Goal: Task Accomplishment & Management: Manage account settings

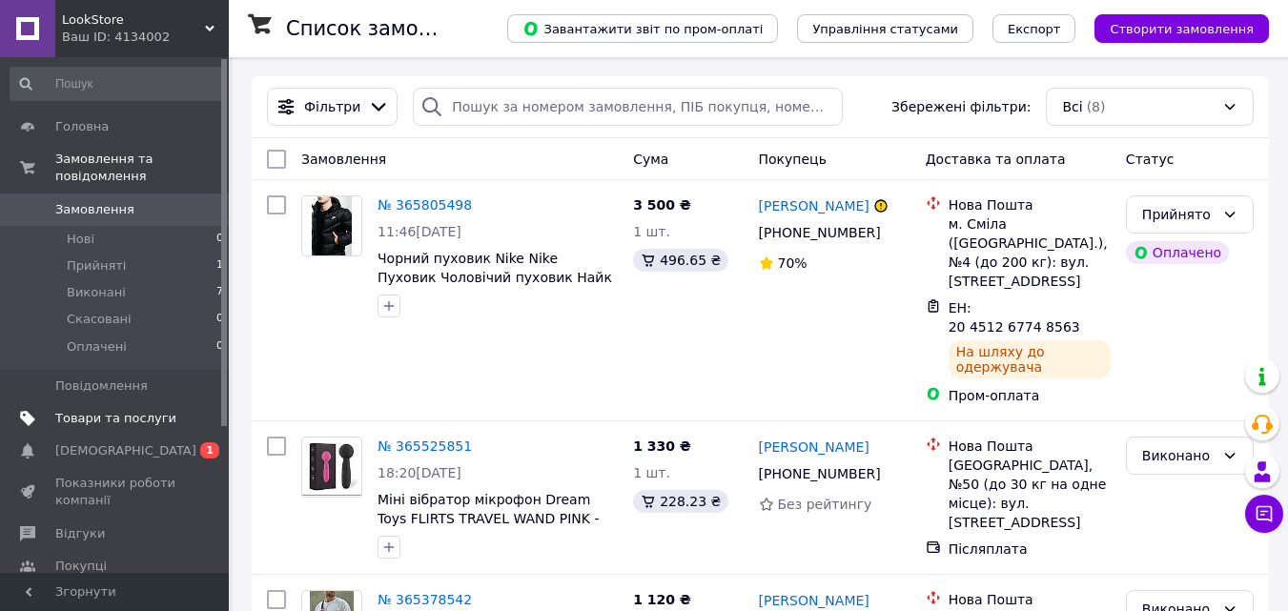
click at [138, 410] on span "Товари та послуги" at bounding box center [115, 418] width 121 height 17
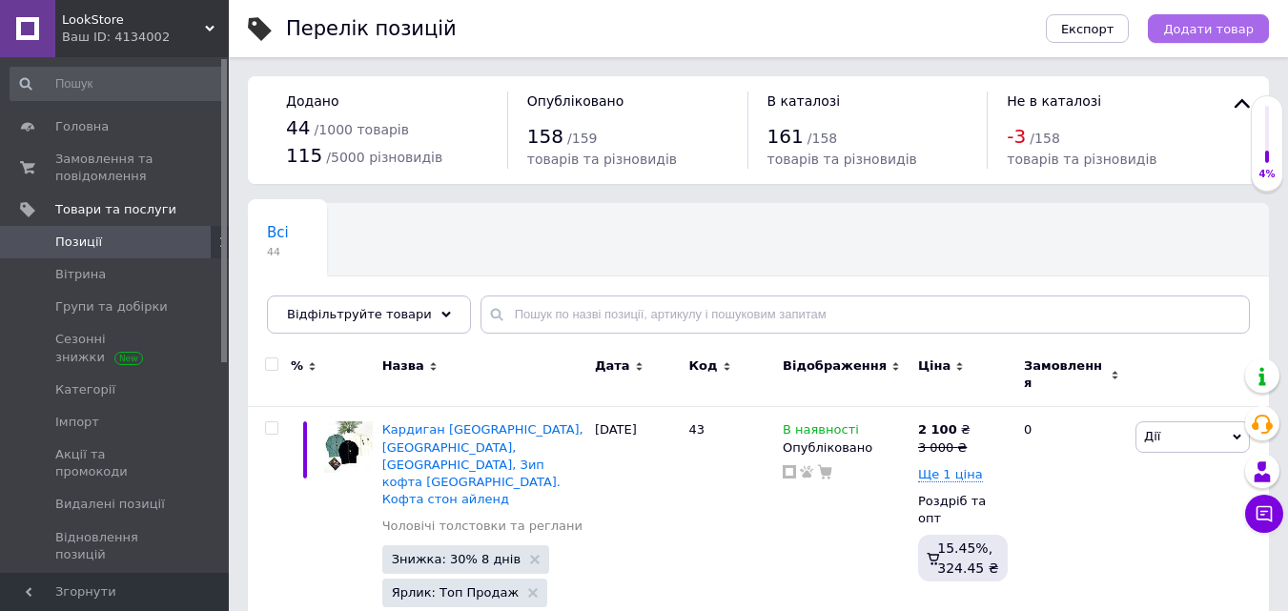
click at [1187, 22] on span "Додати товар" at bounding box center [1208, 29] width 91 height 14
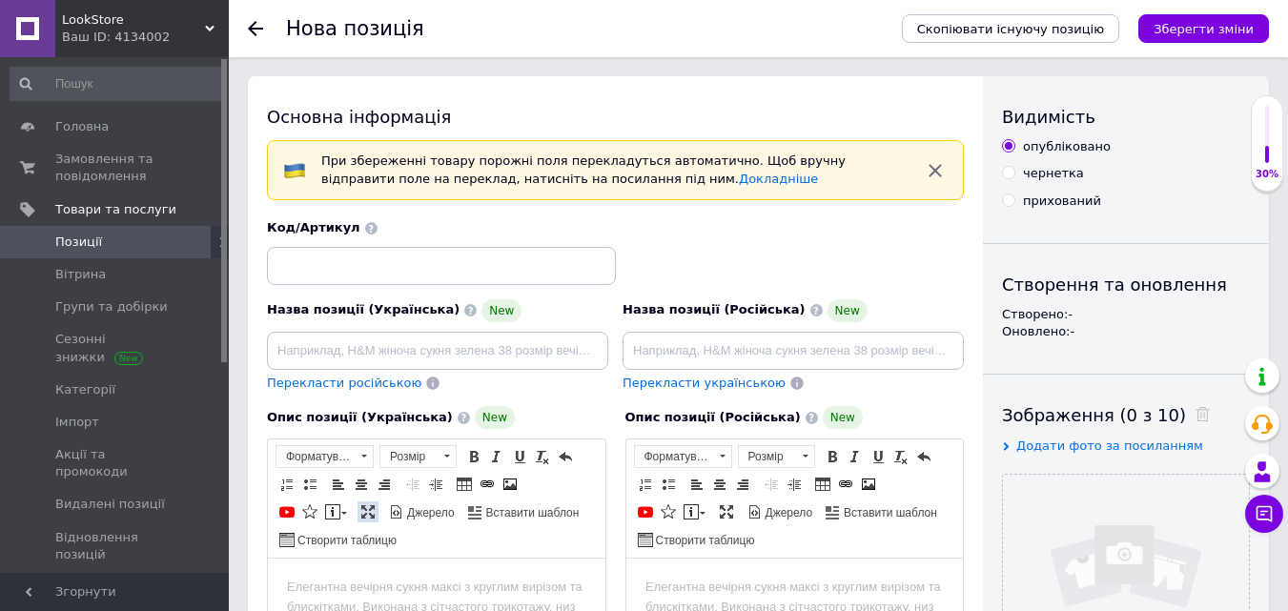
click at [373, 511] on span at bounding box center [367, 511] width 15 height 15
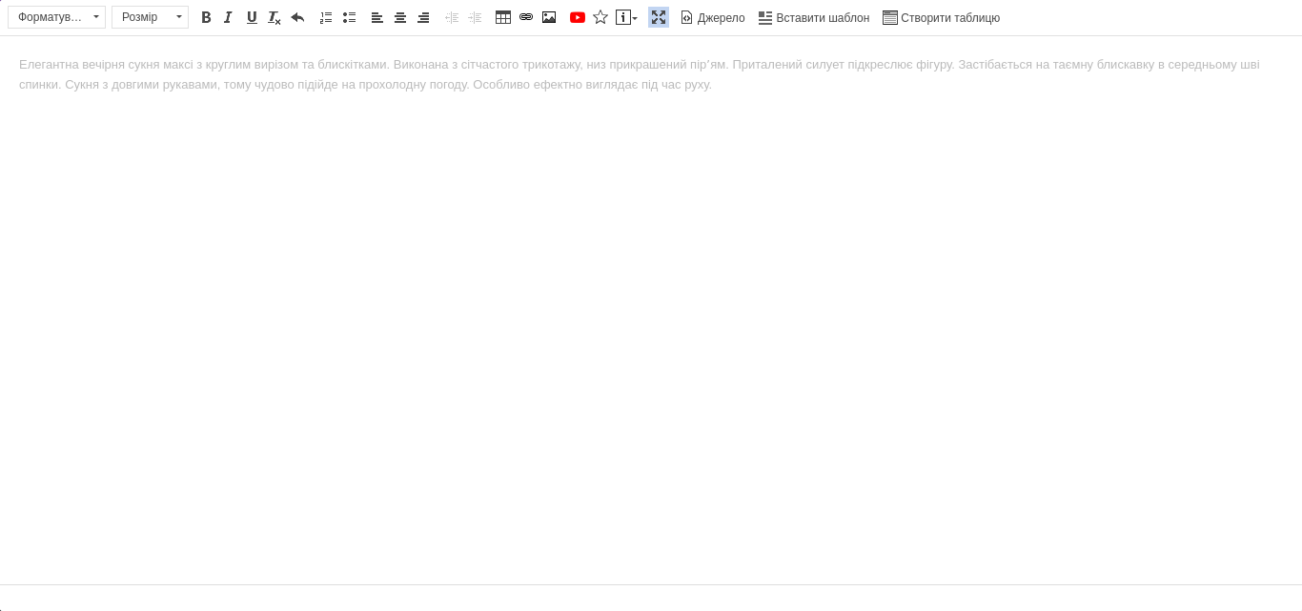
click at [651, 94] on html at bounding box center [651, 65] width 1302 height 58
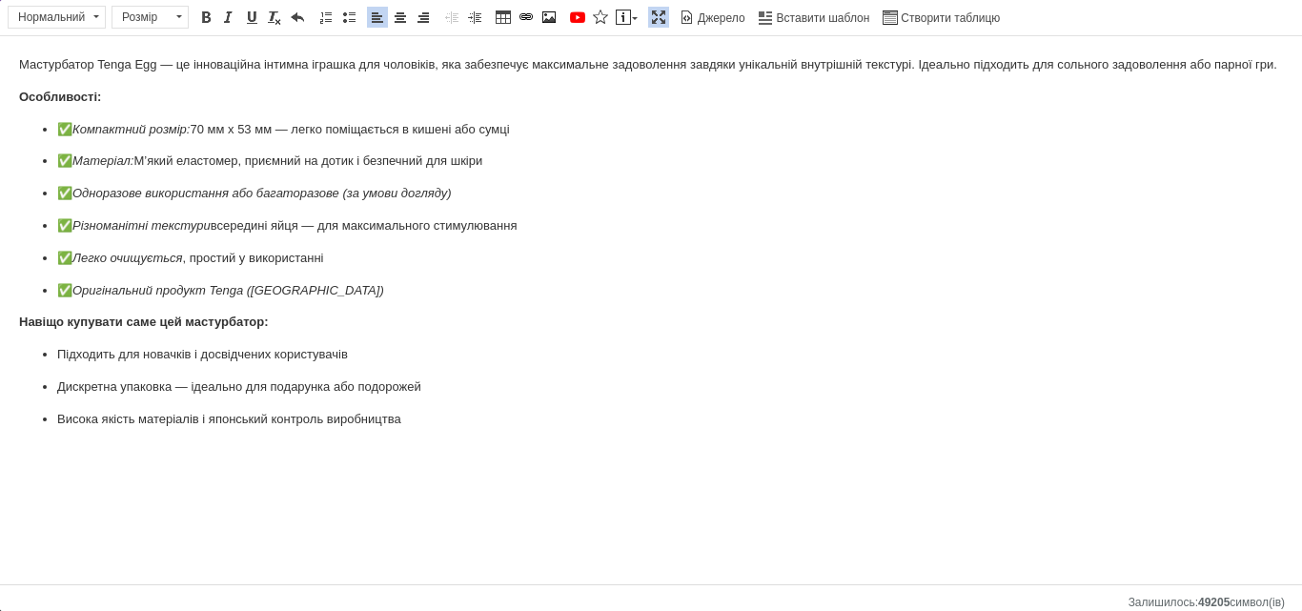
click at [9, 63] on html "Мастурбатор Tenga Egg — це інноваційна інтимна іграшка для чоловіків, яка забез…" at bounding box center [651, 242] width 1302 height 413
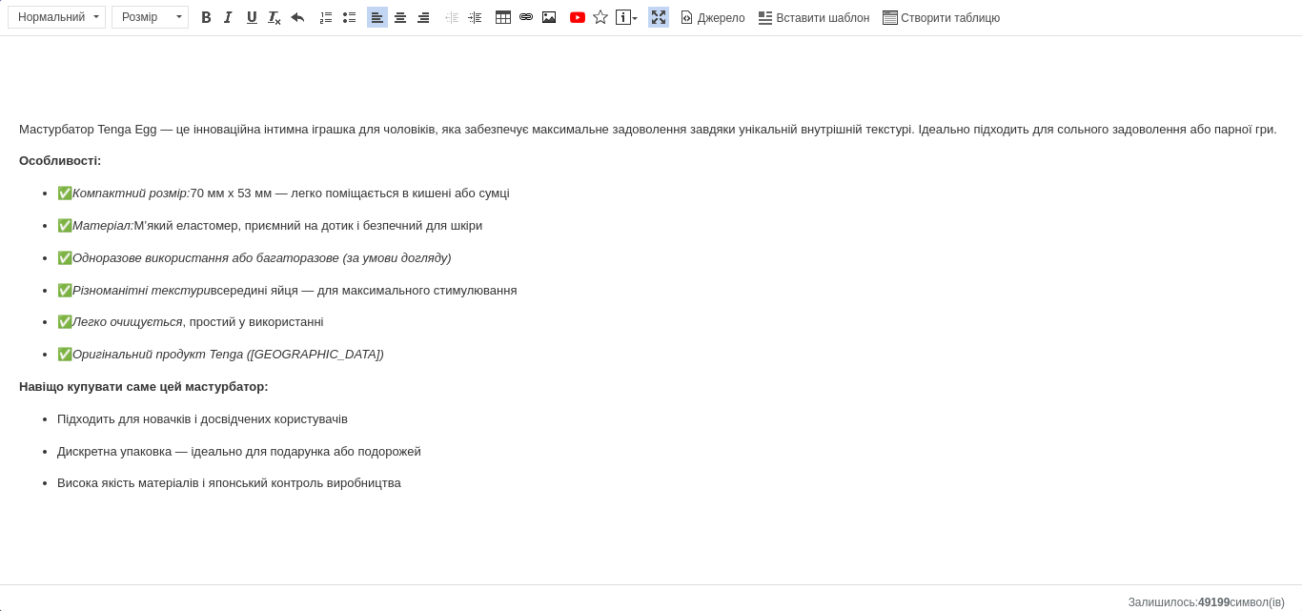
click at [135, 67] on p "Редактор, C7587BDC-D112-47D2-96F9-377A4E4370E7" at bounding box center [651, 65] width 1264 height 20
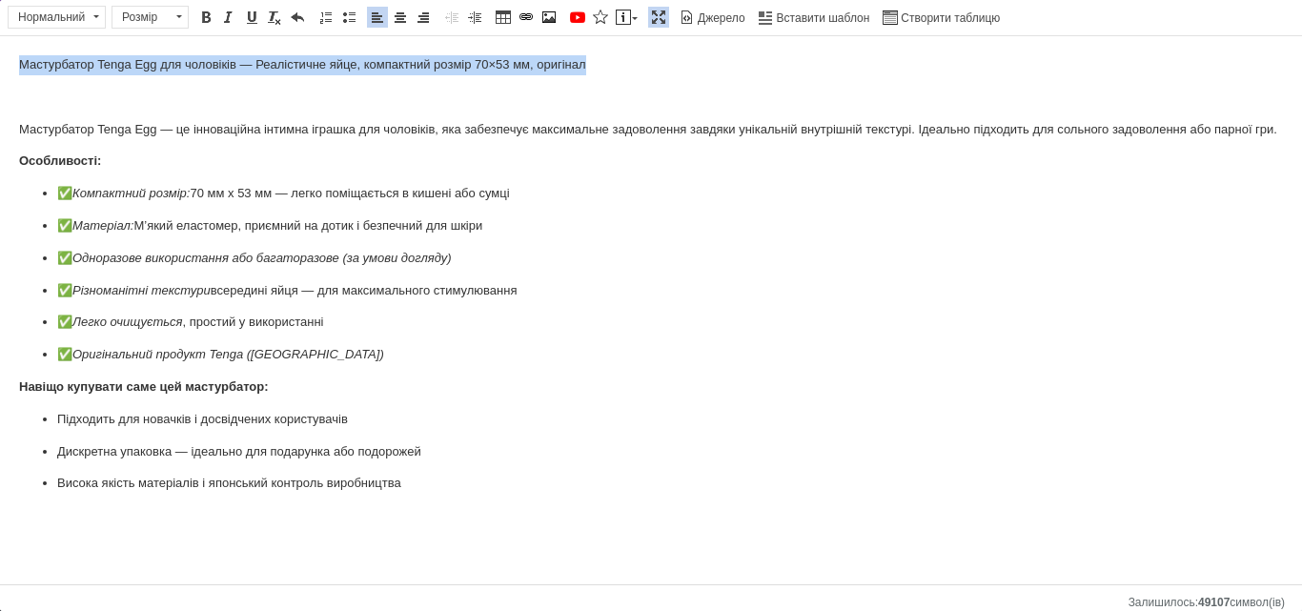
drag, startPoint x: 338, startPoint y: 72, endPoint x: 0, endPoint y: 53, distance: 338.1
click at [0, 53] on html "Мастурбатор Tenga Egg для чоловіків — Реалістичне яйце, компактний розмір 70×53…" at bounding box center [651, 274] width 1302 height 477
click at [398, 17] on span at bounding box center [400, 17] width 15 height 15
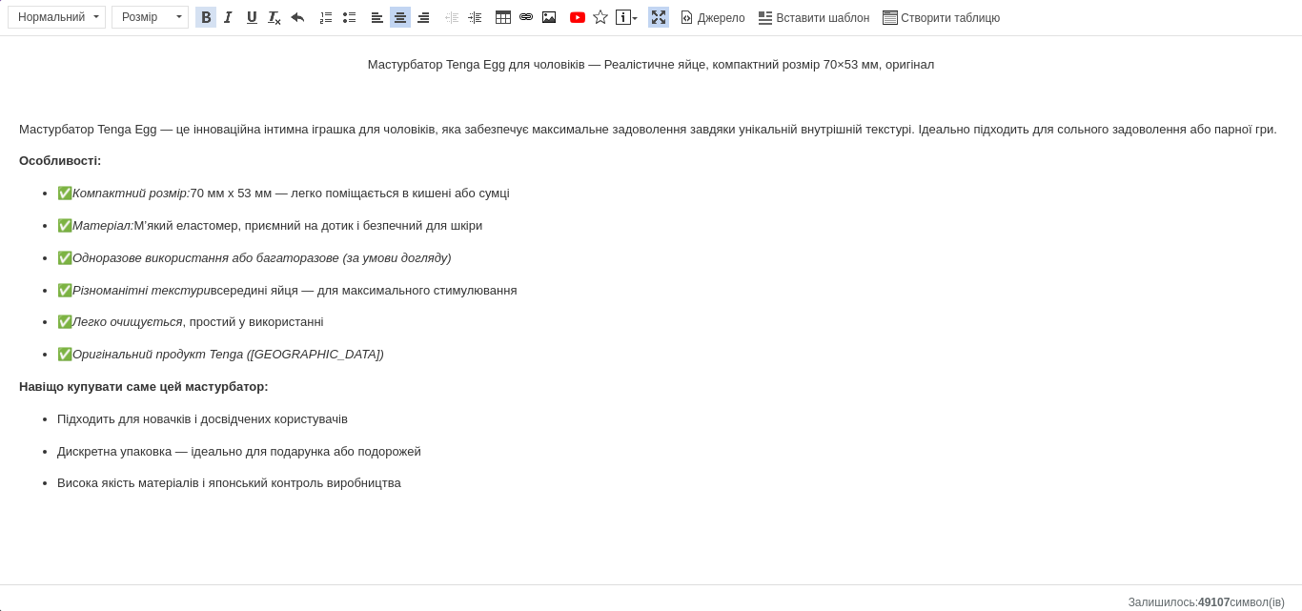
click at [203, 16] on span at bounding box center [205, 17] width 15 height 15
click at [176, 19] on span at bounding box center [179, 17] width 18 height 21
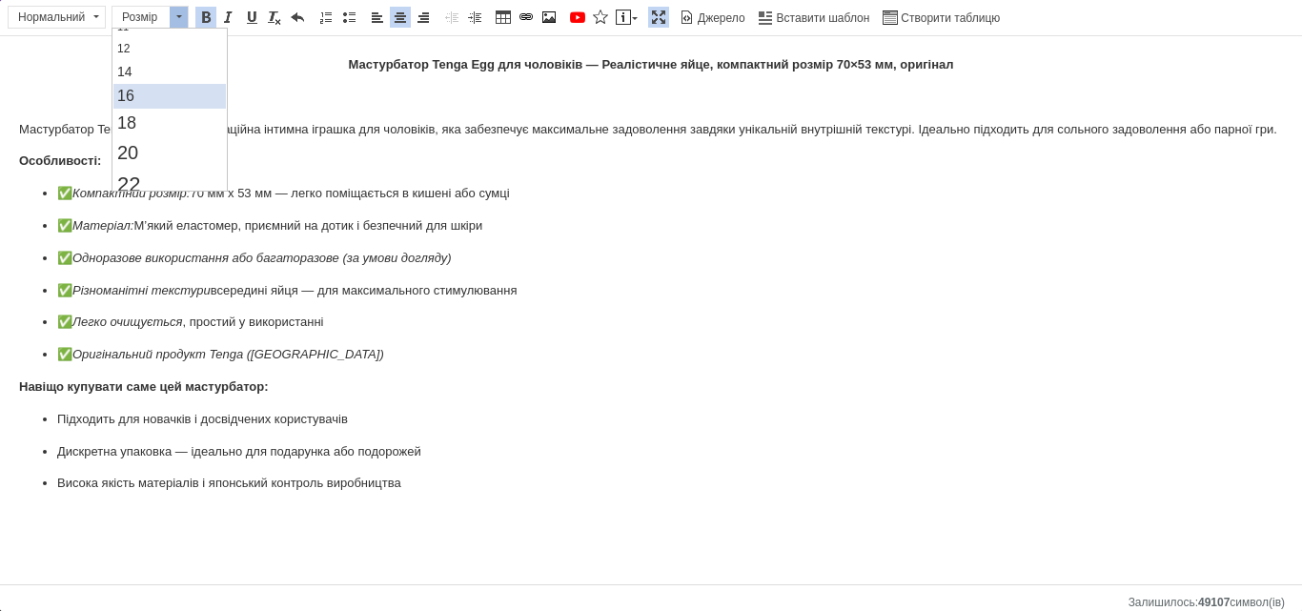
click at [147, 99] on link "16" at bounding box center [169, 96] width 113 height 25
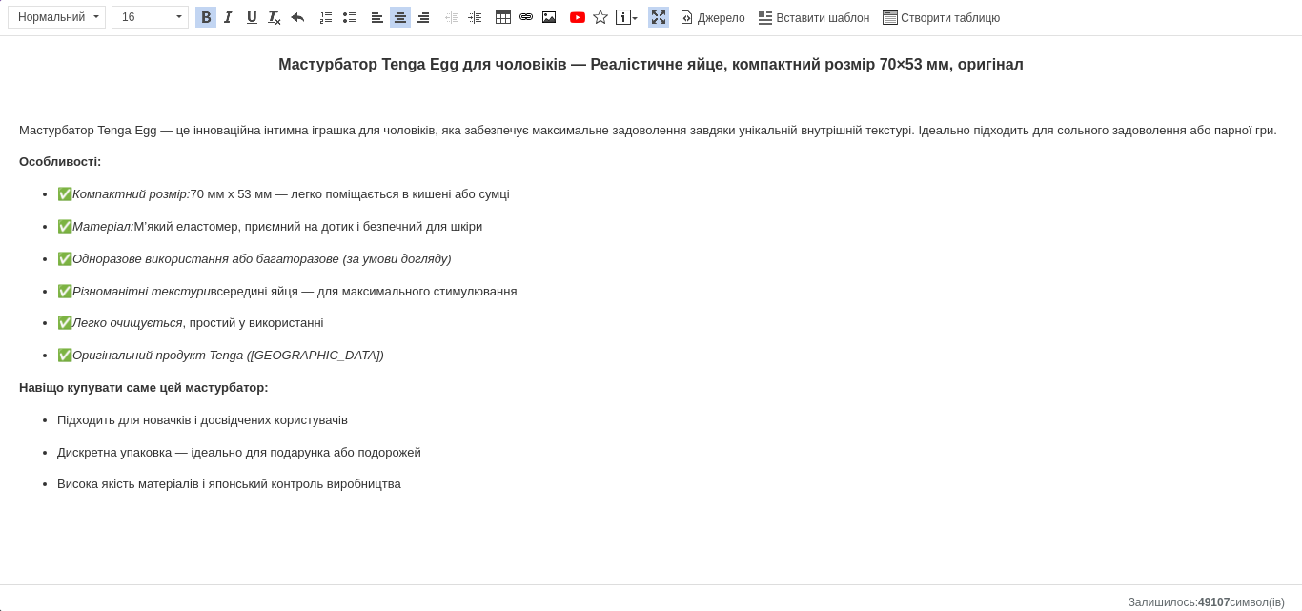
scroll to position [0, 0]
click at [338, 119] on body "Мастурбатор Tenga Egg для чоловіків — Реалістичне яйце, компактний розмір 70×53…" at bounding box center [651, 275] width 1264 height 440
click at [358, 162] on p "Особливості:" at bounding box center [651, 163] width 1264 height 20
click at [461, 474] on ul "Підходить для новачків і досвідчених користувачів Дискретна упаковка — ідеально…" at bounding box center [651, 453] width 1264 height 84
click at [420, 491] on p "Висока якість матеріалів і японський контроль виробництва" at bounding box center [651, 485] width 1188 height 20
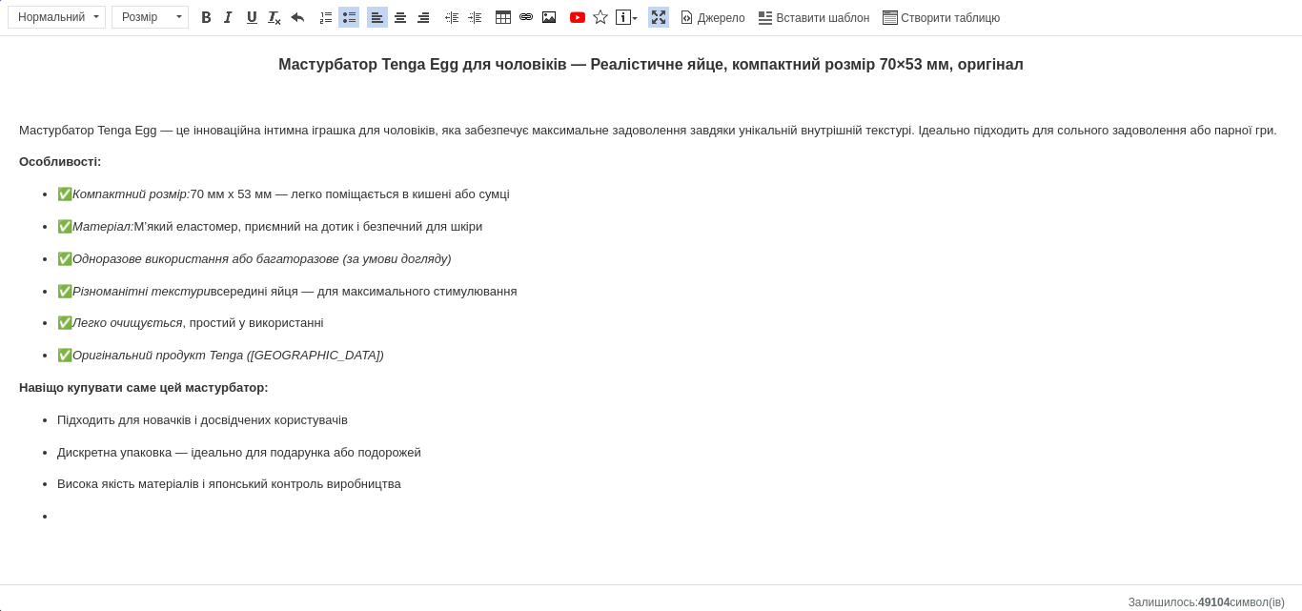
click at [350, 21] on span at bounding box center [348, 17] width 15 height 15
click at [633, 5] on span "Панель інструментів редактора Форматування Нормальний Розмір Розмір Жирний Спол…" at bounding box center [651, 18] width 1302 height 36
click at [630, 13] on link "Вставити повідомлення" at bounding box center [627, 17] width 28 height 21
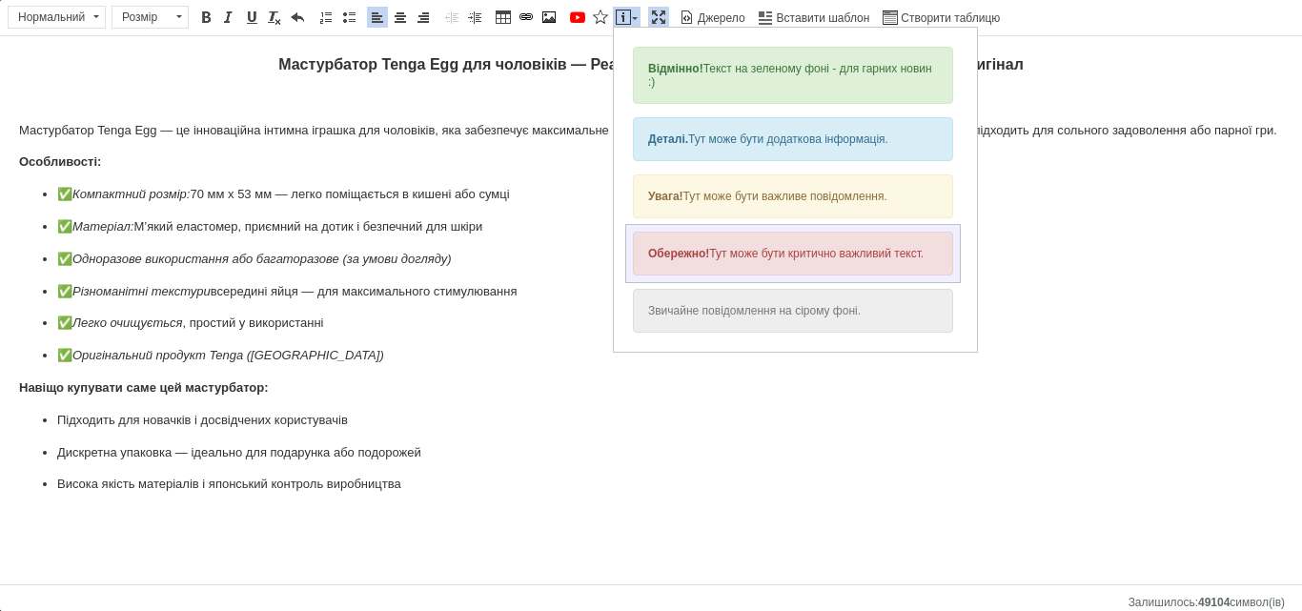
click at [713, 251] on div "Обережно! Тут може бути критично важливий текст." at bounding box center [793, 254] width 320 height 44
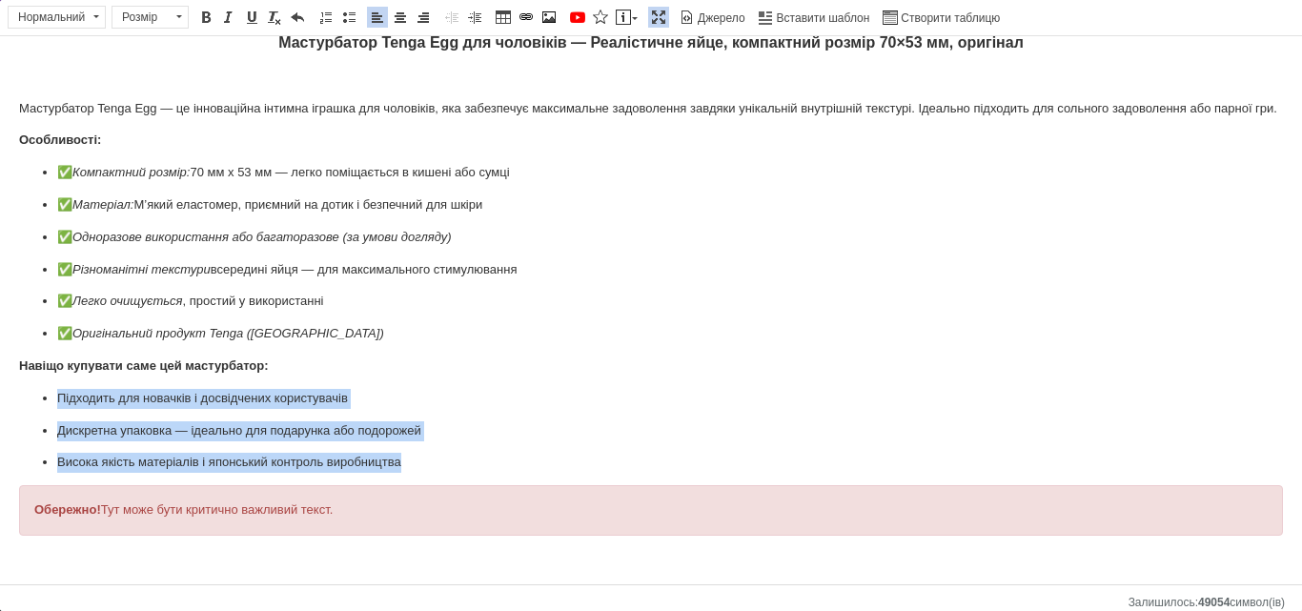
drag, startPoint x: 400, startPoint y: 480, endPoint x: 56, endPoint y: 420, distance: 348.3
click at [56, 420] on ul "Підходить для новачків і досвідчених користувачів Дискретна упаковка — ідеально…" at bounding box center [651, 431] width 1264 height 84
click at [347, 12] on span at bounding box center [348, 17] width 15 height 15
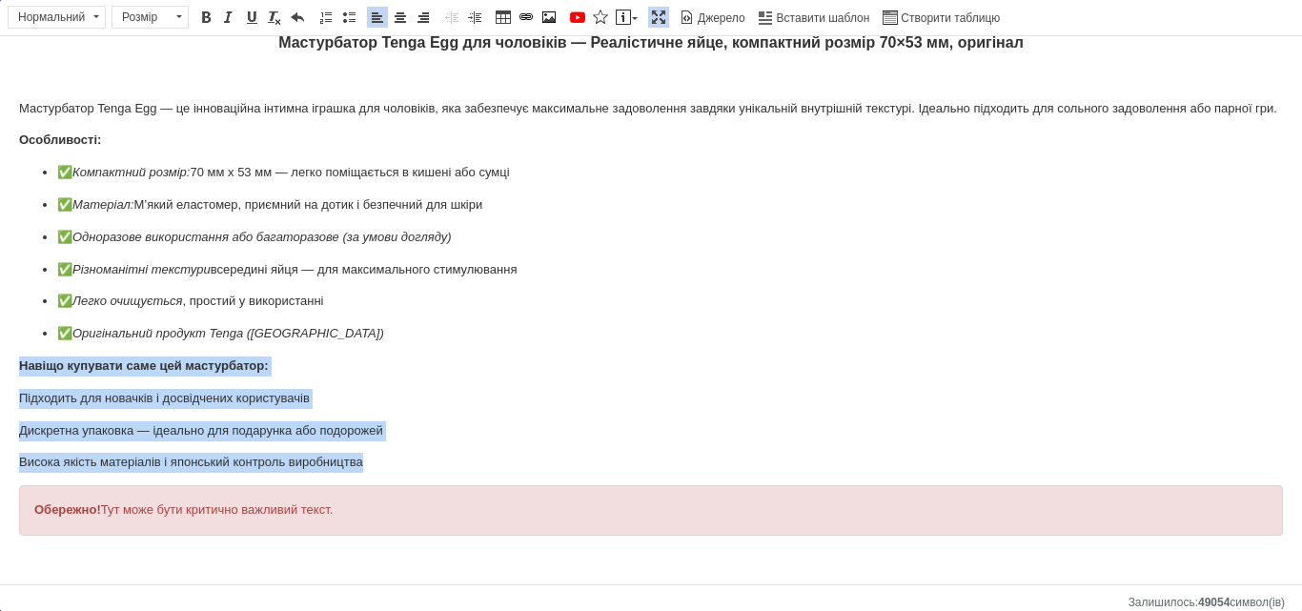
click at [370, 473] on p "Висока якість матеріалів і японський контроль виробництва" at bounding box center [651, 463] width 1264 height 20
drag, startPoint x: 370, startPoint y: 479, endPoint x: 9, endPoint y: 378, distance: 375.2
click at [9, 378] on html "Мастурбатор Tenga Egg для чоловіків — Реалістичне яйце, компактний розмір 70×53…" at bounding box center [651, 300] width 1302 height 573
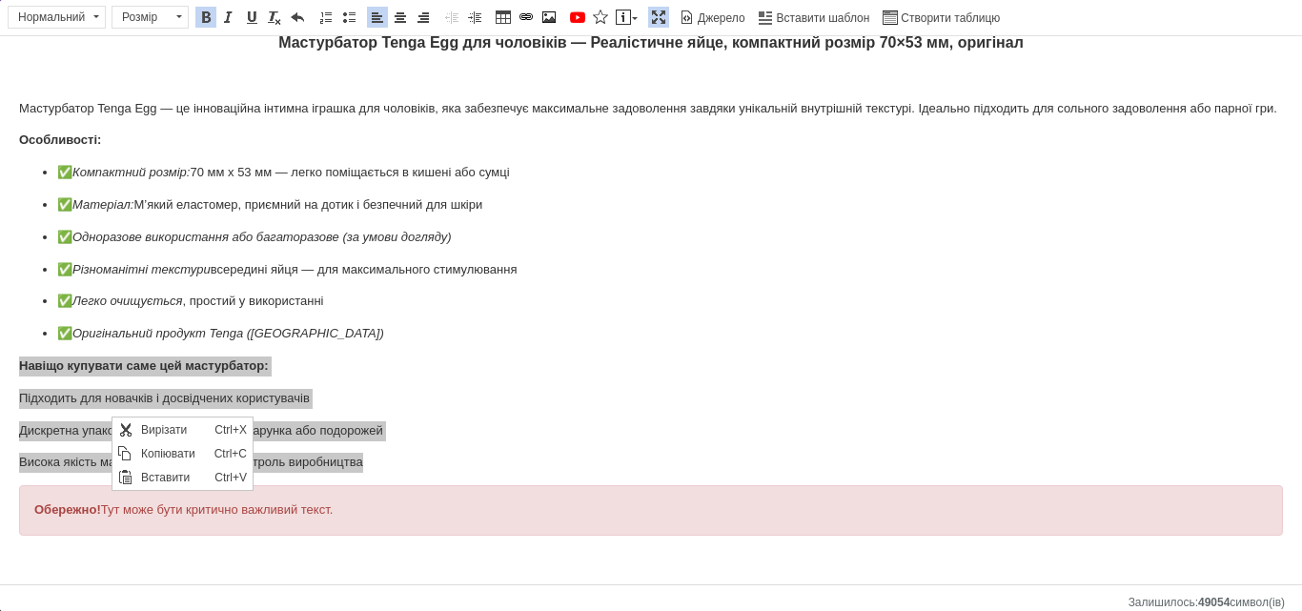
scroll to position [0, 0]
click at [182, 449] on span "Копіювати" at bounding box center [172, 453] width 73 height 23
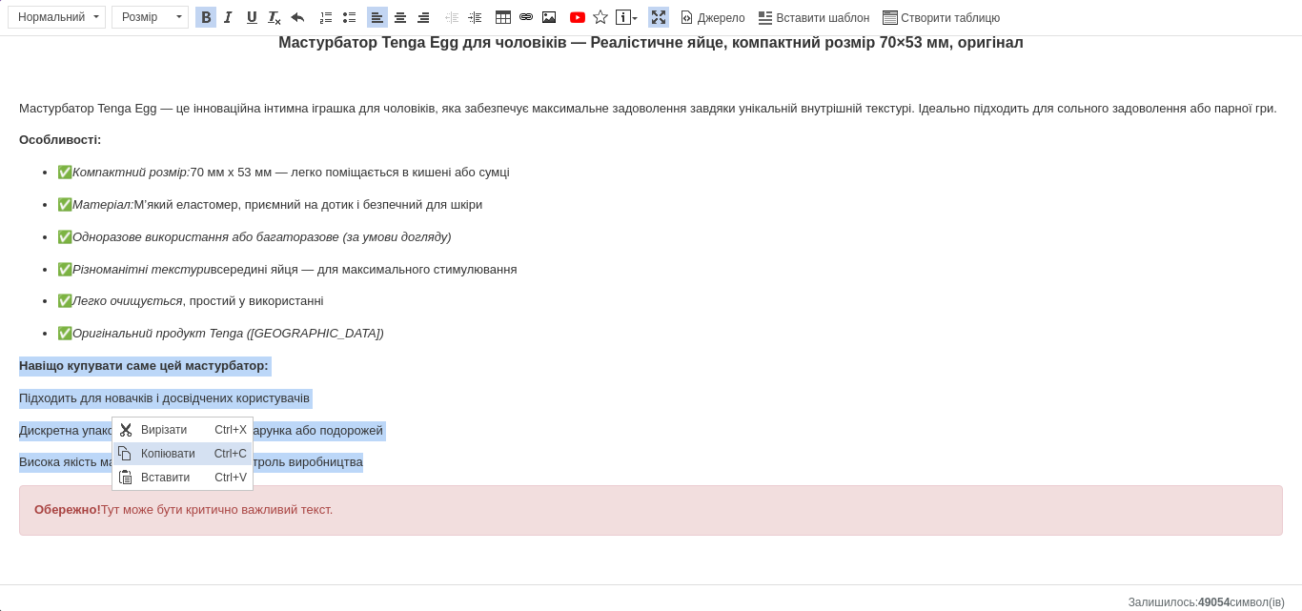
copy body "Навіщо купувати саме цей мастурбатор: Підходить для новачків і досвідчених кори…"
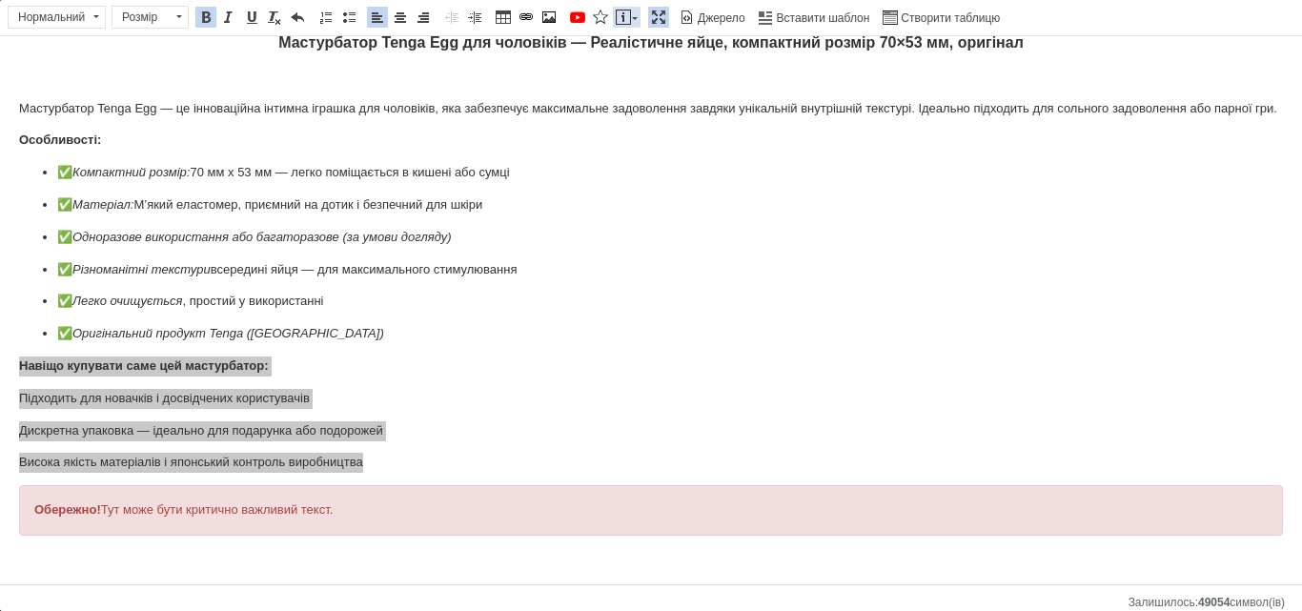
click at [636, 6] on span "Панель інструментів редактора Форматування Нормальний Розмір Розмір Жирний Спол…" at bounding box center [651, 18] width 1302 height 36
click at [635, 17] on link "Вставити повідомлення" at bounding box center [627, 17] width 28 height 21
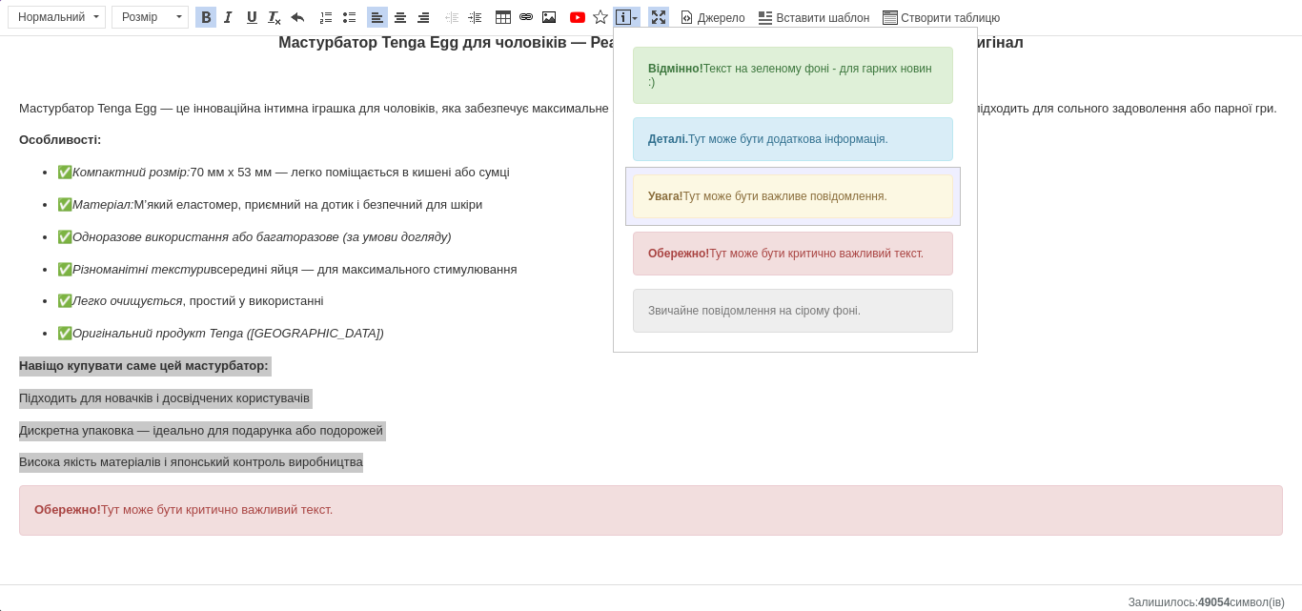
click at [719, 189] on div "Увага! Тут може бути важливе повідомлення." at bounding box center [793, 196] width 320 height 44
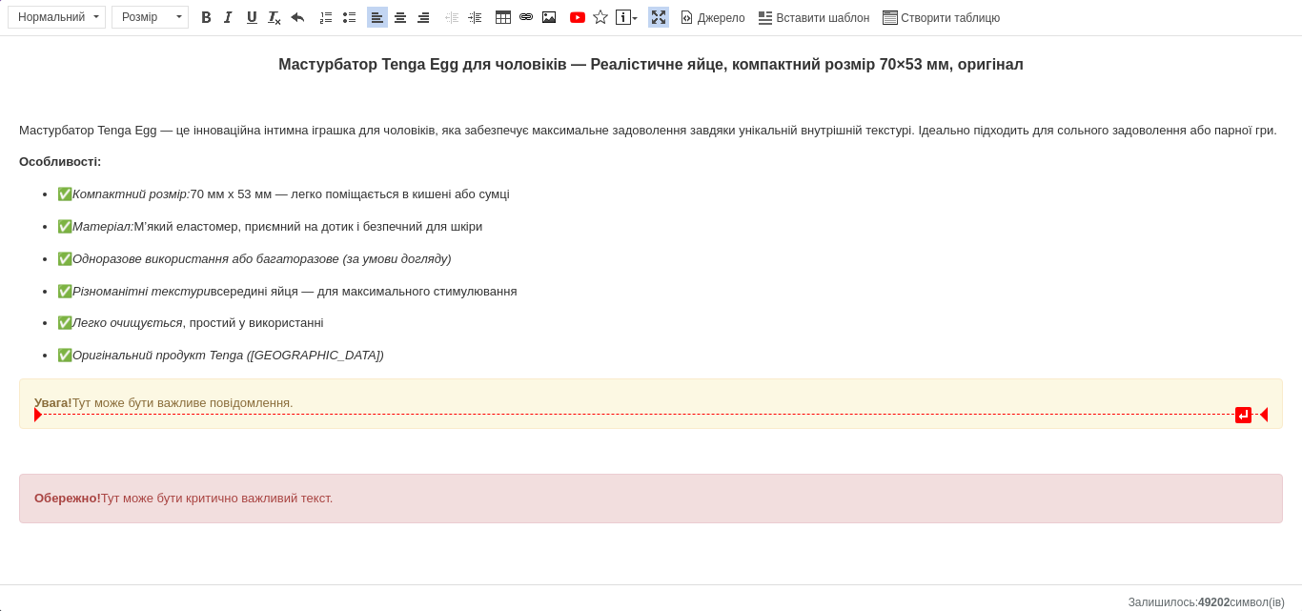
click at [445, 411] on div "Увага! Тут може бути важливе повідомлення." at bounding box center [651, 404] width 1234 height 20
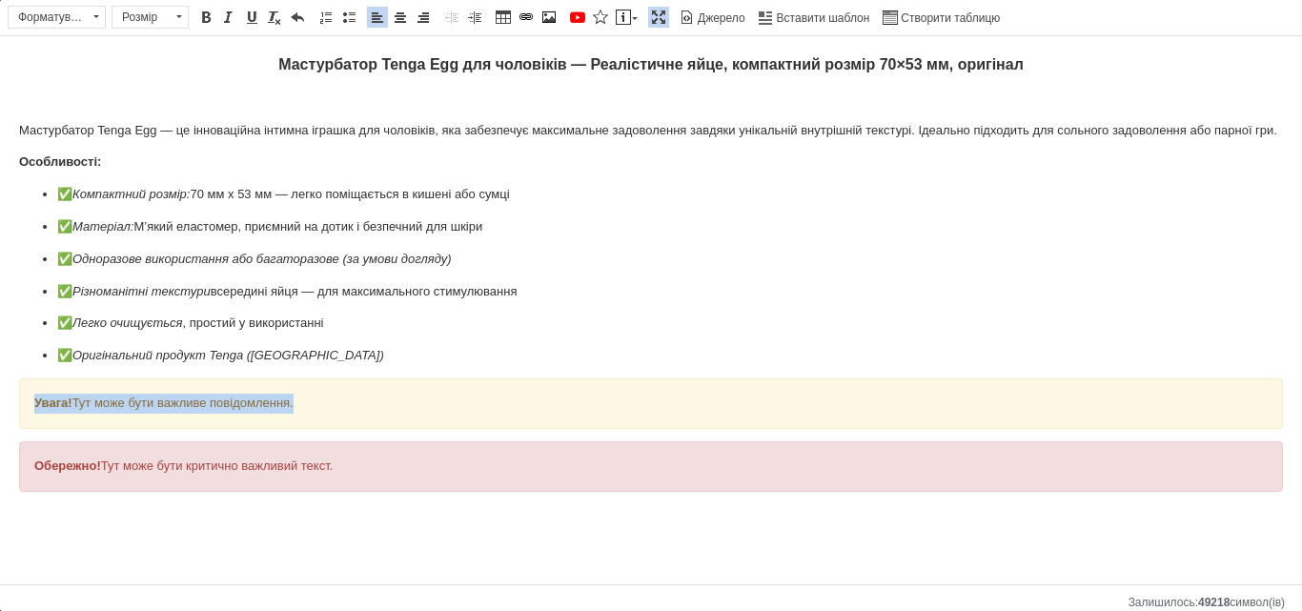
click at [445, 411] on div "Увага! Тут може бути важливе повідомлення." at bounding box center [651, 404] width 1234 height 20
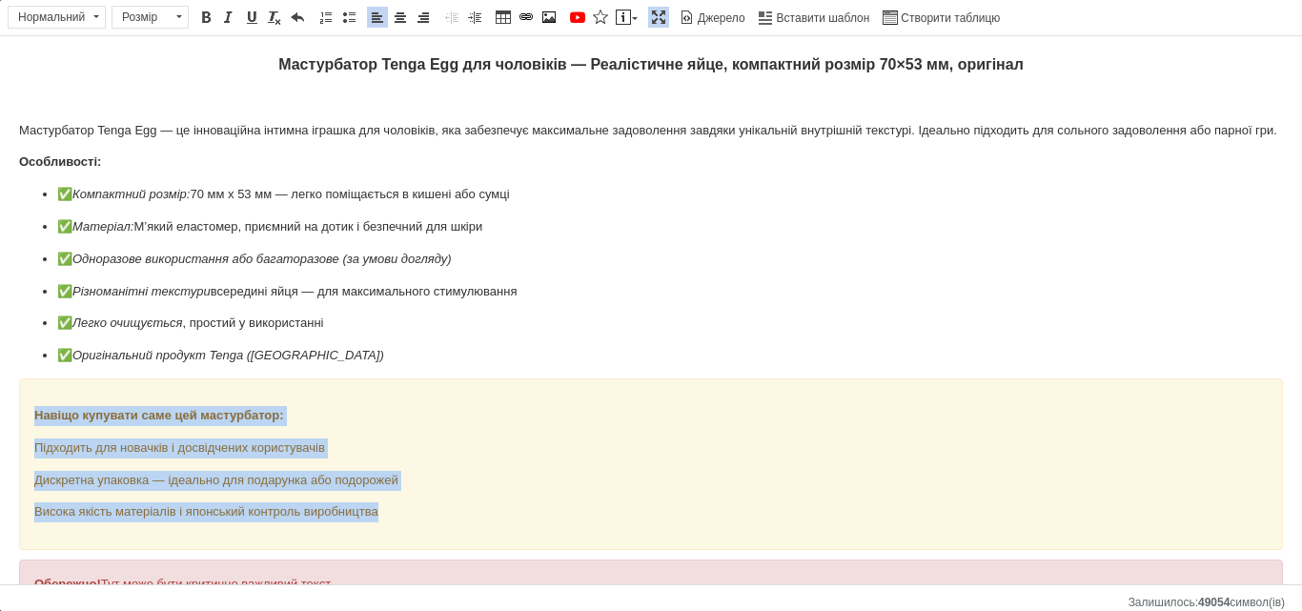
drag, startPoint x: 384, startPoint y: 536, endPoint x: 11, endPoint y: 437, distance: 385.8
click at [11, 437] on html "Мастурбатор Tenga Egg для чоловіків — Реалістичне яйце, компактний розмір 70×53…" at bounding box center [651, 348] width 1302 height 625
click at [408, 17] on link "По центру" at bounding box center [400, 17] width 21 height 21
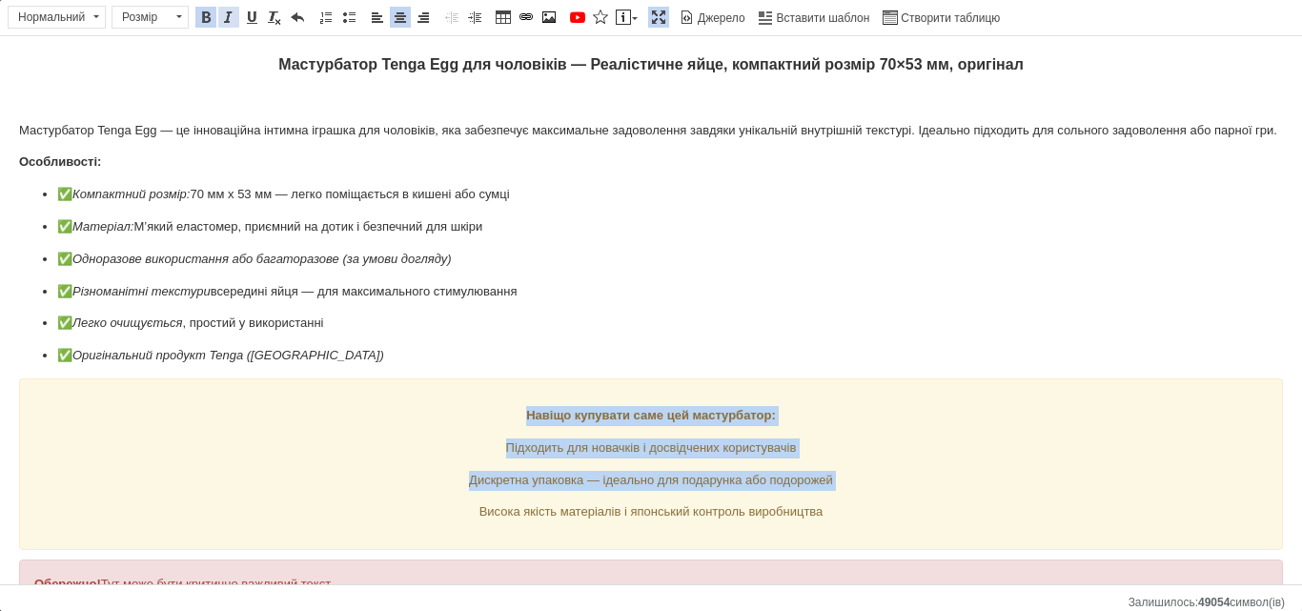
click at [224, 22] on span at bounding box center [228, 17] width 15 height 15
click at [184, 15] on span at bounding box center [179, 17] width 18 height 21
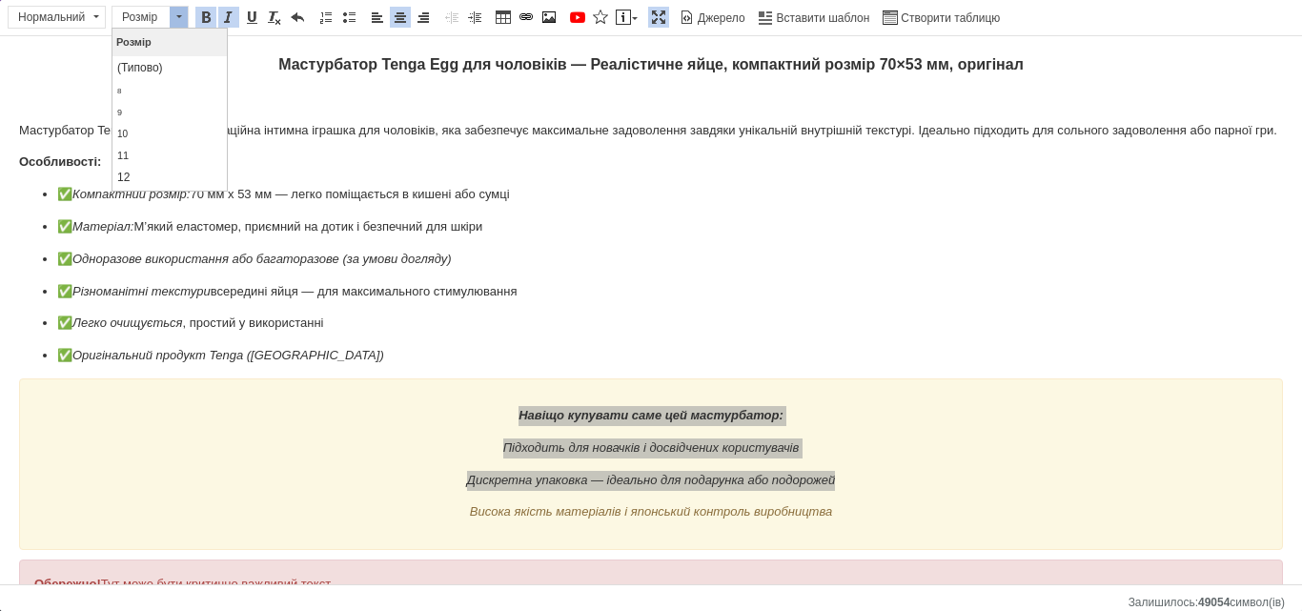
scroll to position [87, 0]
click at [154, 138] on link "16" at bounding box center [169, 138] width 113 height 25
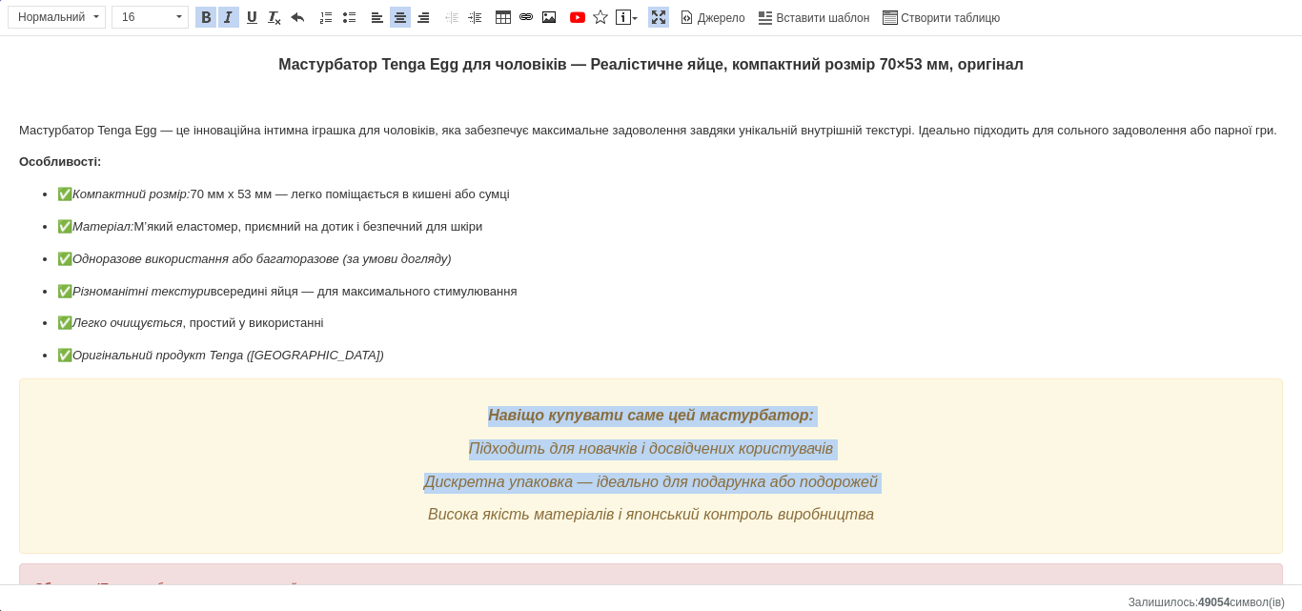
scroll to position [0, 0]
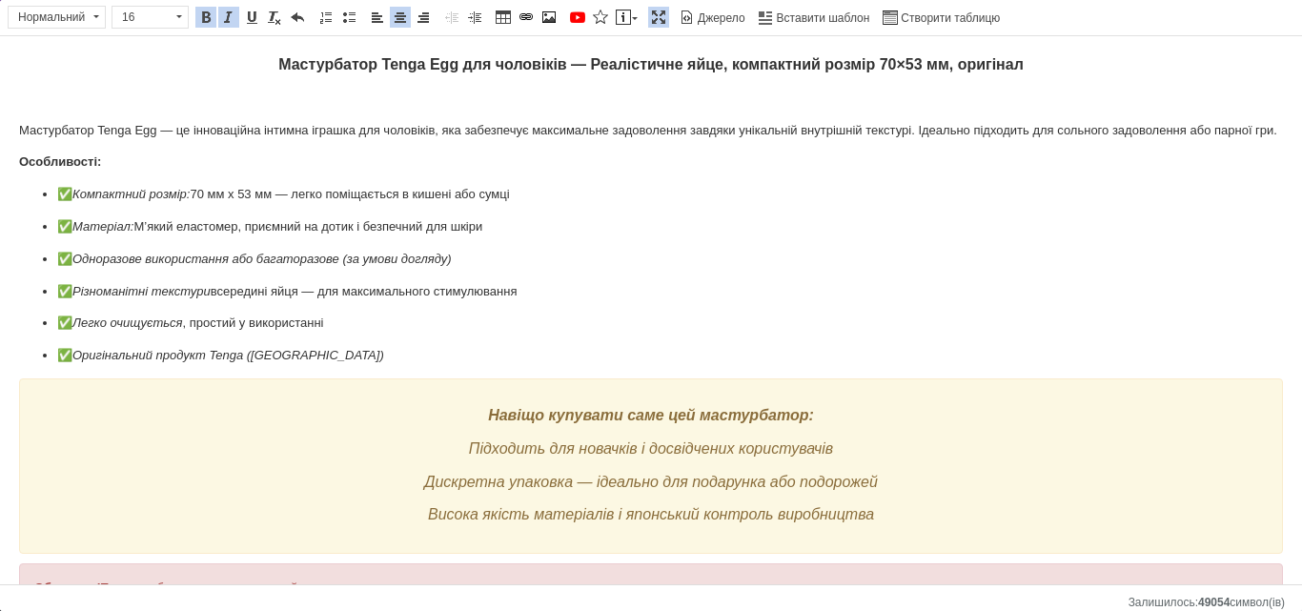
click at [389, 262] on ul "✅ Компактний розмір: 70 мм х 53 мм — легко поміщається в кишені або сумці ✅ Мат…" at bounding box center [651, 275] width 1264 height 181
click at [311, 366] on p "✅ Оригінальний продукт Tenga ([GEOGRAPHIC_DATA])" at bounding box center [651, 356] width 1188 height 20
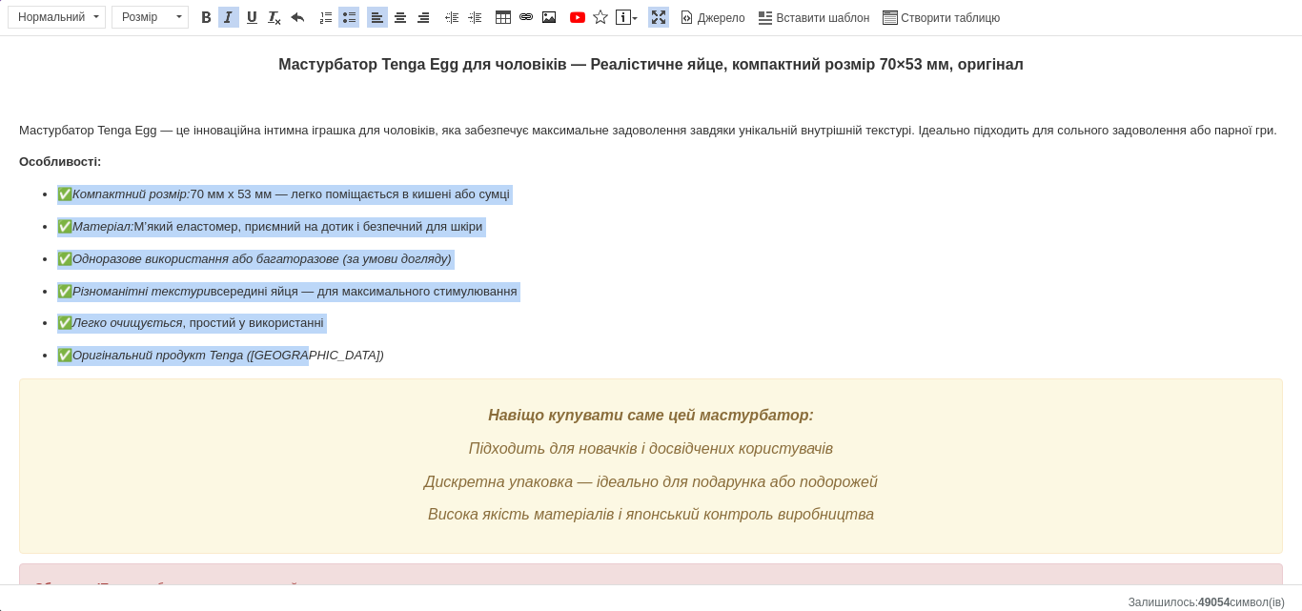
drag, startPoint x: 311, startPoint y: 379, endPoint x: 40, endPoint y: 213, distance: 318.1
click at [40, 213] on ul "✅ Компактний розмір: 70 мм х 53 мм — легко поміщається в кишені або сумці ✅ Мат…" at bounding box center [651, 275] width 1264 height 181
click at [348, 19] on span at bounding box center [348, 17] width 15 height 15
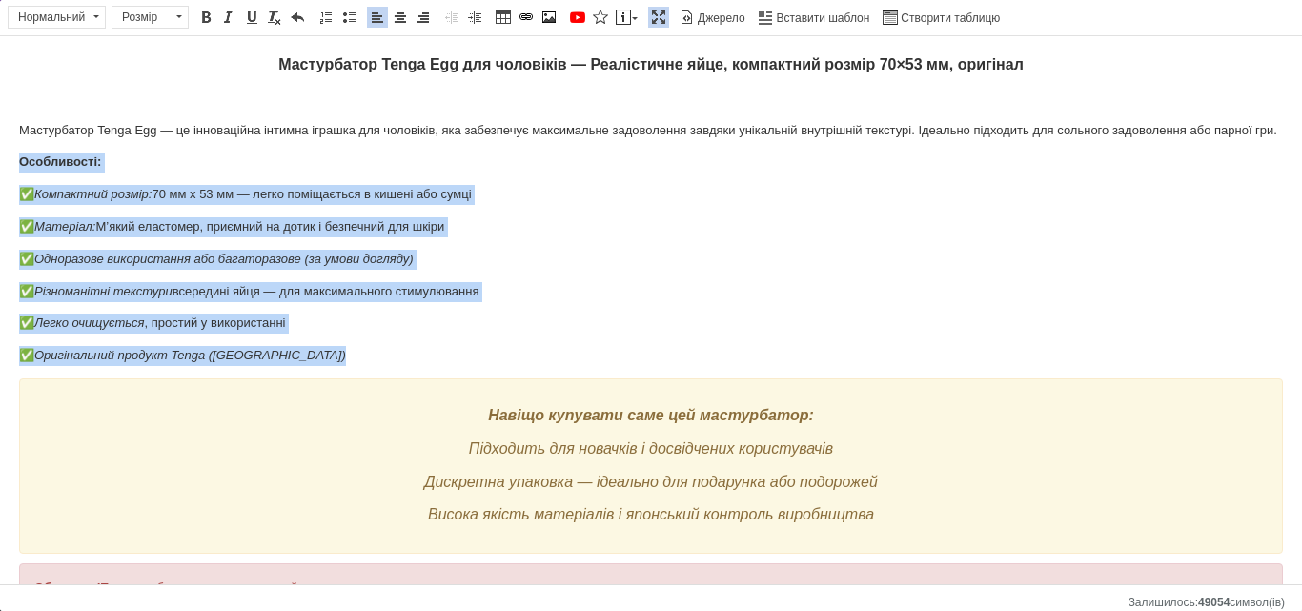
click at [268, 366] on p "✅ Оригінальний продукт Tenga ([GEOGRAPHIC_DATA])" at bounding box center [651, 356] width 1264 height 20
drag, startPoint x: 264, startPoint y: 379, endPoint x: 19, endPoint y: 182, distance: 314.6
click at [16, 184] on html "Мастурбатор Tenga Egg для чоловіків — Реалістичне яйце, компактний розмір 70×53…" at bounding box center [651, 350] width 1302 height 629
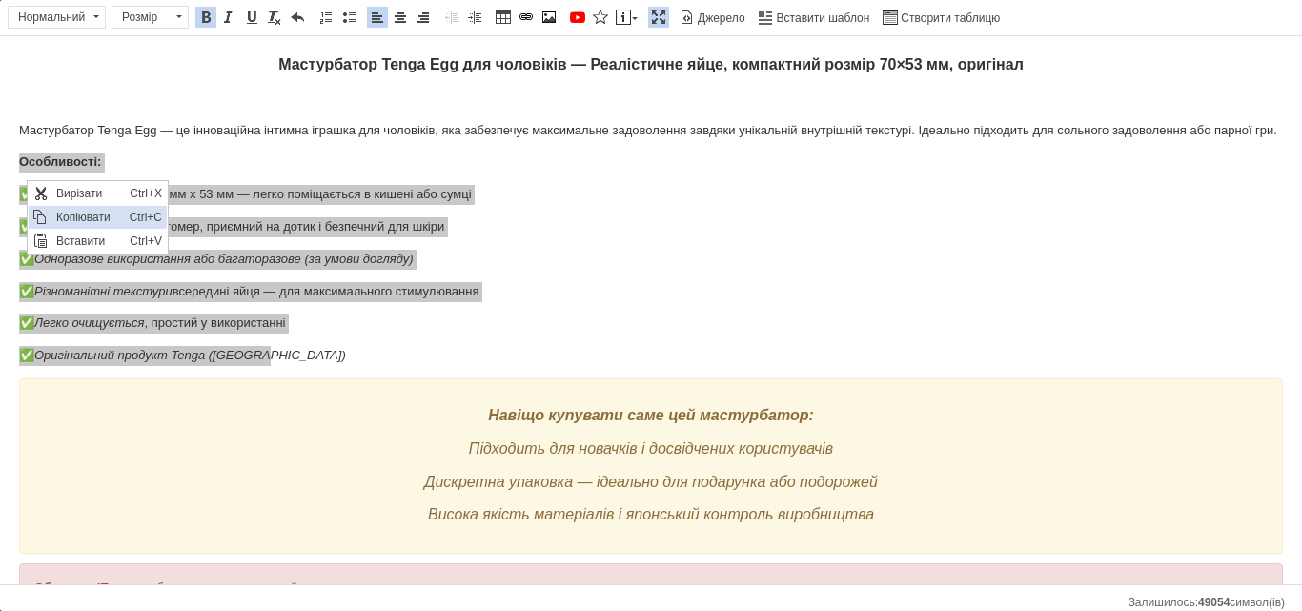
click at [92, 221] on span "Копіювати" at bounding box center [87, 217] width 73 height 23
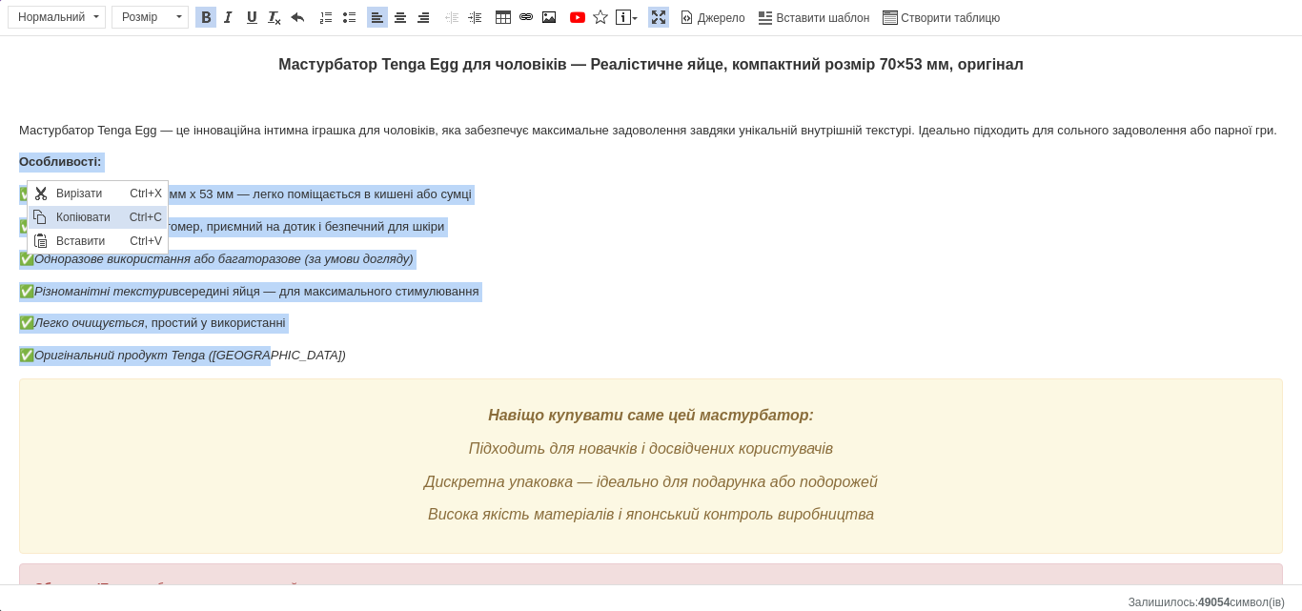
copy body "Особливості: ✅ Компактний розмір: 70 мм х 53 мм — легко поміщається в кишені аб…"
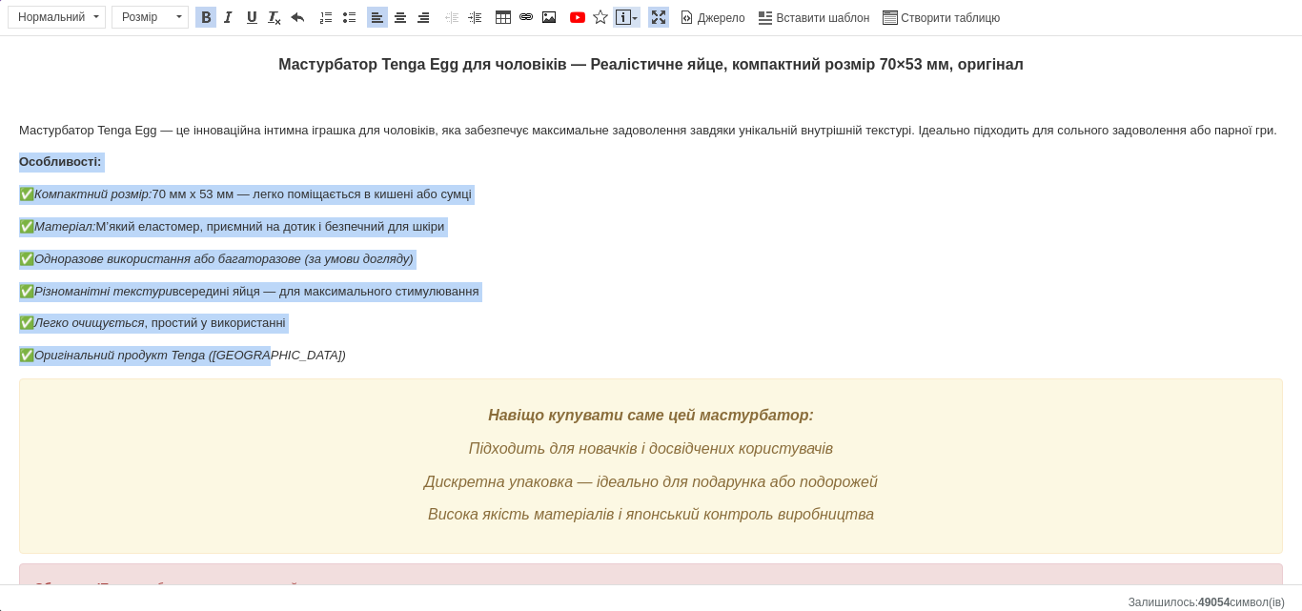
click at [625, 21] on span at bounding box center [623, 17] width 15 height 15
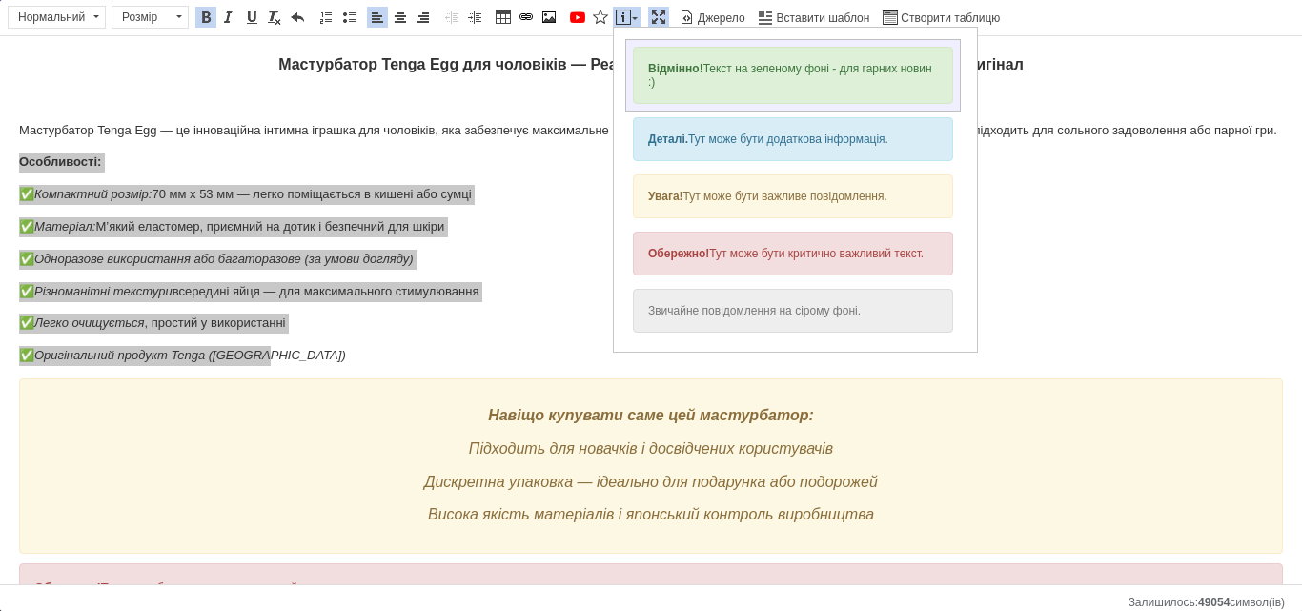
click at [672, 89] on div "Відмінно! Текст на зеленому фоні - для гарних новин :)" at bounding box center [793, 75] width 320 height 57
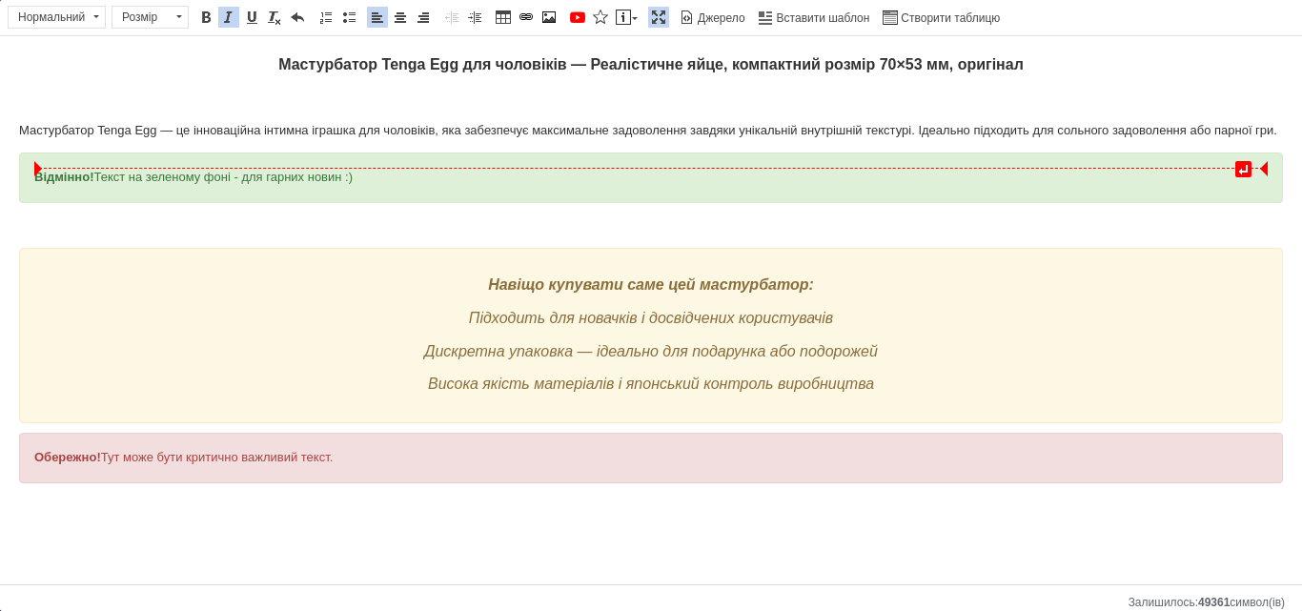
click at [219, 178] on div "Відмінно! Текст на зеленому фоні - для гарних новин :)" at bounding box center [651, 178] width 1234 height 20
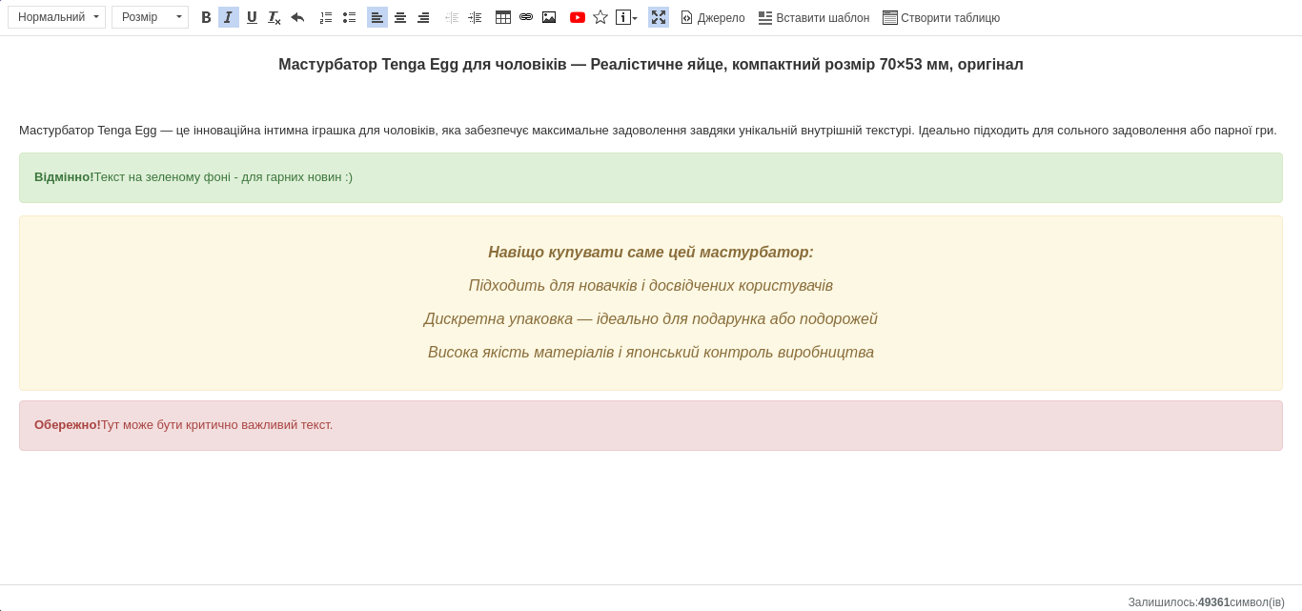
click at [219, 178] on div "Відмінно! Текст на зеленому фоні - для гарних новин :)" at bounding box center [651, 178] width 1234 height 20
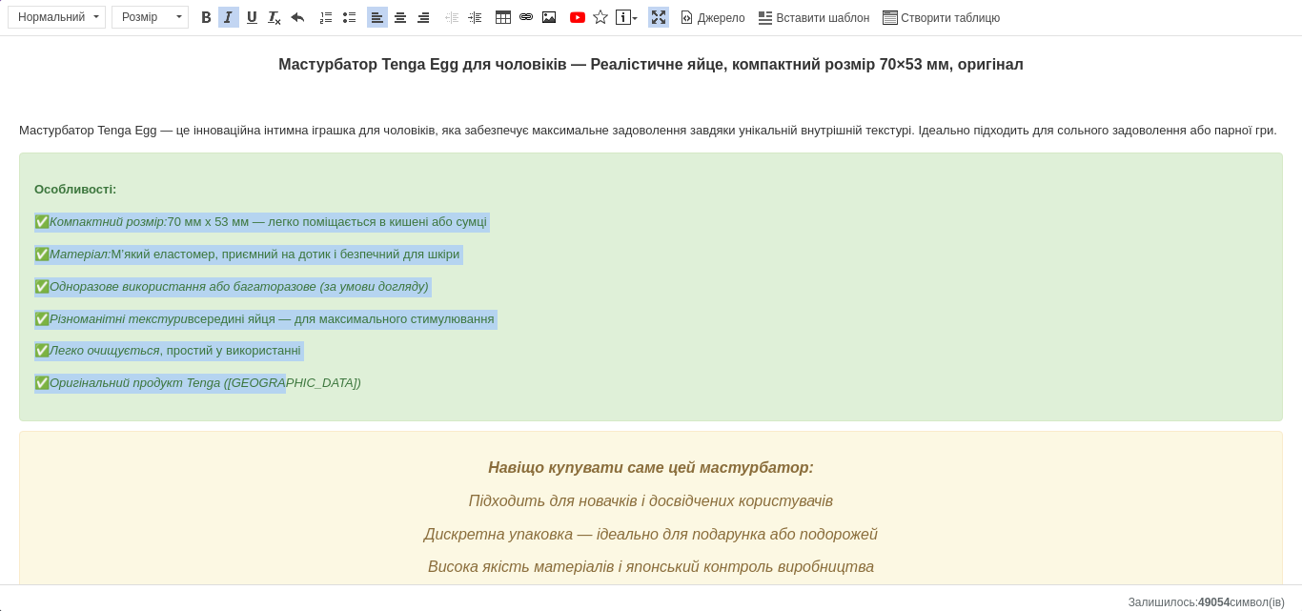
drag, startPoint x: 256, startPoint y: 406, endPoint x: 0, endPoint y: 240, distance: 305.5
click at [0, 240] on html "Мастурбатор Tenga Egg для чоловіків — Реалістичне яйце, компактний розмір 70×53…" at bounding box center [651, 377] width 1302 height 682
click at [351, 10] on span at bounding box center [348, 17] width 15 height 15
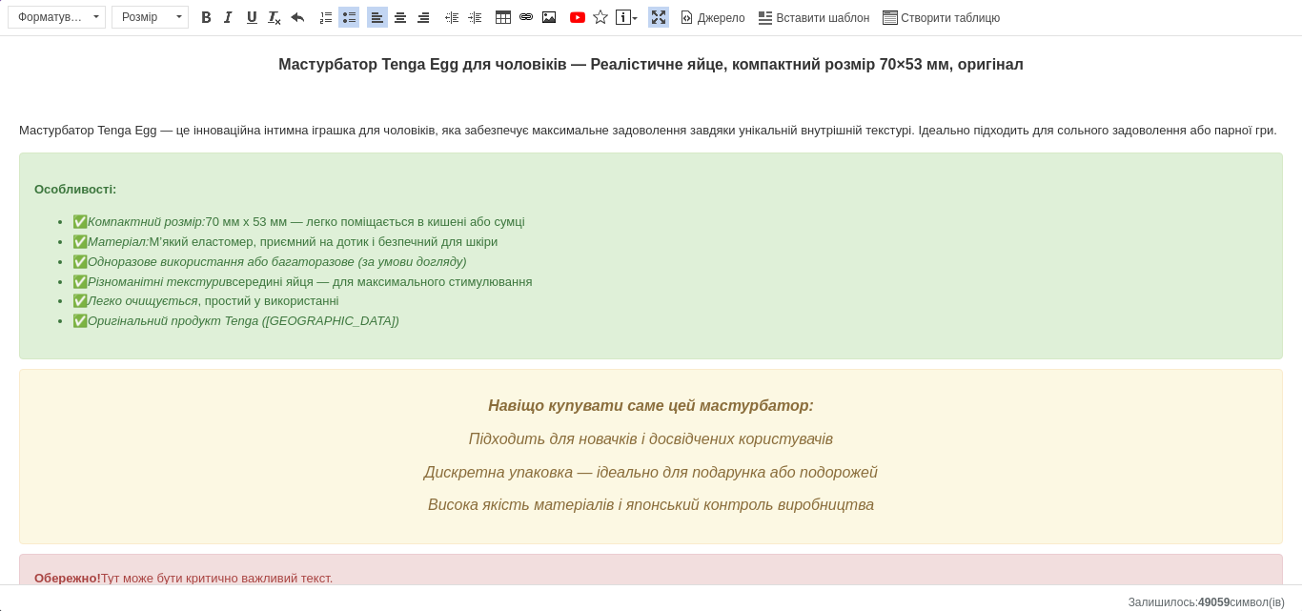
click at [353, 141] on p "Мастурбатор Tenga Egg — це інноваційна інтимна іграшка для чоловіків, яка забез…" at bounding box center [651, 131] width 1264 height 20
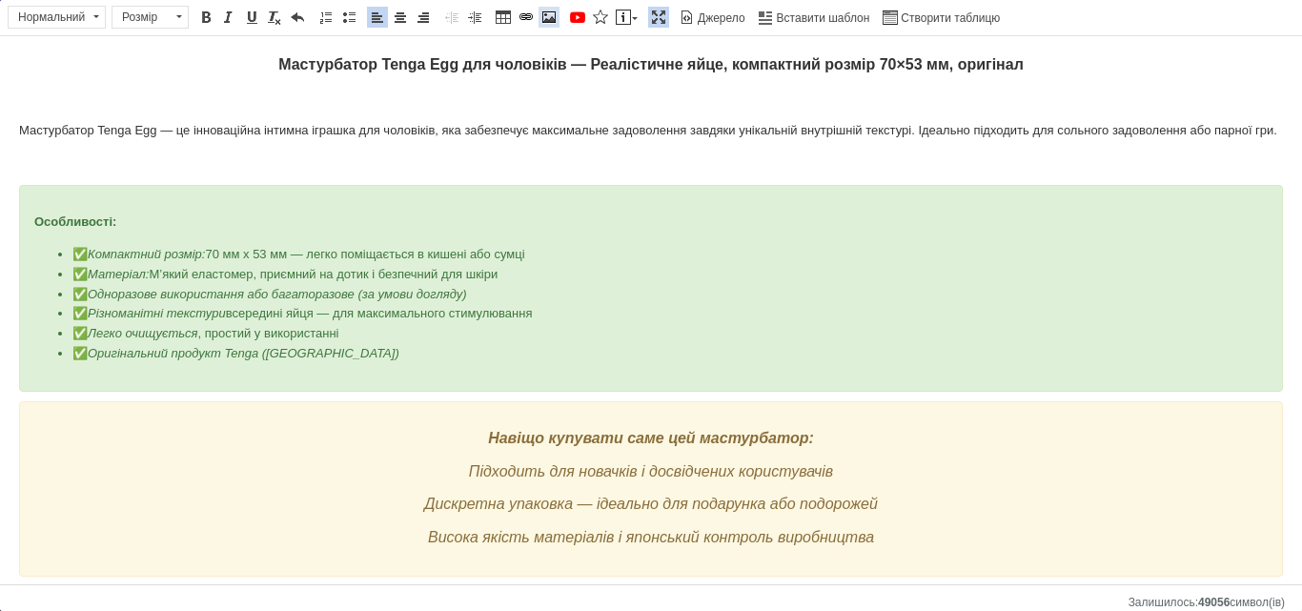
click at [546, 17] on span at bounding box center [549, 17] width 15 height 15
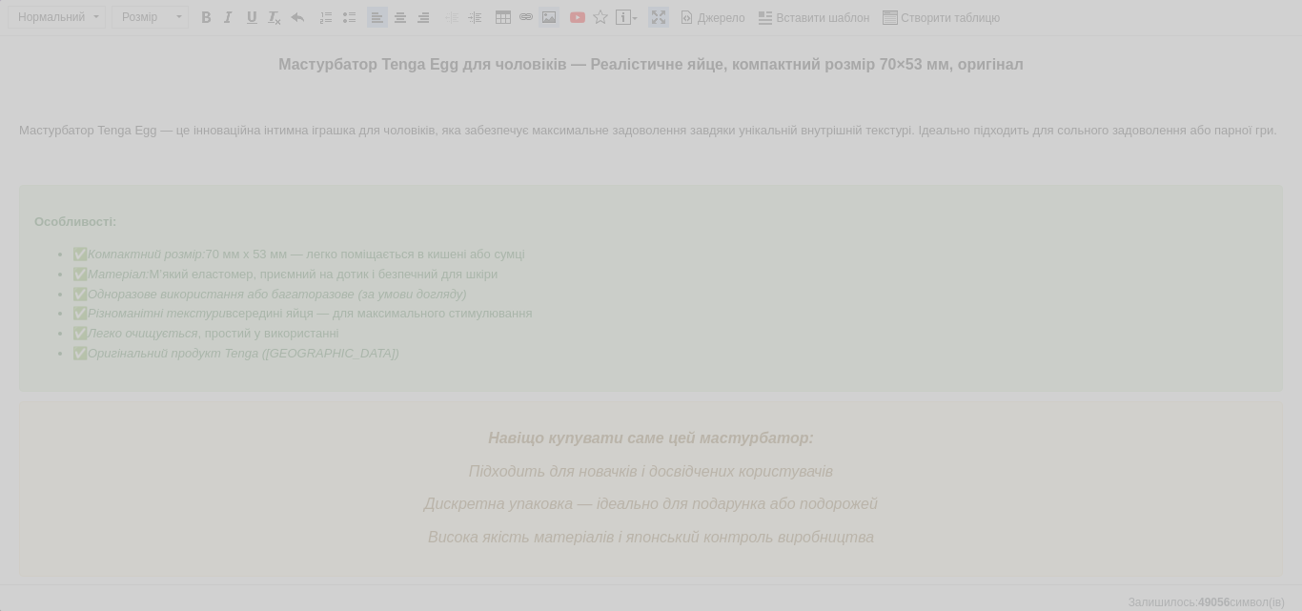
select select
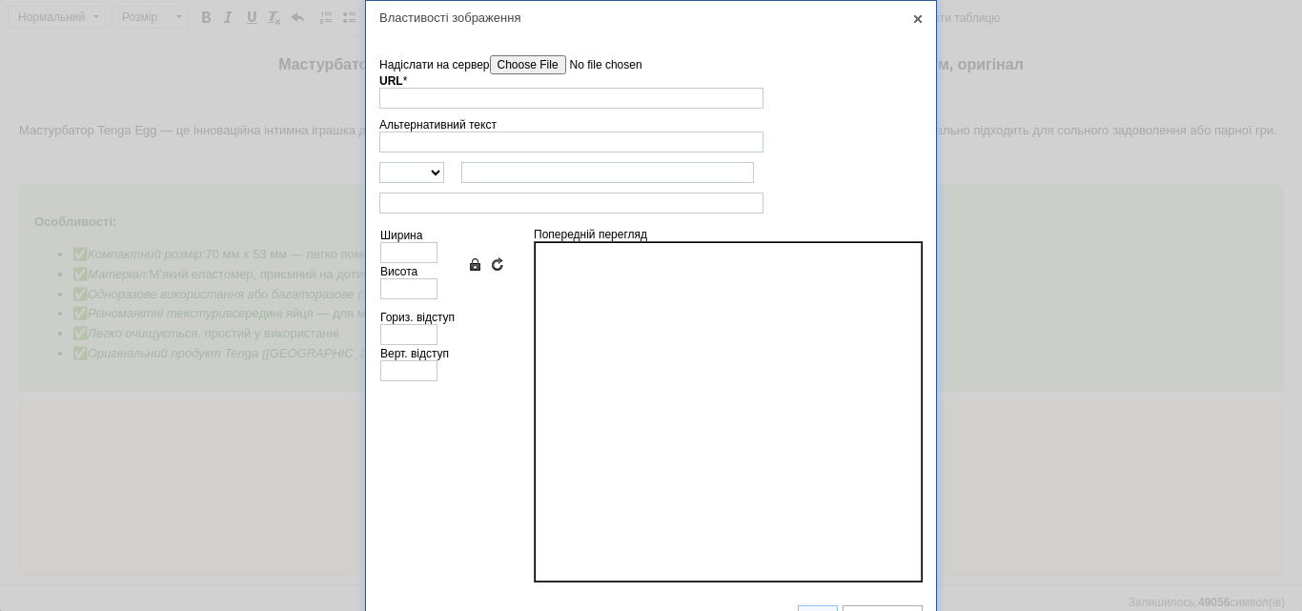
click at [571, 66] on input"] "Надіслати на сервер" at bounding box center [598, 64] width 216 height 19
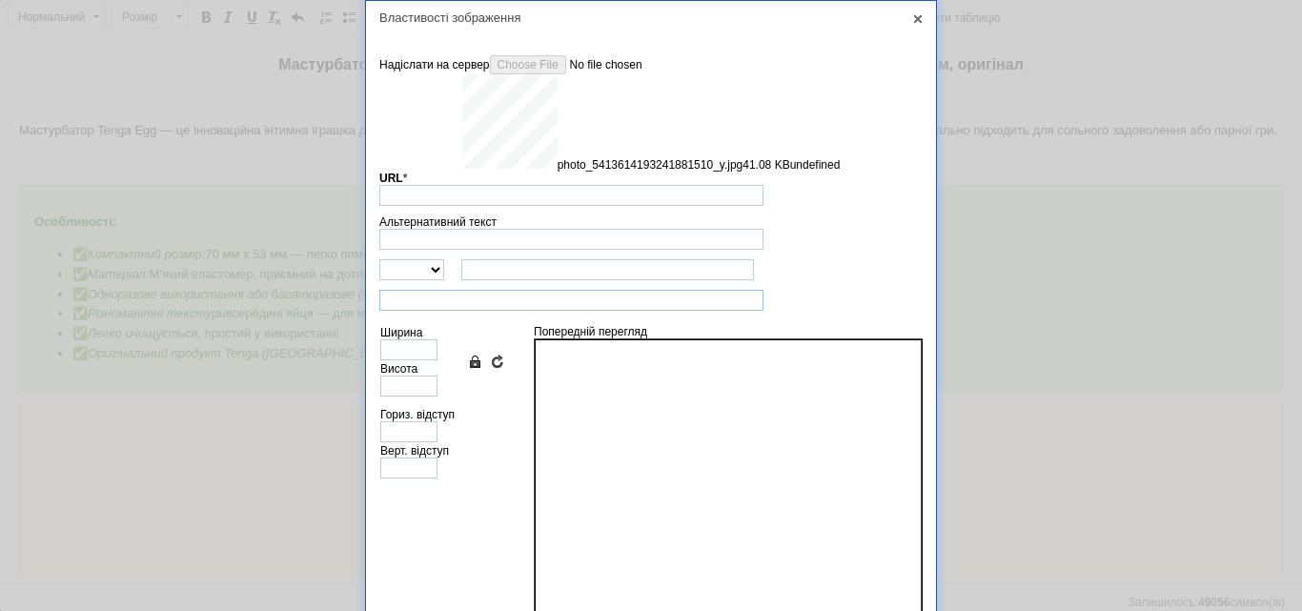
type input "[URL][DOMAIN_NAME]"
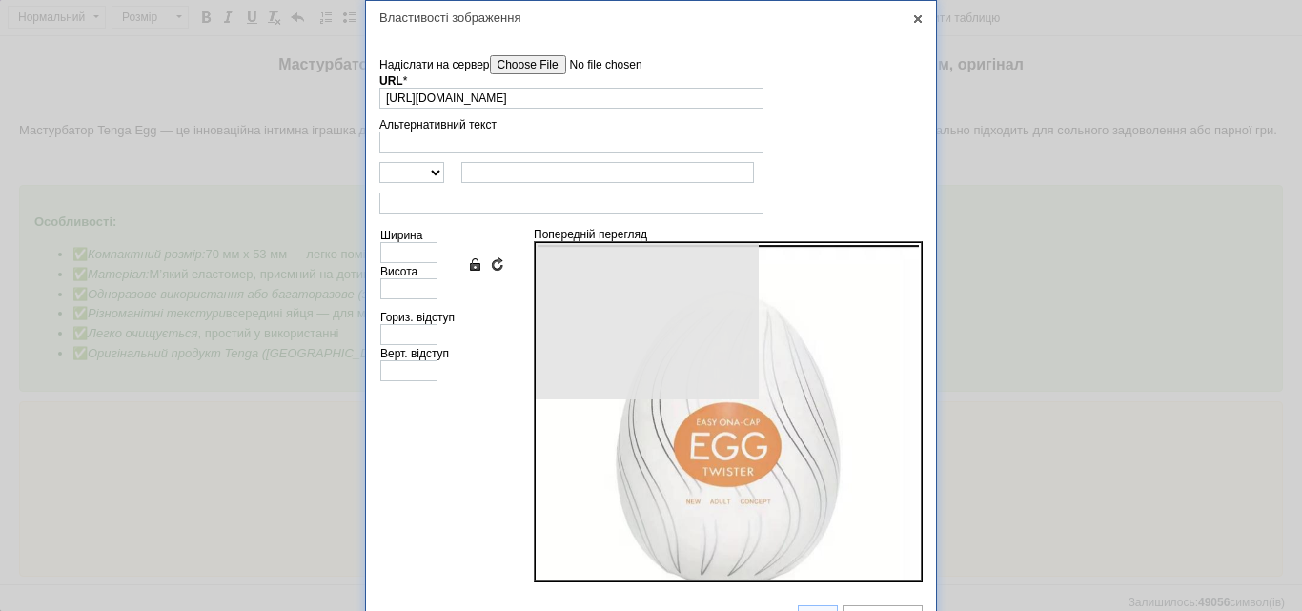
type input "640"
type input "635"
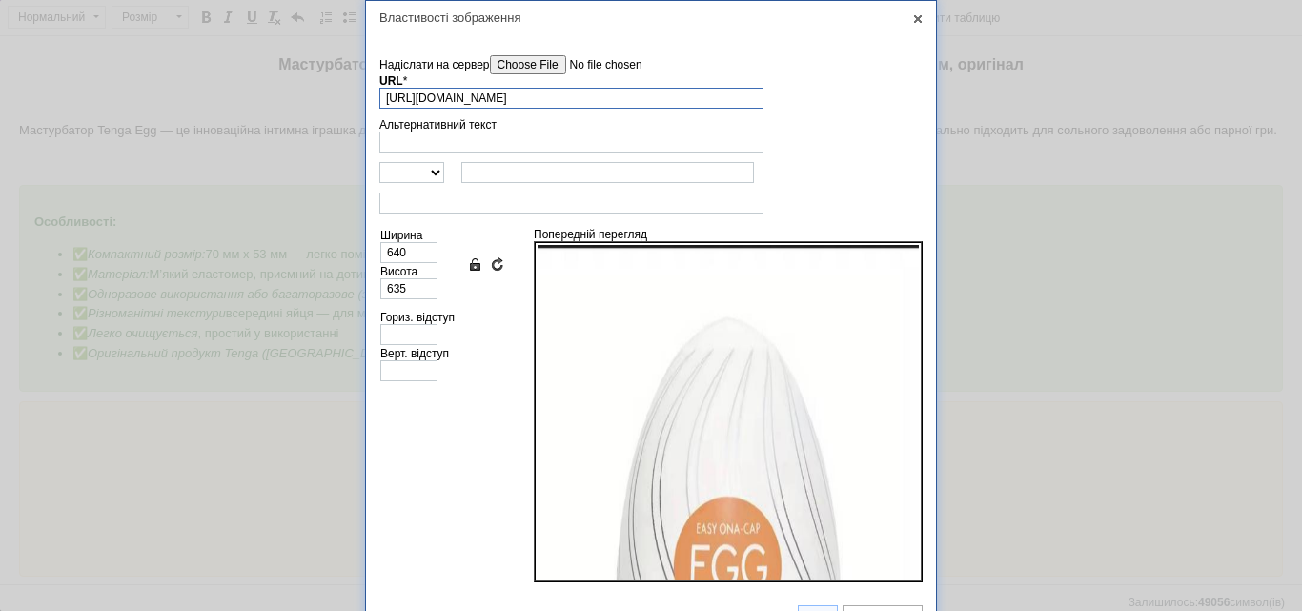
scroll to position [0, 261]
drag, startPoint x: 382, startPoint y: 101, endPoint x: 940, endPoint y: 65, distance: 559.0
click at [940, 65] on div "Властивості зображення X Інформація про зображення Надіслати на сервер undefine…" at bounding box center [651, 305] width 1302 height 611
click at [504, 71] on input"] "Надіслати на сервер" at bounding box center [598, 64] width 216 height 19
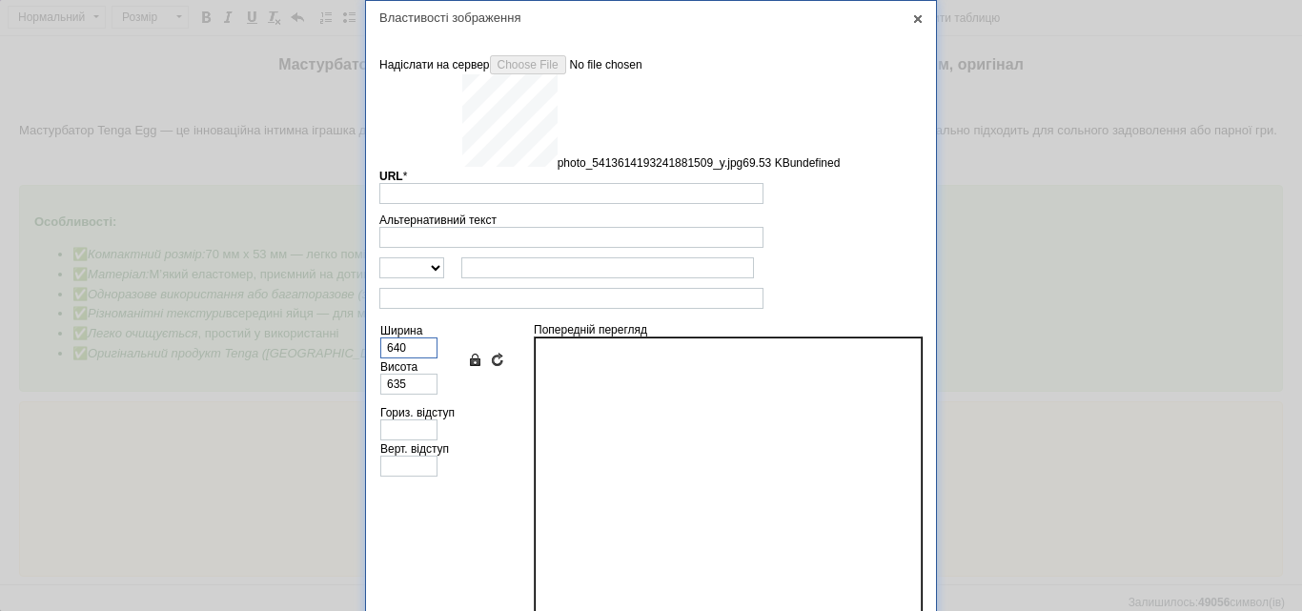
click at [392, 347] on input "640" at bounding box center [408, 348] width 57 height 21
type input "[URL][DOMAIN_NAME]"
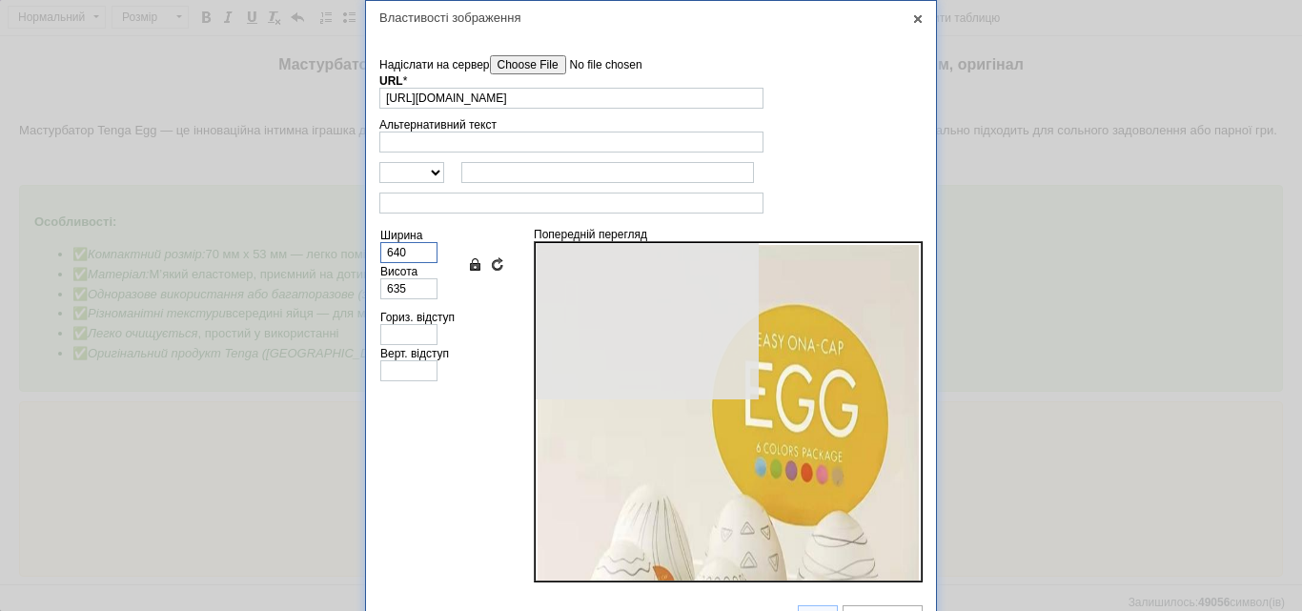
type input "621"
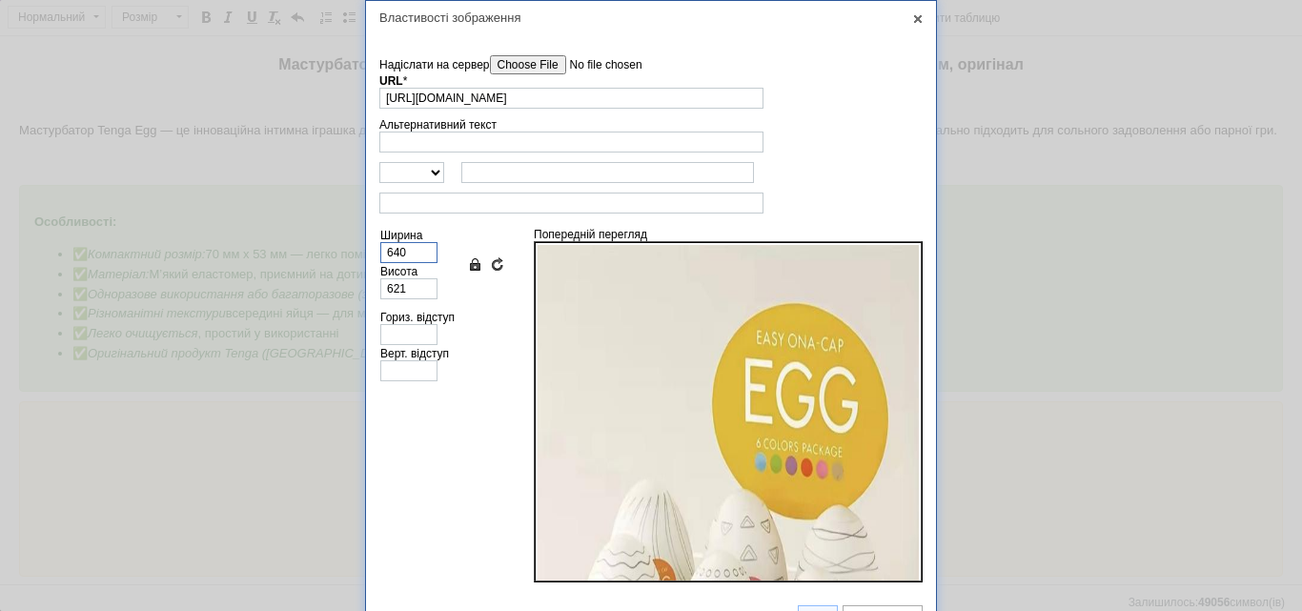
drag, startPoint x: 397, startPoint y: 347, endPoint x: 368, endPoint y: 345, distance: 28.7
click at [368, 345] on td "Надіслати на сервер undefined URL * [URL][DOMAIN_NAME] Огляд Сервера Альтернати…" at bounding box center [651, 313] width 570 height 558
type input "20"
type input "19"
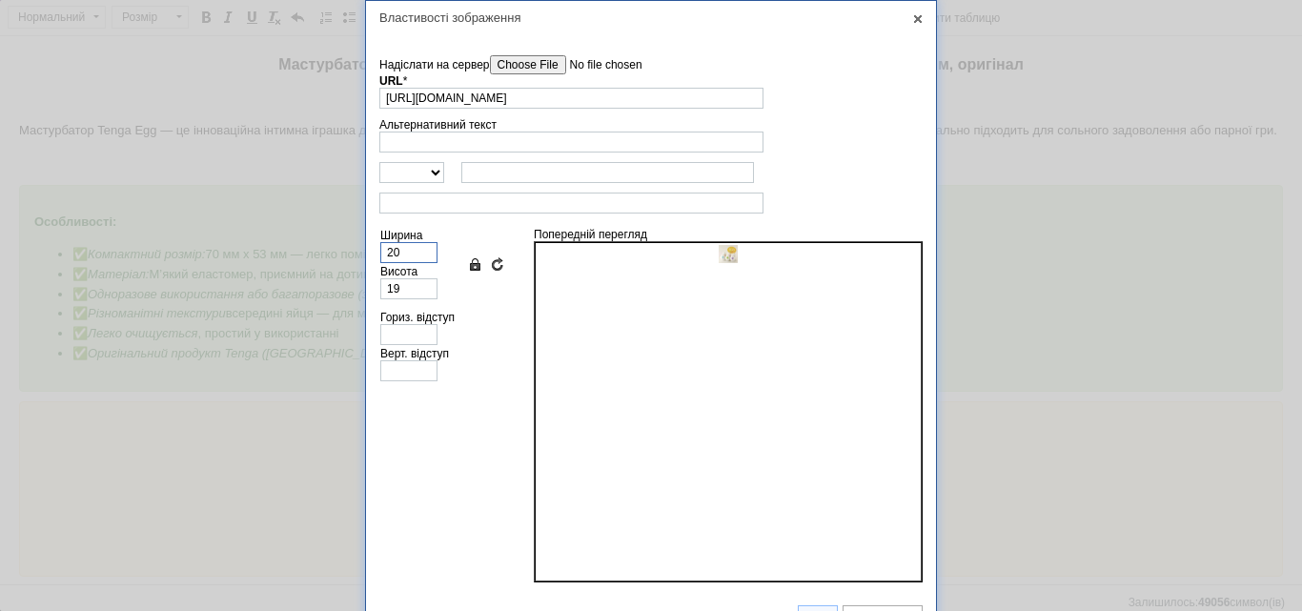
type input "200"
type input "194"
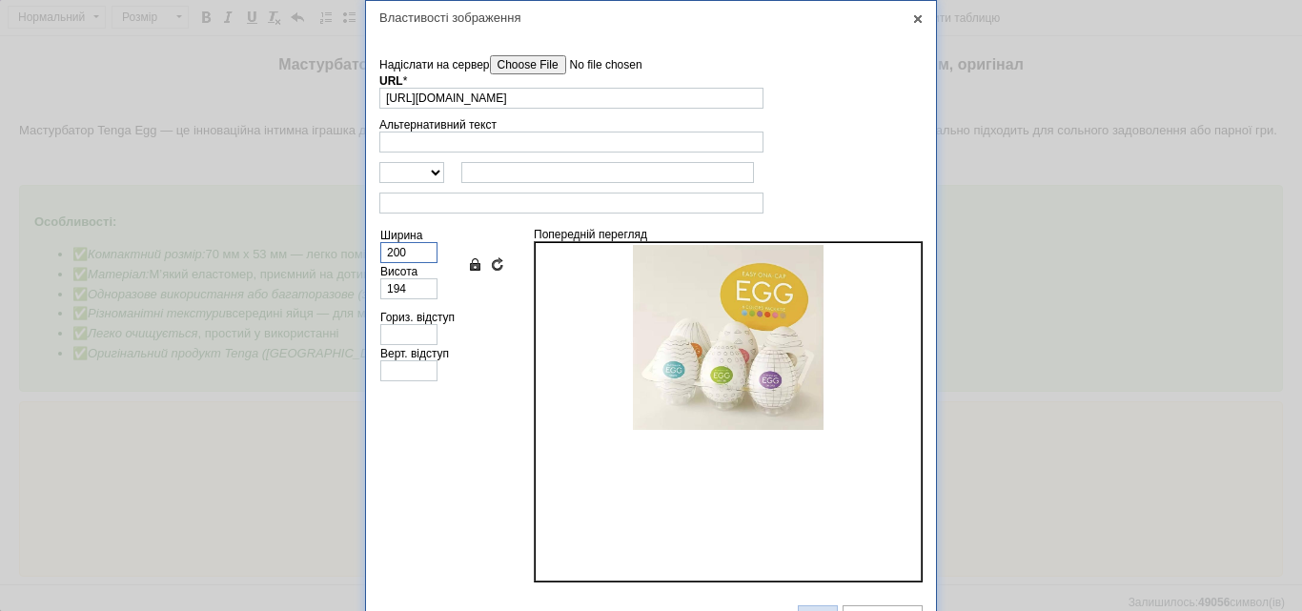
type input "200"
click at [822, 608] on link "ОК" at bounding box center [818, 616] width 40 height 23
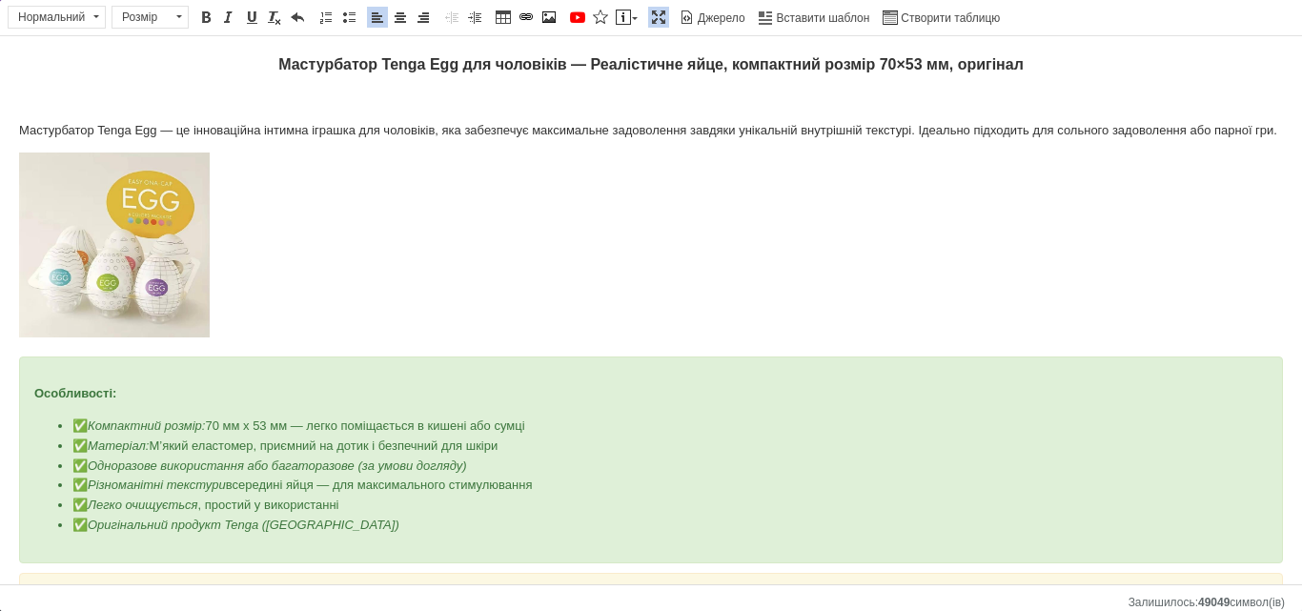
click at [7, 359] on html "Мастурбатор Tenga Egg для чоловіків — Реалістичне яйце, компактний розмір 70×53…" at bounding box center [651, 448] width 1302 height 824
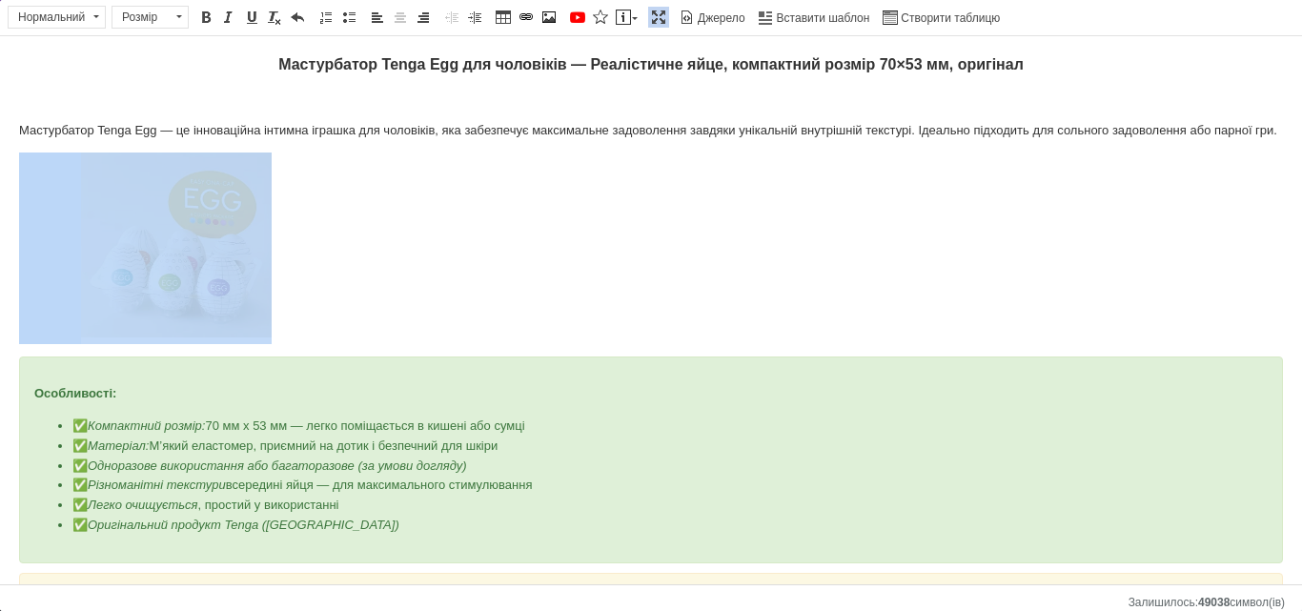
click at [161, 303] on img "Редактор, C7587BDC-D112-47D2-96F9-377A4E4370E7" at bounding box center [176, 245] width 191 height 185
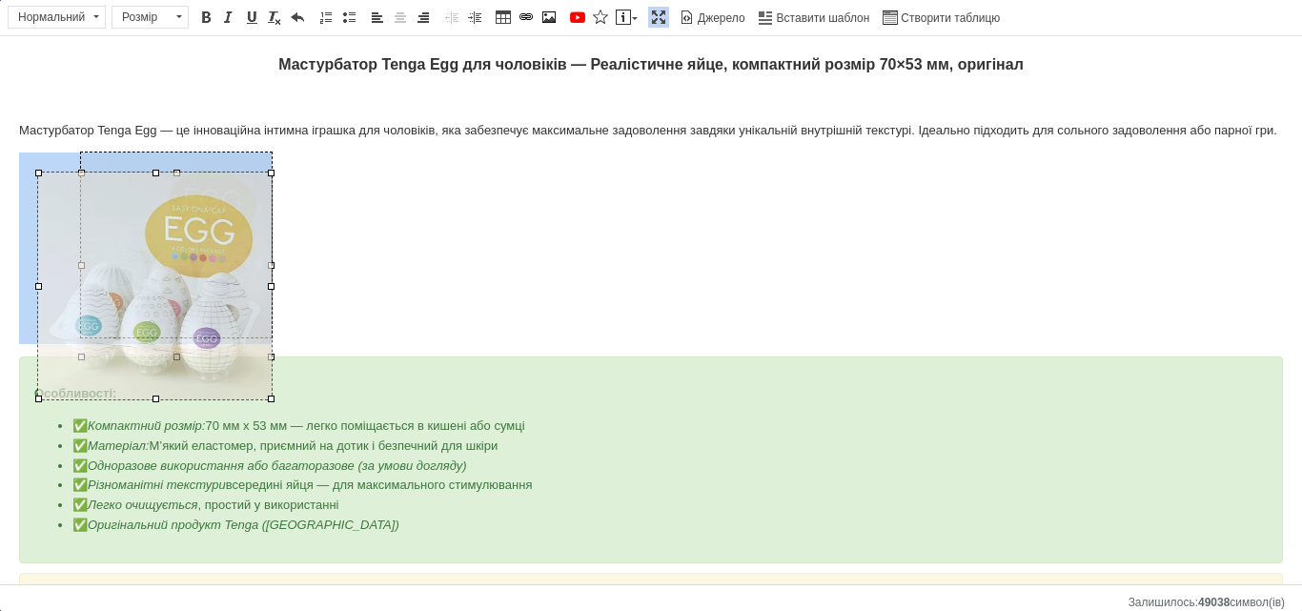
drag, startPoint x: 81, startPoint y: 358, endPoint x: 38, endPoint y: 390, distance: 53.8
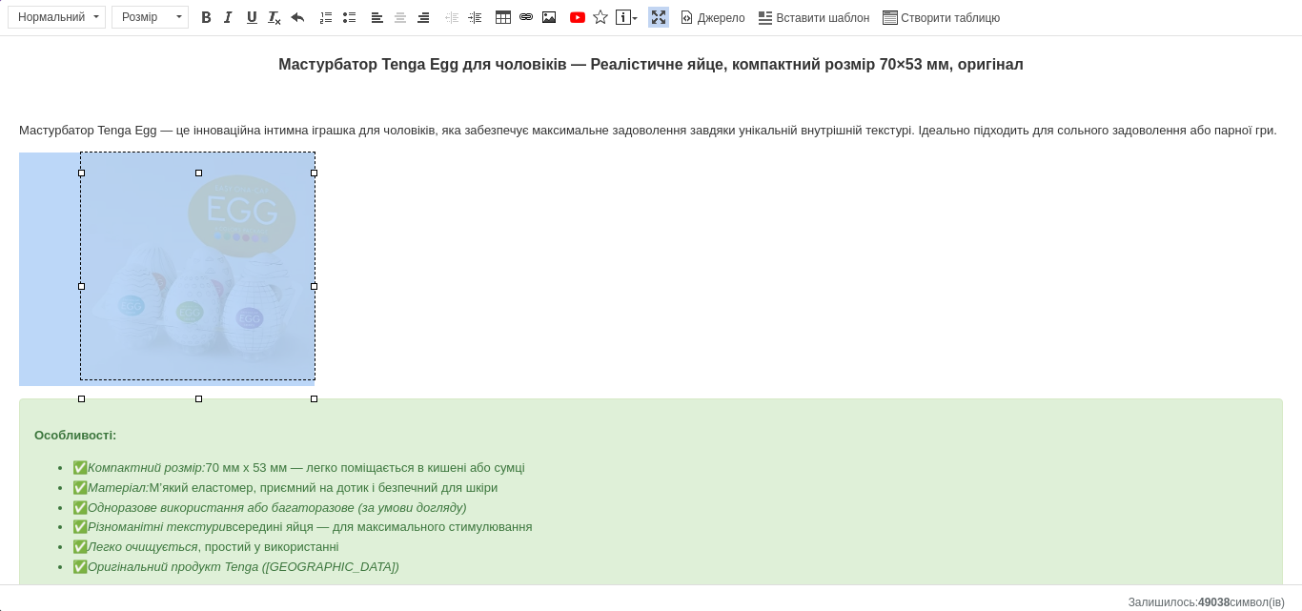
click at [512, 270] on p "Редактор, C7587BDC-D112-47D2-96F9-377A4E4370E7" at bounding box center [651, 270] width 1264 height 234
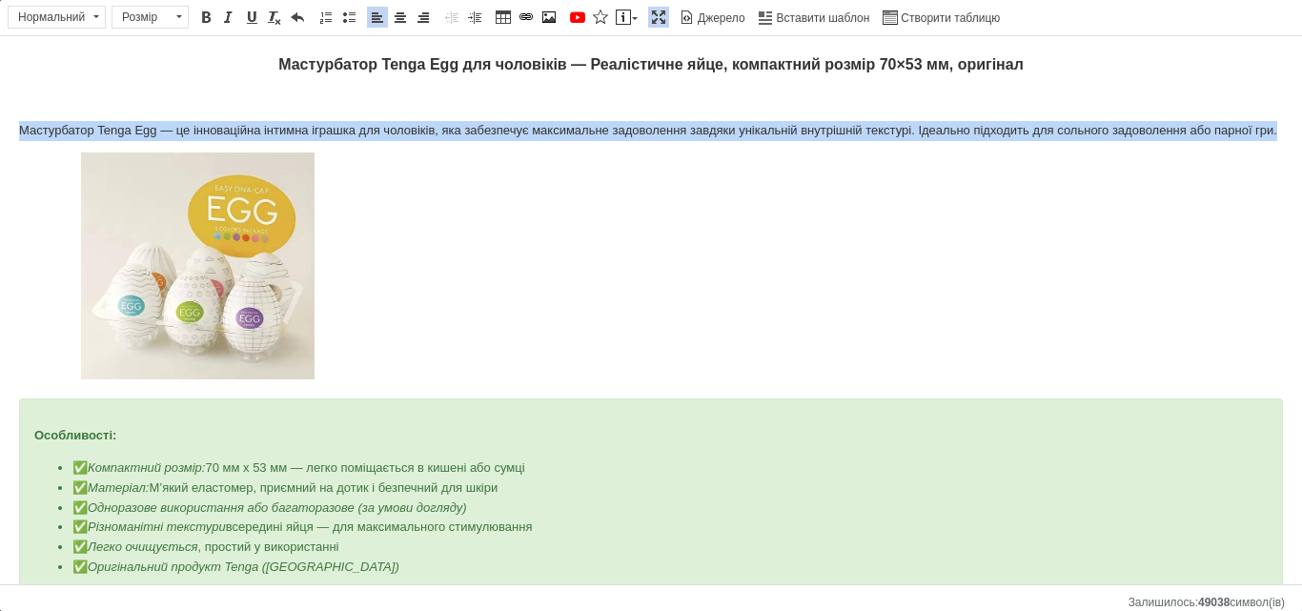
drag, startPoint x: 44, startPoint y: 156, endPoint x: 7, endPoint y: 130, distance: 45.8
click at [7, 125] on html "Мастурбатор Tenga Egg для чоловіків — Реалістичне яйце, компактний розмір 70×53…" at bounding box center [651, 469] width 1302 height 866
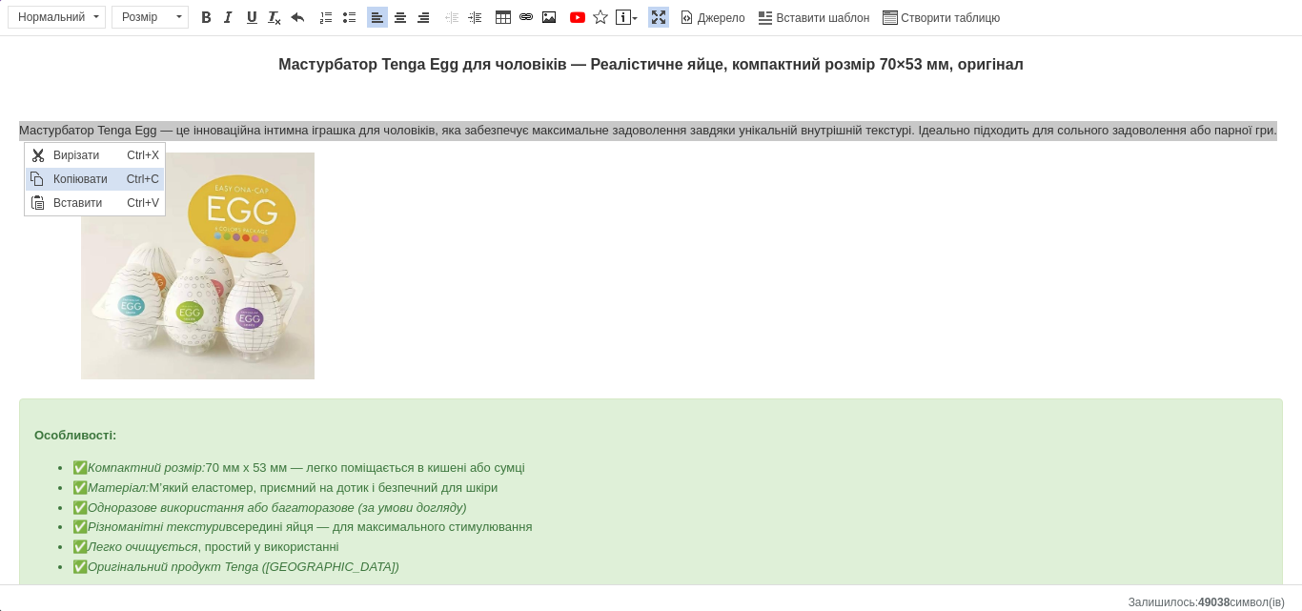
click at [78, 174] on span "Копіювати" at bounding box center [85, 179] width 73 height 23
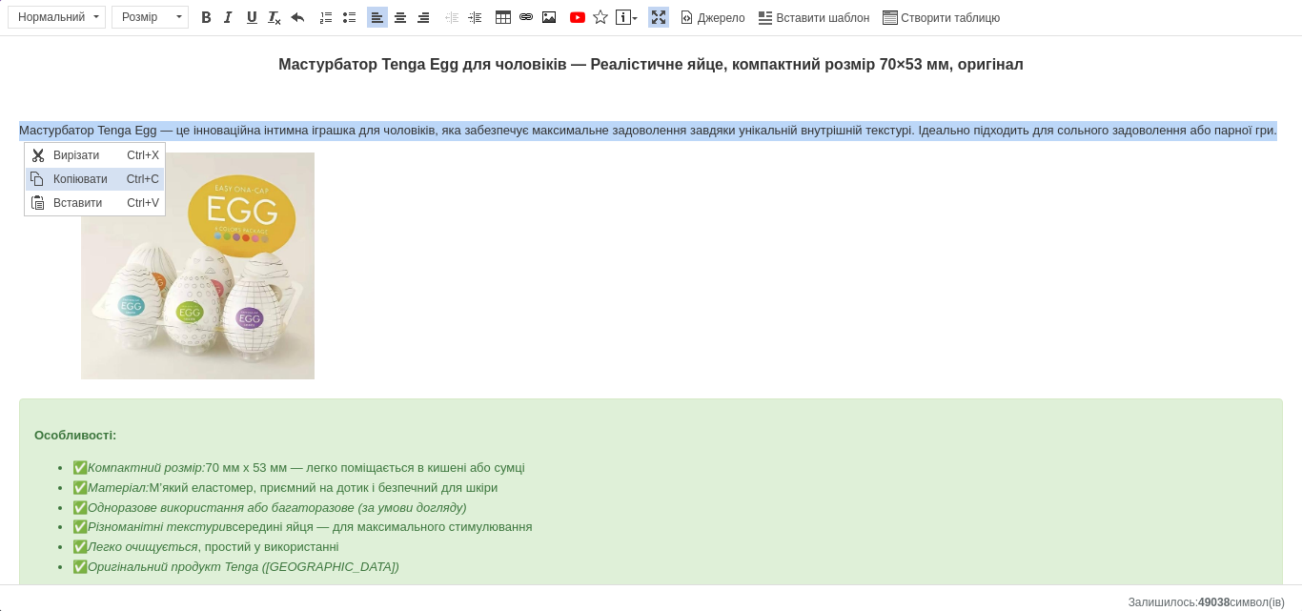
copy p "Мастурбатор Tenga Egg — це інноваційна інтимна іграшка для чоловіків, яка забез…"
click at [625, 23] on span at bounding box center [623, 17] width 15 height 15
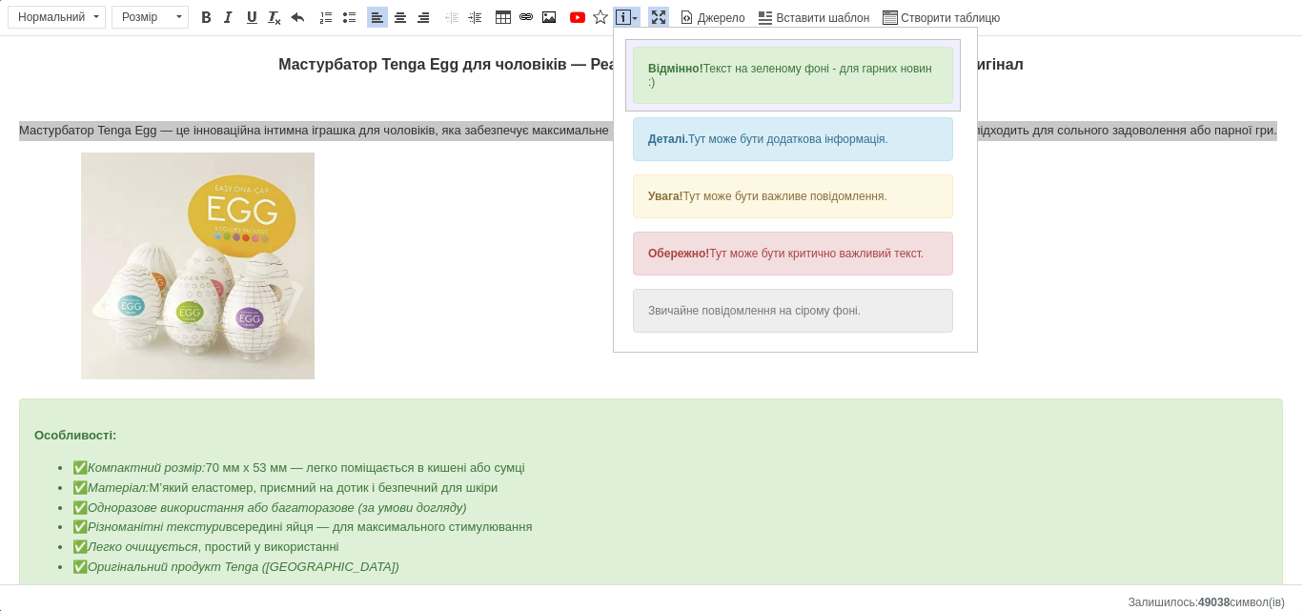
click at [687, 82] on div "Відмінно! Текст на зеленому фоні - для гарних новин :)" at bounding box center [793, 75] width 320 height 57
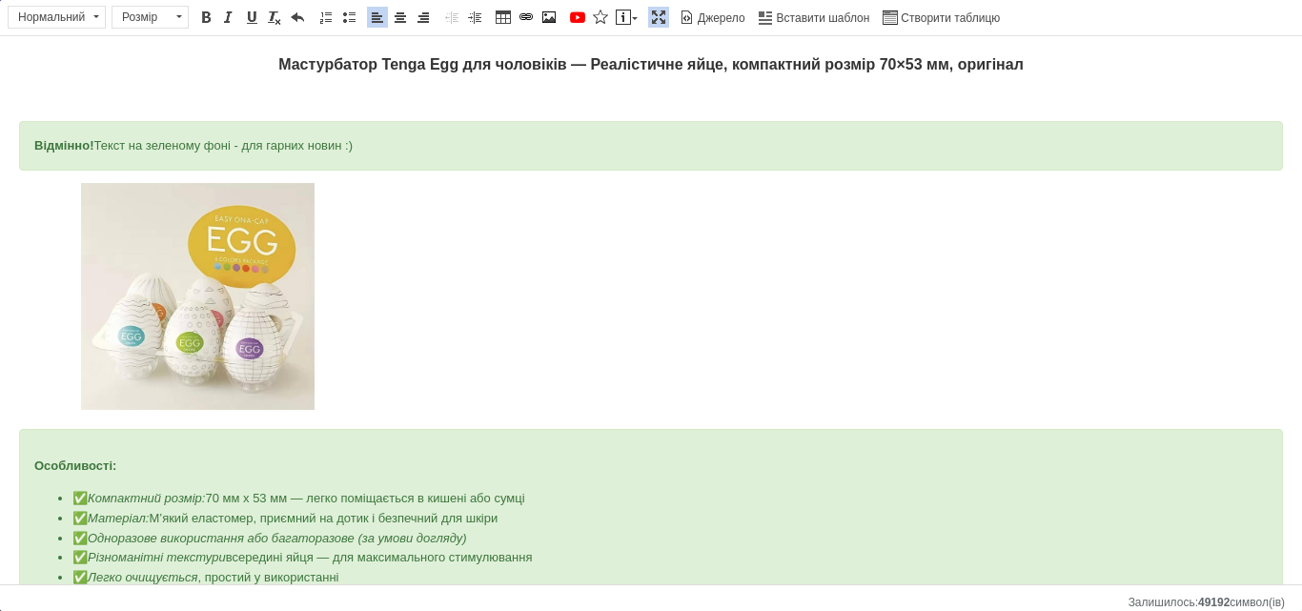
click at [467, 165] on div "Відмінно! Текст на зеленому фоні - для гарних новин :)" at bounding box center [651, 146] width 1264 height 51
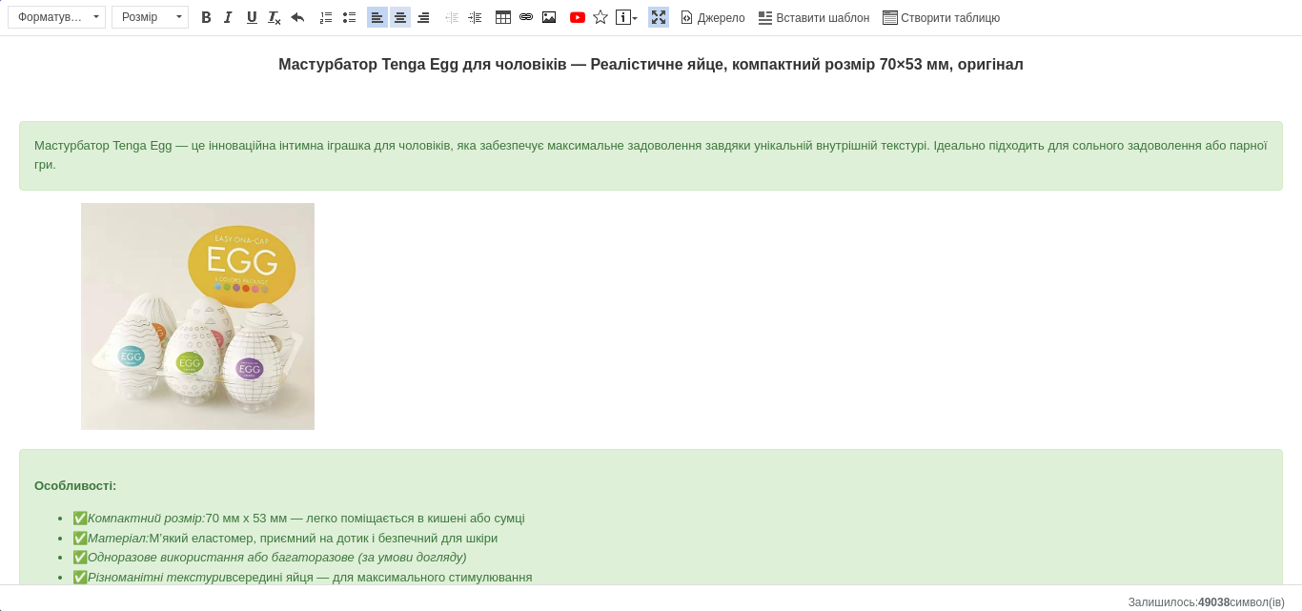
click at [400, 13] on span at bounding box center [400, 17] width 15 height 15
click at [497, 340] on p "Редактор, C7587BDC-D112-47D2-96F9-377A4E4370E7" at bounding box center [651, 320] width 1264 height 234
click at [662, 16] on span at bounding box center [658, 17] width 15 height 15
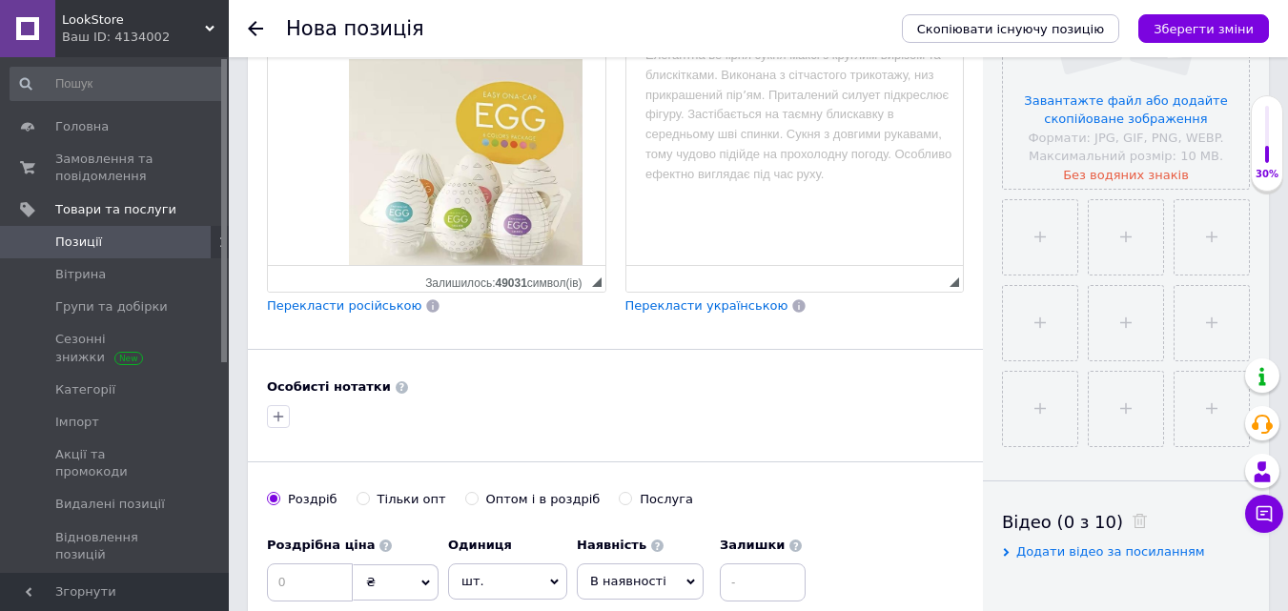
scroll to position [256, 0]
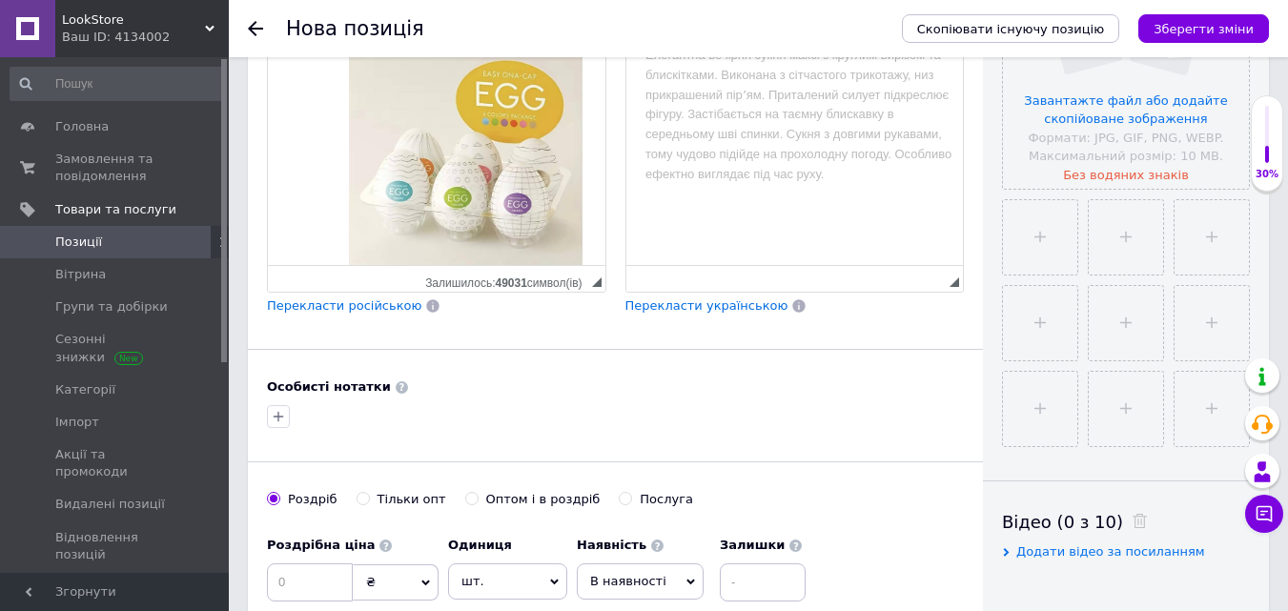
click at [301, 305] on span "Перекласти російською" at bounding box center [344, 305] width 154 height 14
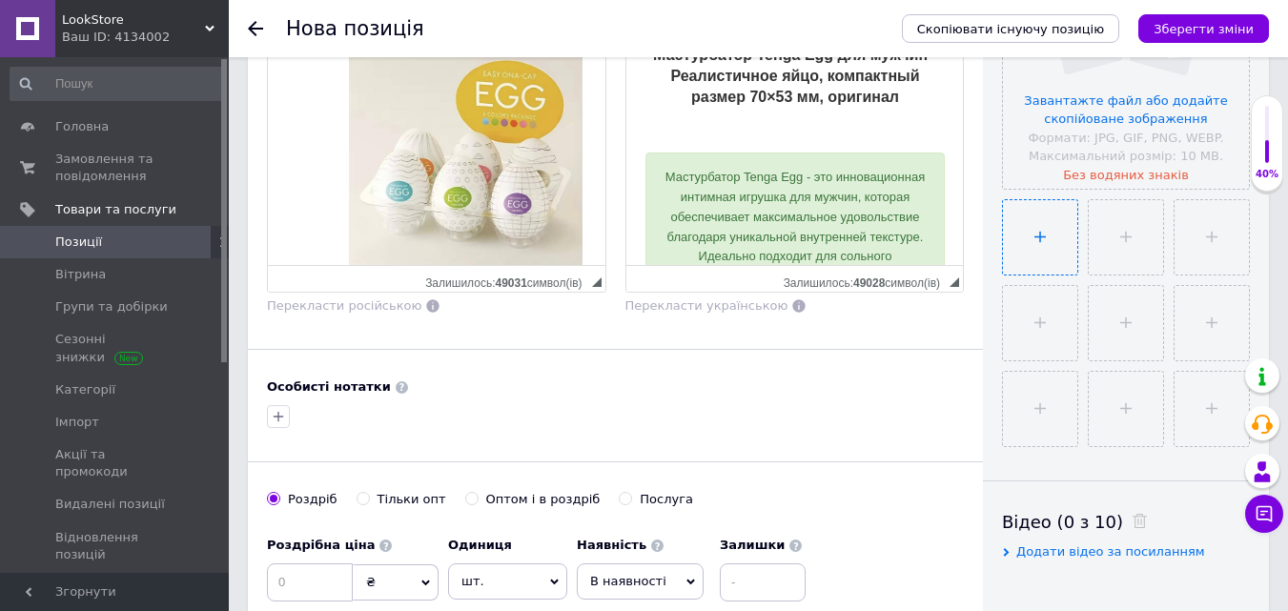
click at [1039, 260] on input "file" at bounding box center [1040, 237] width 74 height 74
click at [1065, 241] on input "file" at bounding box center [1040, 237] width 74 height 74
type input "C:\fakepath\photo_5413614193241881509_y.jpg"
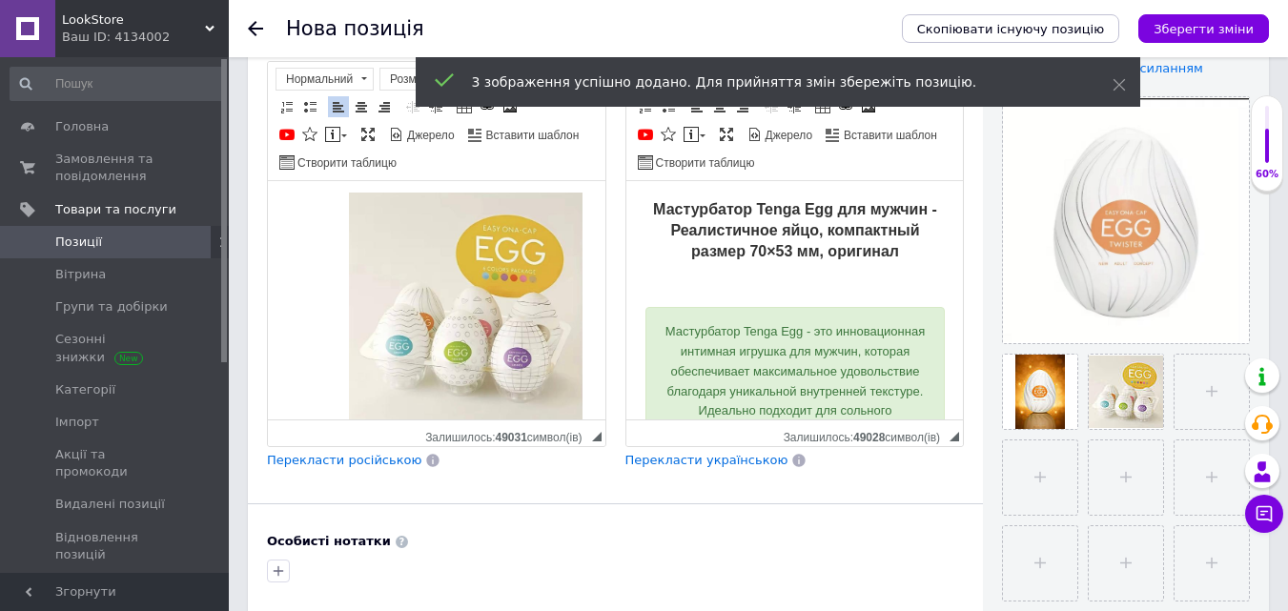
scroll to position [380, 0]
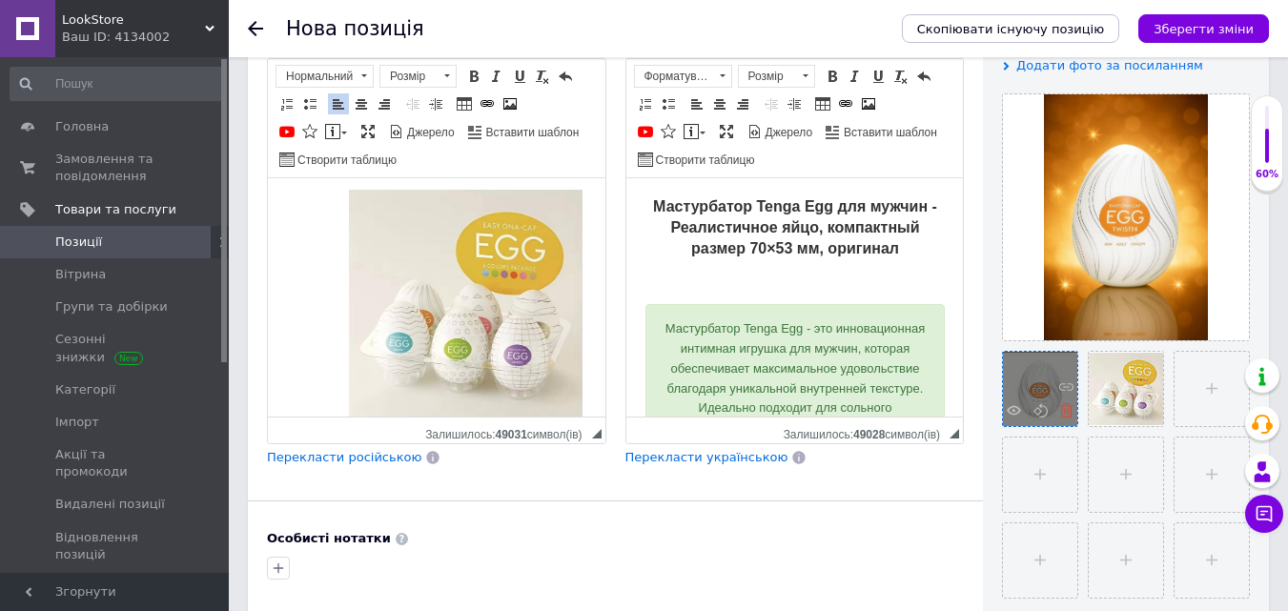
click at [1068, 415] on use at bounding box center [1066, 410] width 14 height 14
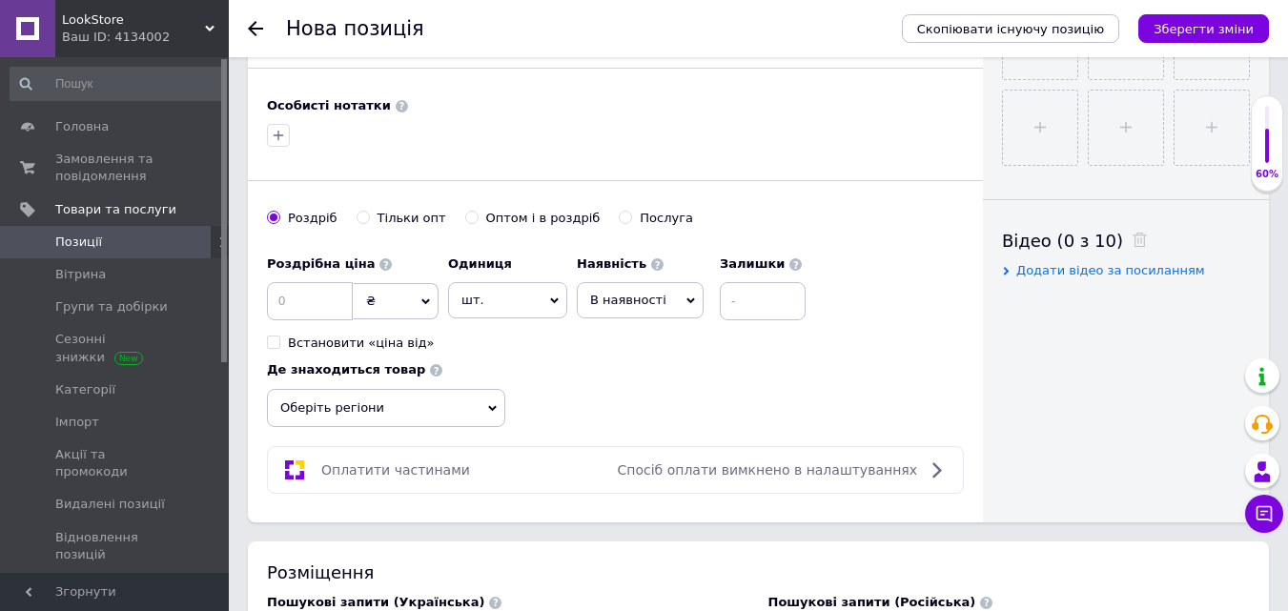
scroll to position [834, 0]
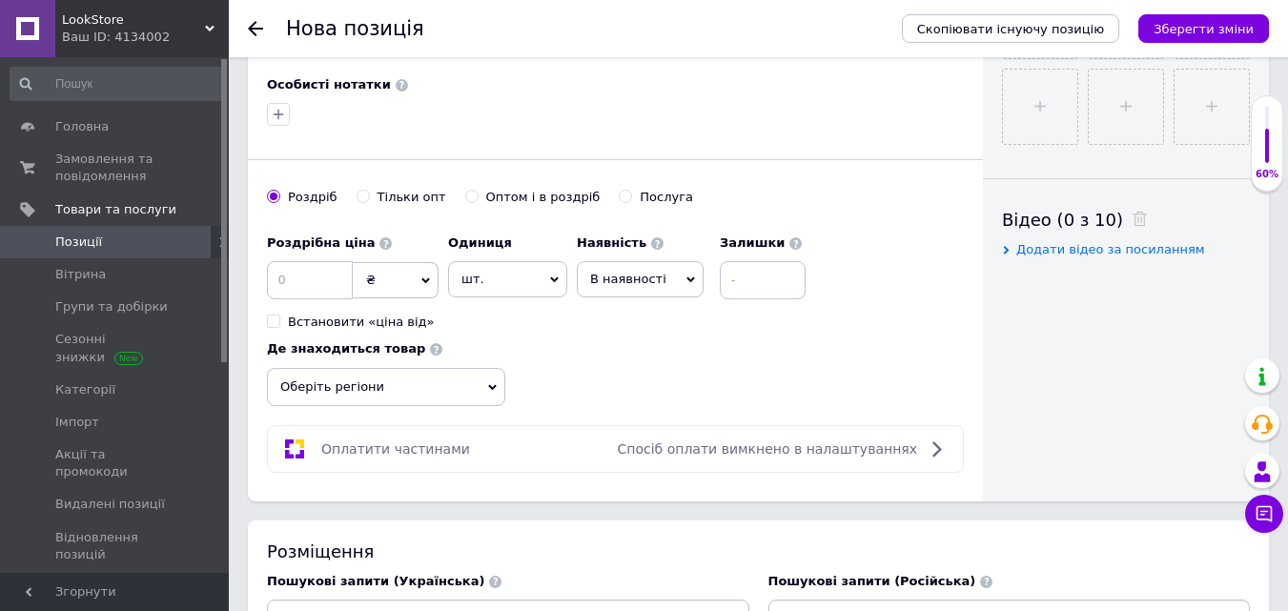
click at [465, 196] on input "Оптом і в роздріб" at bounding box center [471, 196] width 12 height 12
radio input "true"
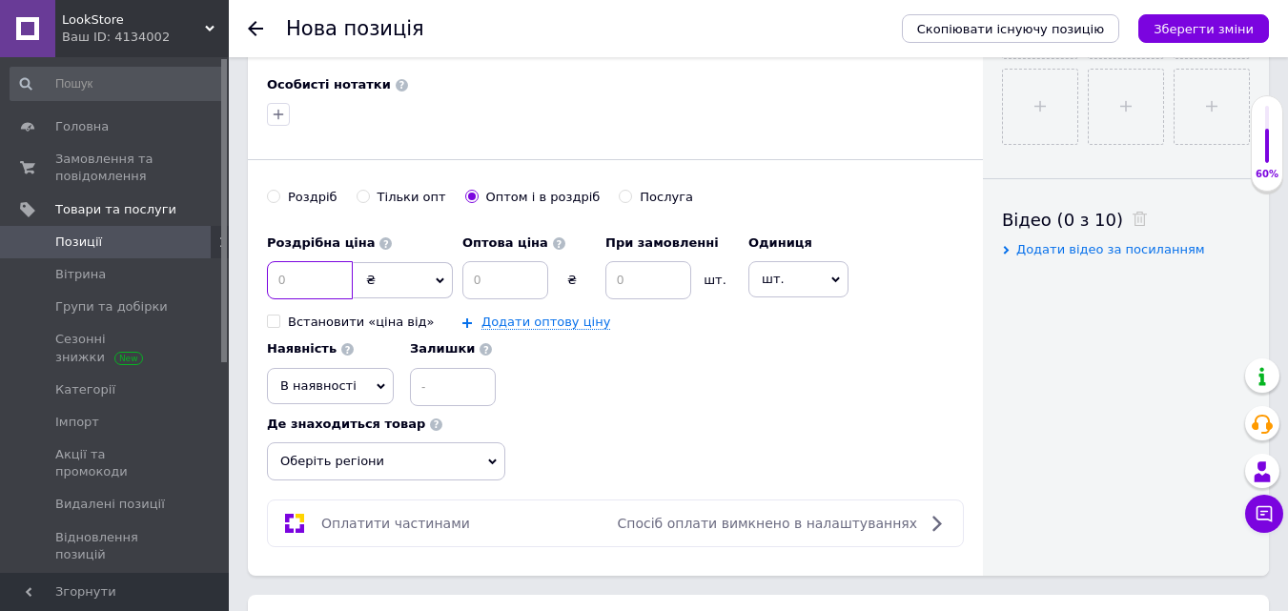
click at [308, 283] on input at bounding box center [310, 280] width 86 height 38
type input "450"
click at [472, 289] on input at bounding box center [505, 280] width 86 height 38
type input "250"
click at [644, 277] on input at bounding box center [648, 280] width 86 height 38
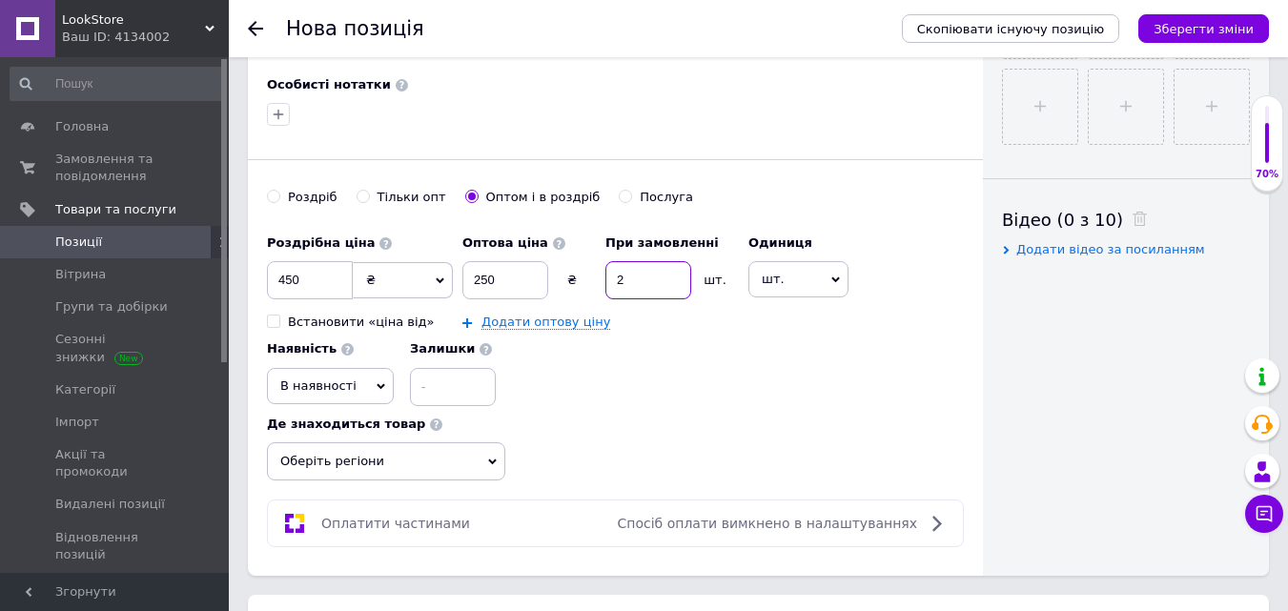
type input "2"
click at [609, 426] on div "Роздрібна ціна 450 ₴ $ EUR CHF GBP ¥ PLN ₸ MDL HUF KGS CNY TRY KRW lei Встанови…" at bounding box center [615, 353] width 697 height 256
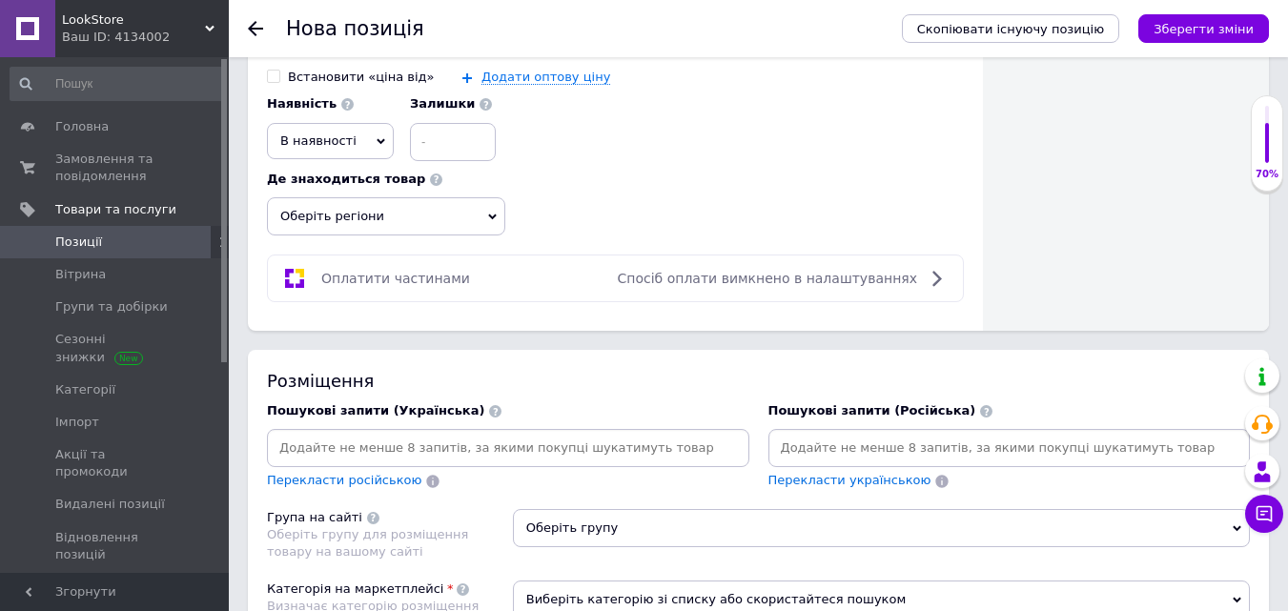
scroll to position [1139, 0]
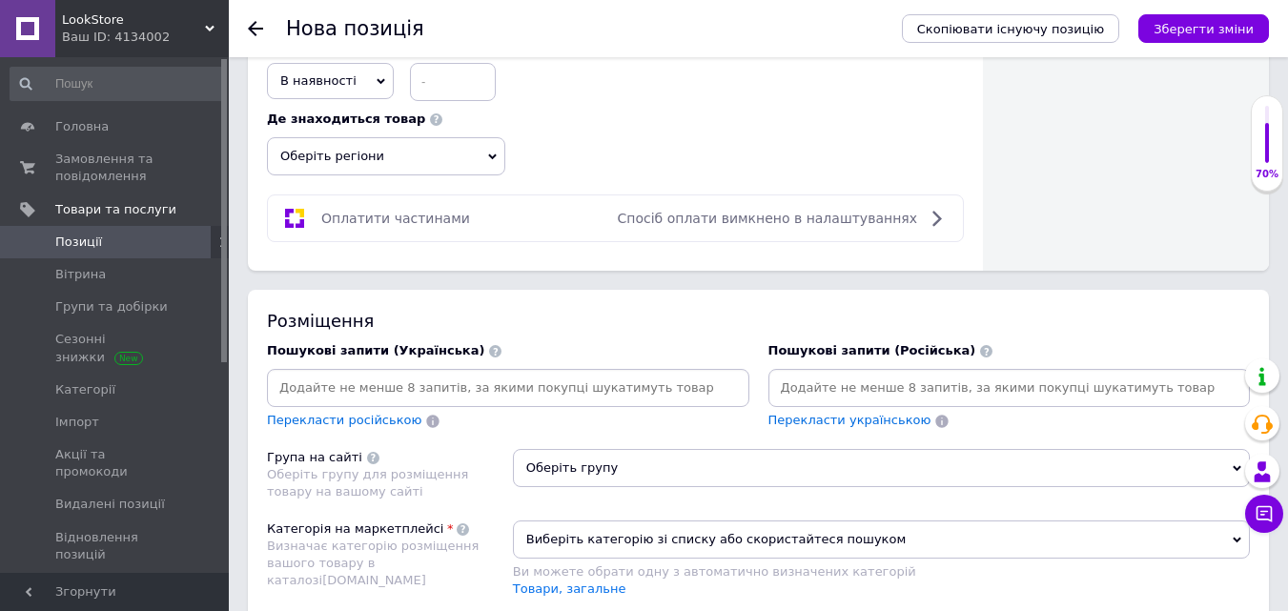
click at [374, 156] on span "Оберіть регіони" at bounding box center [386, 156] width 238 height 38
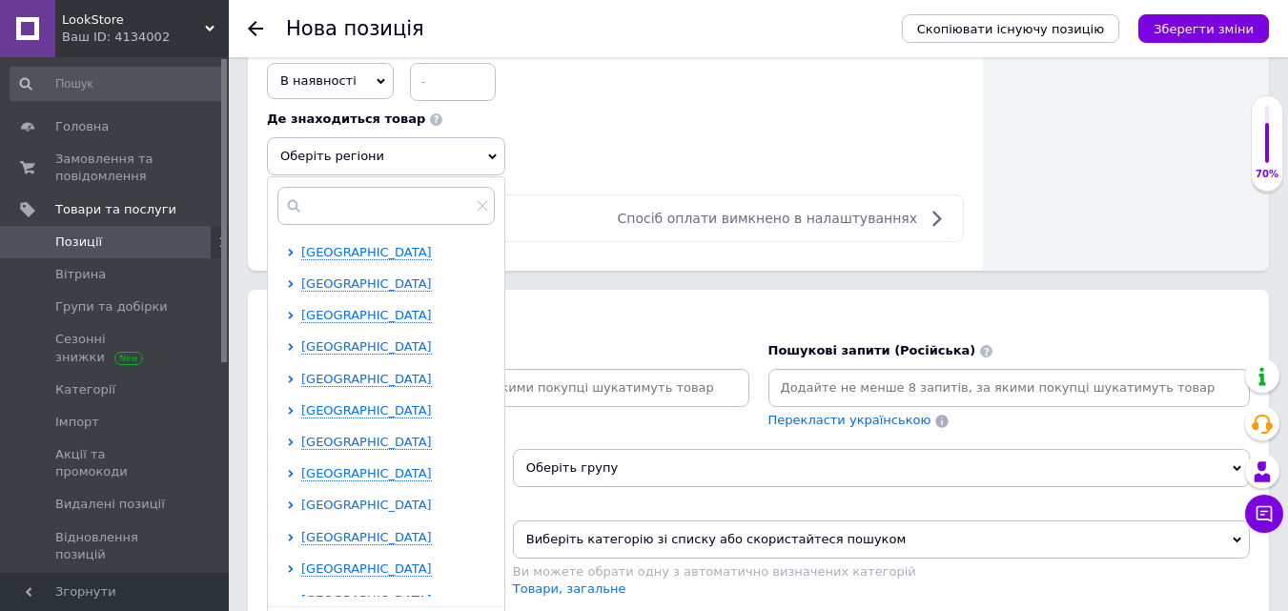
click at [359, 508] on span "[GEOGRAPHIC_DATA]" at bounding box center [366, 505] width 131 height 14
click at [308, 536] on input "checkbox" at bounding box center [307, 536] width 12 height 12
checkbox input "true"
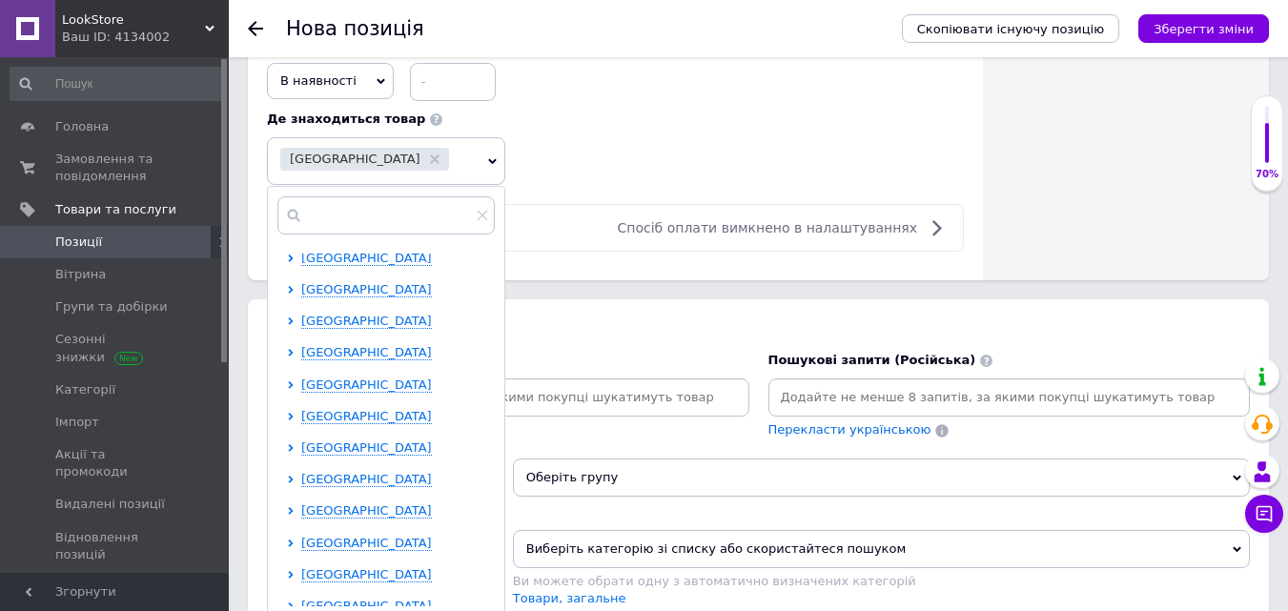
scroll to position [1005, 0]
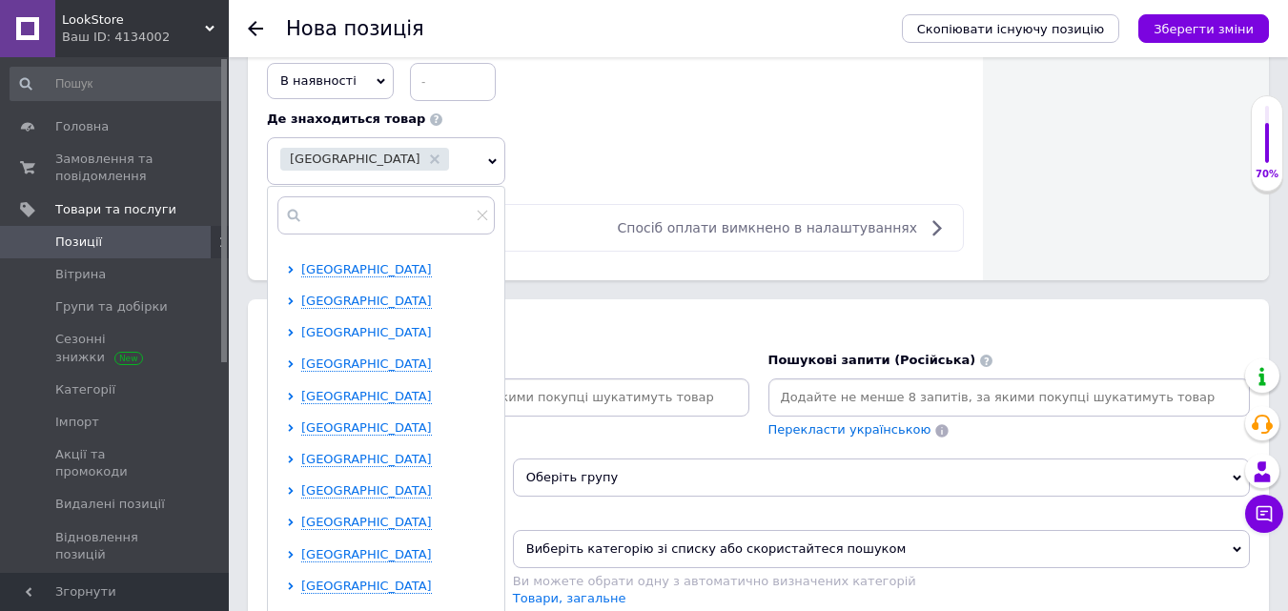
click at [318, 339] on span "[GEOGRAPHIC_DATA]" at bounding box center [366, 332] width 131 height 14
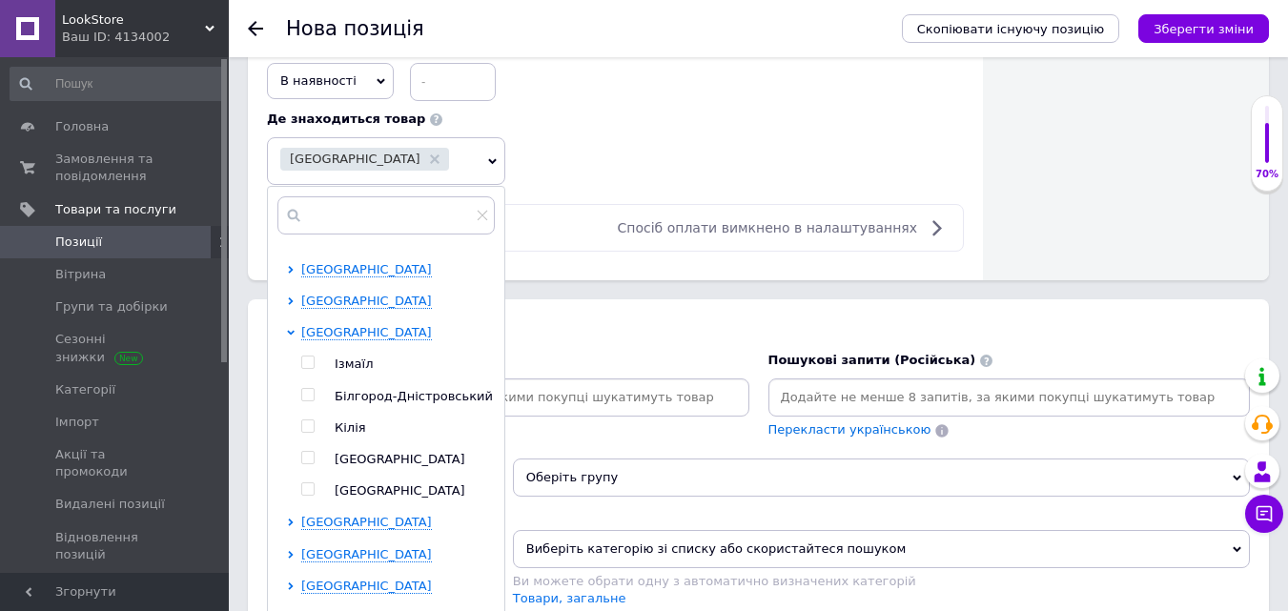
click at [307, 464] on input "checkbox" at bounding box center [307, 458] width 12 height 12
checkbox input "true"
click at [350, 277] on span "[GEOGRAPHIC_DATA]" at bounding box center [366, 269] width 131 height 14
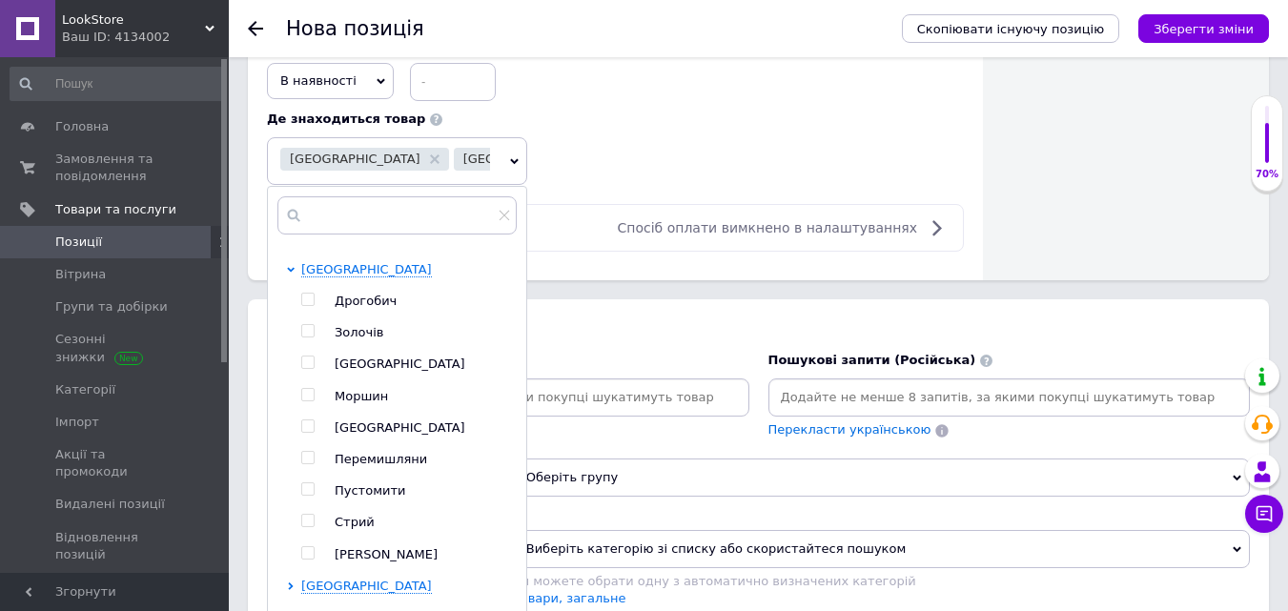
click at [303, 369] on input "checkbox" at bounding box center [307, 363] width 12 height 12
checkbox input "true"
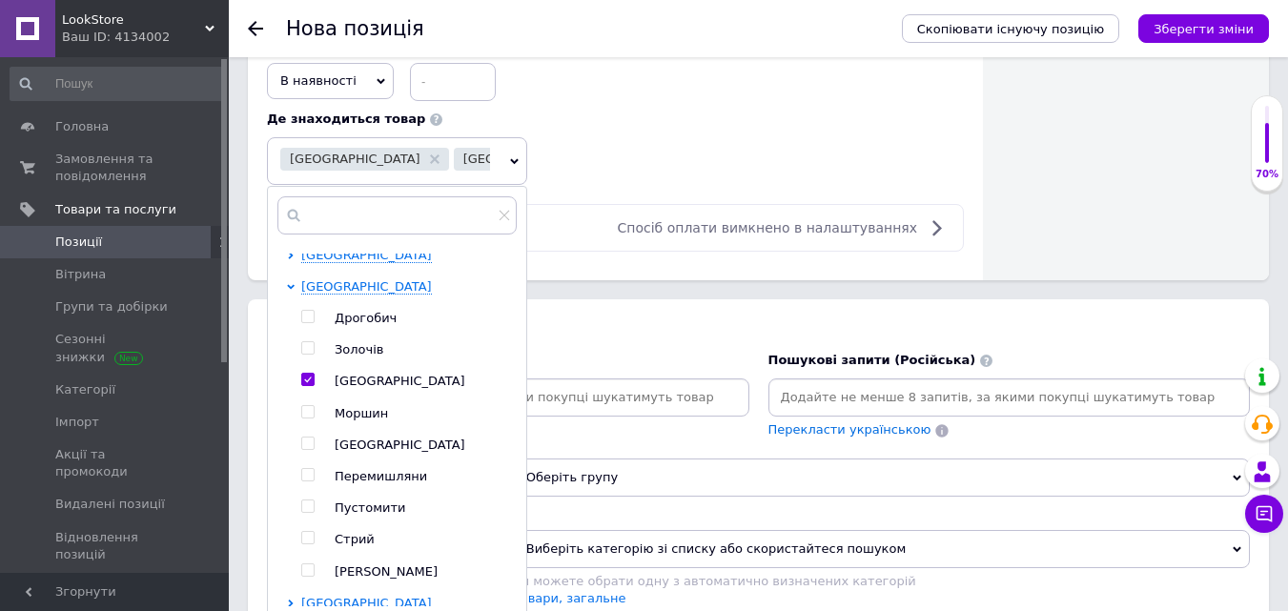
click at [558, 329] on div "Розміщення" at bounding box center [758, 330] width 983 height 24
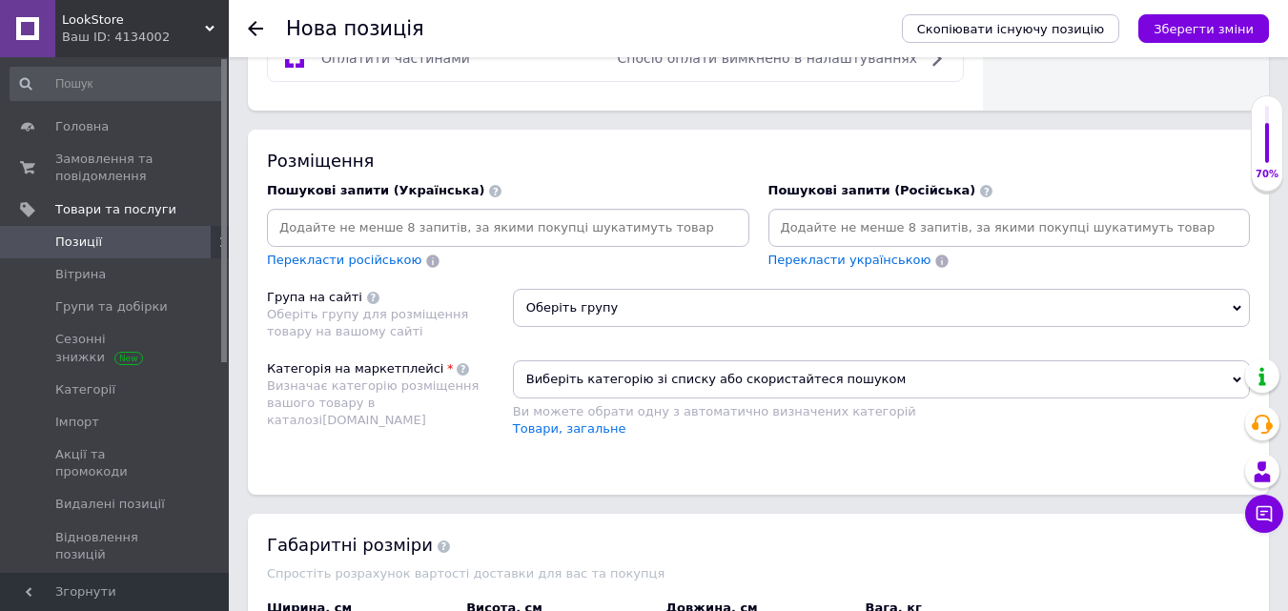
scroll to position [1351, 0]
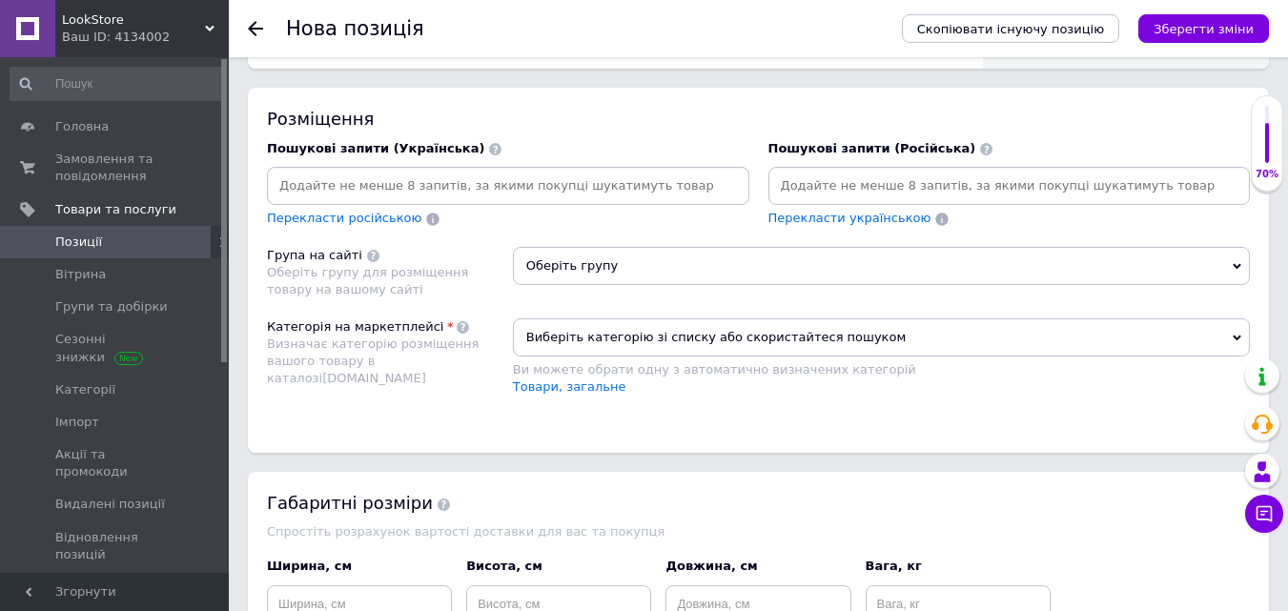
click at [454, 172] on div at bounding box center [508, 186] width 482 height 38
click at [441, 194] on input at bounding box center [508, 186] width 475 height 29
paste input "п"
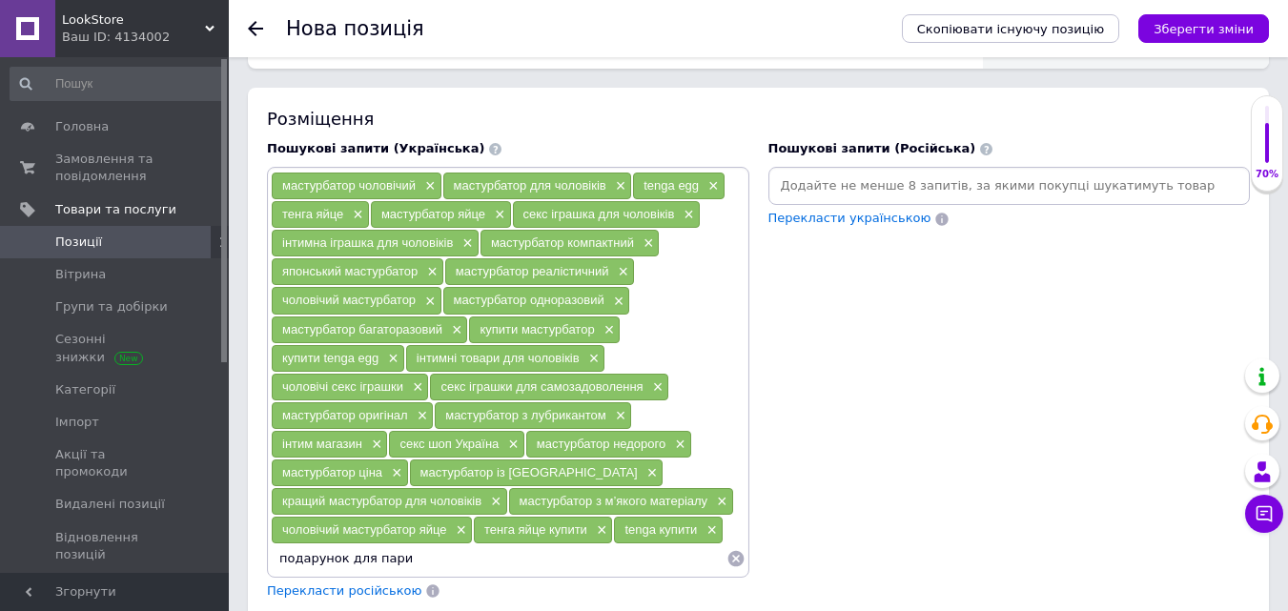
type input "подарунок для пари"
click at [380, 598] on span "Перекласти російською" at bounding box center [344, 591] width 154 height 14
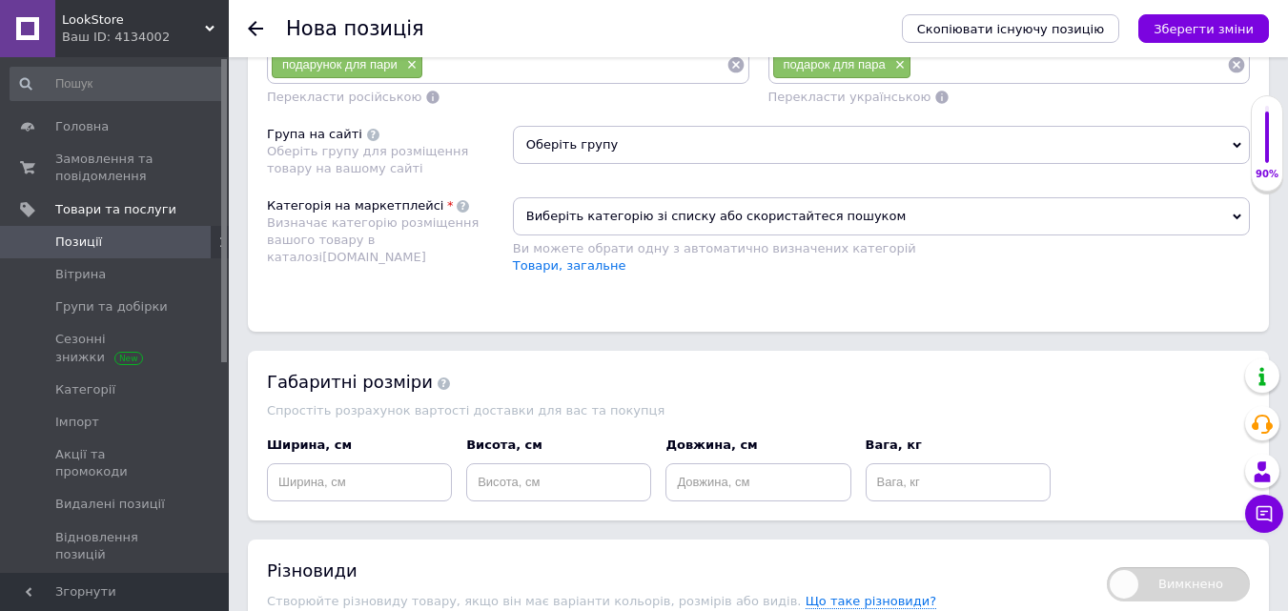
scroll to position [1849, 0]
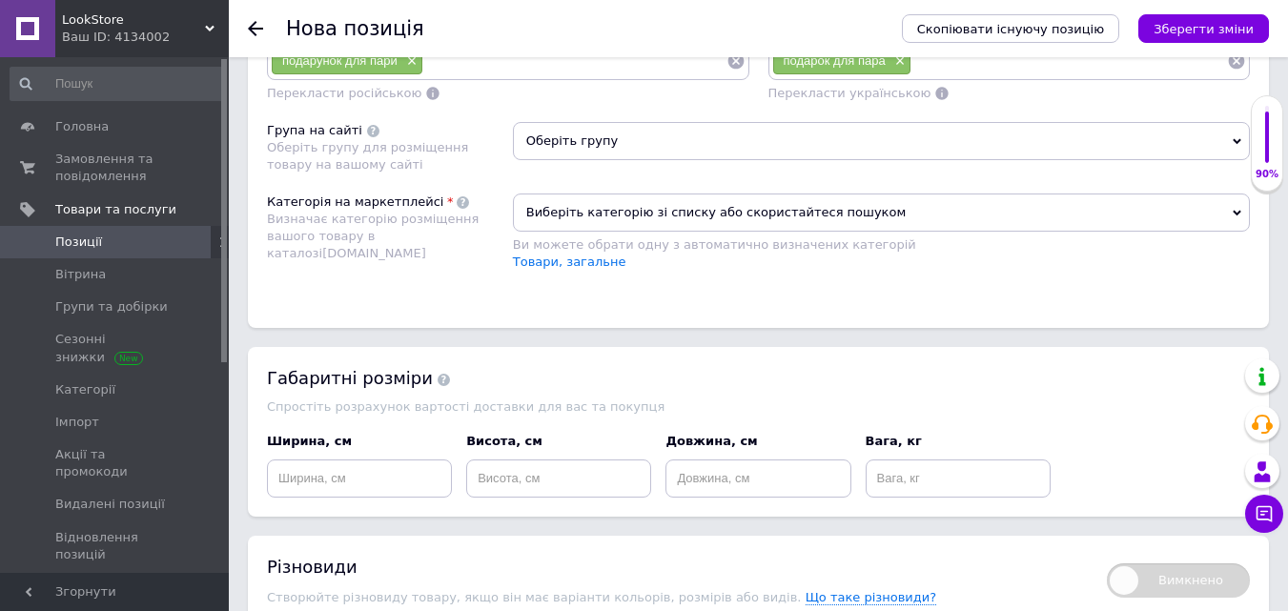
click at [636, 160] on span "Оберіть групу" at bounding box center [881, 141] width 737 height 38
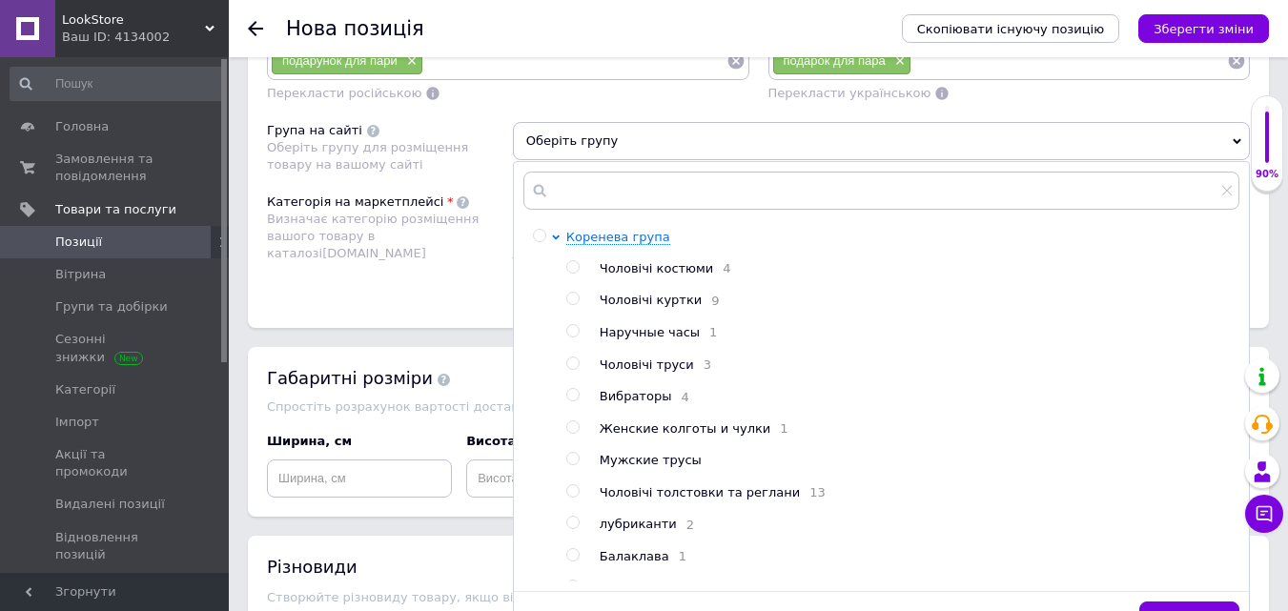
click at [572, 401] on input "radio" at bounding box center [572, 395] width 12 height 12
radio input "true"
click at [484, 265] on div "Категорія на маркетплейсі Визначає категорію розміщення вашого товару в каталоз…" at bounding box center [390, 242] width 246 height 96
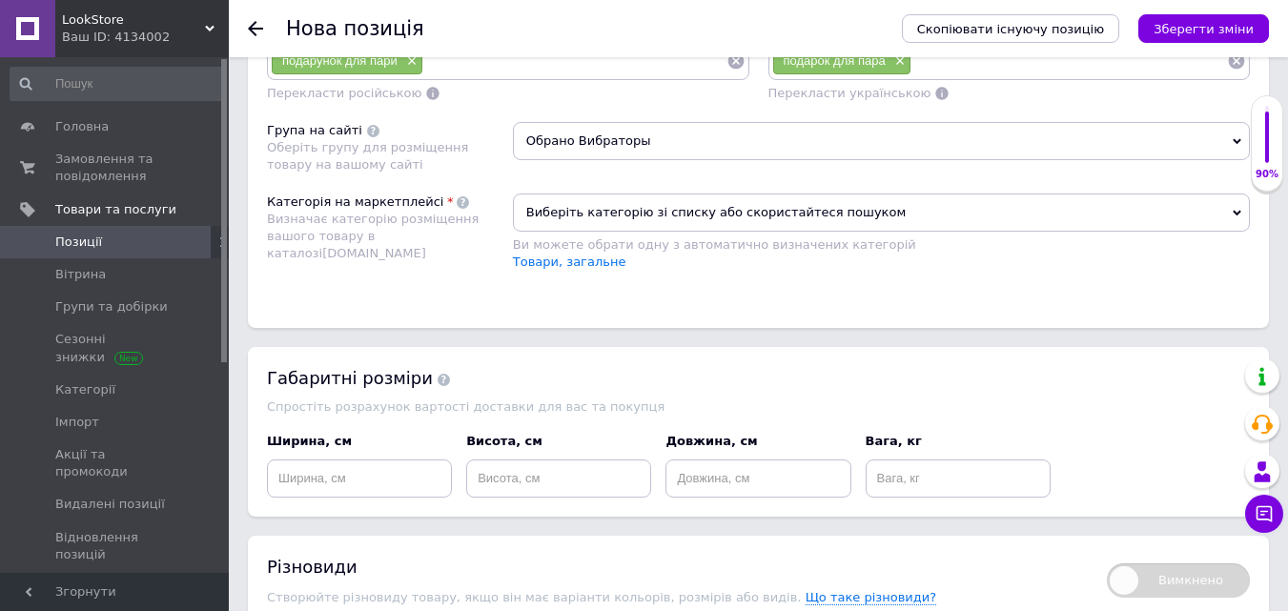
click at [687, 202] on span "Виберіть категорію зі списку або скористайтеся пошуком" at bounding box center [881, 213] width 737 height 38
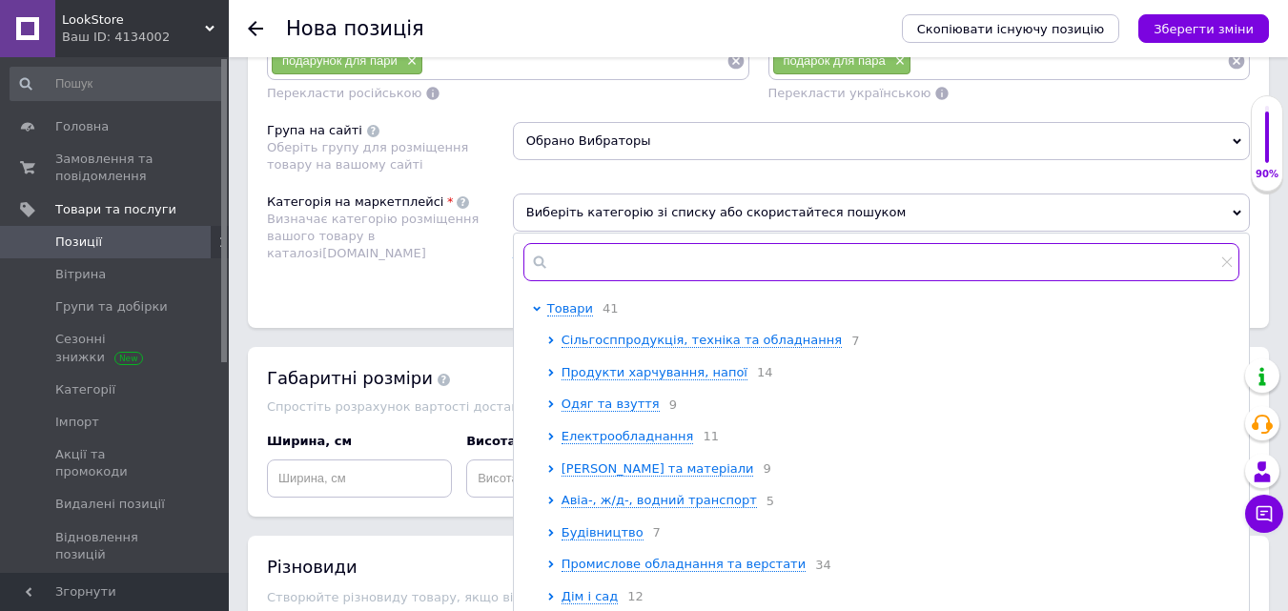
click at [668, 270] on input "text" at bounding box center [881, 262] width 716 height 38
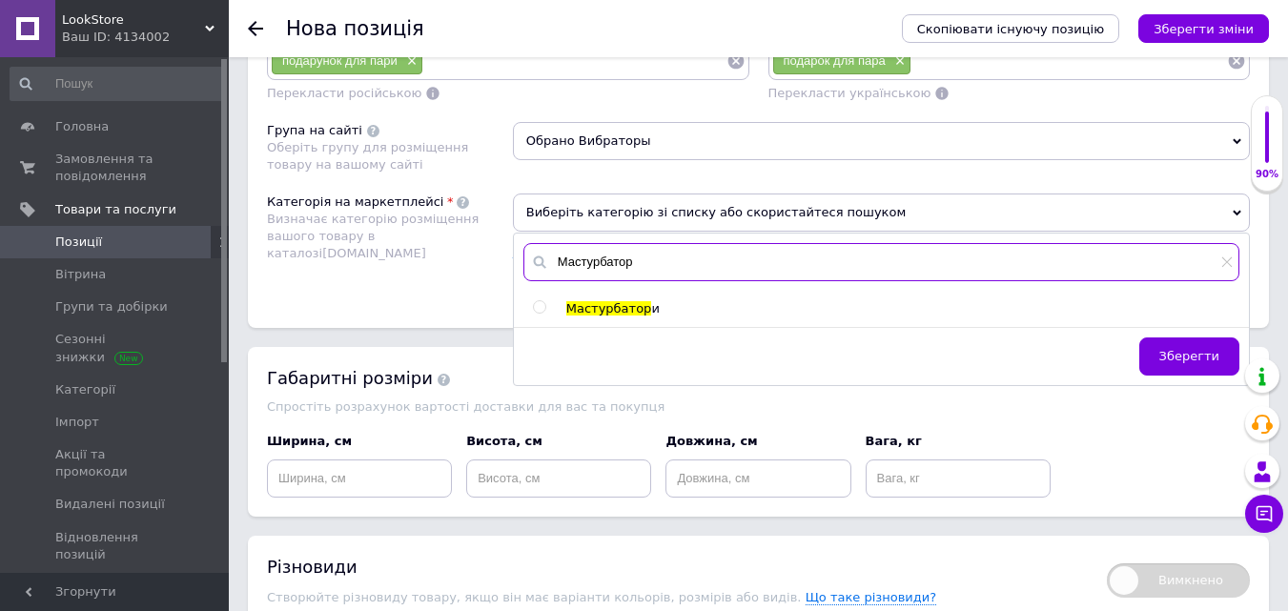
type input "Мастурбатор"
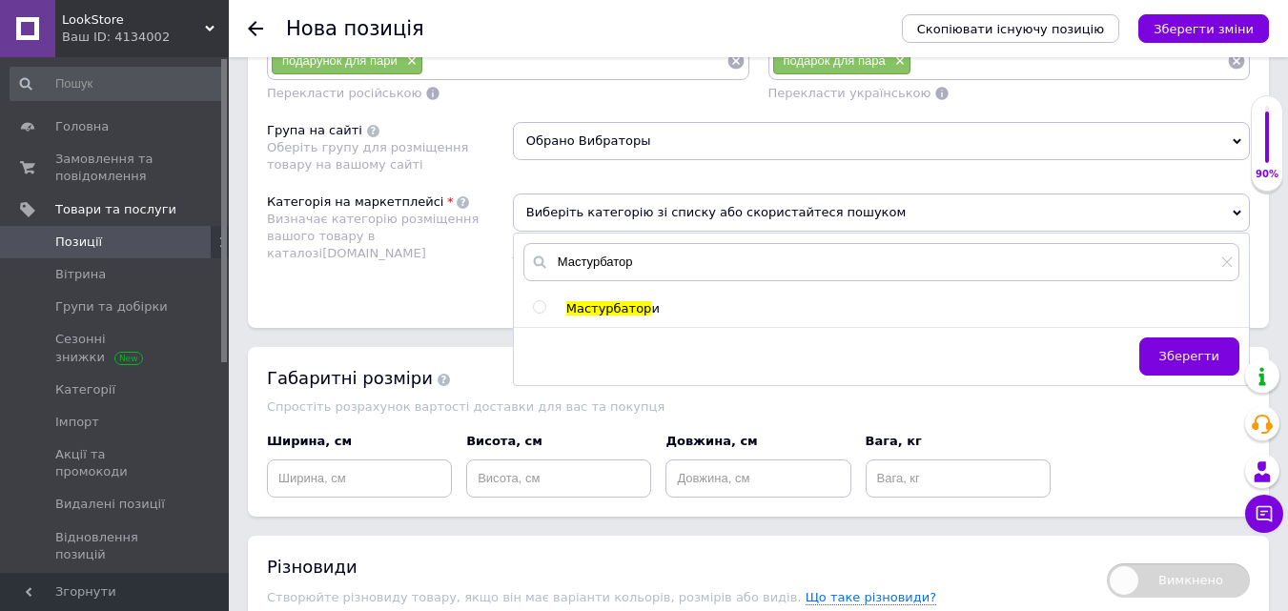
click at [568, 306] on span "Мастурбатор" at bounding box center [609, 308] width 86 height 14
radio input "true"
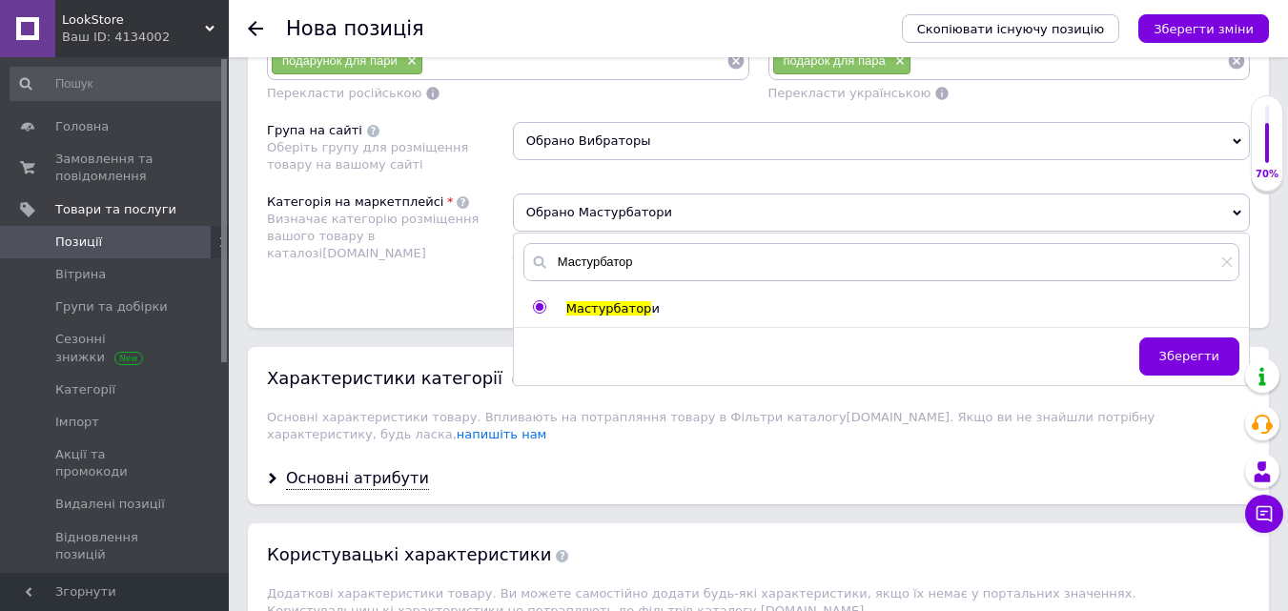
click at [501, 273] on div "Категорія на маркетплейсі Визначає категорію розміщення вашого товару в каталоз…" at bounding box center [390, 242] width 246 height 96
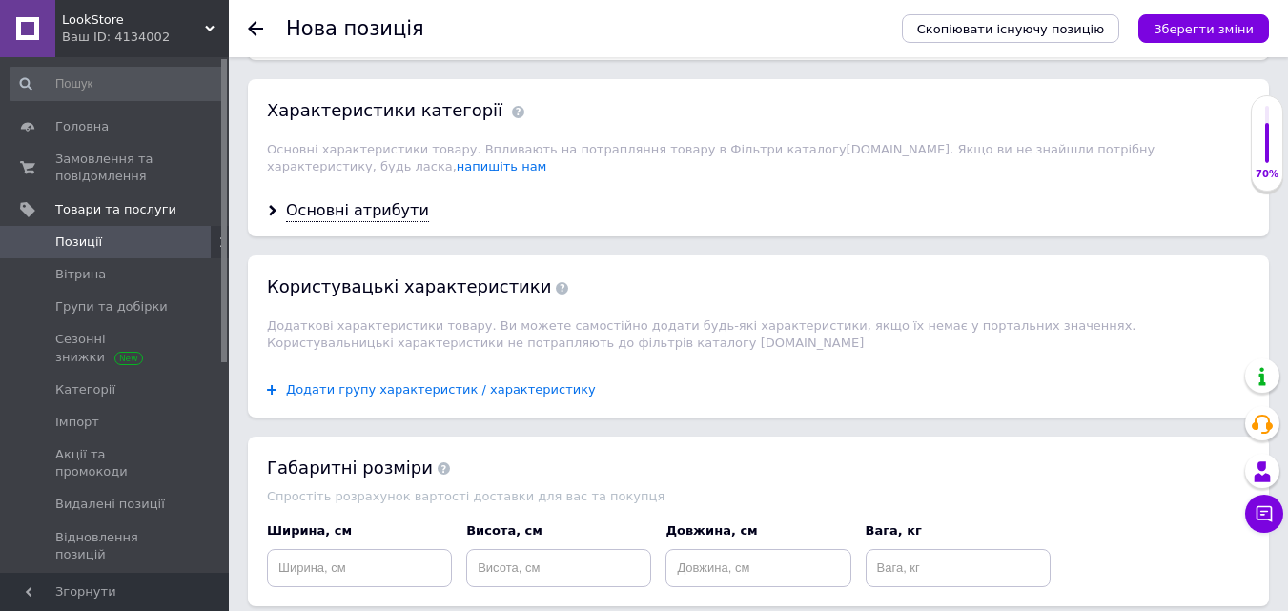
scroll to position [2152, 0]
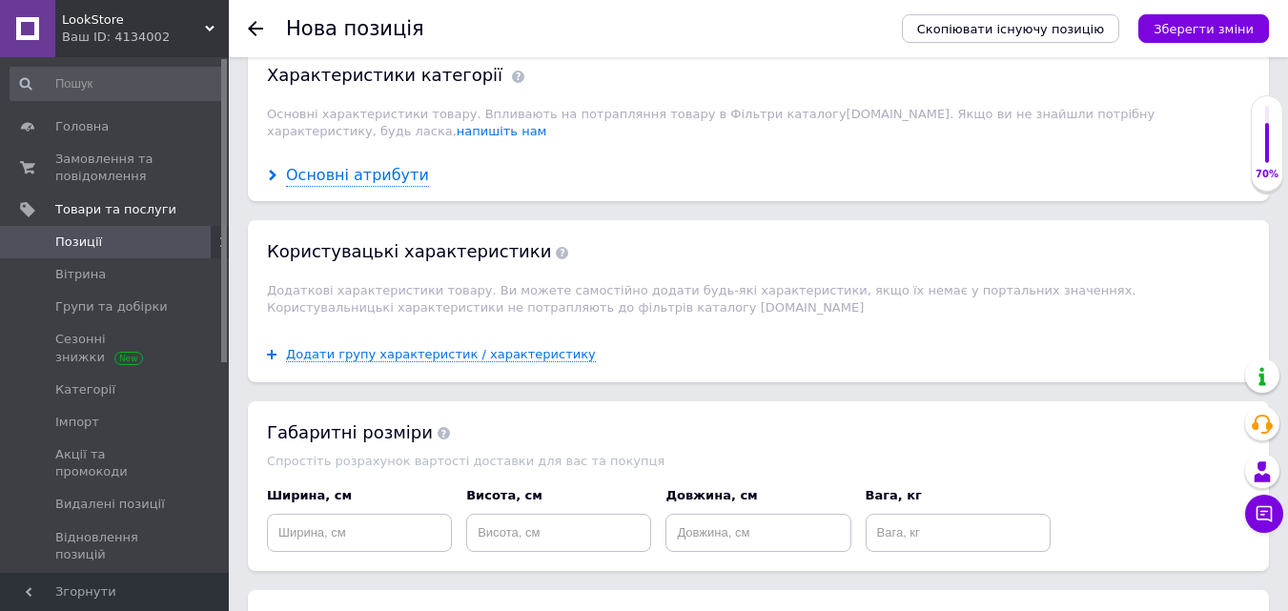
click at [366, 165] on div "Основні атрибути" at bounding box center [357, 176] width 143 height 22
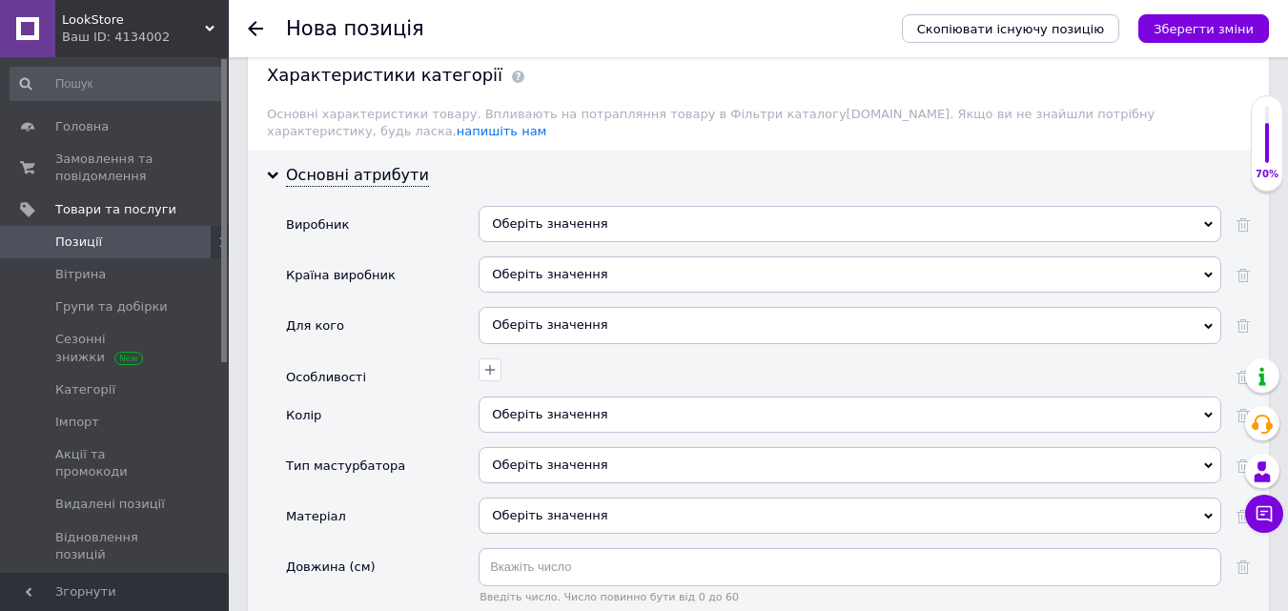
click at [616, 206] on div "Оберіть значення" at bounding box center [850, 224] width 743 height 36
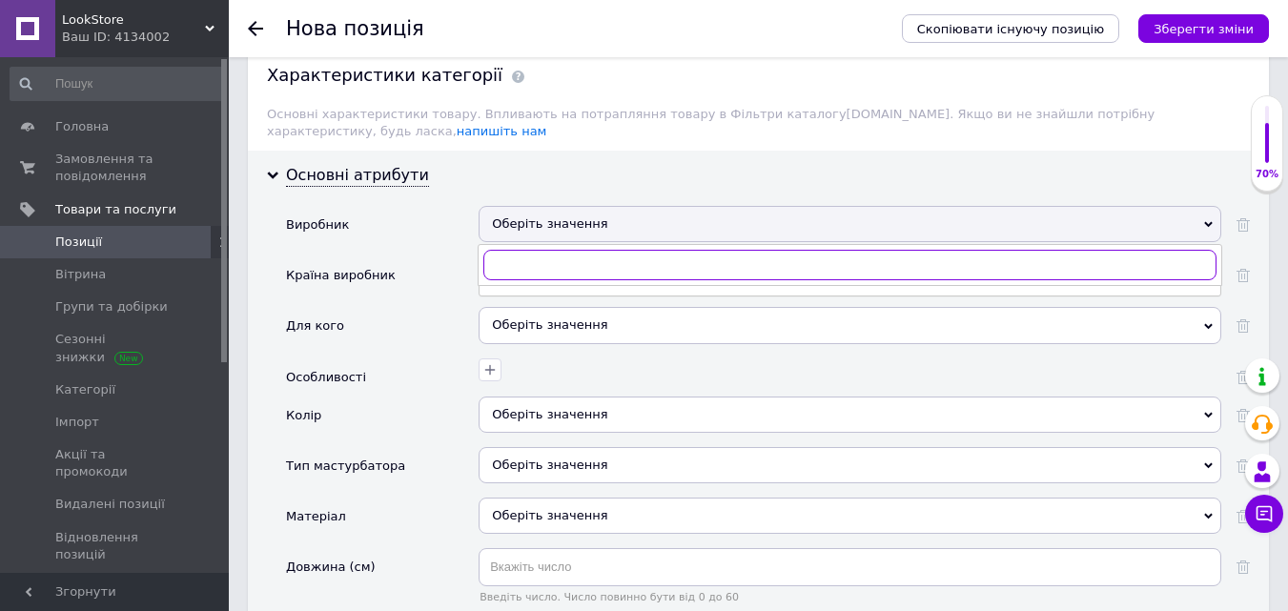
click at [568, 251] on input "text" at bounding box center [849, 265] width 733 height 31
paste input "tenga"
type input "tenga"
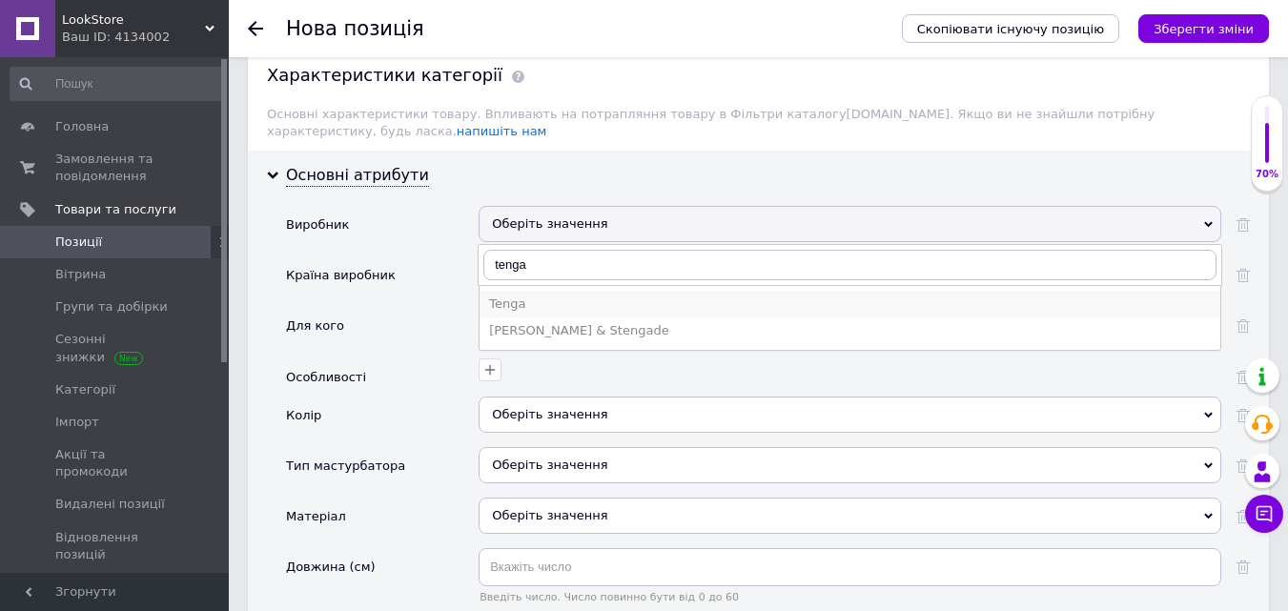
click at [511, 296] on div "Tenga" at bounding box center [850, 304] width 722 height 17
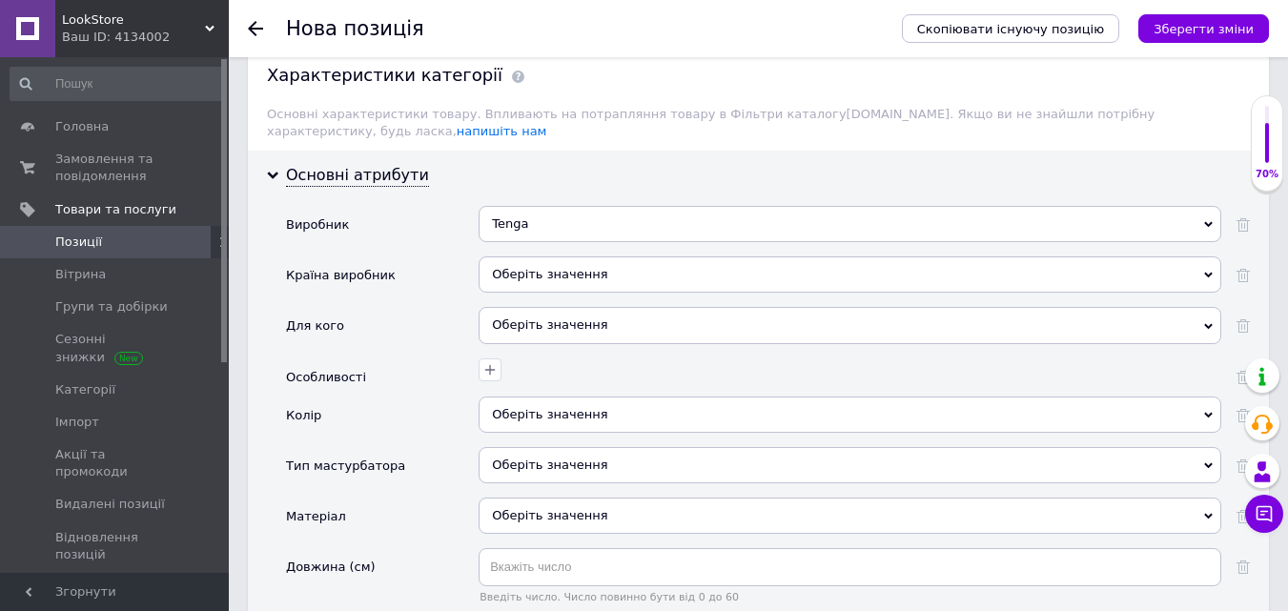
click at [511, 314] on div "Оберіть значення" at bounding box center [850, 325] width 743 height 36
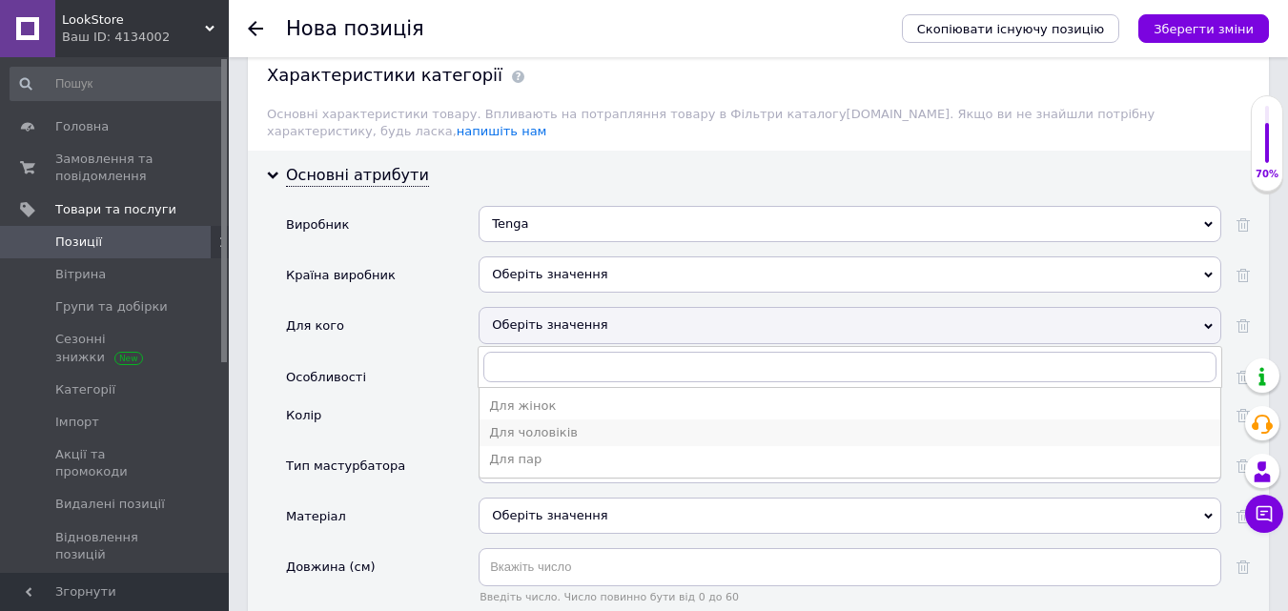
click at [537, 426] on div "Для чоловіків" at bounding box center [850, 432] width 722 height 17
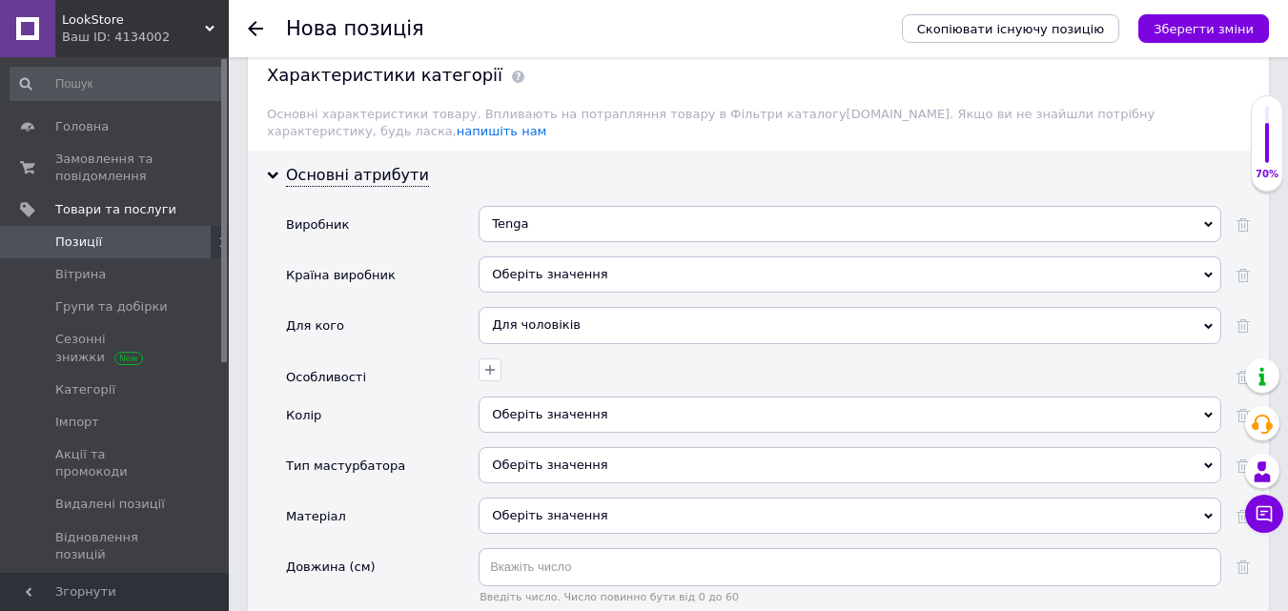
click at [523, 375] on div at bounding box center [850, 378] width 743 height 38
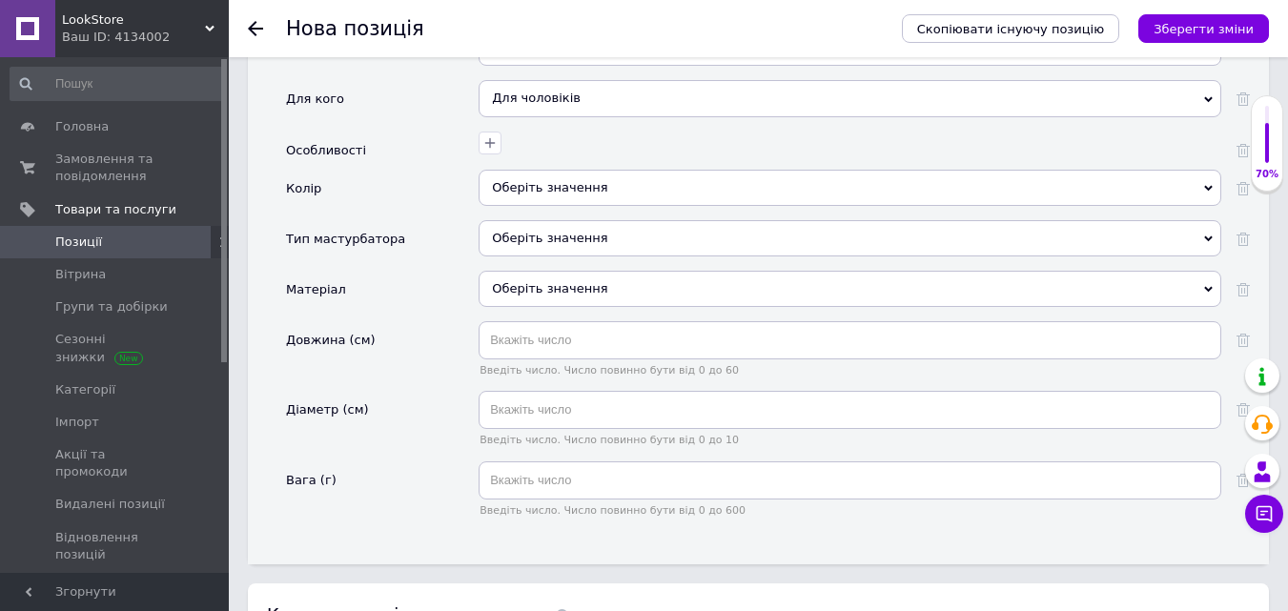
scroll to position [2381, 0]
click at [525, 218] on div "Оберіть значення" at bounding box center [850, 236] width 743 height 36
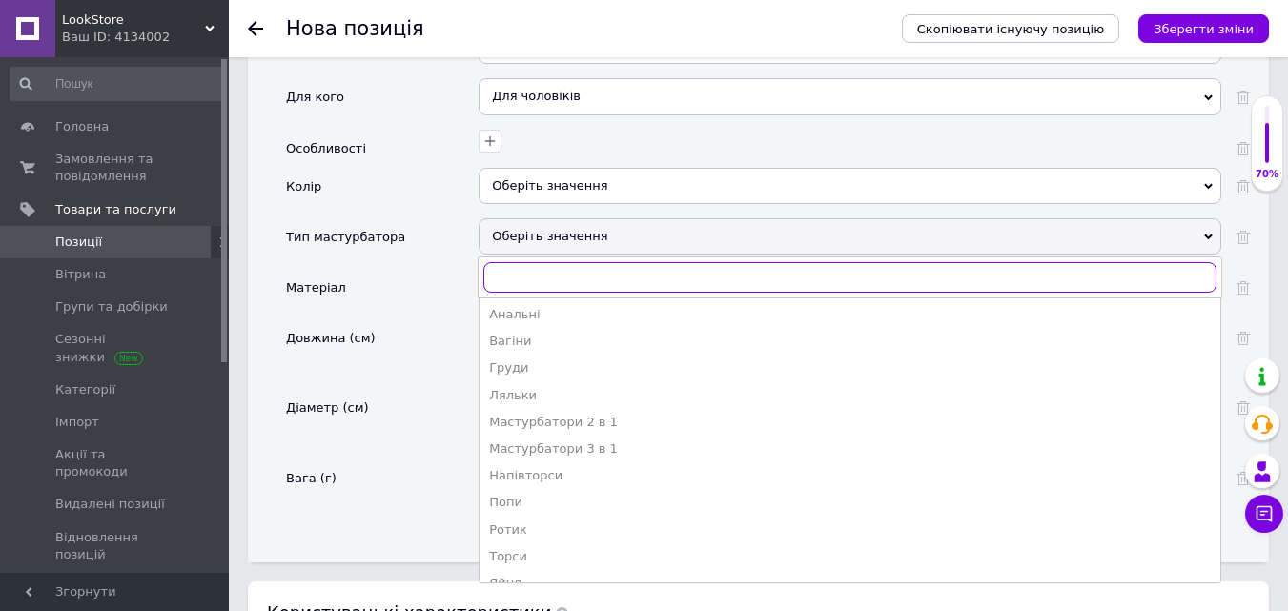
scroll to position [0, 0]
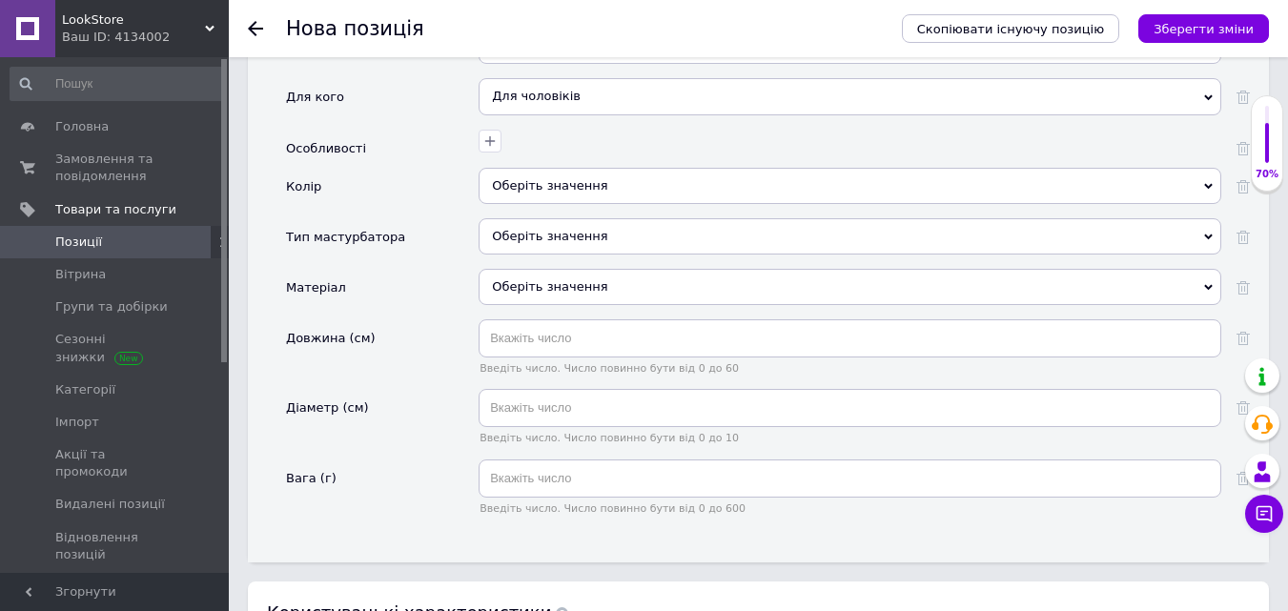
click at [398, 426] on div "Діаметр (см)" at bounding box center [382, 424] width 193 height 70
click at [1233, 33] on icon "Зберегти зміни" at bounding box center [1204, 29] width 100 height 14
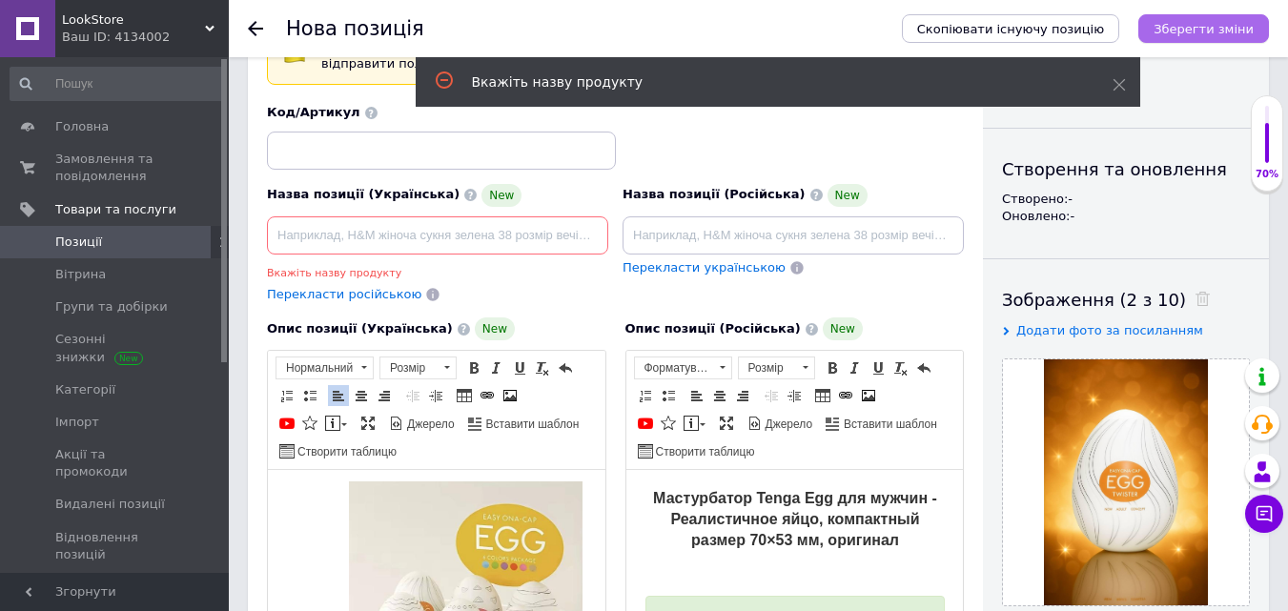
scroll to position [83, 0]
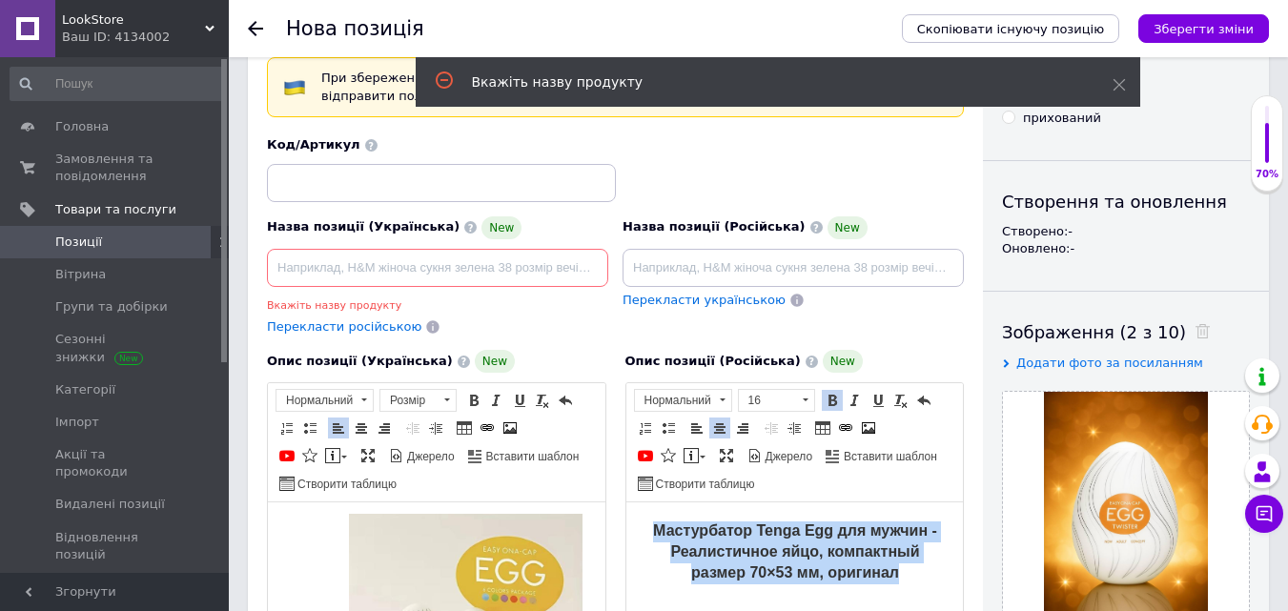
drag, startPoint x: 895, startPoint y: 572, endPoint x: 621, endPoint y: 523, distance: 278.9
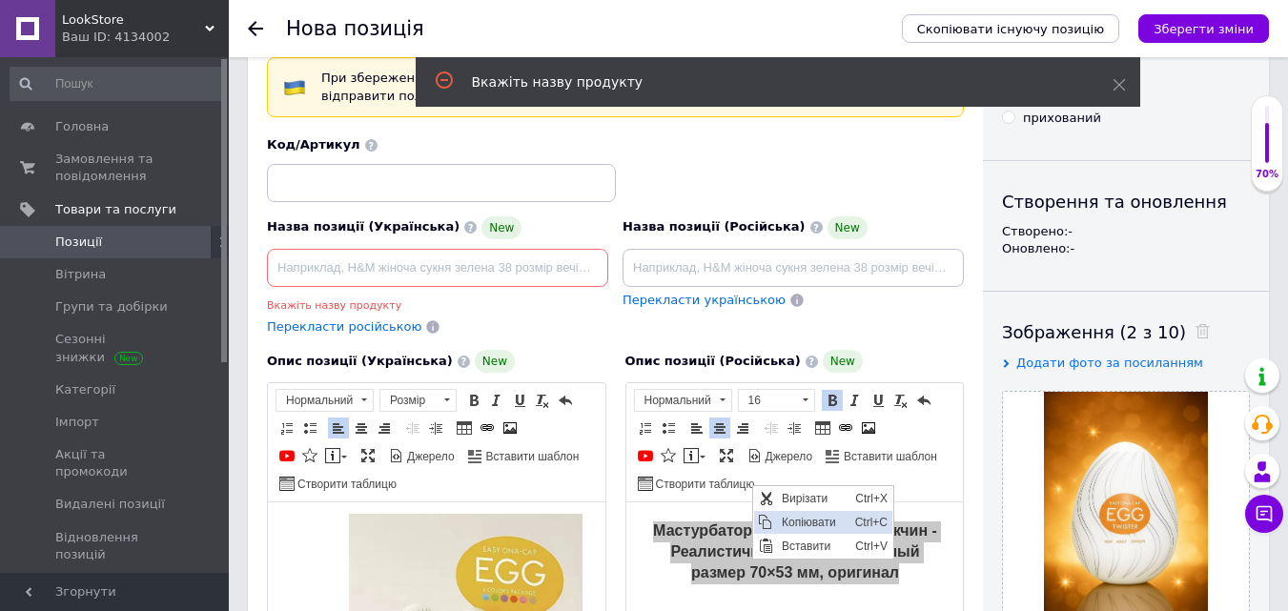
click at [824, 522] on span "Копіювати" at bounding box center [812, 522] width 73 height 23
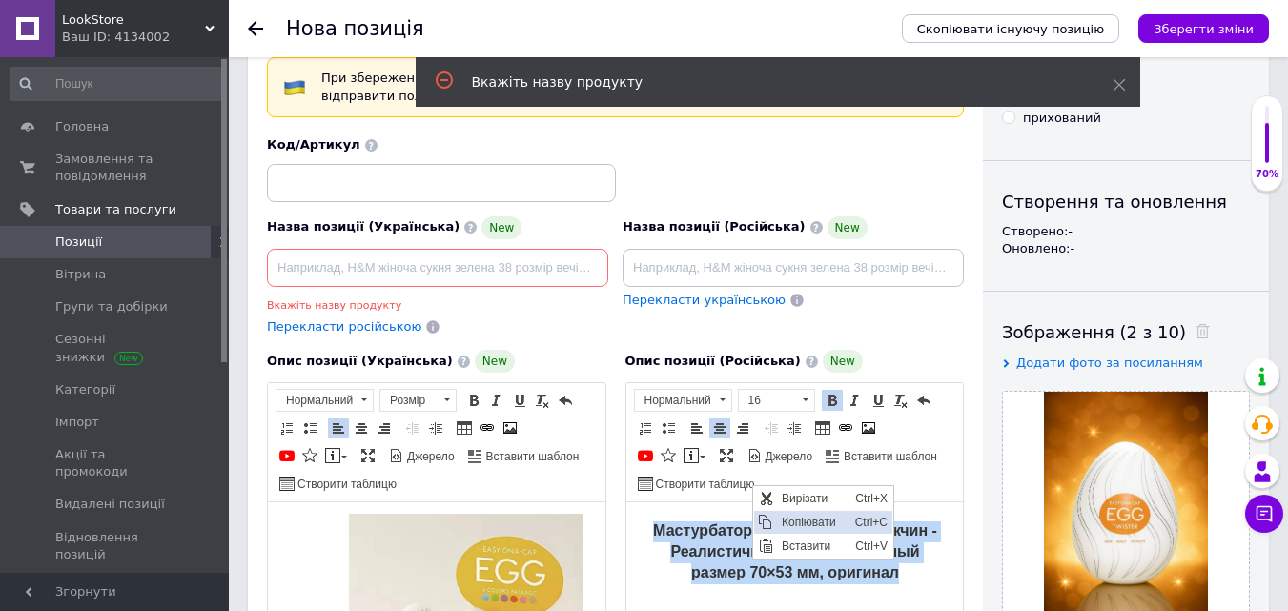
copy strong "Мастурбатор Tenga Egg для мужчин - Реалистичное яйцо, компактный размер 70×53 м…"
click at [749, 549] on strong "Мастурбатор Tenga Egg для мужчин - Реалистичное яйцо, компактный размер 70×53 м…" at bounding box center [794, 552] width 284 height 58
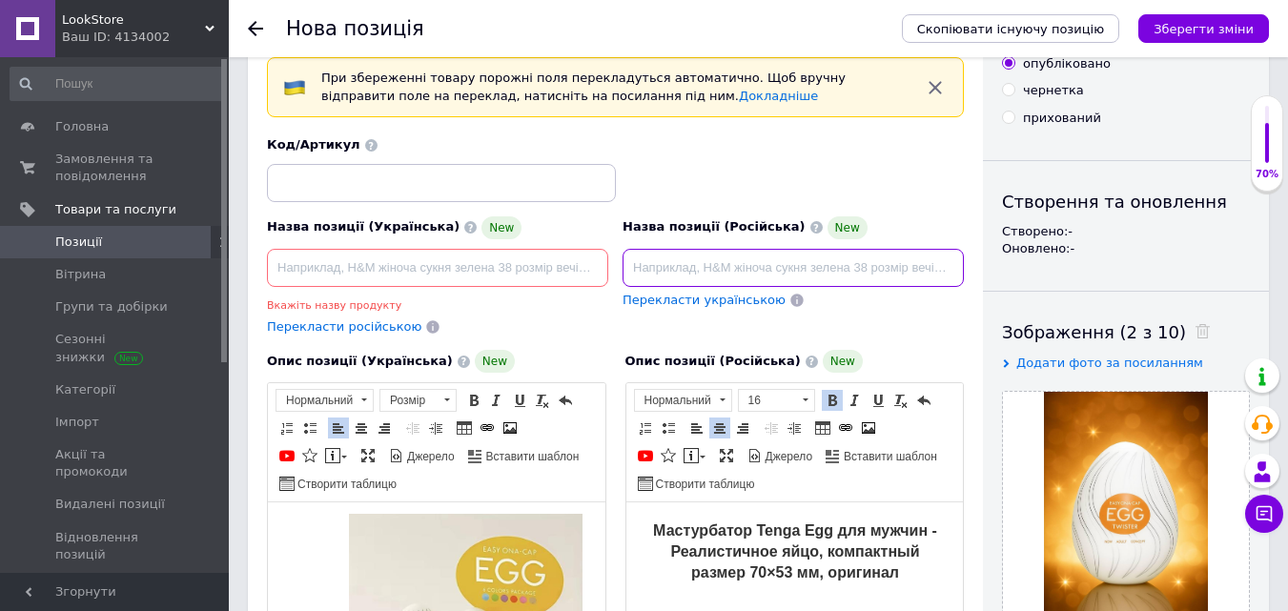
click at [758, 260] on input at bounding box center [793, 268] width 341 height 38
type input "Мастурбатор Tenga Egg для мужчин - Реалистичное яйцо, компактный размер 70×53 м…"
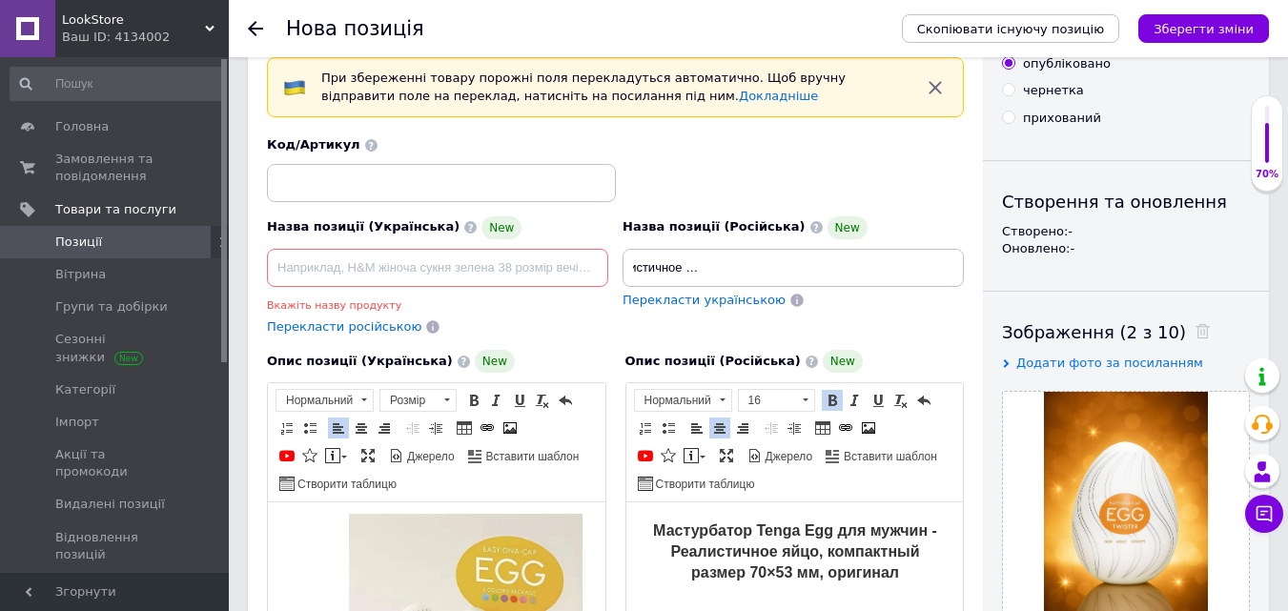
click at [711, 299] on span "Перекласти українською" at bounding box center [704, 300] width 163 height 14
type input "Мастурбатор Tenga Egg для чоловіків — Реалістичне яйце, компактний розмір 70×53…"
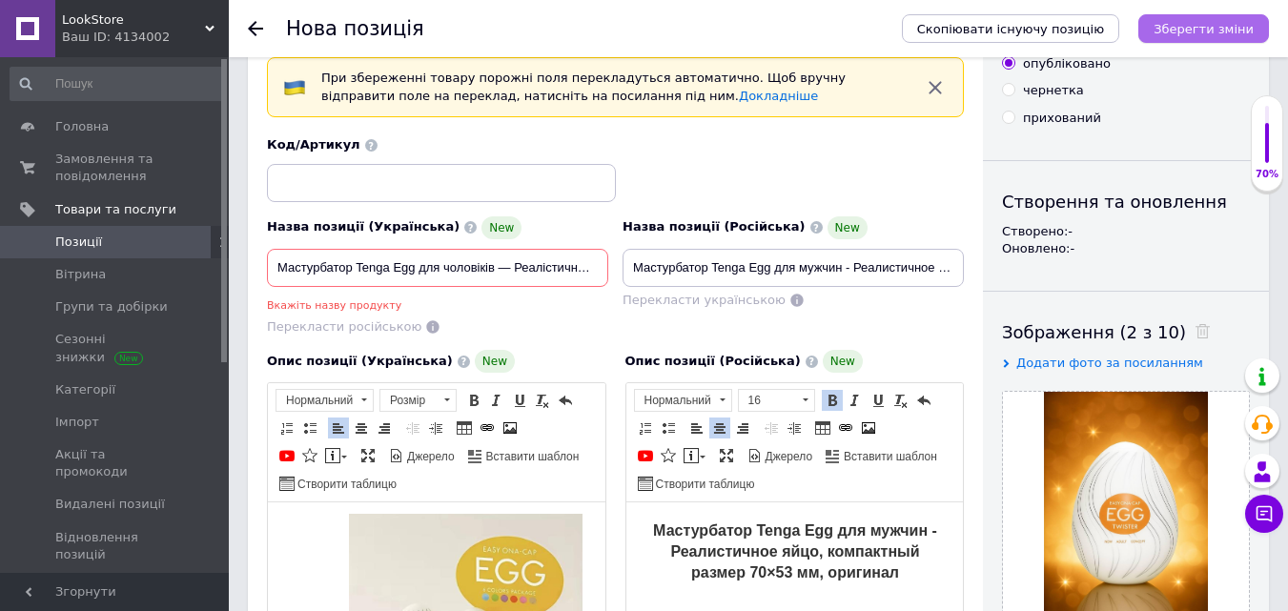
click at [1221, 29] on icon "Зберегти зміни" at bounding box center [1204, 29] width 100 height 14
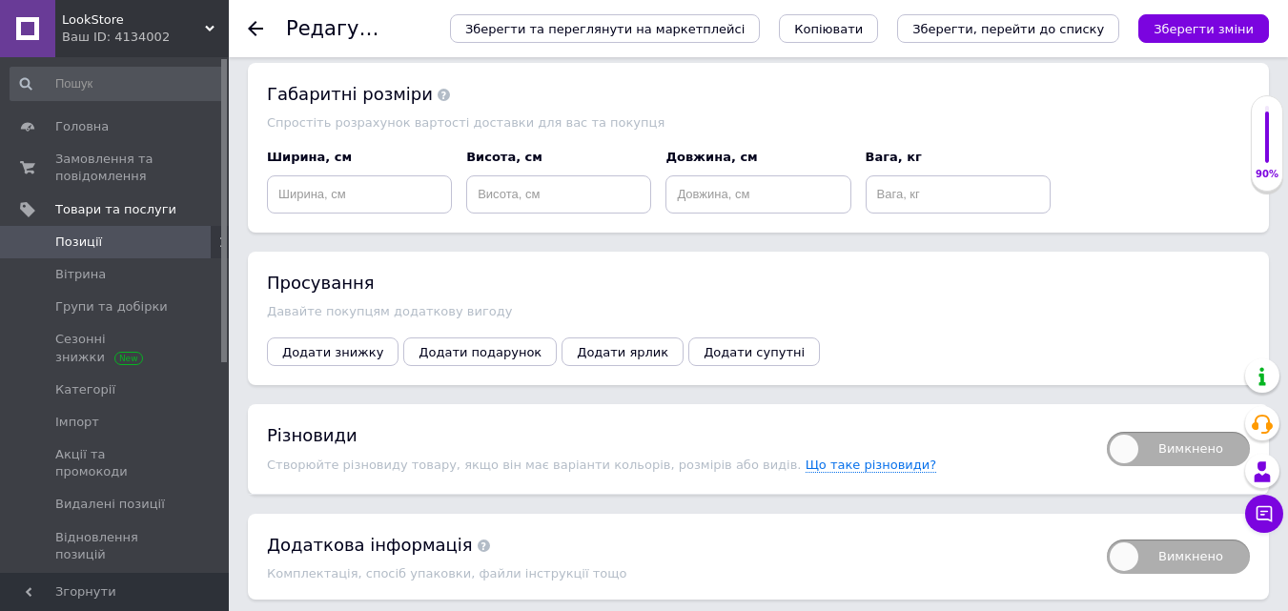
scroll to position [2503, 0]
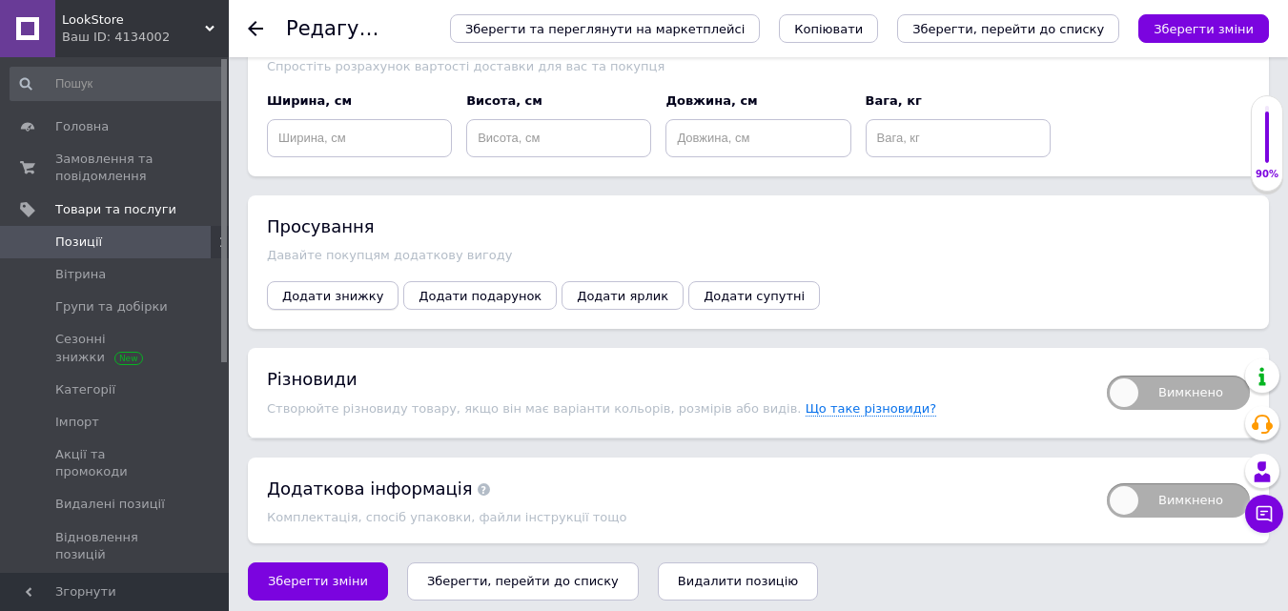
click at [328, 289] on span "Додати знижку" at bounding box center [332, 296] width 101 height 14
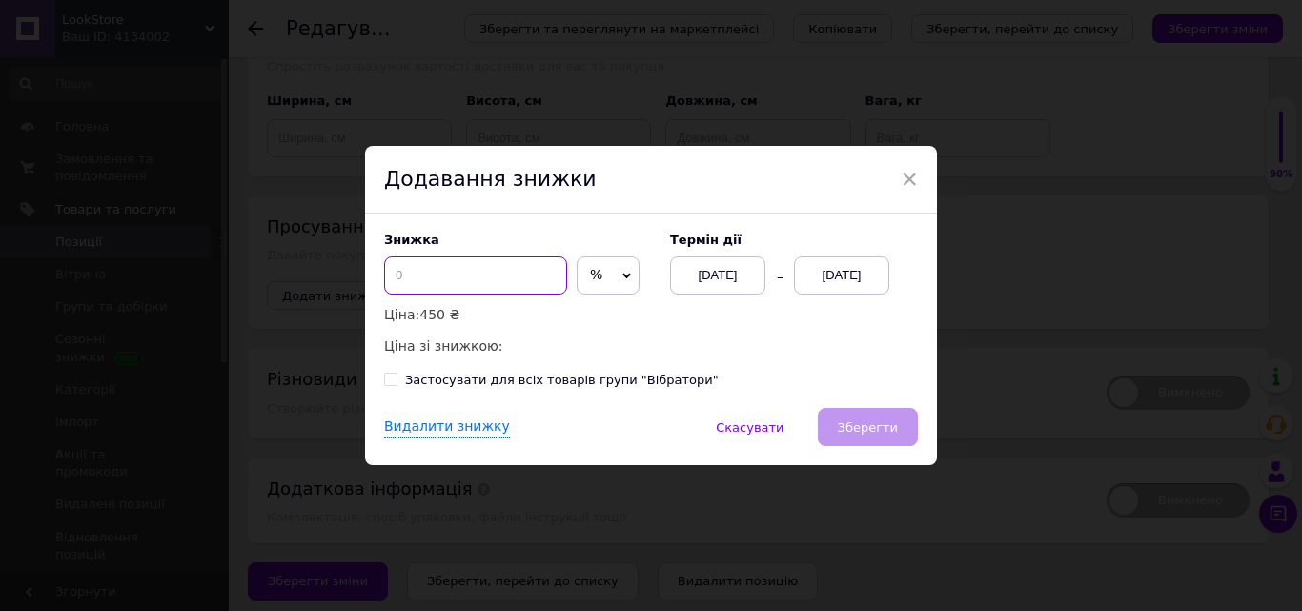
click at [466, 273] on input at bounding box center [475, 275] width 183 height 38
type input "30"
click at [849, 270] on div "[DATE]" at bounding box center [841, 275] width 95 height 38
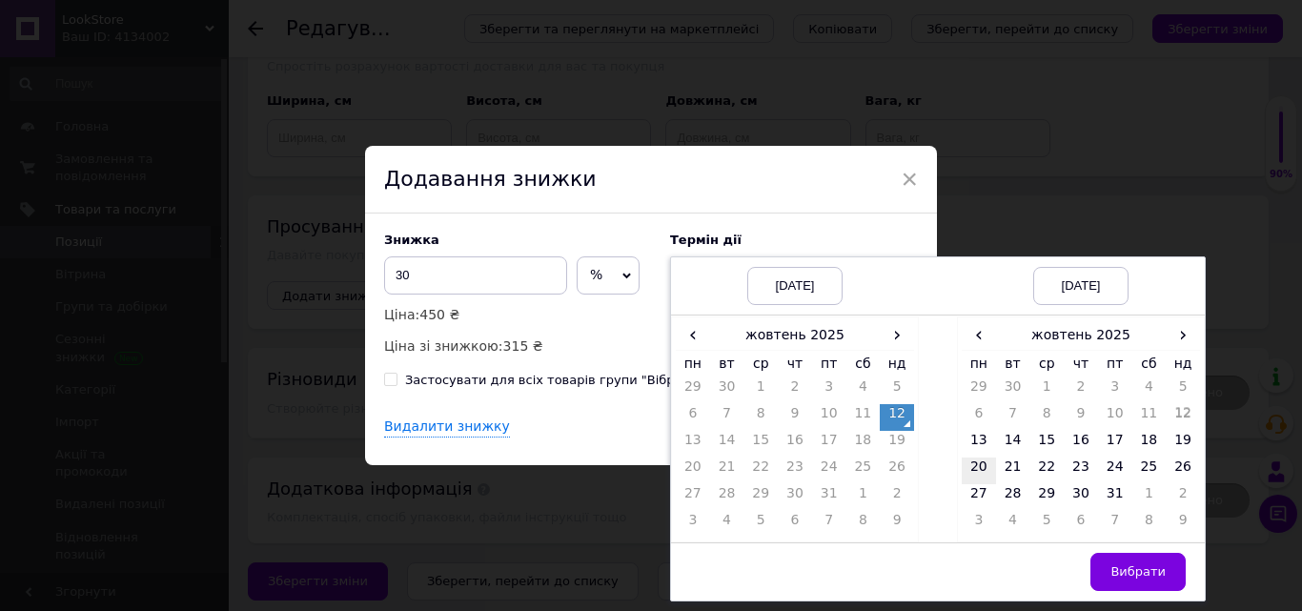
click at [990, 466] on td "20" at bounding box center [979, 471] width 34 height 27
click at [1113, 569] on button "Вибрати" at bounding box center [1138, 572] width 95 height 38
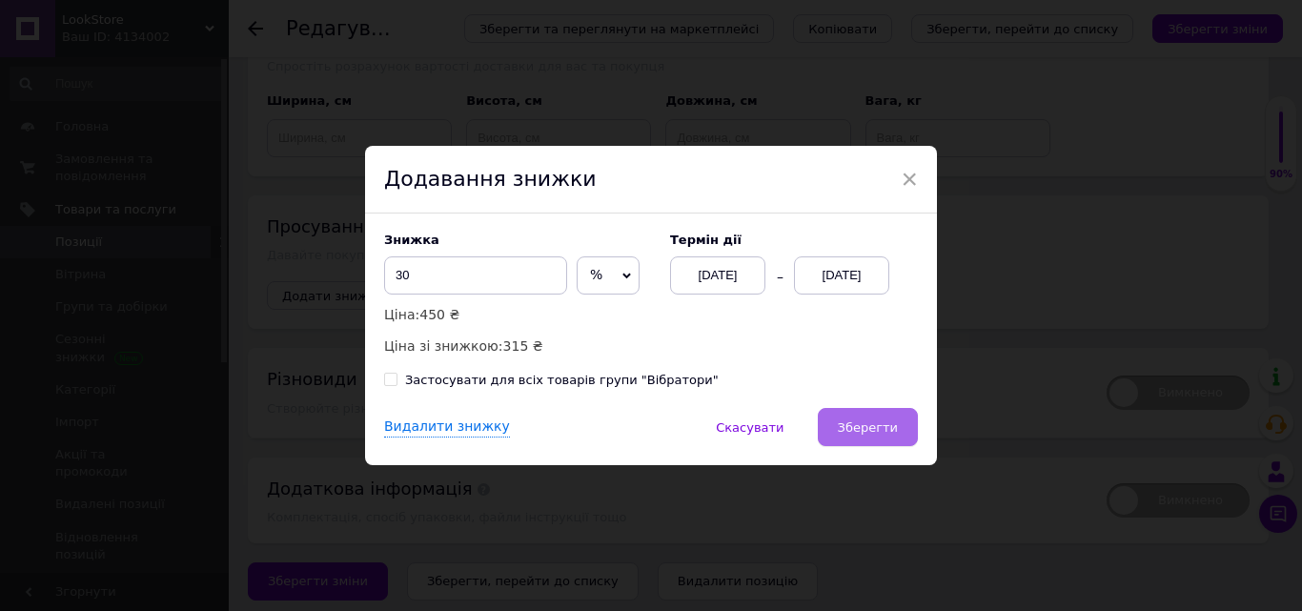
click at [879, 435] on span "Зберегти" at bounding box center [868, 427] width 60 height 14
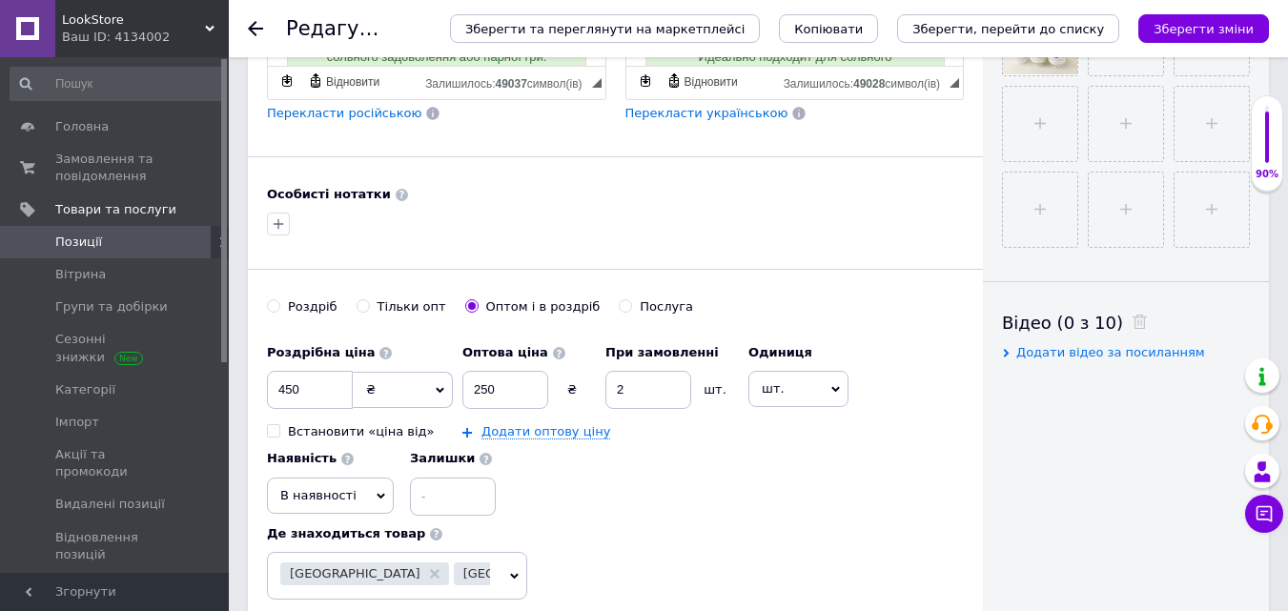
scroll to position [736, 0]
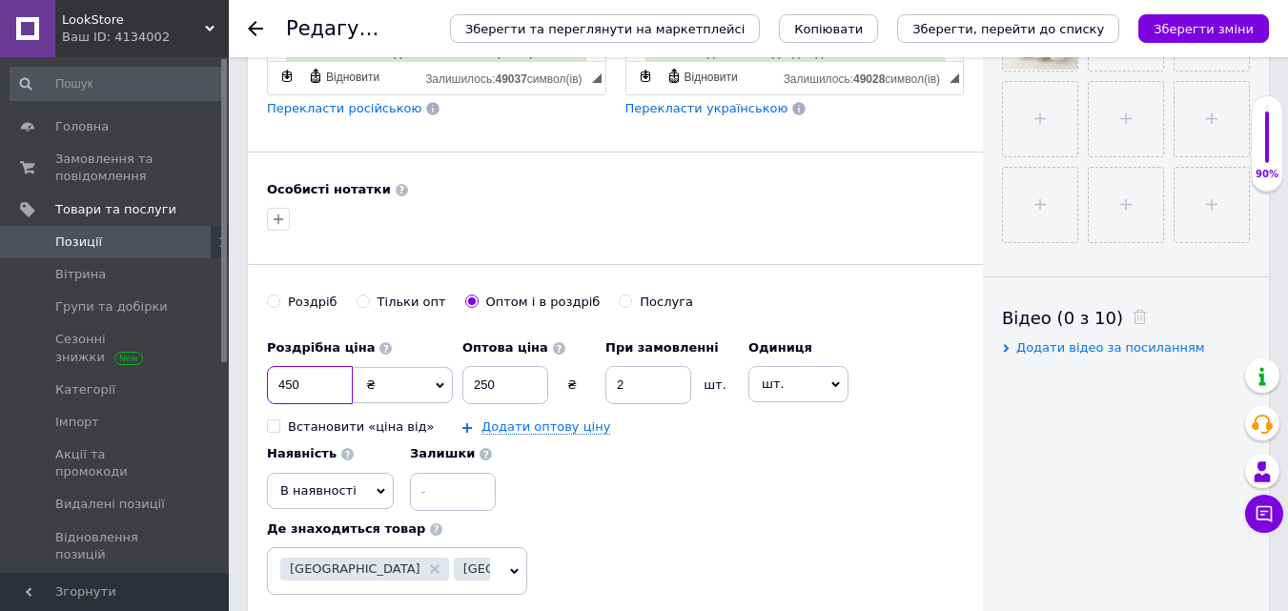
drag, startPoint x: 298, startPoint y: 384, endPoint x: 287, endPoint y: 389, distance: 12.4
click at [287, 389] on input "450" at bounding box center [310, 385] width 86 height 38
click at [1240, 34] on icon "Зберегти зміни" at bounding box center [1204, 29] width 100 height 14
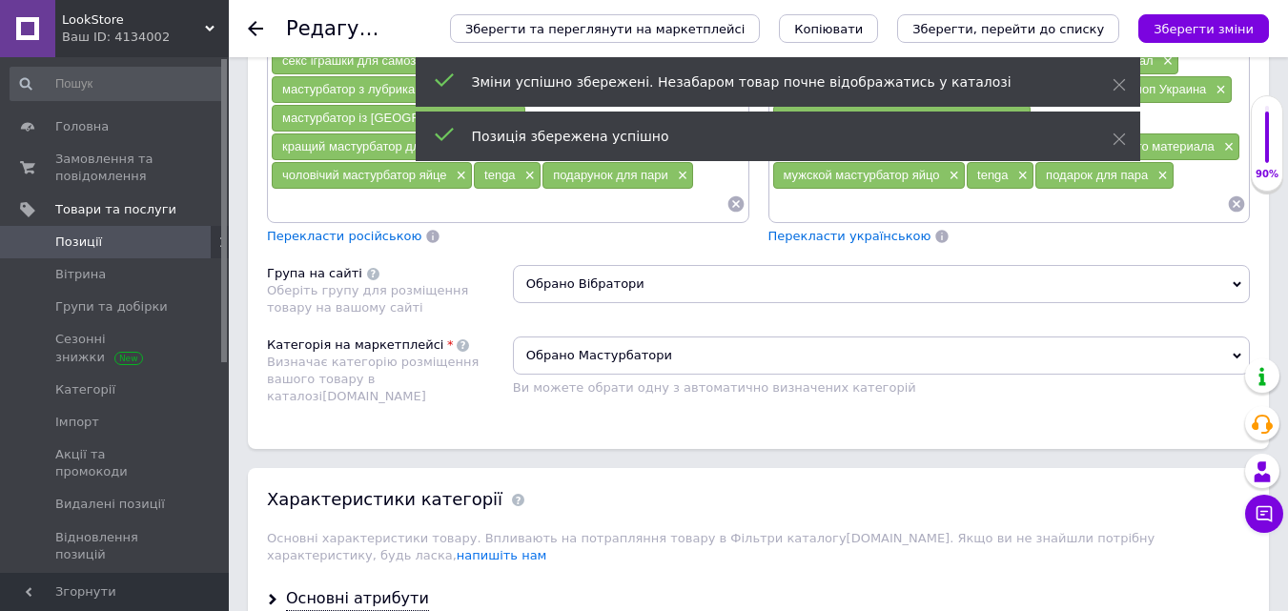
scroll to position [2503, 0]
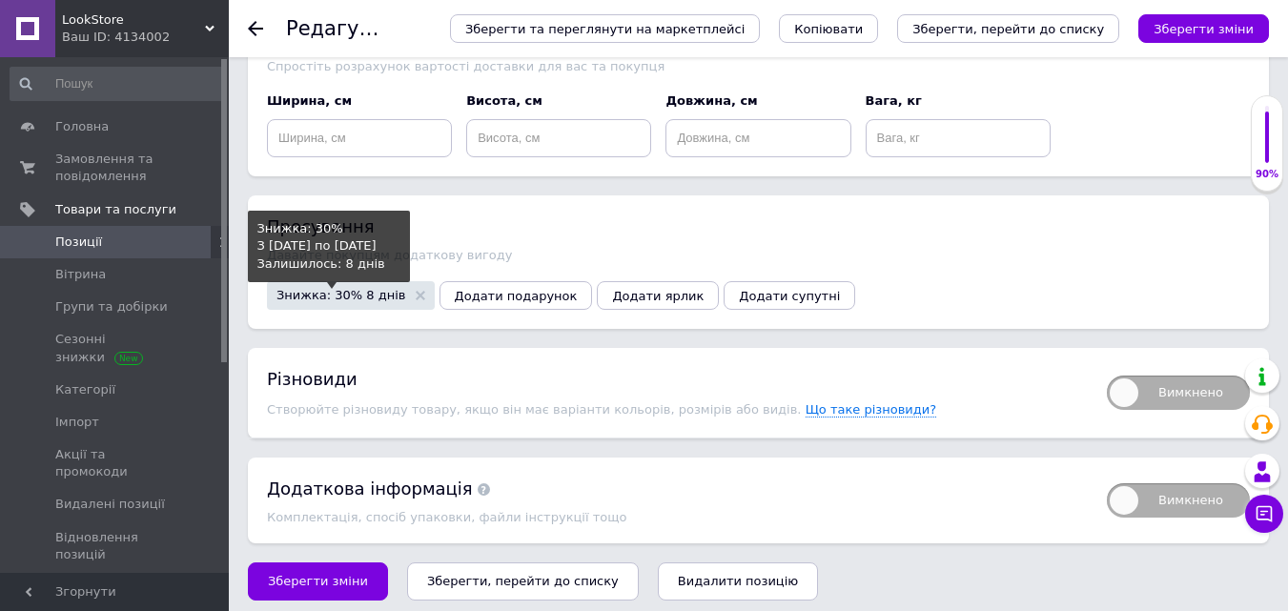
click at [359, 289] on span "Знижка: 30% 8 днів" at bounding box center [342, 295] width 130 height 12
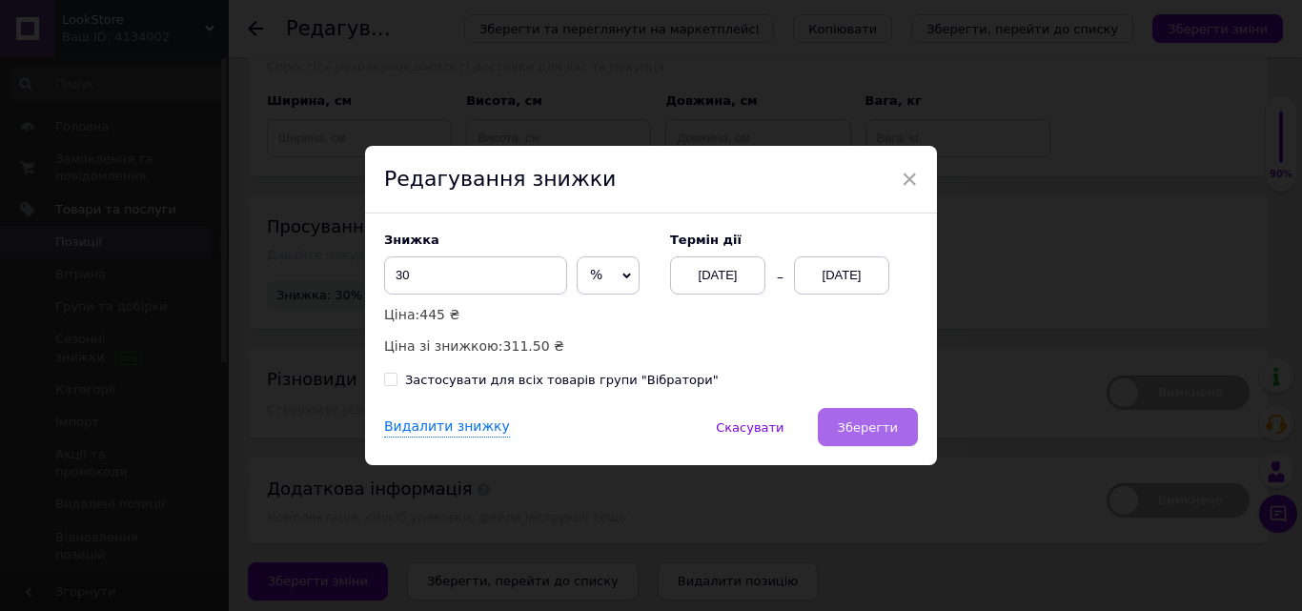
click at [879, 439] on button "Зберегти" at bounding box center [868, 427] width 100 height 38
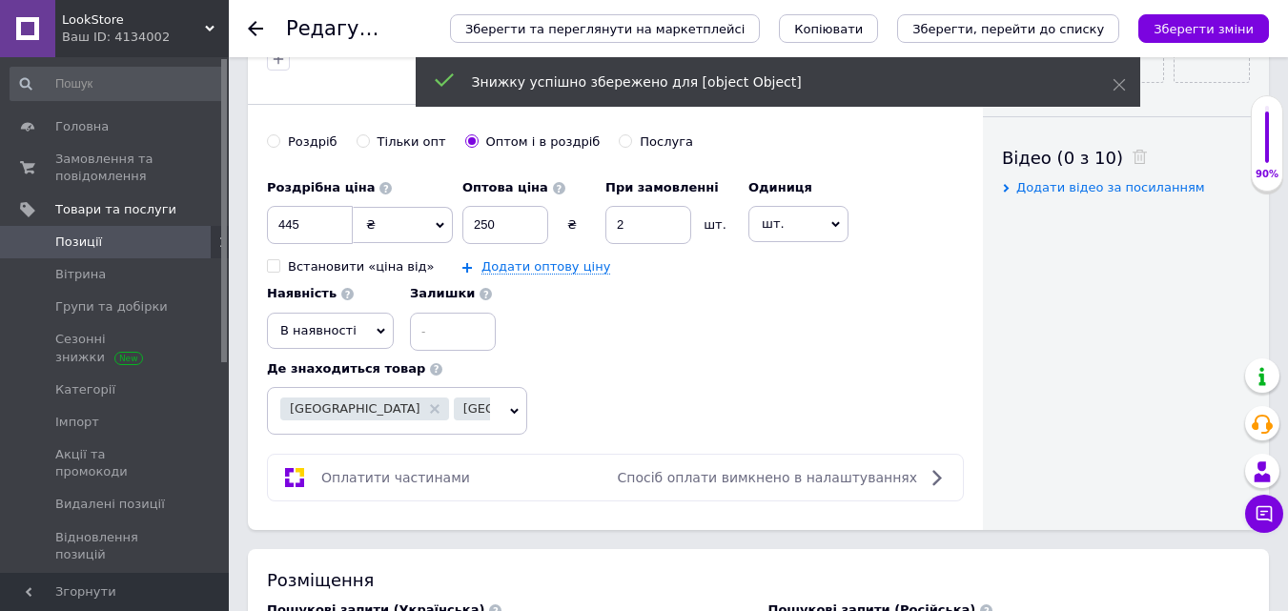
scroll to position [875, 0]
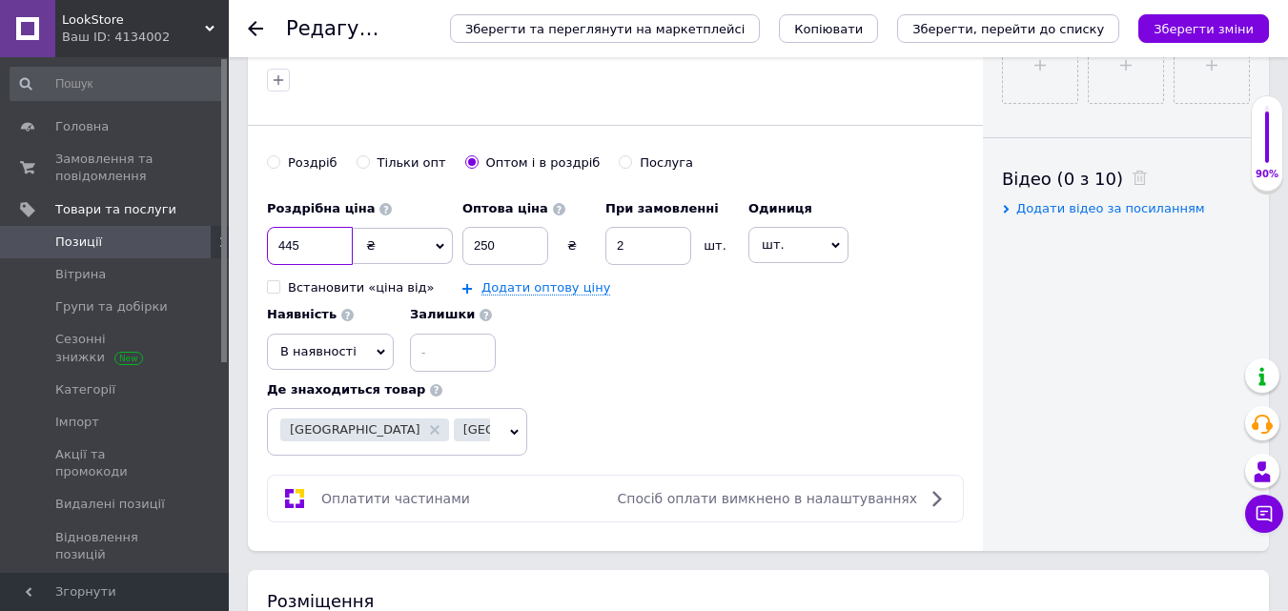
drag, startPoint x: 325, startPoint y: 242, endPoint x: 285, endPoint y: 254, distance: 41.6
click at [285, 254] on input "445" at bounding box center [310, 246] width 86 height 38
type input "420"
click at [1189, 28] on icon "Зберегти зміни" at bounding box center [1204, 29] width 100 height 14
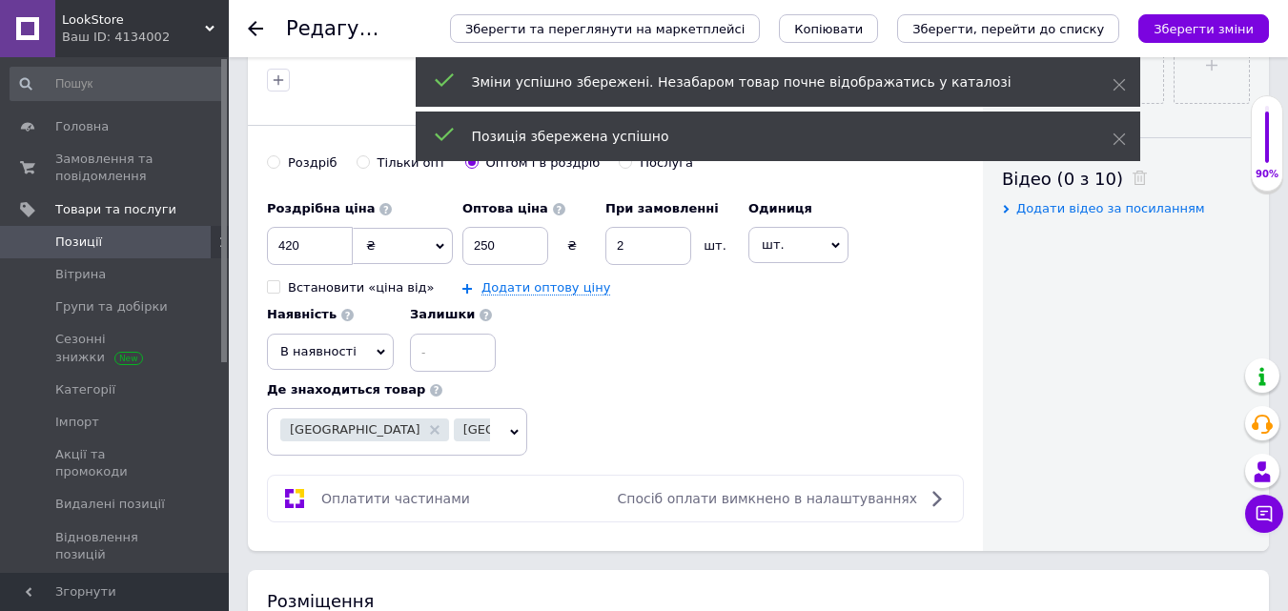
scroll to position [2503, 0]
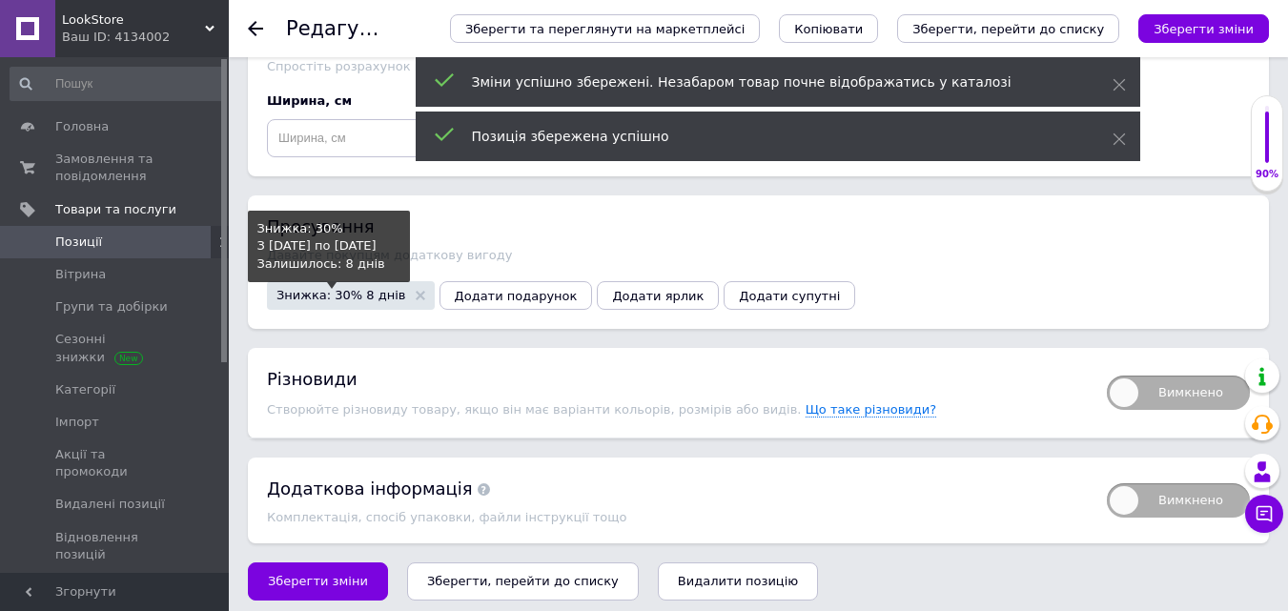
click at [327, 289] on span "Знижка: 30% 8 днів" at bounding box center [342, 295] width 130 height 12
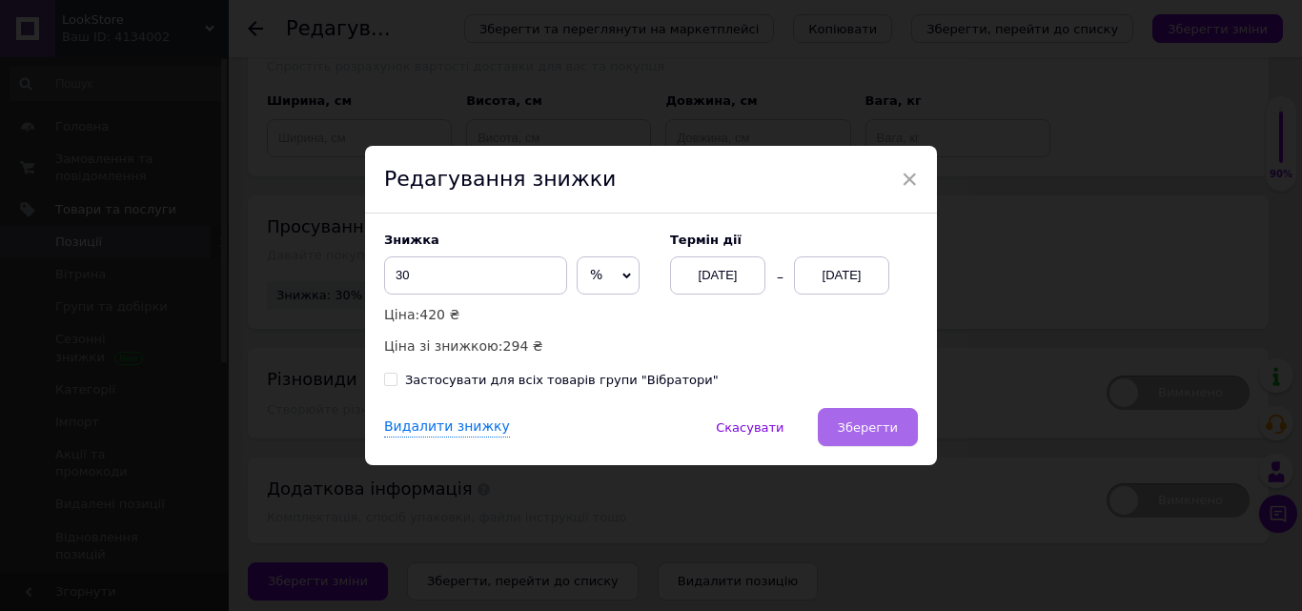
click at [890, 434] on span "Зберегти" at bounding box center [868, 427] width 60 height 14
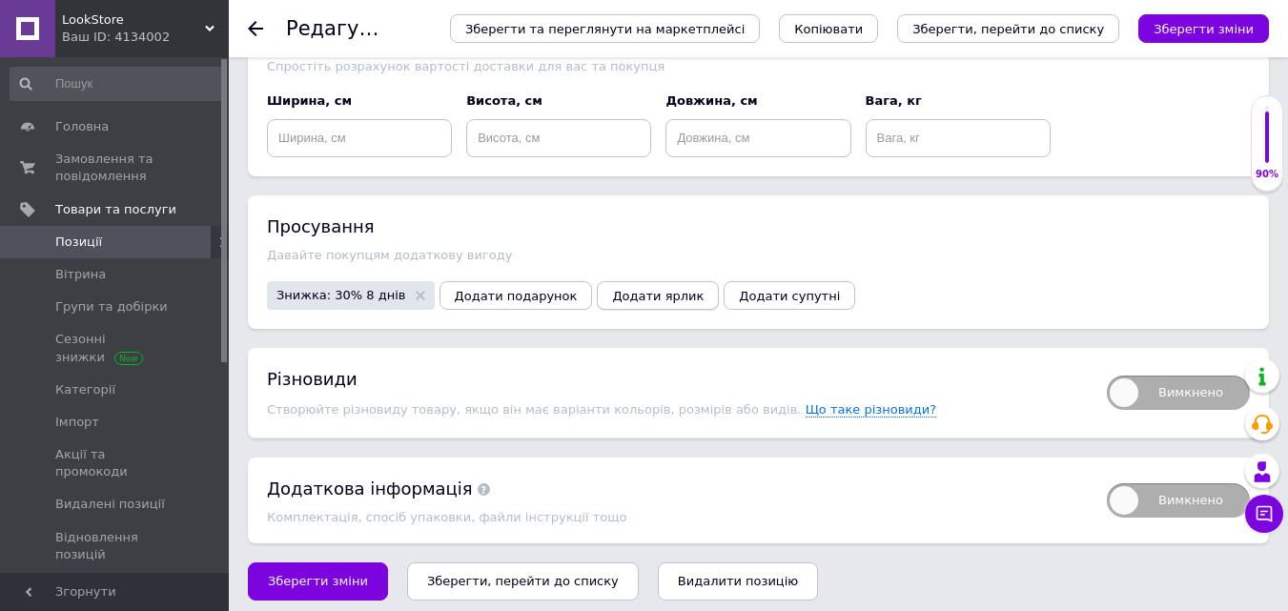
click at [612, 289] on span "Додати ярлик" at bounding box center [658, 296] width 92 height 14
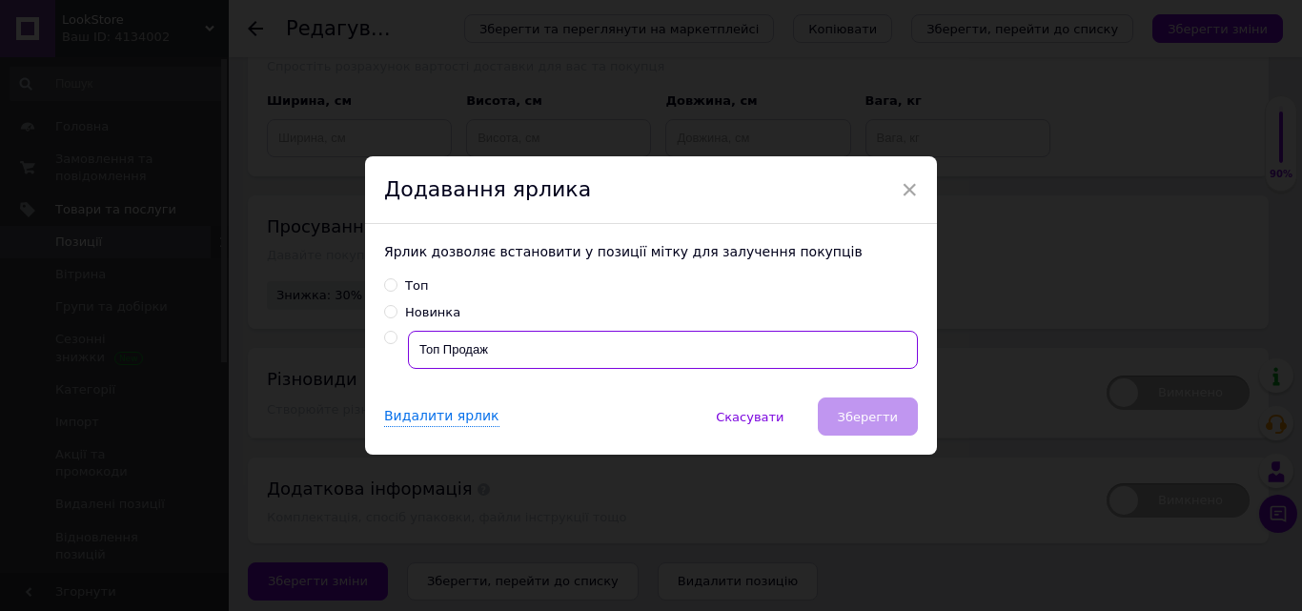
click at [811, 342] on input "Топ Продаж" at bounding box center [663, 350] width 510 height 38
radio input "true"
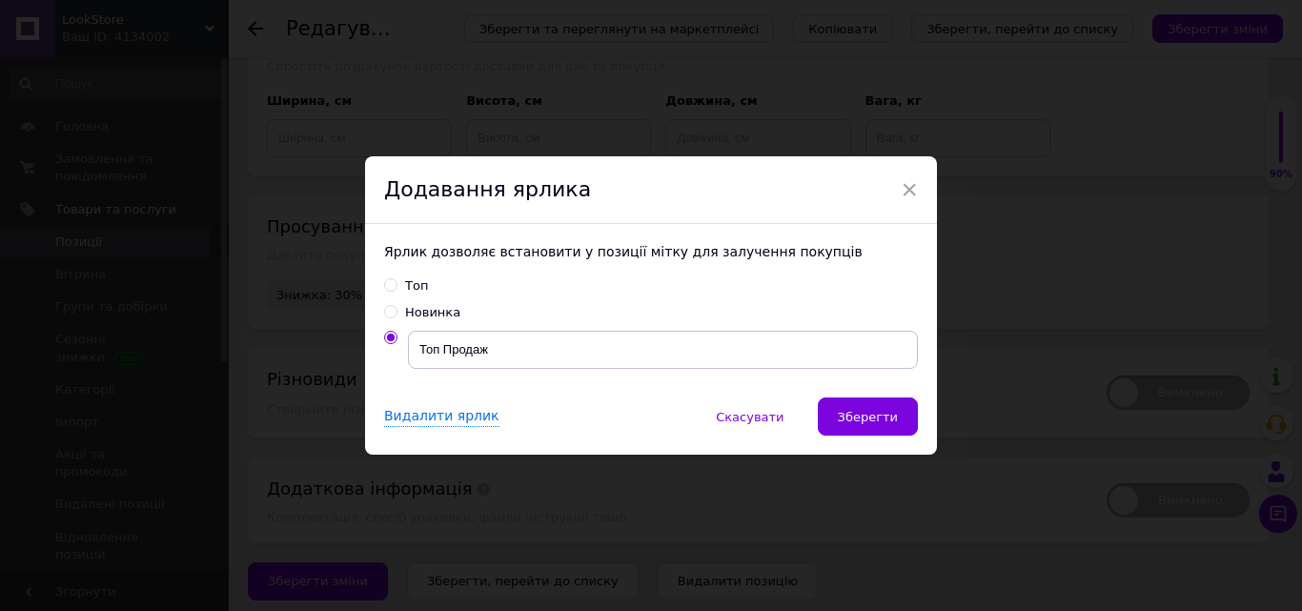
click at [870, 435] on button "Зберегти" at bounding box center [868, 417] width 100 height 38
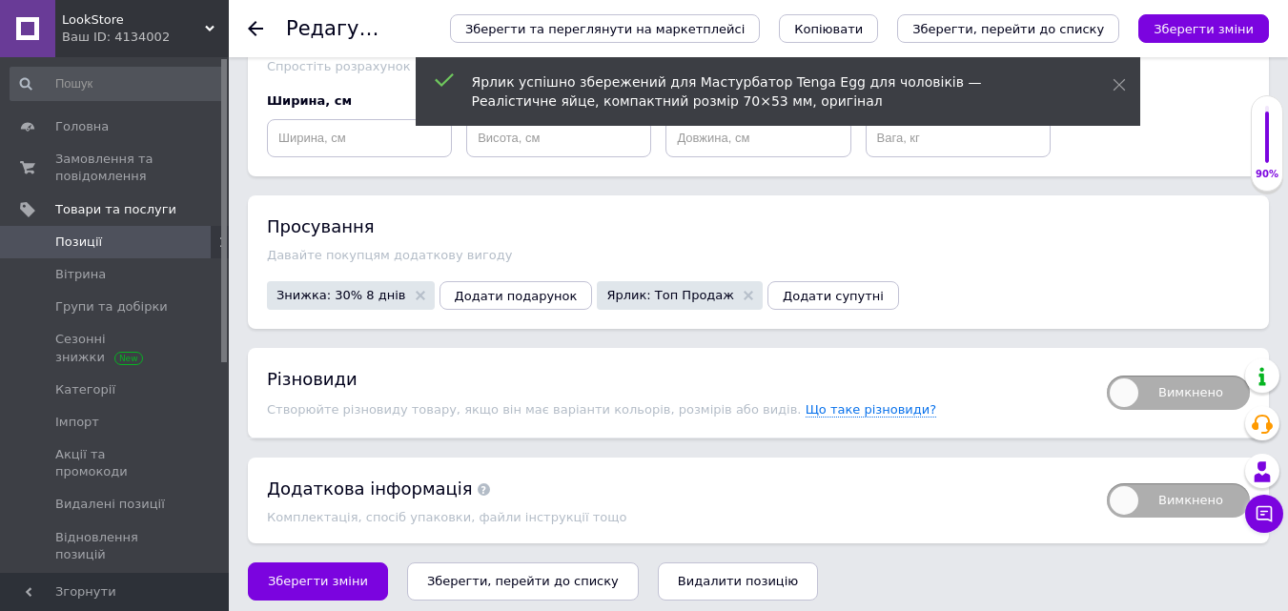
click at [1128, 383] on span "Вимкнено" at bounding box center [1178, 393] width 143 height 34
click at [1107, 376] on input "Вимкнено" at bounding box center [1101, 369] width 12 height 12
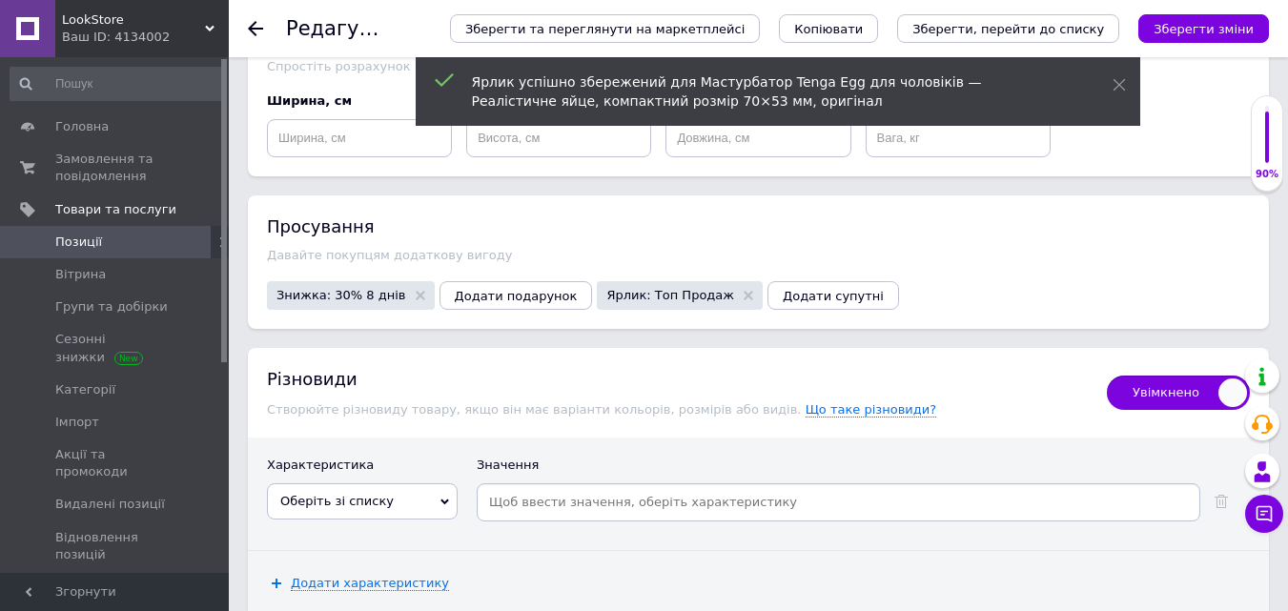
click at [397, 499] on span "Оберіть зі списку" at bounding box center [362, 501] width 191 height 36
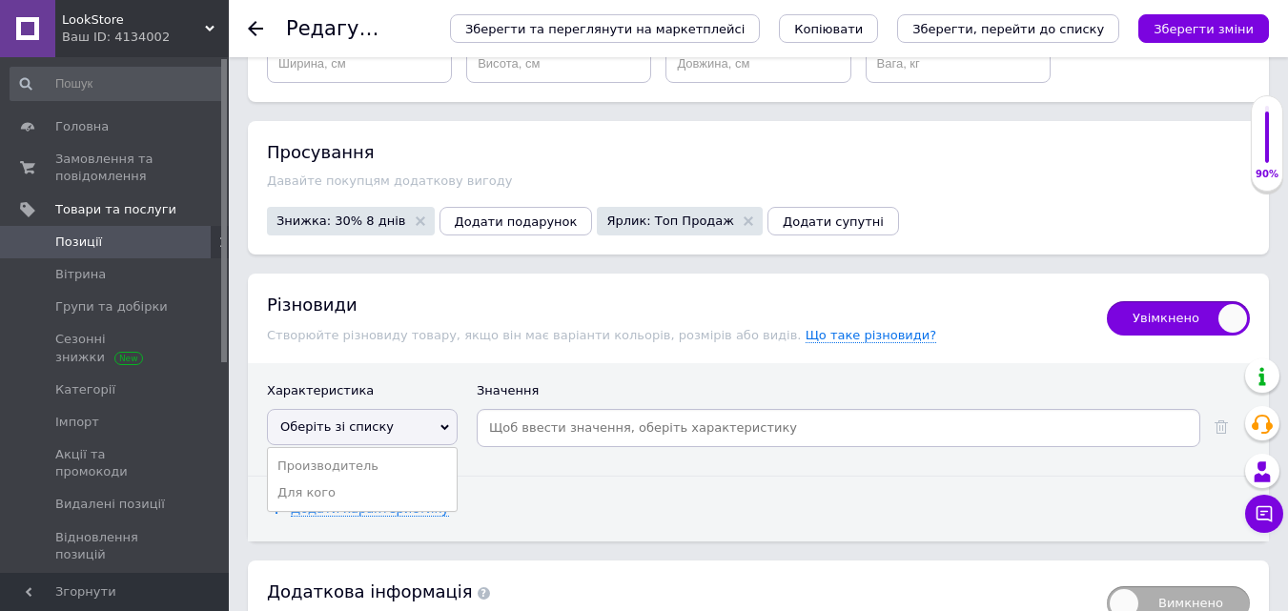
scroll to position [2579, 0]
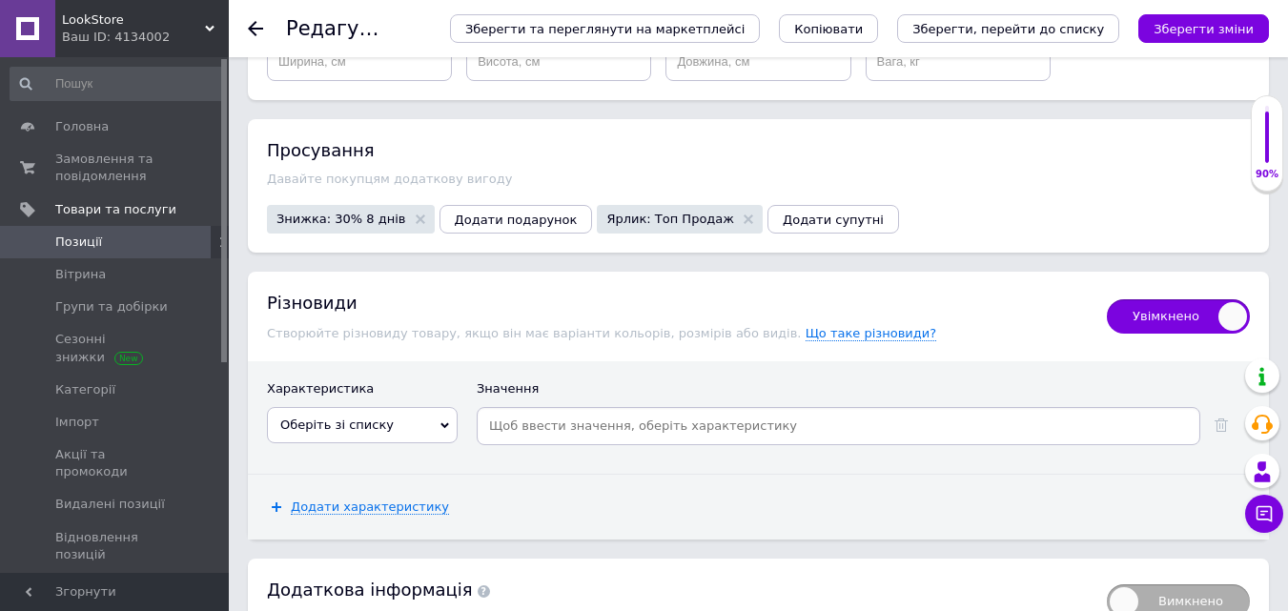
click at [1189, 311] on span "Увімкнено" at bounding box center [1178, 316] width 143 height 34
click at [1107, 299] on input "Увімкнено" at bounding box center [1101, 293] width 12 height 12
checkbox input "false"
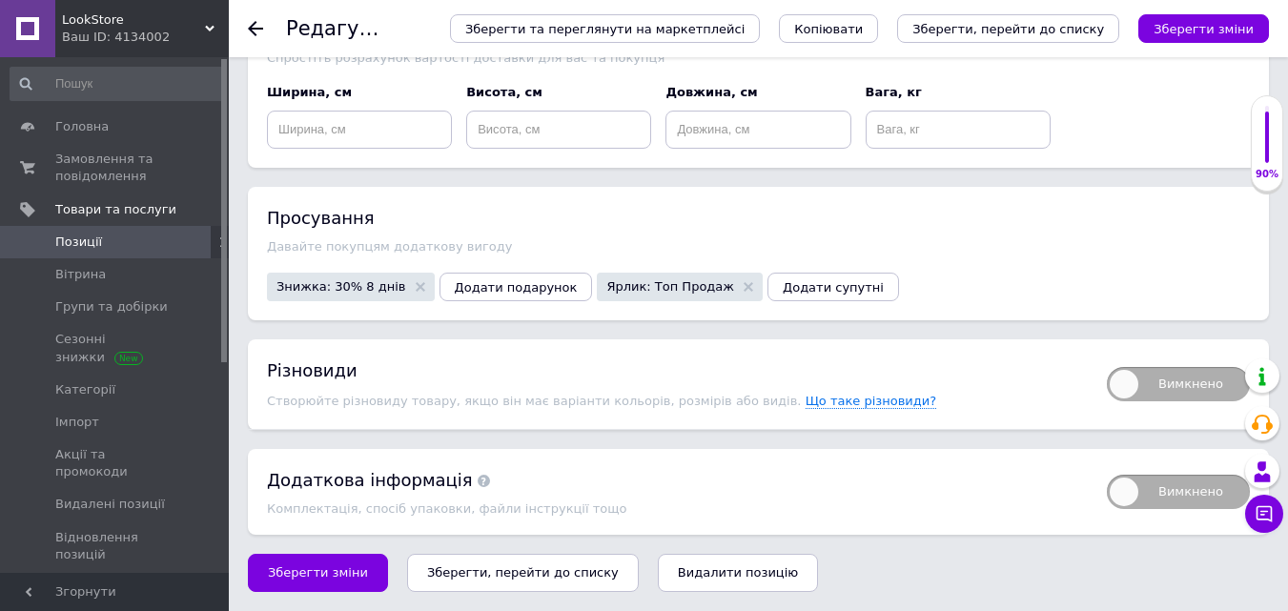
scroll to position [2503, 0]
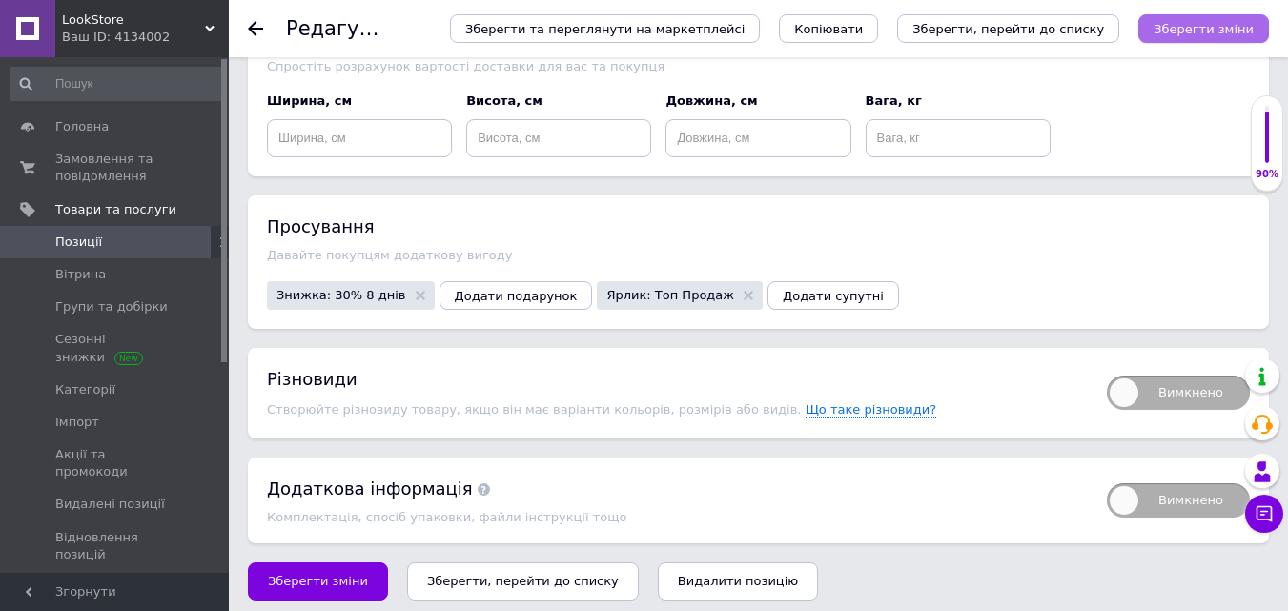
click at [1217, 27] on icon "Зберегти зміни" at bounding box center [1204, 29] width 100 height 14
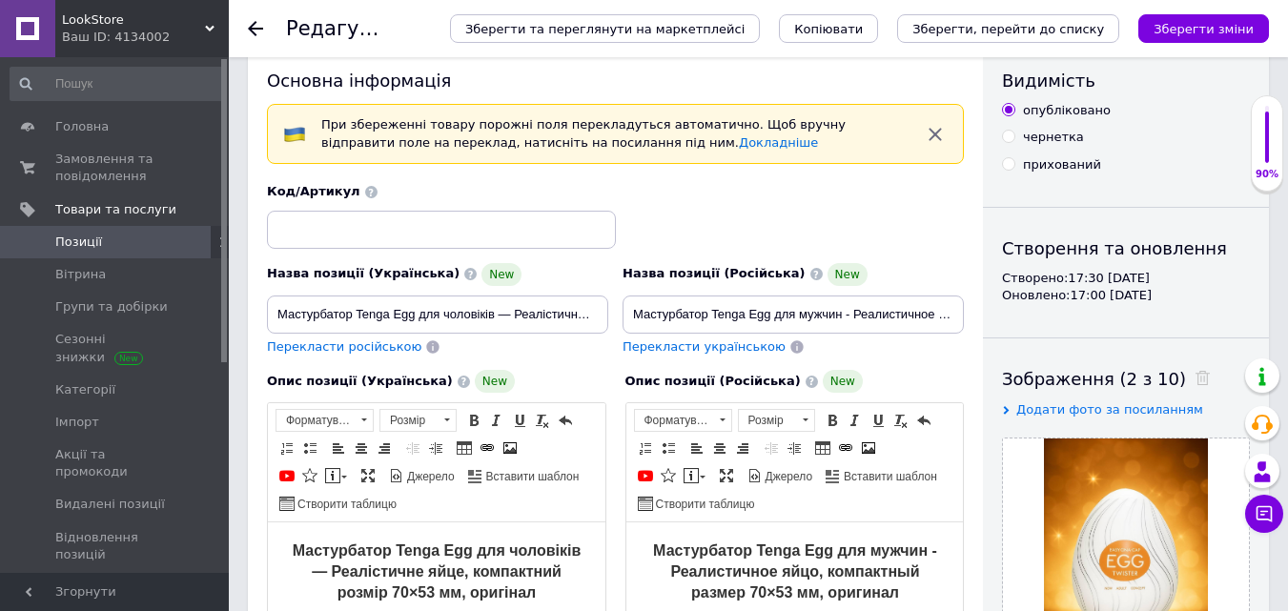
scroll to position [0, 0]
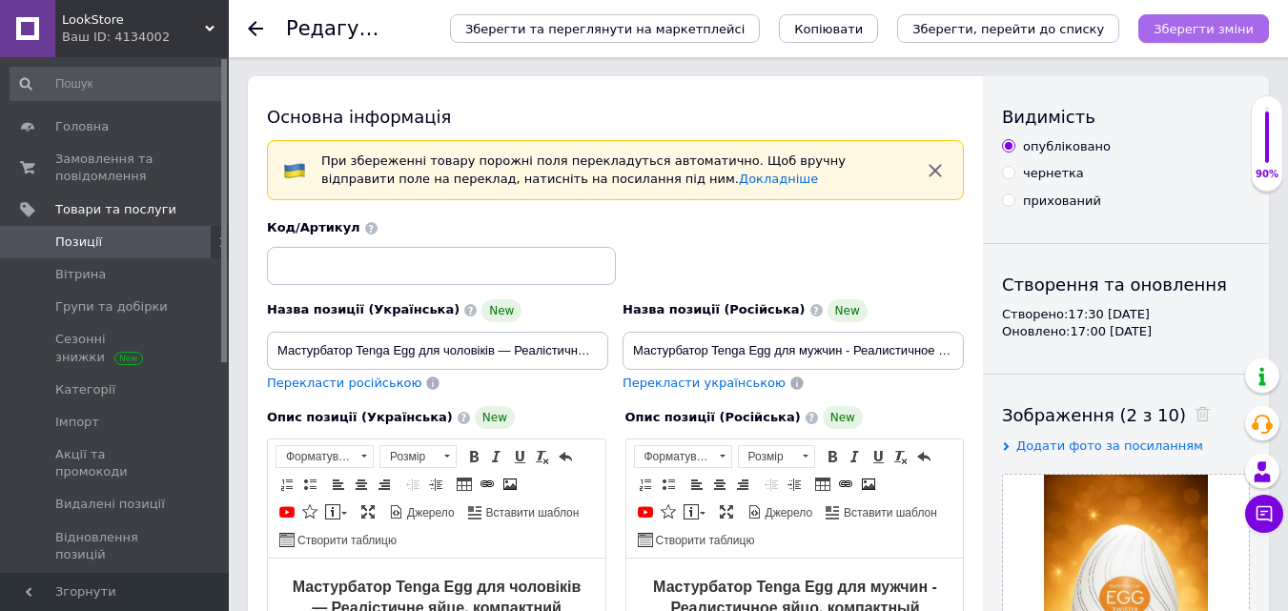
click at [1186, 30] on icon "Зберегти зміни" at bounding box center [1204, 29] width 100 height 14
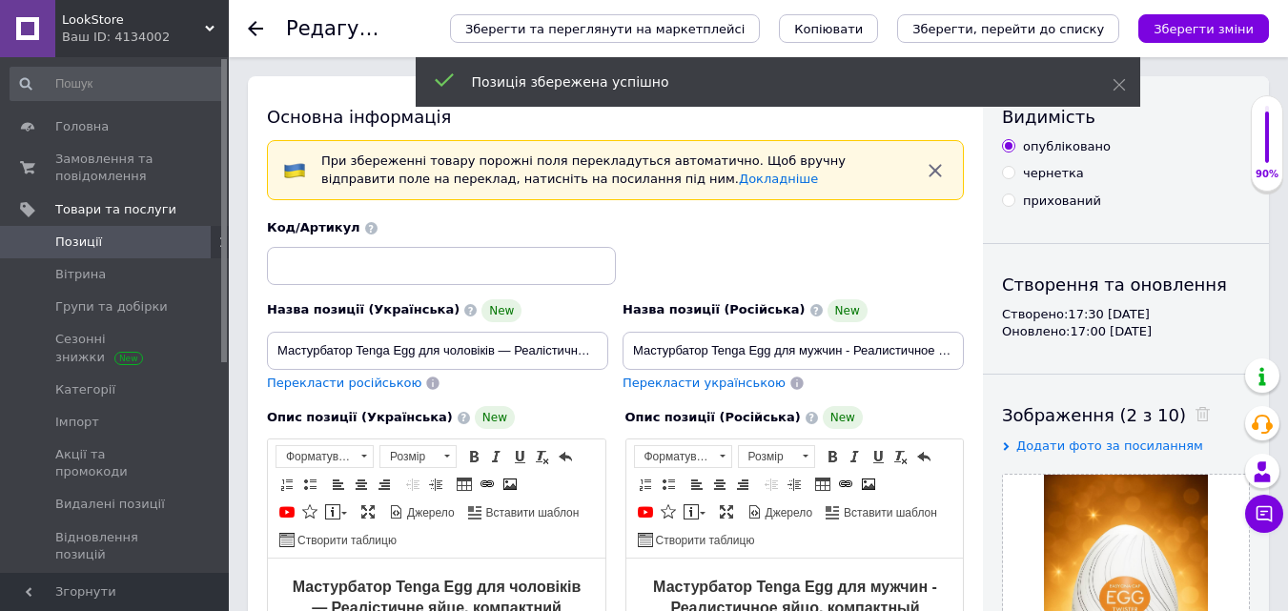
click at [149, 236] on span "Позиції" at bounding box center [115, 242] width 121 height 17
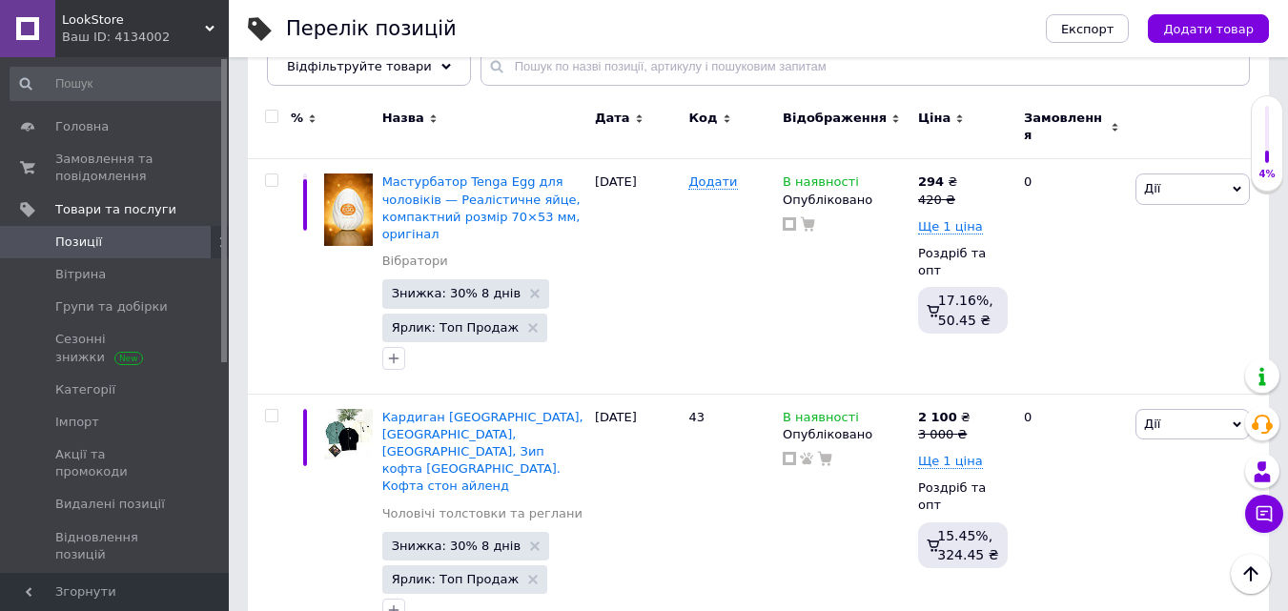
scroll to position [239, 0]
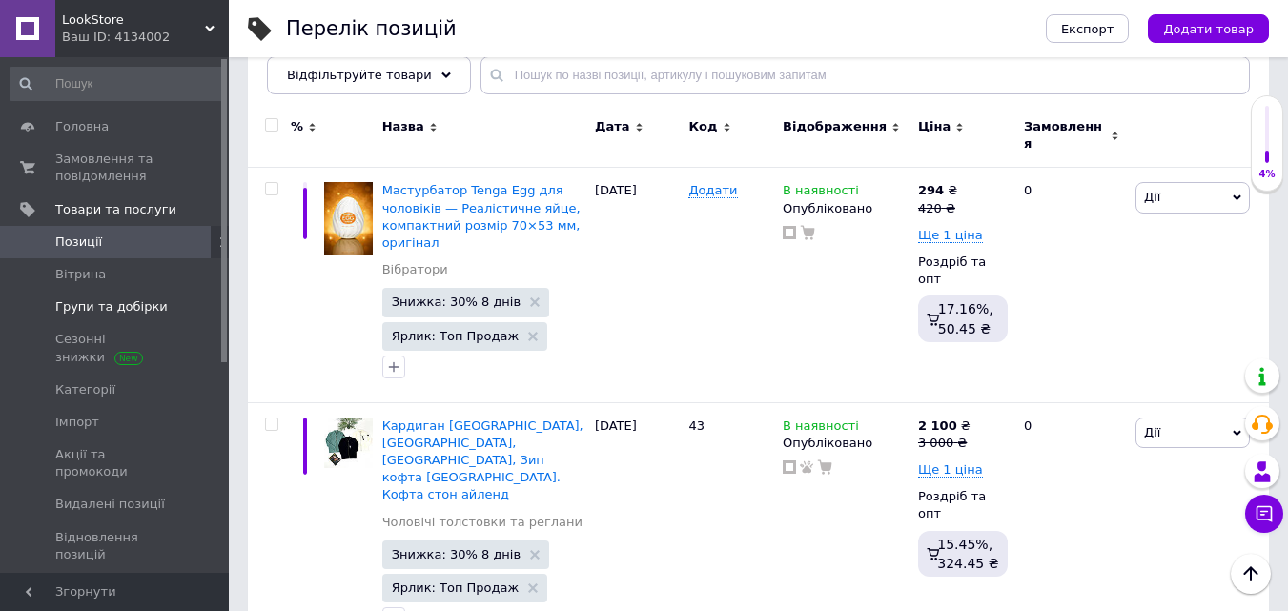
click at [99, 302] on span "Групи та добірки" at bounding box center [111, 306] width 113 height 17
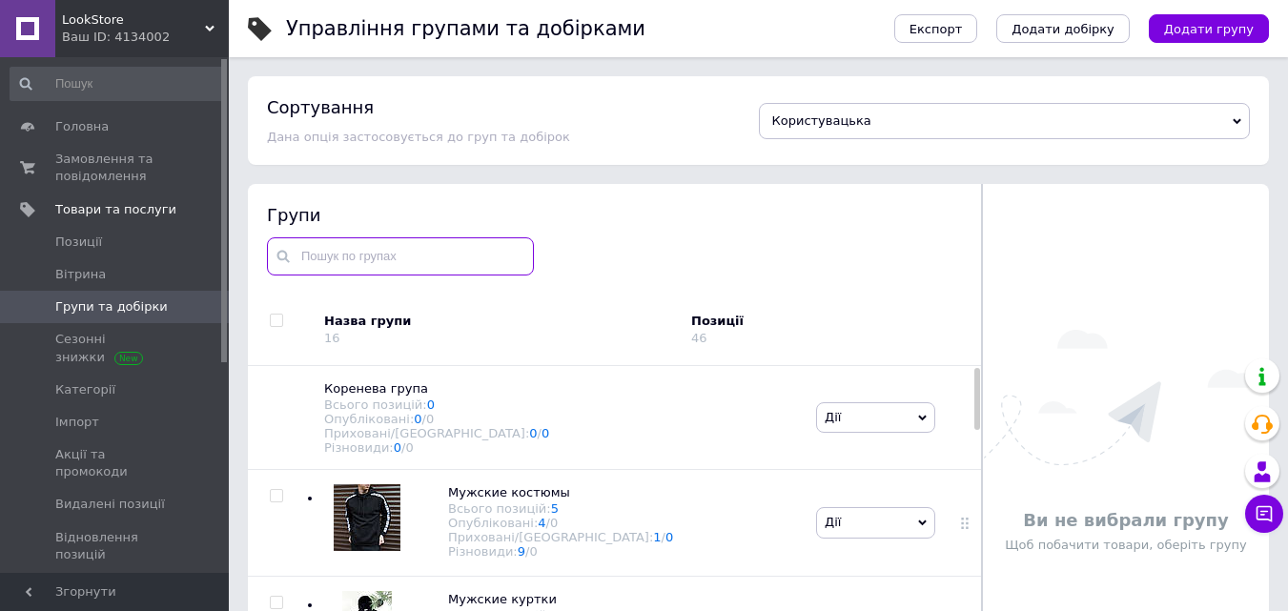
click at [382, 243] on input "text" at bounding box center [400, 256] width 267 height 38
type input "в"
type input "В"
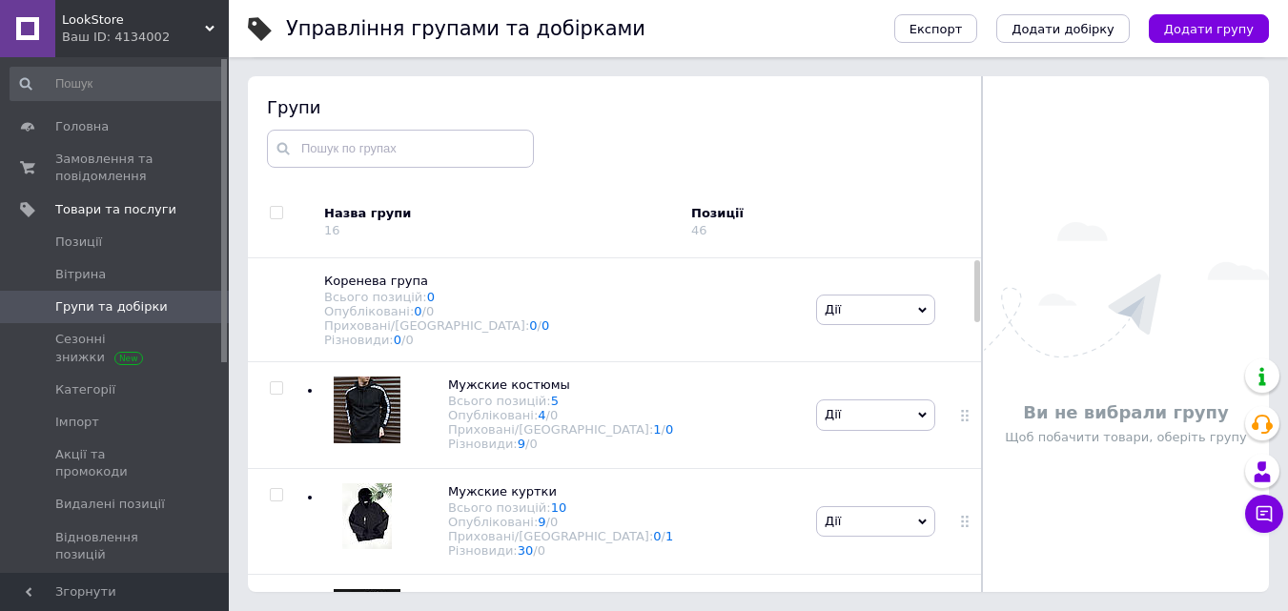
click at [360, 215] on div "Назва групи" at bounding box center [500, 213] width 353 height 17
click at [573, 422] on div "Опубліковані: 4 / 0" at bounding box center [560, 415] width 225 height 14
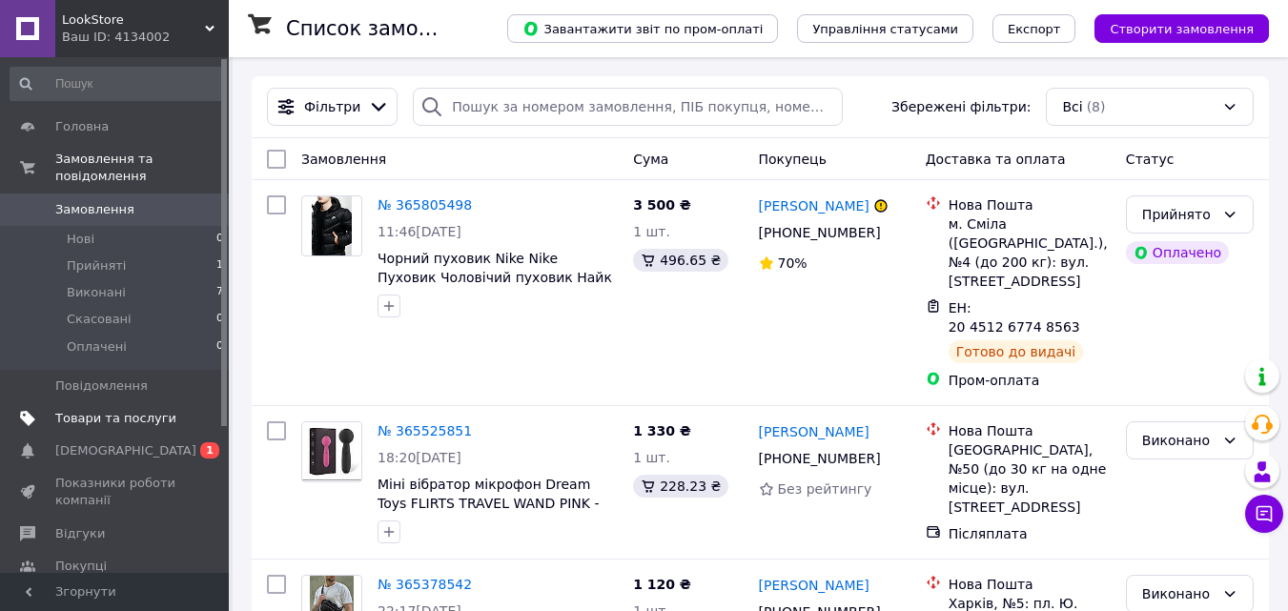
click at [117, 410] on span "Товари та послуги" at bounding box center [115, 418] width 121 height 17
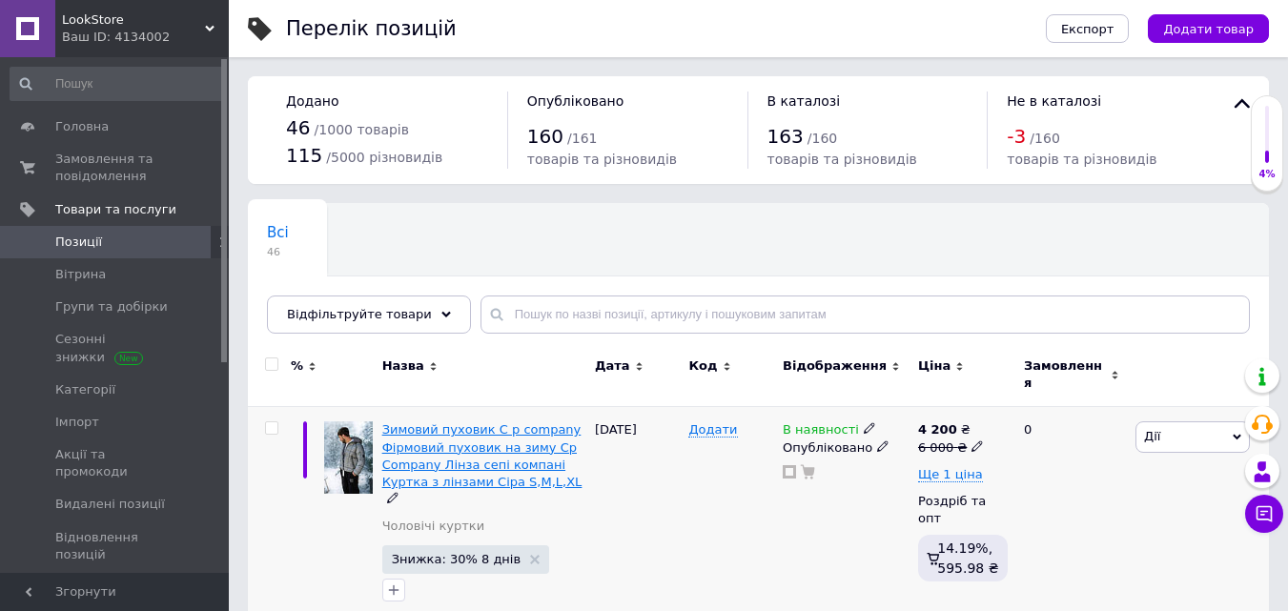
click at [442, 450] on span "Зимовий пуховик C p company Фірмовий пуховик на зиму Cp Company Лінза сепі комп…" at bounding box center [482, 455] width 200 height 67
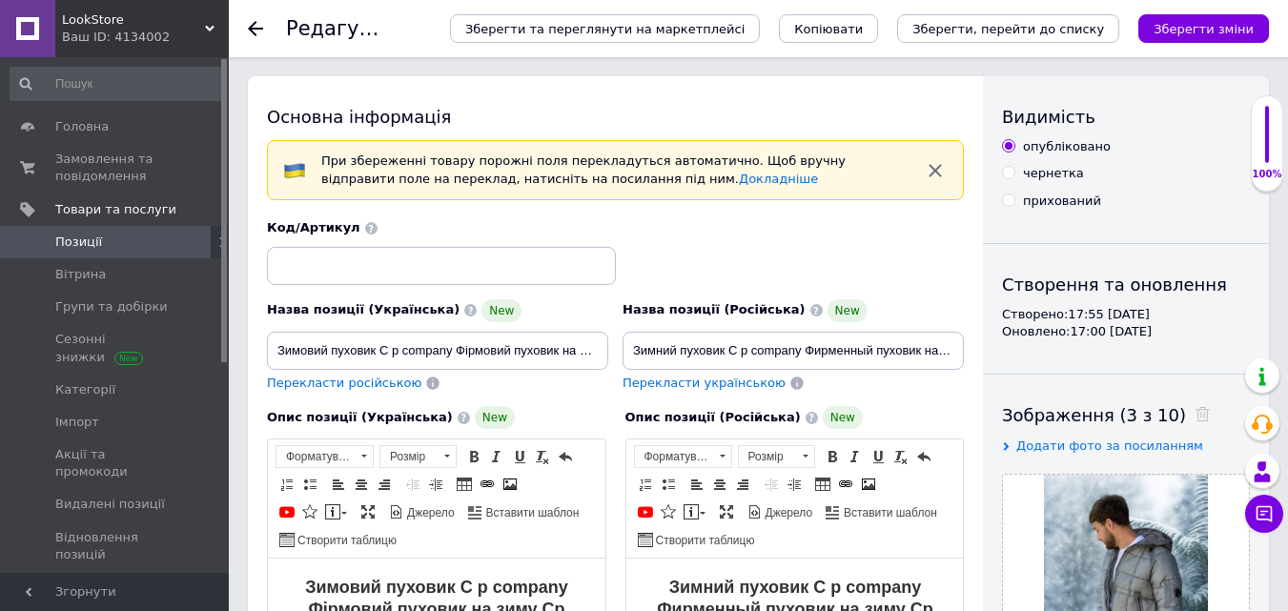
scroll to position [3066, 0]
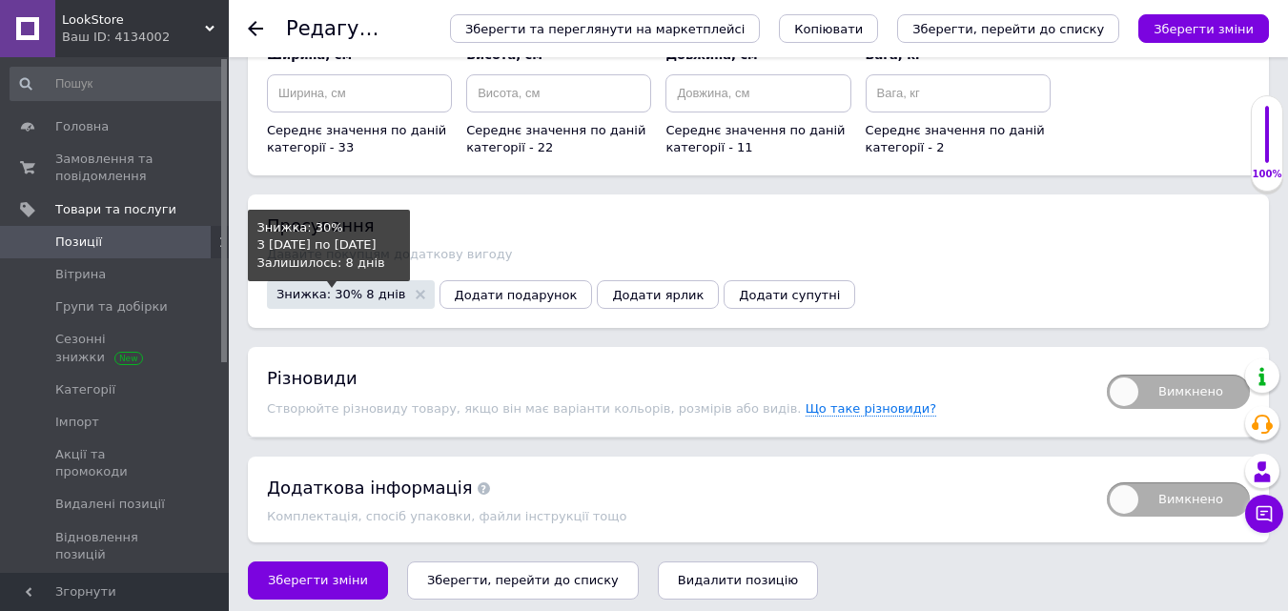
click at [343, 288] on span "Знижка: 30% 8 днів" at bounding box center [342, 294] width 130 height 12
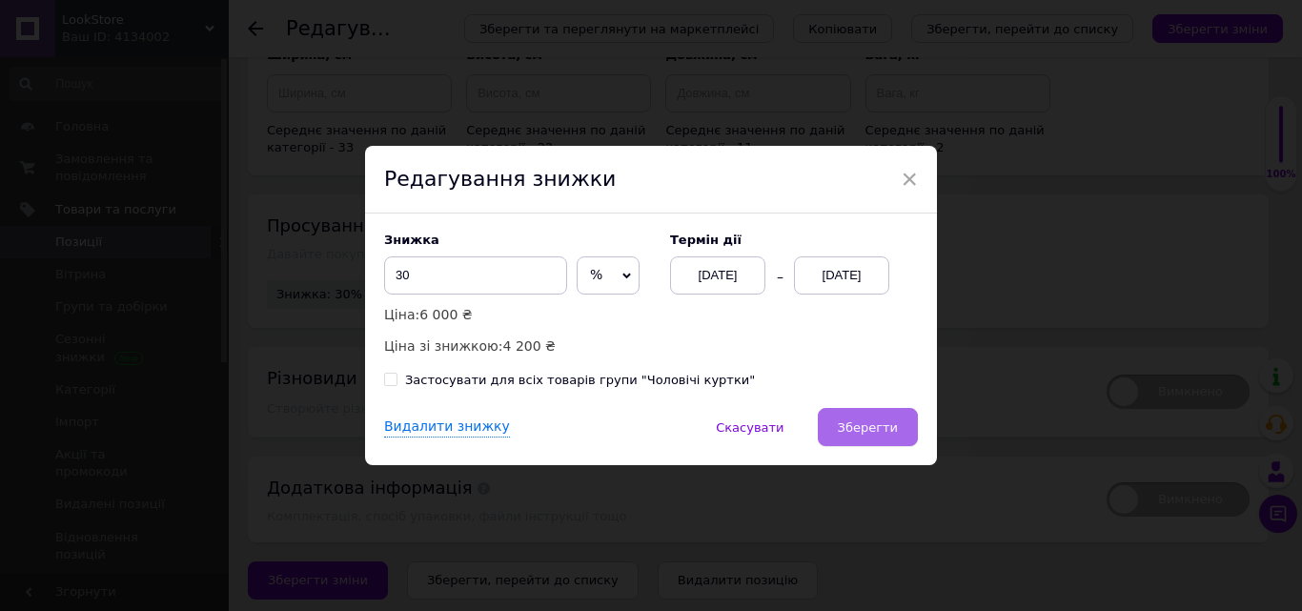
click at [874, 437] on button "Зберегти" at bounding box center [868, 427] width 100 height 38
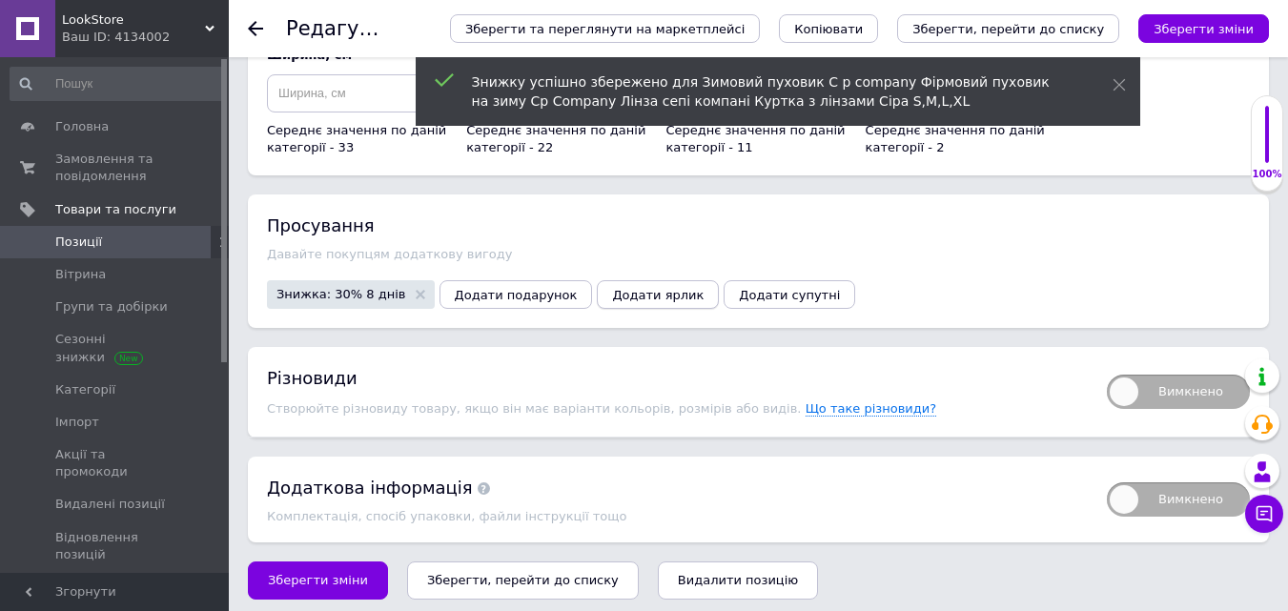
click at [612, 288] on span "Додати ярлик" at bounding box center [658, 295] width 92 height 14
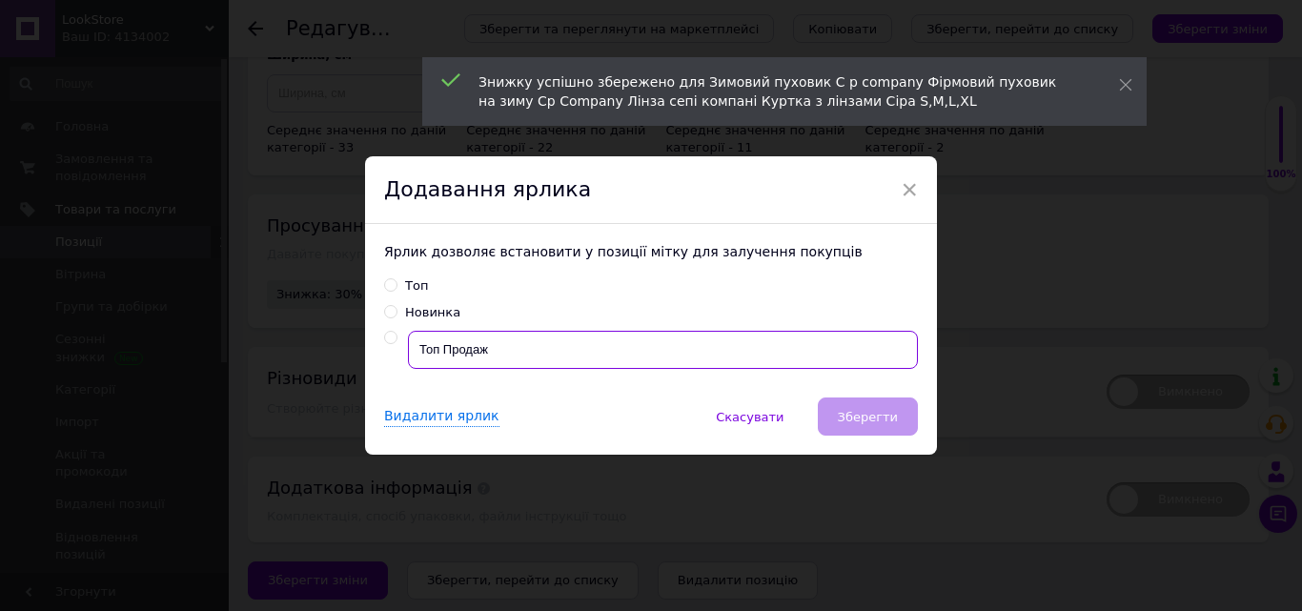
click at [674, 364] on input "Топ Продаж" at bounding box center [663, 350] width 510 height 38
radio input "true"
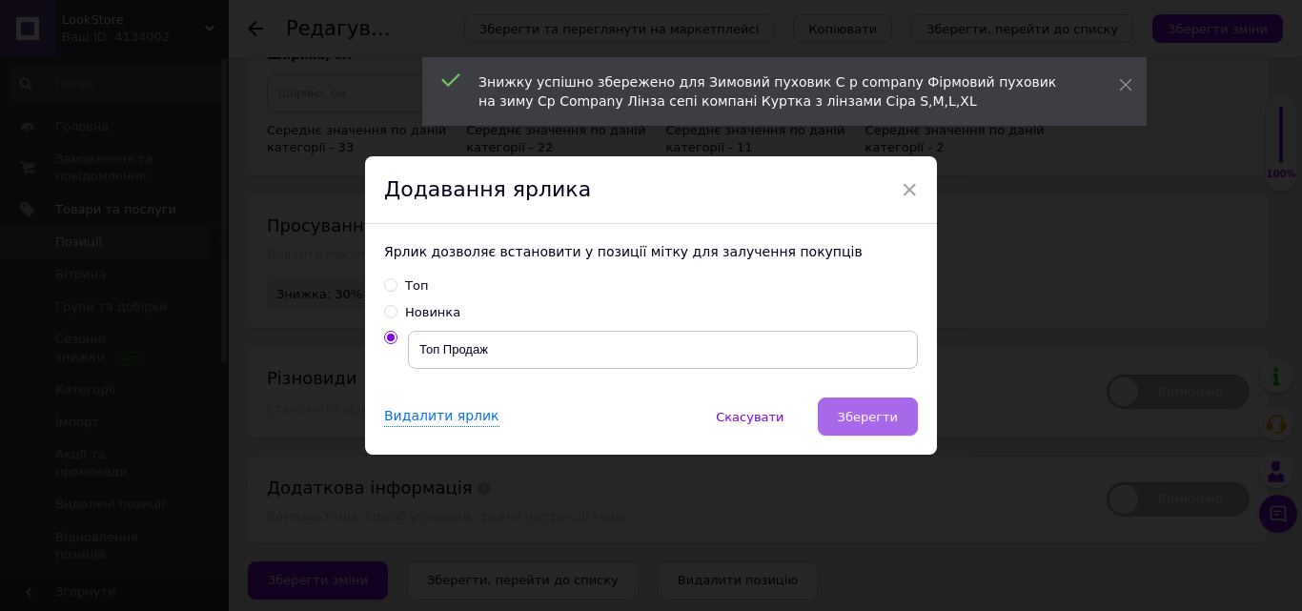
click at [878, 419] on span "Зберегти" at bounding box center [868, 417] width 60 height 14
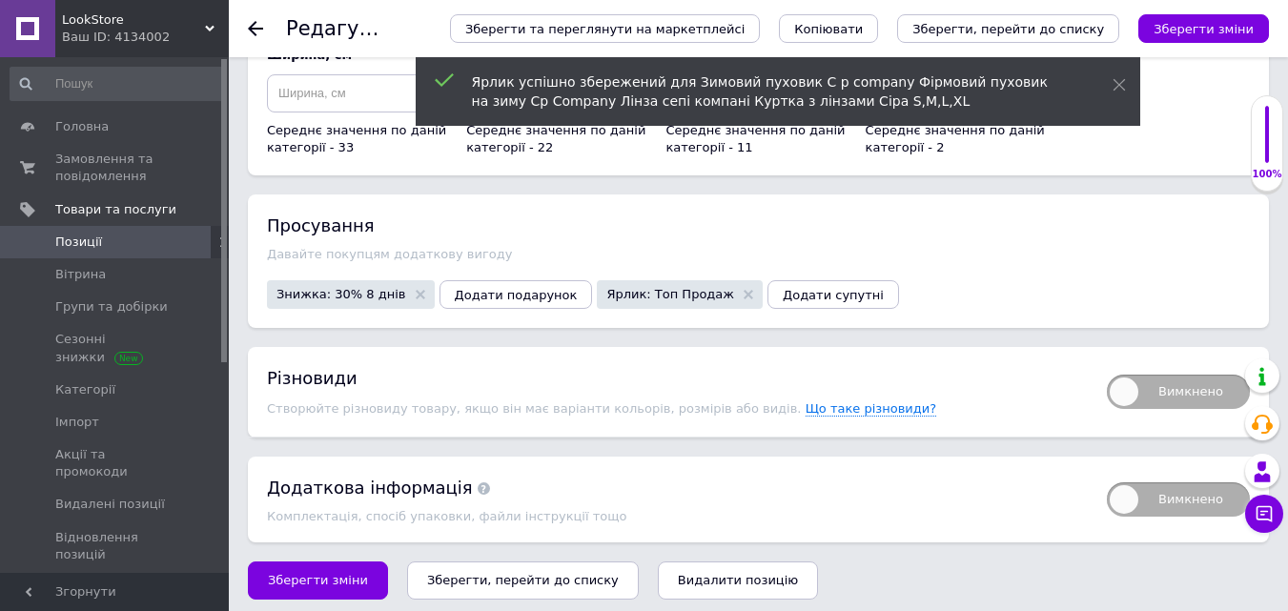
click at [1111, 389] on span "Вимкнено" at bounding box center [1178, 392] width 143 height 34
click at [1107, 375] on input "Вимкнено" at bounding box center [1101, 368] width 12 height 12
checkbox input "true"
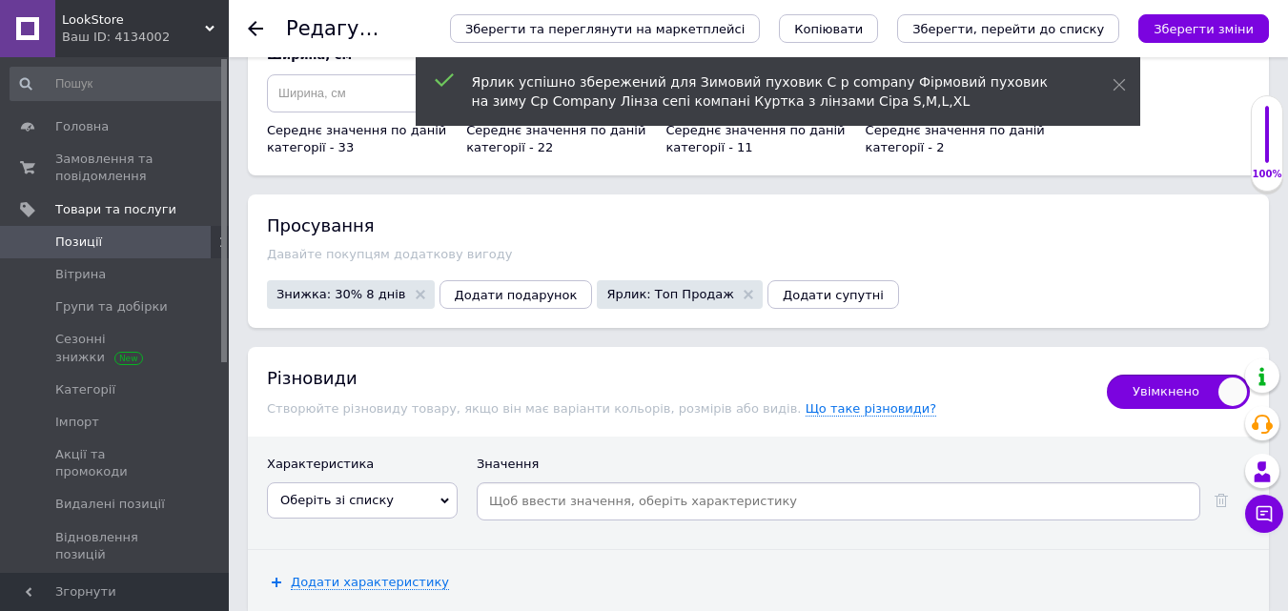
click at [359, 496] on span "Оберіть зі списку" at bounding box center [336, 500] width 113 height 14
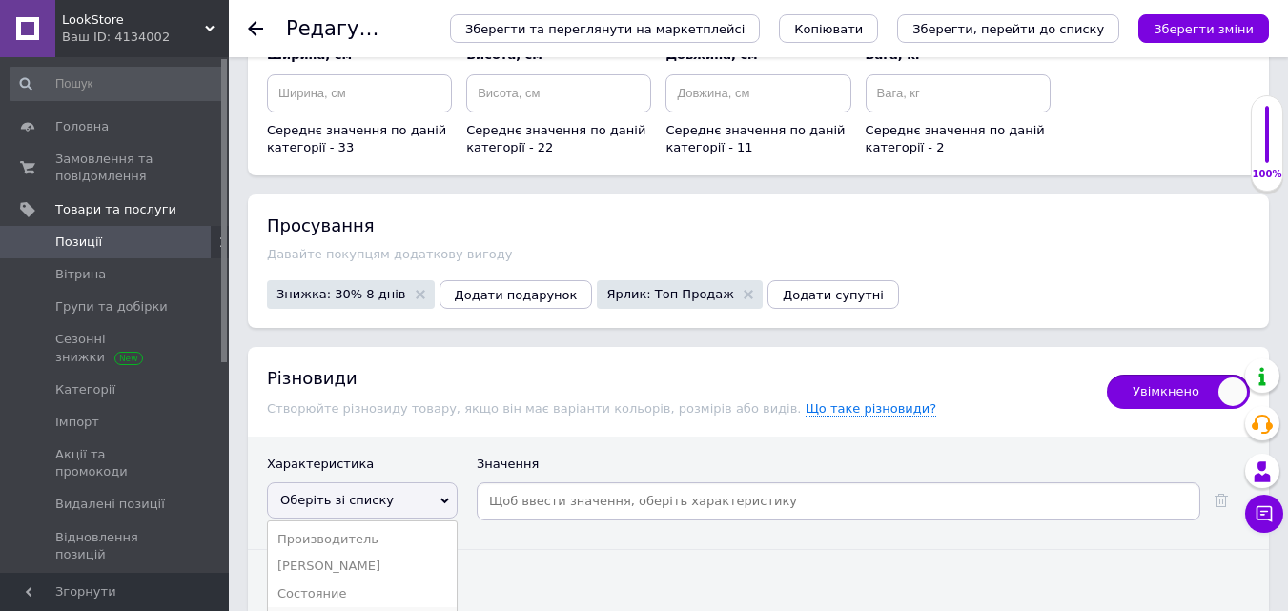
click at [415, 607] on li "Международный размер" at bounding box center [362, 620] width 189 height 27
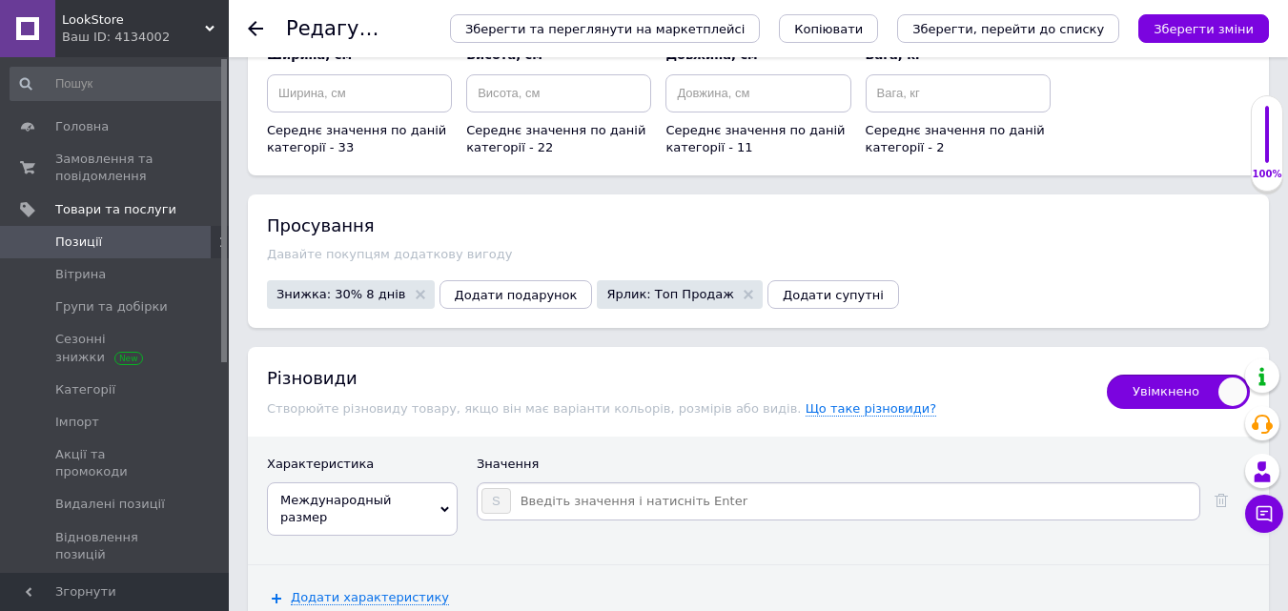
click at [587, 503] on input at bounding box center [854, 501] width 685 height 29
type input "M"
type input "K"
type input "L"
type input "Xl"
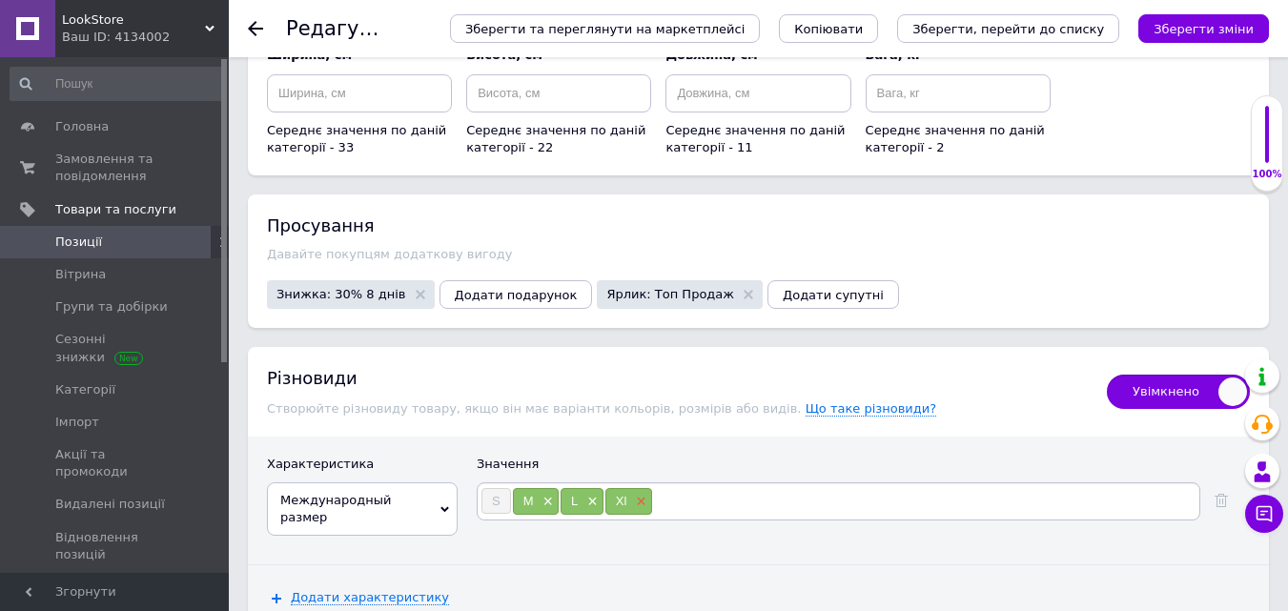
click at [641, 495] on span "×" at bounding box center [638, 502] width 15 height 16
click at [641, 495] on input at bounding box center [901, 501] width 592 height 29
type input "XL"
click at [1189, 28] on icon "Зберегти зміни" at bounding box center [1204, 29] width 100 height 14
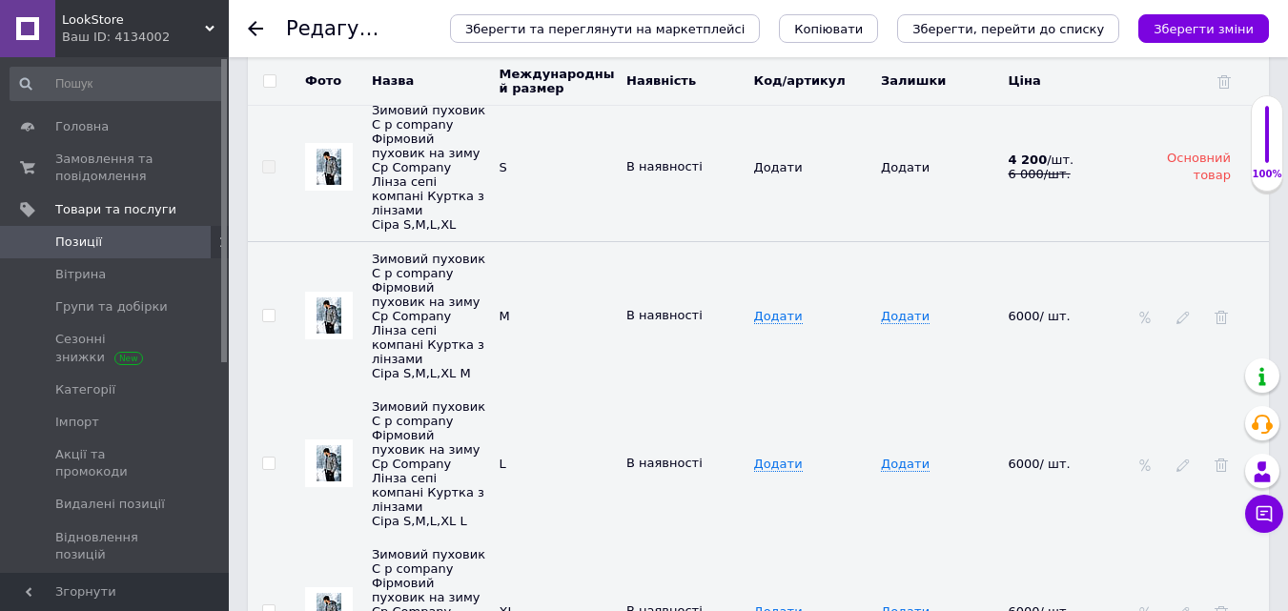
scroll to position [3465, 0]
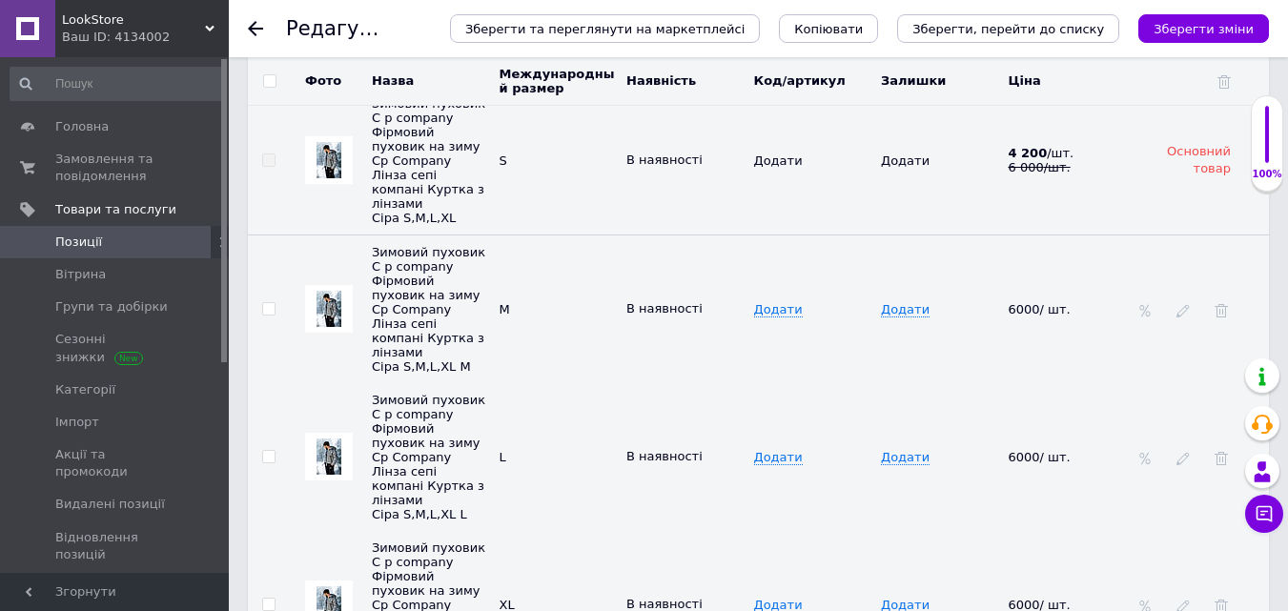
click at [1154, 313] on div at bounding box center [1145, 308] width 19 height 15
click at [1138, 308] on icon at bounding box center [1144, 310] width 13 height 13
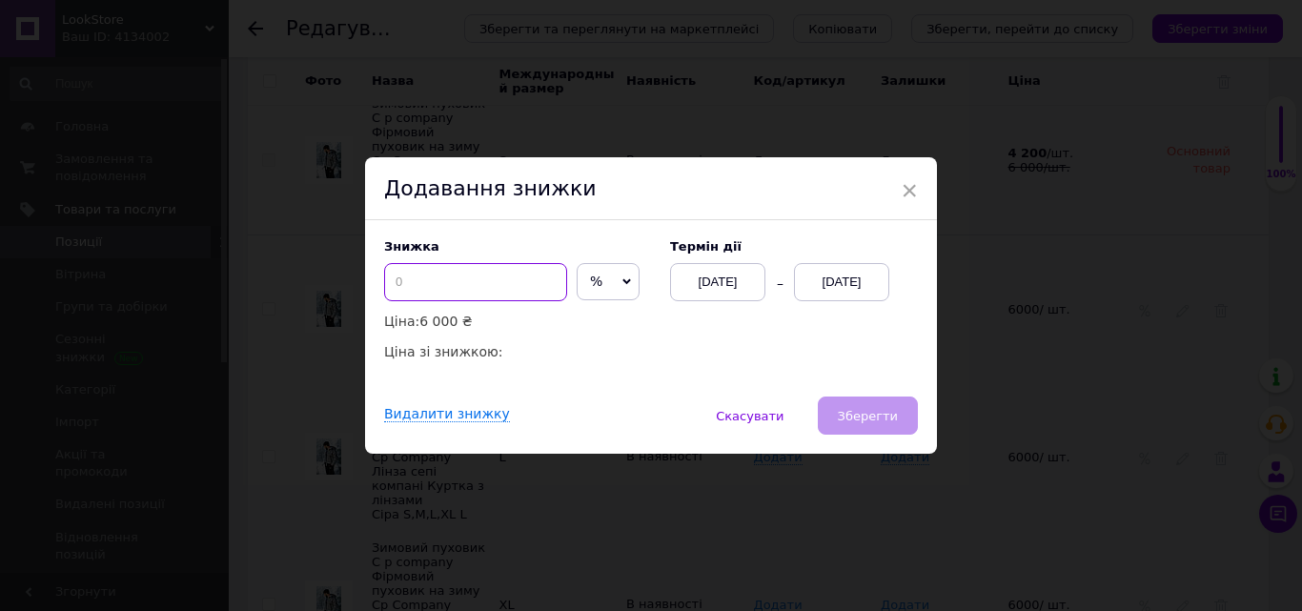
click at [405, 279] on input at bounding box center [475, 282] width 183 height 38
drag, startPoint x: 410, startPoint y: 280, endPoint x: 384, endPoint y: 287, distance: 26.6
click at [384, 287] on input "30" at bounding box center [475, 282] width 183 height 38
type input "30"
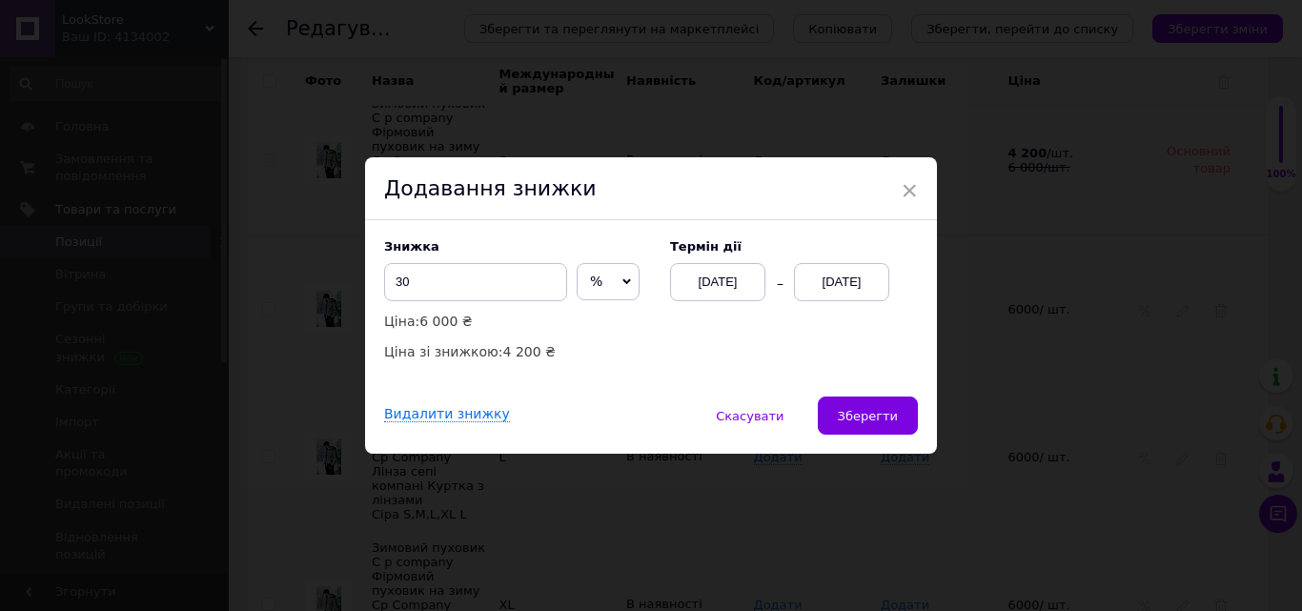
click at [852, 293] on div "[DATE]" at bounding box center [841, 282] width 95 height 38
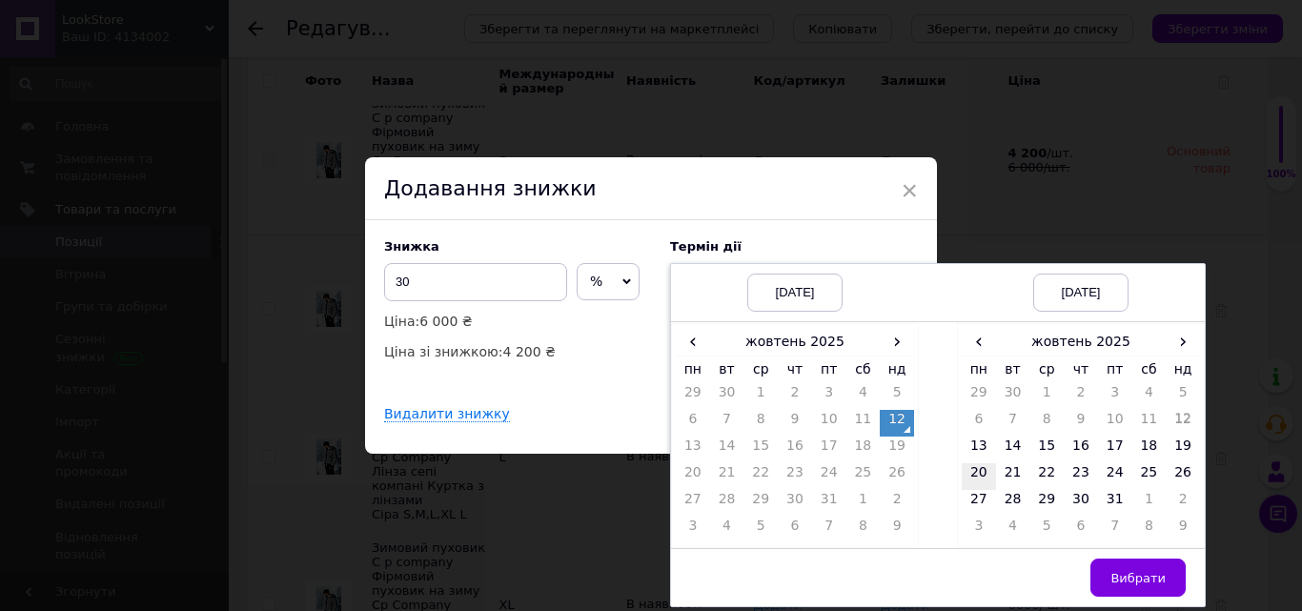
click at [976, 480] on td "20" at bounding box center [979, 476] width 34 height 27
click at [1143, 578] on span "Вибрати" at bounding box center [1138, 578] width 55 height 14
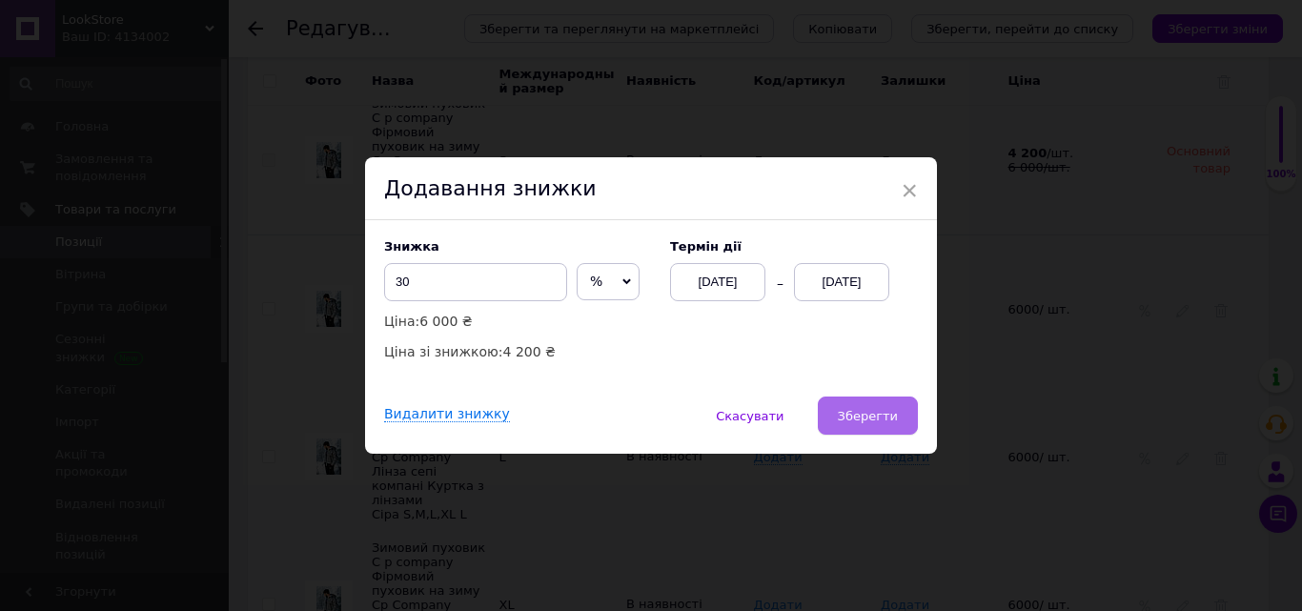
click at [876, 423] on span "Зберегти" at bounding box center [868, 416] width 60 height 14
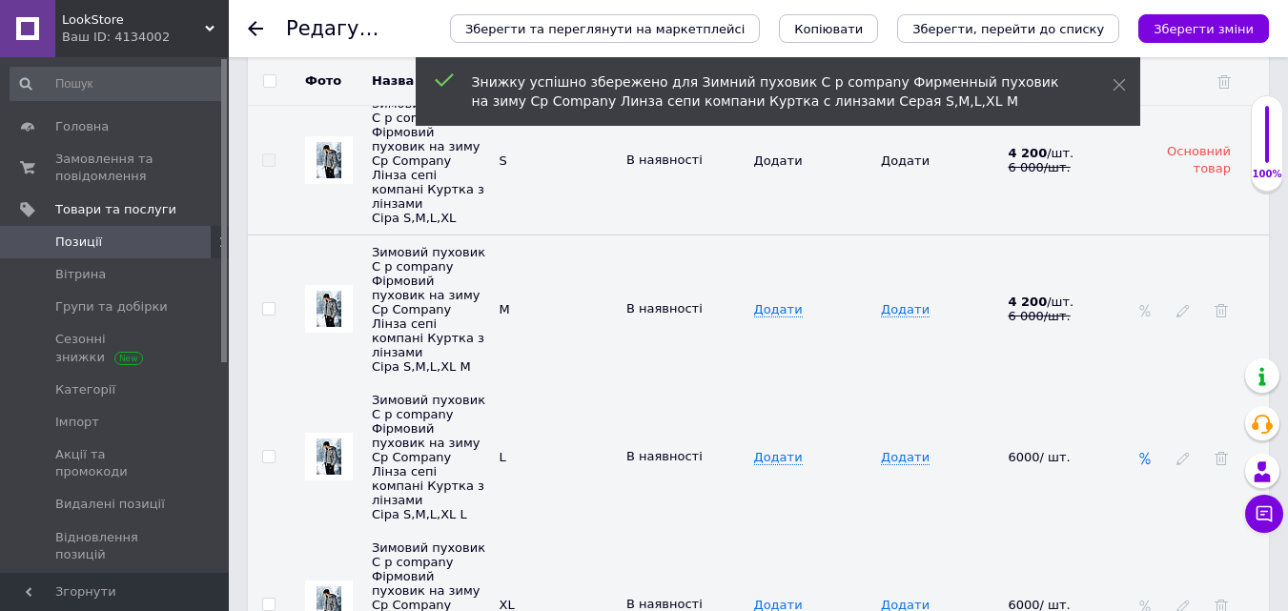
click at [1141, 453] on icon at bounding box center [1144, 458] width 13 height 13
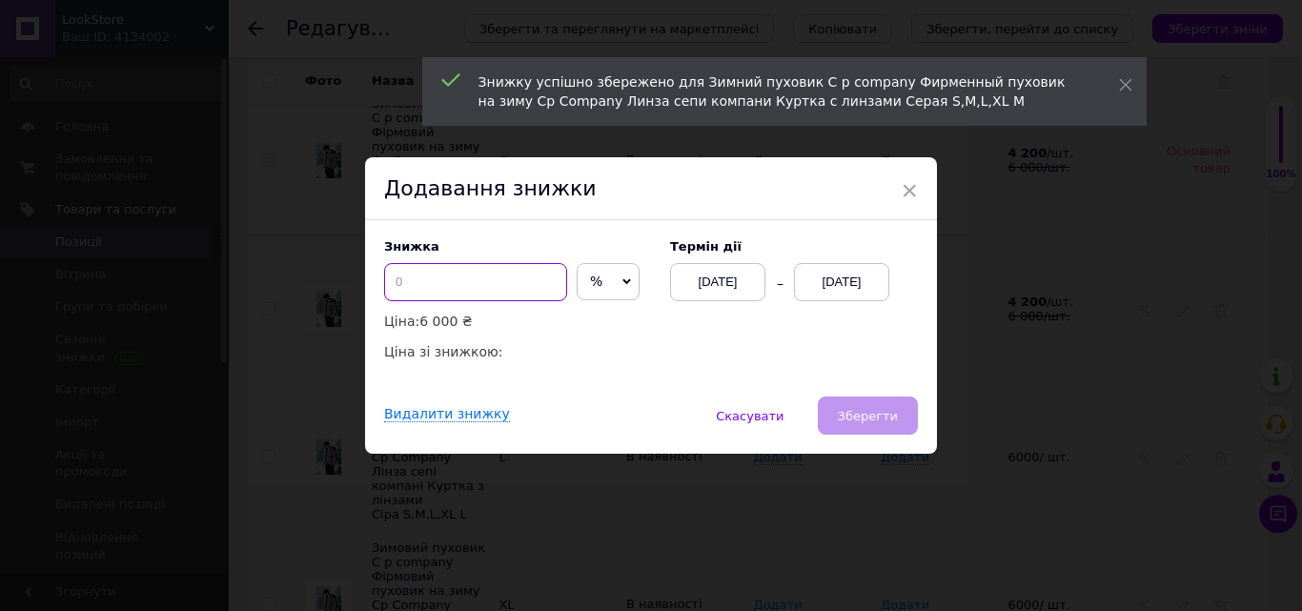
click at [494, 291] on input at bounding box center [475, 282] width 183 height 38
paste input "30"
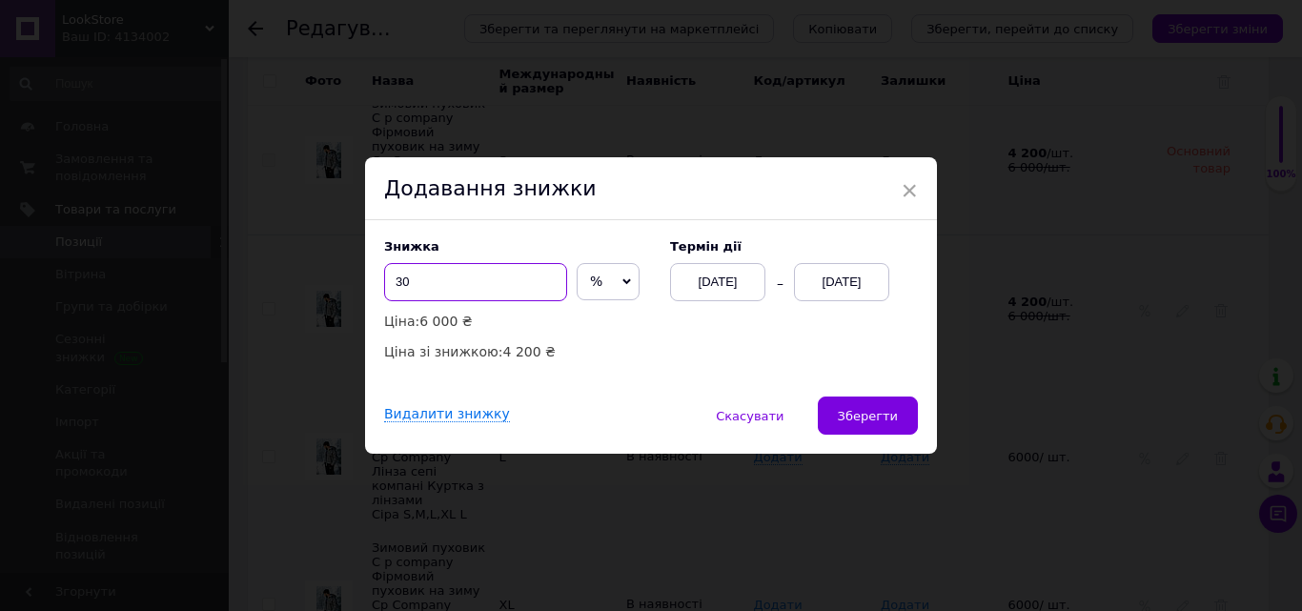
type input "30"
click at [877, 284] on div "[DATE]" at bounding box center [841, 282] width 95 height 38
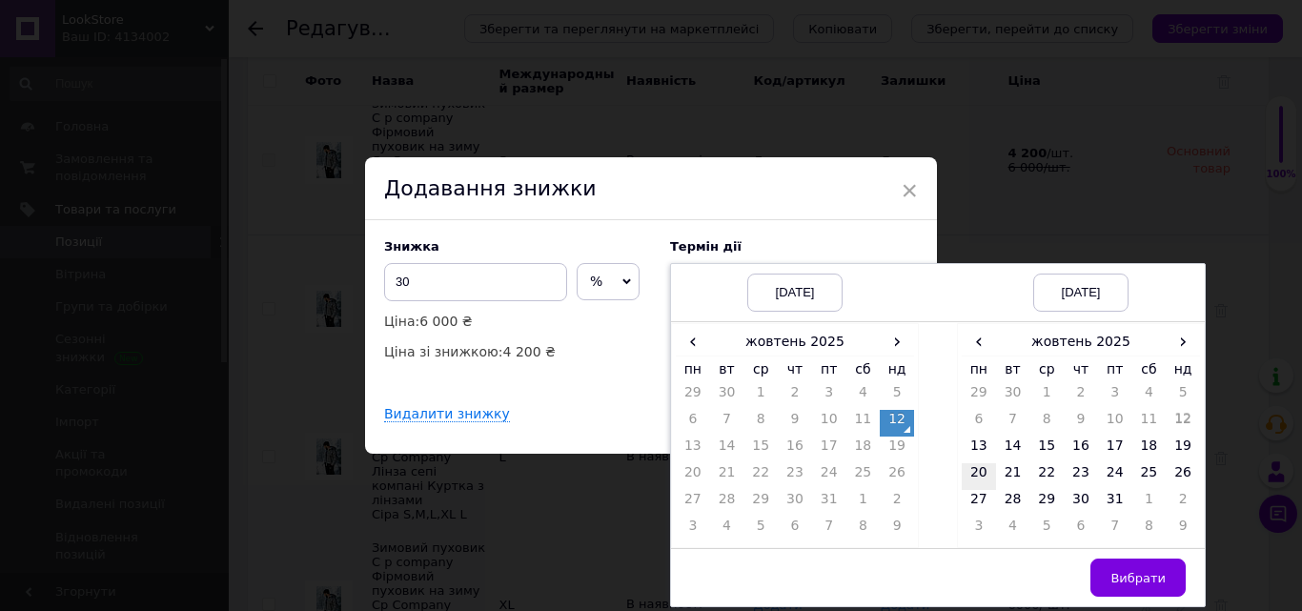
click at [974, 475] on td "20" at bounding box center [979, 476] width 34 height 27
click at [1146, 585] on span "Вибрати" at bounding box center [1138, 578] width 55 height 14
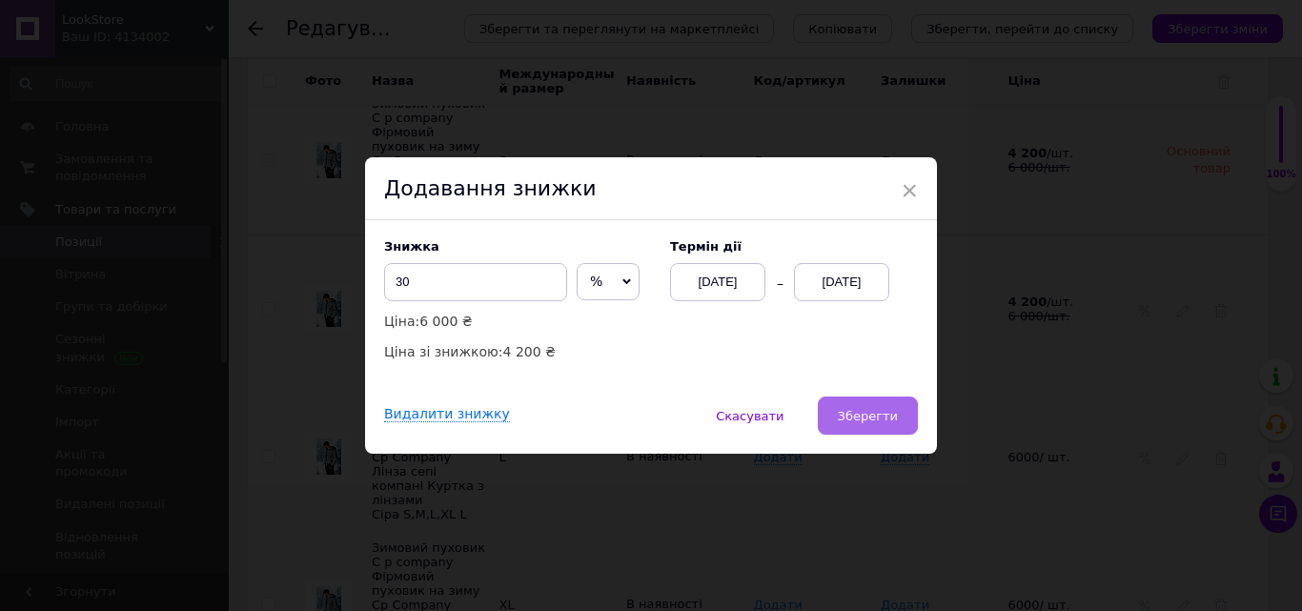
click at [892, 413] on span "Зберегти" at bounding box center [868, 416] width 60 height 14
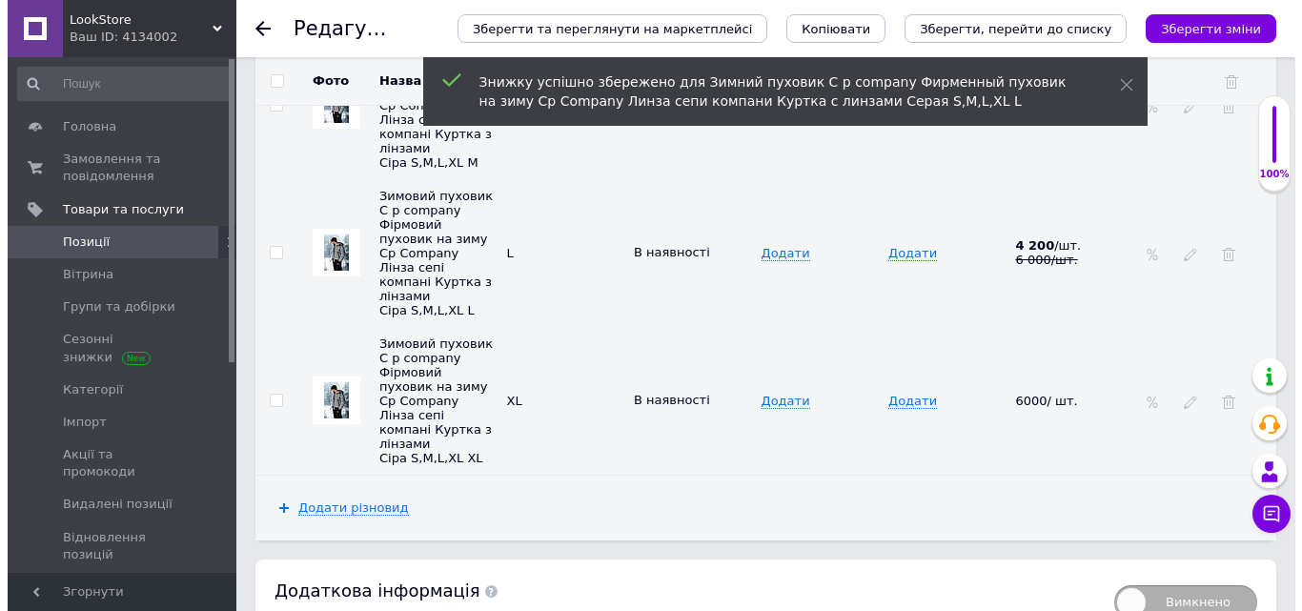
scroll to position [3726, 0]
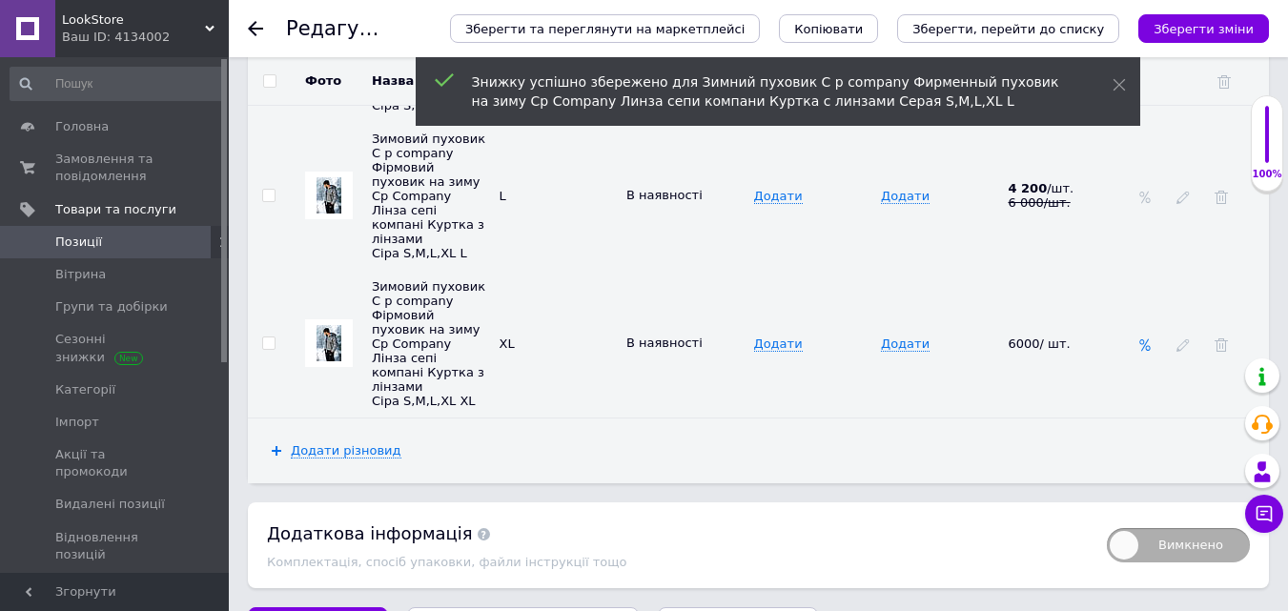
click at [1142, 341] on icon at bounding box center [1144, 344] width 13 height 13
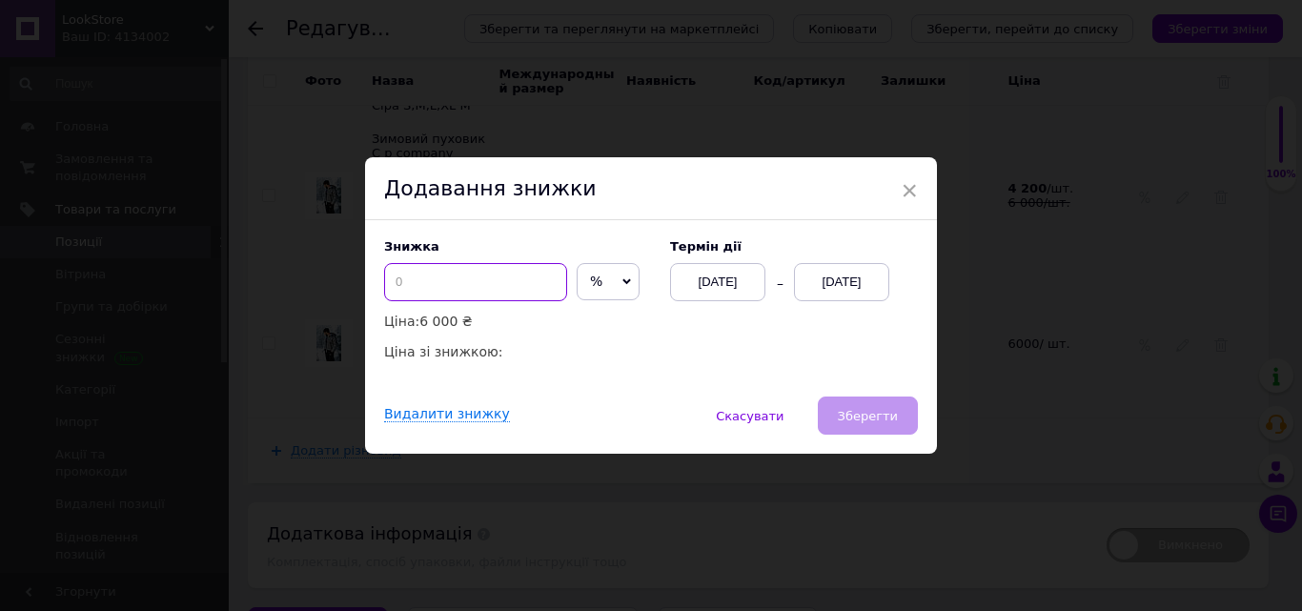
click at [468, 286] on input at bounding box center [475, 282] width 183 height 38
type input "4"
type input "30"
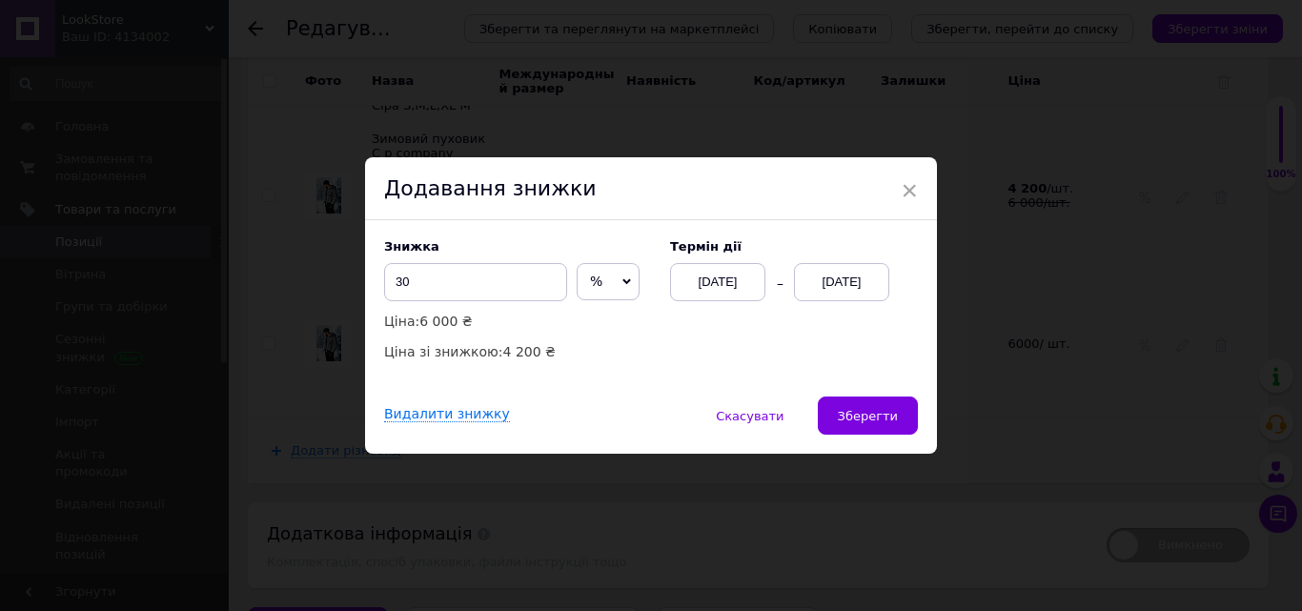
click at [857, 269] on div "[DATE]" at bounding box center [841, 282] width 95 height 38
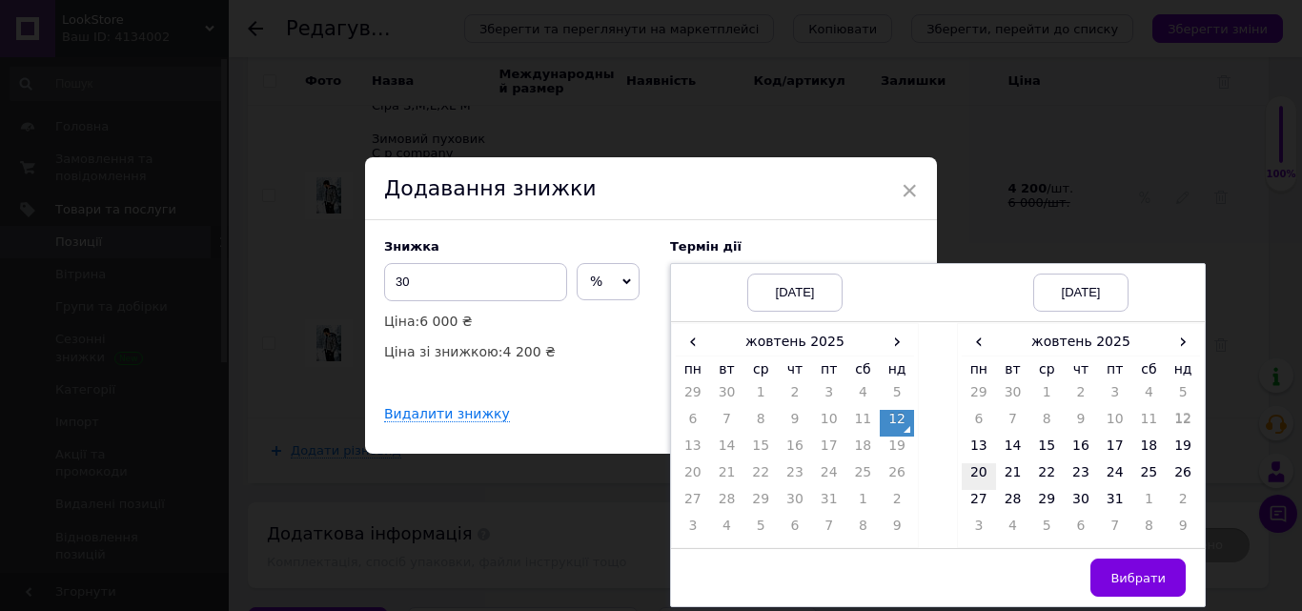
click at [980, 482] on td "20" at bounding box center [979, 476] width 34 height 27
click at [1148, 591] on button "Вибрати" at bounding box center [1138, 578] width 95 height 38
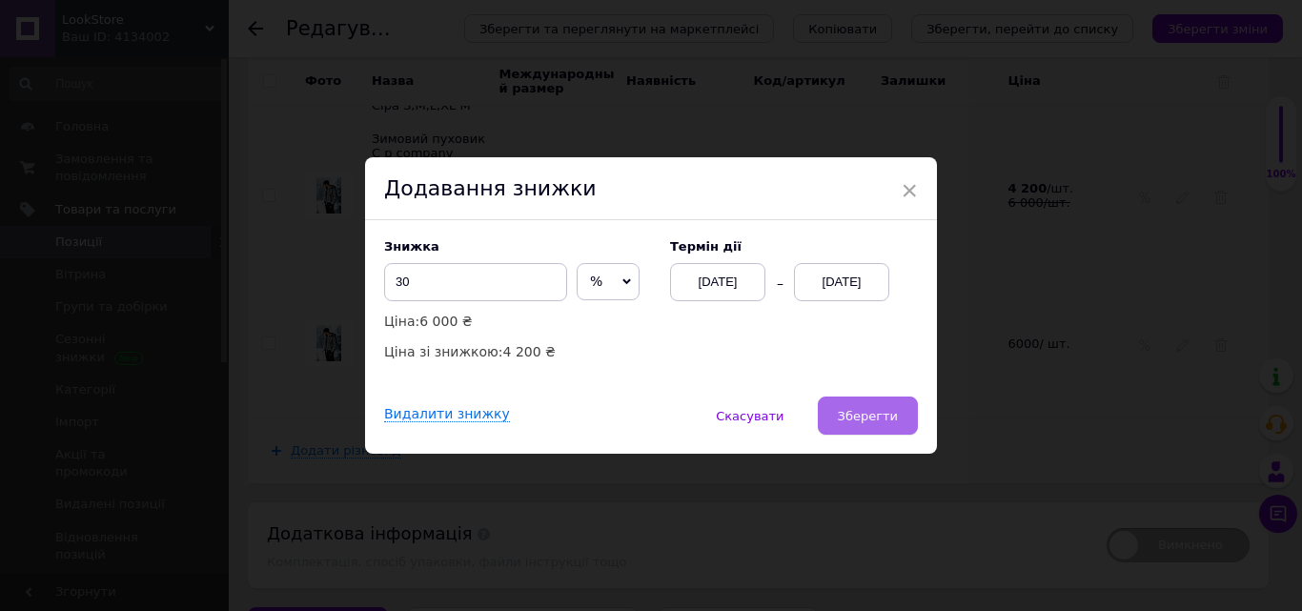
click at [884, 428] on button "Зберегти" at bounding box center [868, 416] width 100 height 38
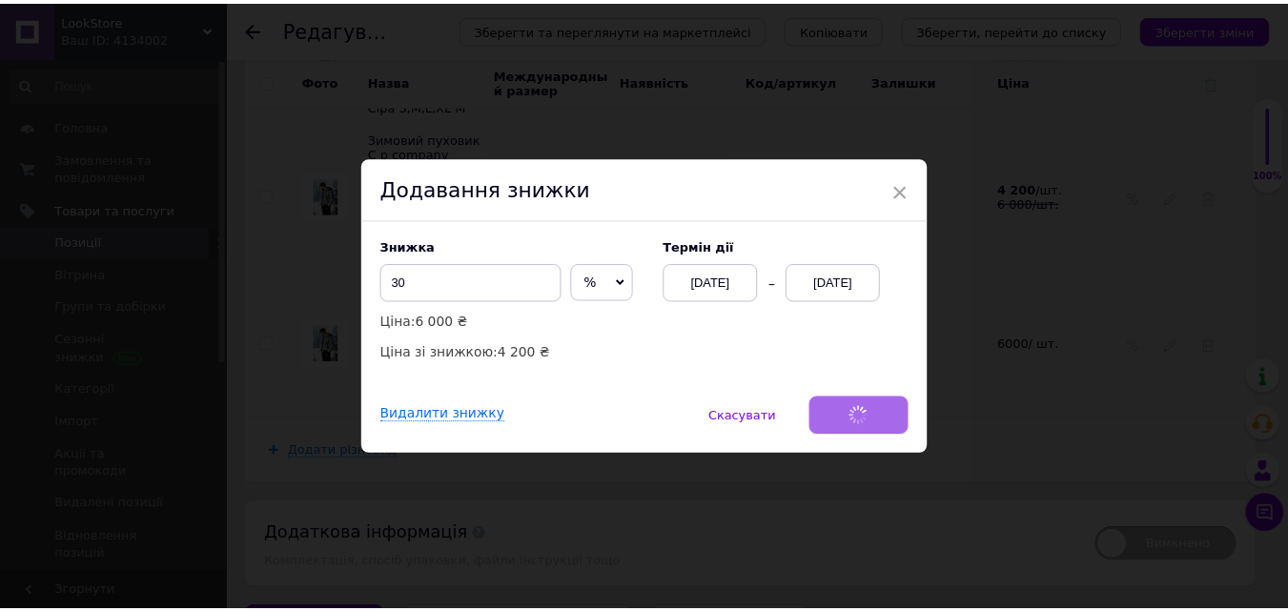
scroll to position [3715, 0]
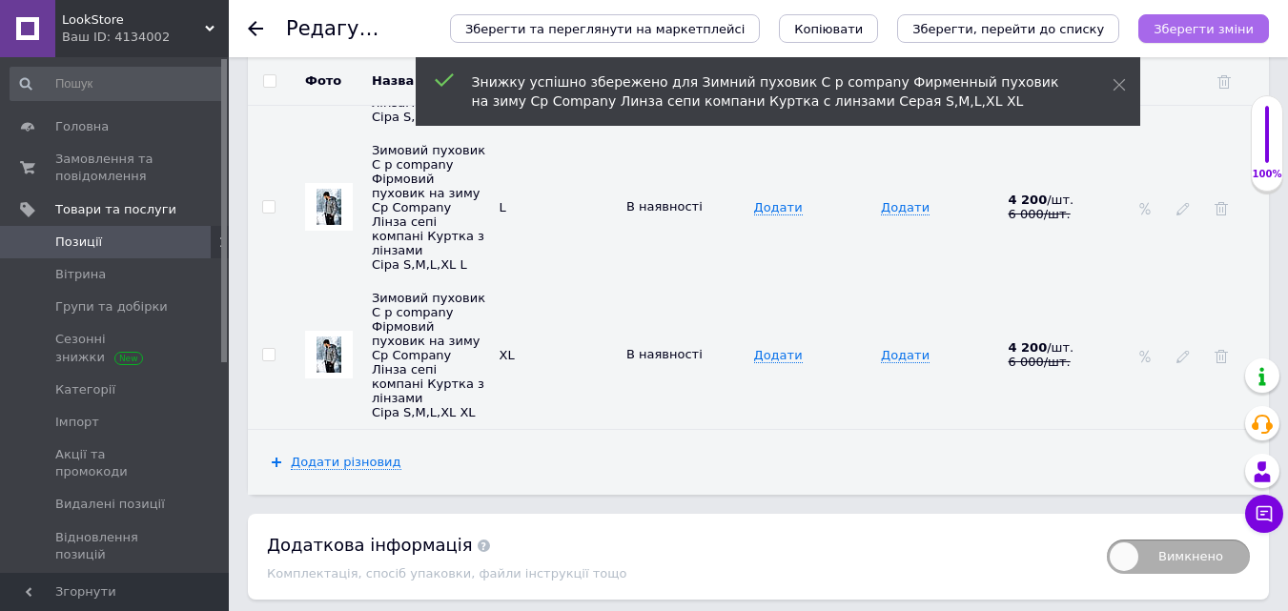
click at [1228, 33] on icon "Зберегти зміни" at bounding box center [1204, 29] width 100 height 14
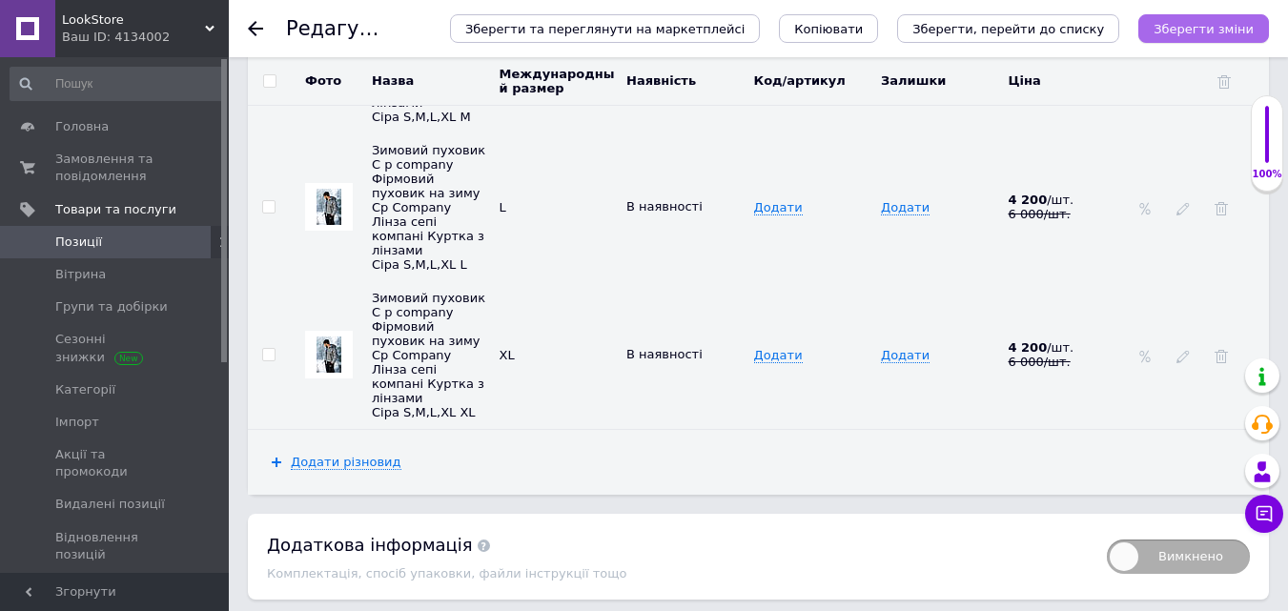
click at [1228, 33] on icon "Зберегти зміни" at bounding box center [1204, 29] width 100 height 14
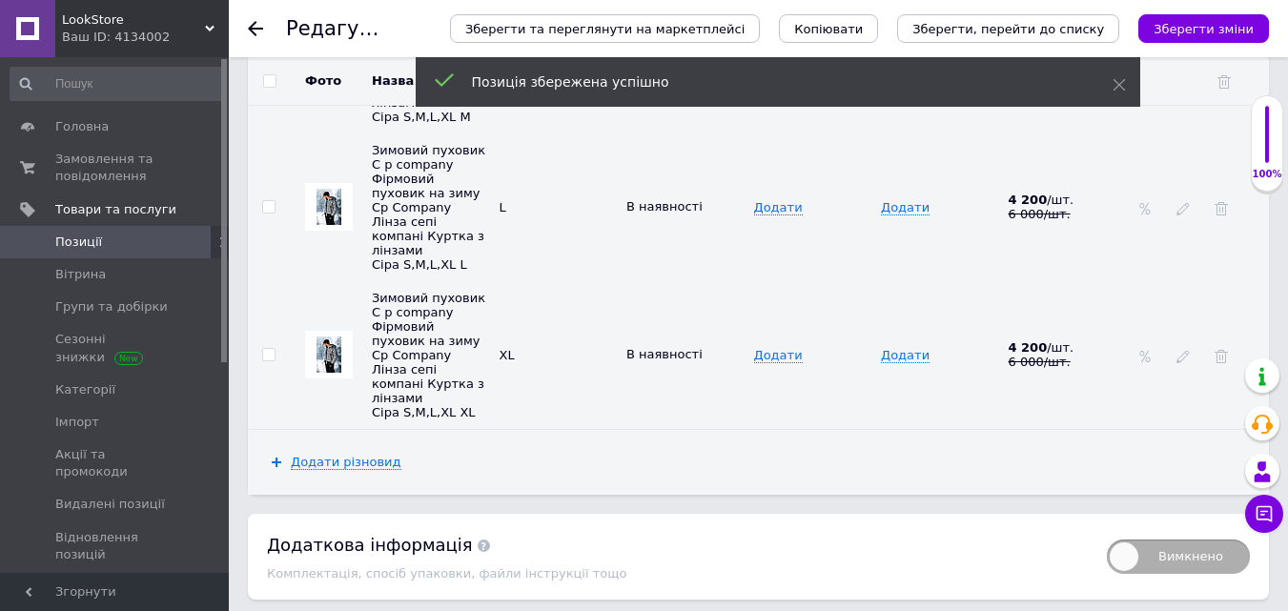
click at [143, 238] on span "Позиції" at bounding box center [115, 242] width 121 height 17
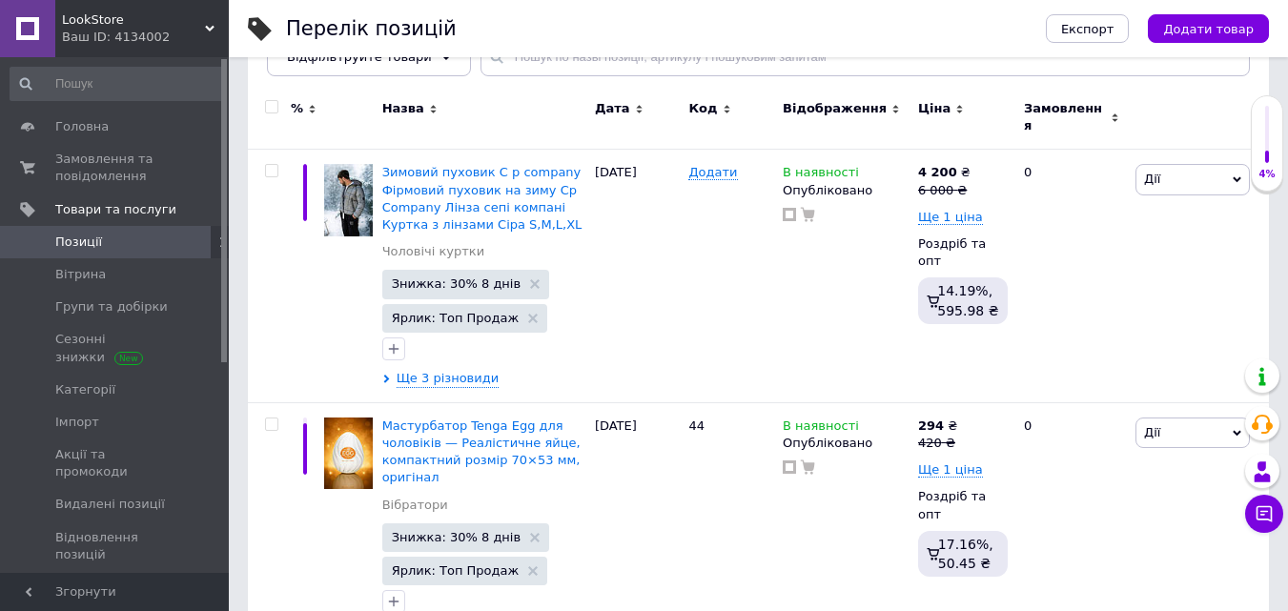
scroll to position [266, 0]
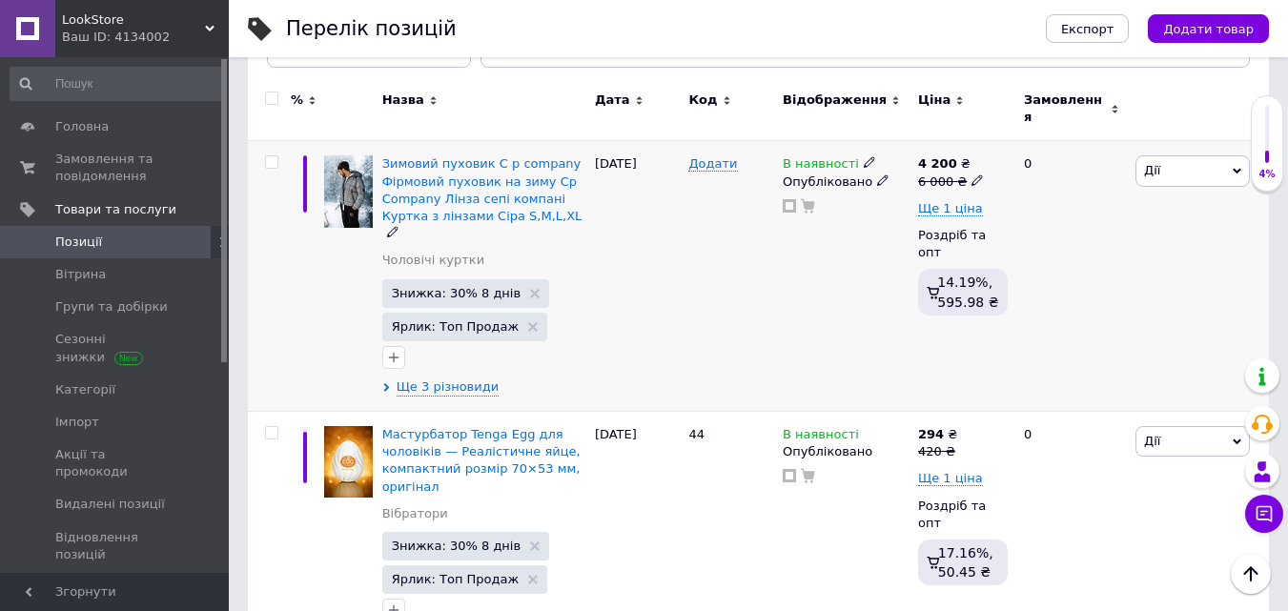
click at [730, 155] on div "Додати" at bounding box center [730, 163] width 85 height 17
click at [710, 158] on span "Додати" at bounding box center [712, 163] width 49 height 15
type input "45"
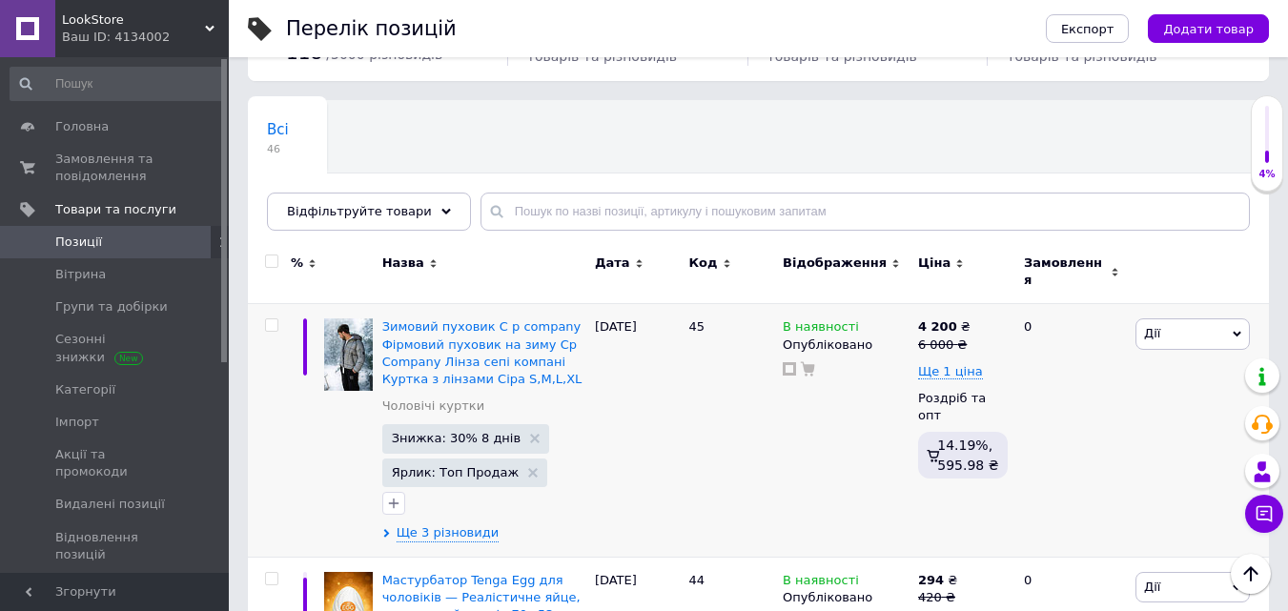
scroll to position [0, 0]
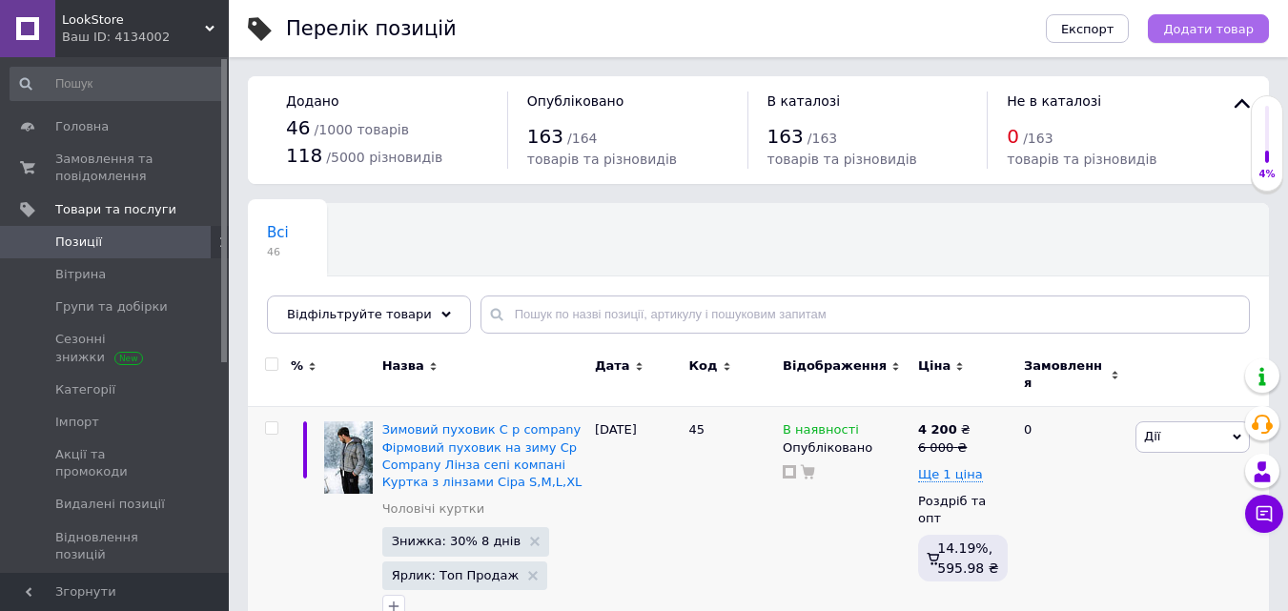
click at [1196, 31] on span "Додати товар" at bounding box center [1208, 29] width 91 height 14
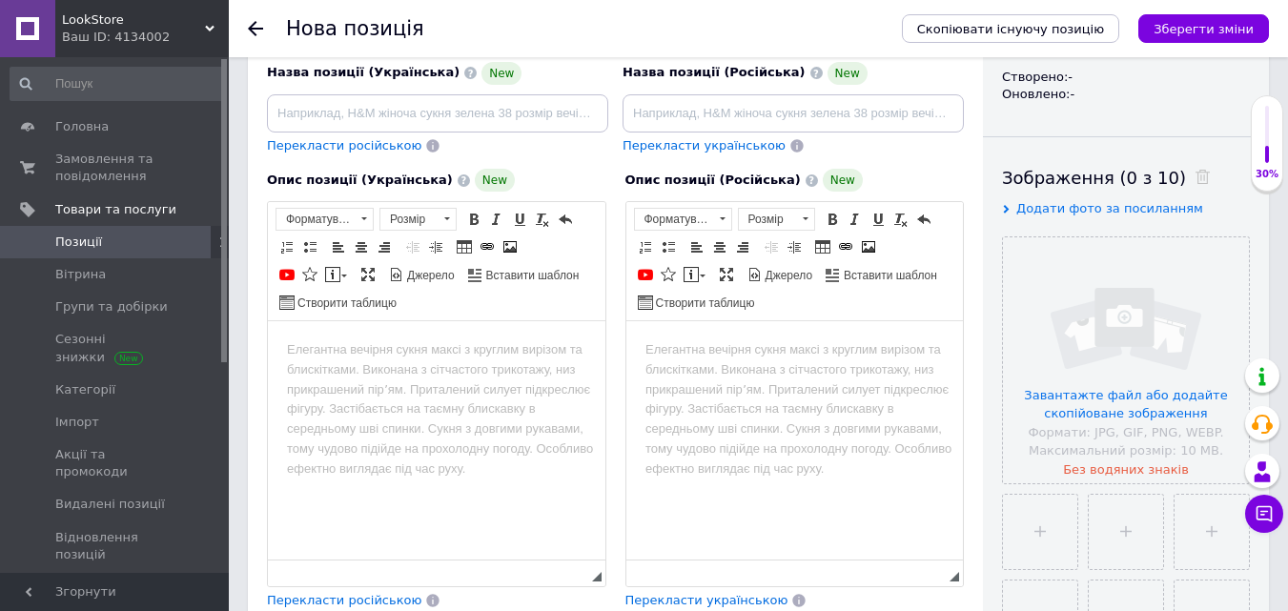
scroll to position [245, 0]
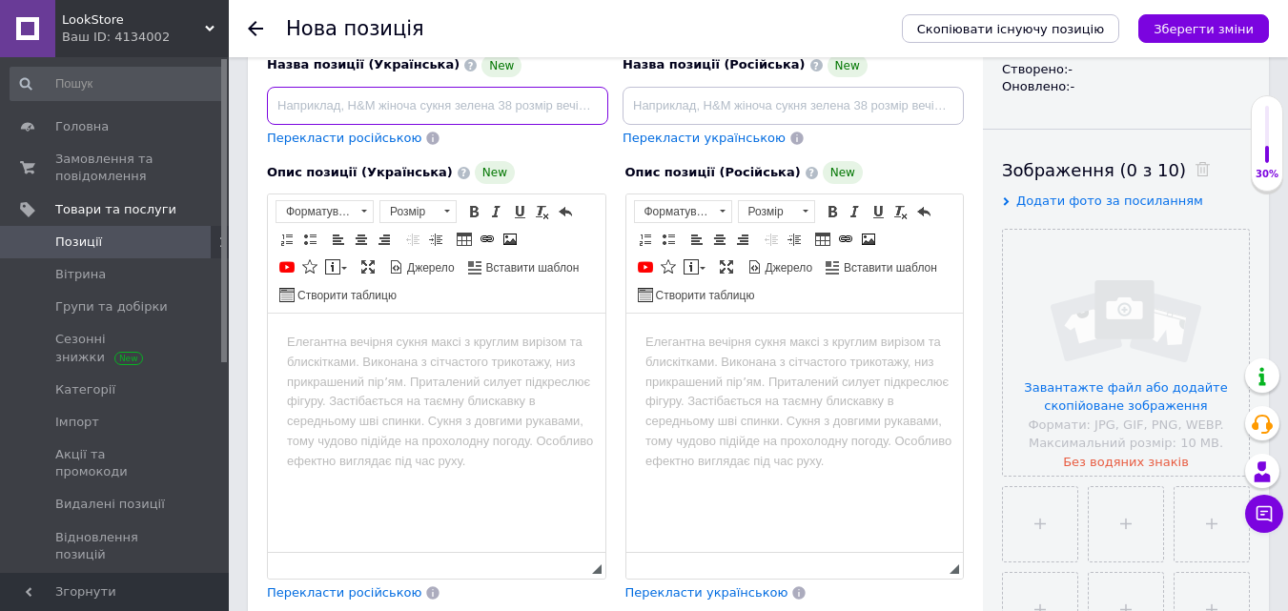
click at [427, 114] on input at bounding box center [437, 106] width 341 height 38
paste input "Чоловіча безрукавка Air Jordan, брендова жилетка Джордан, чорна спортивна безру…"
type input "Чоловіча безрукавка Air Jordan, брендова жилетка Джордан, чорна спортивна безру…"
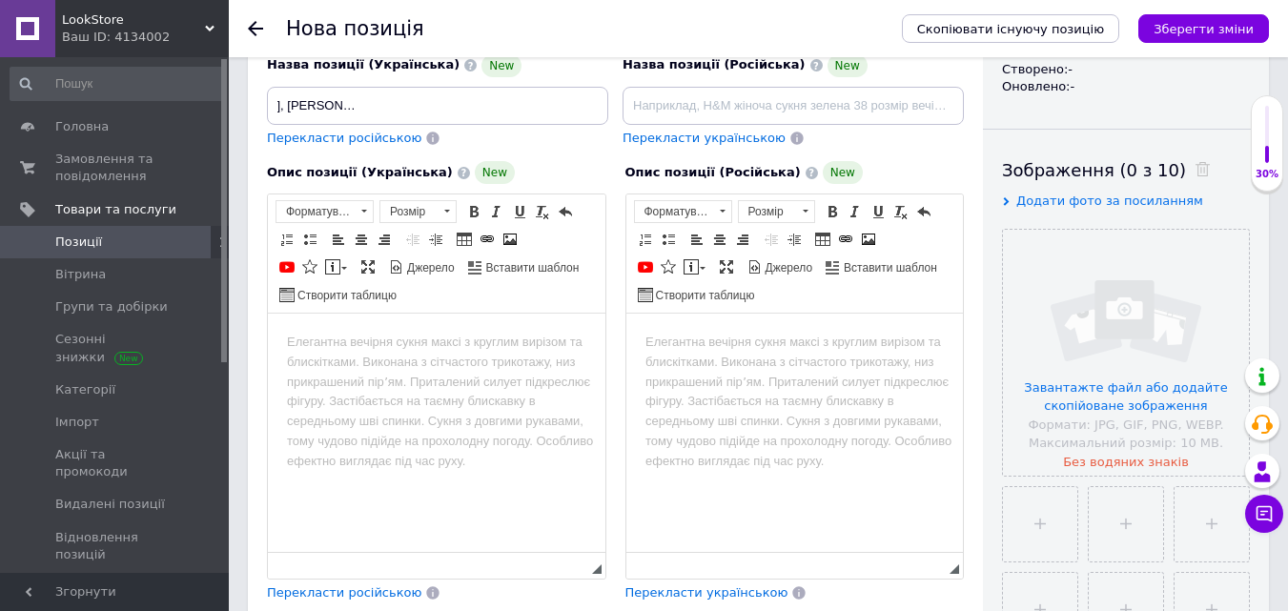
scroll to position [0, 0]
click at [375, 141] on span "Перекласти російською" at bounding box center [344, 138] width 154 height 14
type input "Мужская безрукавка Air Jordan, брендовая жилетка Джордан, черная спортивная без…"
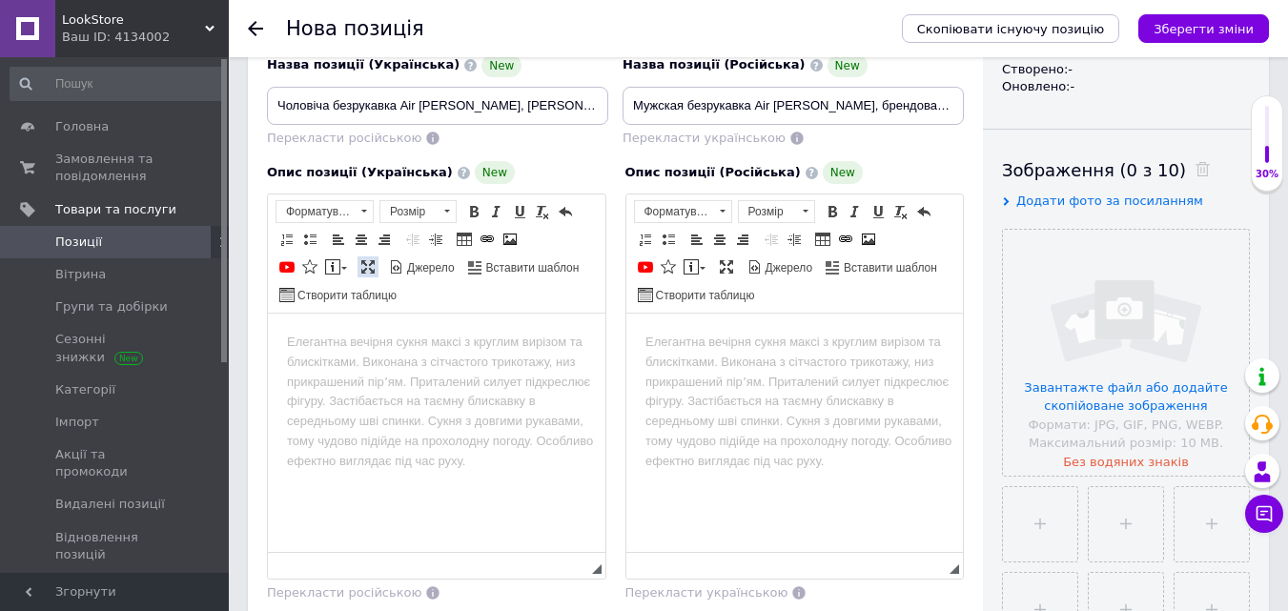
click at [365, 257] on link "Максимізувати" at bounding box center [368, 266] width 21 height 21
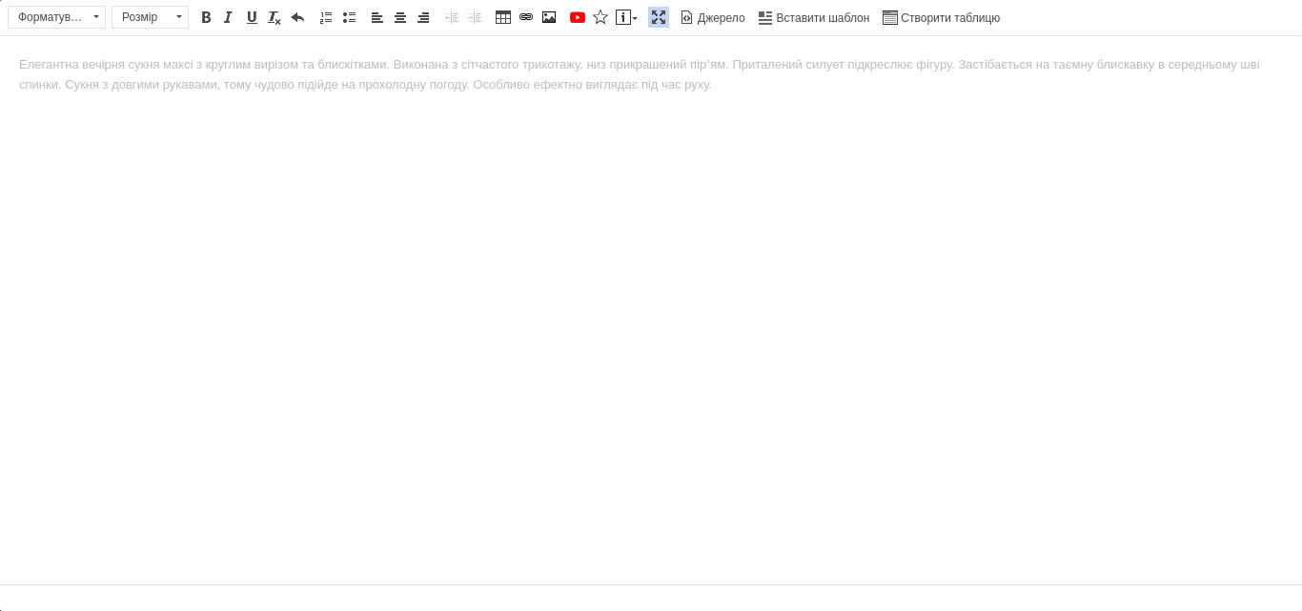
click at [431, 94] on html at bounding box center [651, 65] width 1302 height 58
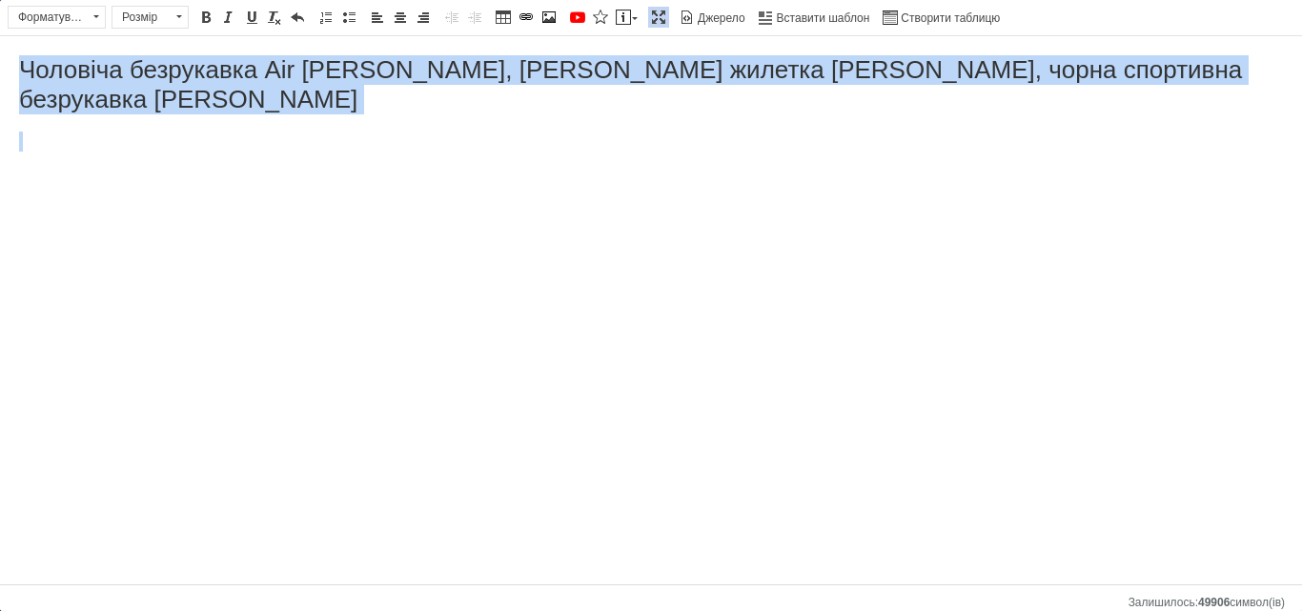
drag, startPoint x: 1168, startPoint y: 94, endPoint x: 14, endPoint y: 67, distance: 1154.0
click at [15, 64] on html "Чоловіча безрукавка Air Jordan, брендова жилетка Джордан, чорна спортивна безру…" at bounding box center [651, 103] width 1302 height 134
click at [13, 69] on html "Чоловіча безрукавка Air Jordan, брендова жилетка Джордан, чорна спортивна безру…" at bounding box center [651, 103] width 1302 height 134
click at [72, 91] on body "Чоловіча безрукавка Air Jordan, брендова жилетка Джордан, чорна спортивна безру…" at bounding box center [651, 103] width 1264 height 96
drag, startPoint x: 22, startPoint y: 63, endPoint x: 1003, endPoint y: 96, distance: 981.7
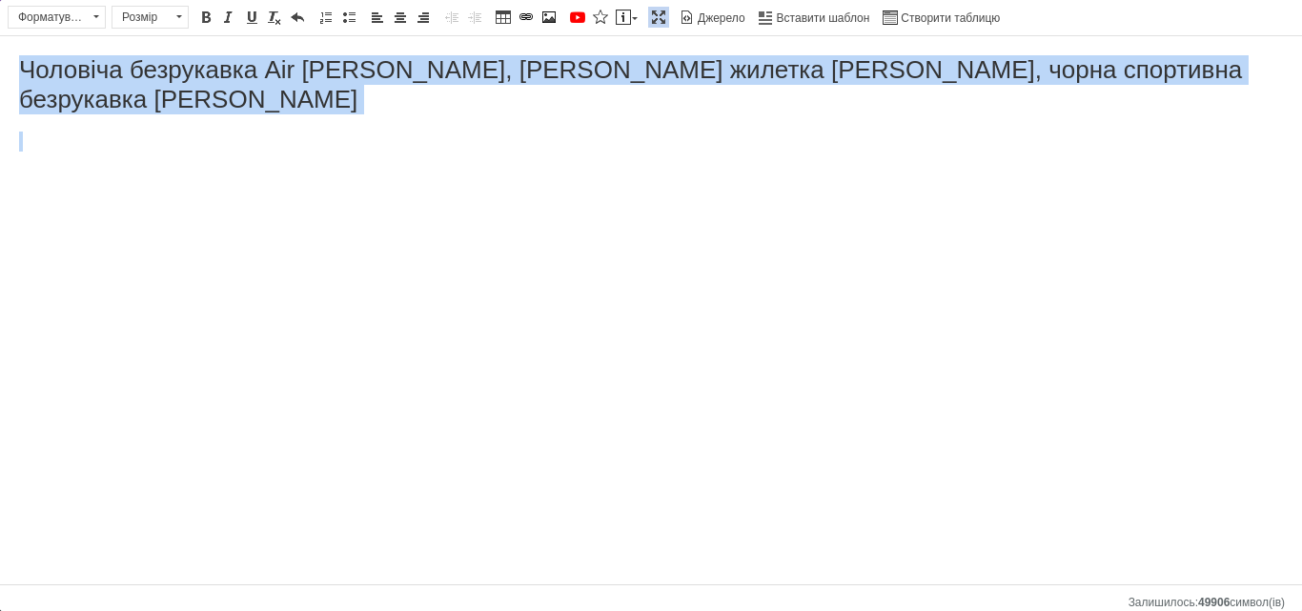
click at [1003, 96] on body "Чоловіча безрукавка Air Jordan, брендова жилетка Джордан, чорна спортивна безру…" at bounding box center [651, 103] width 1264 height 96
click at [399, 18] on span at bounding box center [400, 17] width 15 height 15
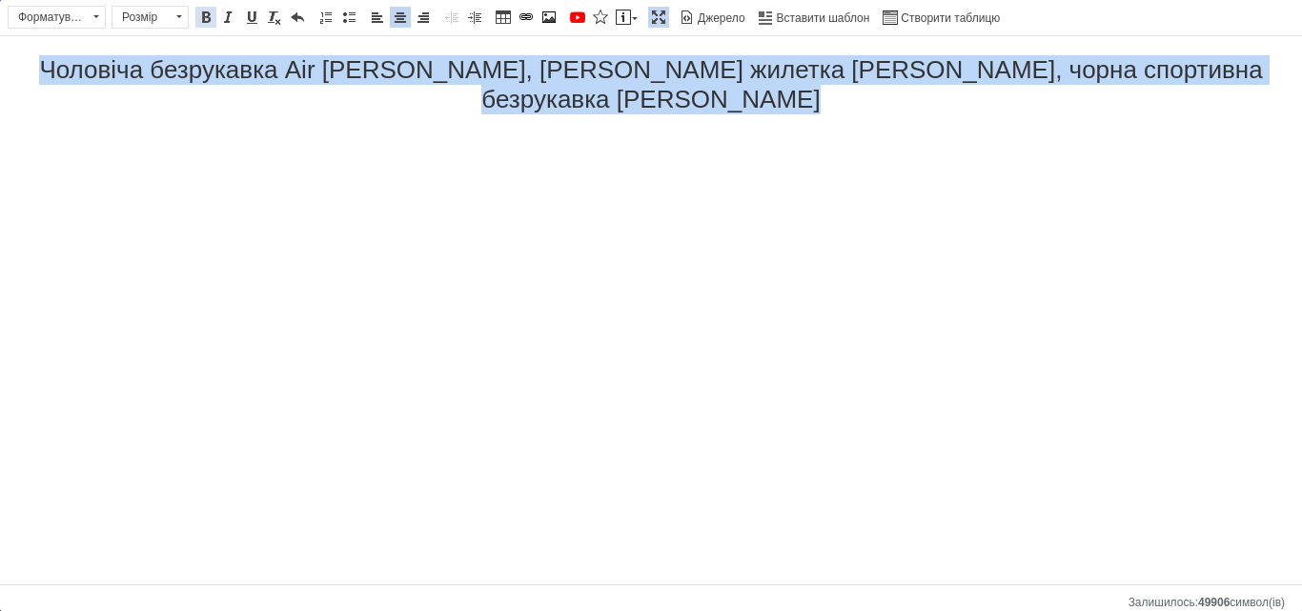
click at [212, 20] on span at bounding box center [205, 17] width 15 height 15
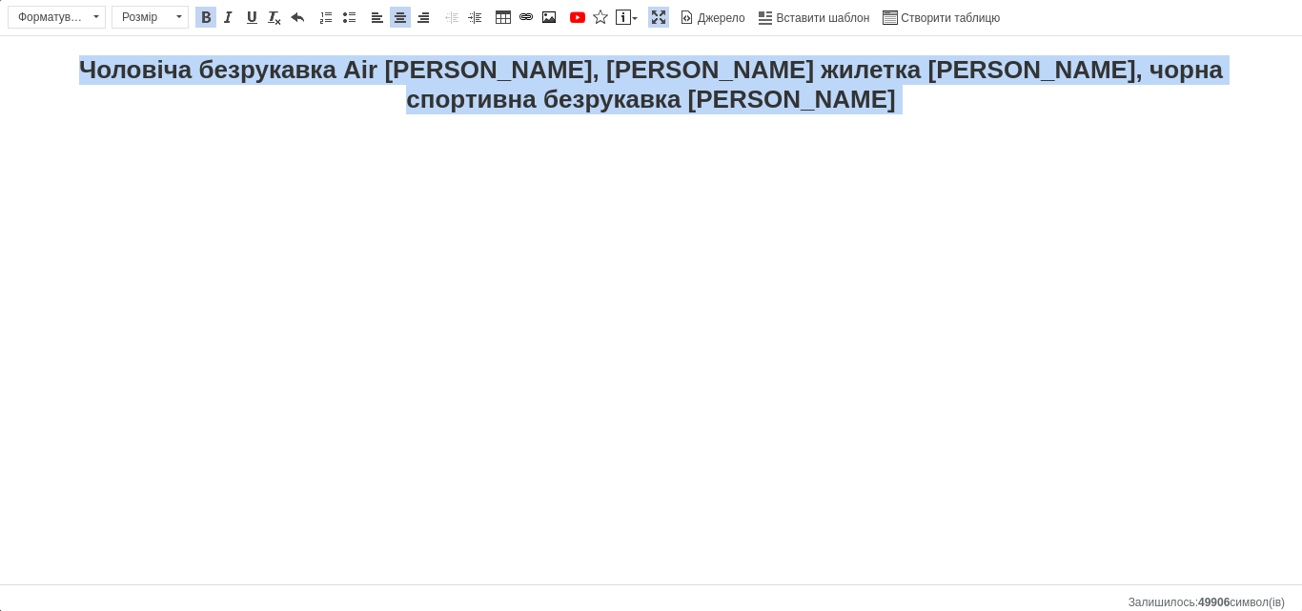
click at [189, 23] on span "Розмір Розмір" at bounding box center [153, 20] width 83 height 28
click at [179, 21] on span at bounding box center [179, 17] width 18 height 21
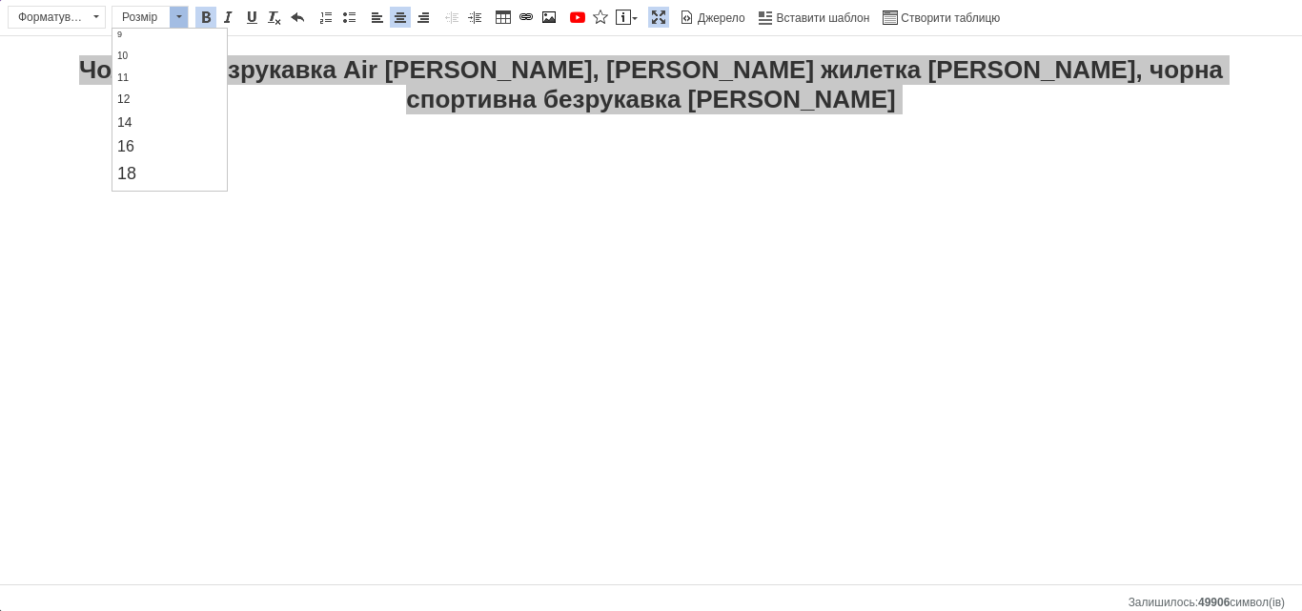
scroll to position [83, 0]
click at [136, 137] on link "16" at bounding box center [169, 142] width 113 height 25
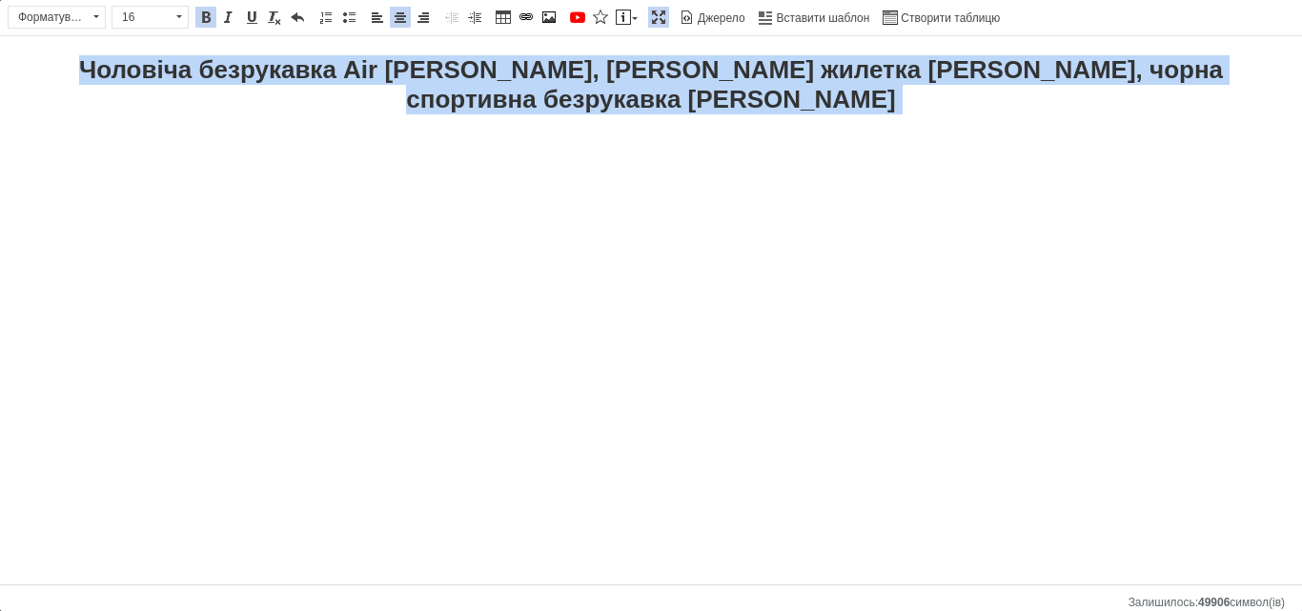
scroll to position [0, 0]
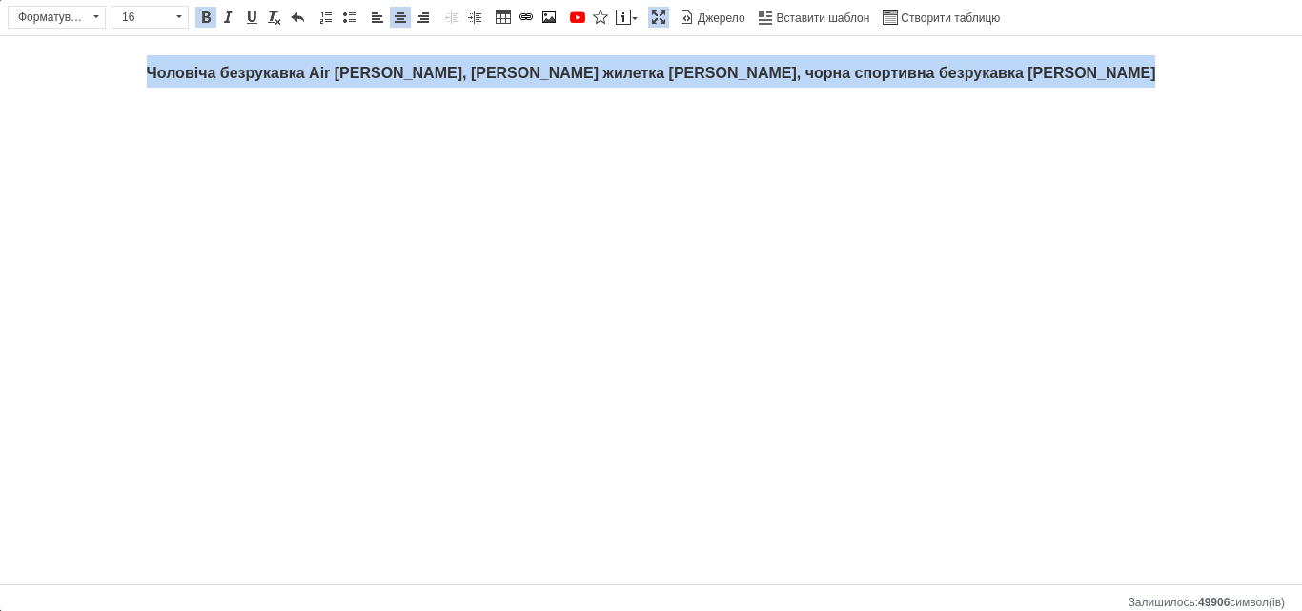
click at [711, 143] on html "Чоловіча безрукавка Air Jordan, брендова жилетка Джордан, чорна спортивна безру…" at bounding box center [651, 90] width 1302 height 108
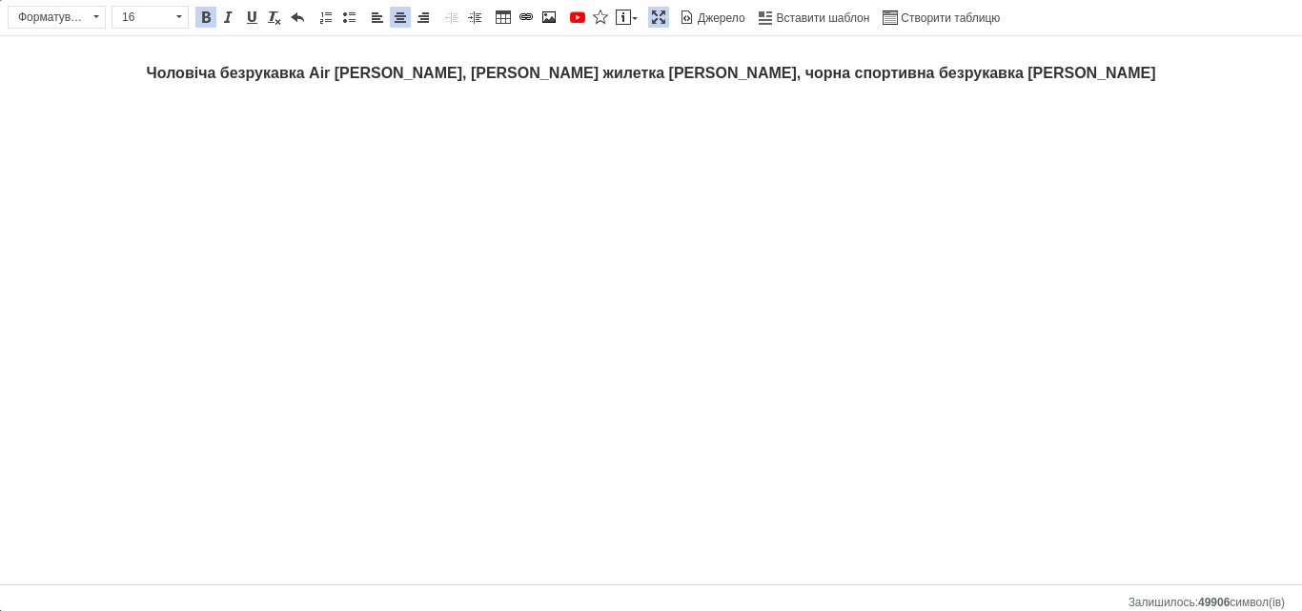
click at [607, 144] on html "Чоловіча безрукавка Air Jordan, брендова жилетка Джордан, чорна спортивна безру…" at bounding box center [651, 90] width 1302 height 108
click at [369, 16] on link "По лівому краю" at bounding box center [377, 17] width 21 height 21
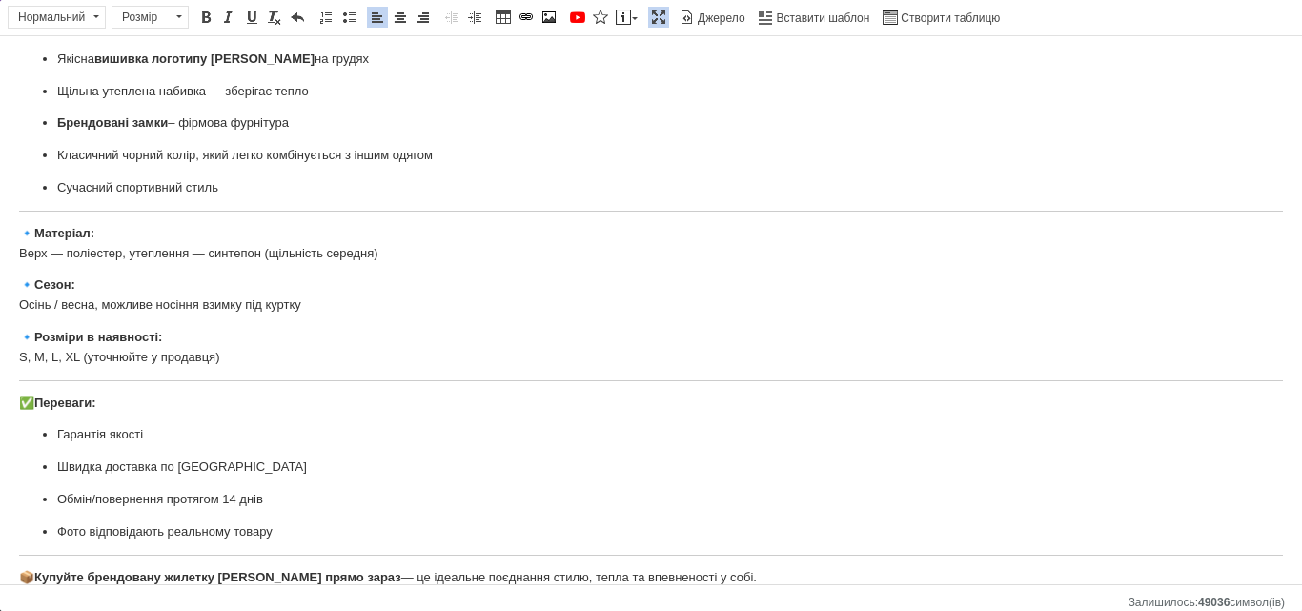
scroll to position [216, 0]
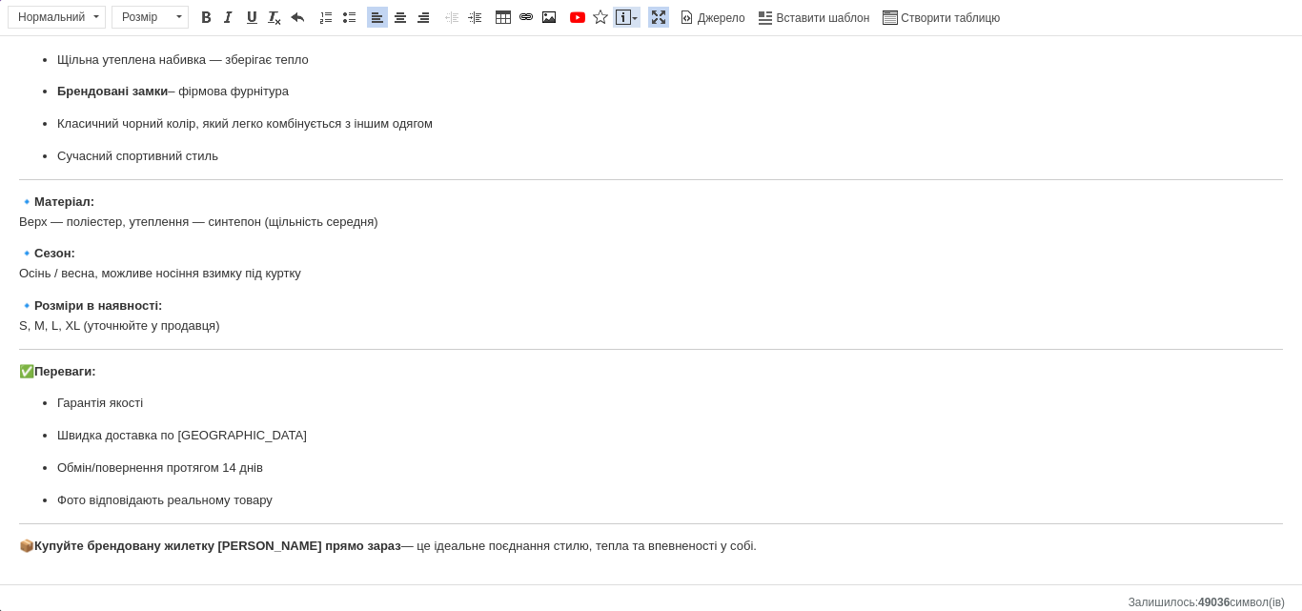
click at [628, 24] on span at bounding box center [623, 17] width 15 height 15
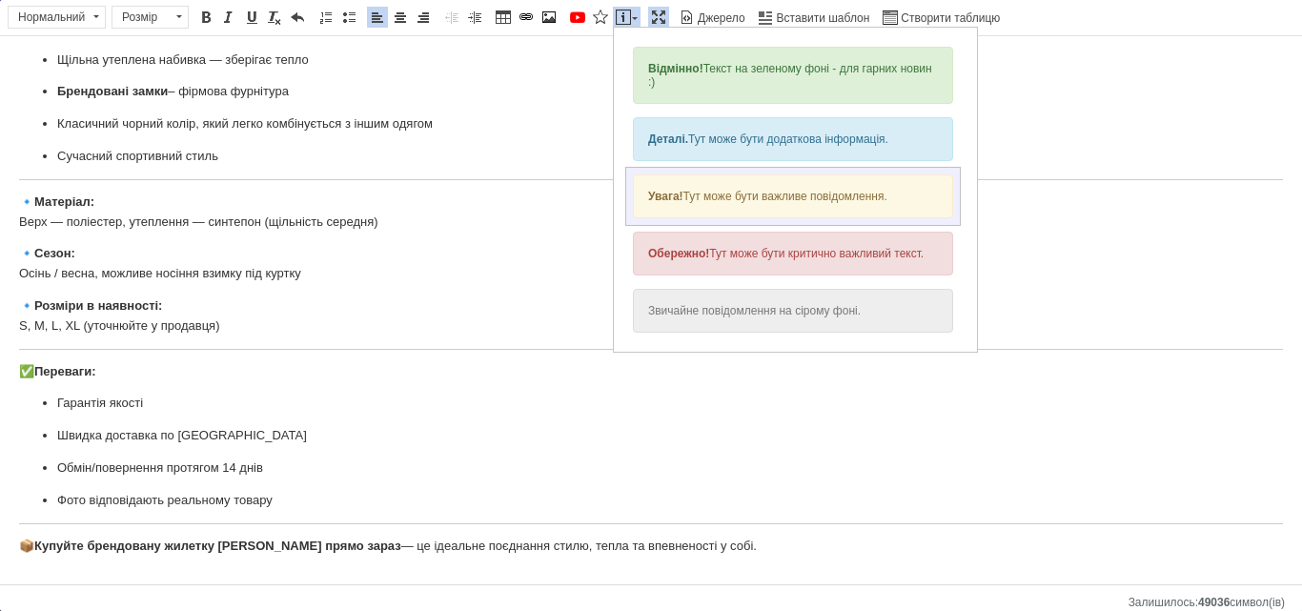
scroll to position [0, 0]
click at [722, 258] on div "Обережно! Тут може бути критично важливий текст." at bounding box center [793, 254] width 320 height 44
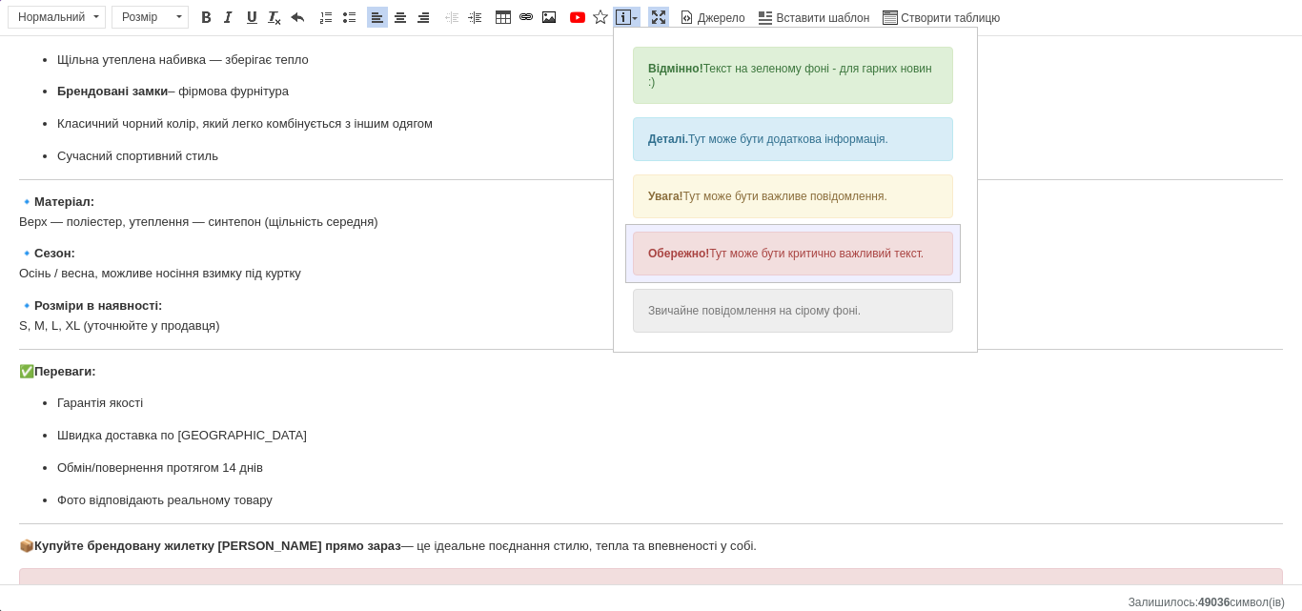
scroll to position [280, 0]
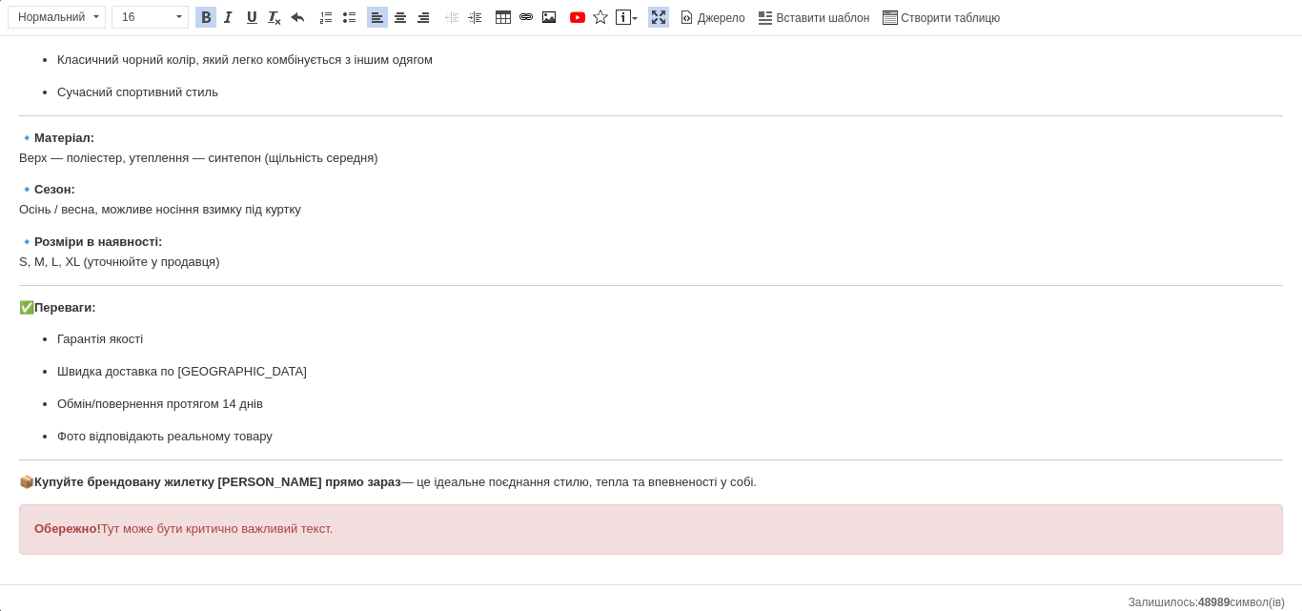
drag, startPoint x: 715, startPoint y: 471, endPoint x: 18, endPoint y: 480, distance: 697.0
click at [18, 480] on html "Чоловіча безрукавка Air Jordan, брендова жилетка Джордан, чорна спортивна безру…" at bounding box center [651, 181] width 1302 height 851
click at [127, 521] on span "Копіювати" at bounding box center [126, 521] width 73 height 23
copy p "📦 Купуйте брендовану жилетку Jordan прямо зараз — це ідеальне поєднання стилю, …"
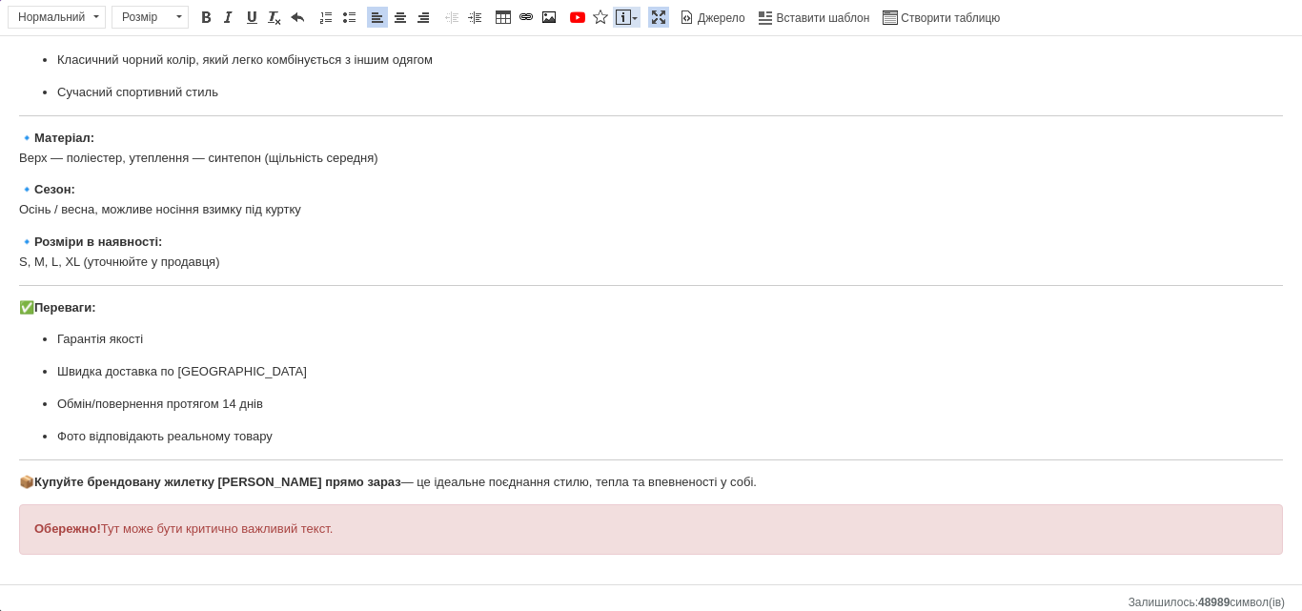
click at [629, 12] on span at bounding box center [623, 17] width 15 height 15
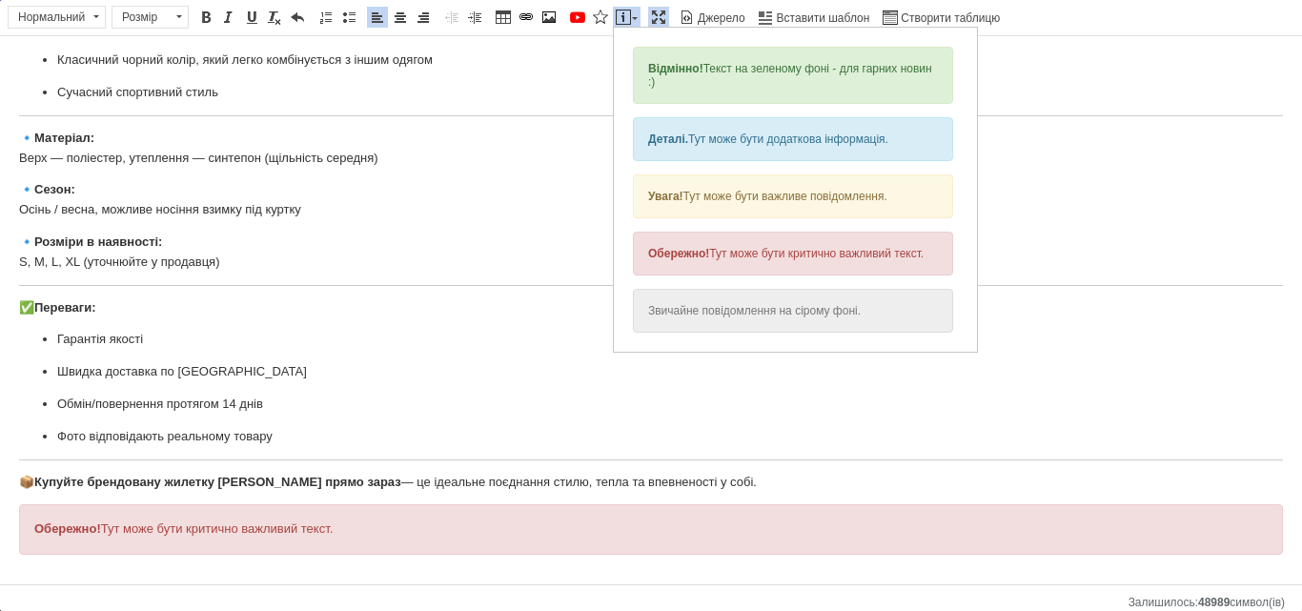
click at [499, 270] on p "🔹 Розміри в наявності: S, M, L, XL (уточнюйте у продавця)" at bounding box center [651, 253] width 1264 height 40
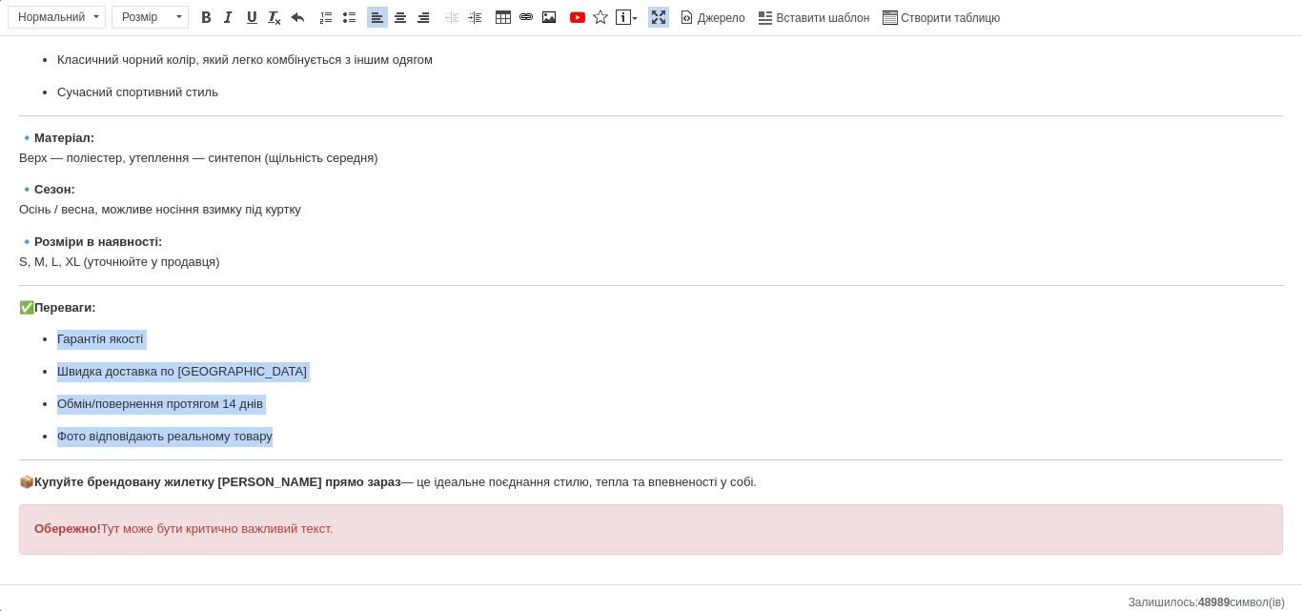
drag, startPoint x: 271, startPoint y: 434, endPoint x: 48, endPoint y: 334, distance: 244.5
click at [48, 334] on ul "Гарантія якості Швидка доставка по Україні Обмін/повернення протягом 14 днів Фо…" at bounding box center [651, 388] width 1264 height 116
click at [344, 23] on span at bounding box center [348, 17] width 15 height 15
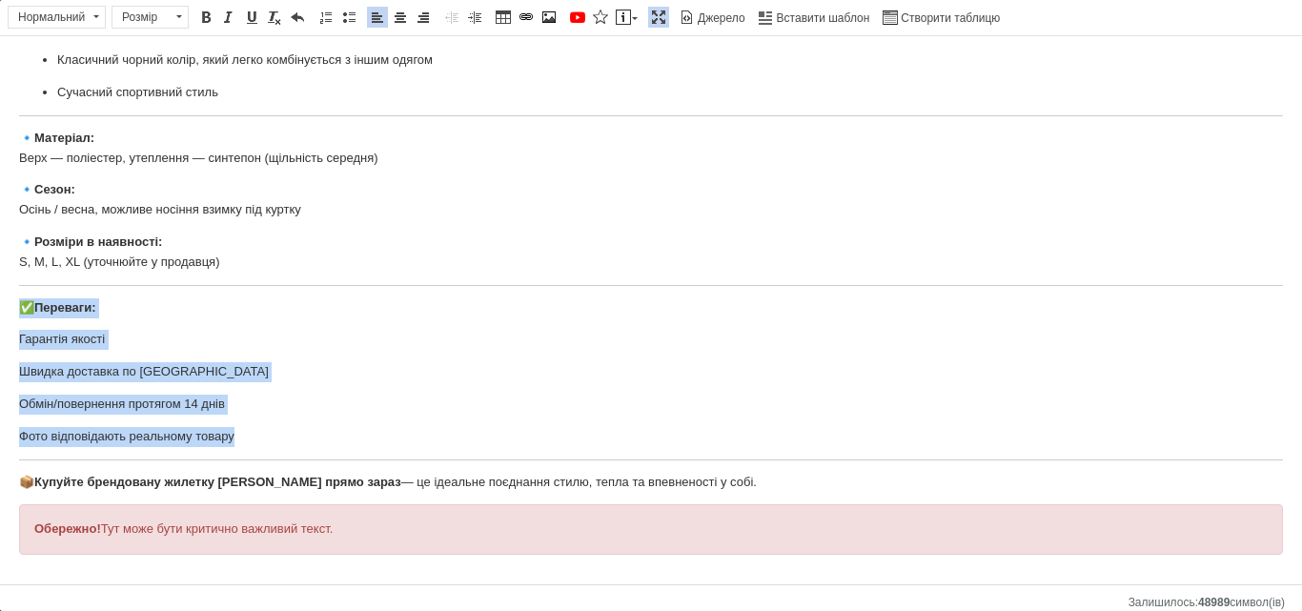
click at [388, 398] on p "Обмін/повернення протягом 14 днів" at bounding box center [651, 405] width 1264 height 20
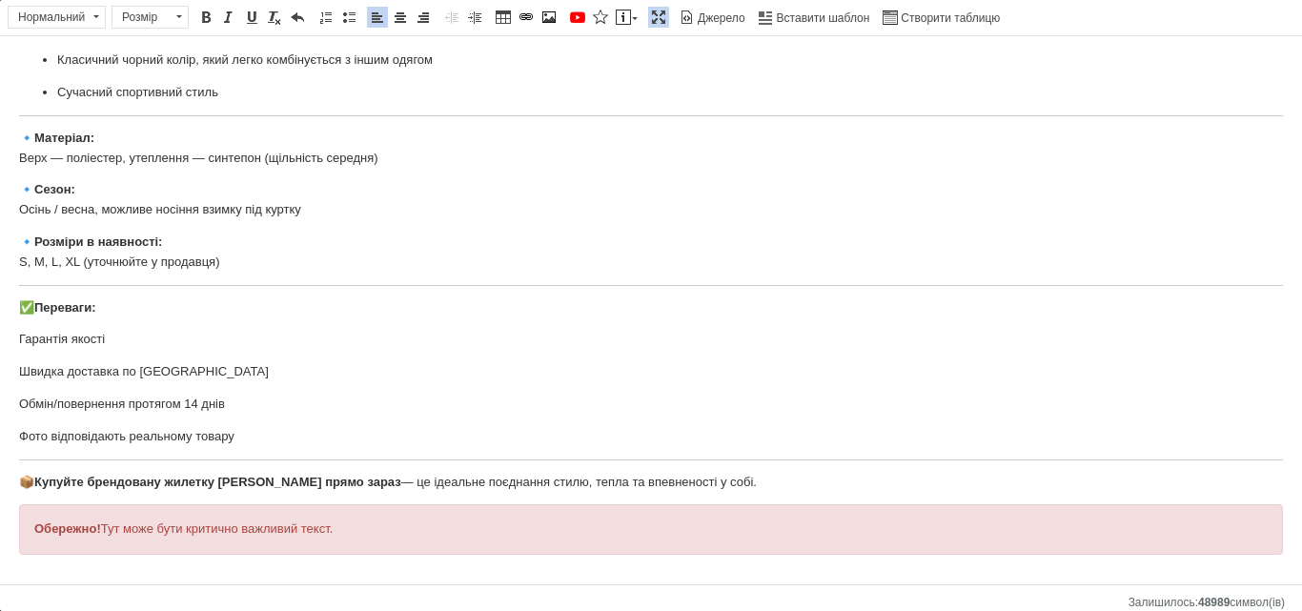
drag, startPoint x: 707, startPoint y: 482, endPoint x: 7, endPoint y: 297, distance: 724.1
click at [7, 297] on html "Чоловіча безрукавка Air Jordan, брендова жилетка Джордан, чорна спортивна безру…" at bounding box center [651, 181] width 1302 height 851
click at [151, 379] on span "Копіювати" at bounding box center [137, 380] width 73 height 23
copy body "✅ Переваги: Гарантія якості Швидка доставка по Україні Обмін/повернення протяго…"
click at [630, 10] on span at bounding box center [623, 17] width 15 height 15
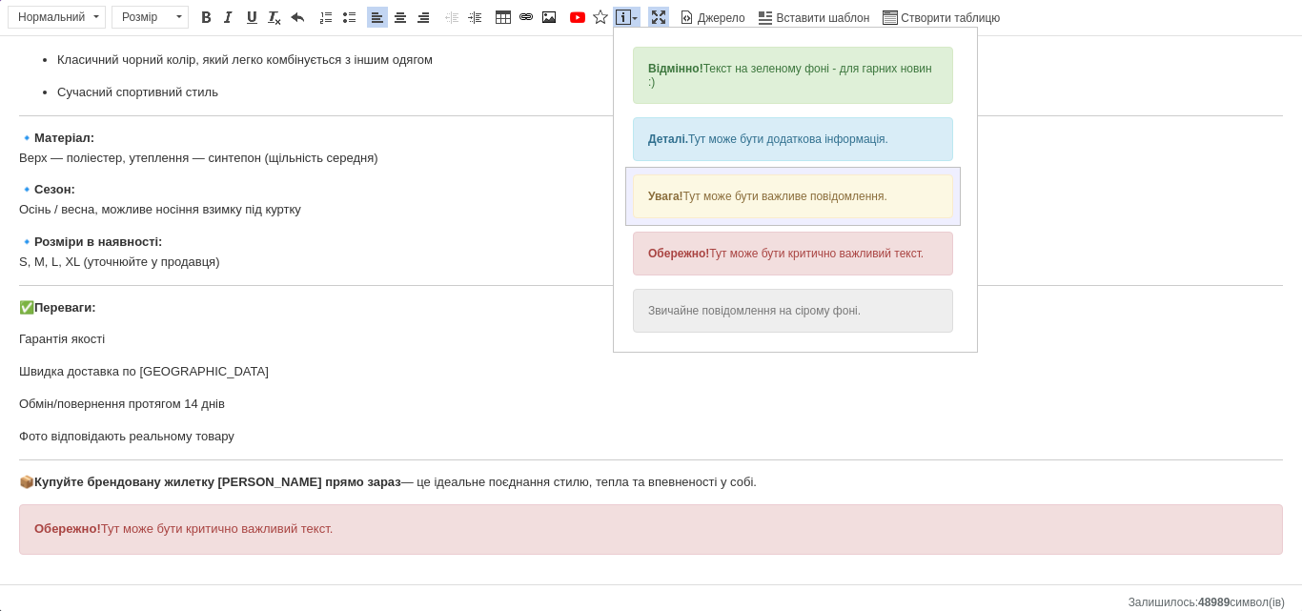
click at [741, 189] on div "Увага! Тут може бути важливе повідомлення." at bounding box center [793, 196] width 320 height 44
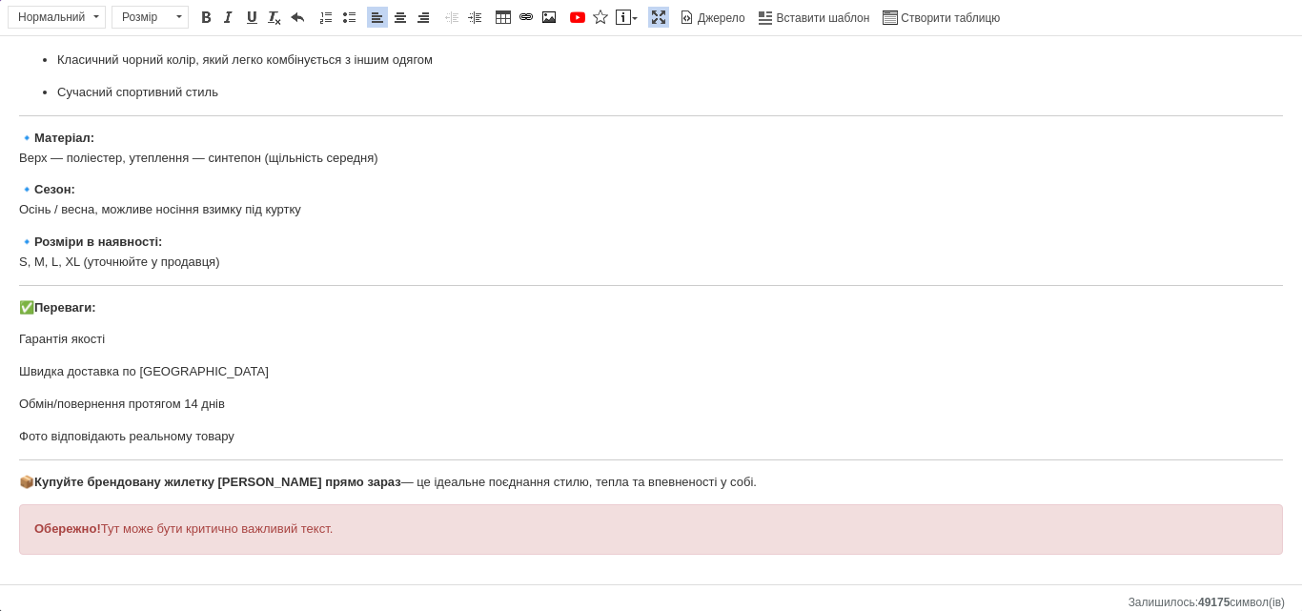
scroll to position [192, 0]
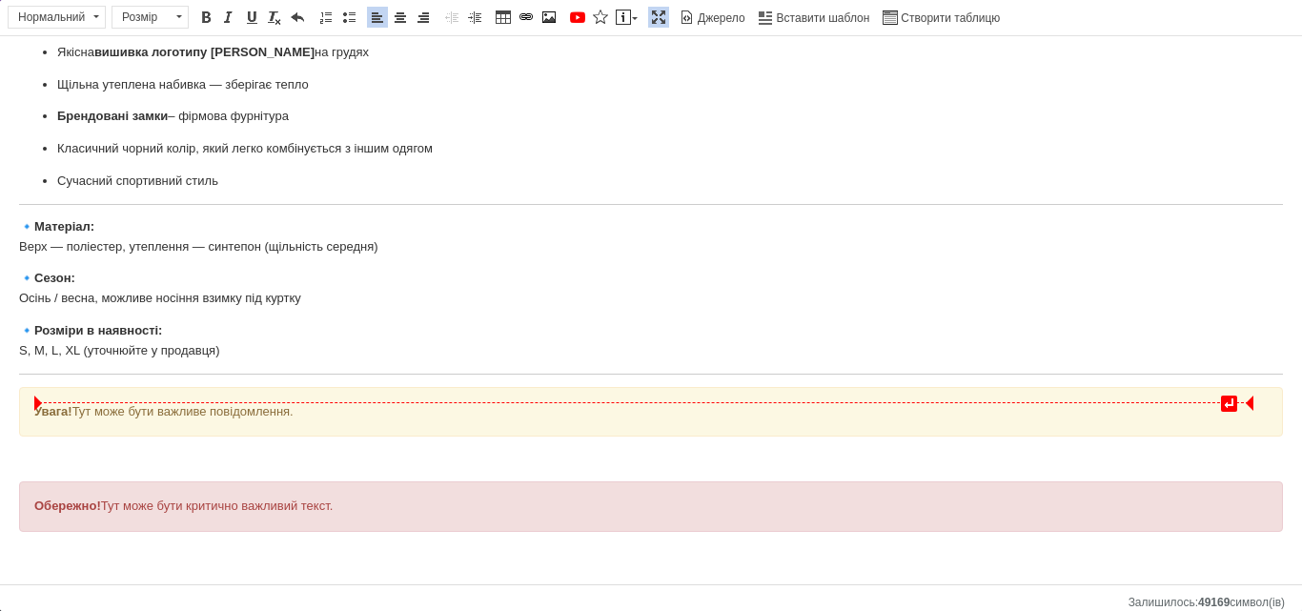
click at [94, 410] on div "Увага! Тут може бути важливе повідомлення." at bounding box center [651, 412] width 1234 height 20
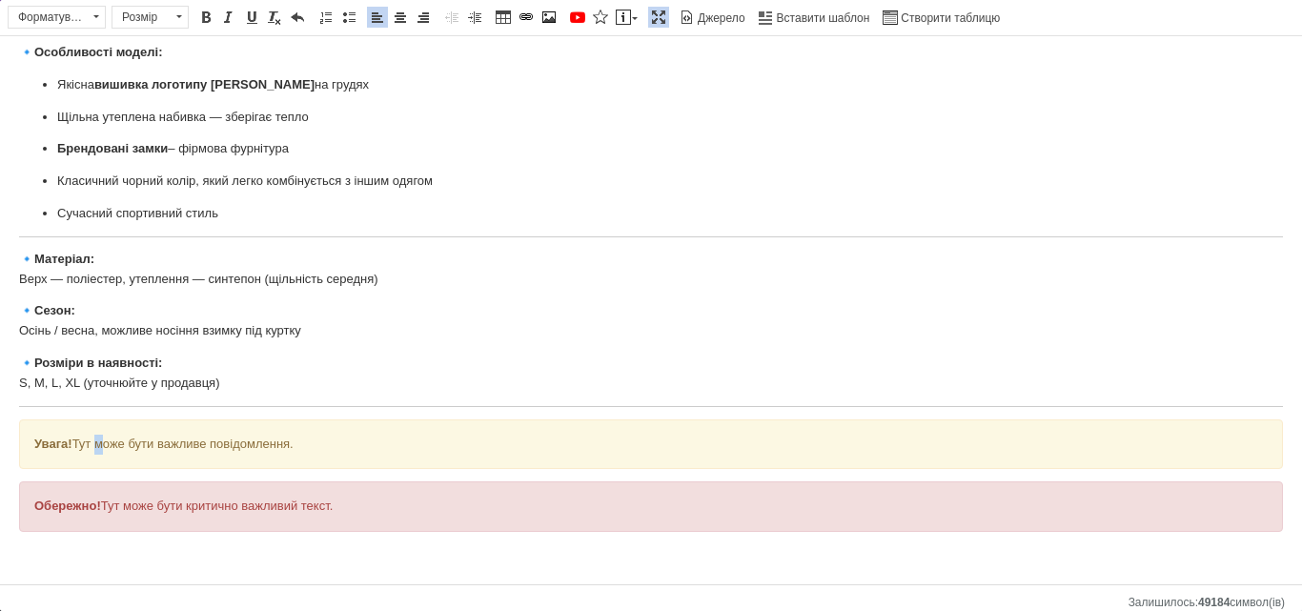
click at [94, 410] on body "Чоловіча безрукавка Air Jordan, брендова жилетка Джордан, чорна спортивна безру…" at bounding box center [651, 230] width 1264 height 669
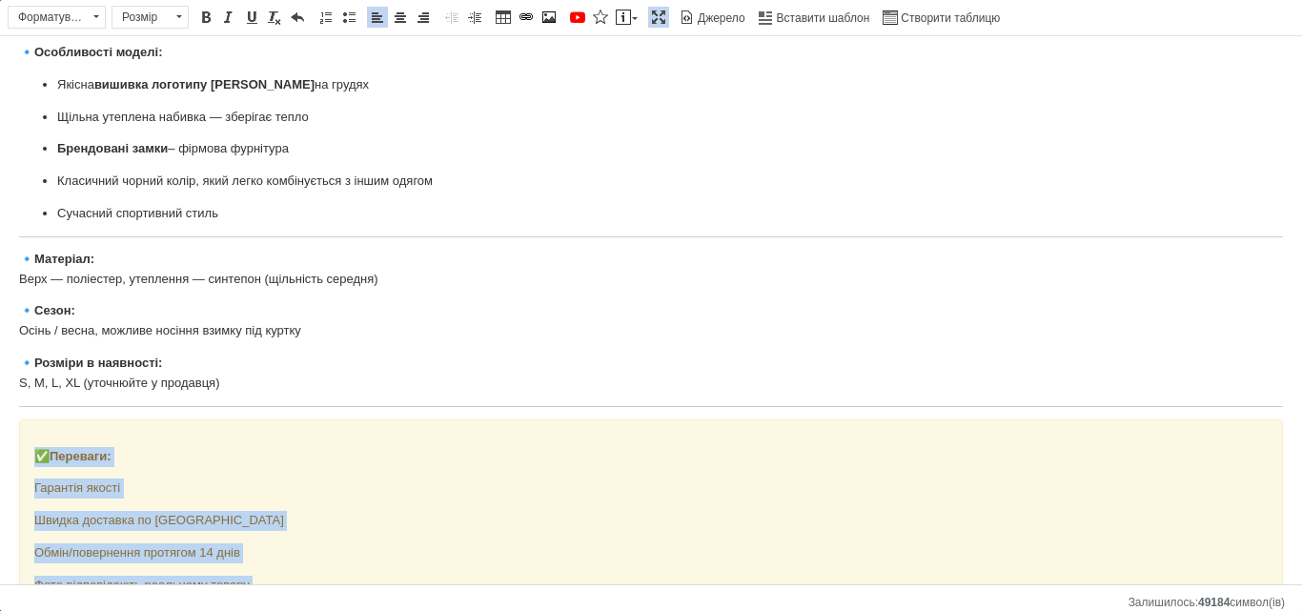
scroll to position [280, 0]
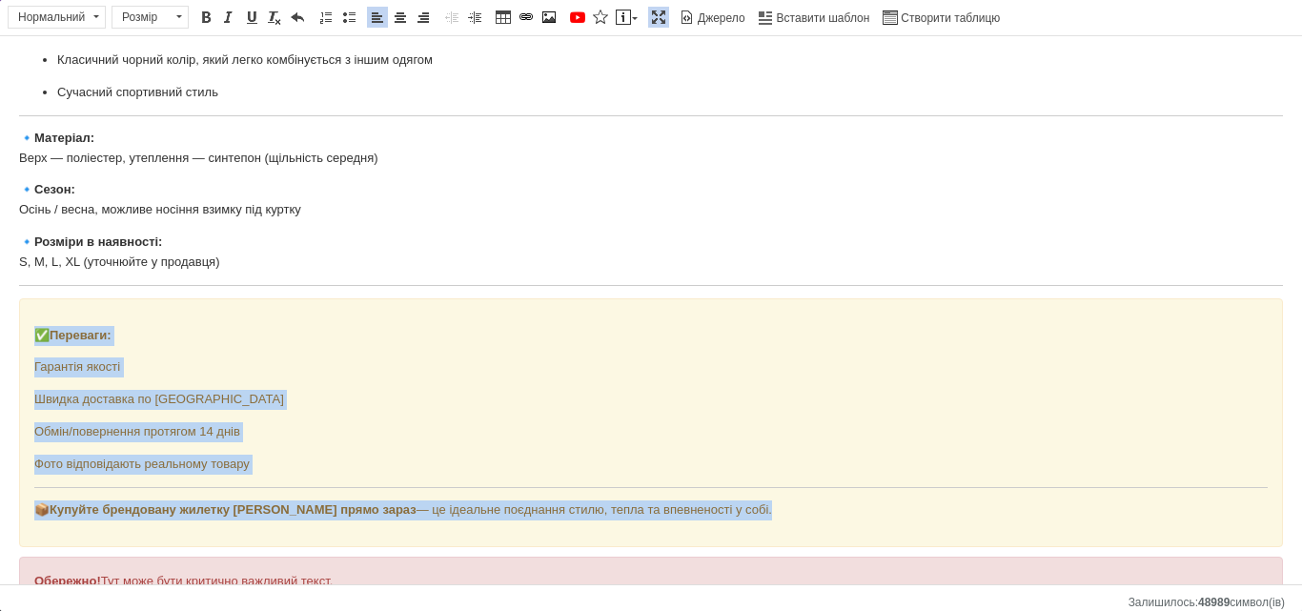
drag, startPoint x: 737, startPoint y: 515, endPoint x: 0, endPoint y: 335, distance: 758.8
click at [0, 335] on html "Чоловіча безрукавка Air Jordan, брендова жилетка Джордан, чорна спортивна безру…" at bounding box center [651, 208] width 1302 height 904
click at [392, 21] on link "По центру" at bounding box center [400, 17] width 21 height 21
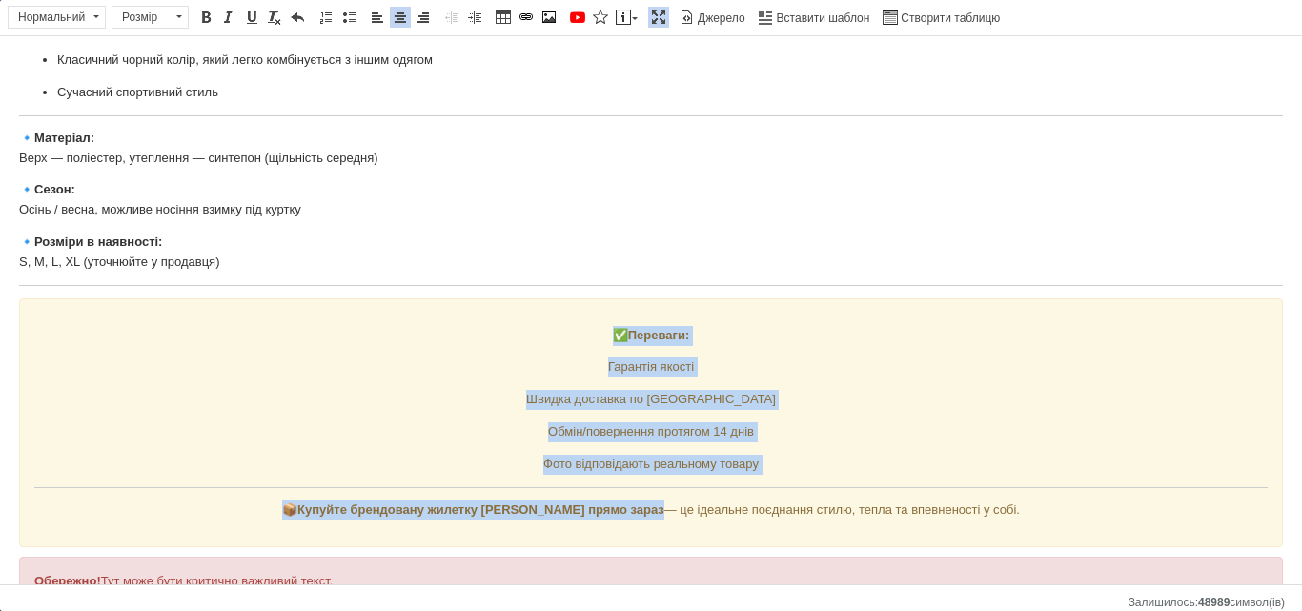
click at [494, 326] on p "✅ Переваги:" at bounding box center [651, 336] width 1234 height 20
drag, startPoint x: 1040, startPoint y: 509, endPoint x: 283, endPoint y: 517, distance: 757.1
click at [283, 517] on p "📦 Купуйте брендовану жилетку Jordan прямо зараз — це ідеальне поєднання стилю, …" at bounding box center [651, 511] width 1234 height 20
click at [209, 17] on span at bounding box center [205, 17] width 15 height 15
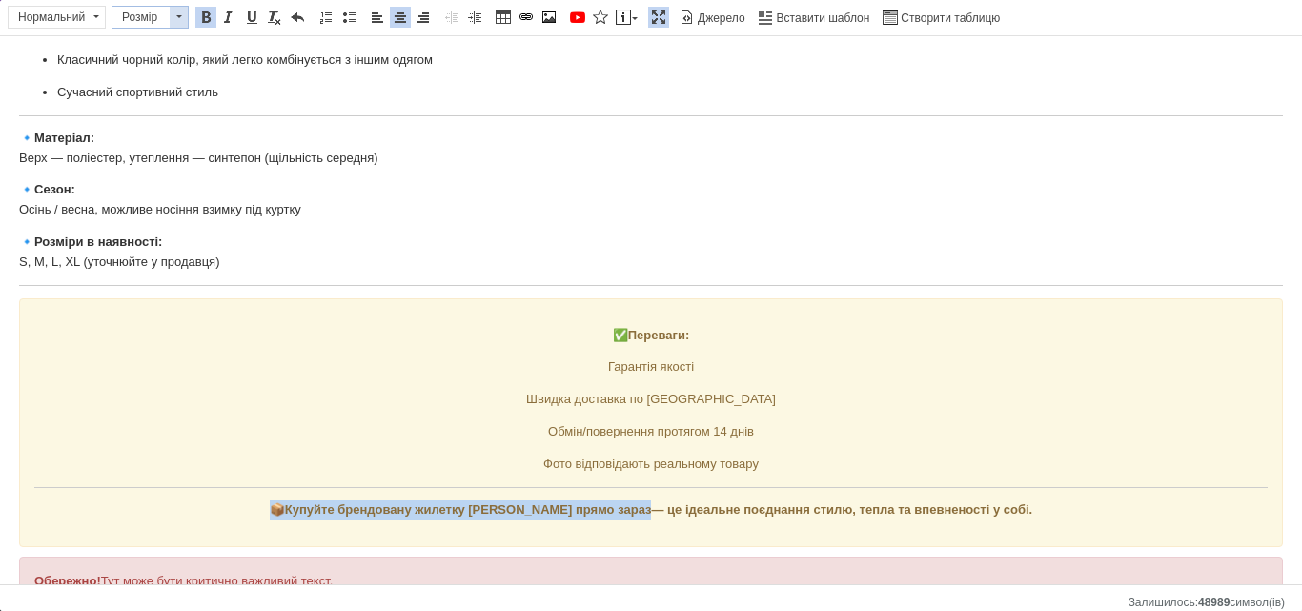
click at [174, 18] on span at bounding box center [179, 17] width 18 height 21
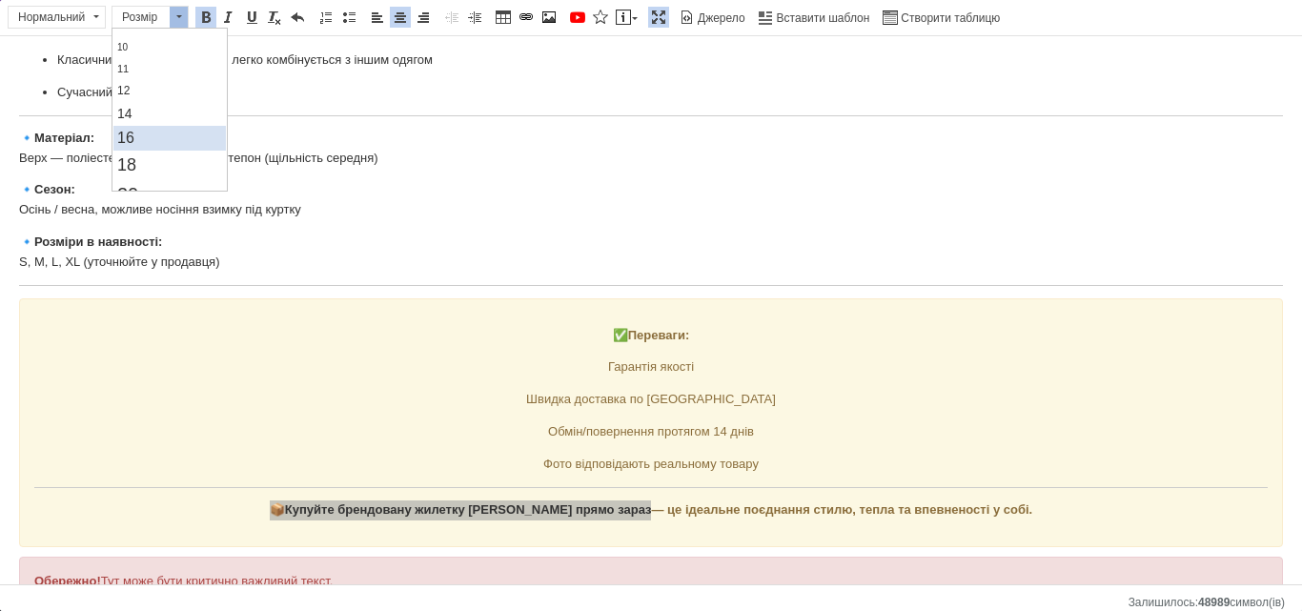
scroll to position [92, 0]
click at [142, 159] on link "18" at bounding box center [169, 161] width 113 height 28
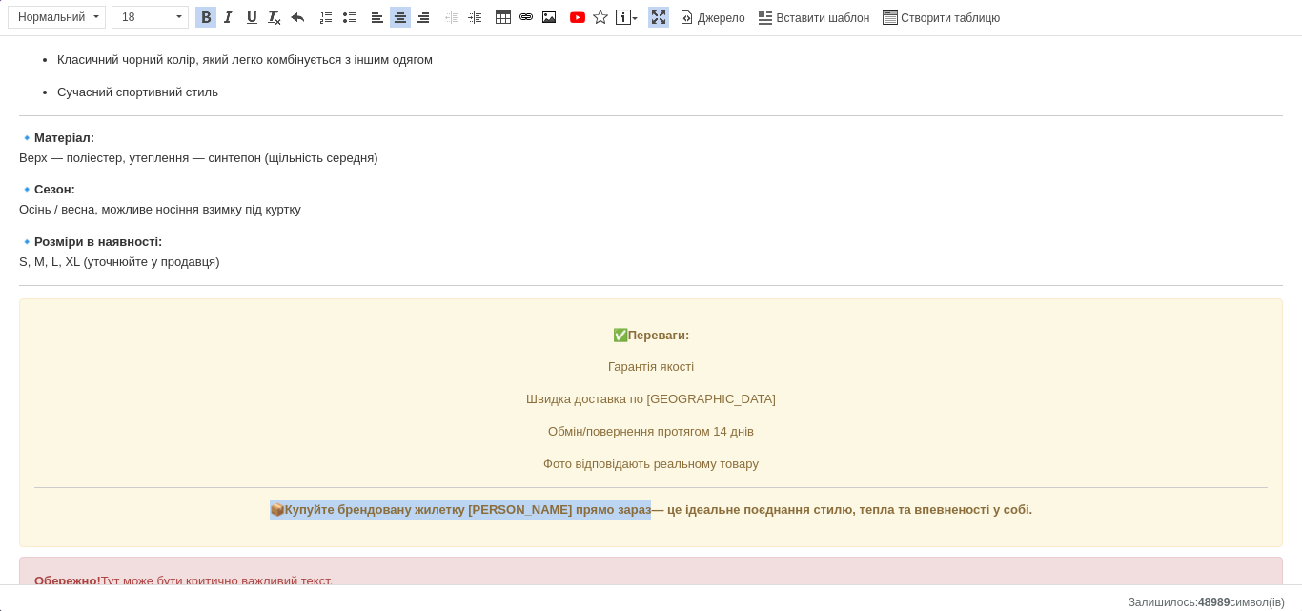
scroll to position [0, 0]
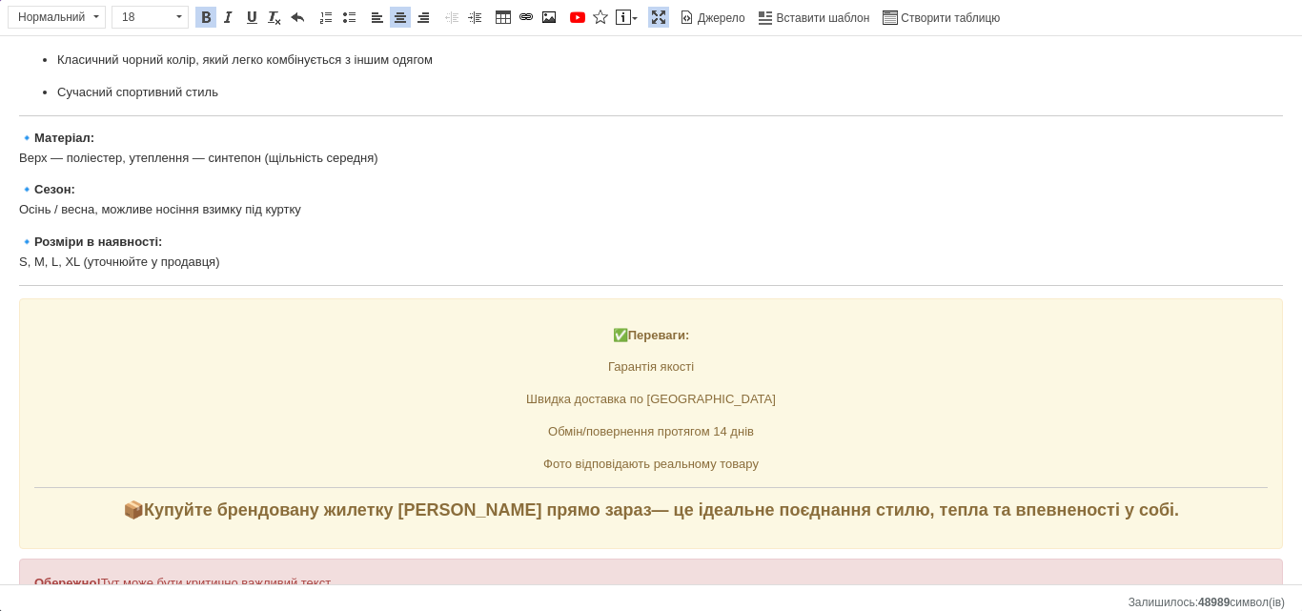
click at [498, 308] on div "✅ Переваги: Гарантія якості Швидка доставка по Україні Обмін/повернення протяго…" at bounding box center [651, 424] width 1264 height 252
drag, startPoint x: 1175, startPoint y: 510, endPoint x: 78, endPoint y: 502, distance: 1096.5
click at [78, 502] on p "📦 Купуйте брендовану жилетку Jordan прямо зараз — це ідеальне поєднання стилю, …" at bounding box center [651, 512] width 1234 height 22
click at [178, 9] on span at bounding box center [179, 17] width 18 height 21
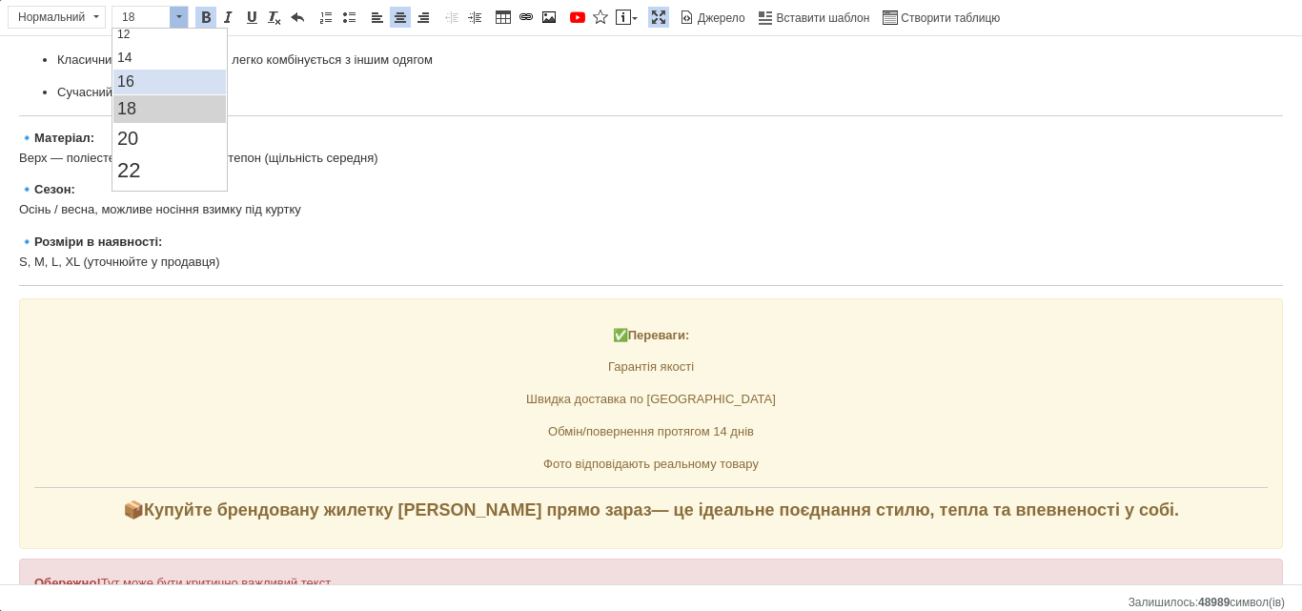
click at [152, 79] on link "16" at bounding box center [169, 82] width 113 height 25
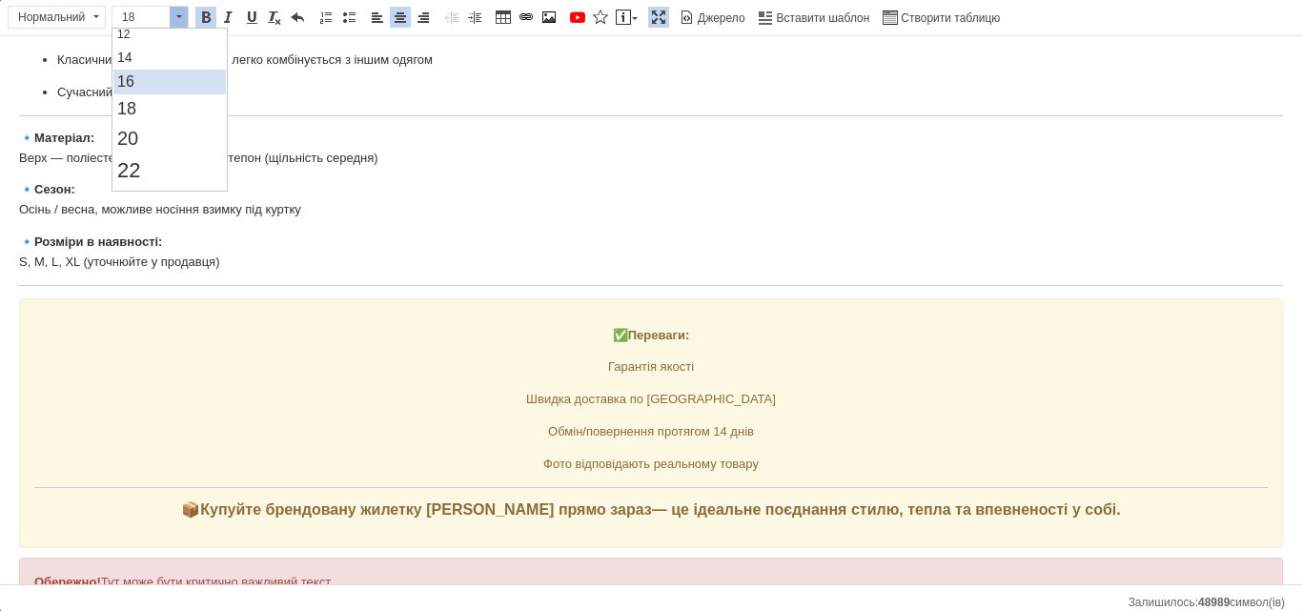
scroll to position [0, 0]
click at [313, 186] on p "🔹 Сезон: Осінь / весна, можливе носіння взимку під куртку" at bounding box center [651, 200] width 1264 height 40
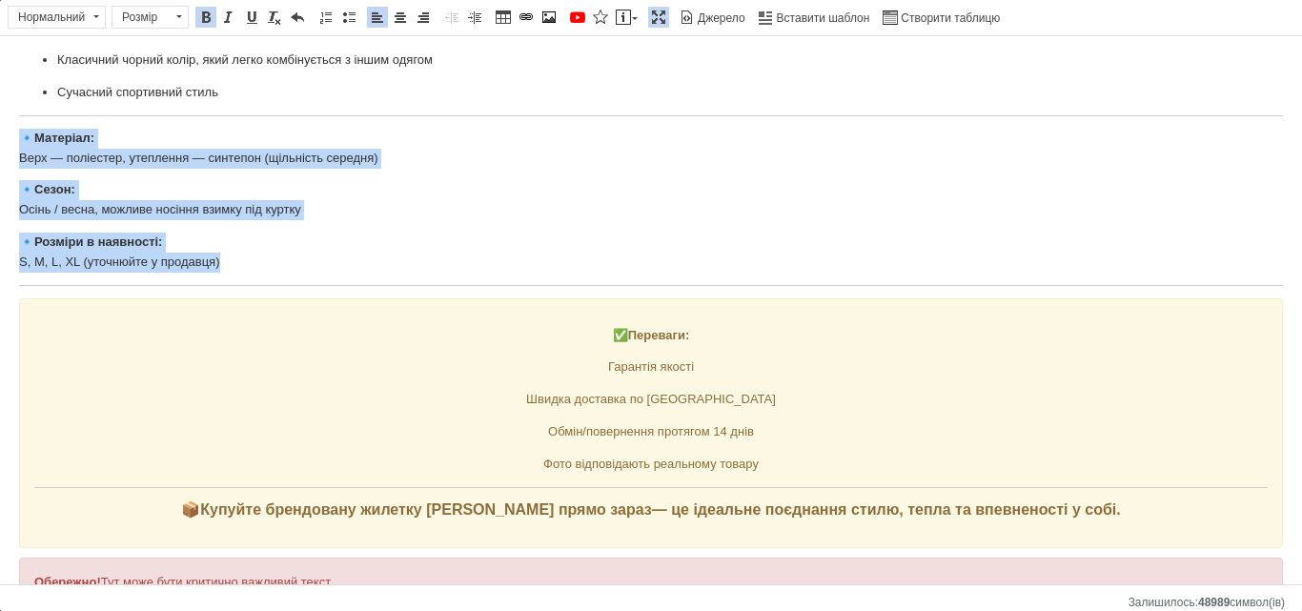
drag, startPoint x: 236, startPoint y: 253, endPoint x: 20, endPoint y: 135, distance: 245.3
click at [14, 135] on html "Чоловіча безрукавка Air Jordan, брендова жилетка Джордан, чорна спортивна безру…" at bounding box center [651, 208] width 1302 height 905
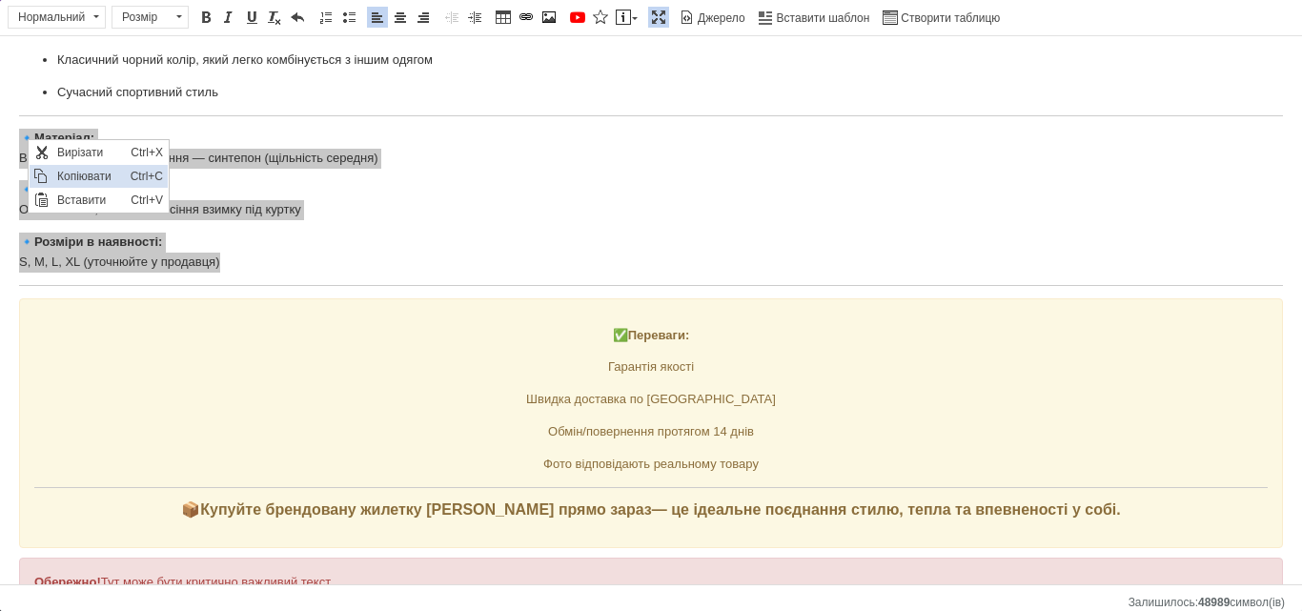
click at [110, 177] on span "Копіювати" at bounding box center [88, 176] width 73 height 23
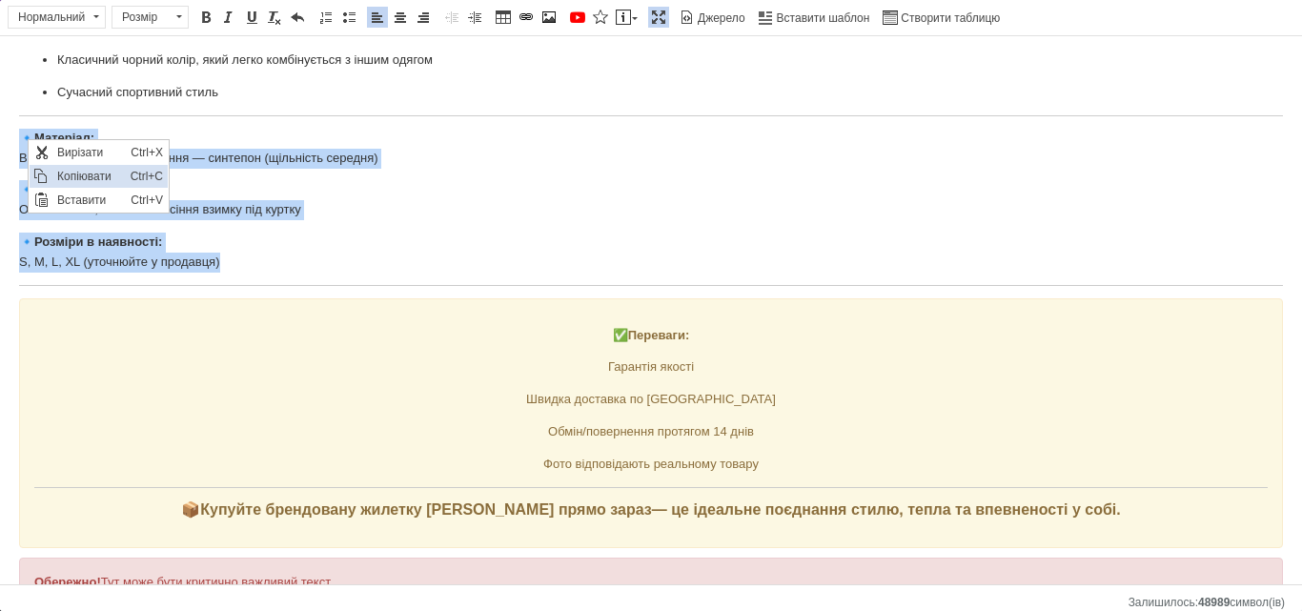
copy body "🔹 Матеріал: Верх — поліестер, утеплення — синтепон (щільність середня) 🔹 Сезон:…"
click at [631, 24] on link "Вставити повідомлення" at bounding box center [627, 17] width 28 height 21
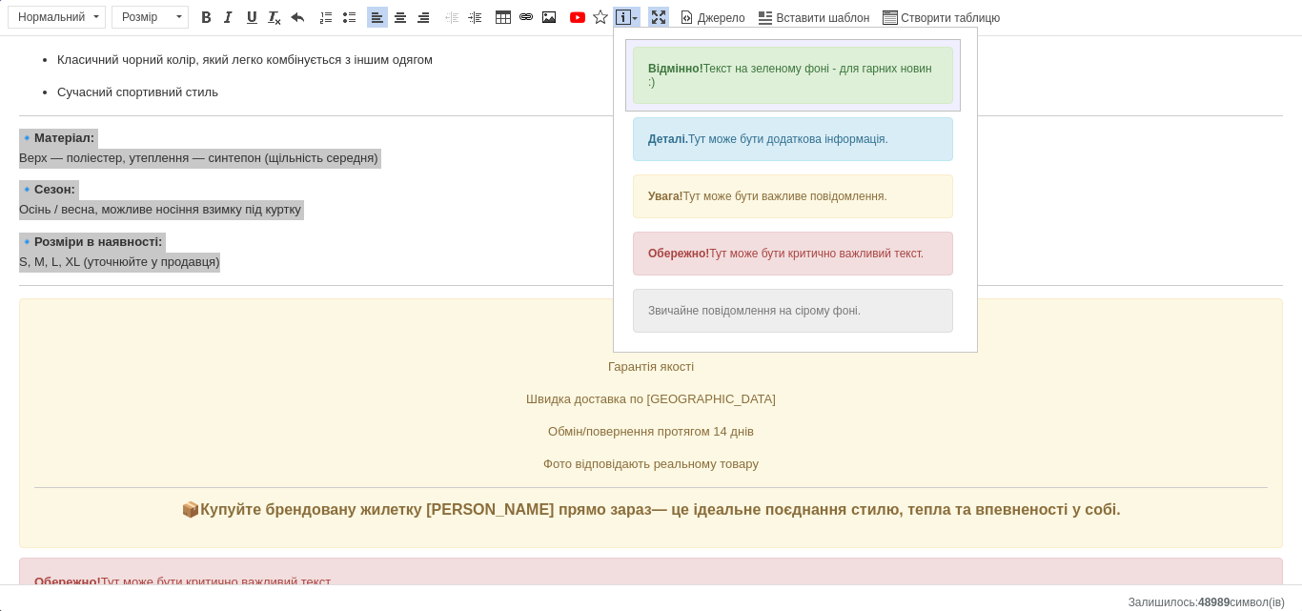
click at [680, 60] on div "Відмінно! Текст на зеленому фоні - для гарних новин :)" at bounding box center [793, 75] width 320 height 57
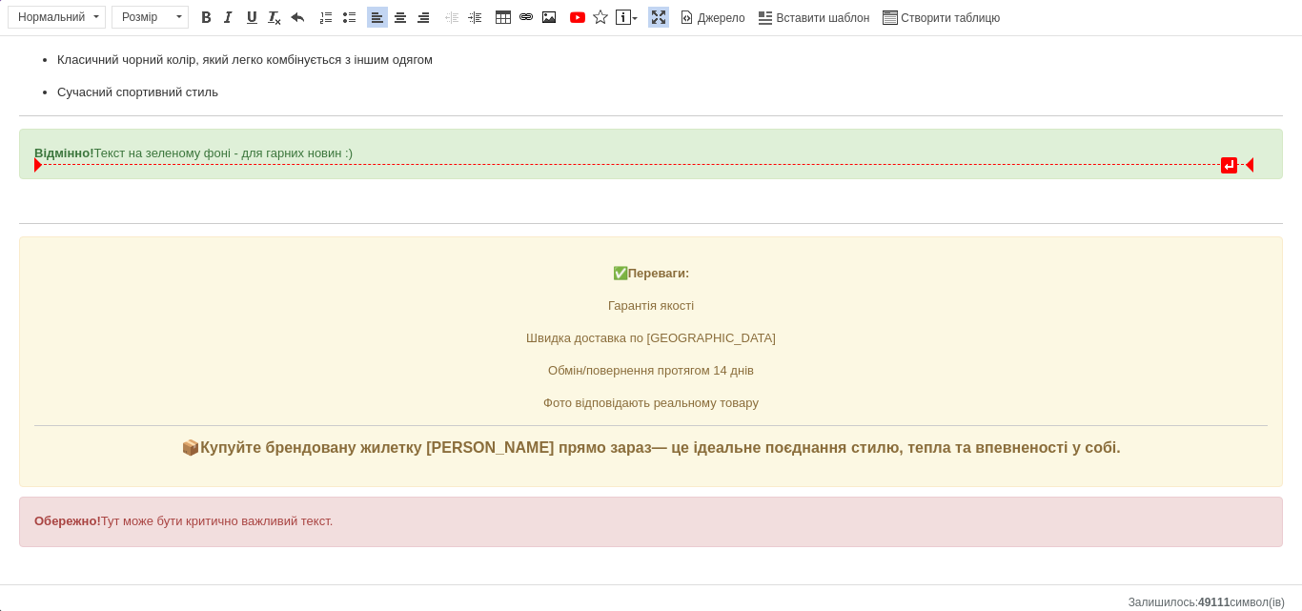
click at [96, 160] on div "Відмінно! Текст на зеленому фоні - для гарних новин :)" at bounding box center [651, 154] width 1234 height 20
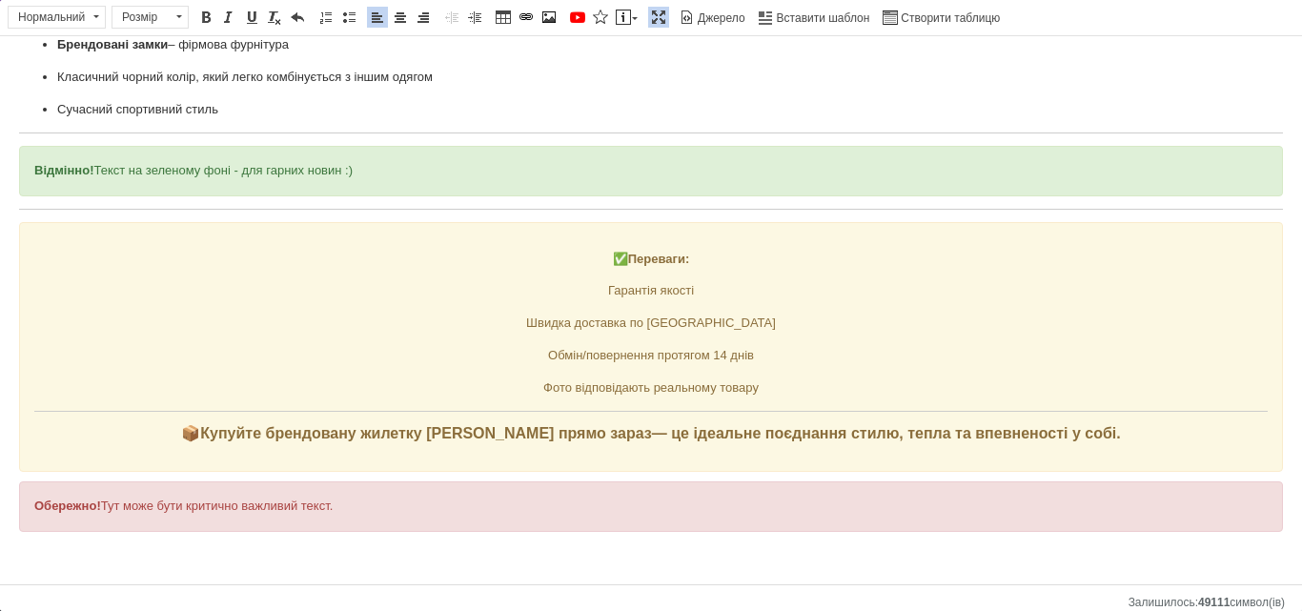
scroll to position [264, 0]
click at [96, 161] on div "Відмінно! Текст на зеленому фоні - для гарних новин :)" at bounding box center [651, 171] width 1234 height 20
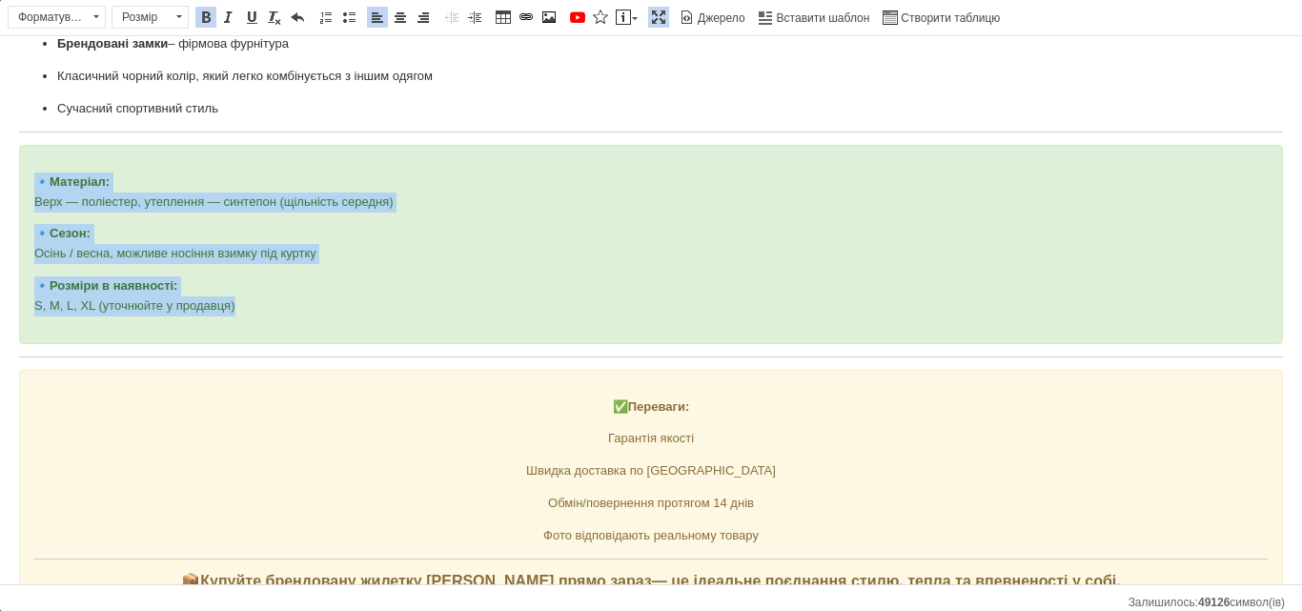
scroll to position [280, 0]
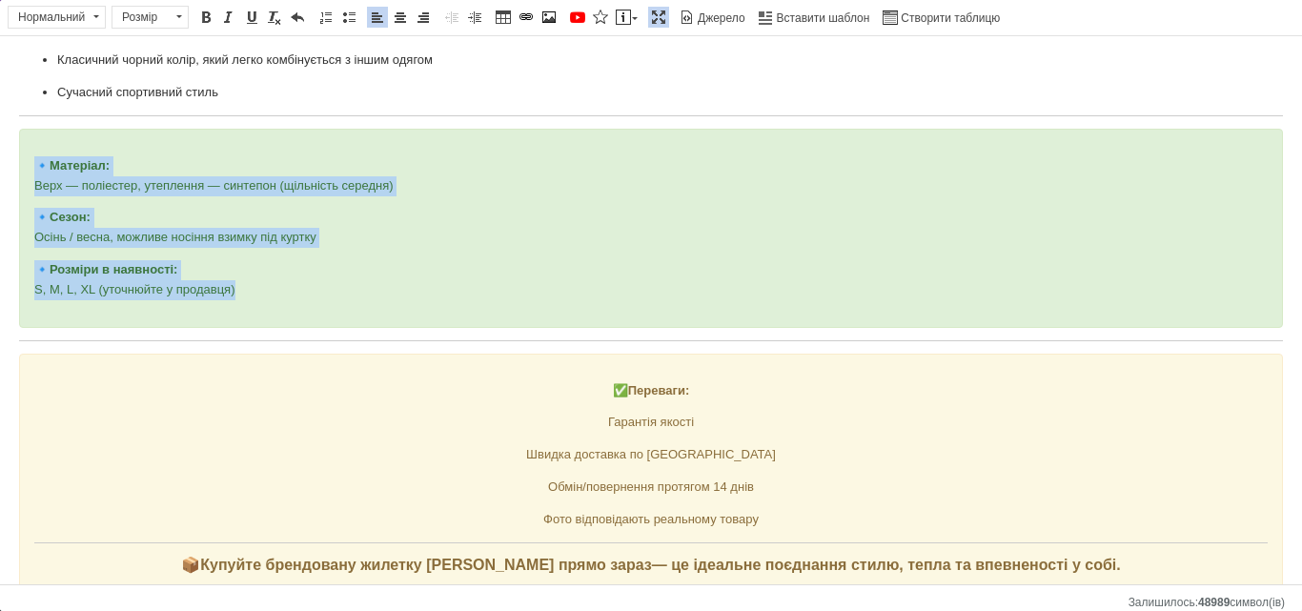
drag, startPoint x: 248, startPoint y: 286, endPoint x: 6, endPoint y: 152, distance: 277.0
click at [6, 152] on html "Чоловіча безрукавка Air Jordan, брендова жилетка Джордан, чорна спортивна безру…" at bounding box center [651, 236] width 1302 height 960
click at [178, 18] on span at bounding box center [179, 17] width 18 height 21
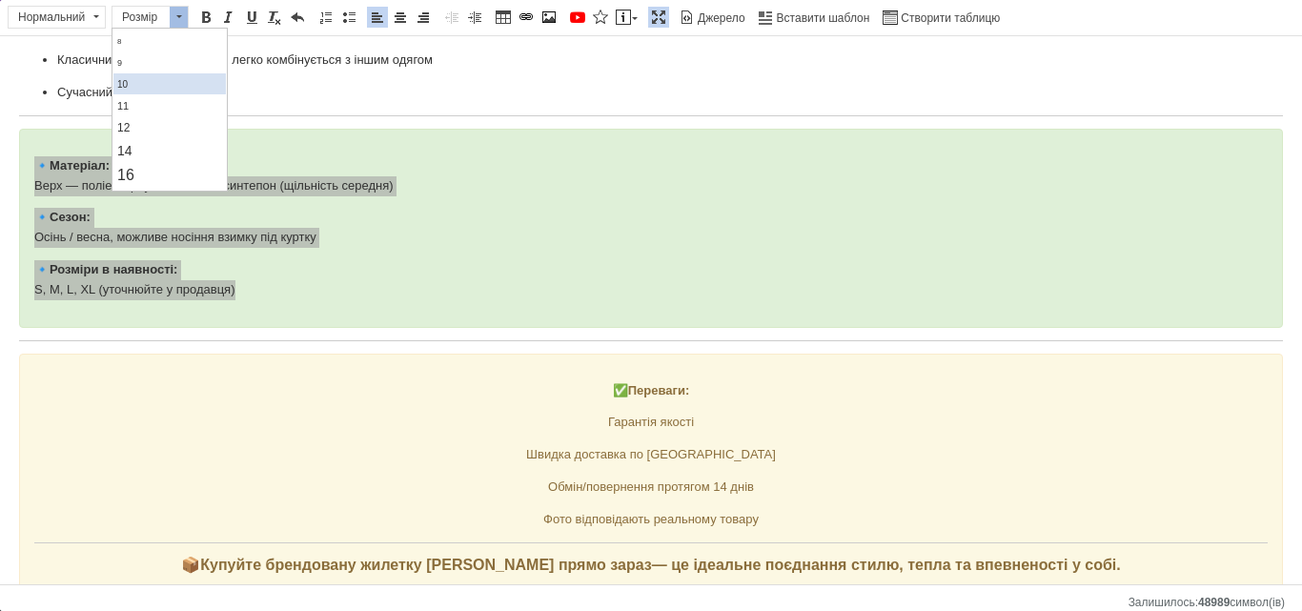
scroll to position [54, 0]
click at [154, 159] on link "16" at bounding box center [169, 170] width 113 height 25
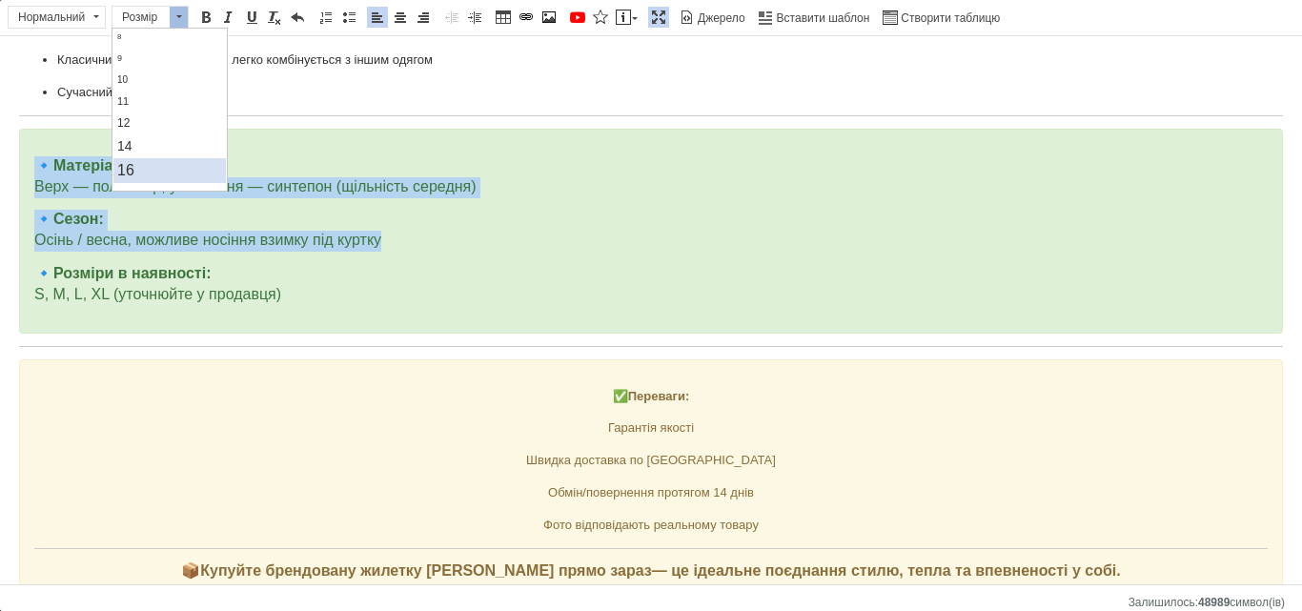
scroll to position [0, 0]
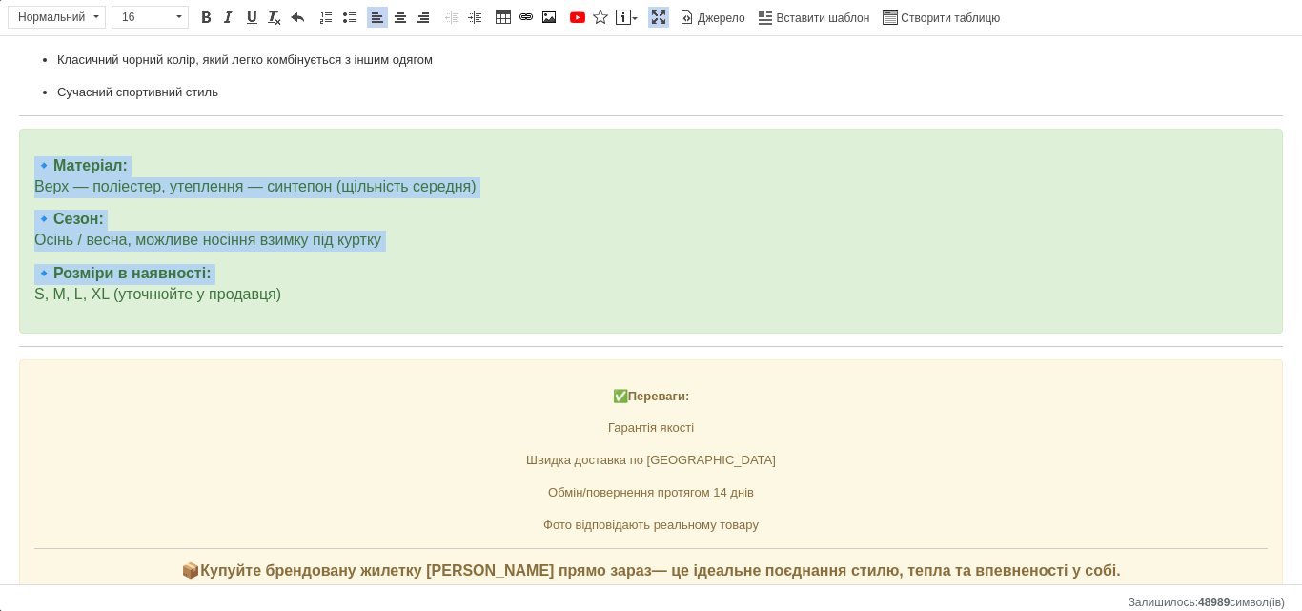
click at [284, 144] on div "🔹 Матеріал: Верх — поліестер, утеплення — синтепон (щільність середня) 🔹 Сезон:…" at bounding box center [651, 231] width 1264 height 205
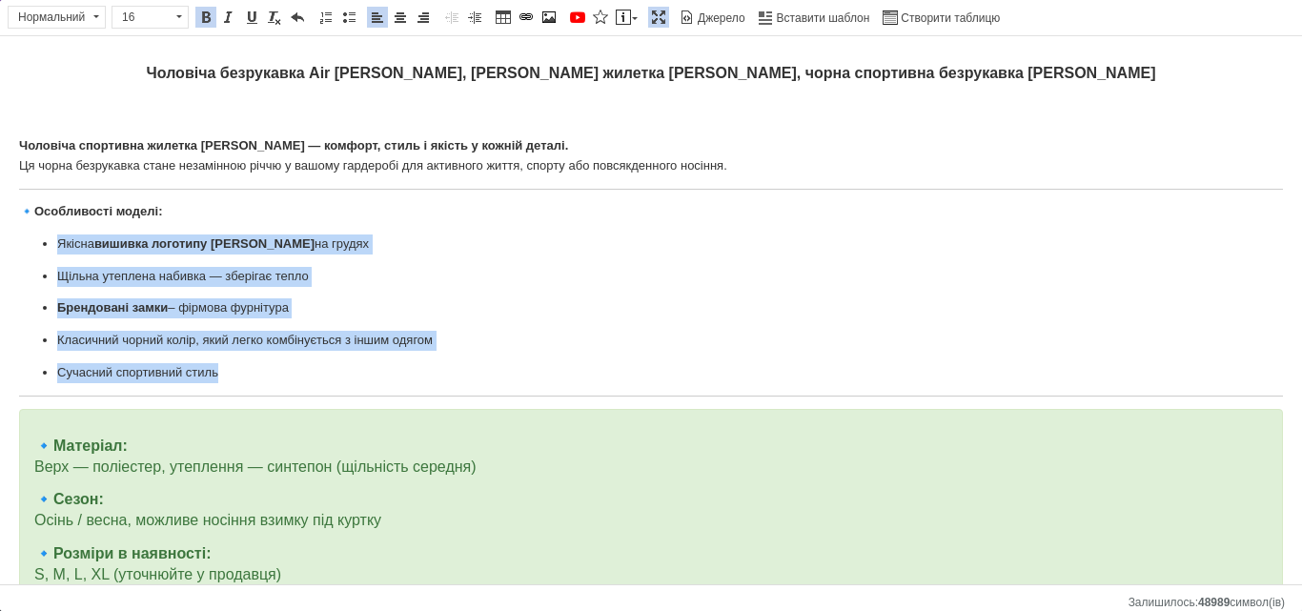
drag, startPoint x: 251, startPoint y: 374, endPoint x: 56, endPoint y: 234, distance: 239.7
click at [56, 235] on ul "Якісна вишивка логотипу Jordan на грудях Щільна утеплена набивка — зберігає теп…" at bounding box center [651, 309] width 1264 height 149
click at [333, 18] on span at bounding box center [325, 17] width 15 height 15
click at [344, 20] on span at bounding box center [348, 17] width 15 height 15
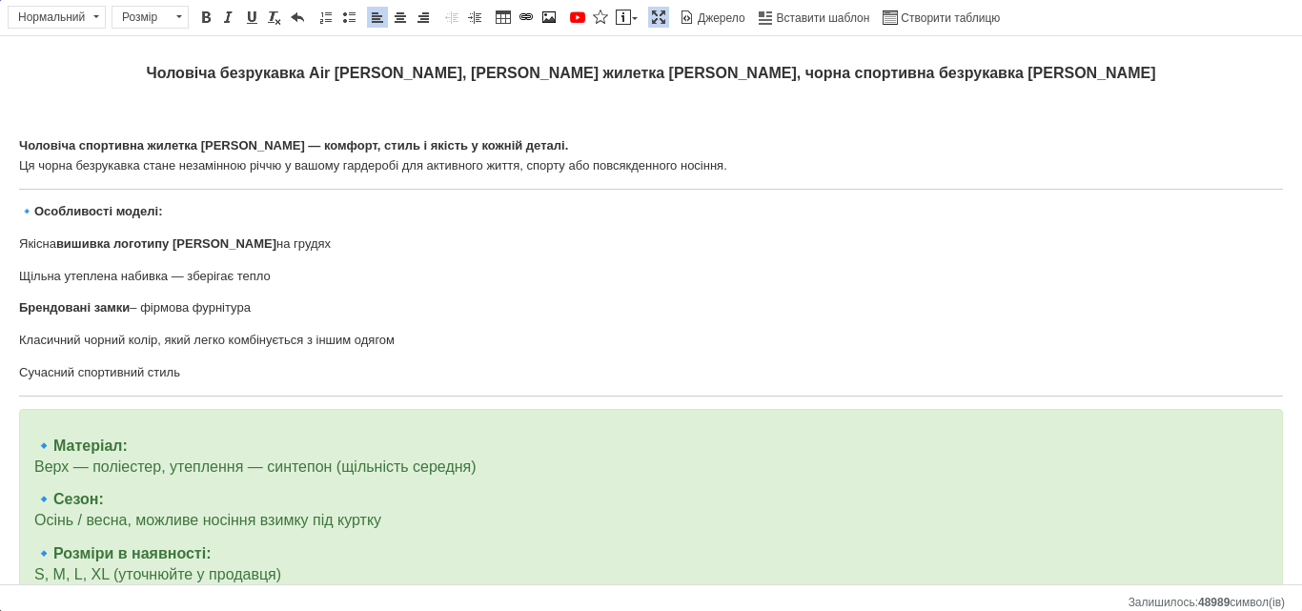
click at [179, 383] on body "Чоловіча безрукавка Air Jordan, брендова жилетка Джордан, чорна спортивна безру…" at bounding box center [651, 519] width 1264 height 928
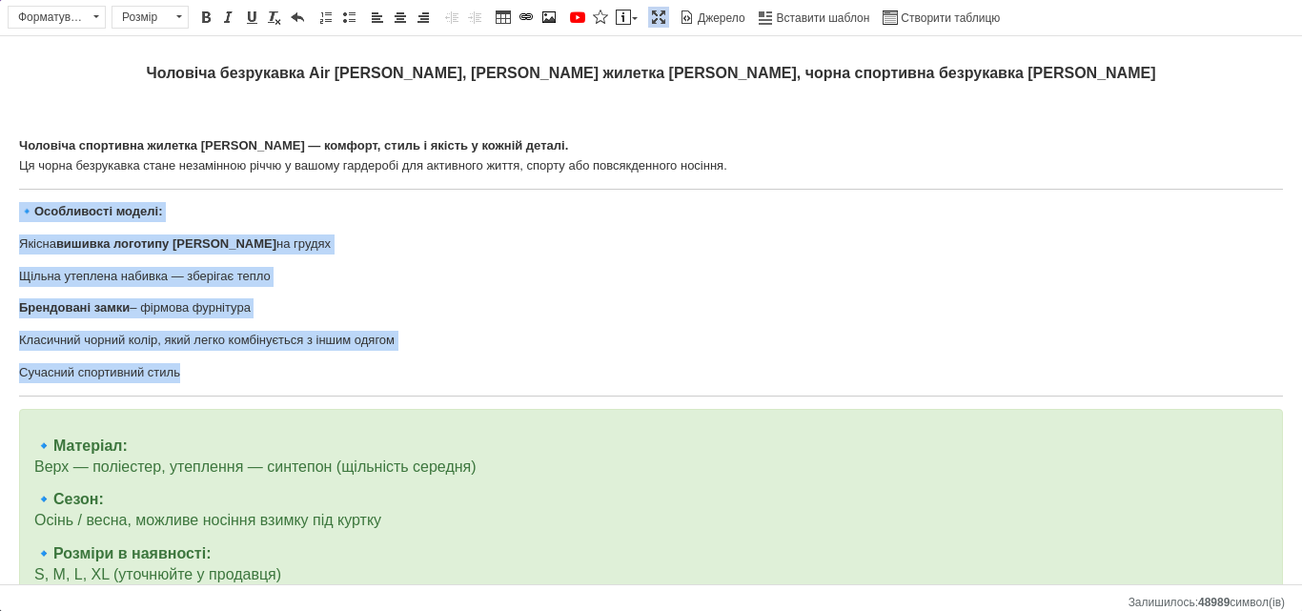
drag, startPoint x: 197, startPoint y: 376, endPoint x: 9, endPoint y: 205, distance: 254.5
click at [3, 205] on html "Чоловіча безрукавка Air Jordan, брендова жилетка Джордан, чорна спортивна безру…" at bounding box center [651, 519] width 1302 height 966
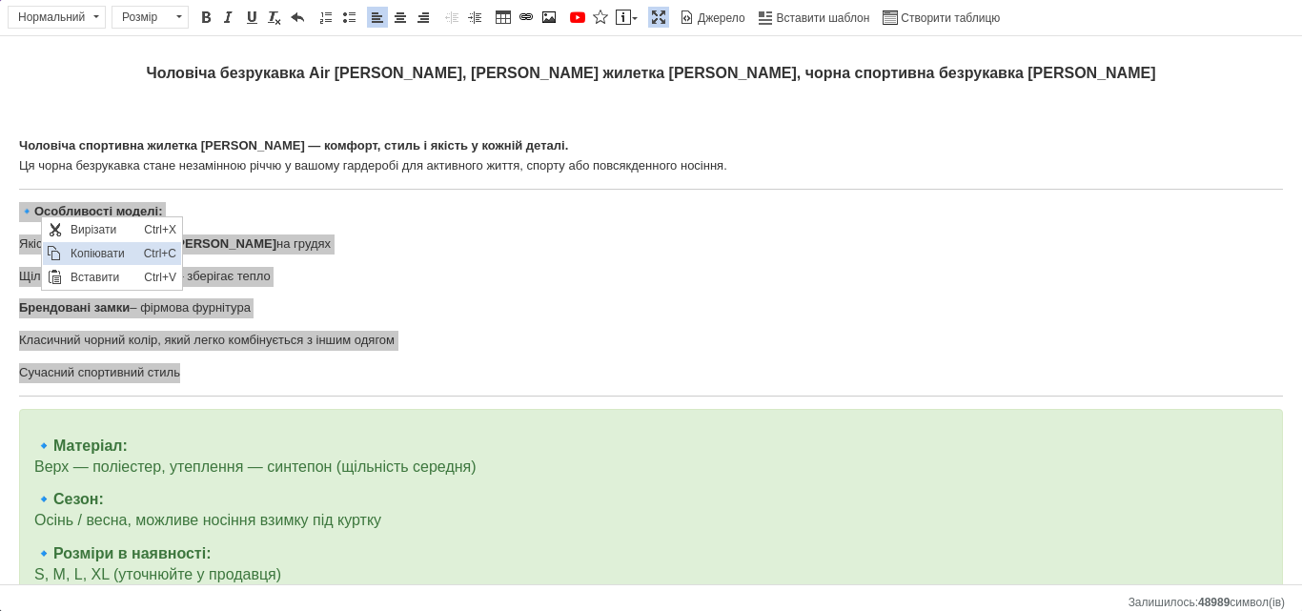
click at [128, 255] on span "Копіювати" at bounding box center [102, 253] width 73 height 23
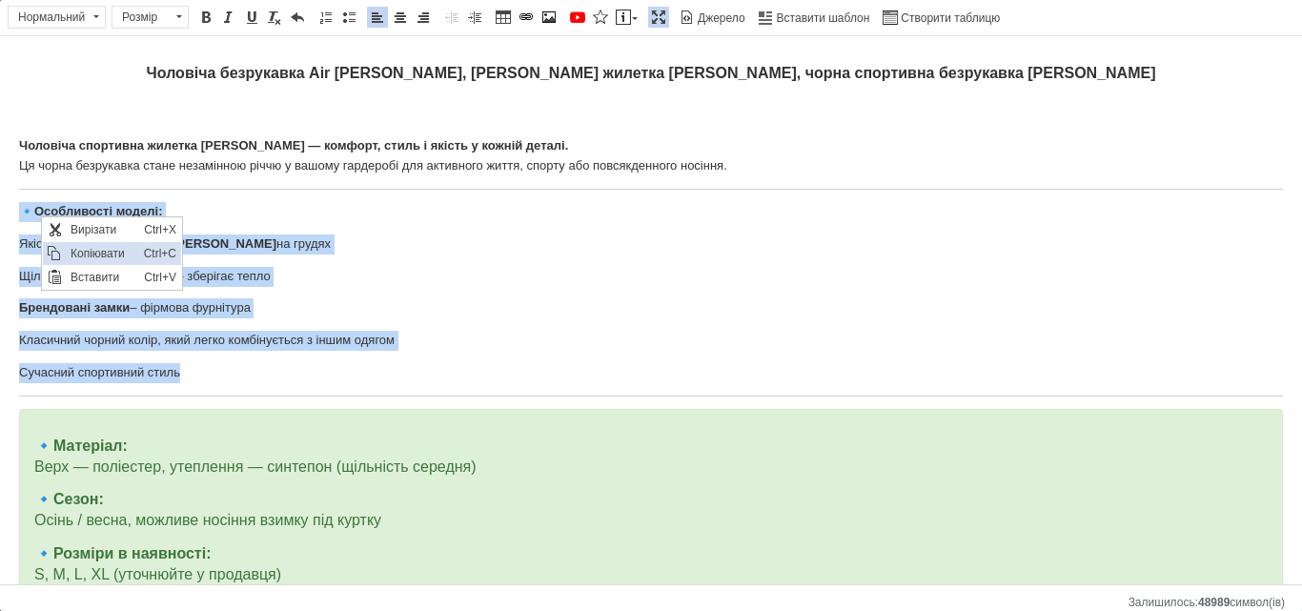
copy body "🔹 Особливості моделі: Якісна вишивка логотипу Jordan на грудях Щільна утеплена …"
click at [624, 26] on link "Вставити повідомлення" at bounding box center [627, 17] width 28 height 21
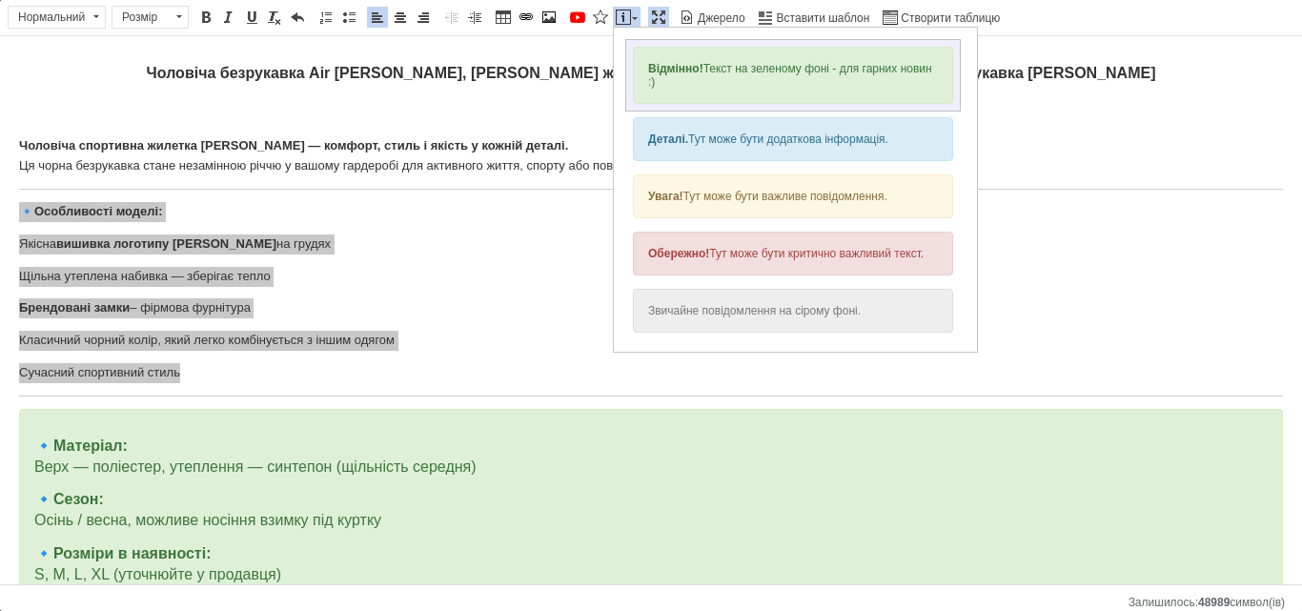
click at [703, 92] on div "Відмінно! Текст на зеленому фоні - для гарних новин :)" at bounding box center [793, 75] width 320 height 57
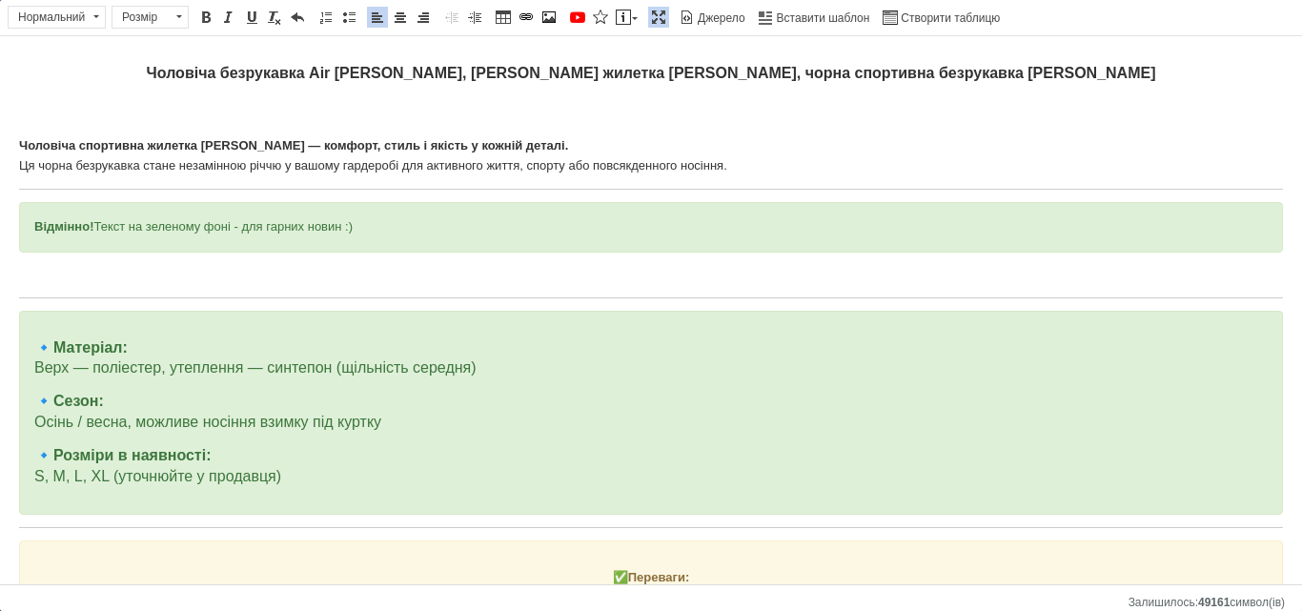
click at [224, 251] on div "Відмінно! Текст на зеленому фоні - для гарних новин :)" at bounding box center [651, 227] width 1264 height 51
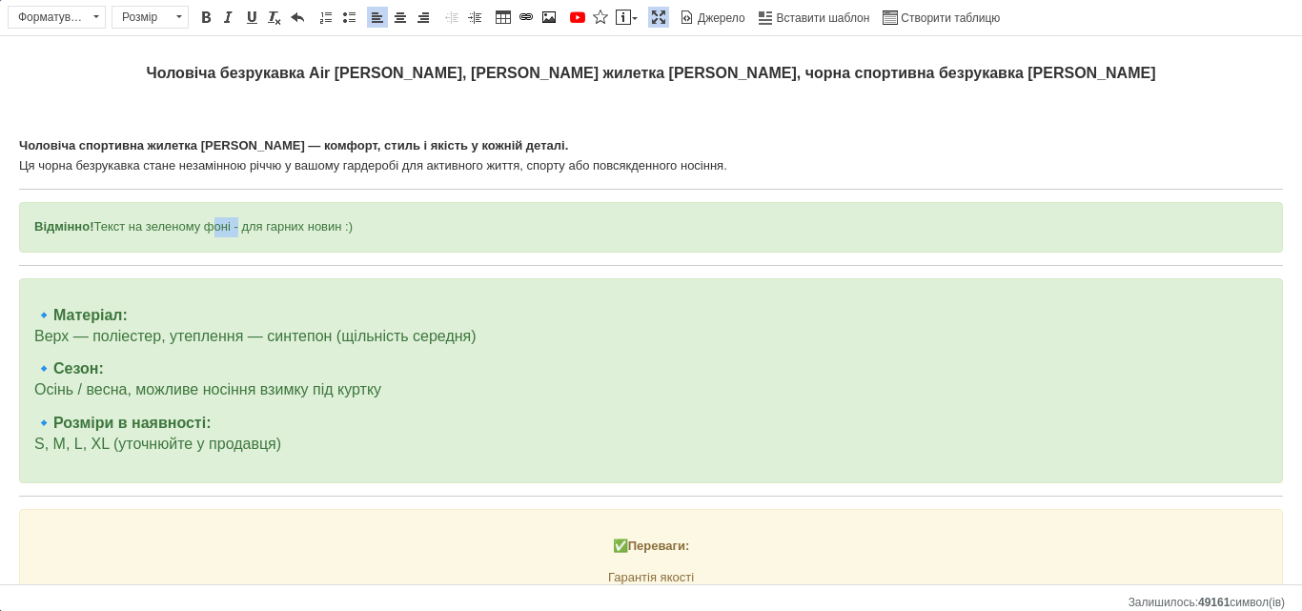
click at [224, 251] on div "Відмінно! Текст на зеленому фоні - для гарних новин :)" at bounding box center [651, 227] width 1264 height 51
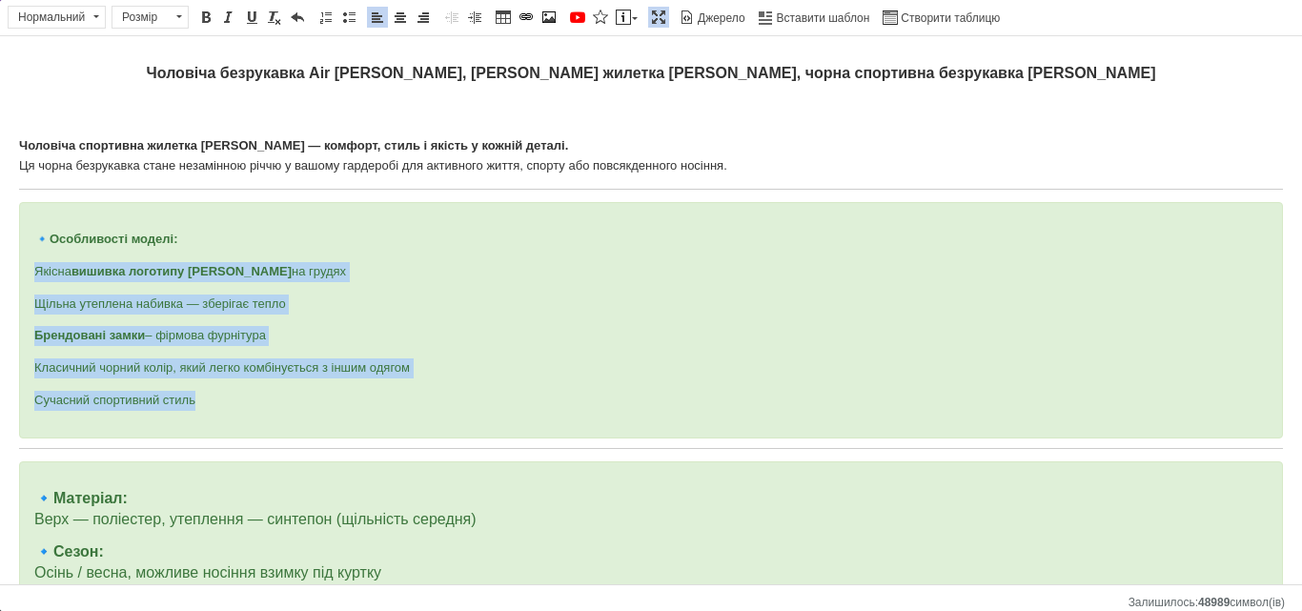
drag, startPoint x: 210, startPoint y: 398, endPoint x: 16, endPoint y: 275, distance: 229.3
click at [16, 275] on html "Чоловіча безрукавка Air Jordan, брендова жилетка Джордан, чорна спортивна безру…" at bounding box center [651, 545] width 1302 height 1018
click at [351, 19] on span at bounding box center [348, 17] width 15 height 15
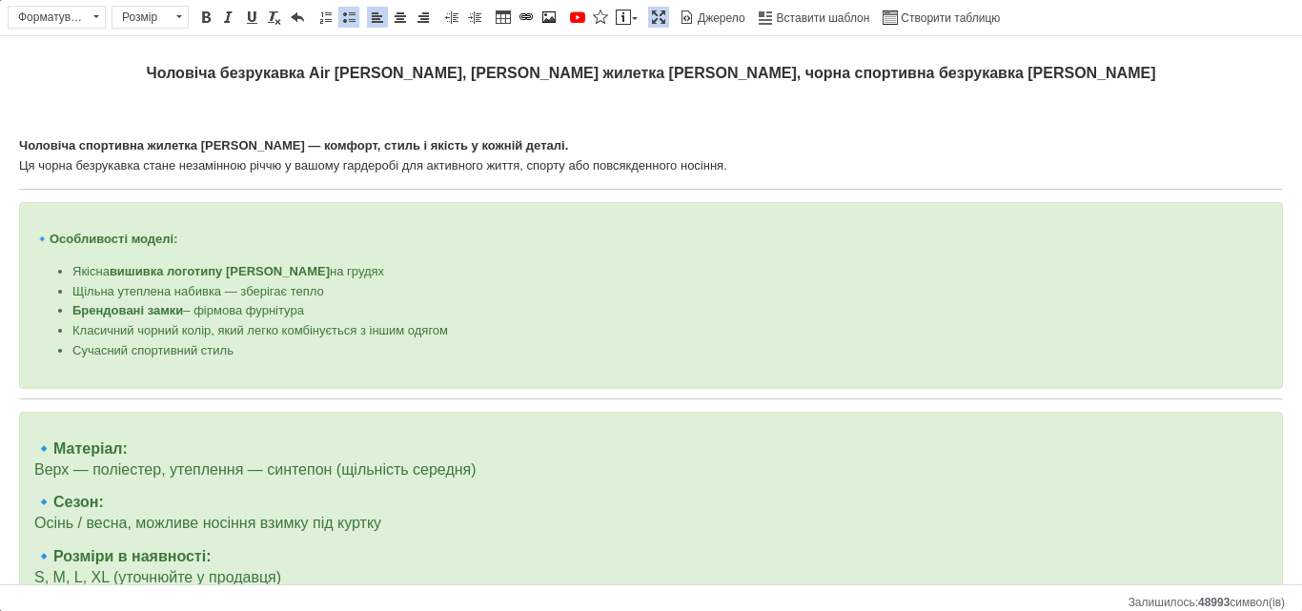
click at [369, 124] on p "Редактор, BB6C4E04-A98E-4525-A455-324BFA7A231A" at bounding box center [651, 115] width 1264 height 20
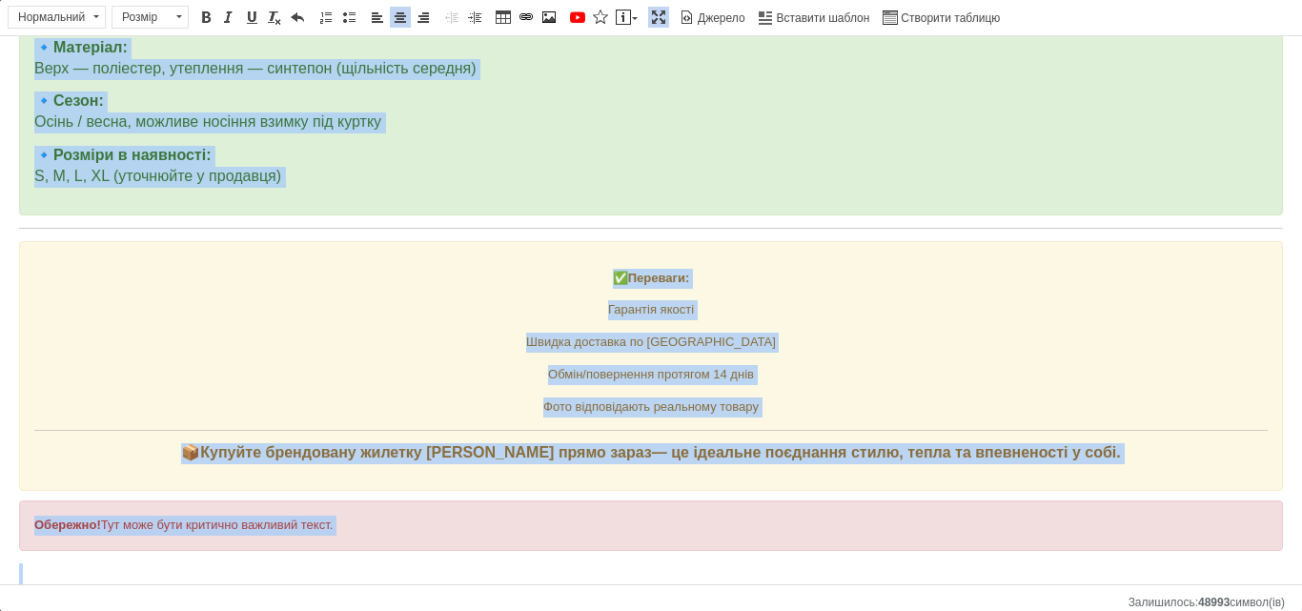
scroll to position [421, 0]
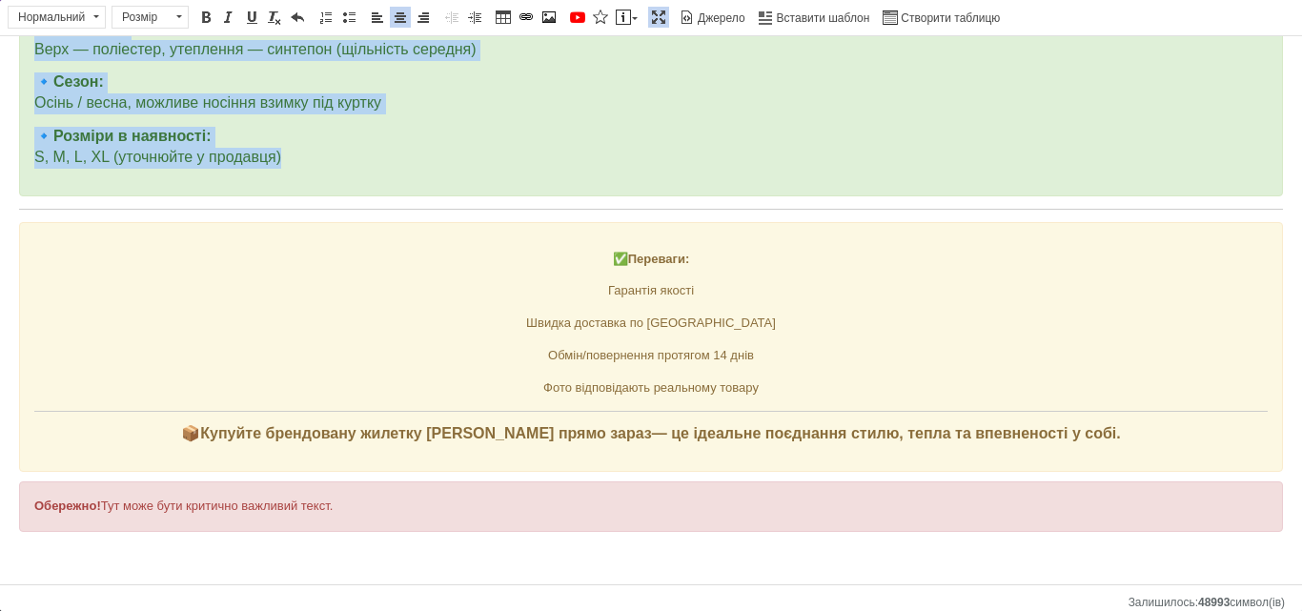
drag, startPoint x: 35, startPoint y: 461, endPoint x: 296, endPoint y: 156, distance: 400.3
click at [296, 156] on div "🔹 Матеріал: Верх — поліестер, утеплення — синтепон (щільність середня) 🔹 Сезон:…" at bounding box center [651, 93] width 1264 height 205
click at [183, 20] on span at bounding box center [179, 17] width 18 height 21
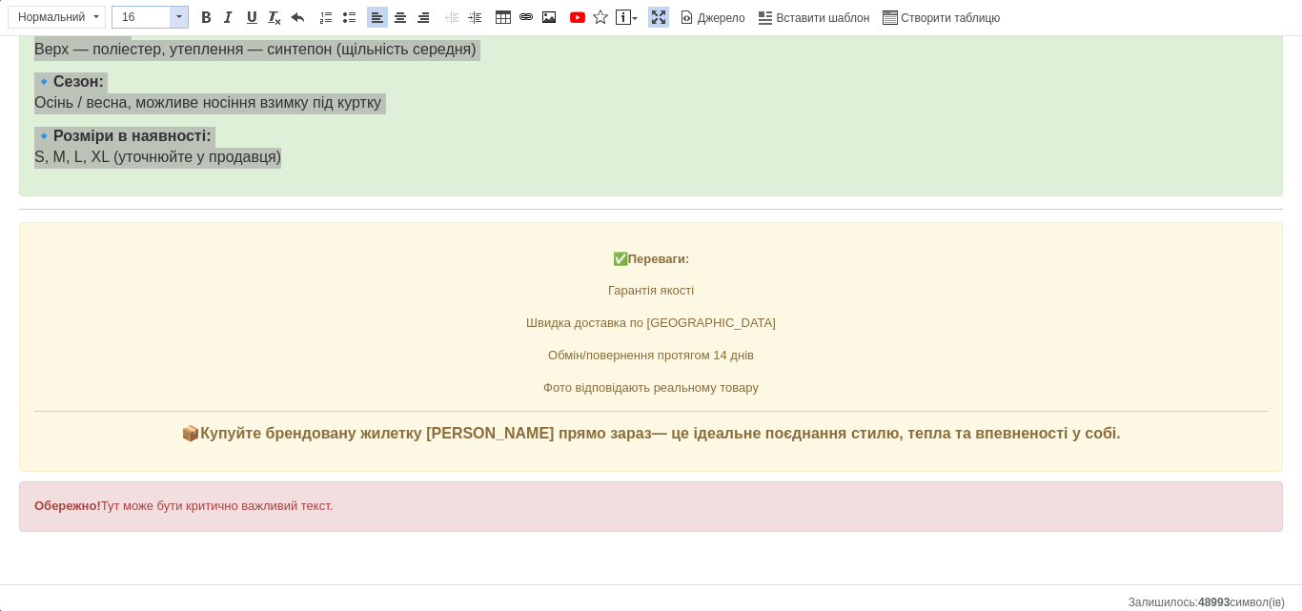
scroll to position [115, 0]
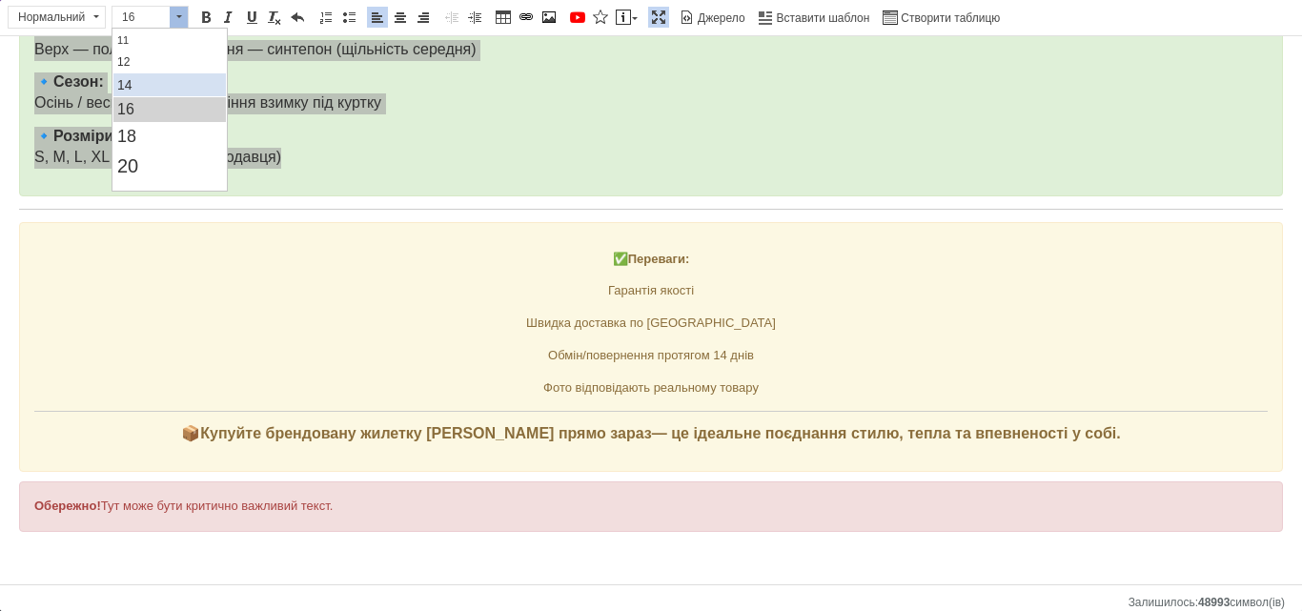
click at [195, 87] on link "14" at bounding box center [169, 84] width 113 height 23
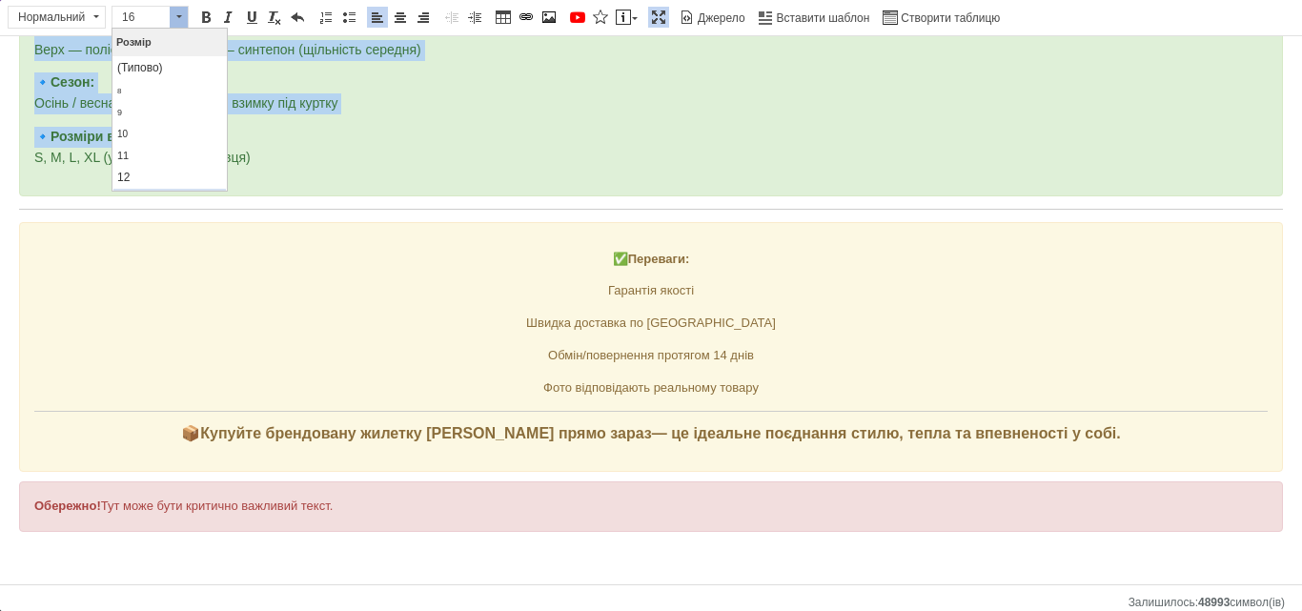
scroll to position [403, 0]
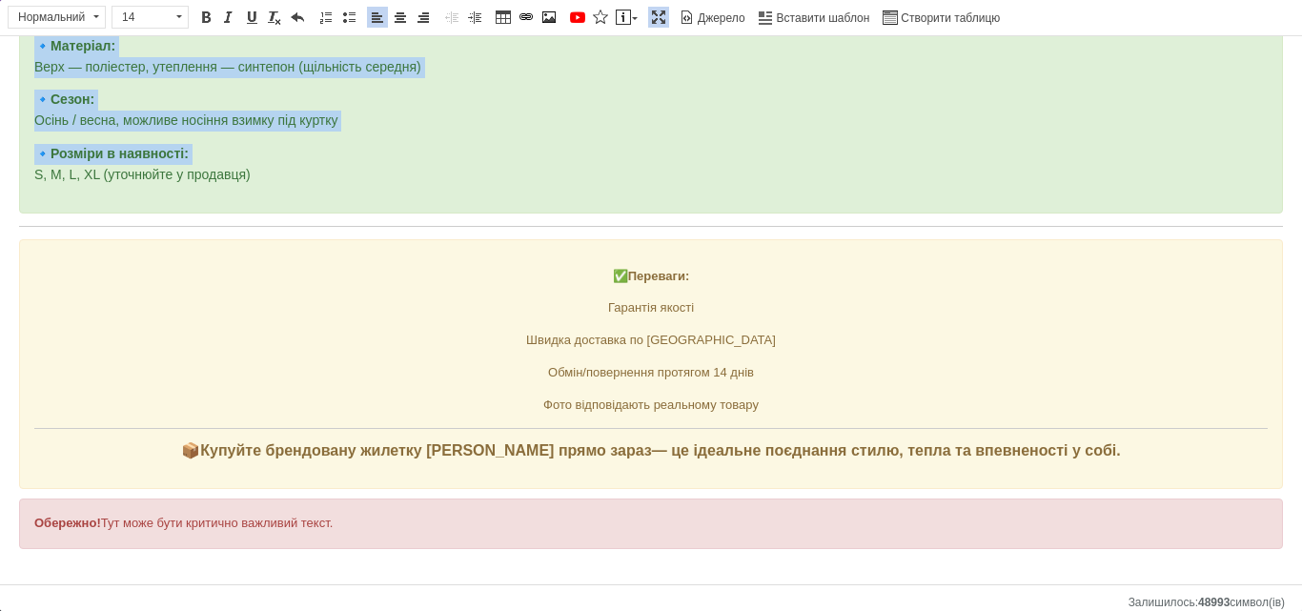
click at [320, 145] on p "🔹 Розміри в наявності: S, M, L, XL (уточнюйте у продавця)" at bounding box center [651, 165] width 1234 height 42
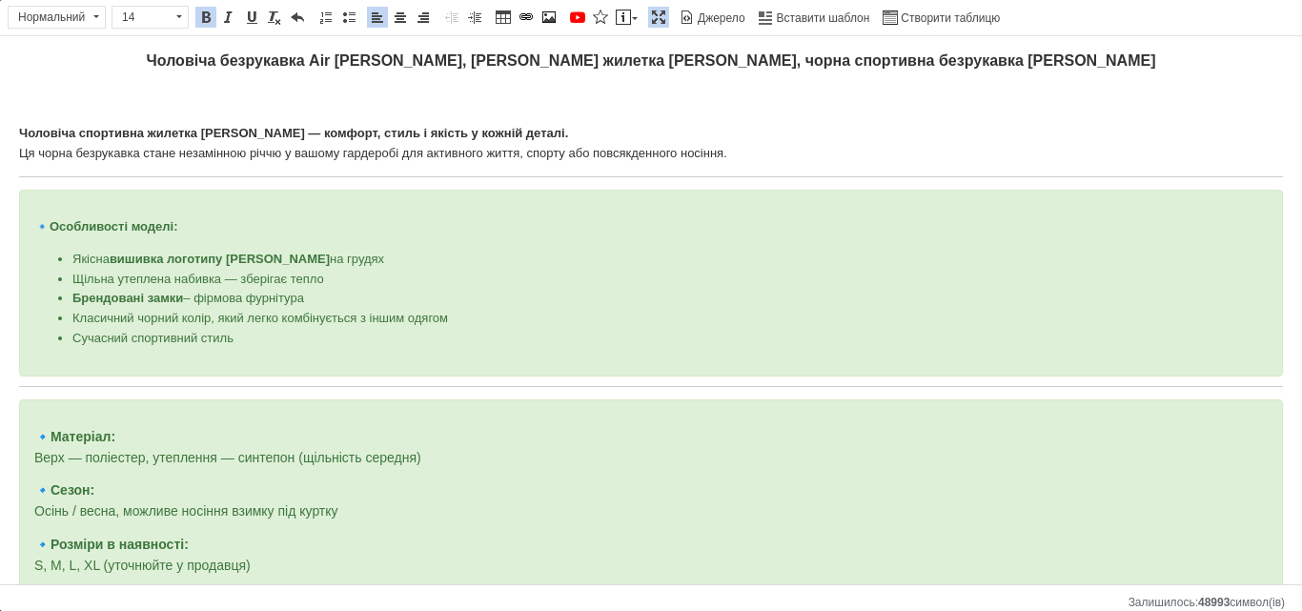
scroll to position [0, 0]
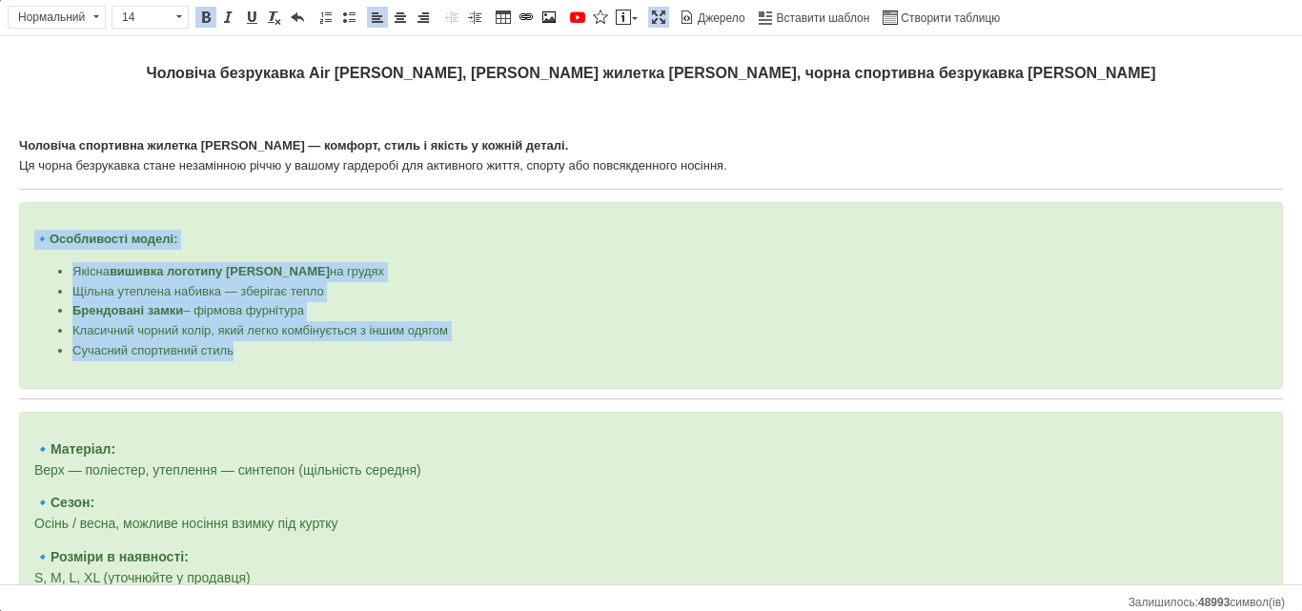
drag, startPoint x: 239, startPoint y: 345, endPoint x: 14, endPoint y: 230, distance: 252.9
click at [14, 230] on html "Чоловіча безрукавка Air Jordan, брендова жилетка Джордан, чорна спортивна безру…" at bounding box center [651, 520] width 1302 height 969
click at [188, 20] on link "Розмір" at bounding box center [150, 17] width 77 height 23
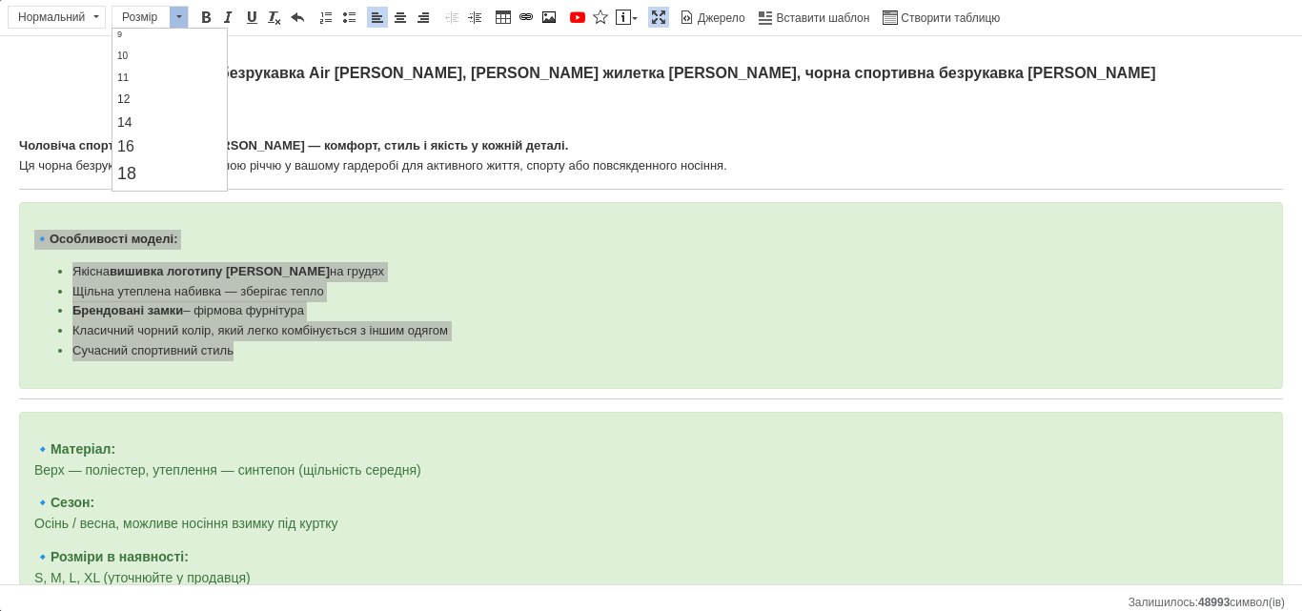
scroll to position [106, 0]
click at [133, 110] on link "16" at bounding box center [169, 119] width 113 height 25
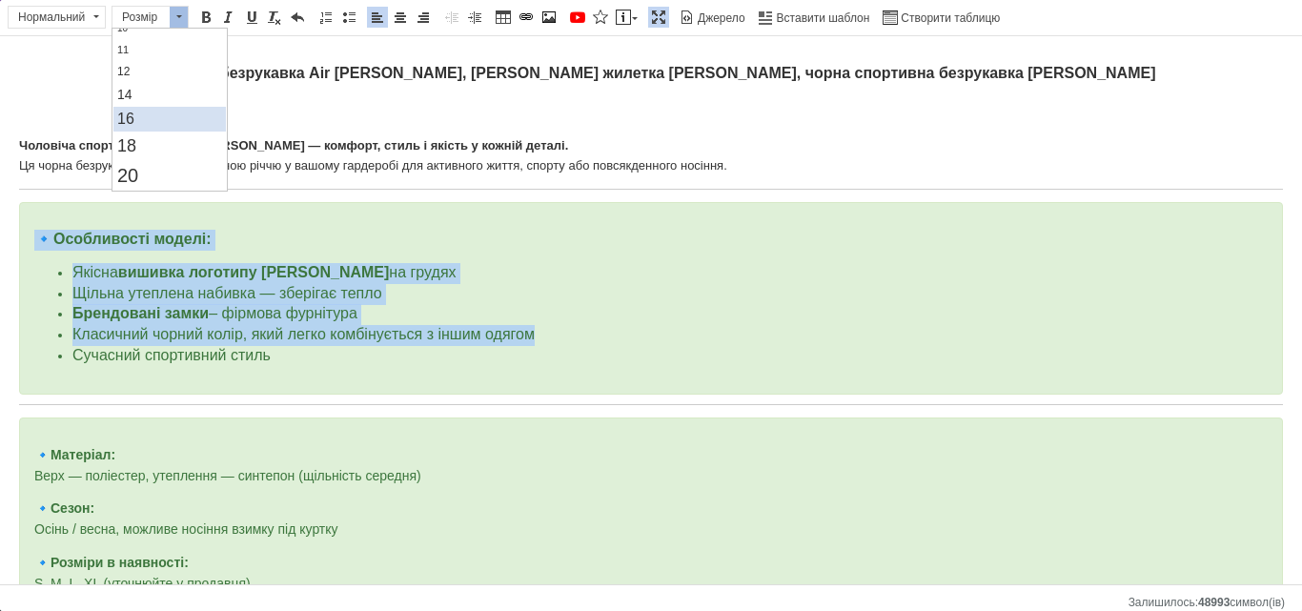
scroll to position [0, 0]
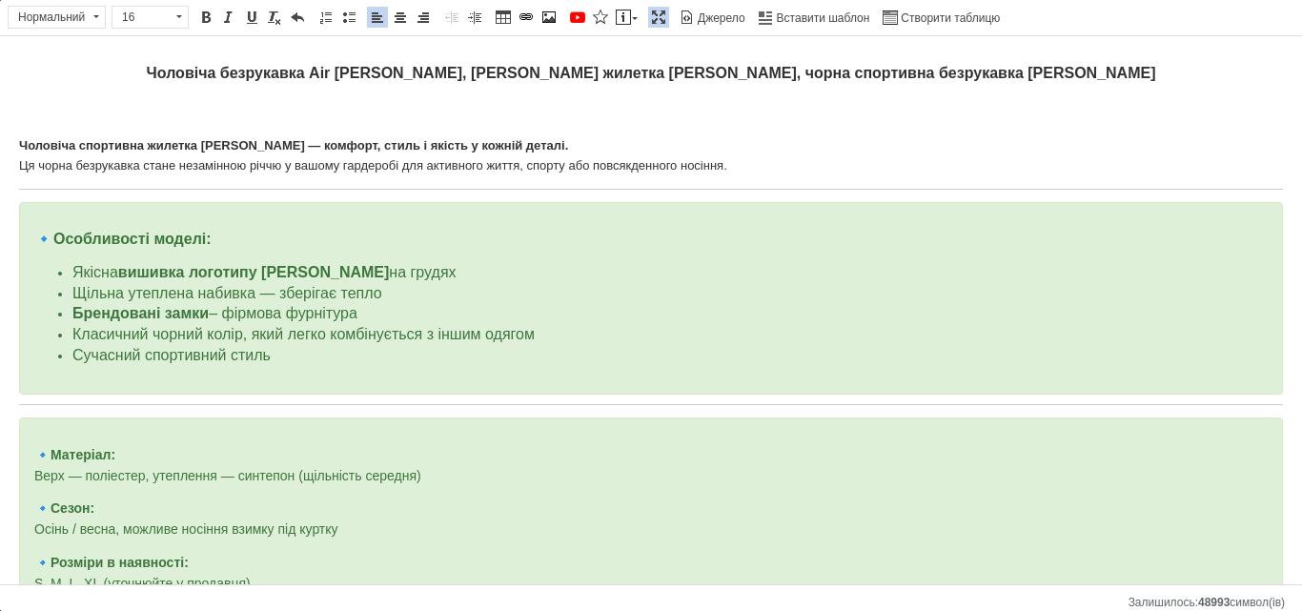
click at [133, 110] on p "Редактор, BB6C4E04-A98E-4525-A455-324BFA7A231A" at bounding box center [651, 115] width 1264 height 20
drag, startPoint x: 234, startPoint y: 246, endPoint x: 0, endPoint y: 210, distance: 236.4
click at [0, 210] on html "Чоловіча безрукавка Air Jordan, брендова жилетка Джордан, чорна спортивна безру…" at bounding box center [651, 523] width 1302 height 974
click at [400, 16] on span at bounding box center [400, 17] width 15 height 15
click at [197, 18] on link "Жирний Сполучення клавіш Ctrl+B" at bounding box center [205, 17] width 21 height 21
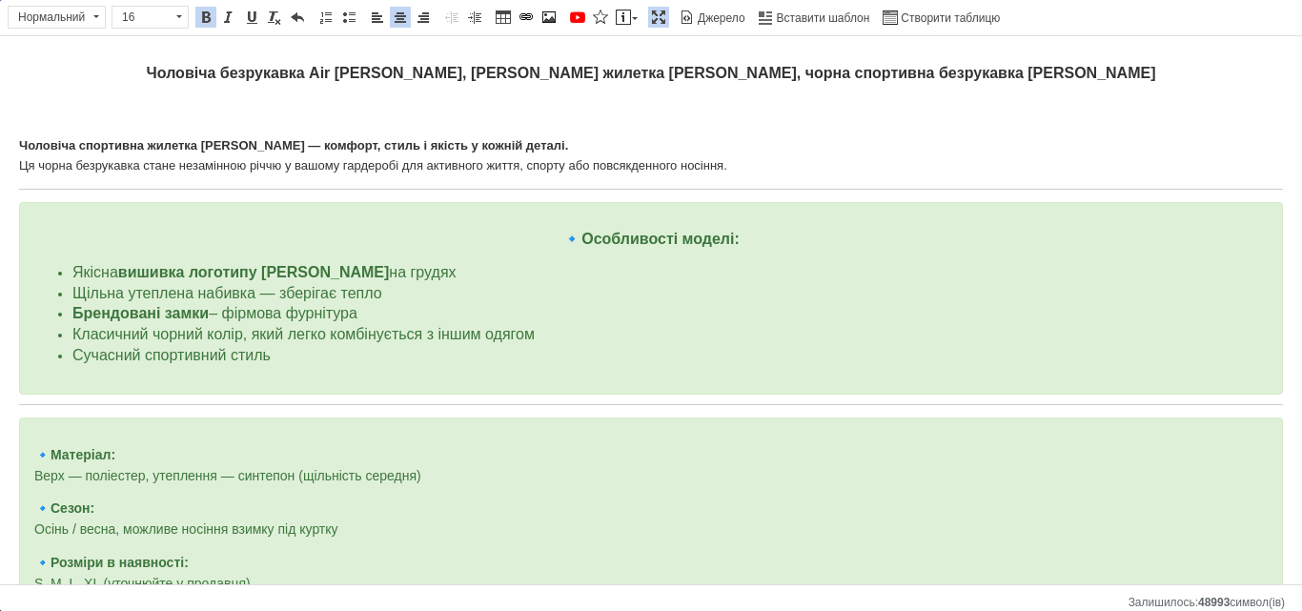
click at [274, 129] on body "Чоловіча безрукавка Air Jordan, брендова жилетка Джордан, чорна спортивна безру…" at bounding box center [651, 523] width 1264 height 936
click at [739, 165] on p "Чоловіча спортивна жилетка Jordan — комфорт, стиль і якість у кожній деталі. Ця…" at bounding box center [651, 156] width 1264 height 40
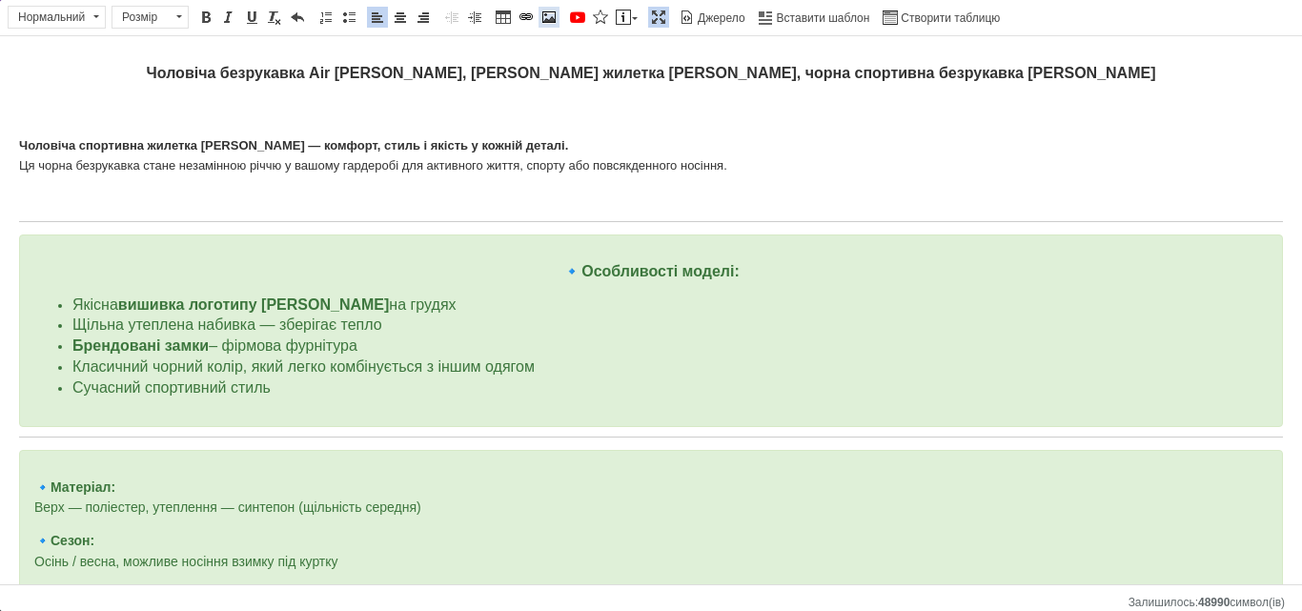
click at [554, 10] on span at bounding box center [549, 17] width 15 height 15
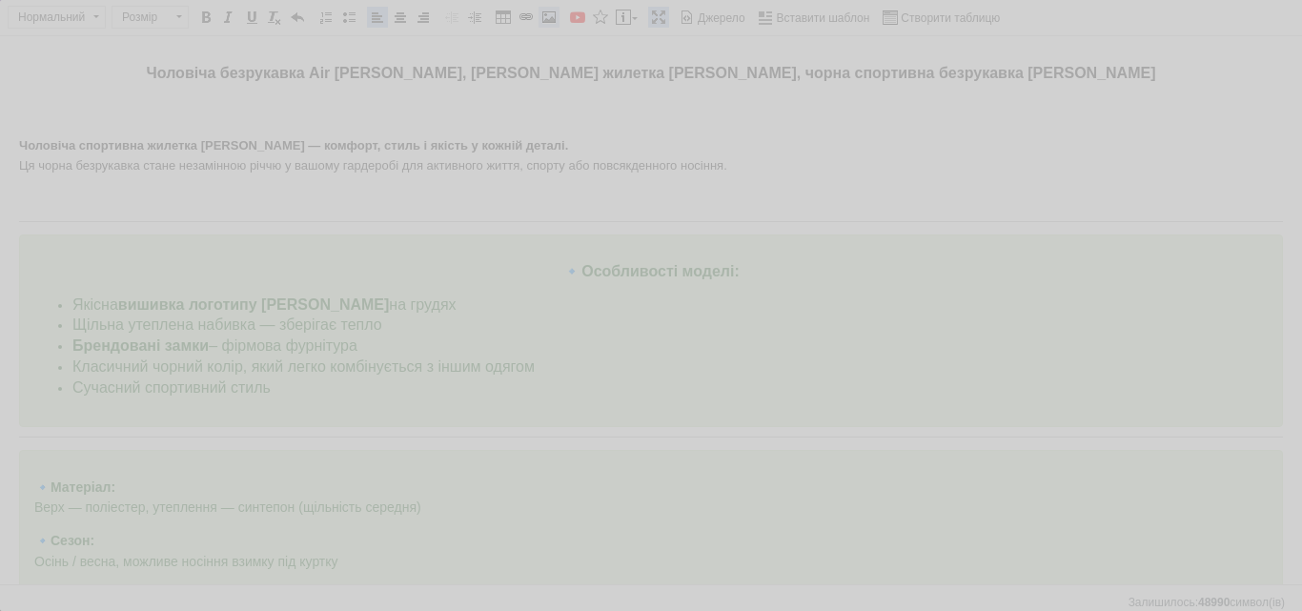
select select
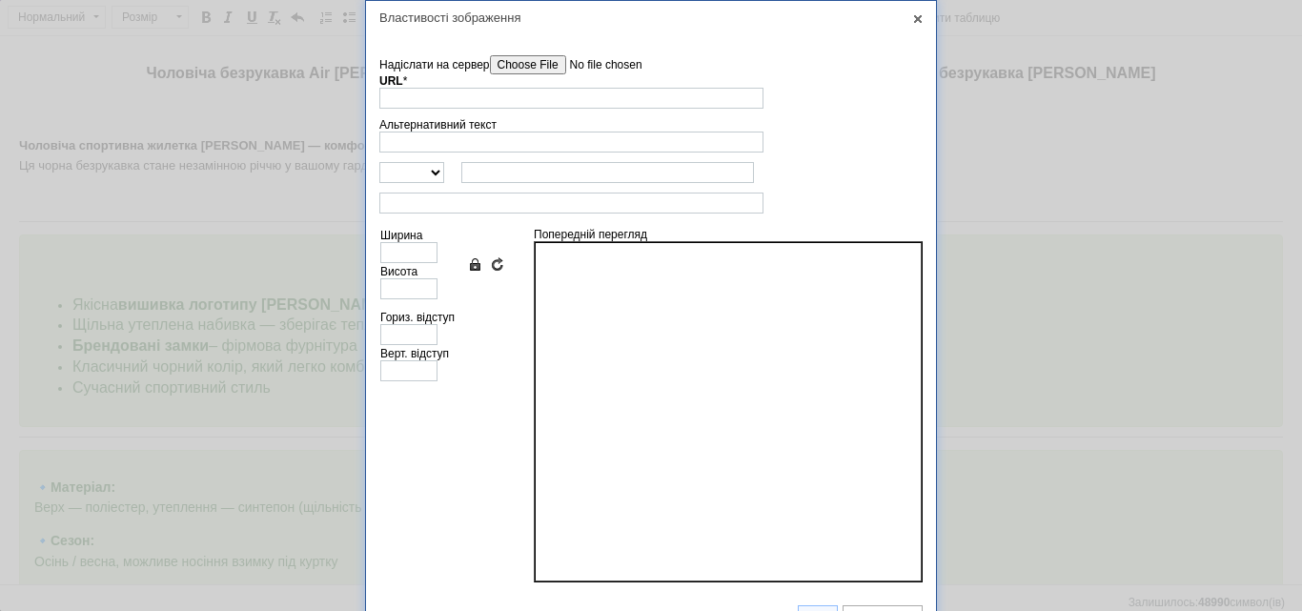
click at [550, 65] on input"] "Надіслати на сервер" at bounding box center [598, 64] width 216 height 19
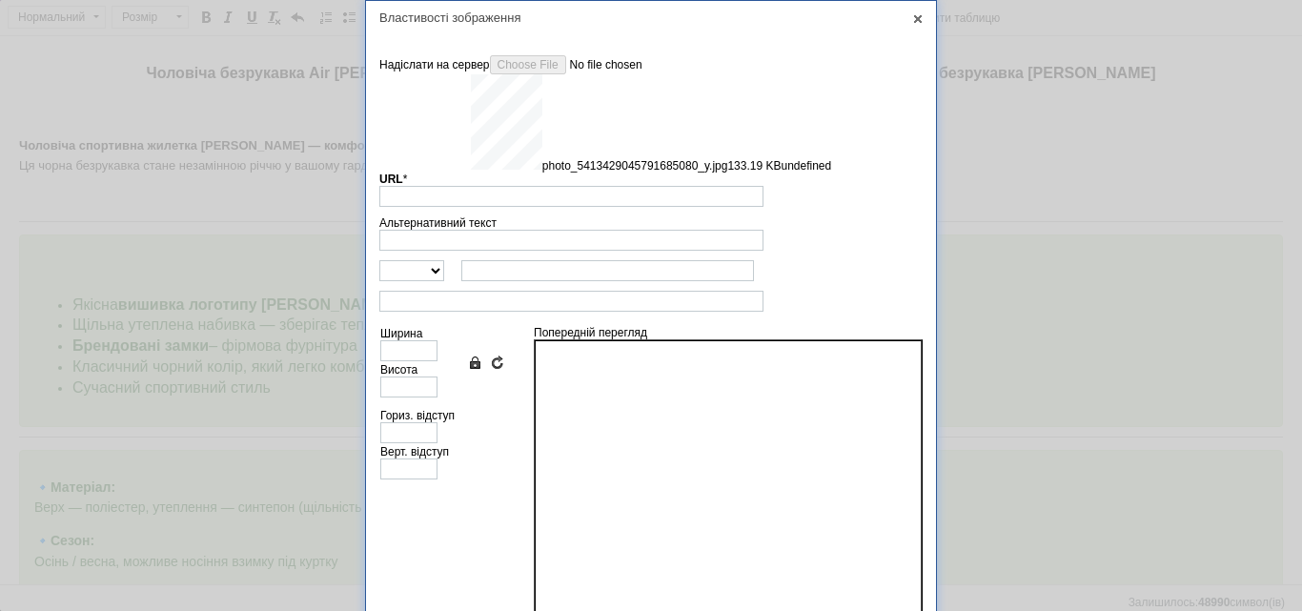
type input "https://images.prom.ua/6879173004_w640_h2048_photo_5413429045791685080_y.jpg?fr…"
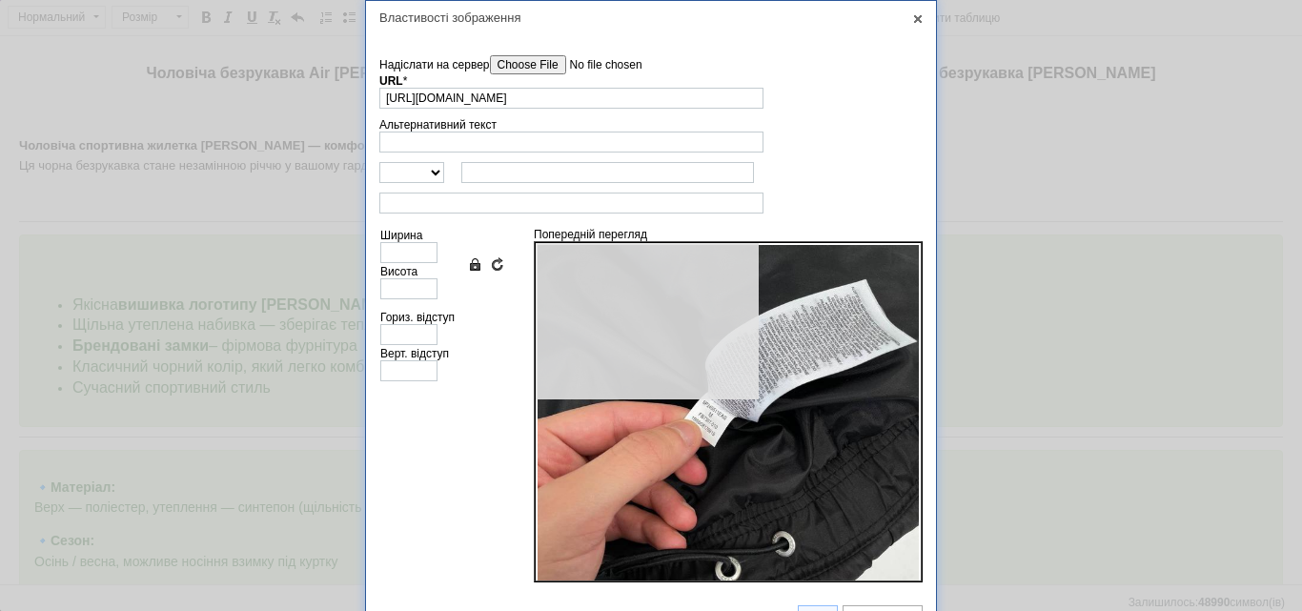
type input "640"
type input "853"
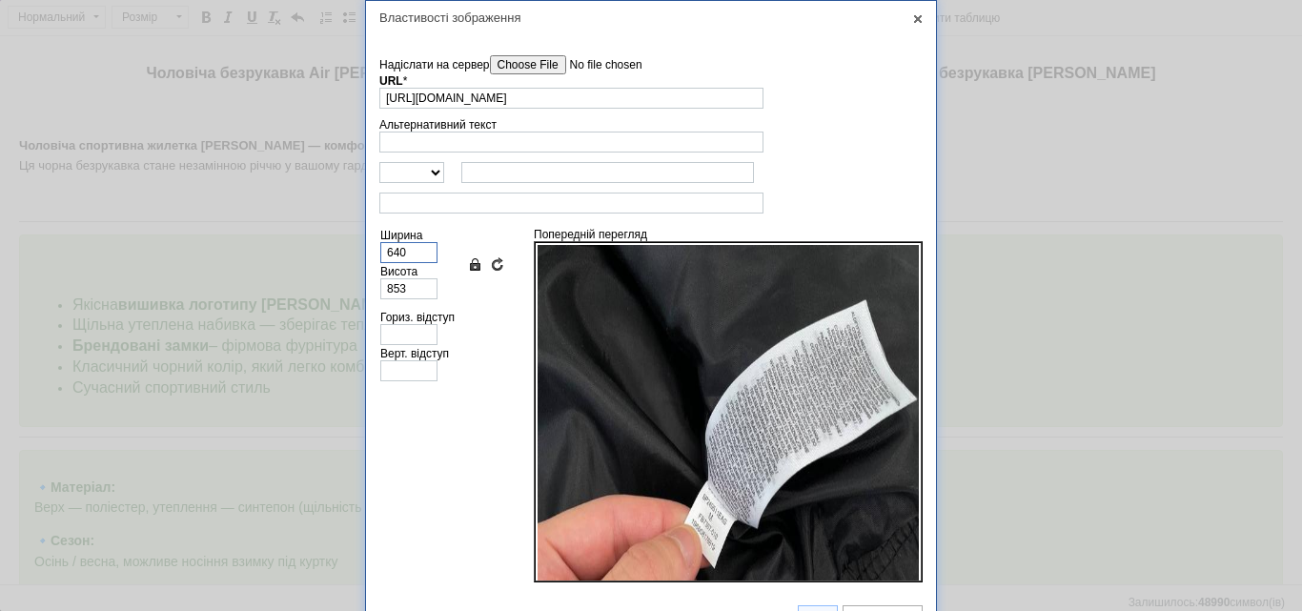
drag, startPoint x: 399, startPoint y: 255, endPoint x: 376, endPoint y: 253, distance: 23.0
click at [376, 253] on td "Надіслати на сервер undefined URL * https://images.prom.ua/6879173004_w640_h204…" at bounding box center [651, 313] width 570 height 558
type input "20"
type input "27"
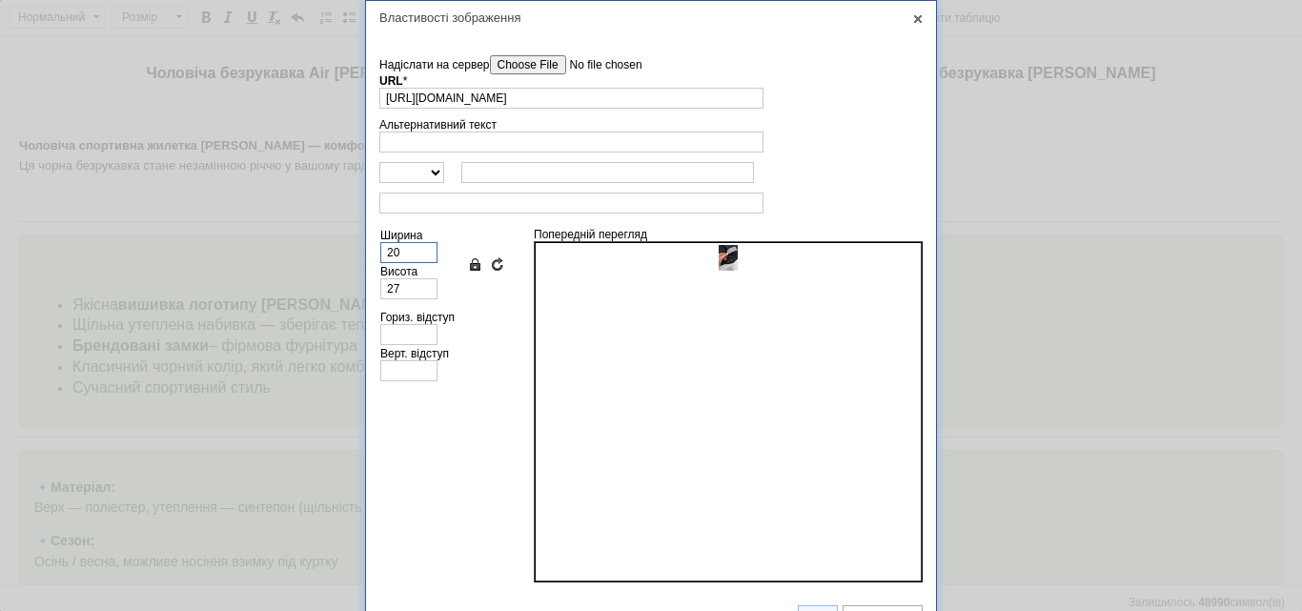
type input "200"
type input "267"
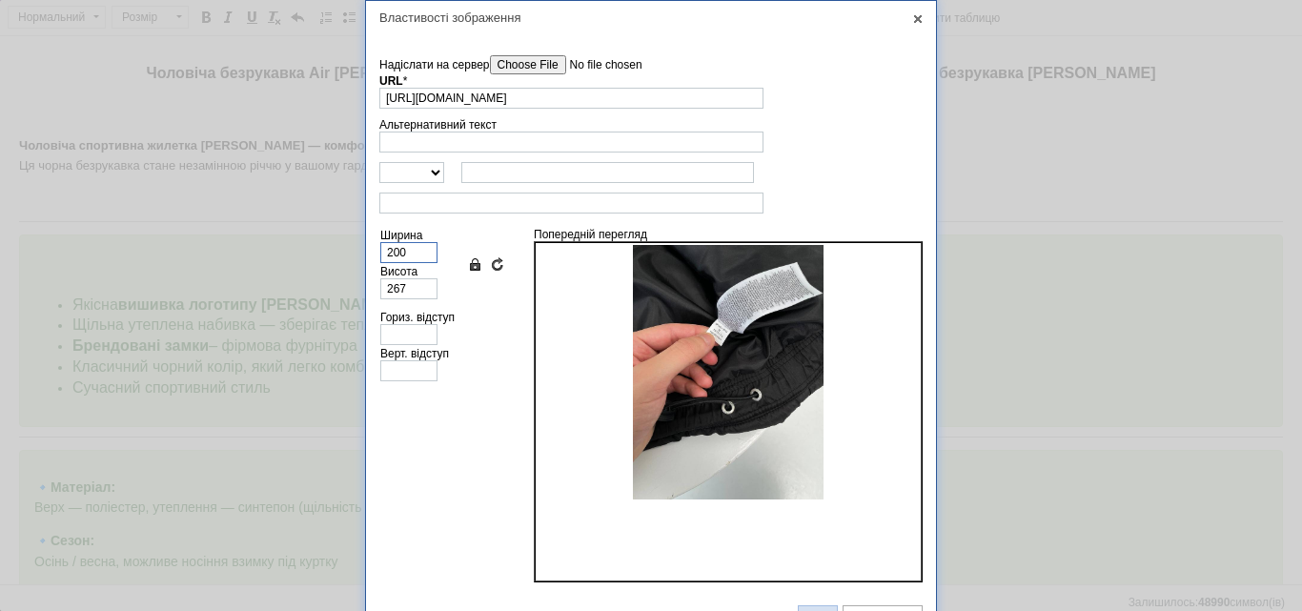
type input "200"
click at [810, 605] on link "ОК" at bounding box center [818, 616] width 40 height 23
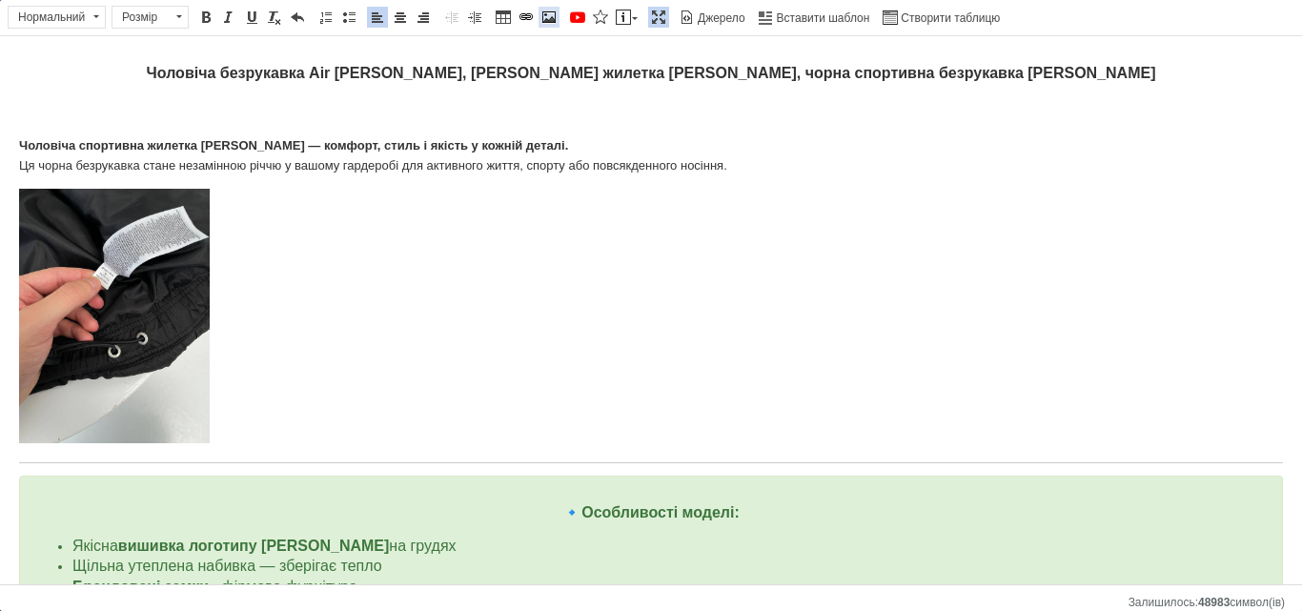
click at [543, 13] on span at bounding box center [549, 17] width 15 height 15
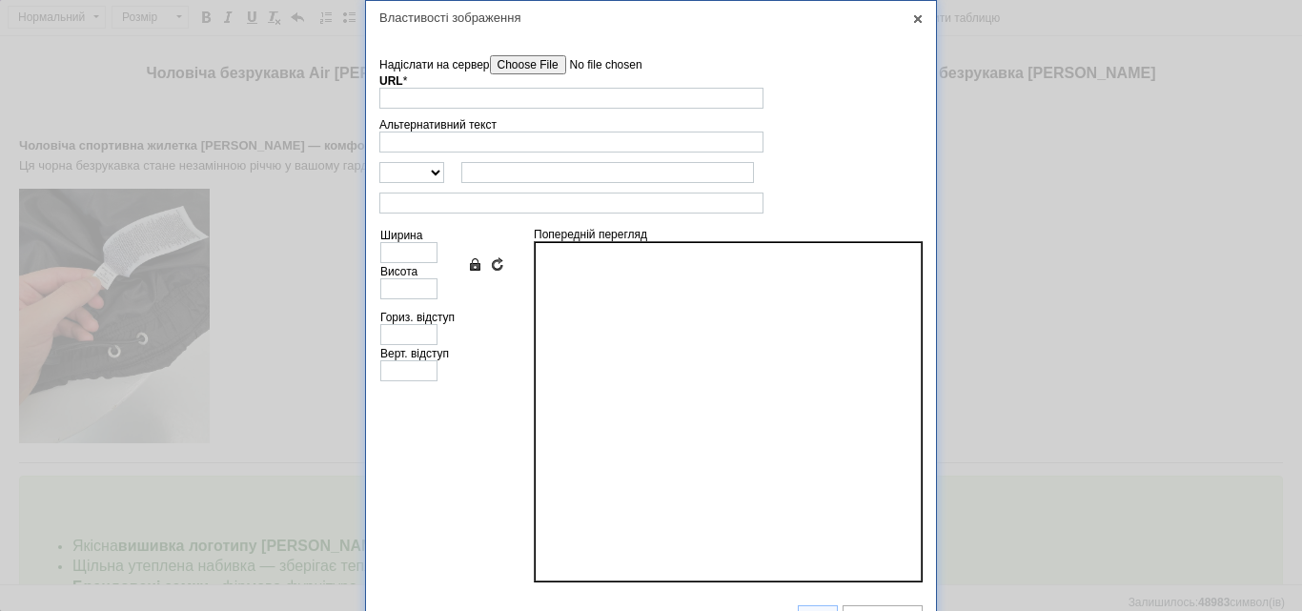
click at [563, 62] on input"] "Надіслати на сервер" at bounding box center [598, 64] width 216 height 19
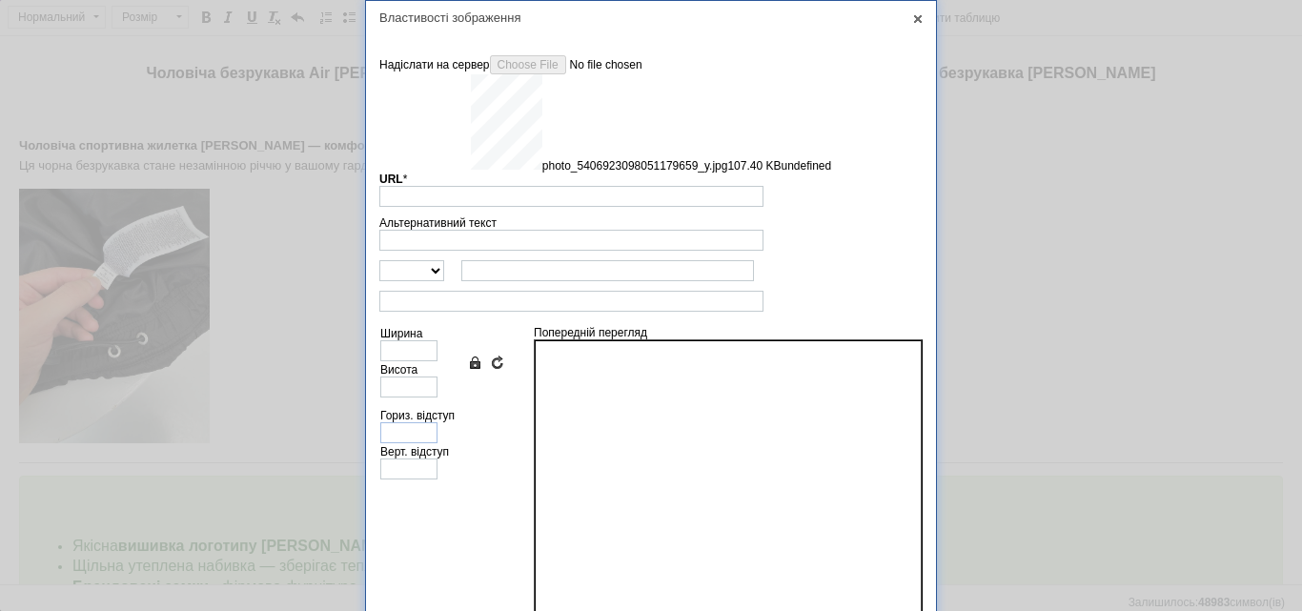
type input "https://images.prom.ua/6879173438_w640_h2048_photo_5406923098051179659_y.jpg?fr…"
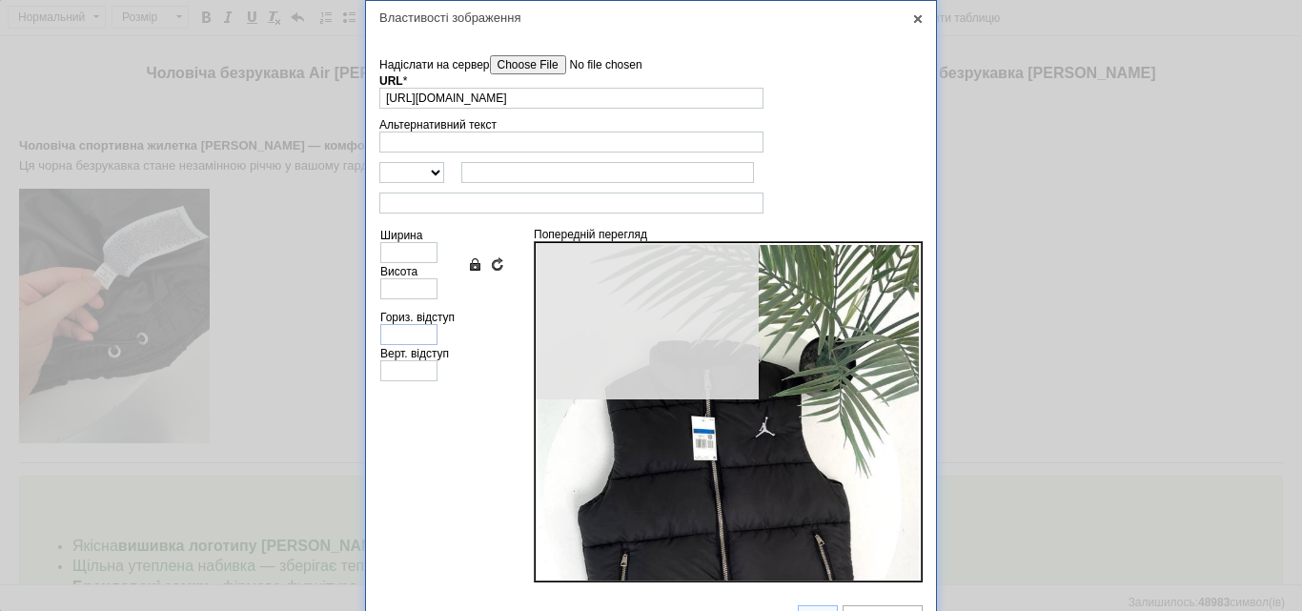
type input "640"
type input "853"
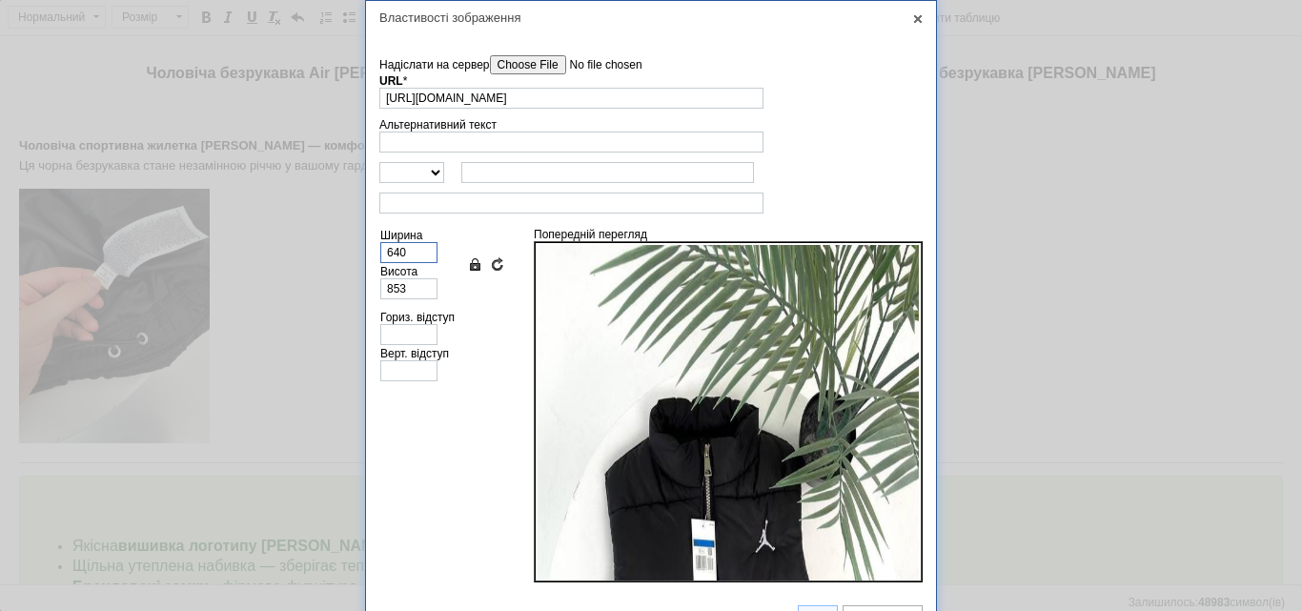
drag, startPoint x: 395, startPoint y: 253, endPoint x: 381, endPoint y: 250, distance: 13.7
click at [381, 250] on input "640" at bounding box center [408, 252] width 57 height 21
type input "20"
type input "27"
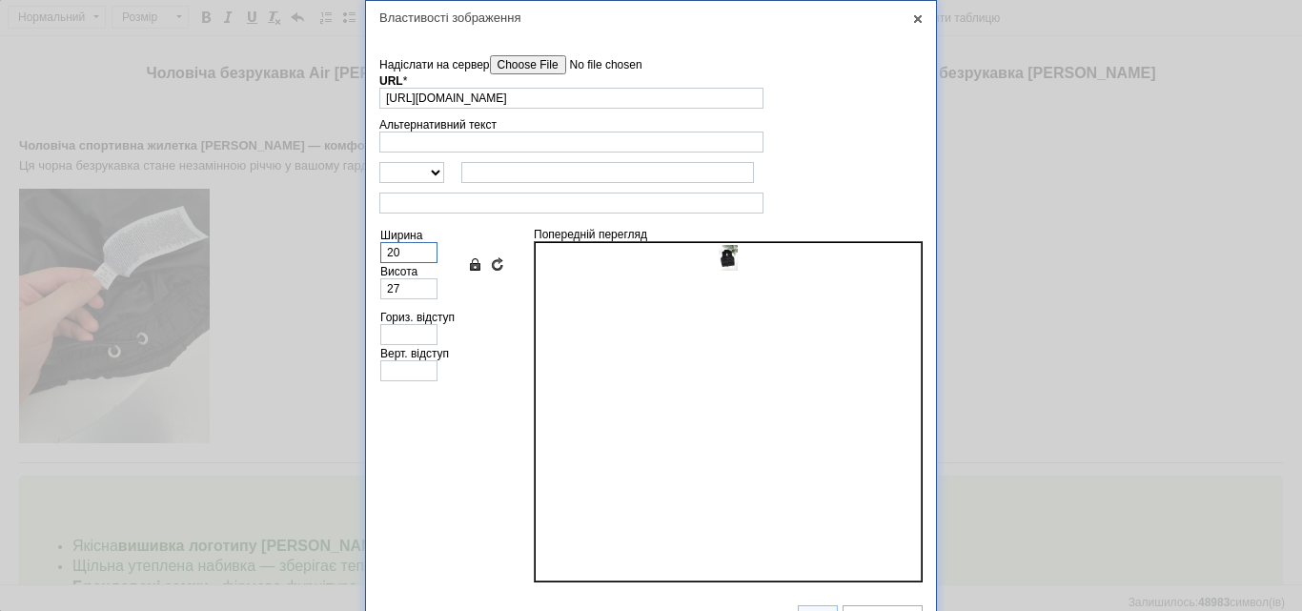
type input "200"
type input "267"
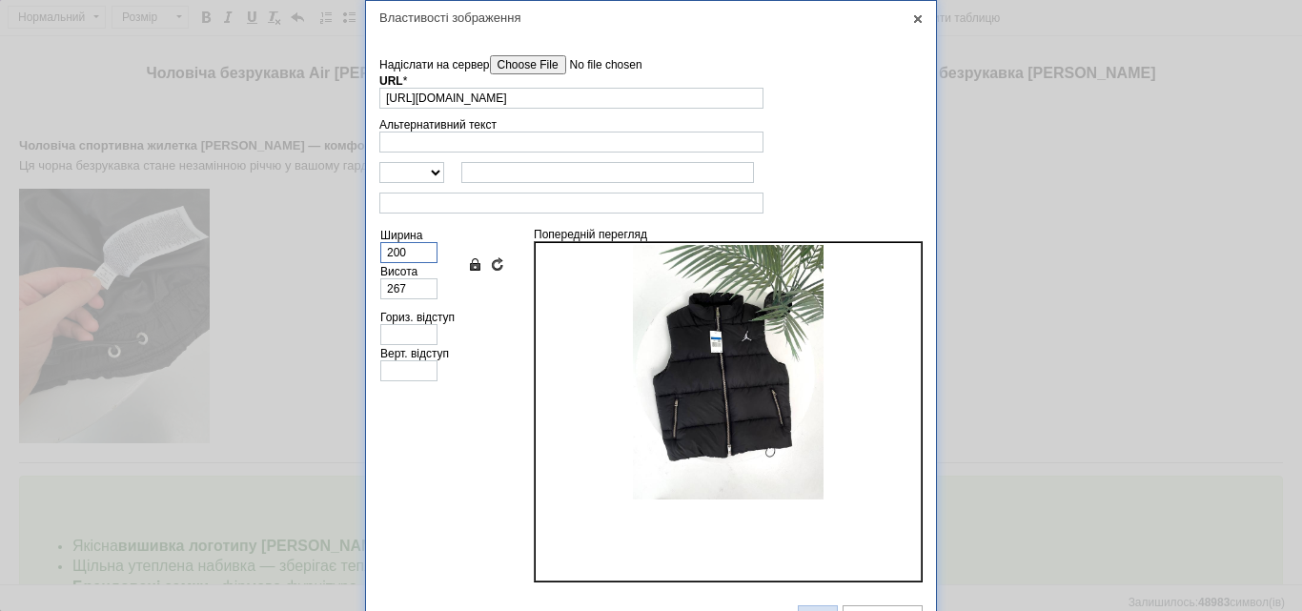
type input "200"
click at [814, 605] on link "ОК" at bounding box center [818, 616] width 40 height 23
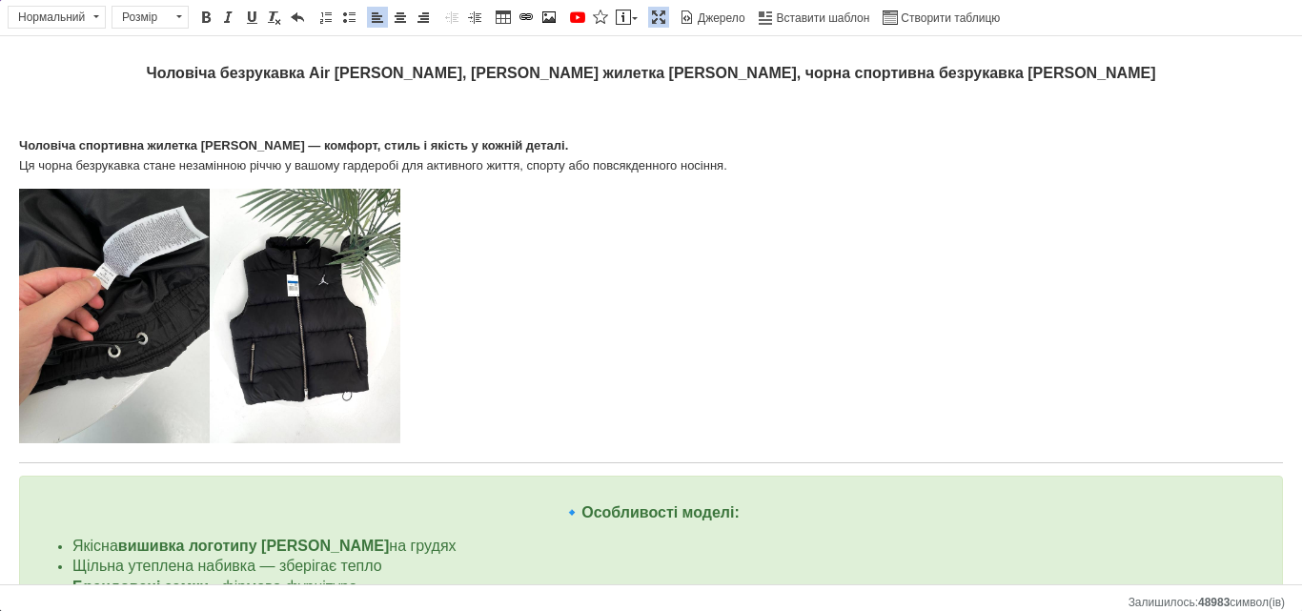
click at [453, 367] on p "​​​​​​​" at bounding box center [651, 319] width 1264 height 261
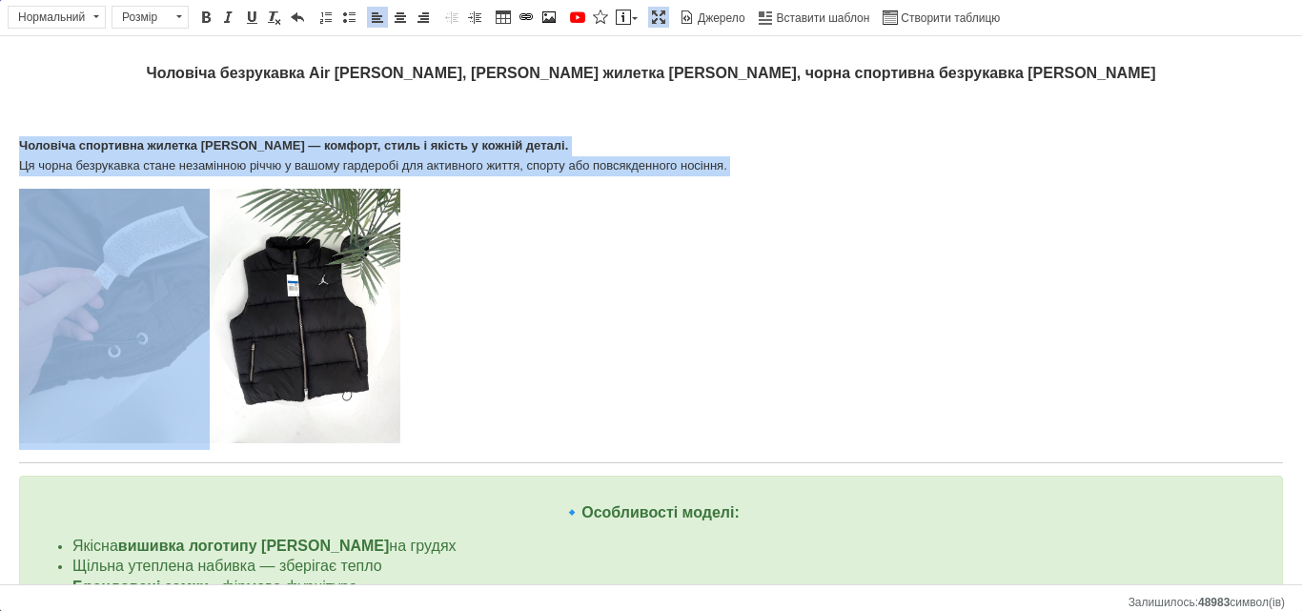
drag, startPoint x: 746, startPoint y: 181, endPoint x: 10, endPoint y: 149, distance: 736.8
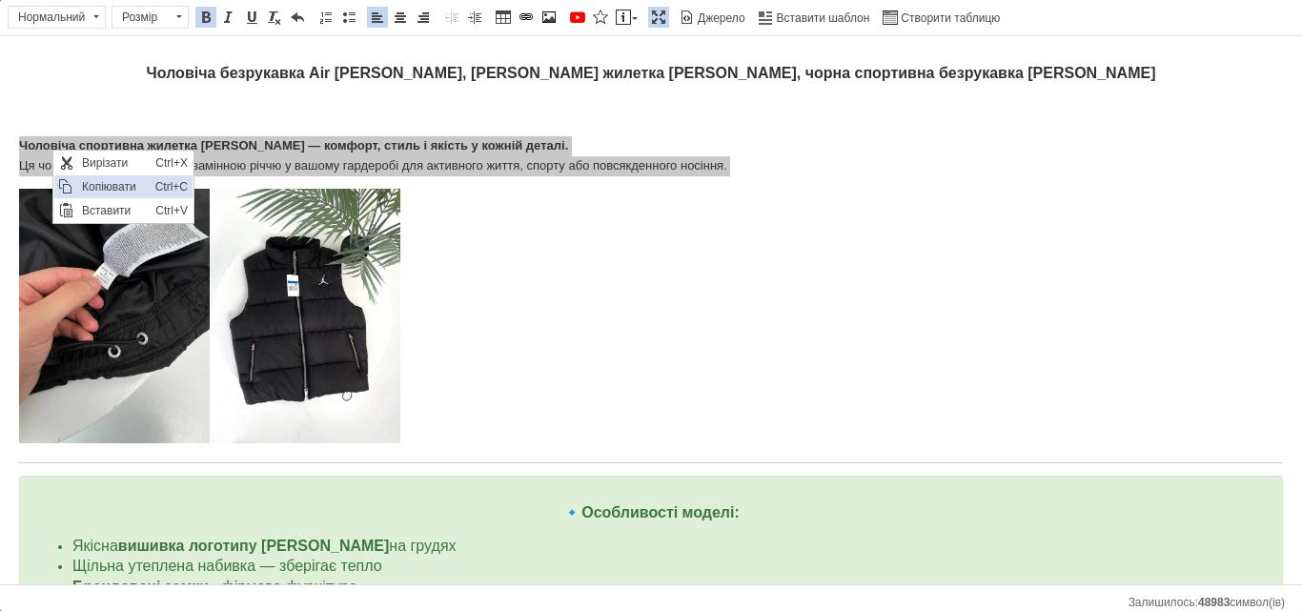
click at [107, 182] on span "Копіювати" at bounding box center [113, 186] width 73 height 23
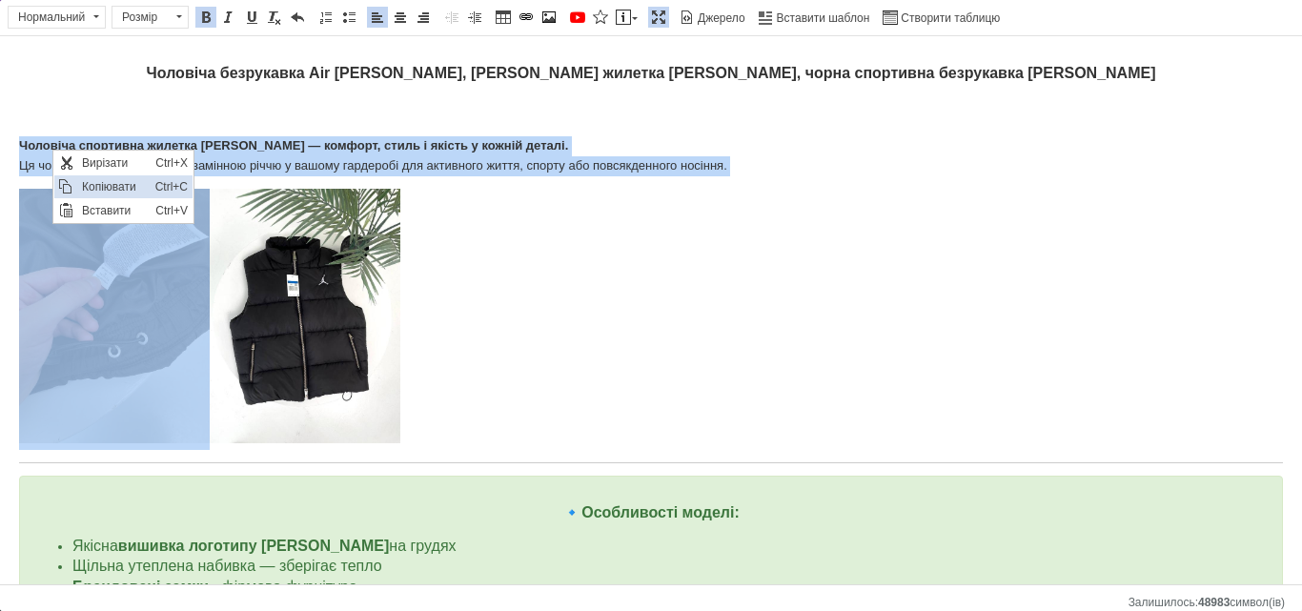
copy p "Чоловіча спортивна жилетка Jordan — комфорт, стиль і якість у кожній деталі. Ця…"
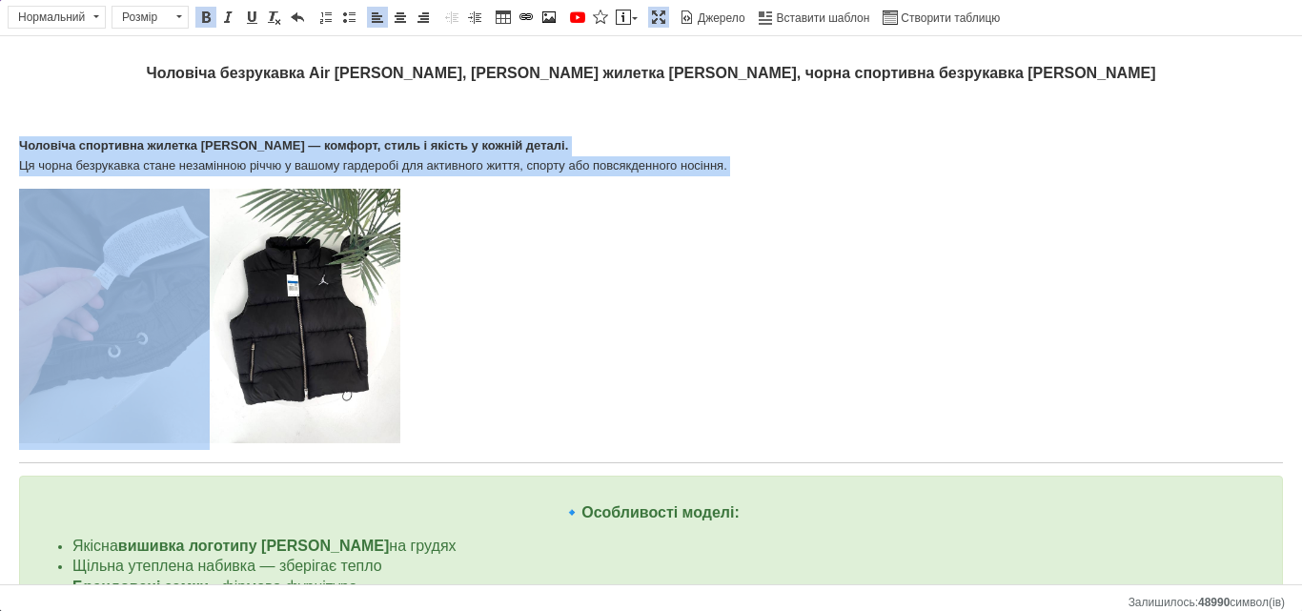
click at [631, 16] on link "Вставити повідомлення" at bounding box center [627, 17] width 28 height 21
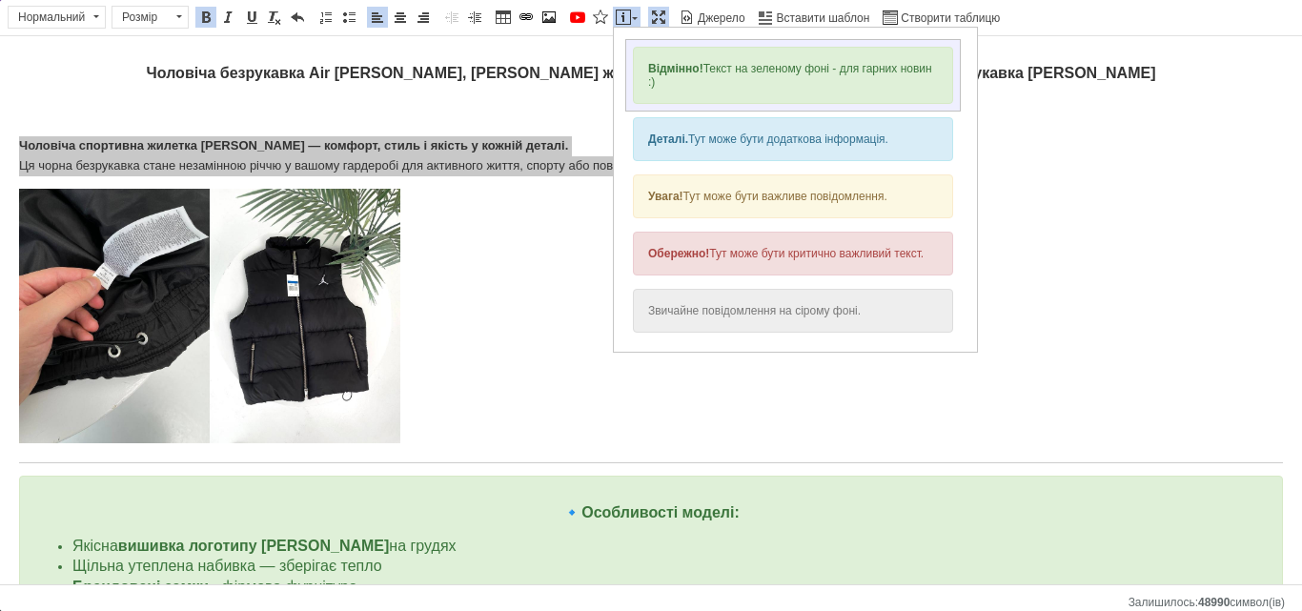
click at [646, 66] on div "Відмінно! Текст на зеленому фоні - для гарних новин :)" at bounding box center [793, 75] width 320 height 57
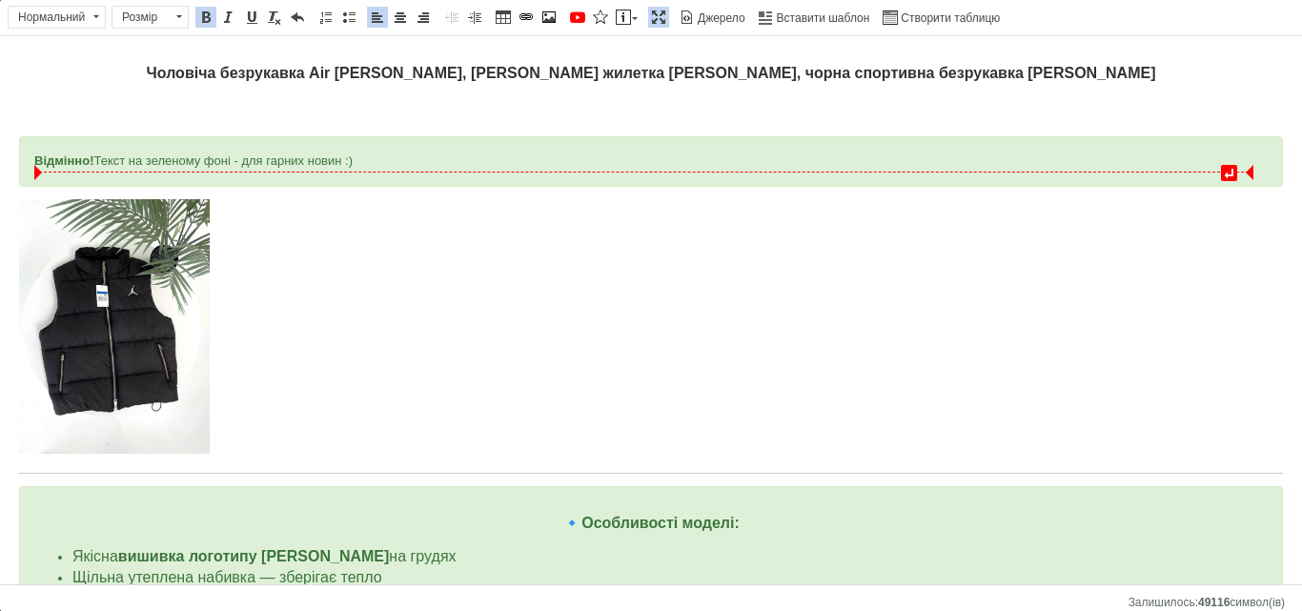
click at [461, 177] on div "Відмінно! Текст на зеленому фоні - для гарних новин :)" at bounding box center [651, 161] width 1264 height 51
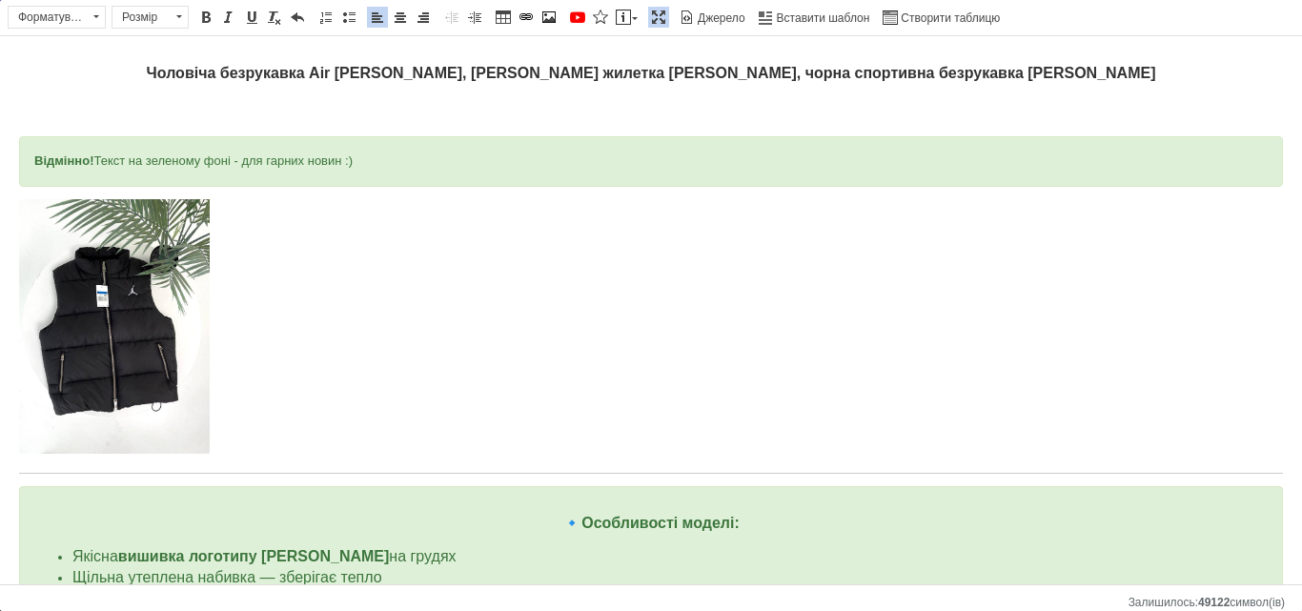
click at [461, 177] on div "Відмінно! Текст на зеленому фоні - для гарних новин :)" at bounding box center [651, 161] width 1264 height 51
click at [227, 19] on span at bounding box center [228, 17] width 15 height 15
click at [295, 17] on span at bounding box center [297, 17] width 15 height 15
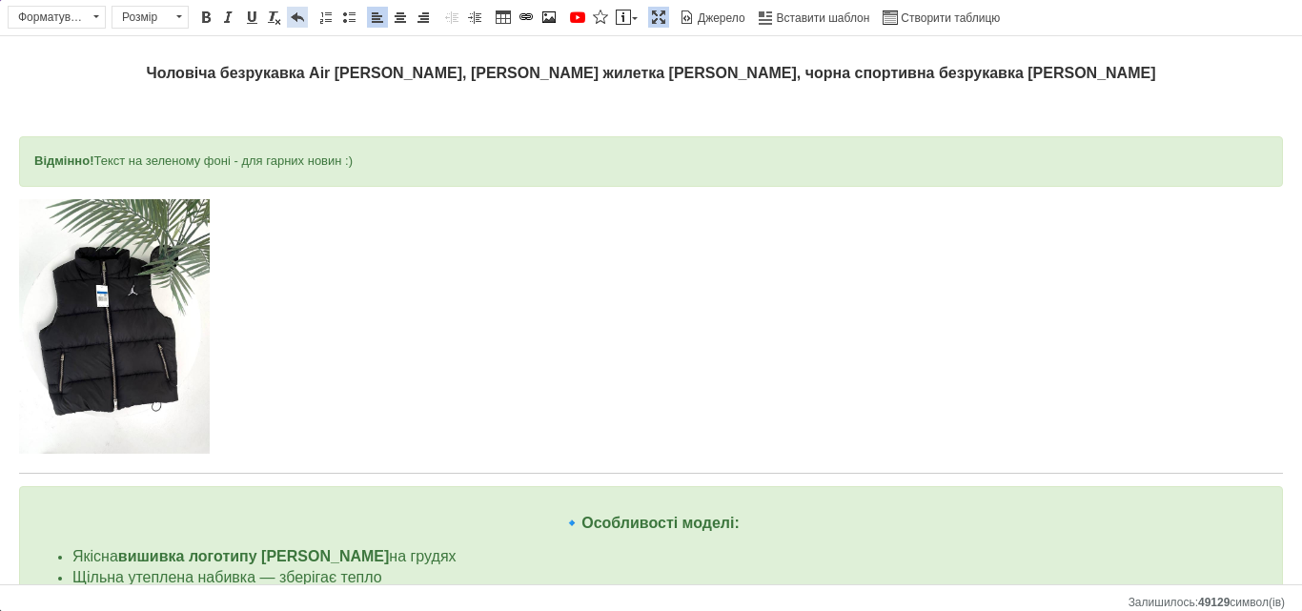
click at [295, 17] on span at bounding box center [297, 17] width 15 height 15
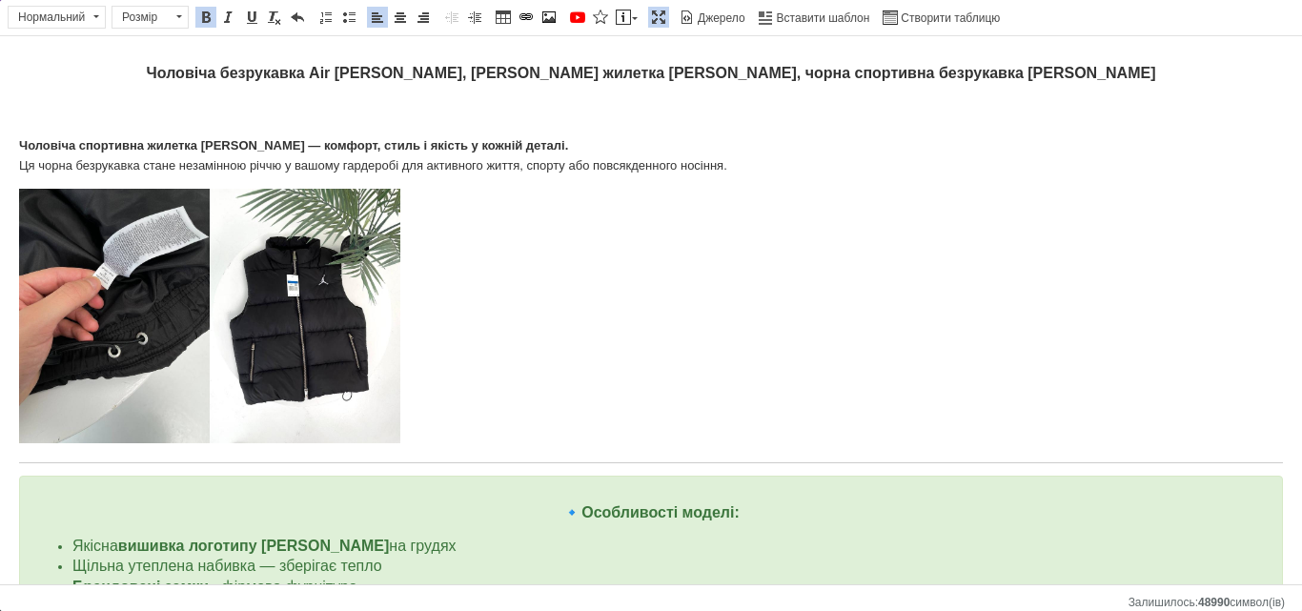
click at [754, 158] on p "Чоловіча спортивна жилетка Jordan — комфорт, стиль і якість у кожній деталі. Ця…" at bounding box center [651, 156] width 1264 height 40
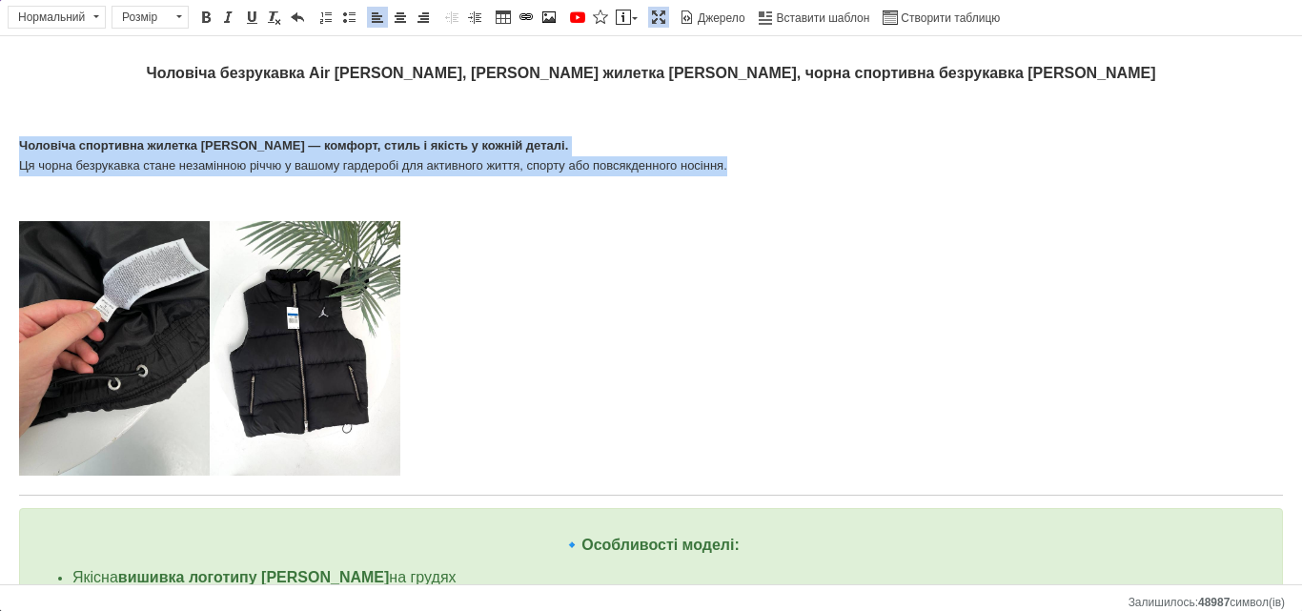
drag, startPoint x: 564, startPoint y: 153, endPoint x: 21, endPoint y: 143, distance: 543.6
click at [20, 143] on p "Чоловіча спортивна жилетка Jordan — комфорт, стиль і якість у кожній деталі. Ця…" at bounding box center [651, 156] width 1264 height 40
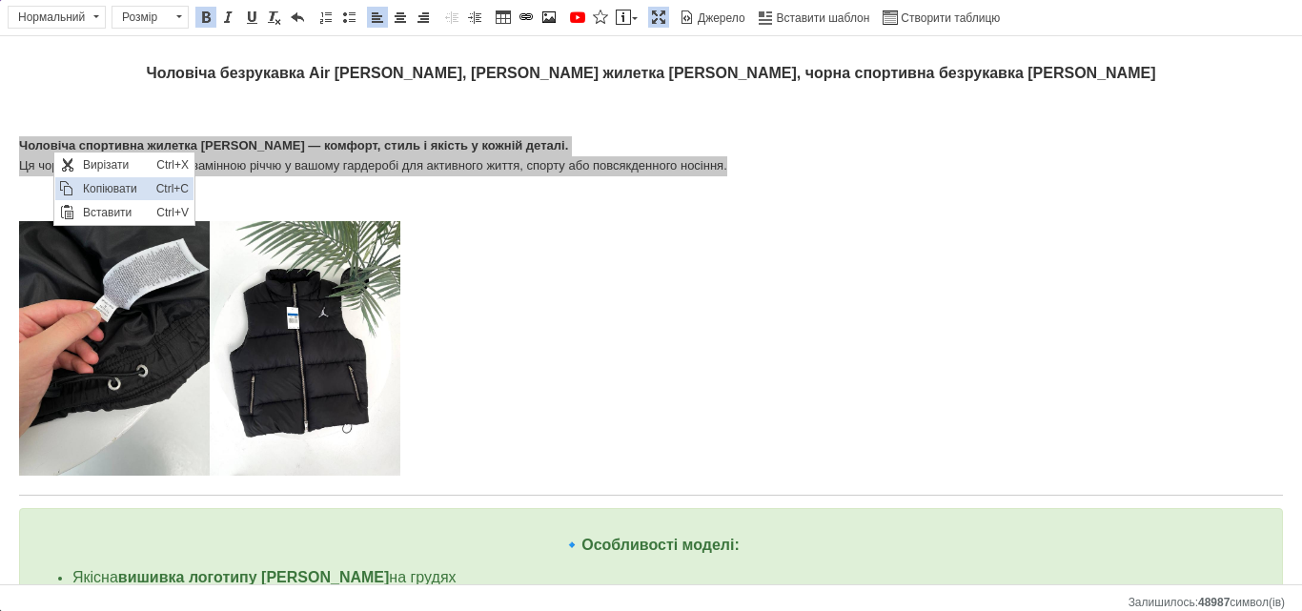
click at [107, 189] on span "Копіювати" at bounding box center [114, 188] width 73 height 23
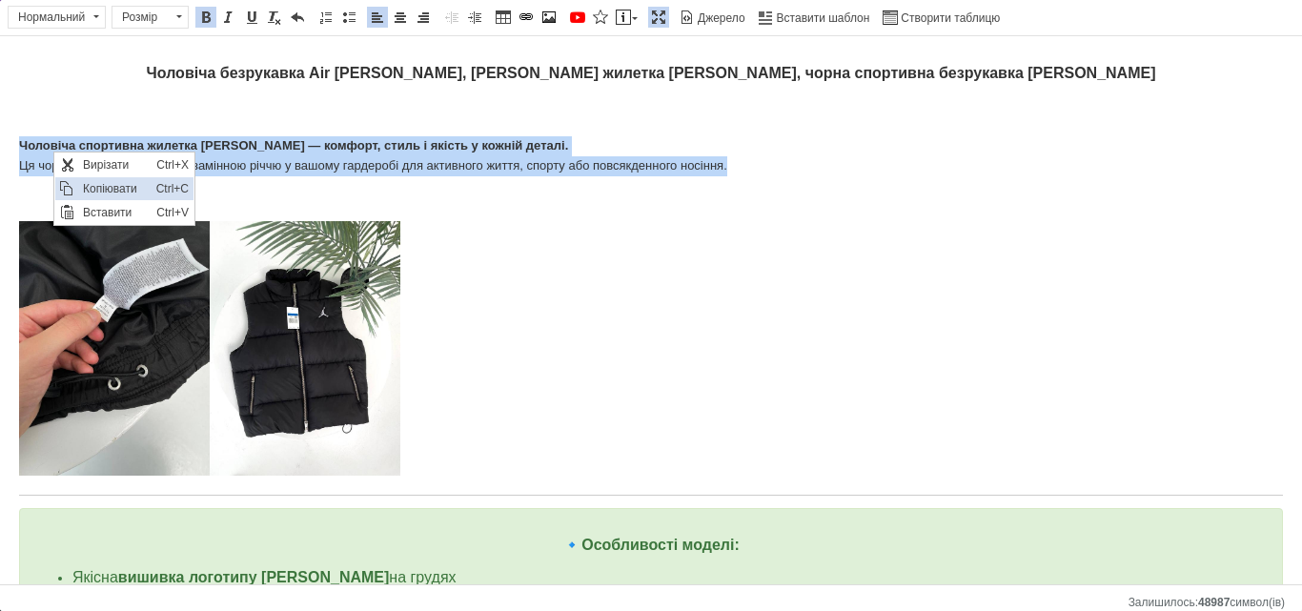
copy p "Чоловіча спортивна жилетка Jordan — комфорт, стиль і якість у кожній деталі. Ця…"
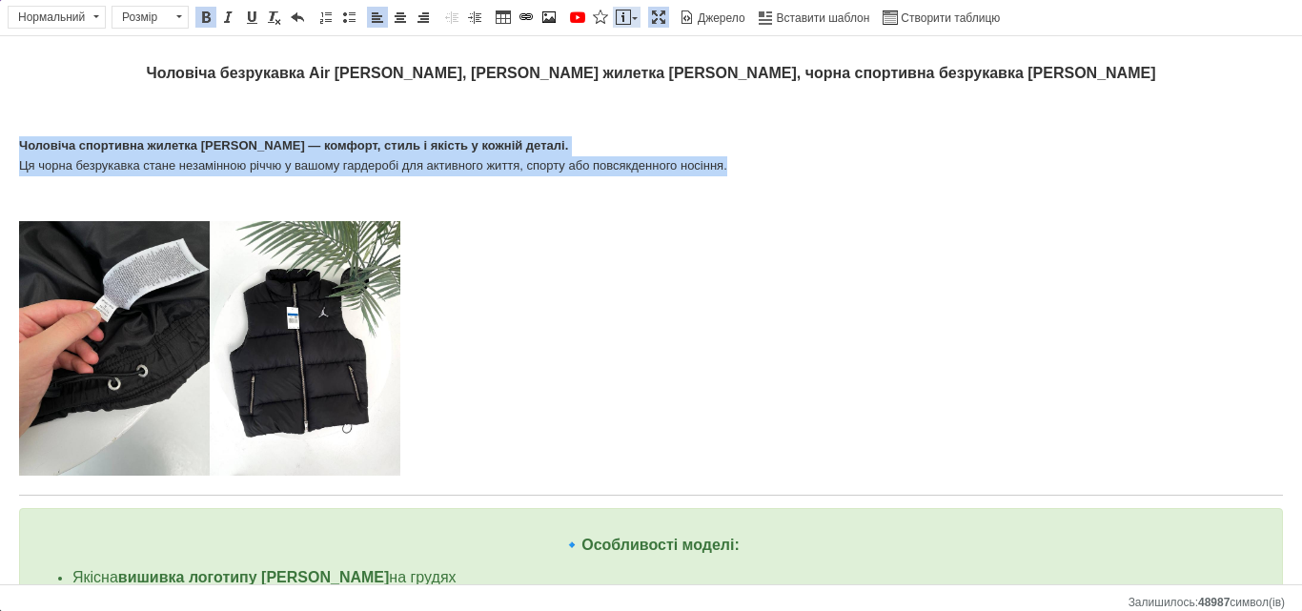
click at [636, 11] on link "Вставити повідомлення" at bounding box center [627, 17] width 28 height 21
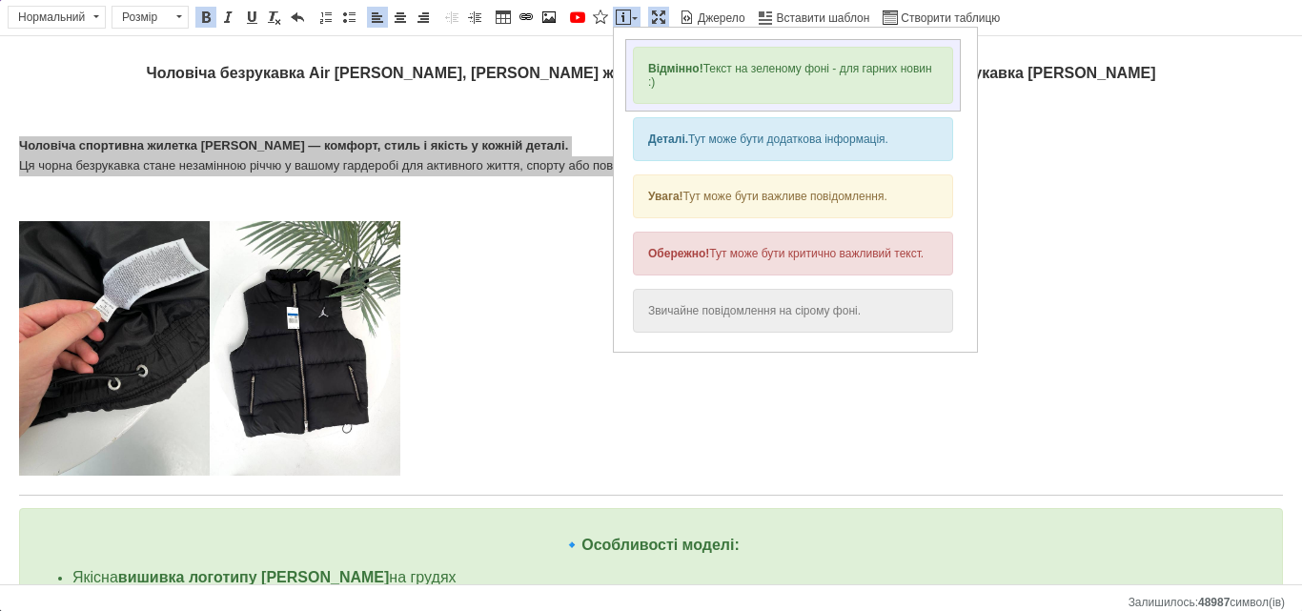
click at [734, 94] on div "Відмінно! Текст на зеленому фоні - для гарних новин :)" at bounding box center [793, 75] width 320 height 57
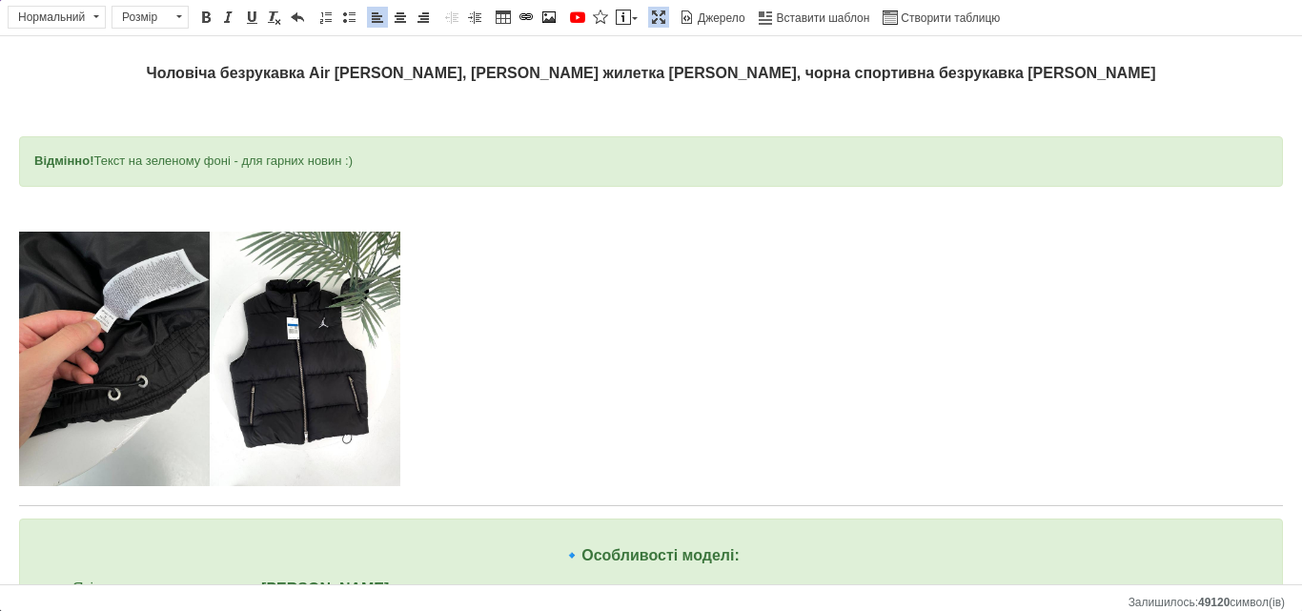
click at [338, 163] on div "Відмінно! Текст на зеленому фоні - для гарних новин :)" at bounding box center [651, 162] width 1234 height 20
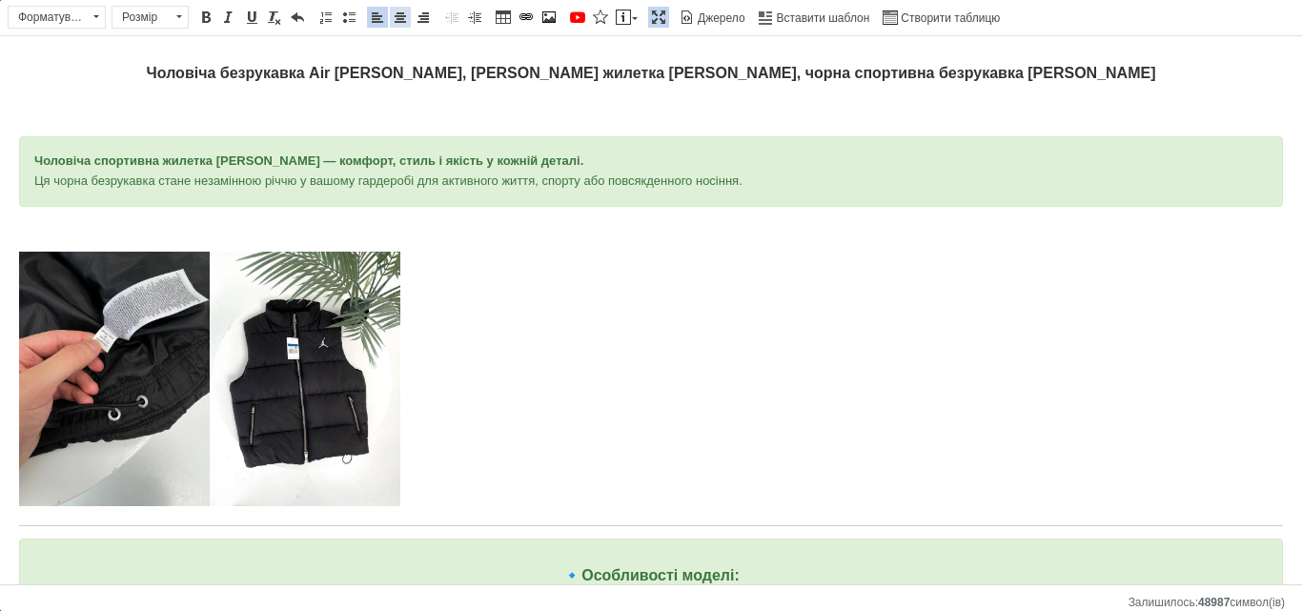
click at [410, 24] on link "По центру" at bounding box center [400, 17] width 21 height 21
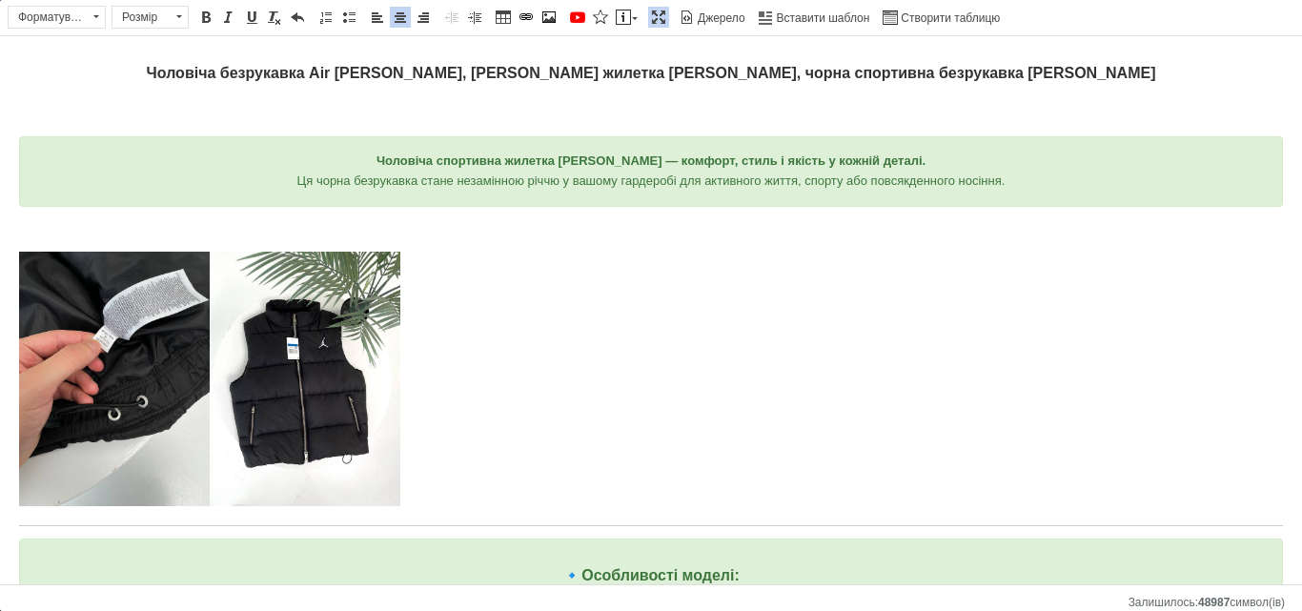
click at [531, 252] on p "Редактор, BB6C4E04-A98E-4525-A455-324BFA7A231A" at bounding box center [651, 382] width 1264 height 261
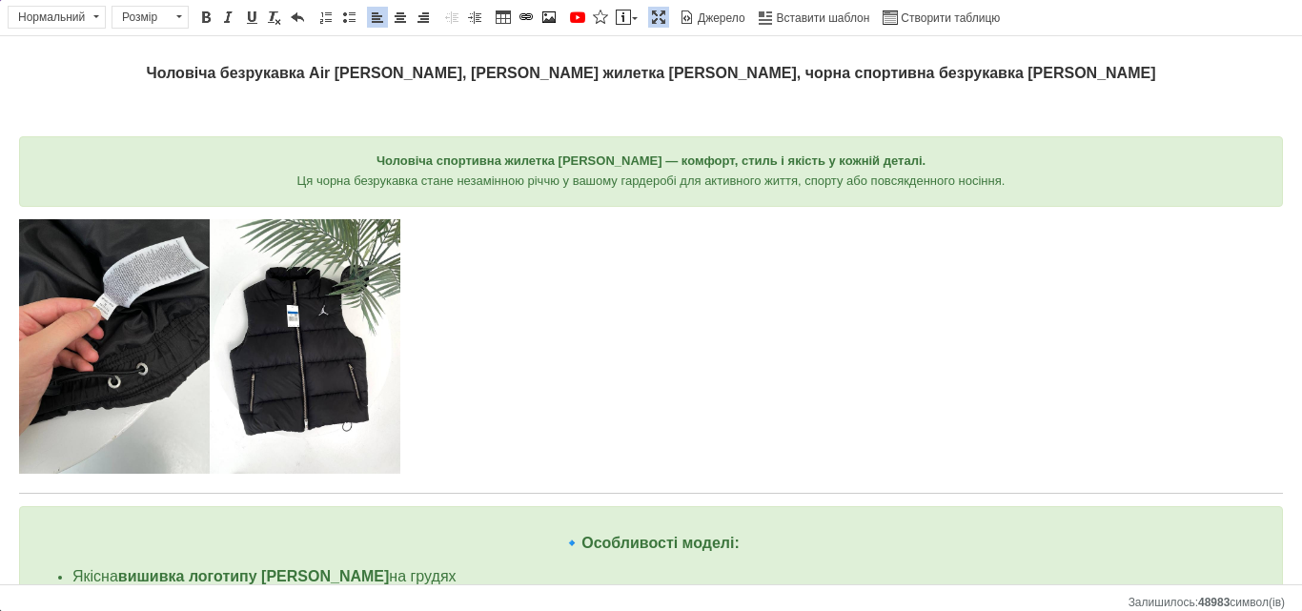
click at [663, 13] on span at bounding box center [658, 17] width 15 height 15
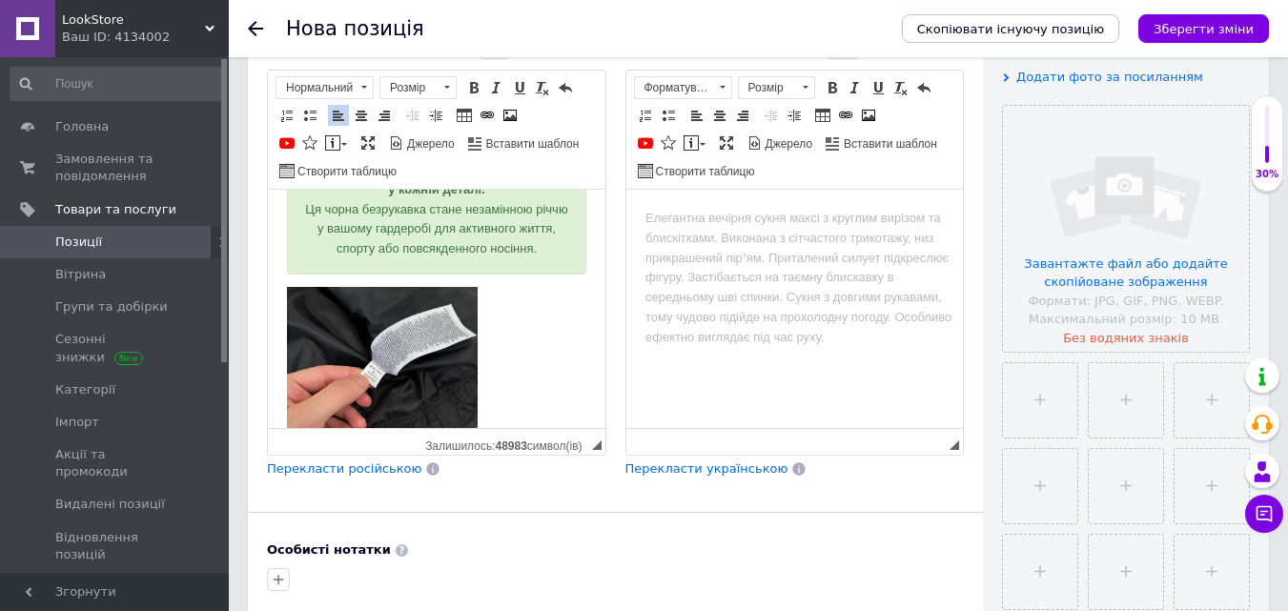
scroll to position [373, 0]
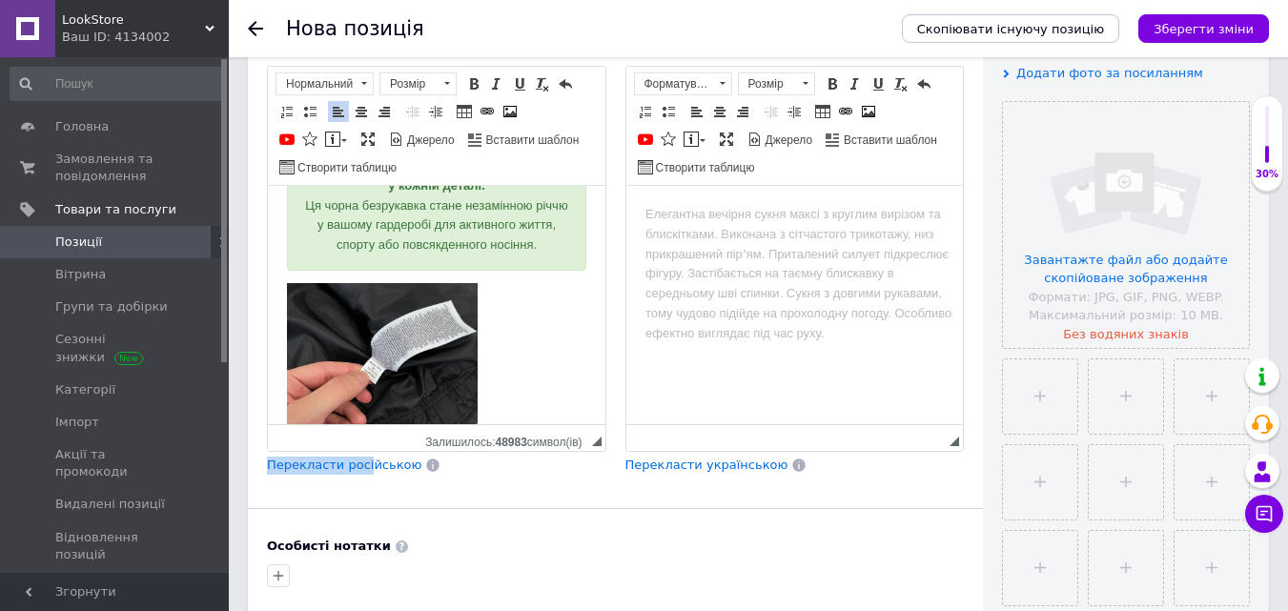
drag, startPoint x: 367, startPoint y: 452, endPoint x: 362, endPoint y: 472, distance: 20.6
click at [362, 471] on div "Опис позиції (Українська) New Чоловіча безрукавка Air Jordan, брендова жилетка …" at bounding box center [436, 254] width 359 height 461
drag, startPoint x: 362, startPoint y: 472, endPoint x: 378, endPoint y: 463, distance: 17.5
click at [362, 471] on span "Перекласти російською" at bounding box center [344, 465] width 154 height 14
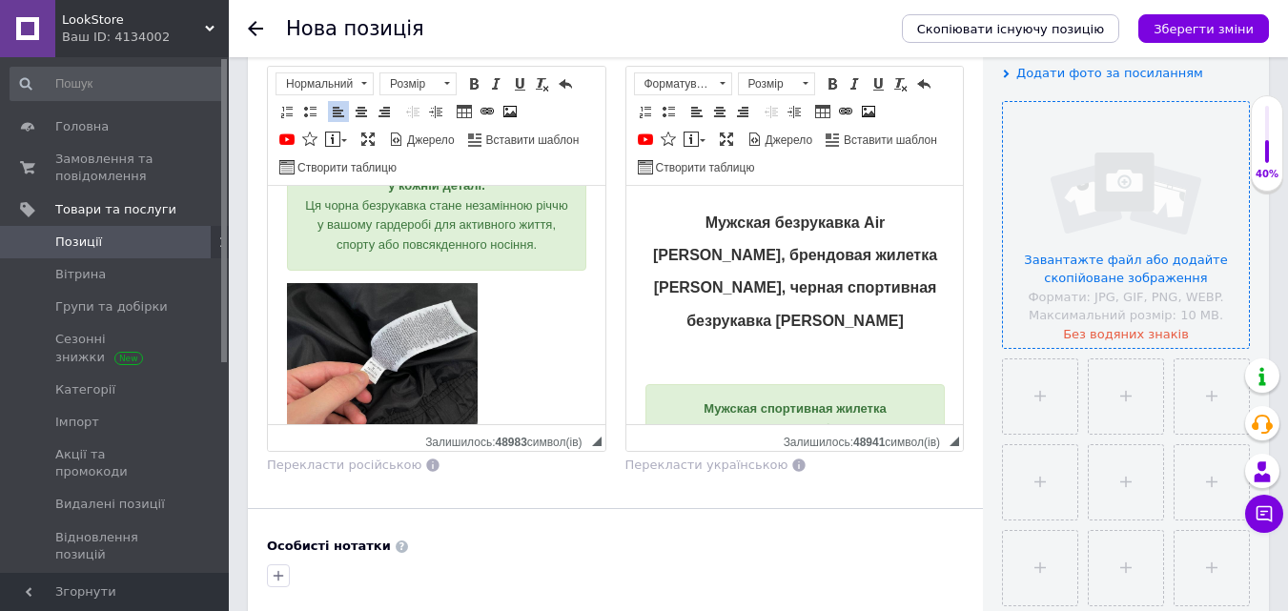
click at [1133, 275] on input "file" at bounding box center [1126, 225] width 246 height 246
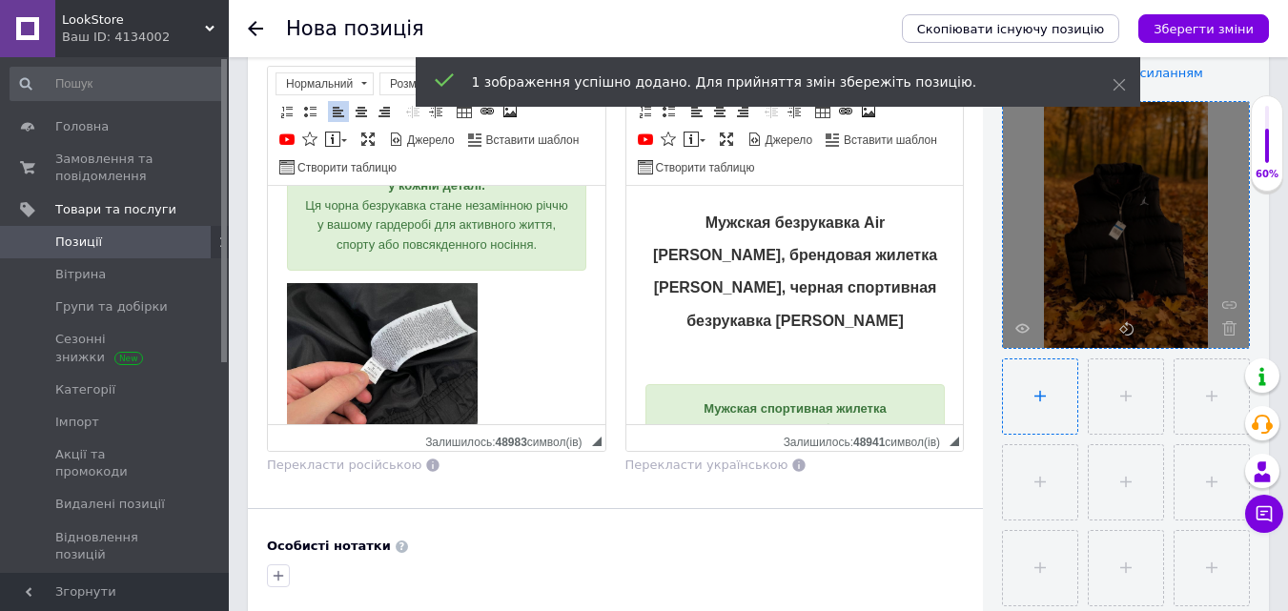
click at [1055, 411] on input "file" at bounding box center [1040, 396] width 74 height 74
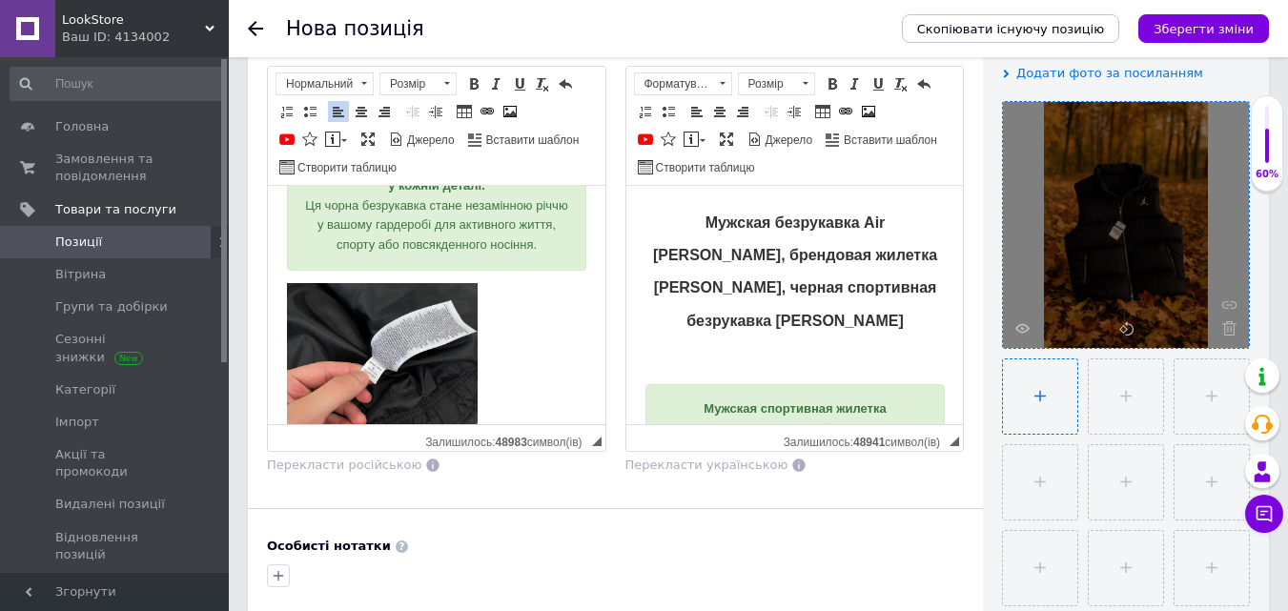
type input "C:\fakepath\photo_5406923098051179659_y.jpg"
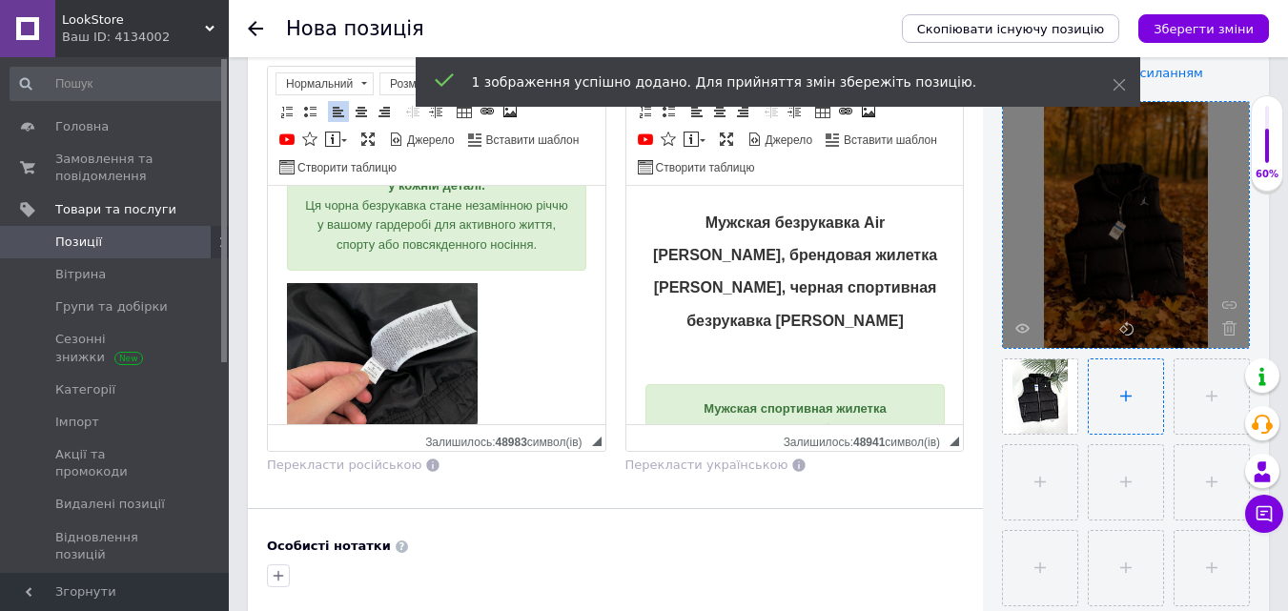
click at [1109, 385] on input "file" at bounding box center [1126, 396] width 74 height 74
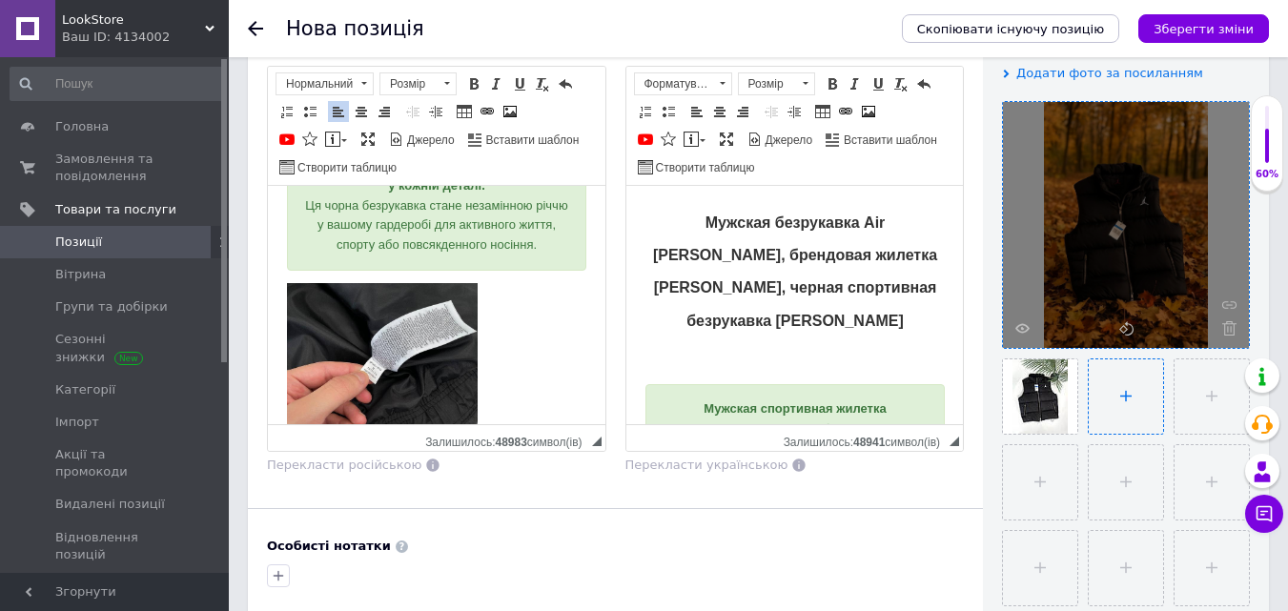
type input "C:\fakepath\photo_5413429045791685079_y.jpg"
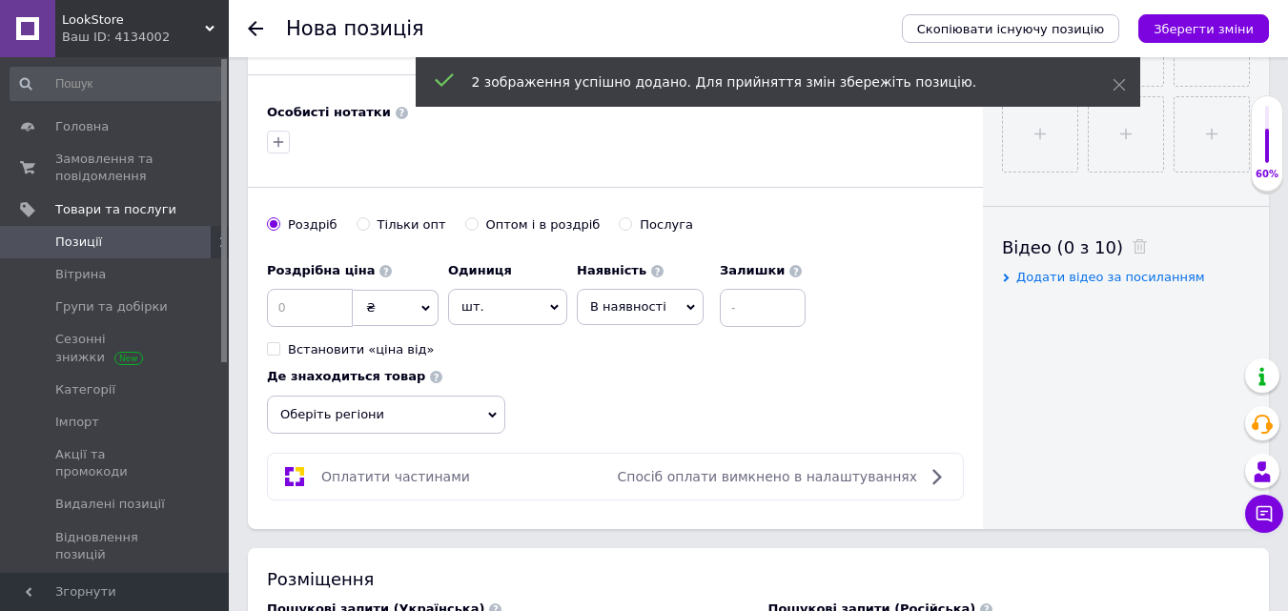
scroll to position [810, 0]
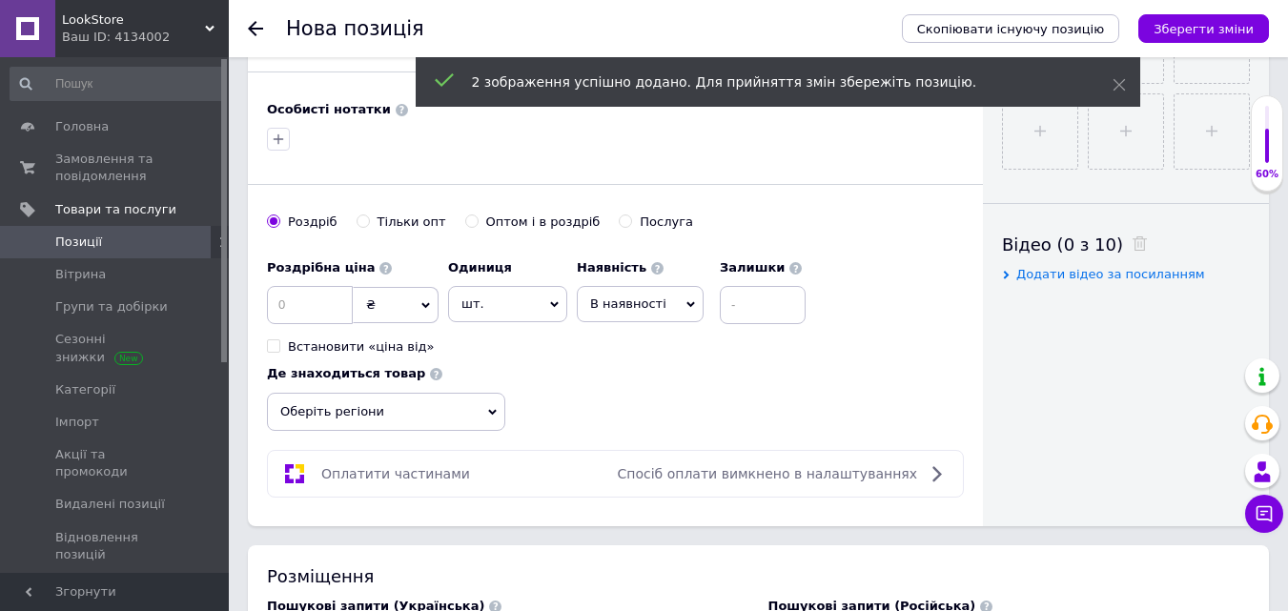
click at [465, 216] on input "Оптом і в роздріб" at bounding box center [471, 221] width 12 height 12
radio input "true"
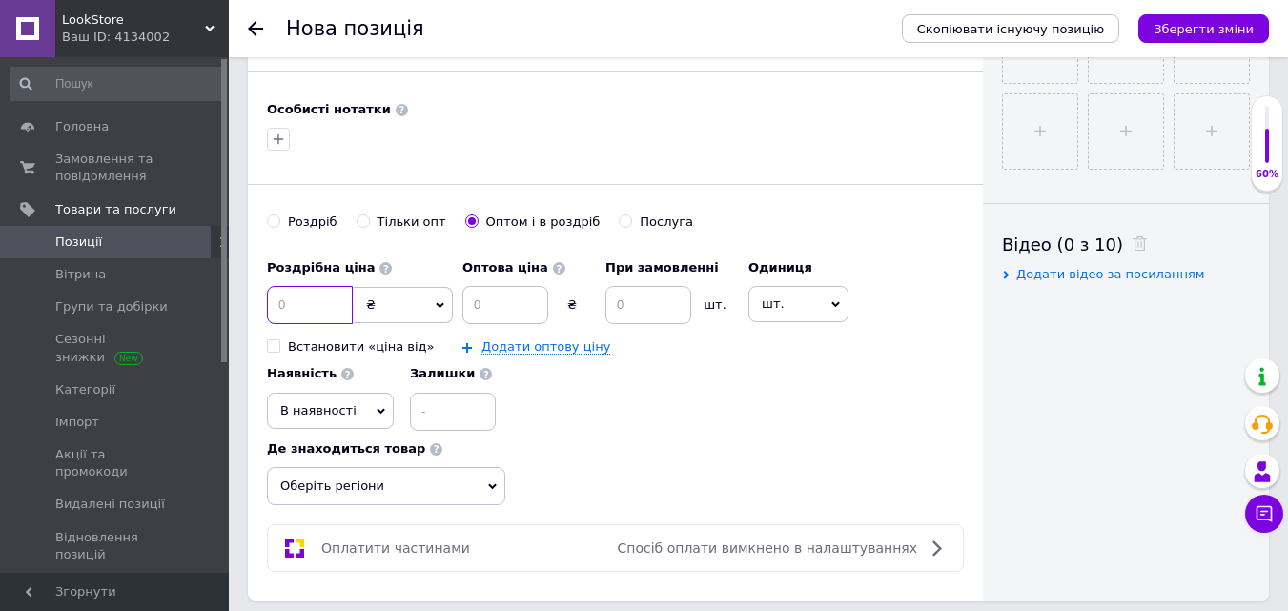
click at [317, 299] on input at bounding box center [310, 305] width 86 height 38
click at [1048, 129] on input "file" at bounding box center [1040, 131] width 74 height 74
click at [295, 281] on div "Роздрібна ціна ₴ $ EUR CHF GBP ¥ PLN ₸ MDL HUF KGS CNY TRY KRW lei Встановити «…" at bounding box center [360, 303] width 186 height 106
click at [300, 291] on input at bounding box center [310, 305] width 86 height 38
type input "3500"
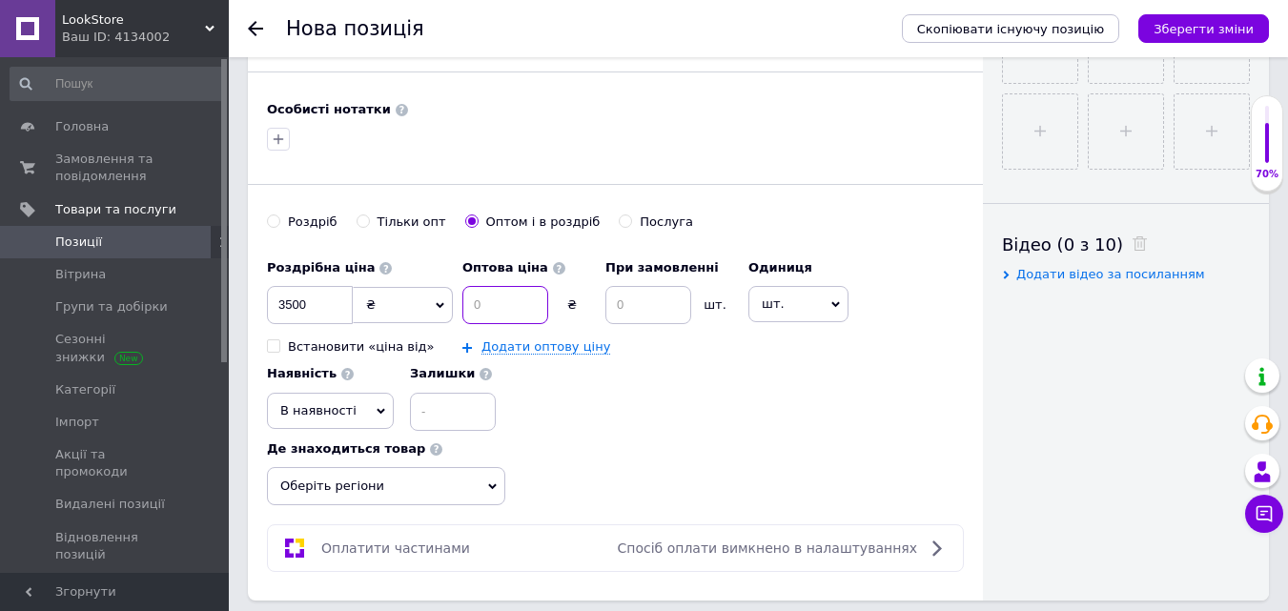
click at [485, 307] on input at bounding box center [505, 305] width 86 height 38
type input "2600"
click at [648, 313] on input at bounding box center [648, 305] width 86 height 38
type input "2"
click at [588, 423] on div "Роздрібна ціна 3500 ₴ $ EUR CHF GBP ¥ PLN ₸ MDL HUF KGS CNY TRY KRW lei Встанов…" at bounding box center [615, 340] width 697 height 181
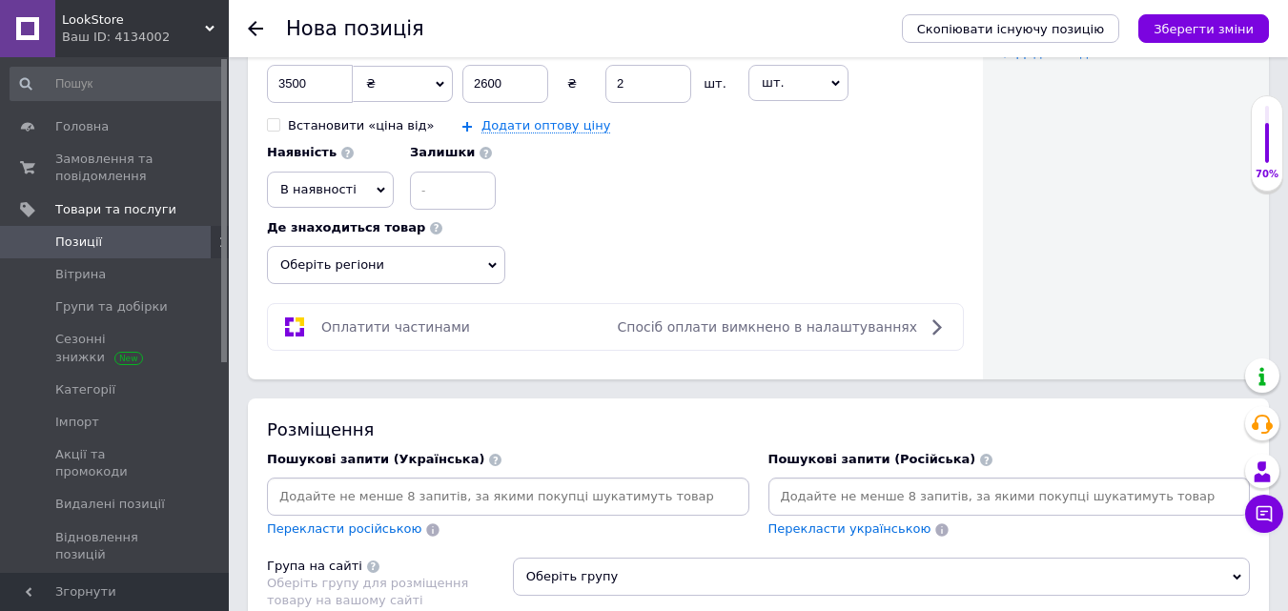
scroll to position [1153, 0]
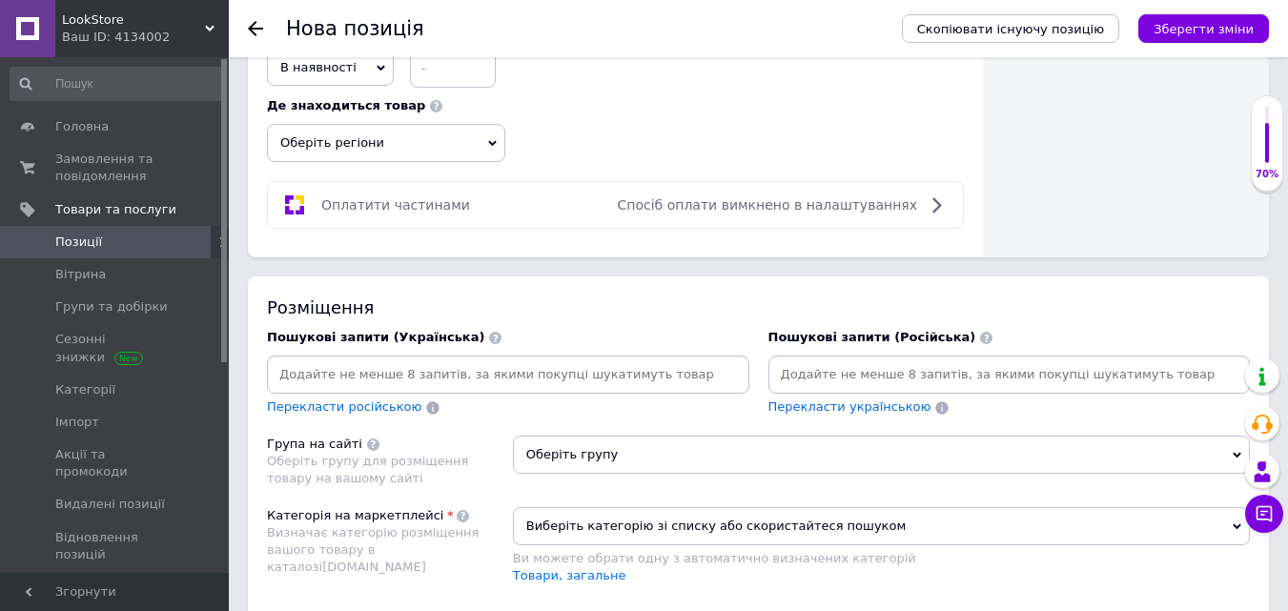
click at [435, 142] on span "Оберіть регіони" at bounding box center [386, 143] width 238 height 38
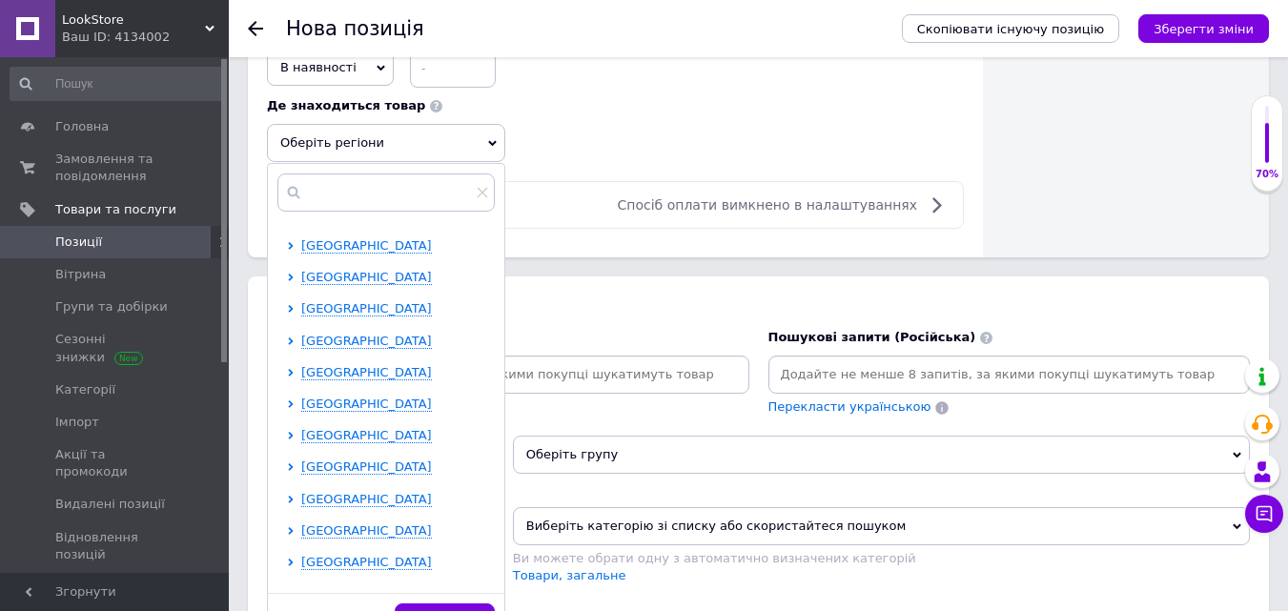
scroll to position [377, 0]
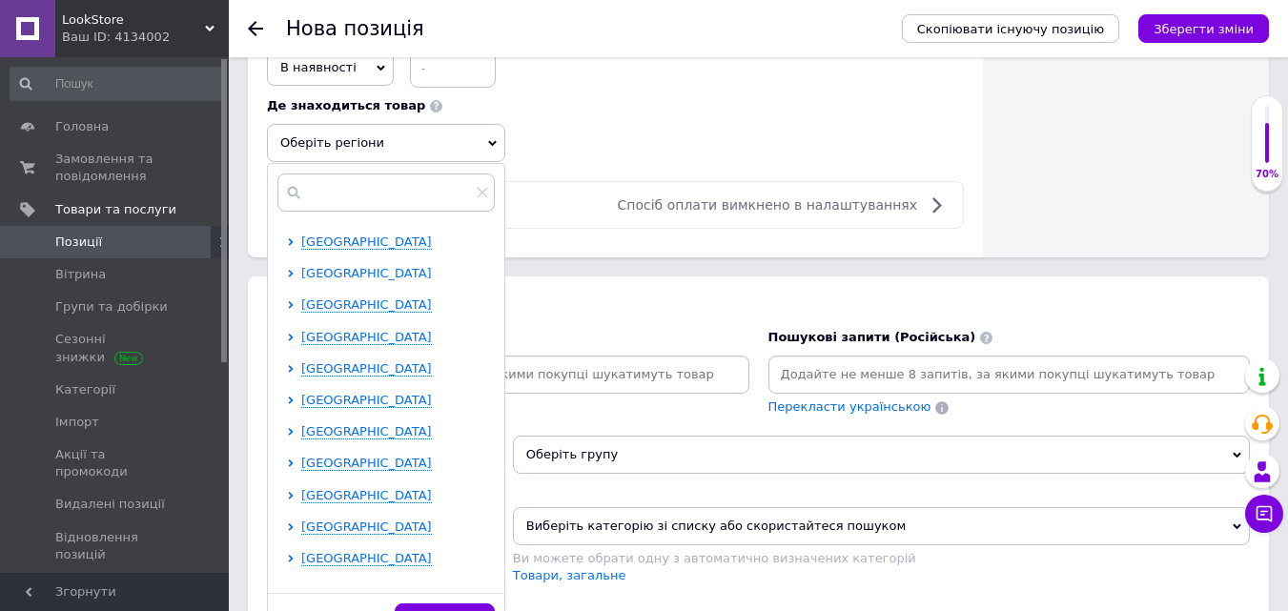
click at [352, 277] on span "[GEOGRAPHIC_DATA]" at bounding box center [366, 273] width 131 height 14
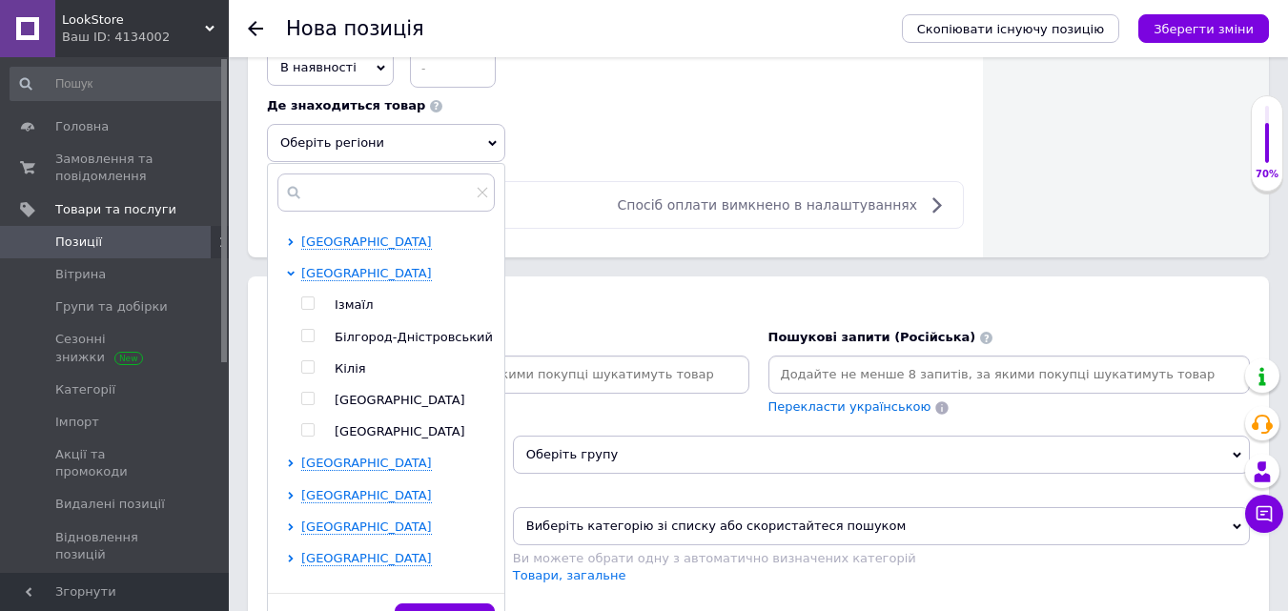
click at [314, 399] on span at bounding box center [307, 398] width 13 height 13
click at [314, 399] on input "checkbox" at bounding box center [307, 399] width 12 height 12
checkbox input "true"
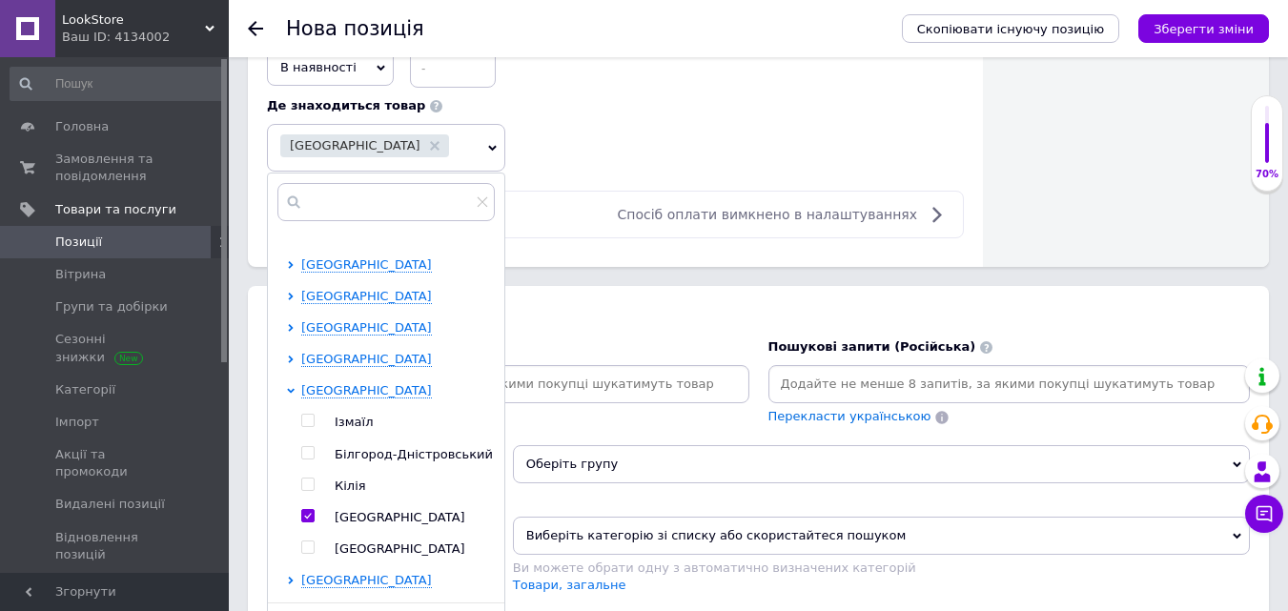
scroll to position [264, 0]
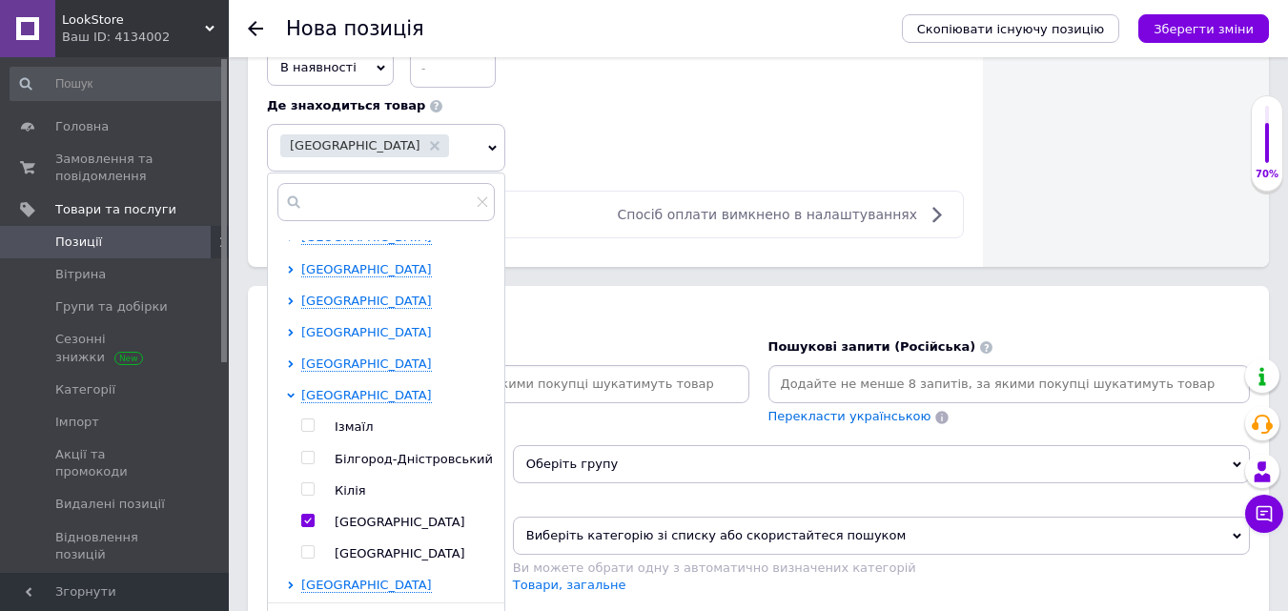
click at [322, 333] on span "[GEOGRAPHIC_DATA]" at bounding box center [366, 332] width 131 height 14
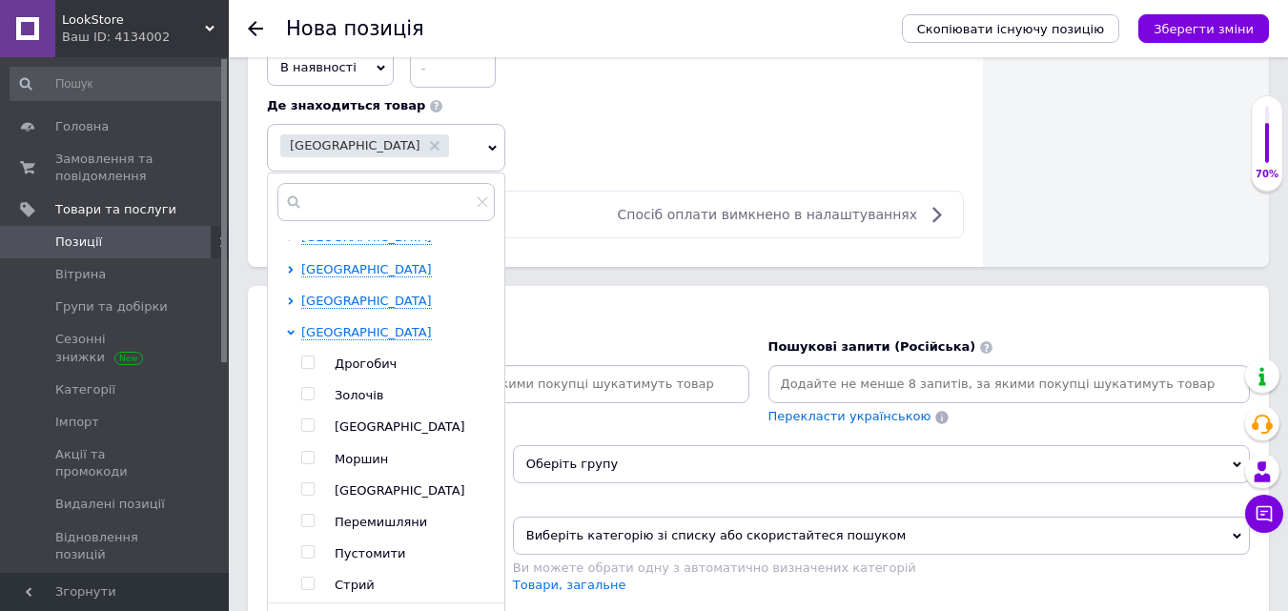
click at [312, 433] on div at bounding box center [310, 427] width 19 height 17
click at [306, 425] on input "checkbox" at bounding box center [307, 426] width 12 height 12
checkbox input "true"
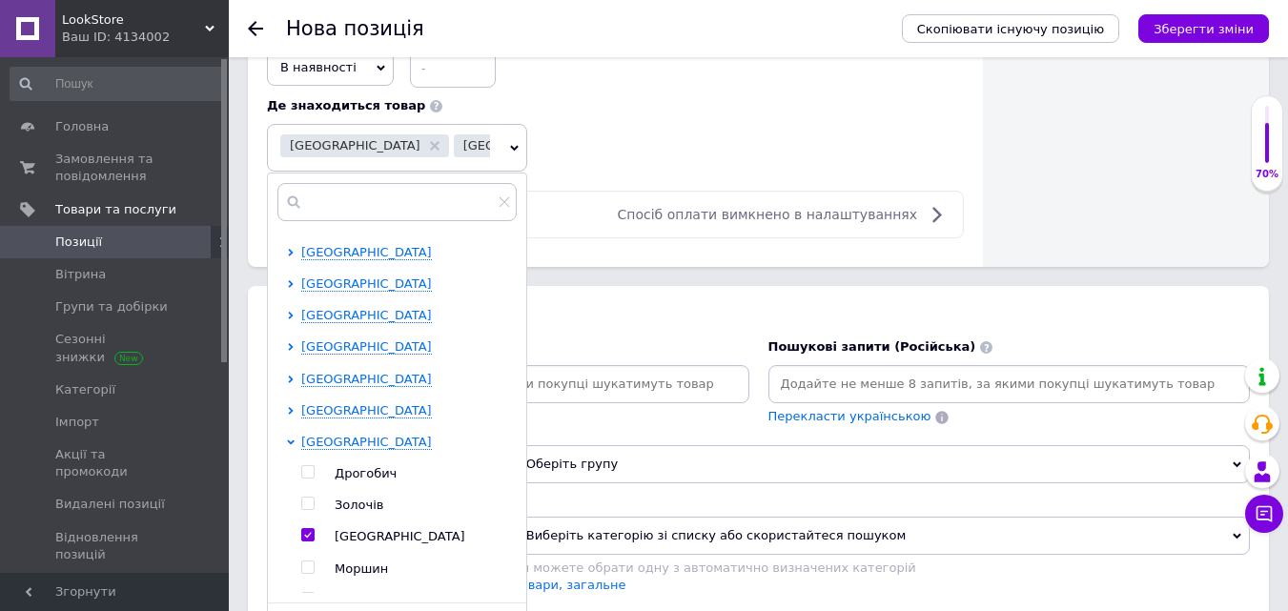
scroll to position [0, 0]
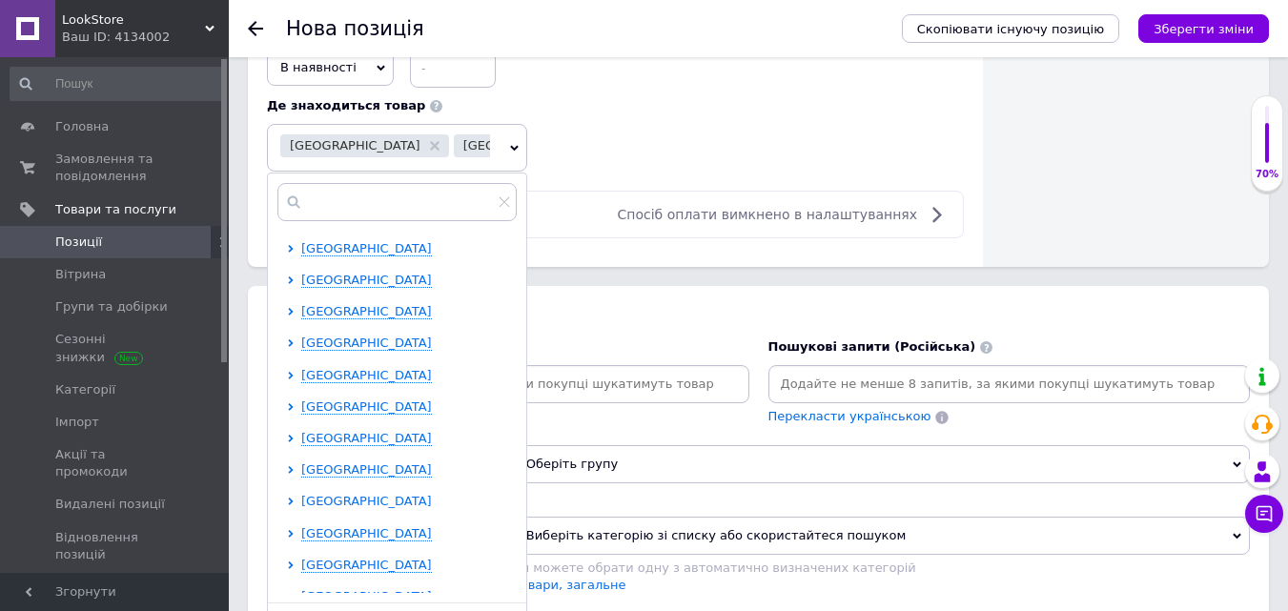
click at [353, 508] on span "[GEOGRAPHIC_DATA]" at bounding box center [366, 501] width 131 height 14
click at [311, 534] on input "checkbox" at bounding box center [307, 532] width 12 height 12
checkbox input "true"
click at [709, 238] on div "Оплатити частинами Спосіб оплати вимкнено в налаштуваннях" at bounding box center [615, 215] width 697 height 48
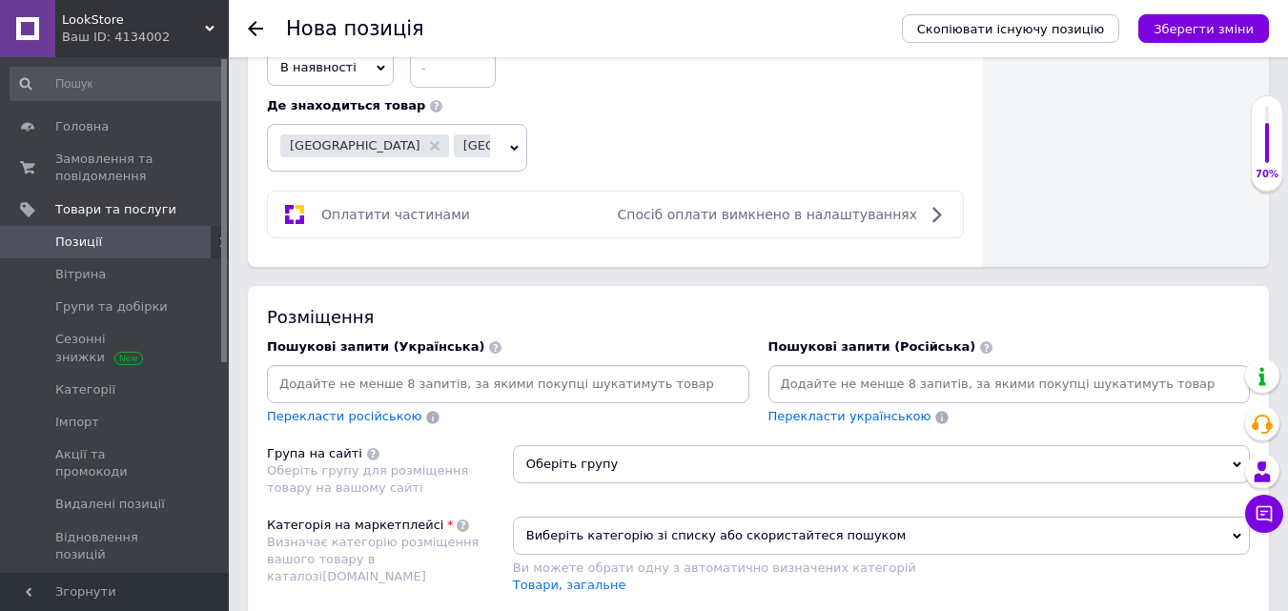
click at [656, 279] on div "Основна інформація При збереженні товару порожні поля перекладуться автоматично…" at bounding box center [758, 18] width 1059 height 2188
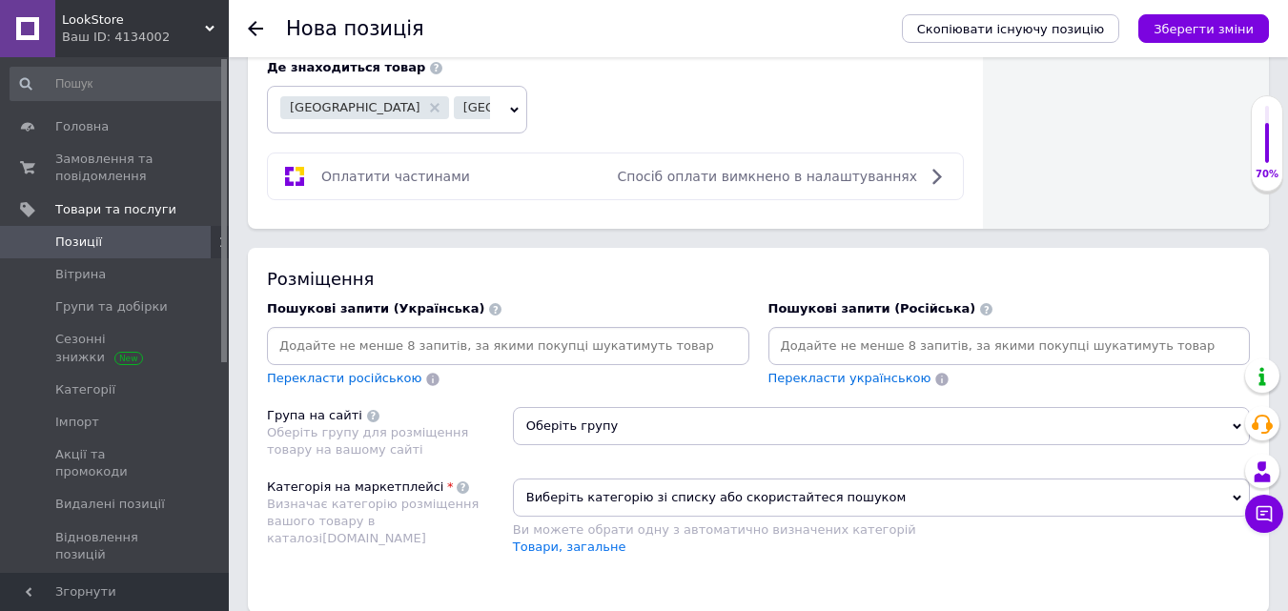
scroll to position [1305, 0]
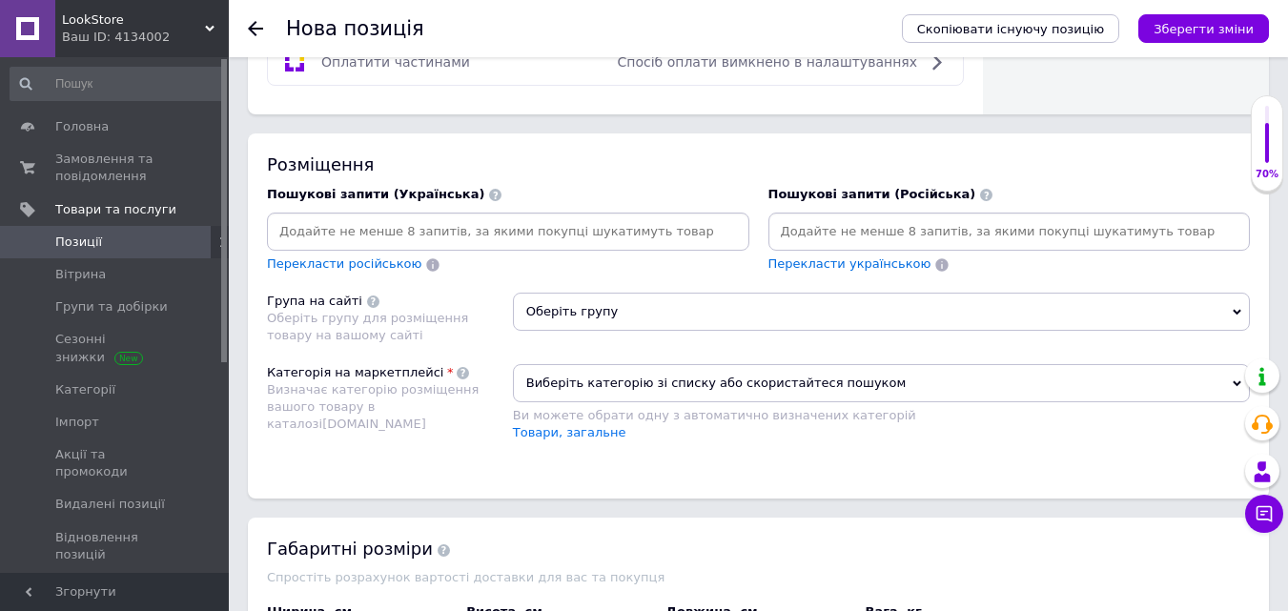
click at [435, 236] on input at bounding box center [508, 231] width 475 height 29
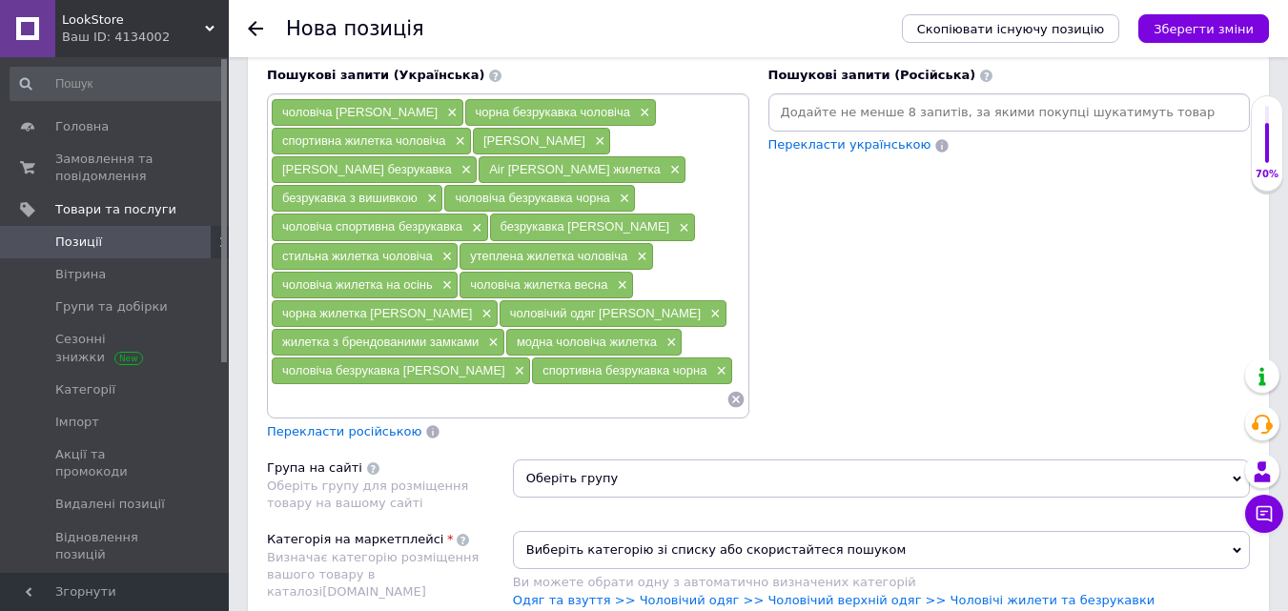
scroll to position [1428, 0]
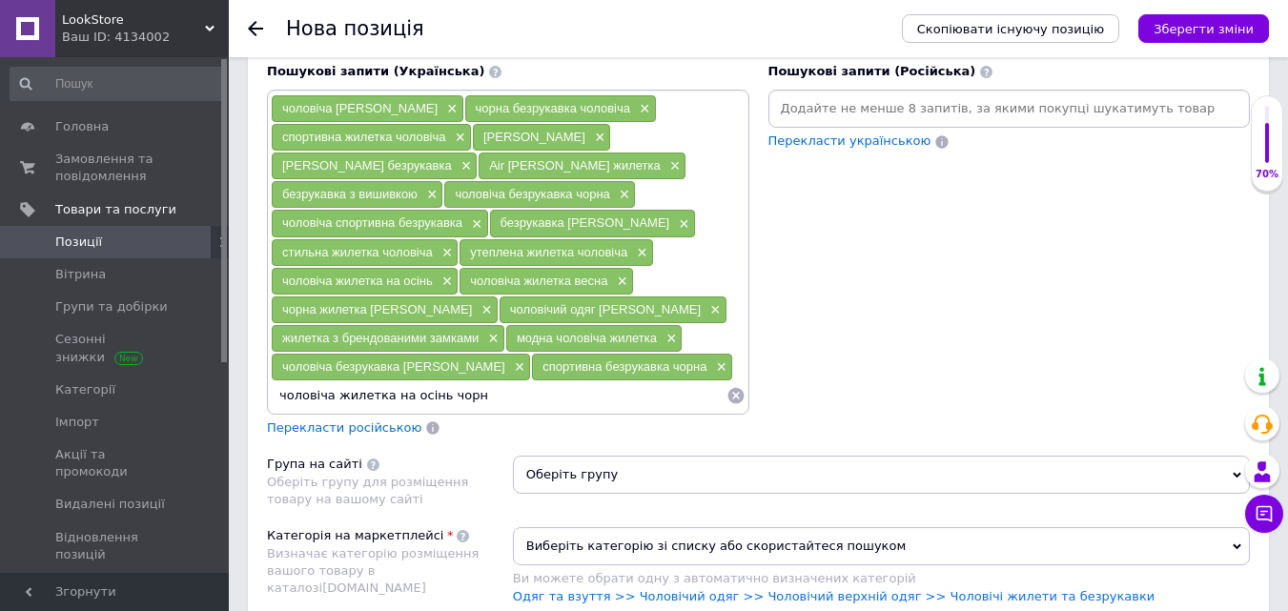
type input "чоловіча жилетка на осінь чорна"
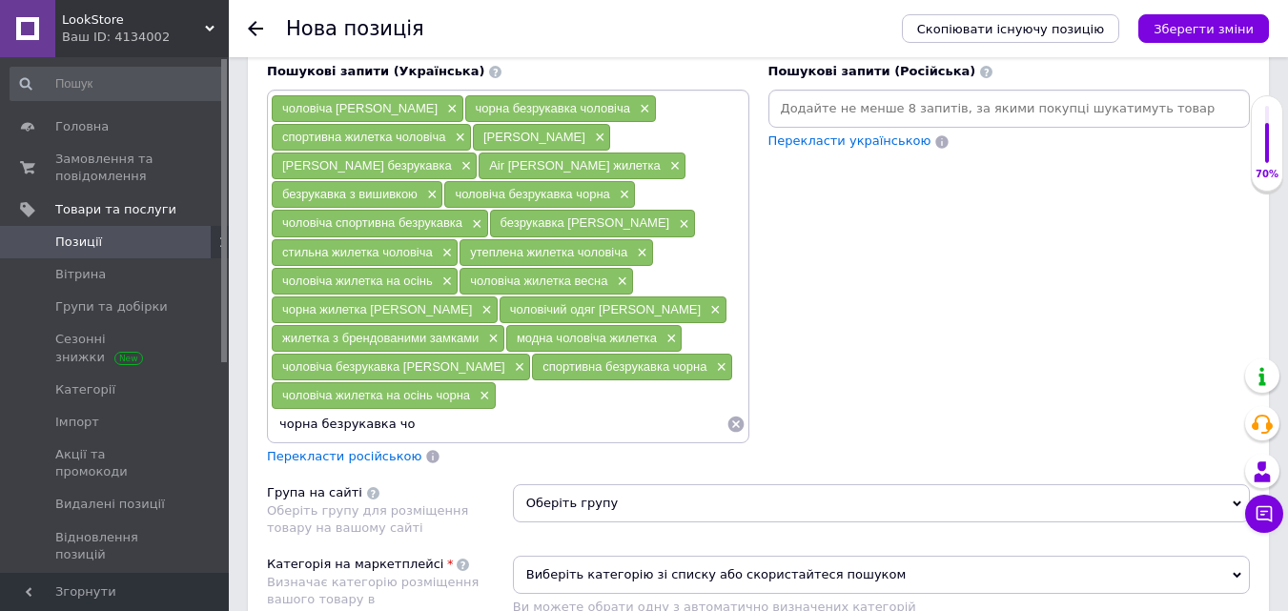
type input "чорна безрукавка ч"
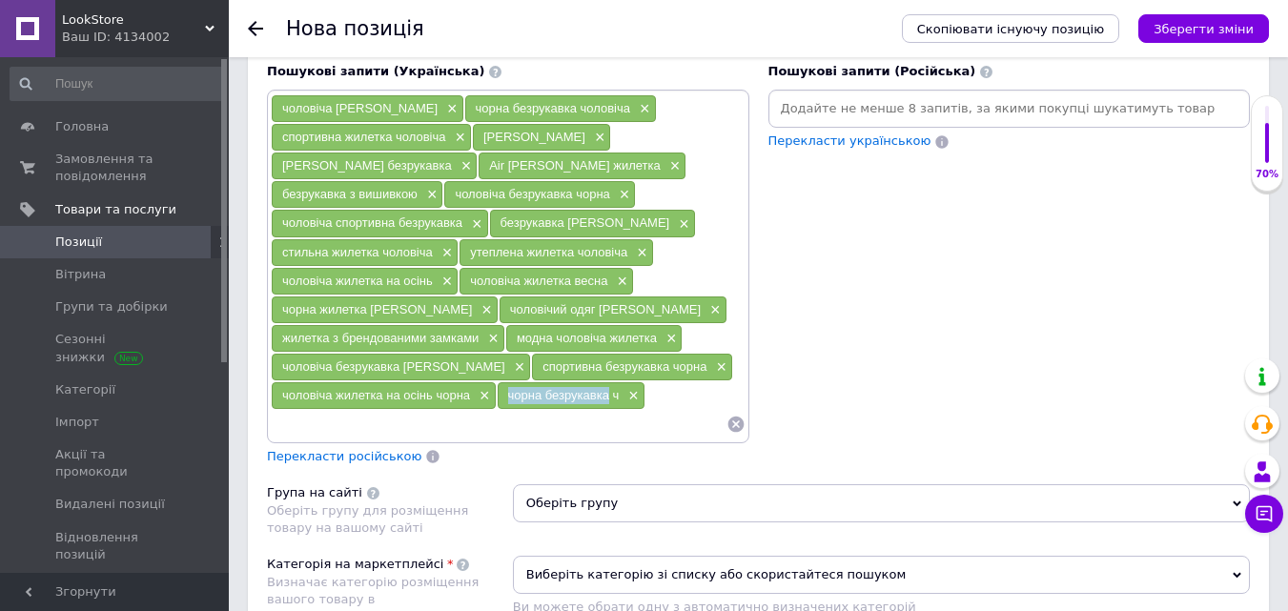
drag, startPoint x: 507, startPoint y: 394, endPoint x: 607, endPoint y: 404, distance: 100.7
click at [607, 404] on div "чорна безрукавка ч ×" at bounding box center [571, 395] width 147 height 27
copy span "чорна безрукавка"
click at [666, 201] on div "чоловіча жилетка Jordan × чорна безрукавка чоловіча × спортивна жилетка чоловіч…" at bounding box center [508, 266] width 475 height 344
click at [379, 425] on input at bounding box center [499, 424] width 456 height 29
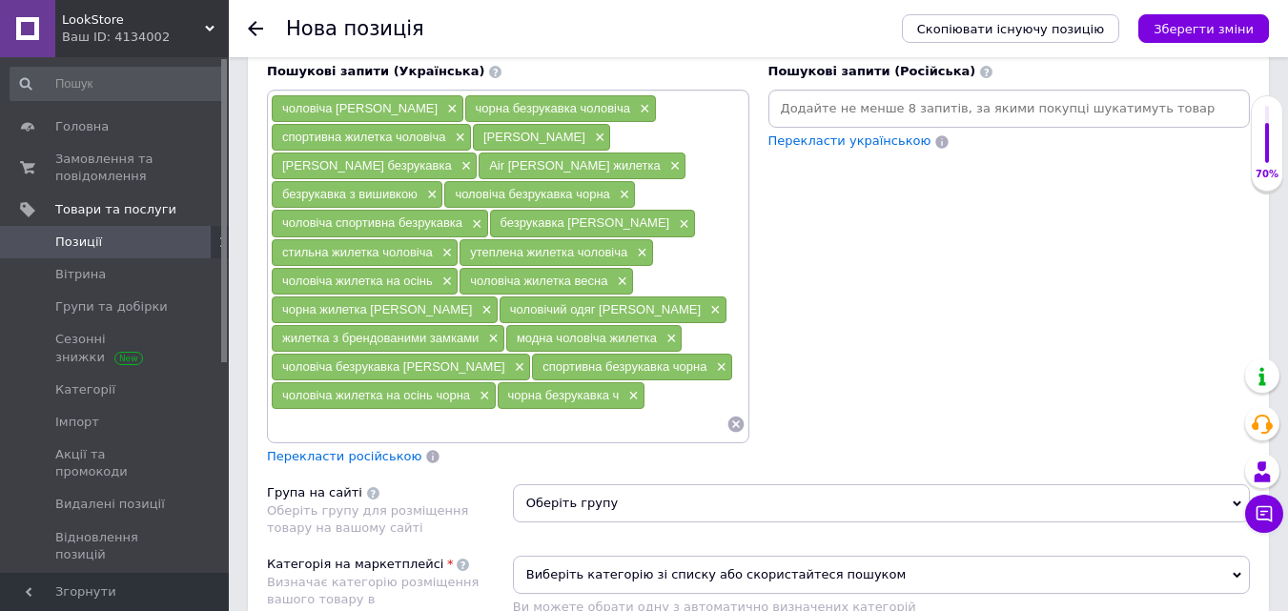
paste input "чорна безрукавка"
type input "чорна безрукавка"
click at [632, 399] on span "×" at bounding box center [631, 396] width 15 height 16
click at [358, 461] on span "Перекласти російською" at bounding box center [344, 456] width 154 height 14
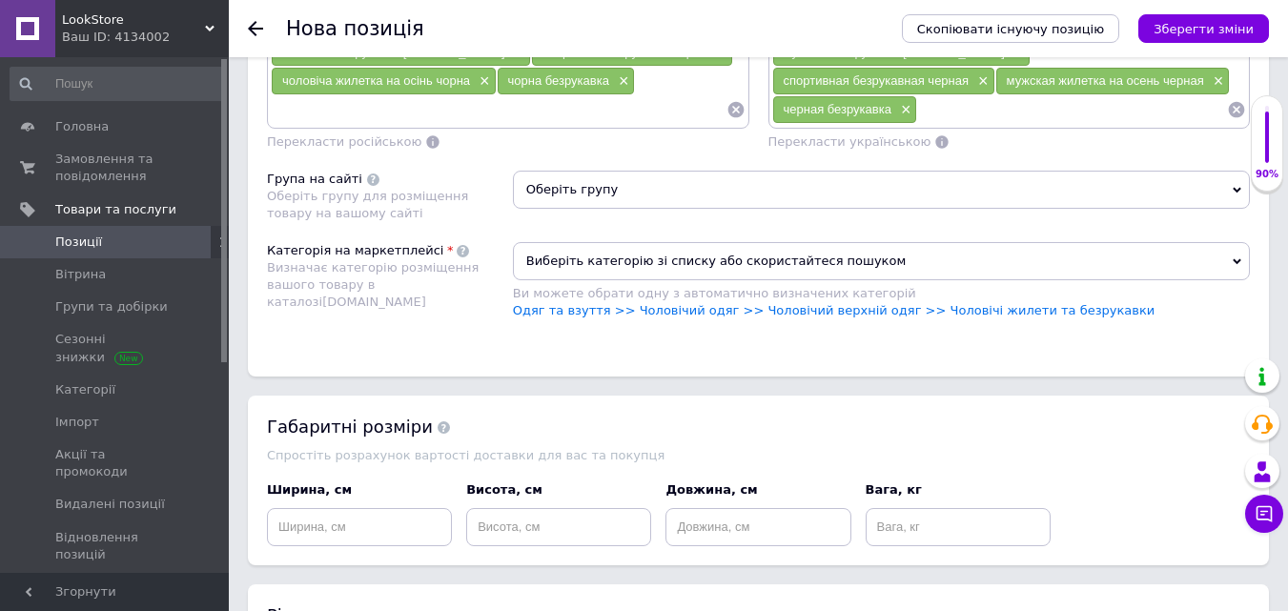
scroll to position [1739, 0]
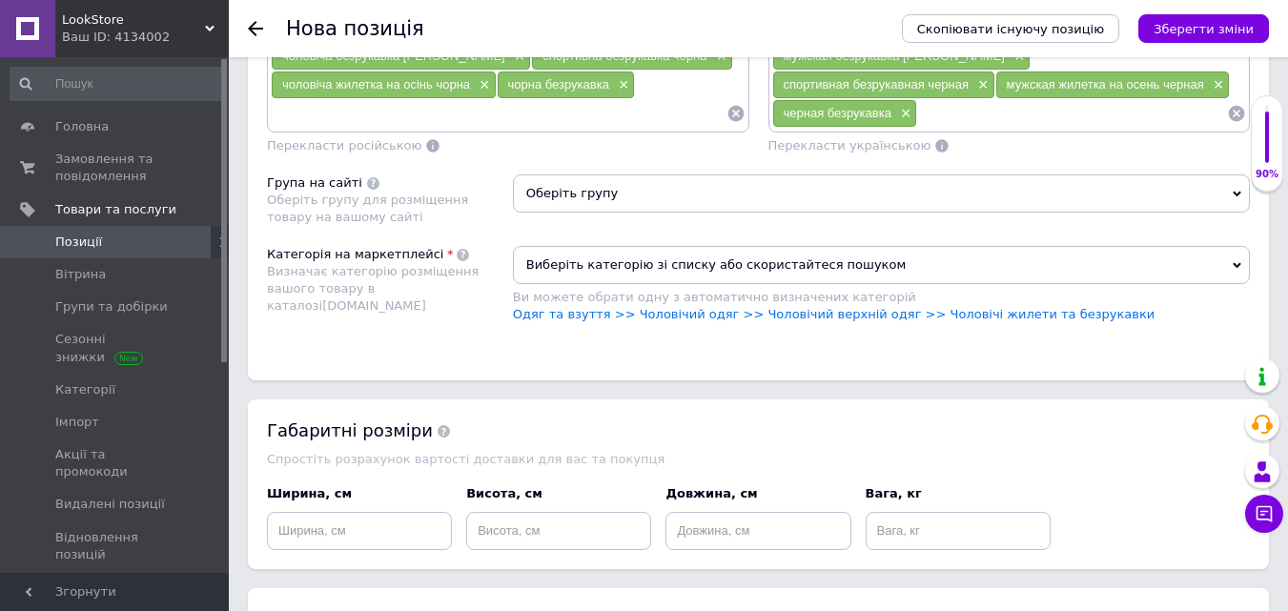
click at [640, 200] on span "Оберіть групу" at bounding box center [881, 193] width 737 height 38
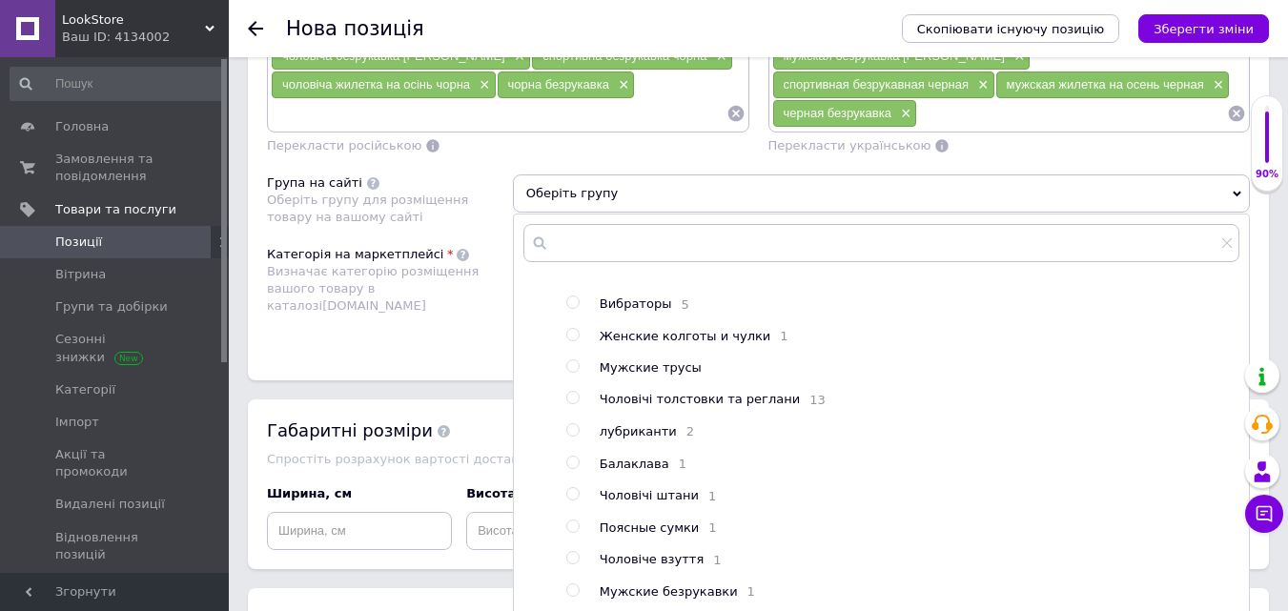
scroll to position [161, 0]
click at [573, 595] on input "radio" at bounding box center [572, 590] width 12 height 12
radio input "true"
click at [461, 380] on div "Розміщення Пошукові запити (Українська) чоловіча жилетка Jordan × чорна безрука…" at bounding box center [758, 40] width 1021 height 681
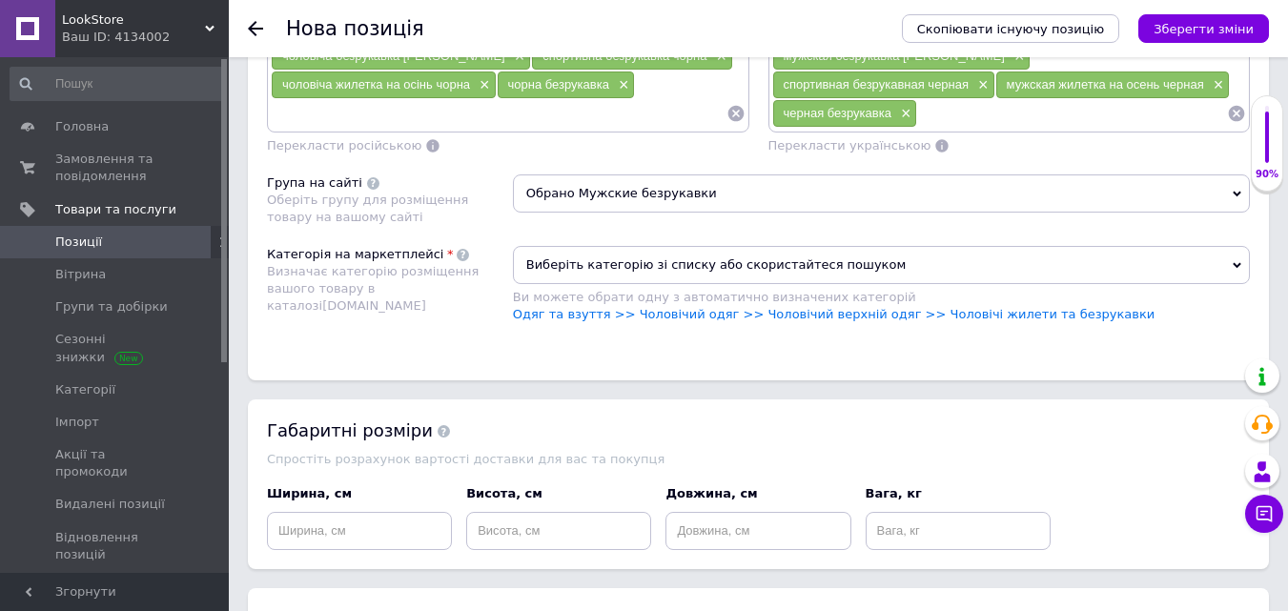
click at [750, 275] on span "Виберіть категорію зі списку або скористайтеся пошуком" at bounding box center [881, 265] width 737 height 38
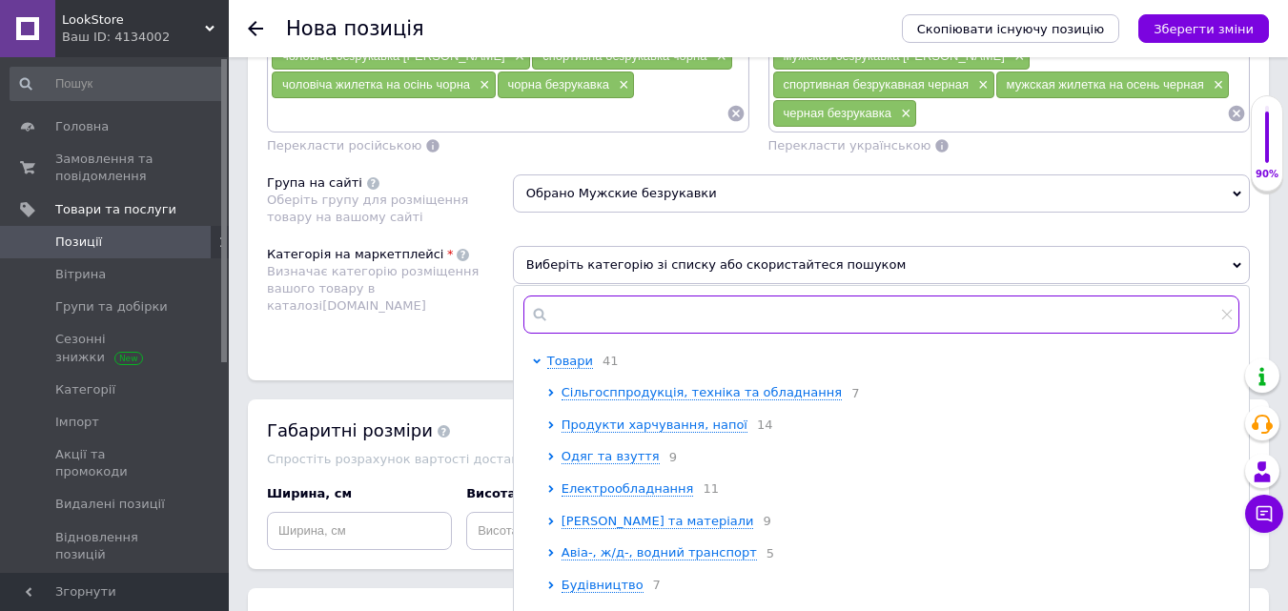
click at [667, 321] on input "text" at bounding box center [881, 315] width 716 height 38
paste input "Чоловічі жилети та безрукавки"
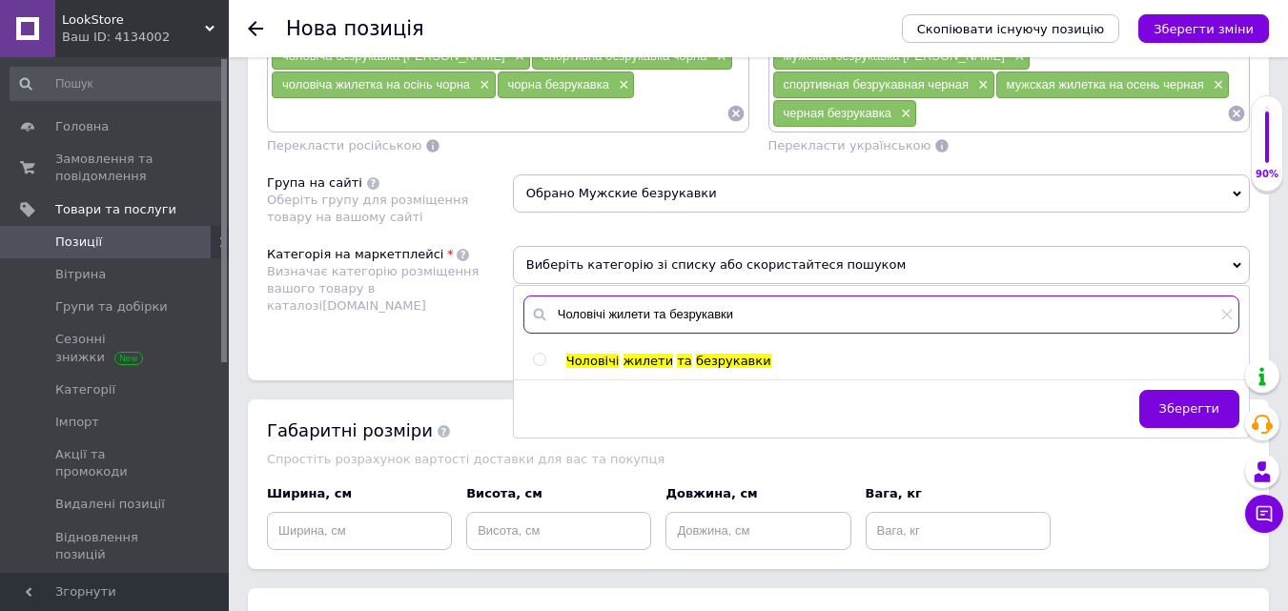
type input "Чоловічі жилети та безрукавки"
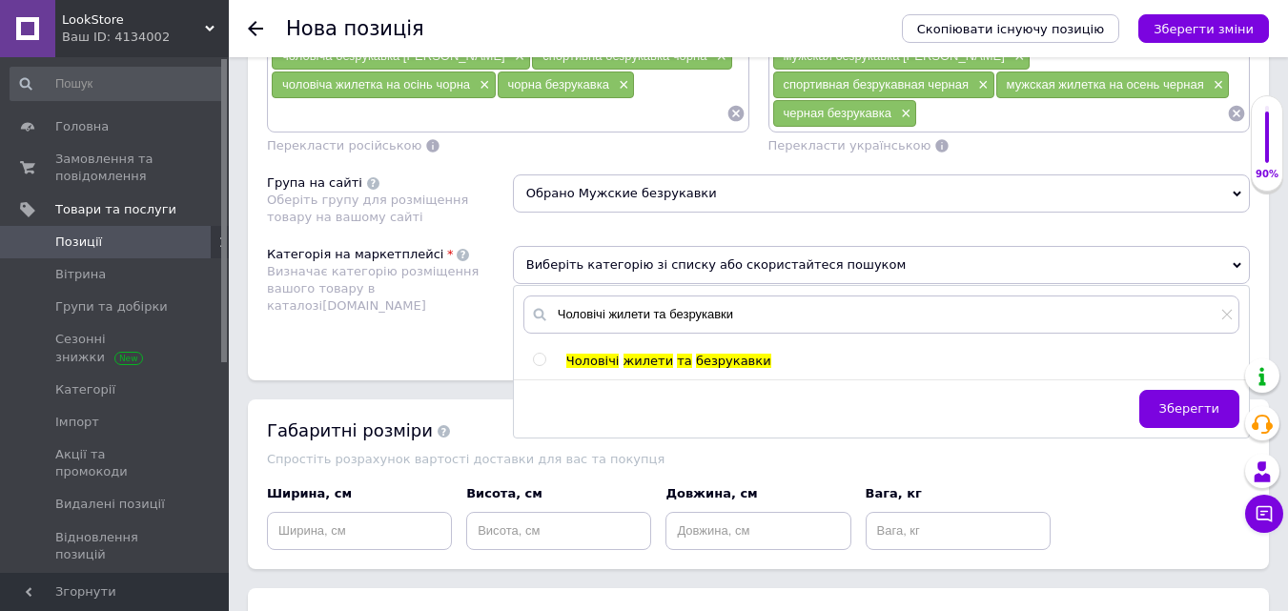
click at [553, 358] on div at bounding box center [559, 361] width 14 height 17
click at [537, 362] on input "radio" at bounding box center [539, 360] width 12 height 12
radio input "true"
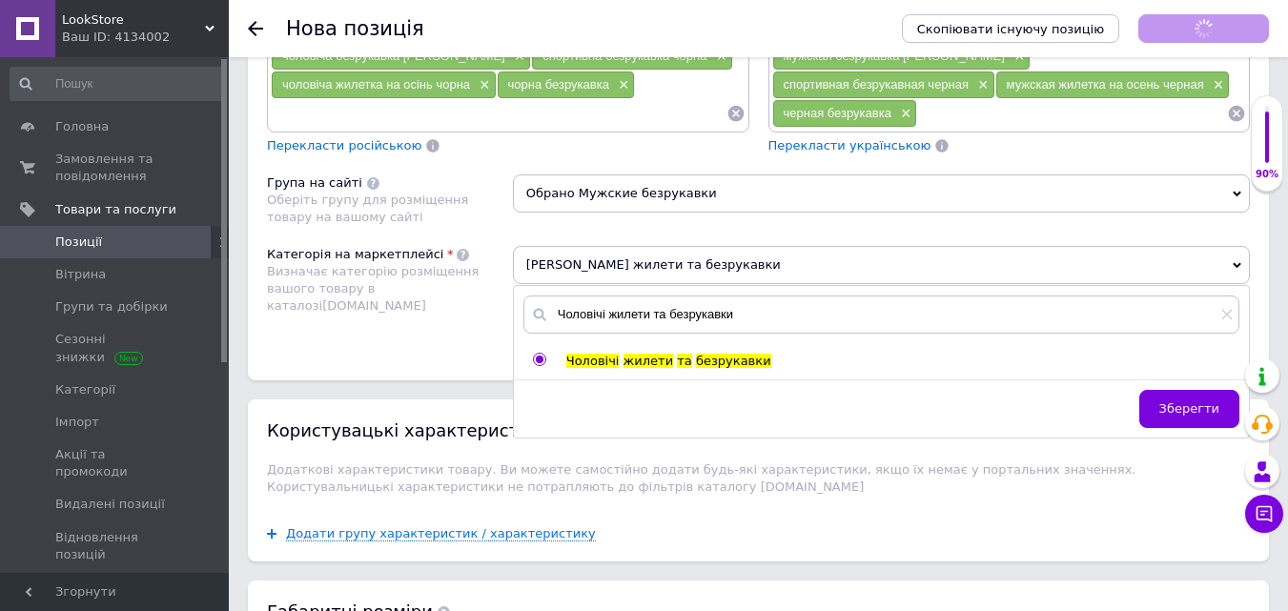
click at [441, 354] on div "Розміщення Пошукові запити (Українська) чоловіча жилетка Jordan × чорна безрука…" at bounding box center [758, 40] width 1021 height 681
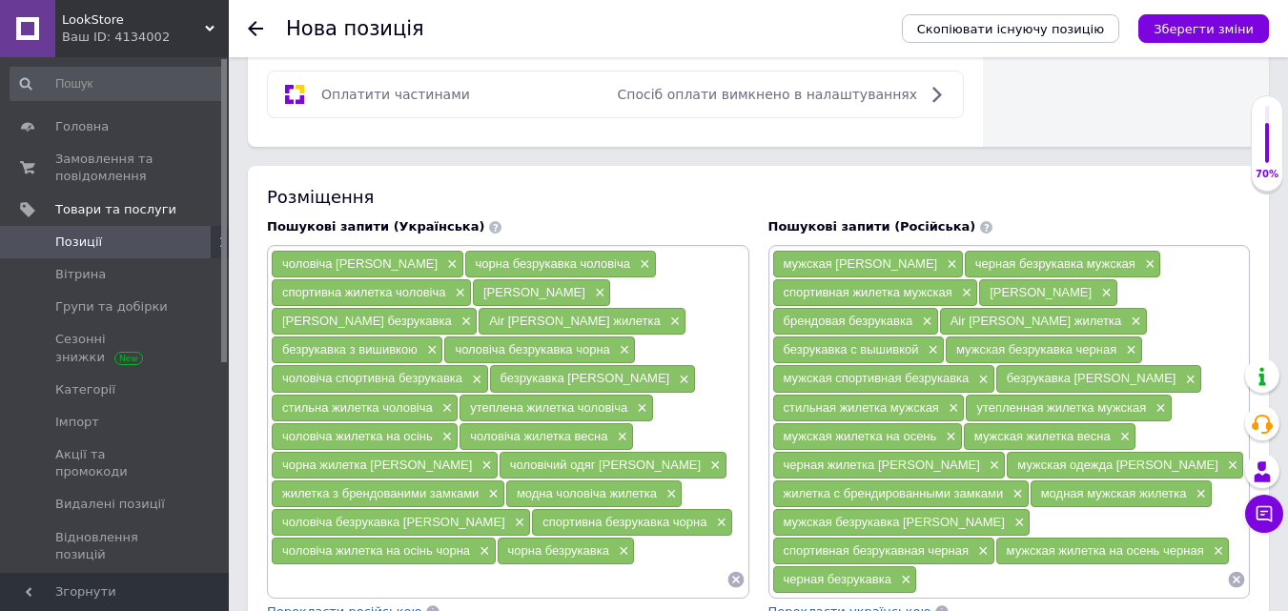
scroll to position [1295, 0]
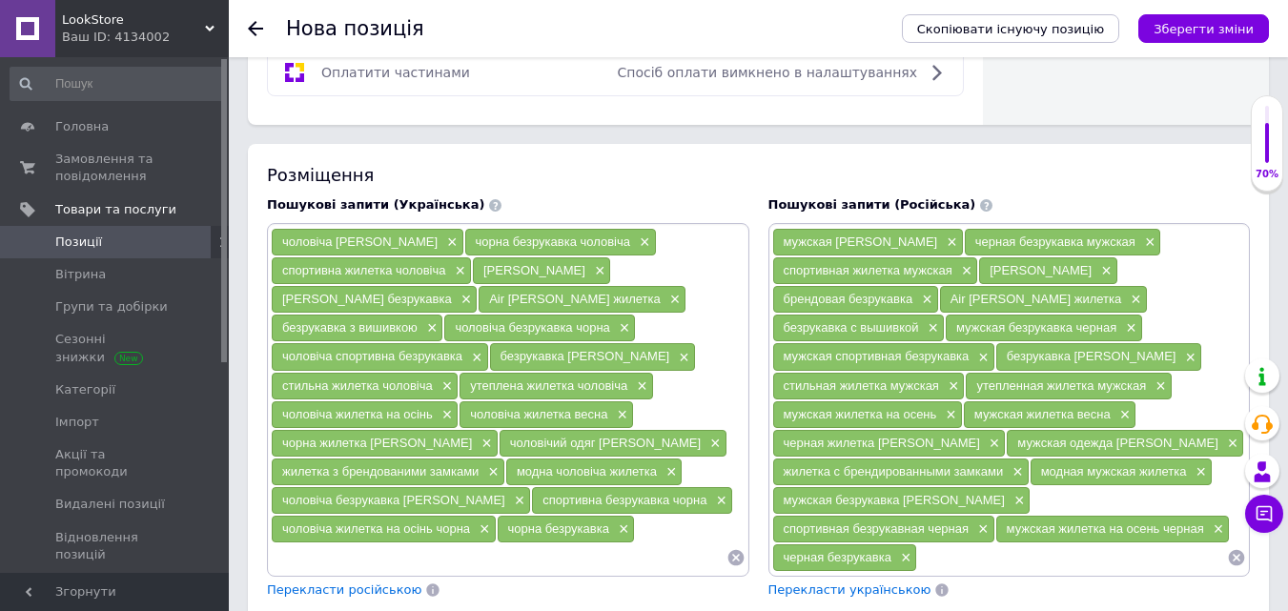
drag, startPoint x: 386, startPoint y: 242, endPoint x: 422, endPoint y: 248, distance: 36.7
click at [422, 248] on span "чоловіча жилетка Jordan" at bounding box center [359, 242] width 155 height 14
copy span "Jordan"
click at [577, 170] on div "Розміщення" at bounding box center [758, 175] width 983 height 24
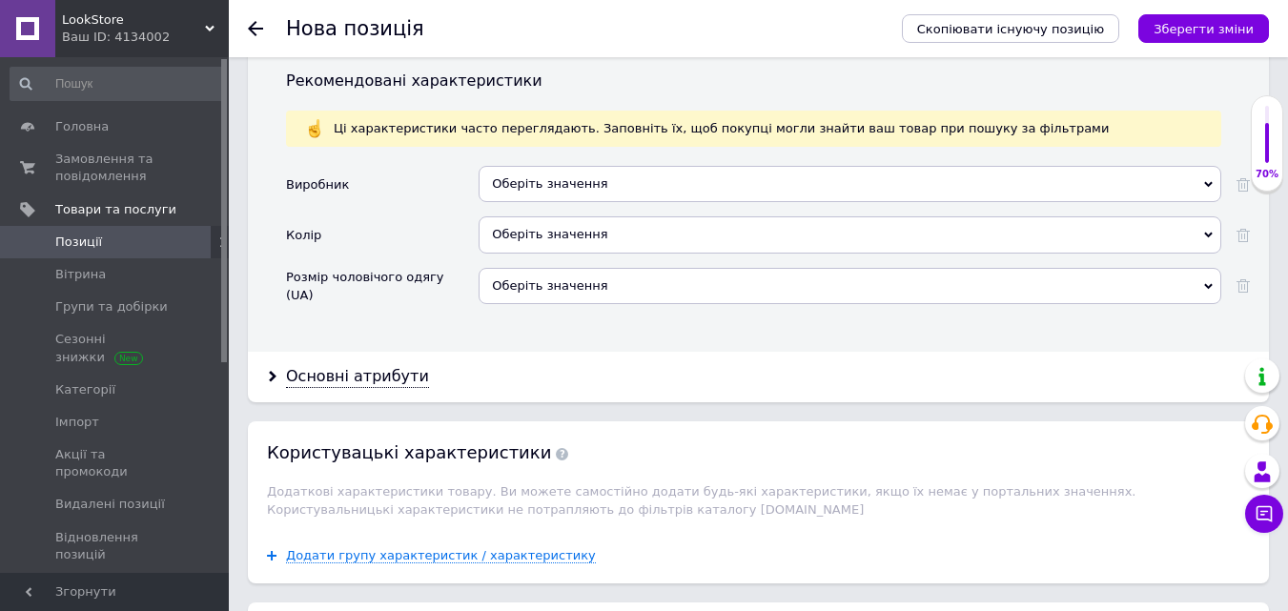
scroll to position [2195, 0]
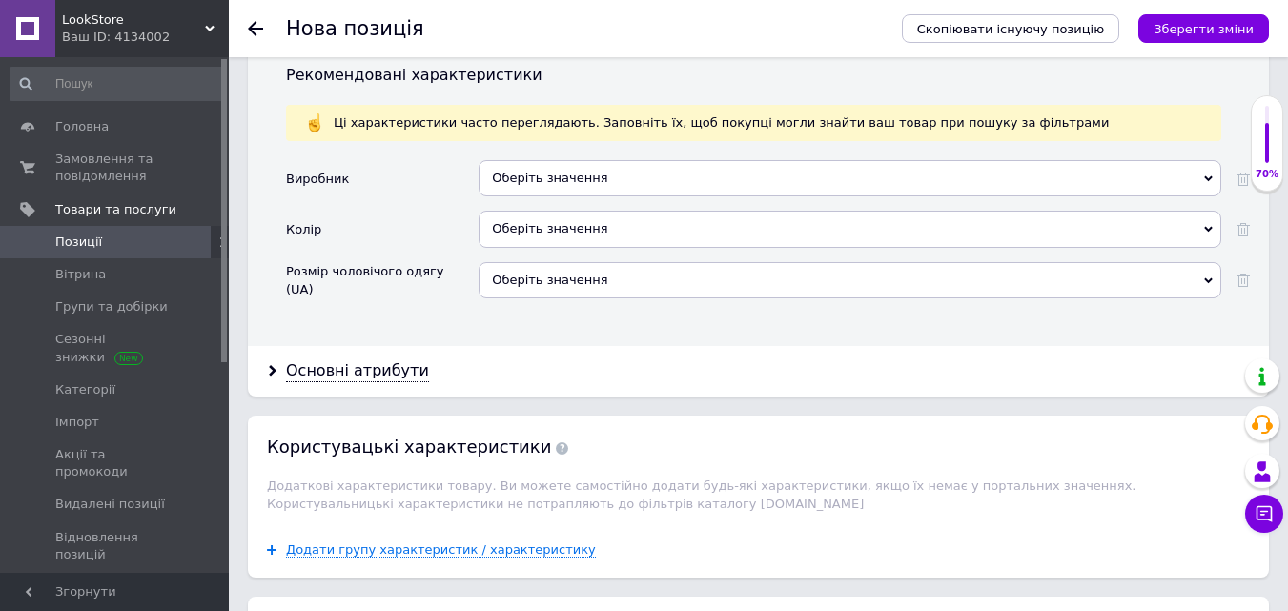
click at [652, 163] on div "Оберіть значення" at bounding box center [850, 178] width 743 height 36
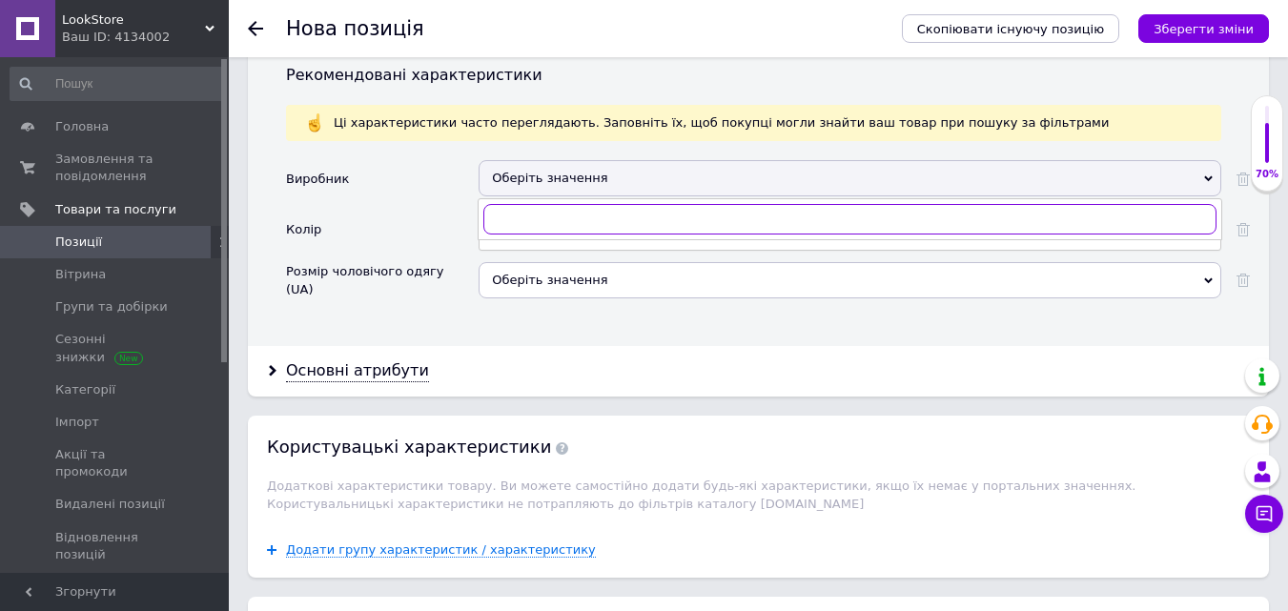
click at [517, 209] on input "text" at bounding box center [849, 219] width 733 height 31
paste input "Jordan"
click at [503, 211] on input "Jordan" at bounding box center [849, 219] width 733 height 31
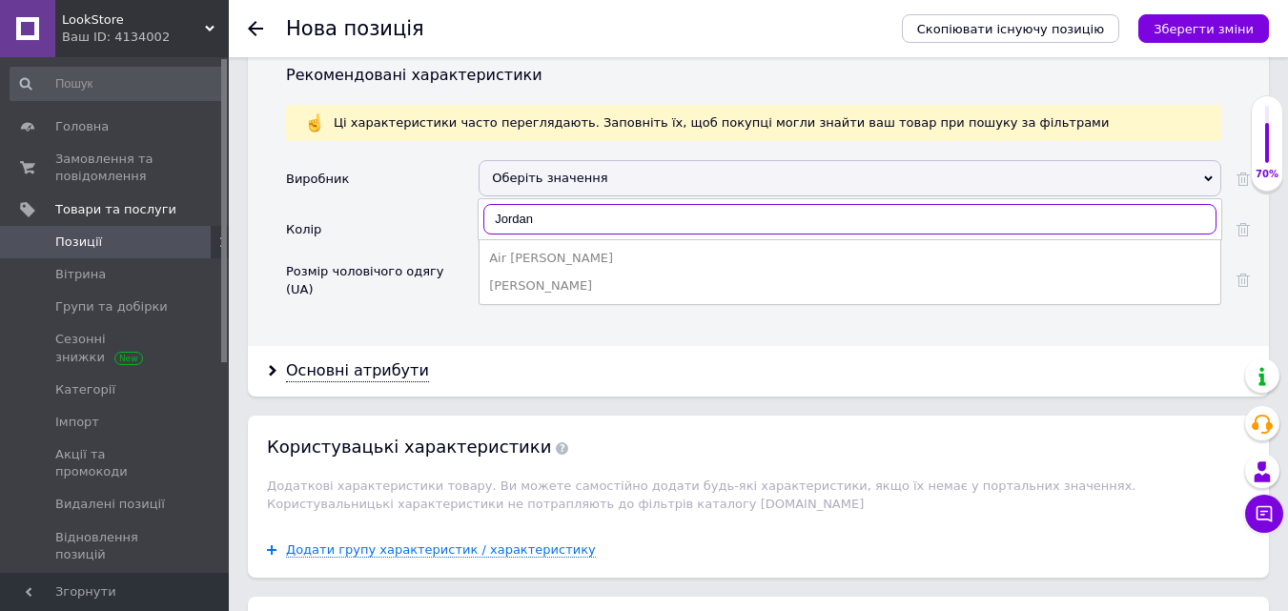
click at [502, 211] on input "Jordan" at bounding box center [849, 219] width 733 height 31
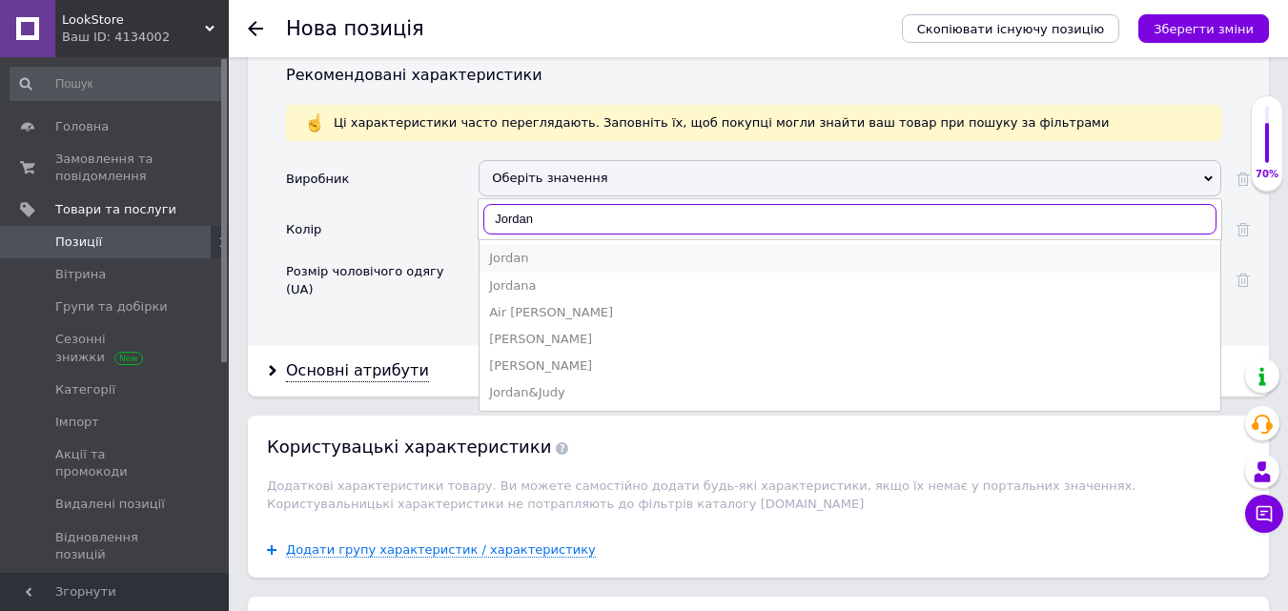
type input "Jordan"
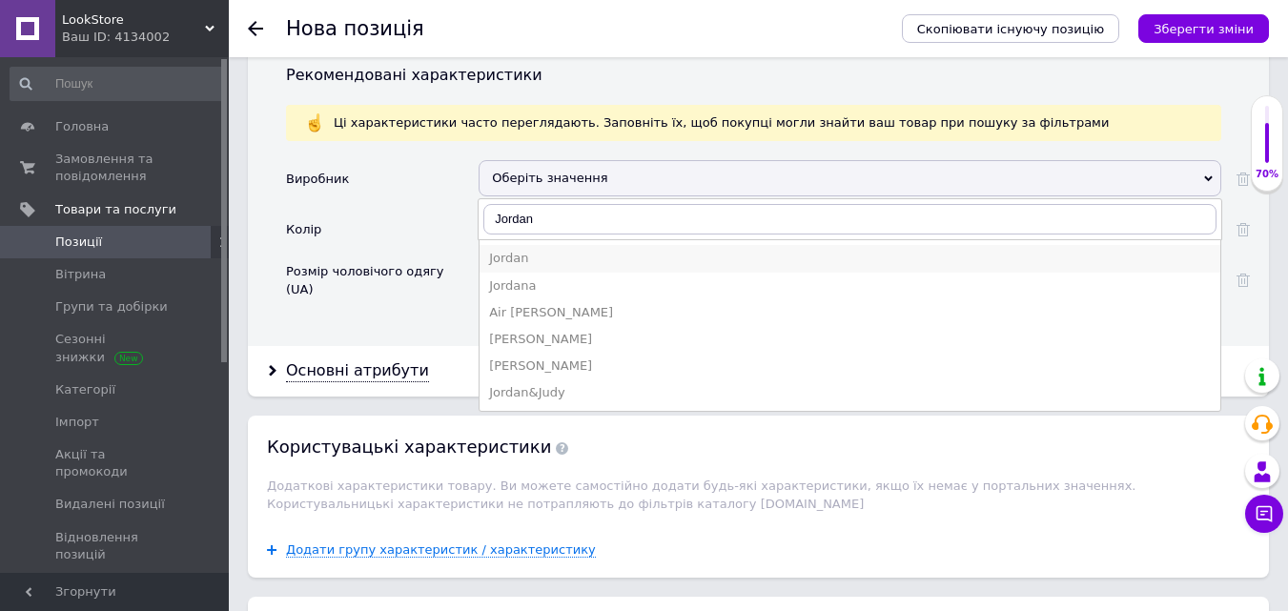
click at [533, 250] on div "Jordan" at bounding box center [850, 258] width 722 height 17
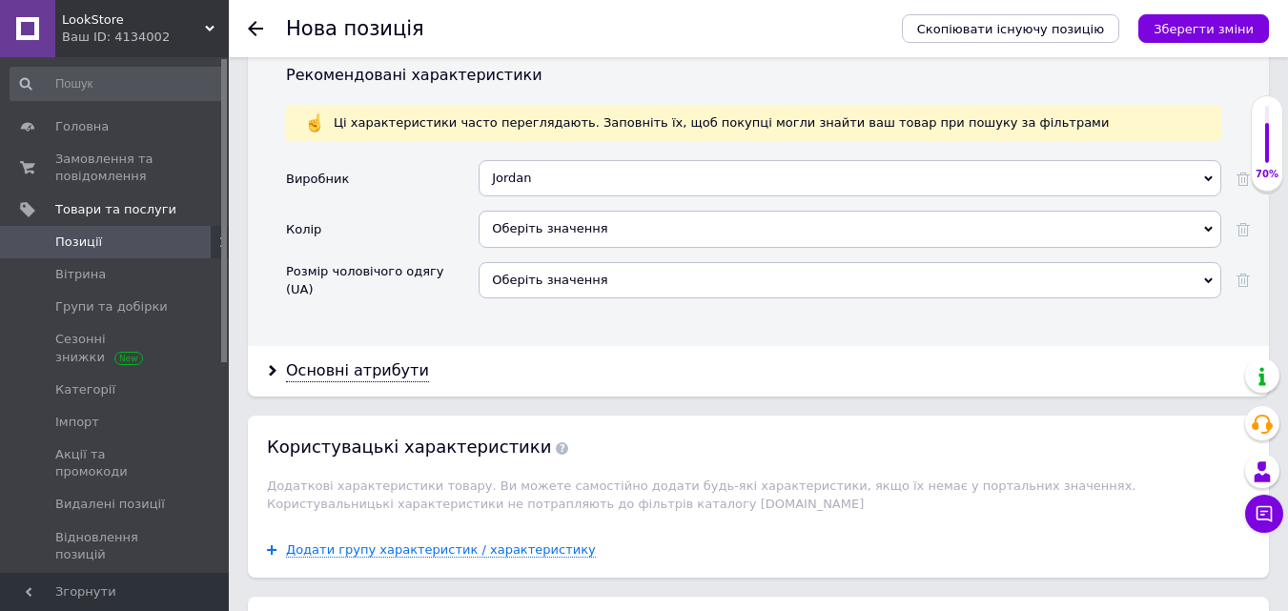
click at [538, 233] on div "Оберіть значення" at bounding box center [850, 229] width 743 height 36
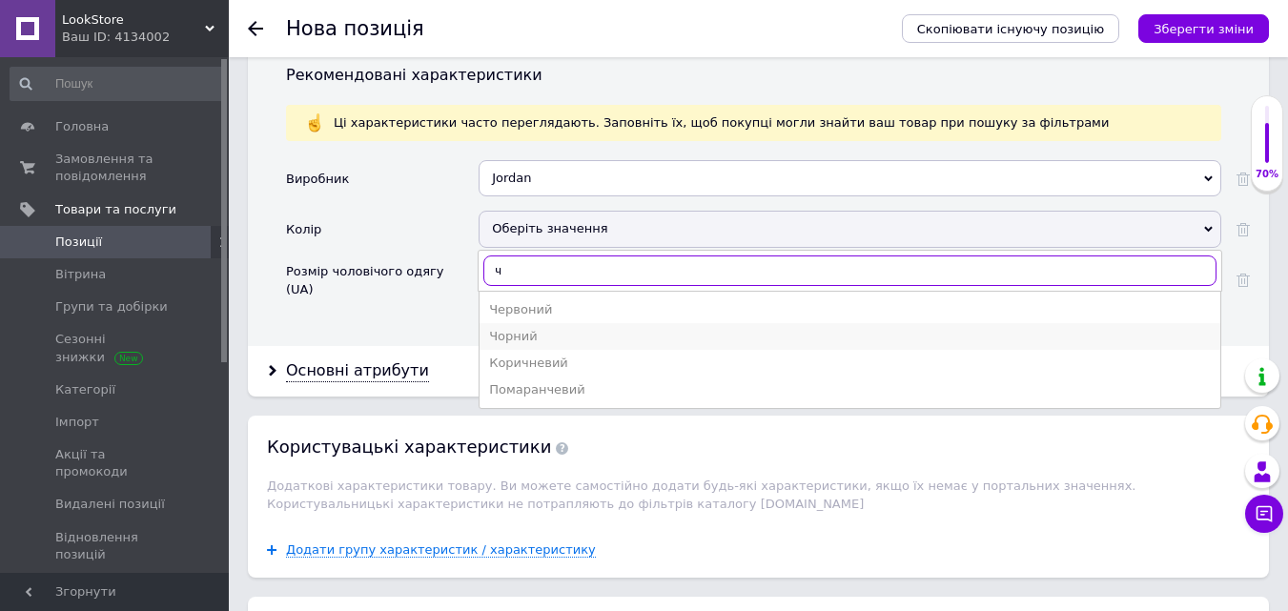
type input "ч"
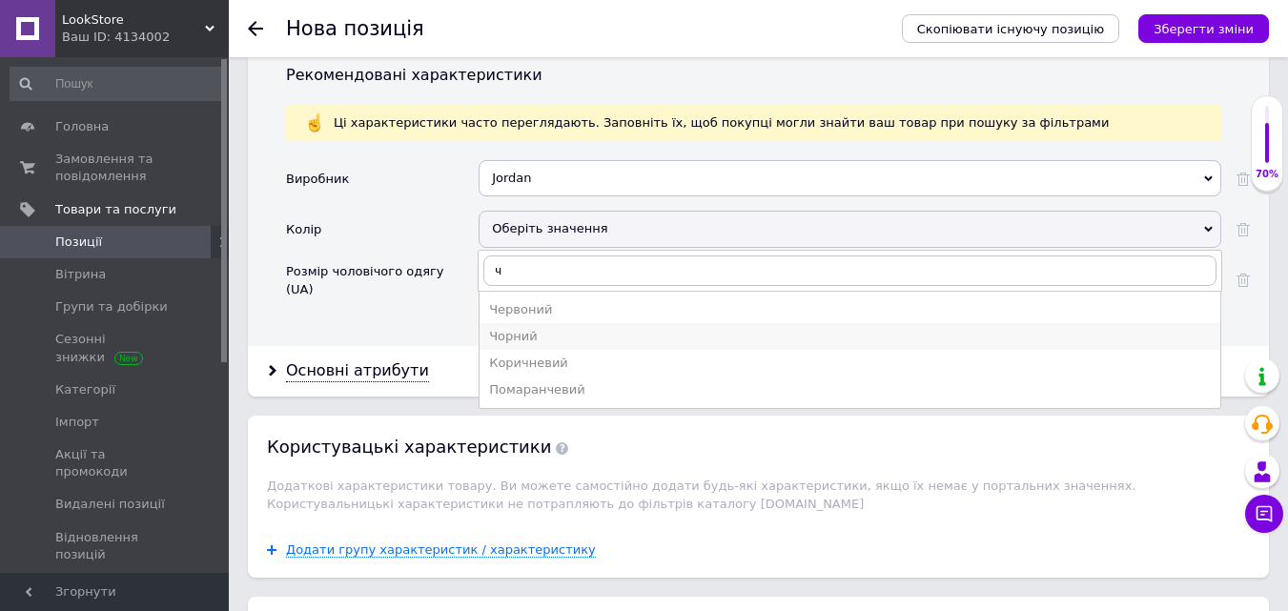
click at [564, 328] on div "Чорний" at bounding box center [850, 336] width 722 height 17
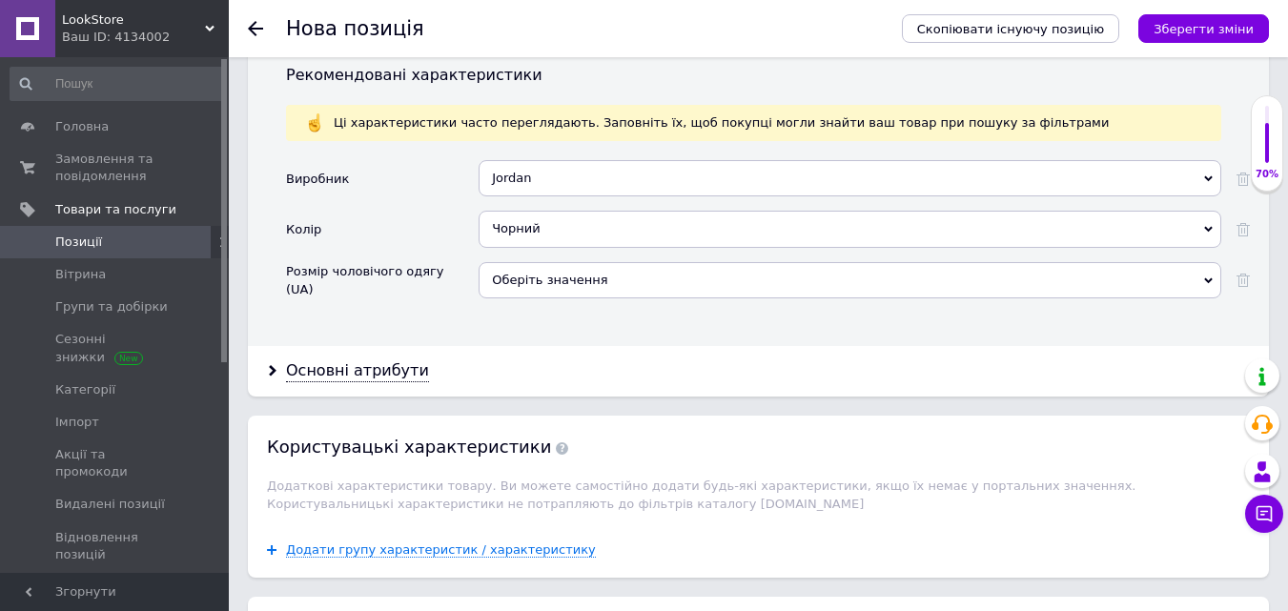
click at [341, 371] on div "Основні атрибути" at bounding box center [758, 371] width 1021 height 51
click at [344, 360] on div "Основні атрибути" at bounding box center [357, 371] width 143 height 22
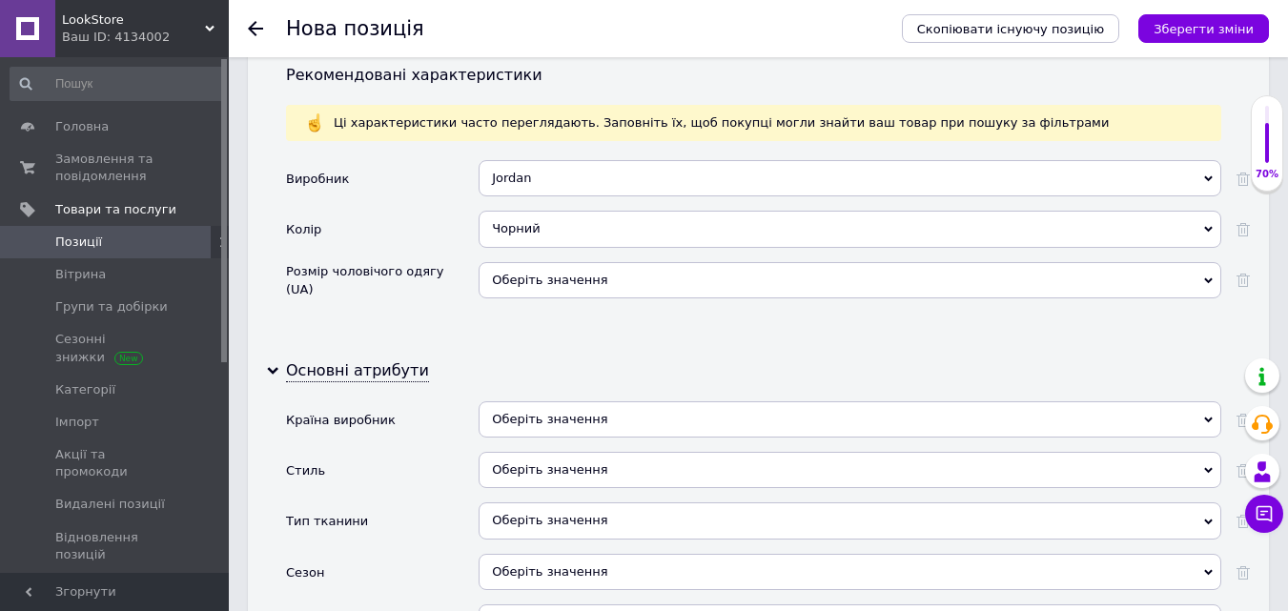
click at [441, 263] on div "Розмір чоловічого одягу (UA)" at bounding box center [377, 280] width 183 height 34
click at [437, 297] on div "Розмір чоловічого одягу (UA)" at bounding box center [382, 287] width 193 height 51
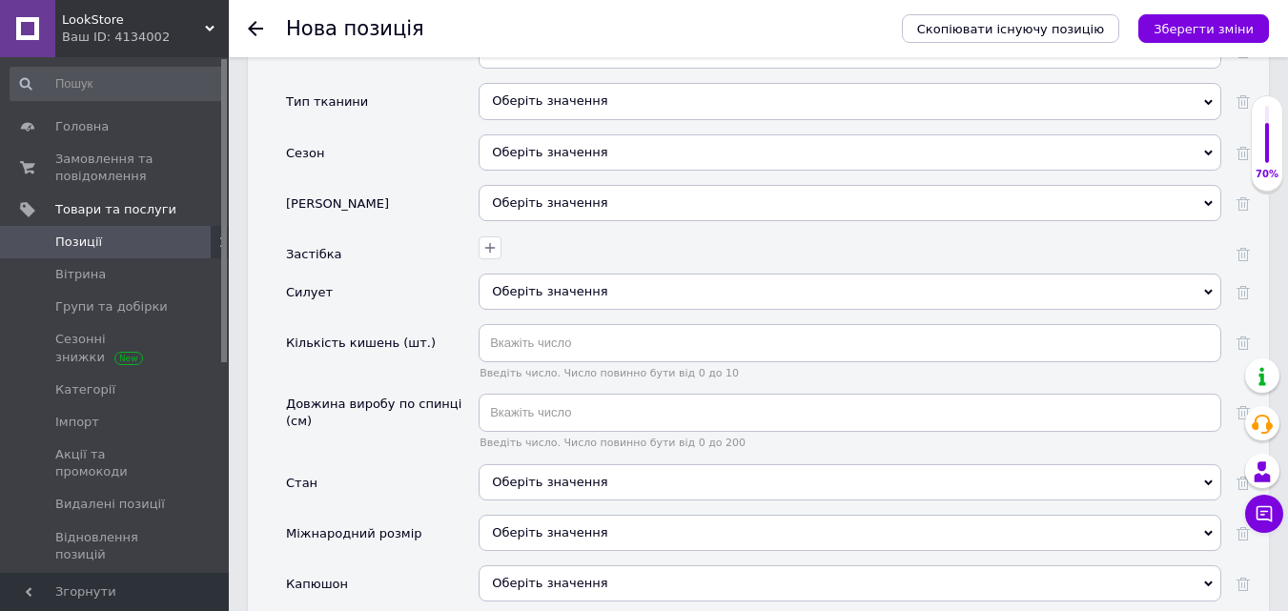
scroll to position [2576, 0]
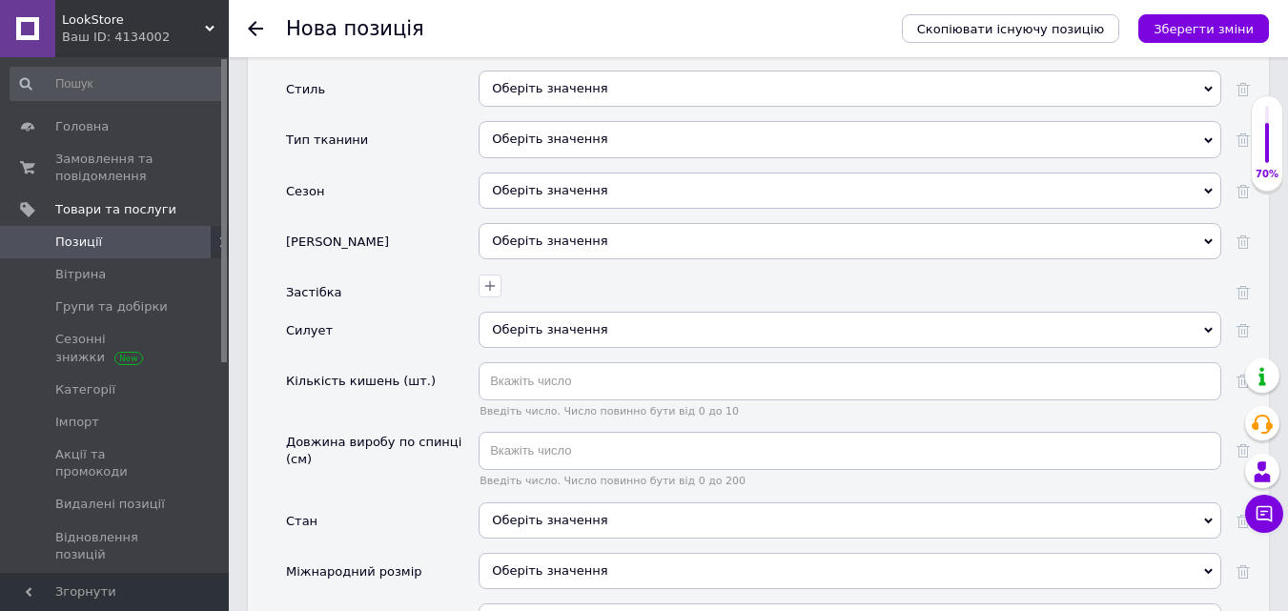
click at [526, 173] on div "Оберіть значення" at bounding box center [850, 191] width 743 height 36
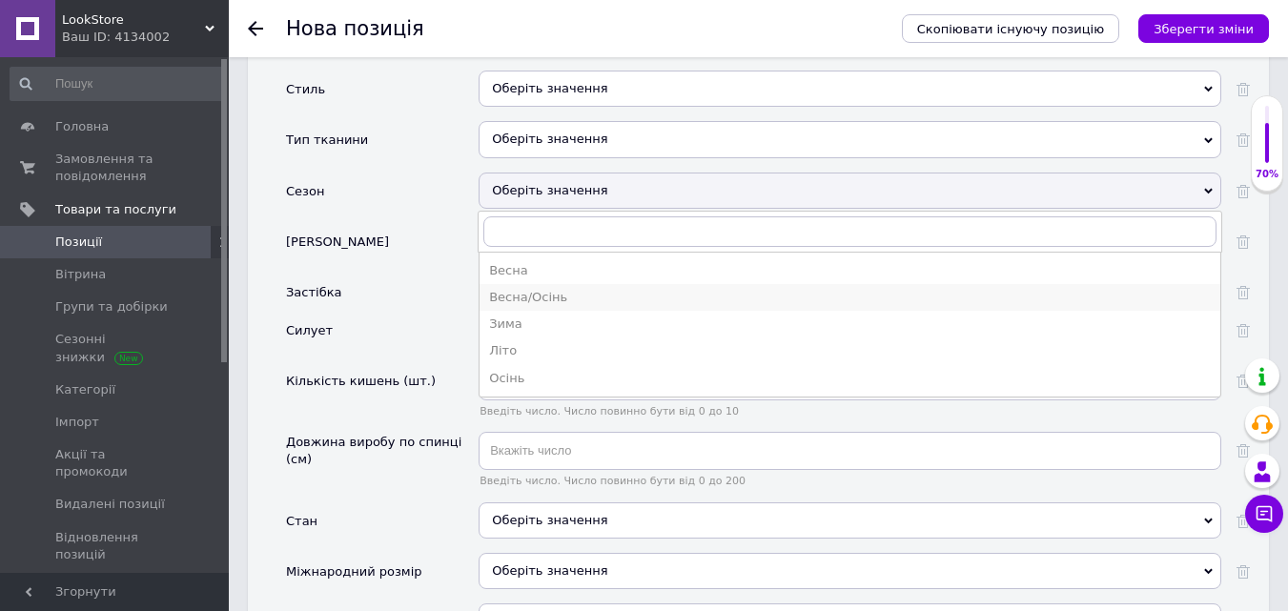
click at [540, 289] on div "Весна/Осінь" at bounding box center [850, 297] width 722 height 17
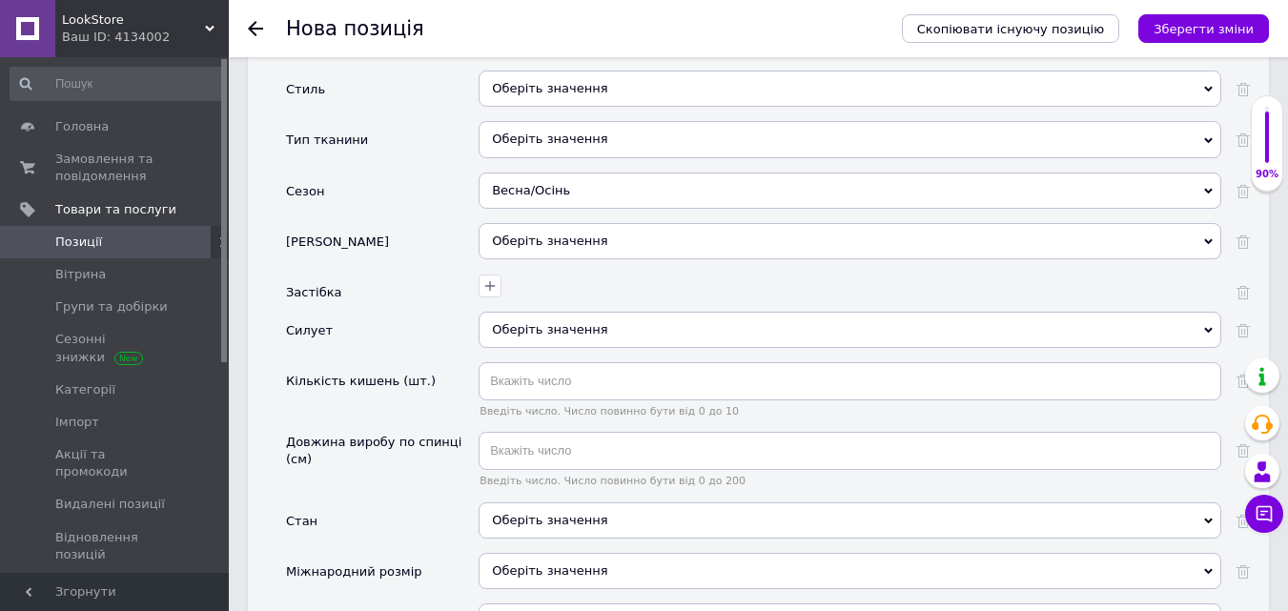
click at [426, 121] on div "Тип тканини" at bounding box center [382, 146] width 193 height 51
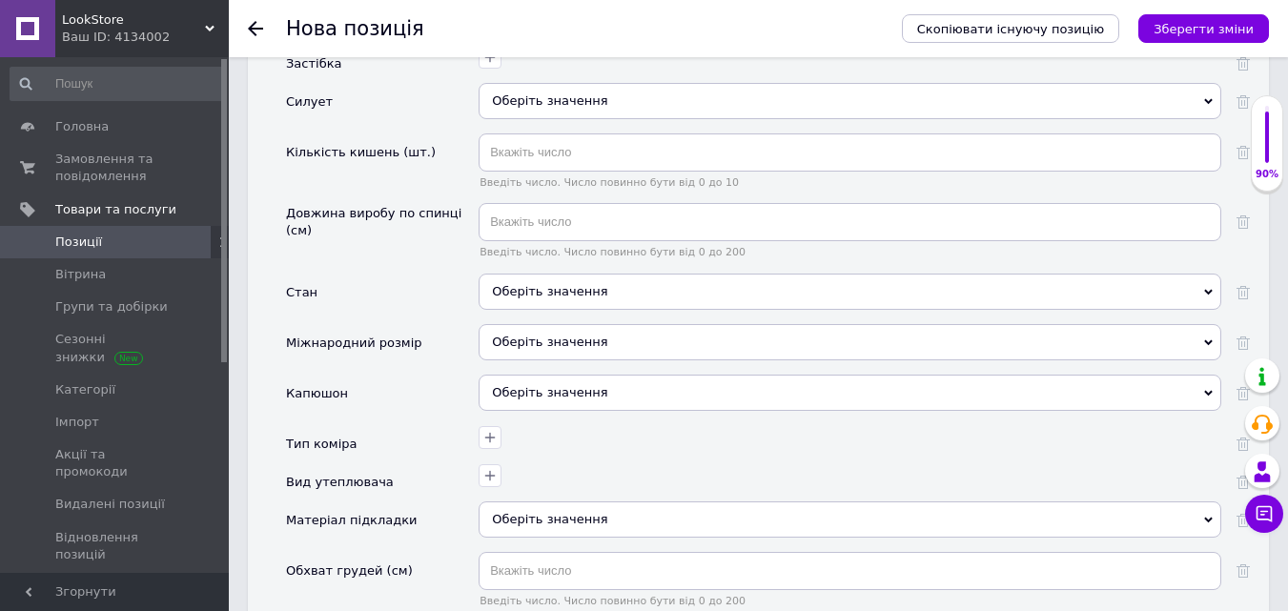
scroll to position [2767, 0]
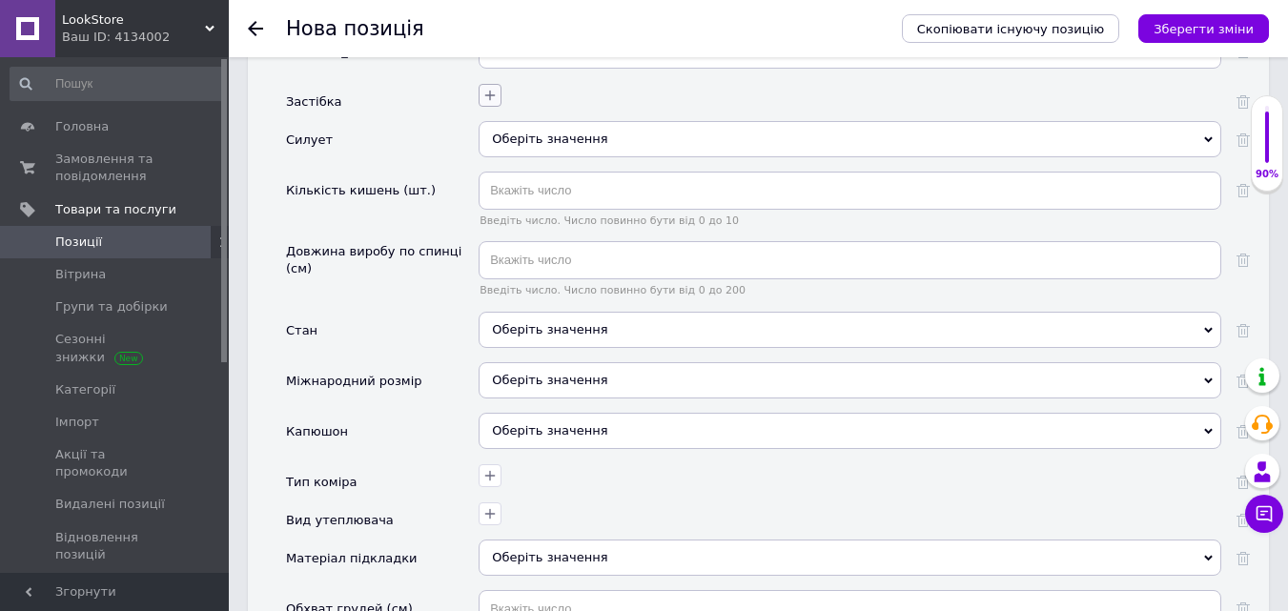
click at [489, 88] on icon "button" at bounding box center [489, 95] width 15 height 15
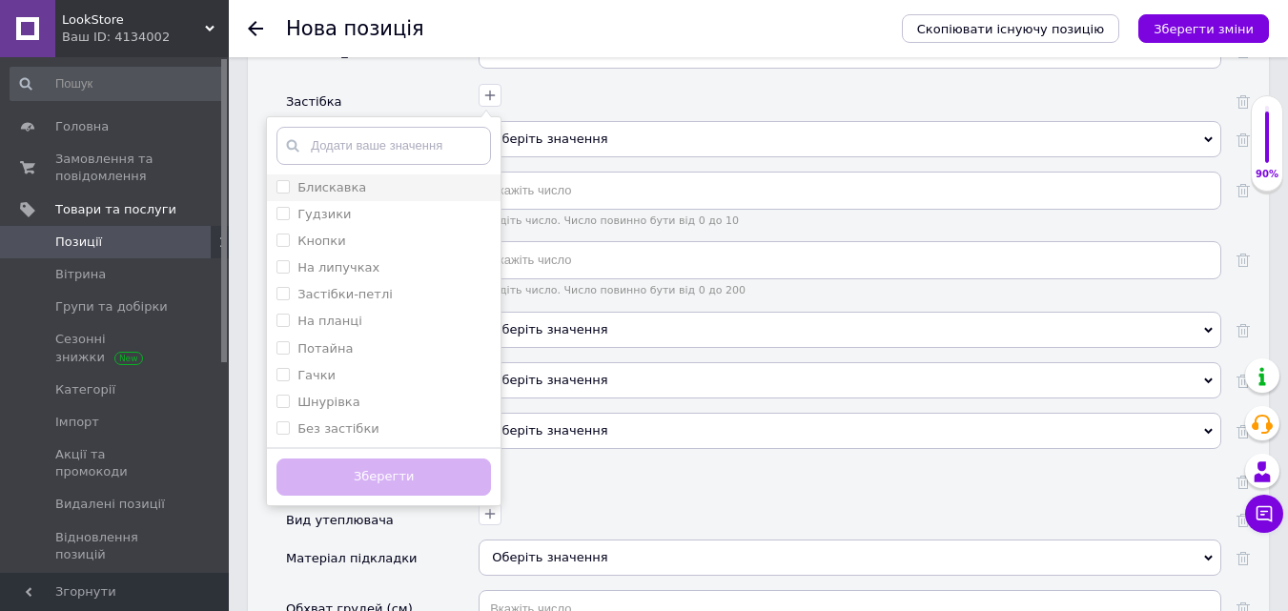
click at [318, 180] on label "Блискавка" at bounding box center [331, 187] width 69 height 14
checkbox input "true"
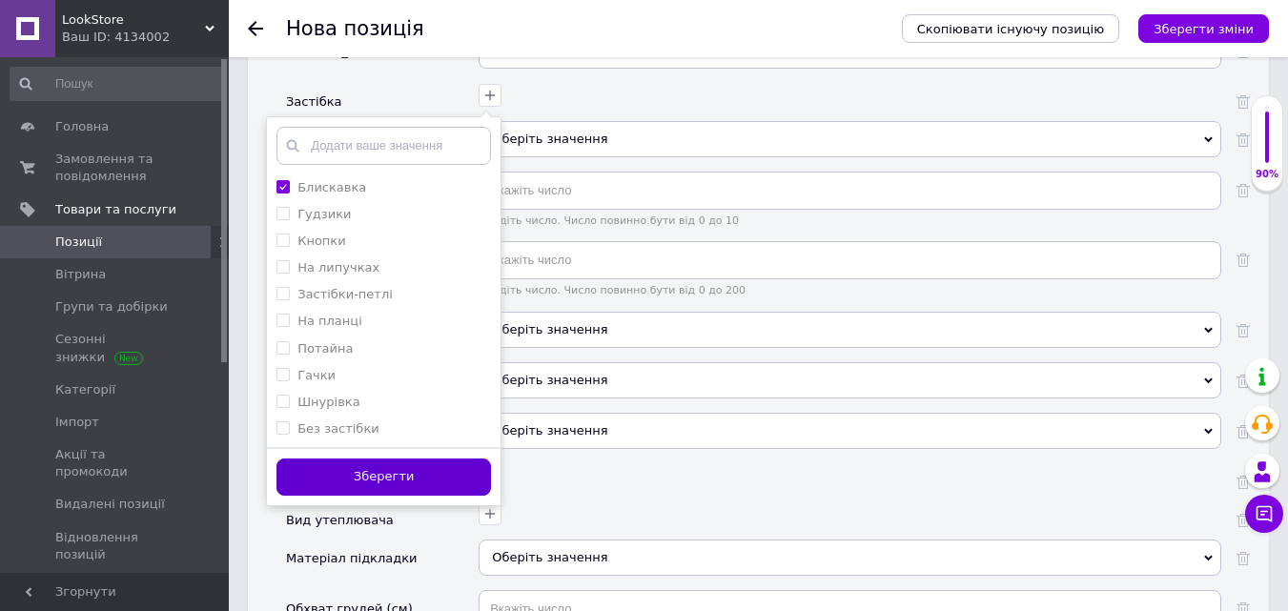
click at [411, 475] on button "Зберегти" at bounding box center [384, 477] width 215 height 37
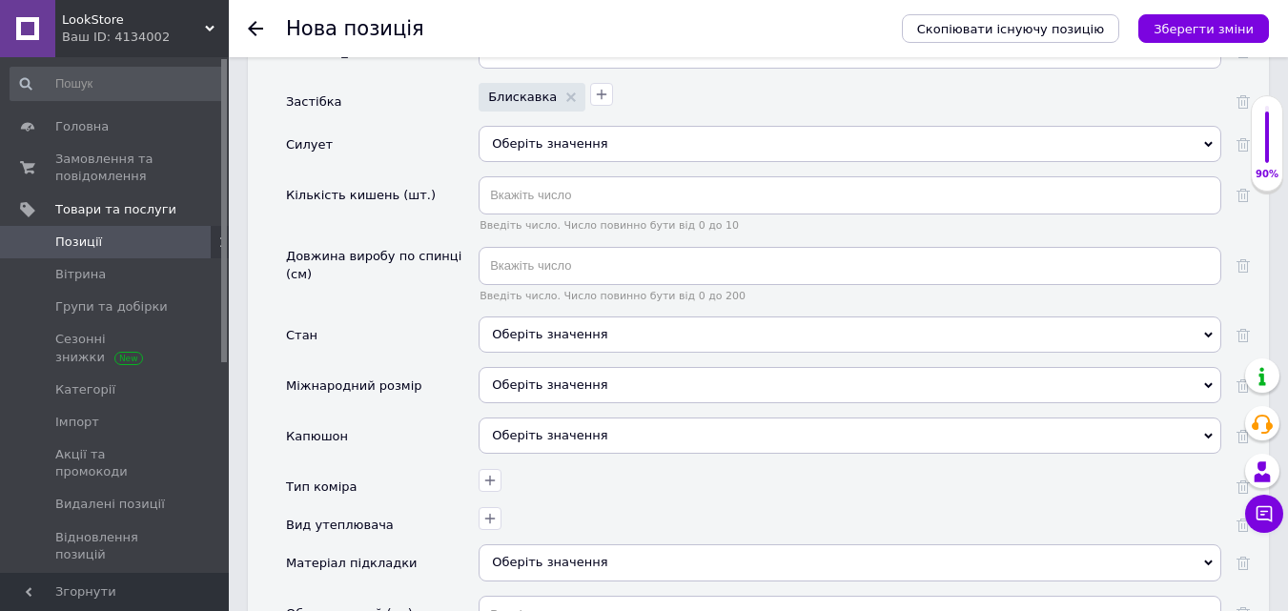
click at [411, 475] on div "Тип коміра" at bounding box center [382, 487] width 193 height 38
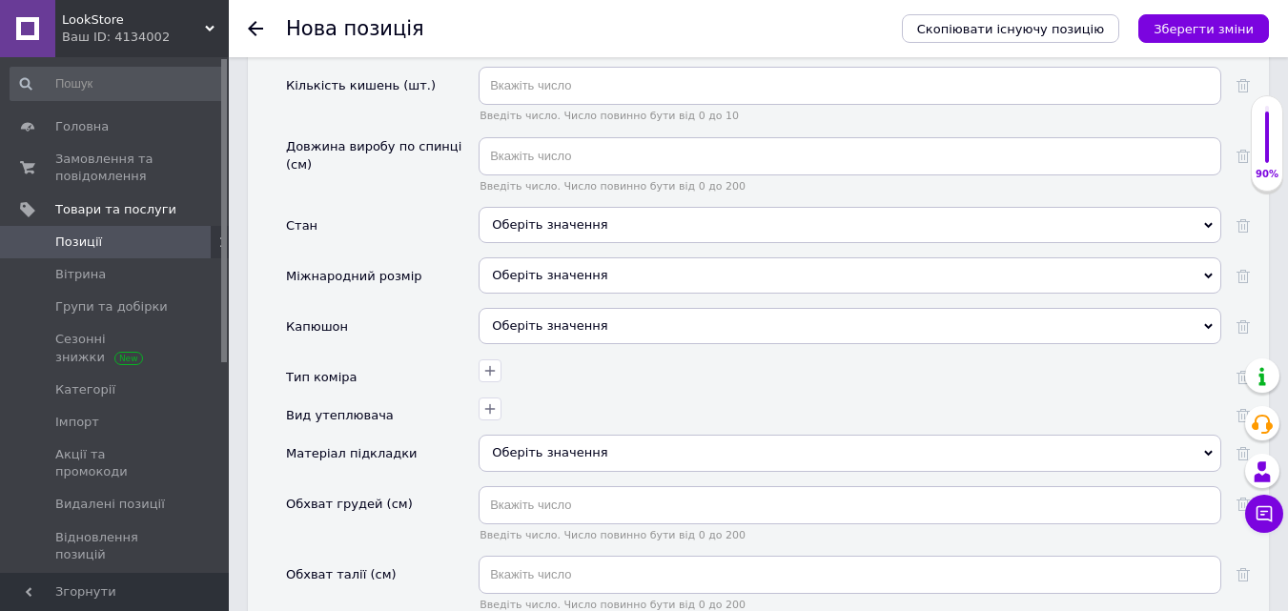
scroll to position [2881, 0]
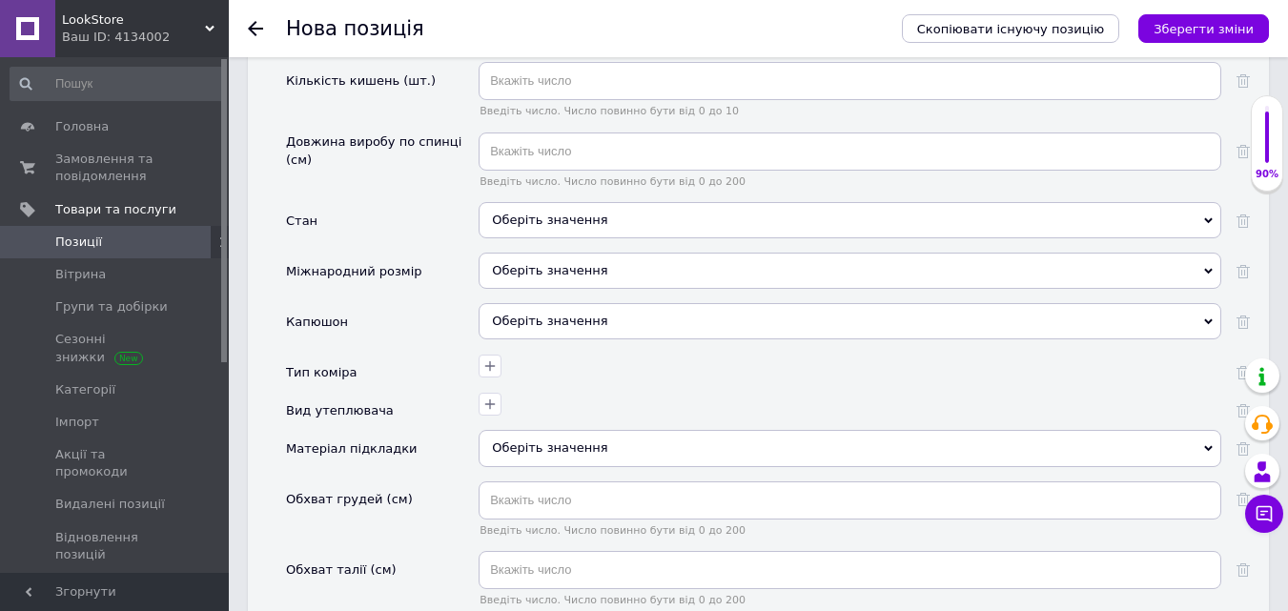
click at [558, 202] on div "Оберіть значення" at bounding box center [850, 220] width 743 height 36
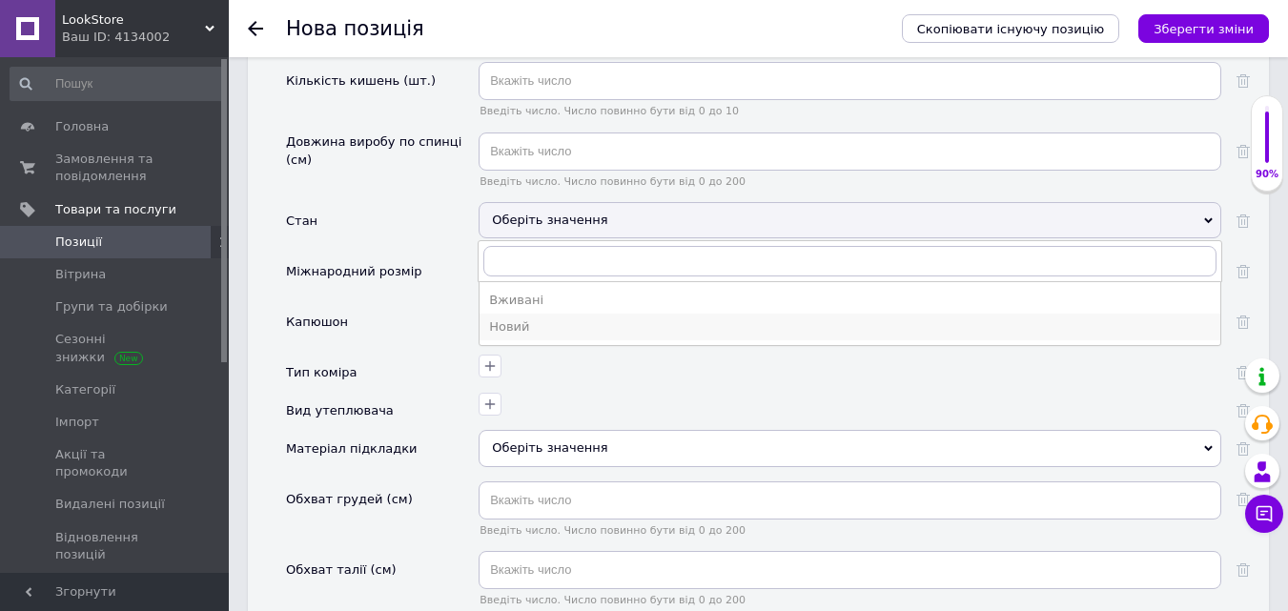
click at [584, 318] on div "Новий" at bounding box center [850, 326] width 722 height 17
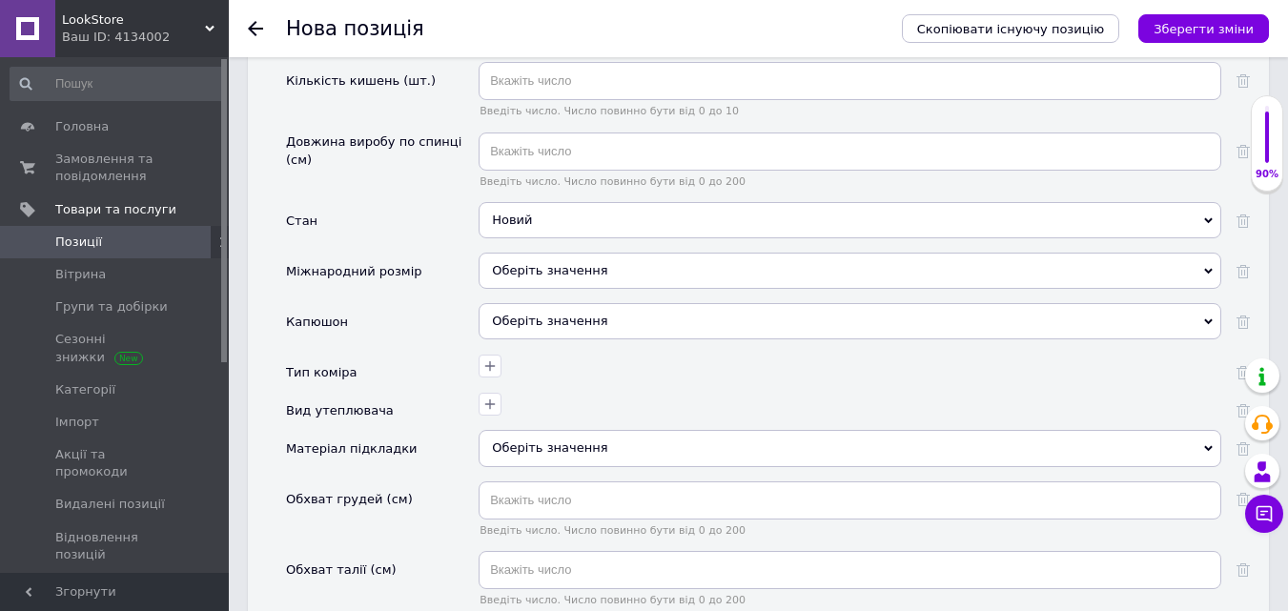
click at [454, 303] on div "Капюшон" at bounding box center [382, 328] width 193 height 51
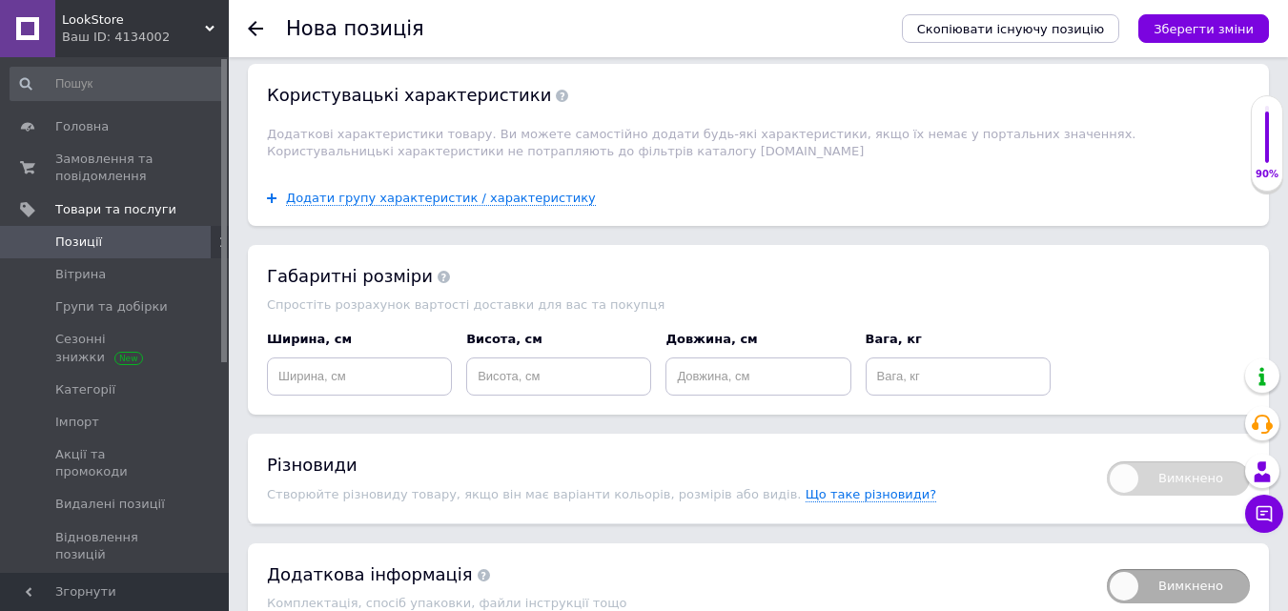
scroll to position [3492, 0]
click at [1179, 27] on icon "Зберегти зміни" at bounding box center [1204, 29] width 100 height 14
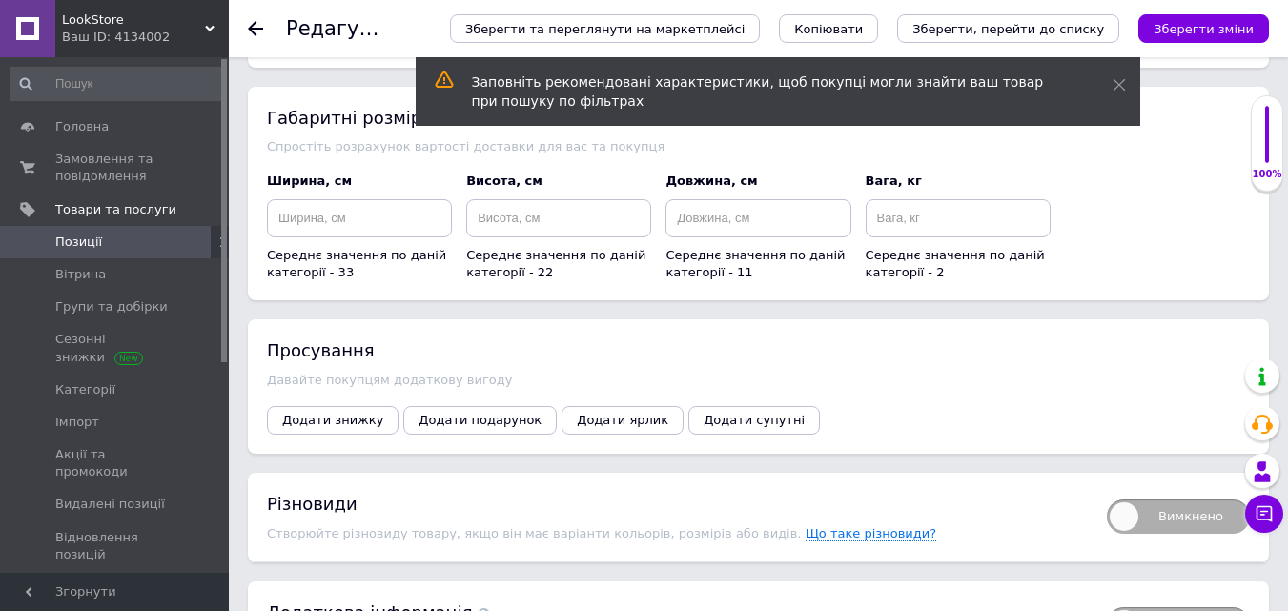
scroll to position [2815, 0]
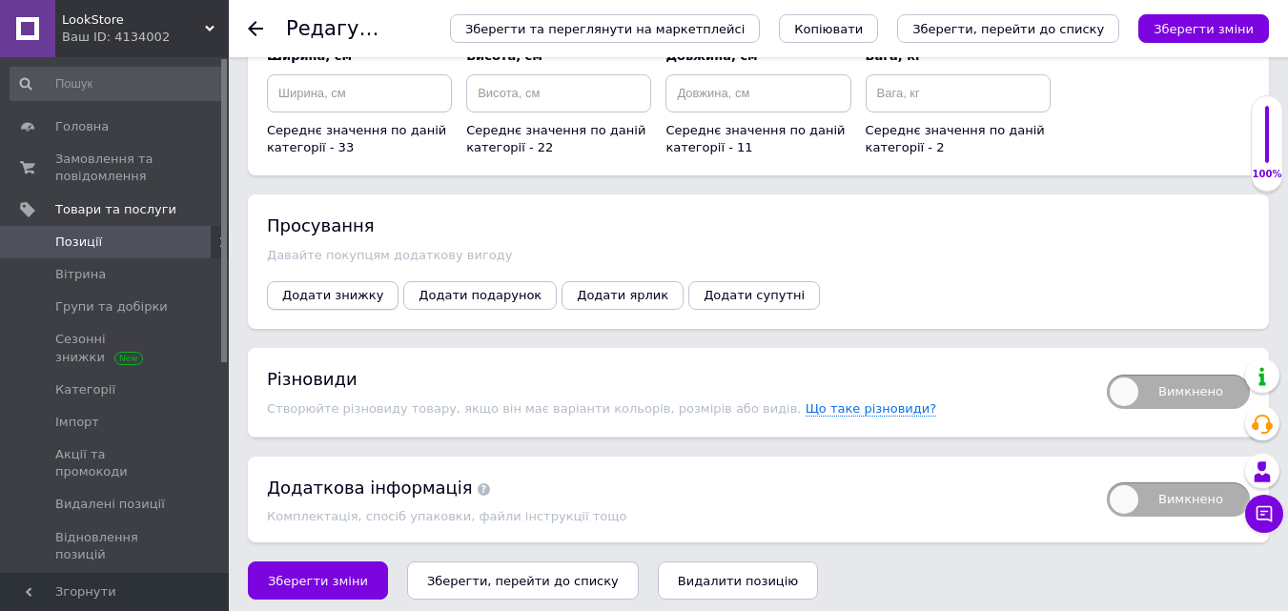
click at [337, 288] on span "Додати знижку" at bounding box center [332, 295] width 101 height 14
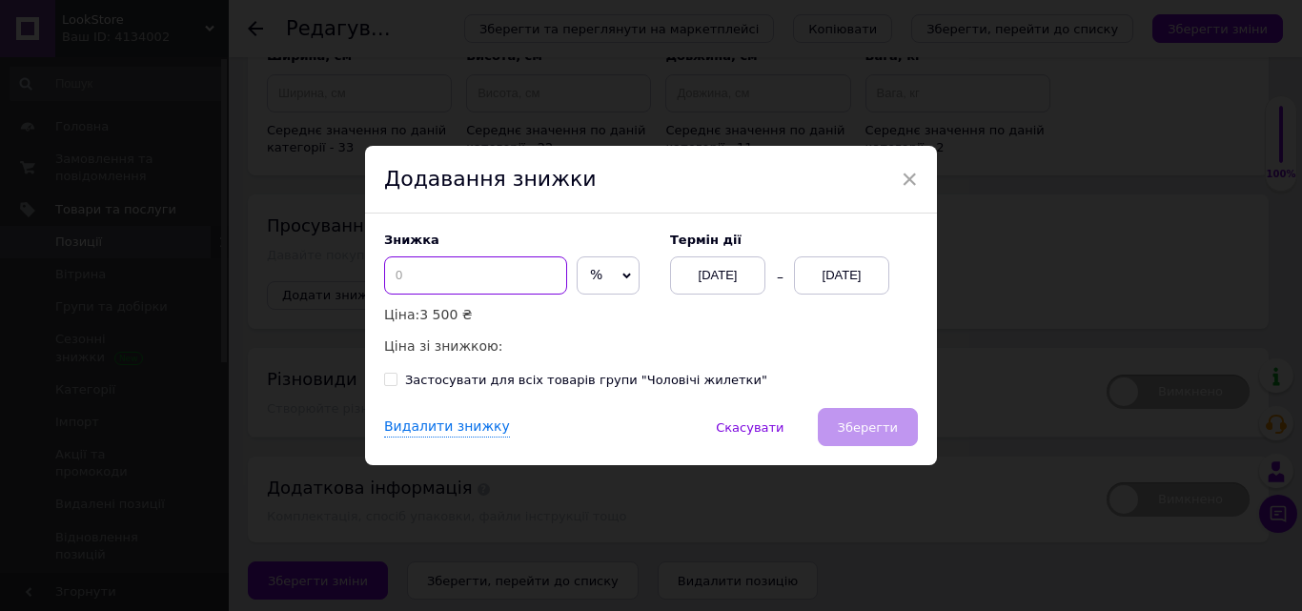
click at [438, 262] on input at bounding box center [475, 275] width 183 height 38
type input "4"
type input "30"
click at [830, 275] on div "[DATE]" at bounding box center [841, 275] width 95 height 38
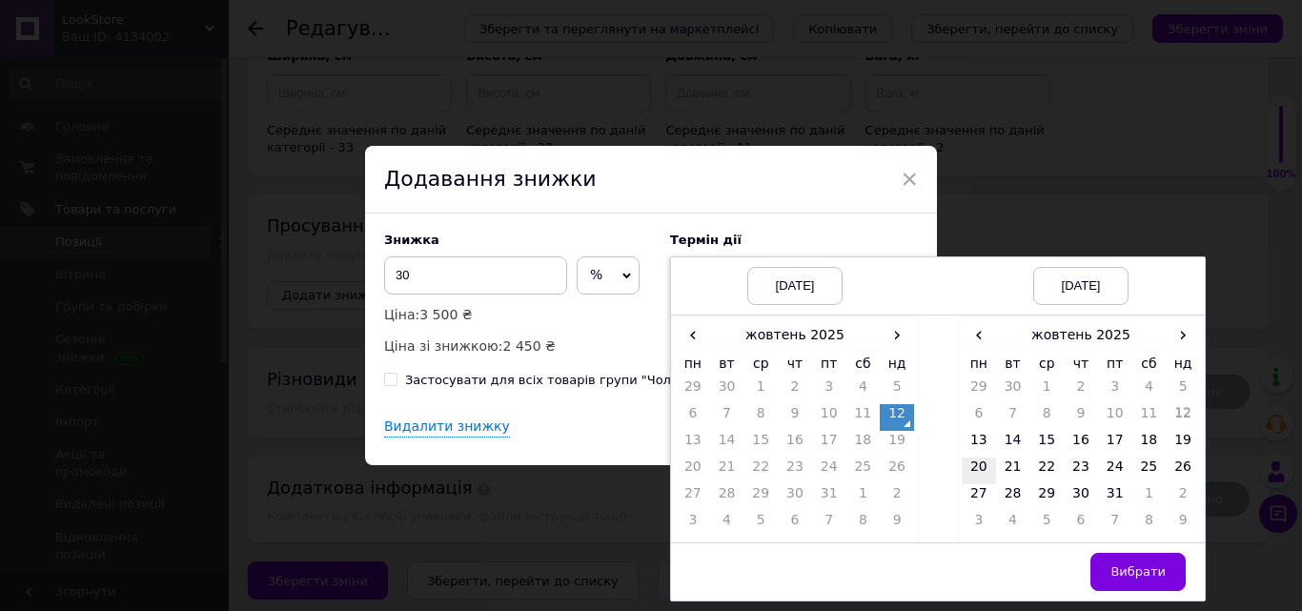
click at [970, 473] on td "20" at bounding box center [979, 471] width 34 height 27
click at [1125, 570] on span "Вибрати" at bounding box center [1138, 571] width 55 height 14
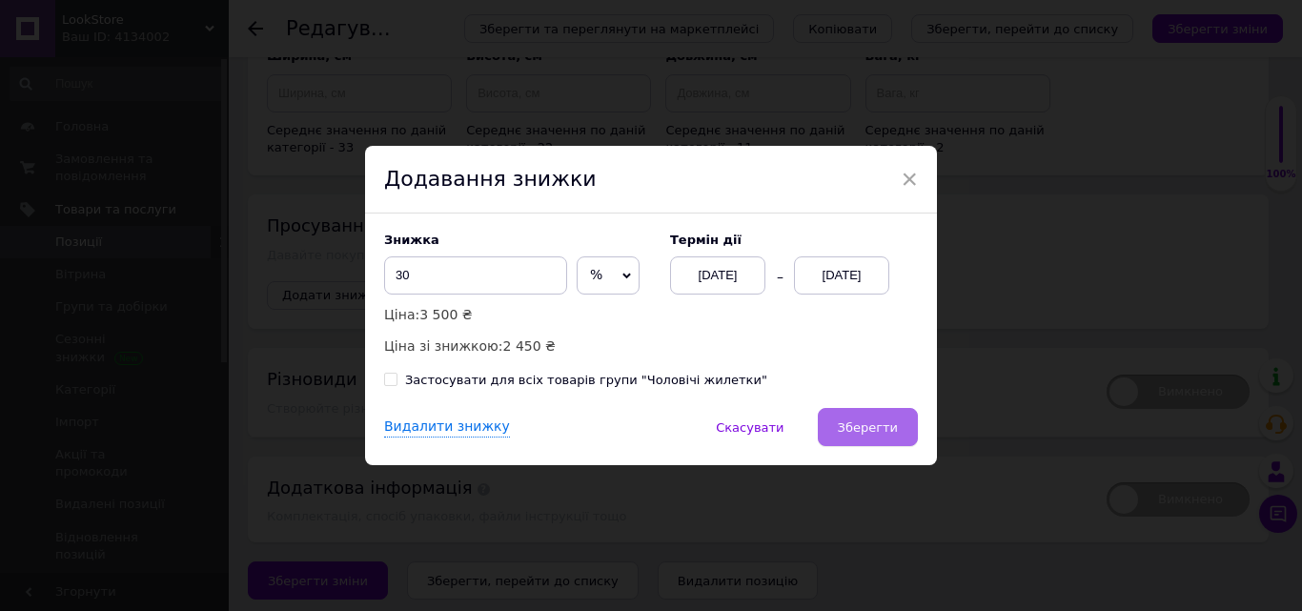
click at [906, 426] on button "Зберегти" at bounding box center [868, 427] width 100 height 38
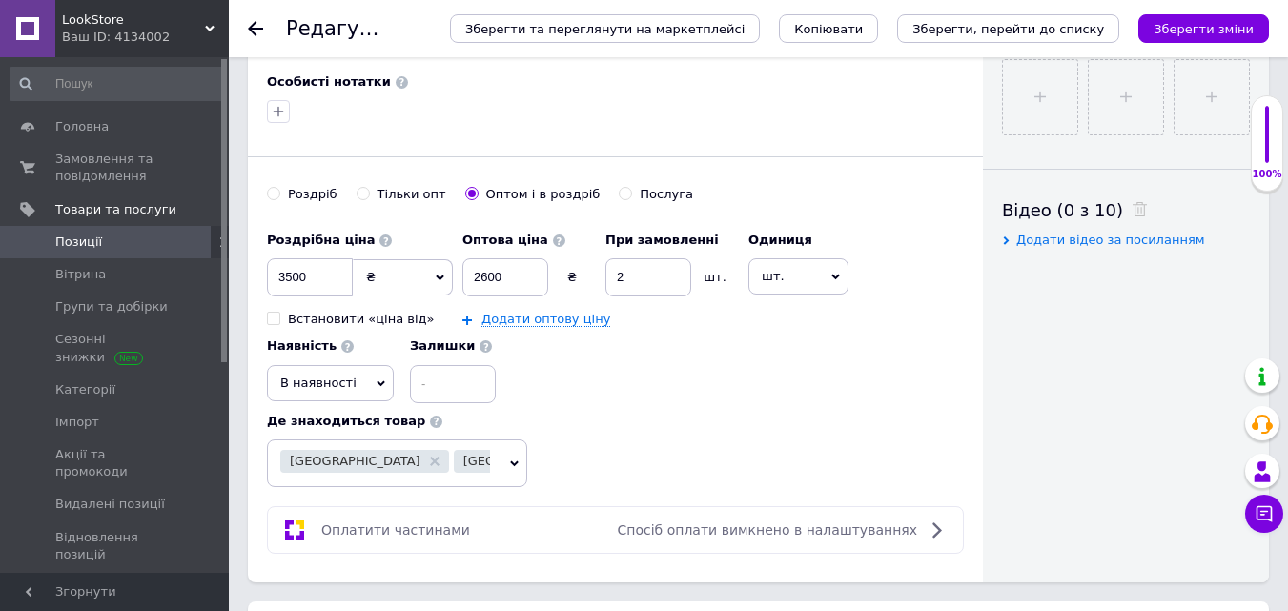
scroll to position [838, 0]
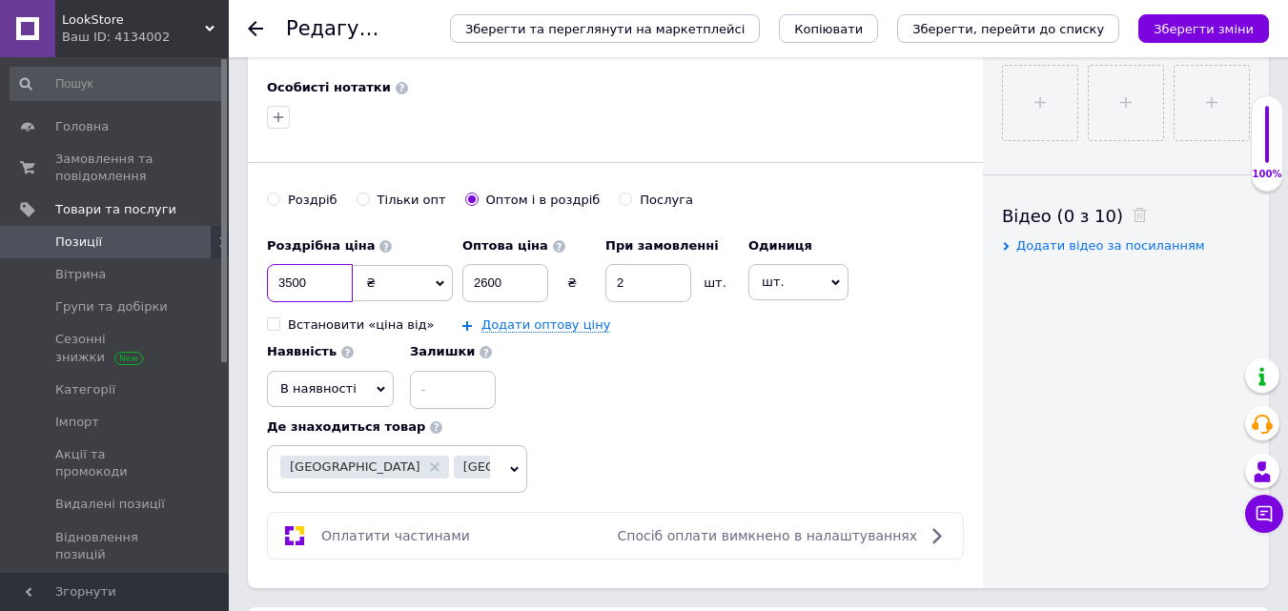
click at [286, 276] on input "3500" at bounding box center [310, 283] width 86 height 38
type input "3600"
click at [1222, 31] on icon "Зберегти зміни" at bounding box center [1204, 29] width 100 height 14
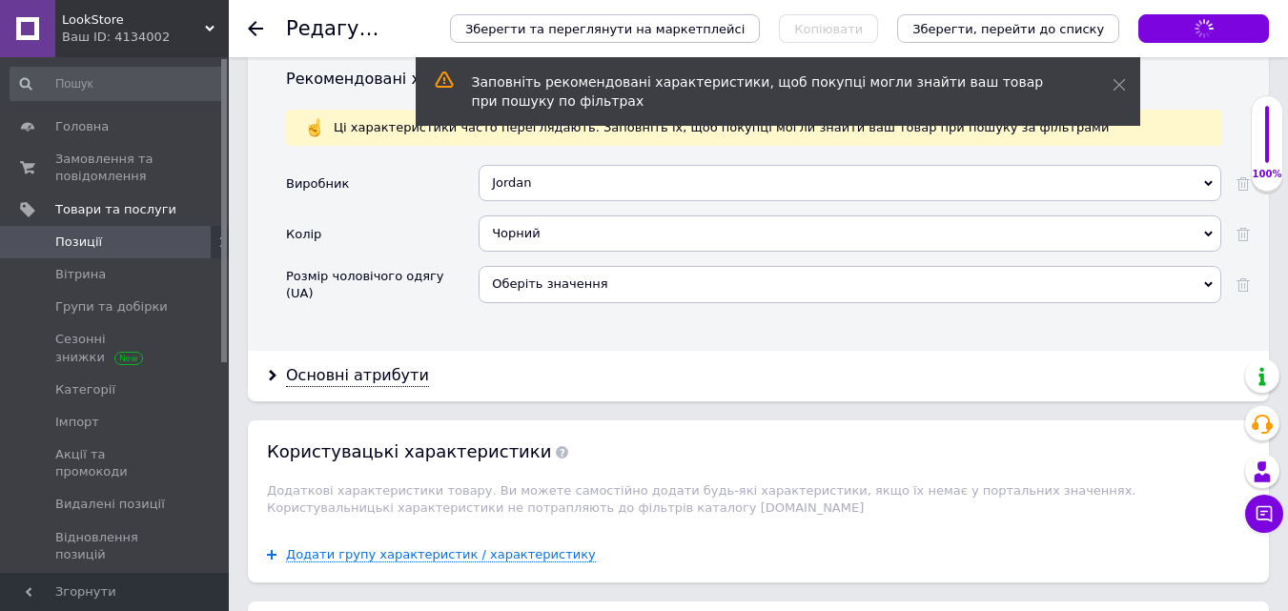
scroll to position [2815, 0]
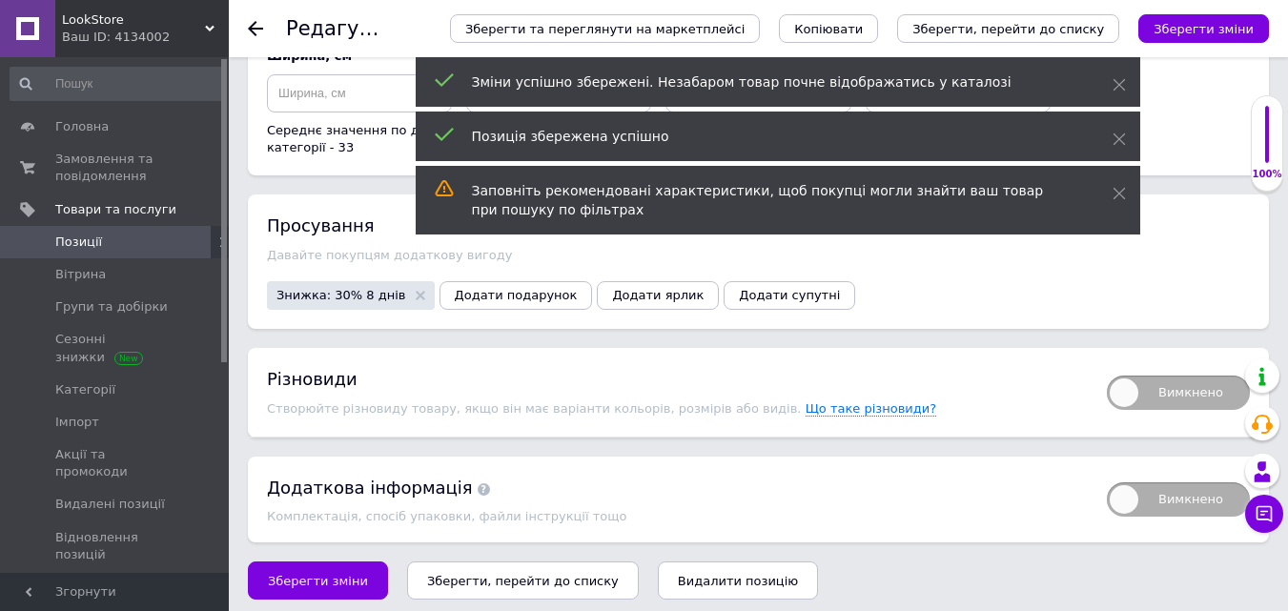
click at [325, 296] on span "Знижка: 30% 8 днів" at bounding box center [351, 295] width 168 height 29
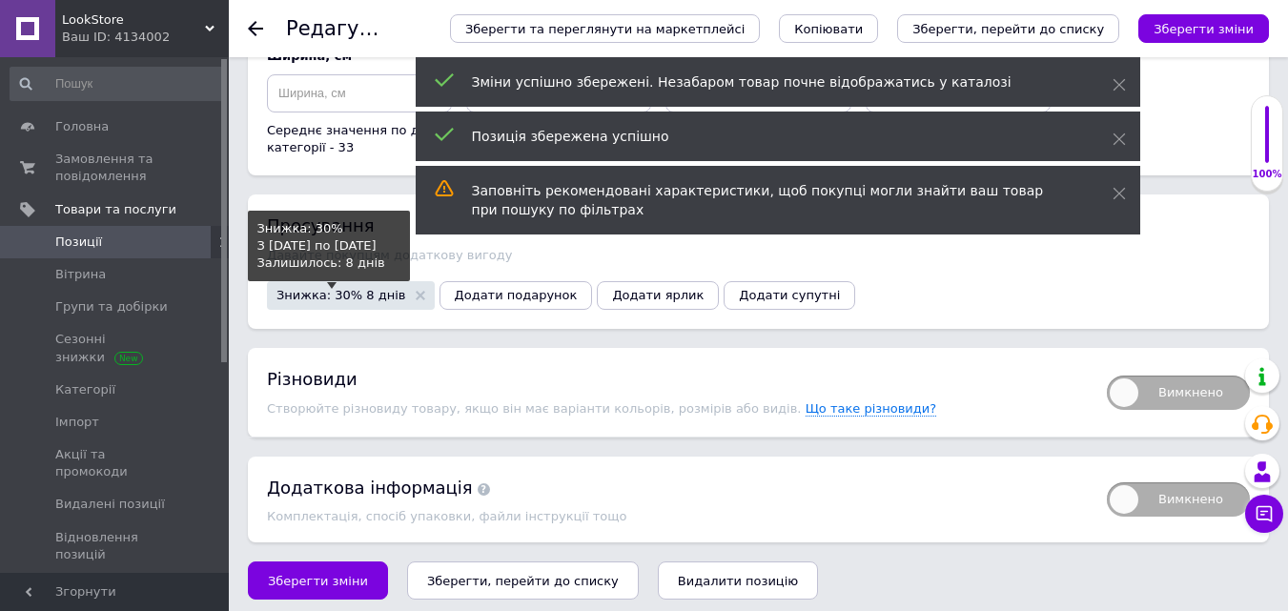
click at [327, 291] on span "Знижка: 30% 8 днів" at bounding box center [342, 295] width 130 height 12
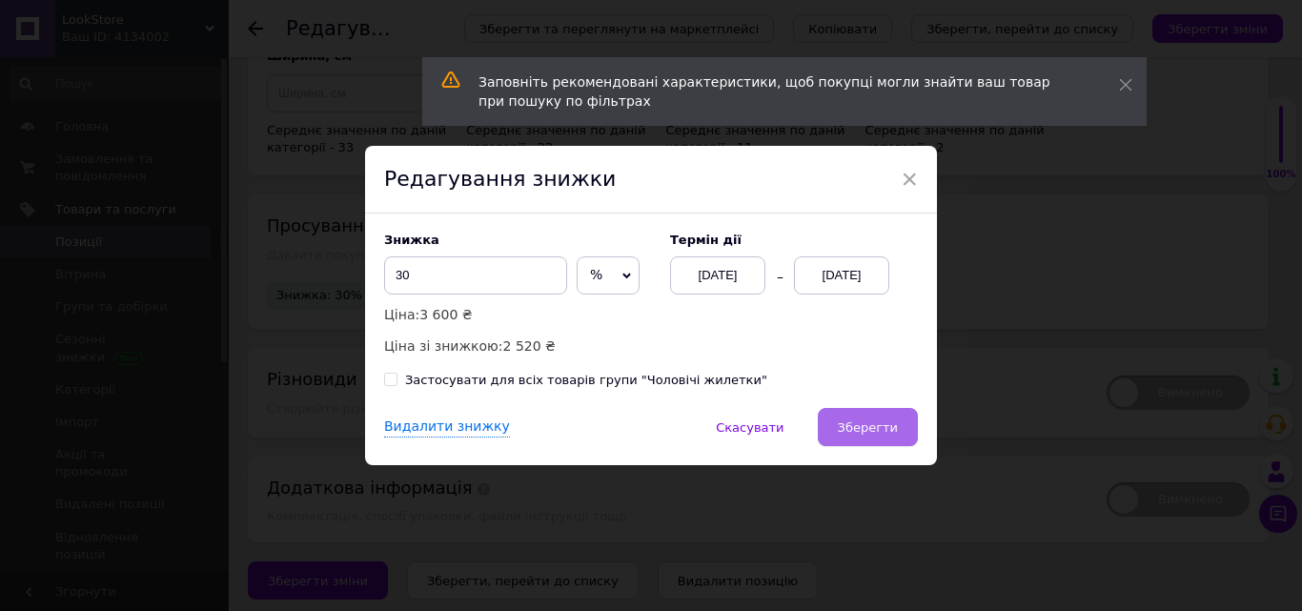
click at [889, 440] on button "Зберегти" at bounding box center [868, 427] width 100 height 38
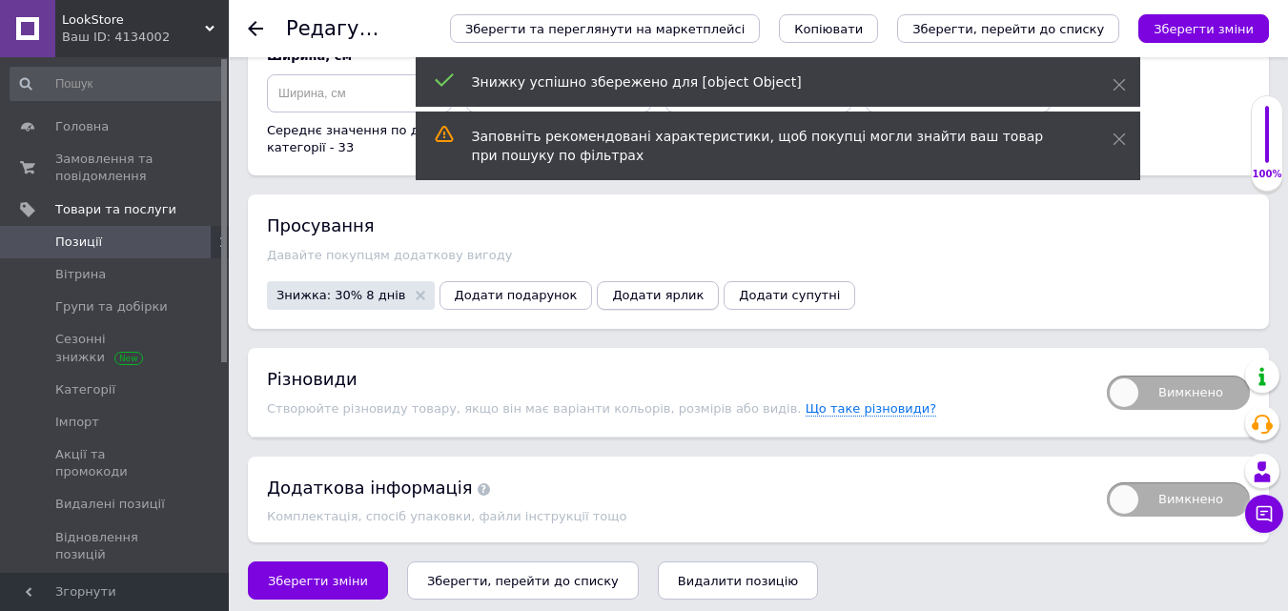
click at [612, 290] on span "Додати ярлик" at bounding box center [658, 295] width 92 height 14
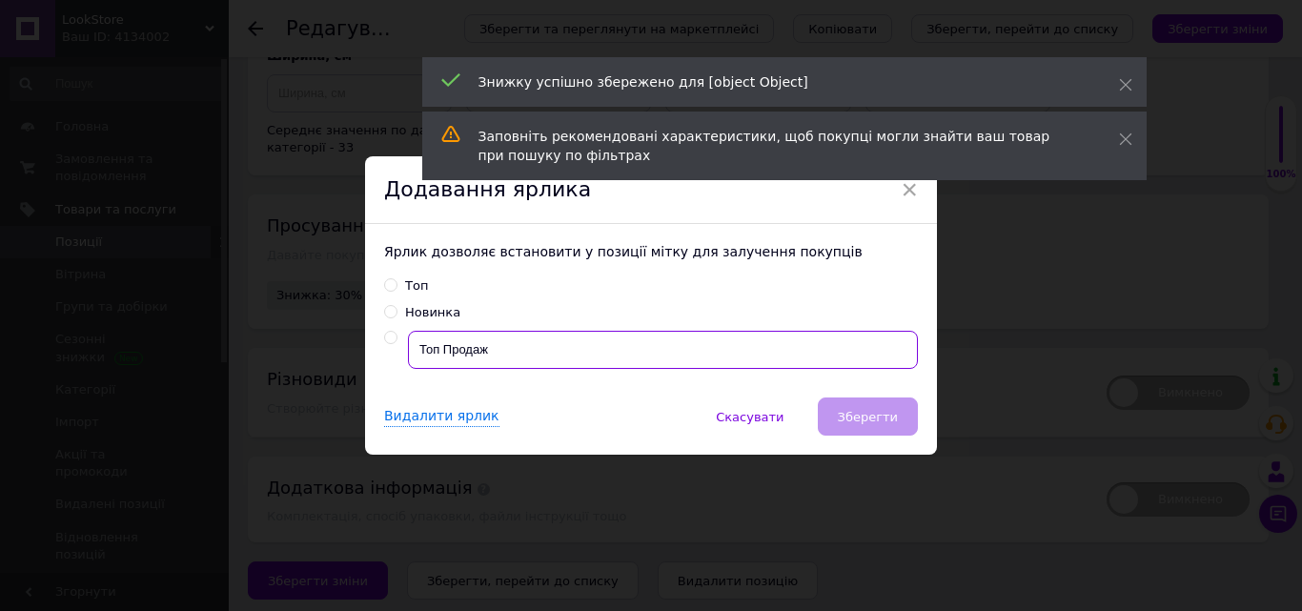
click at [652, 332] on input "Топ Продаж" at bounding box center [663, 350] width 510 height 38
radio input "true"
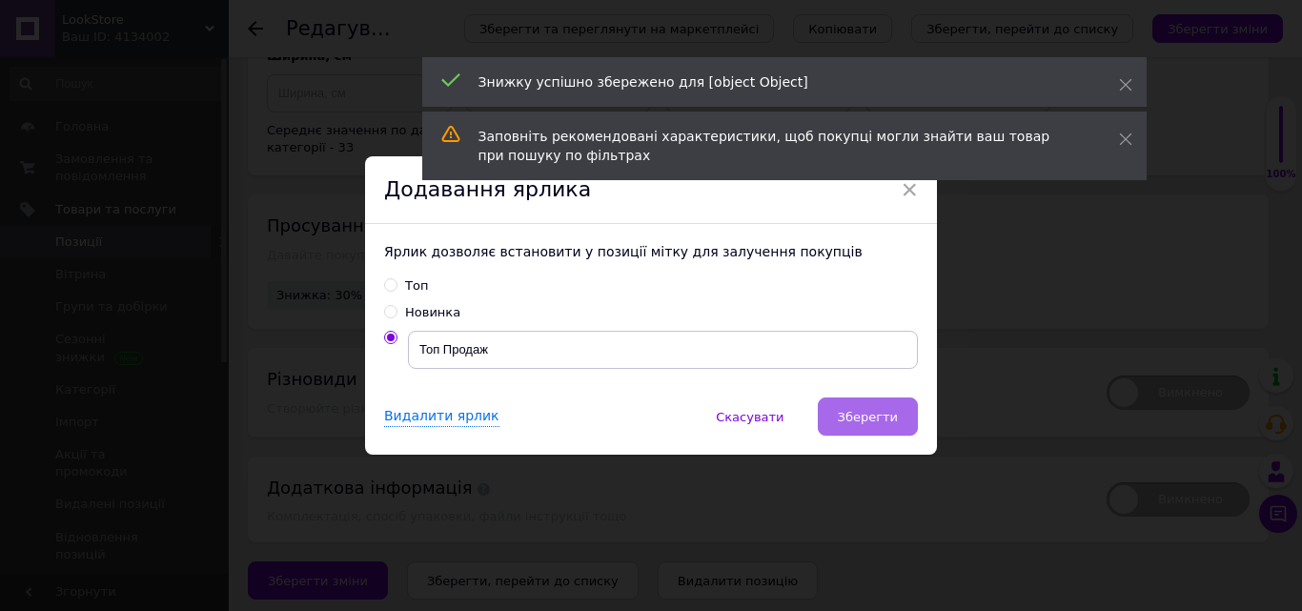
click at [863, 416] on span "Зберегти" at bounding box center [868, 417] width 60 height 14
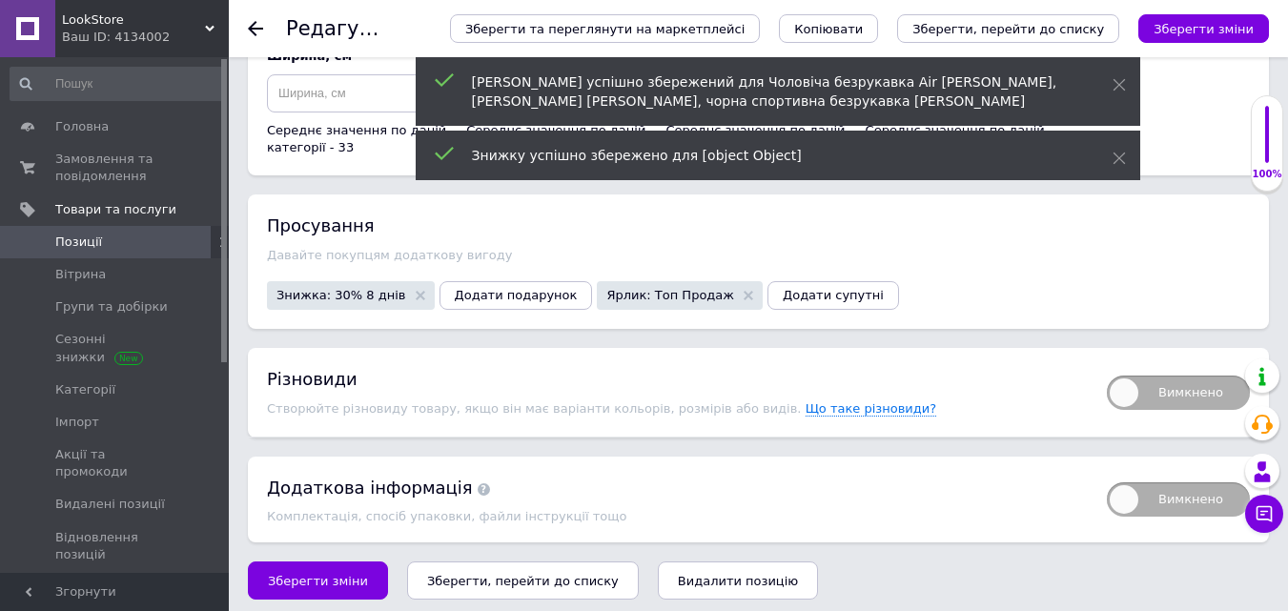
click at [1165, 380] on span "Вимкнено" at bounding box center [1178, 393] width 143 height 34
click at [1107, 376] on input "Вимкнено" at bounding box center [1101, 369] width 12 height 12
checkbox input "true"
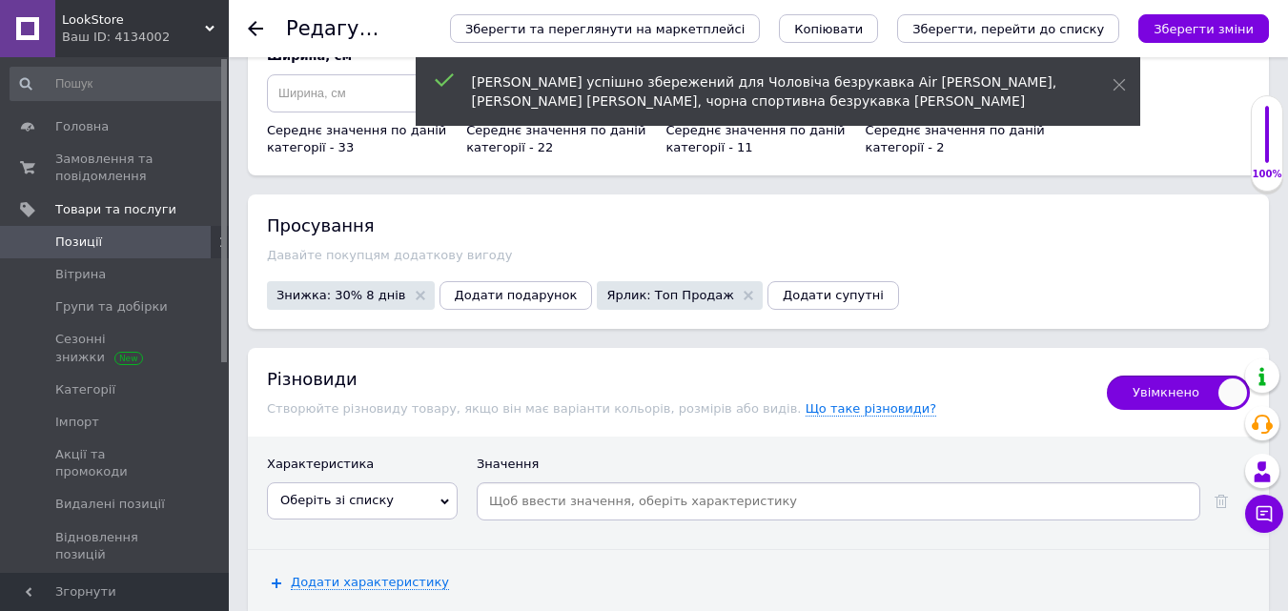
click at [314, 499] on span "Оберіть зі списку" at bounding box center [362, 500] width 191 height 36
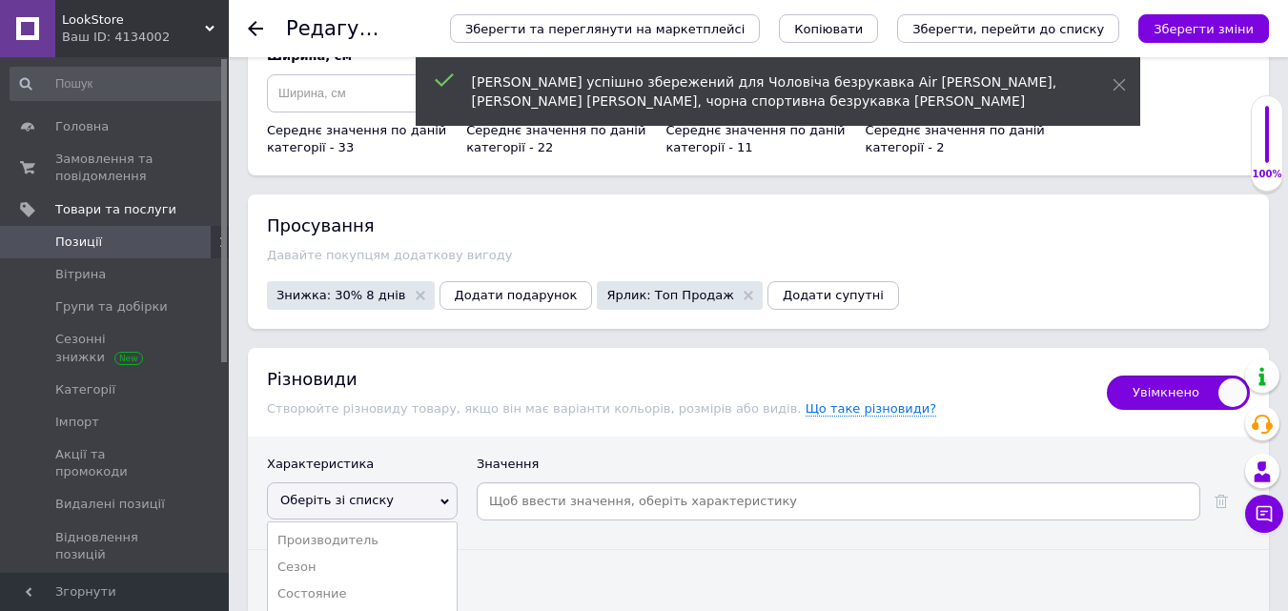
click at [447, 375] on div "Різновиди" at bounding box center [677, 379] width 821 height 24
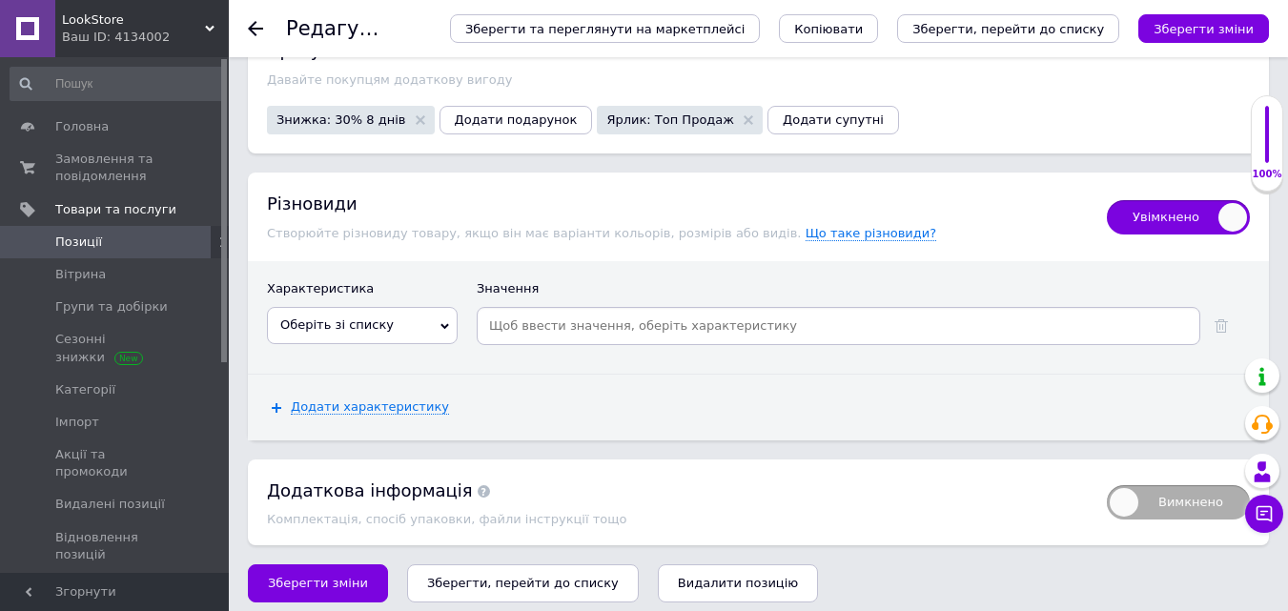
scroll to position [2992, 0]
click at [412, 312] on span "Оберіть зі списку" at bounding box center [362, 323] width 191 height 36
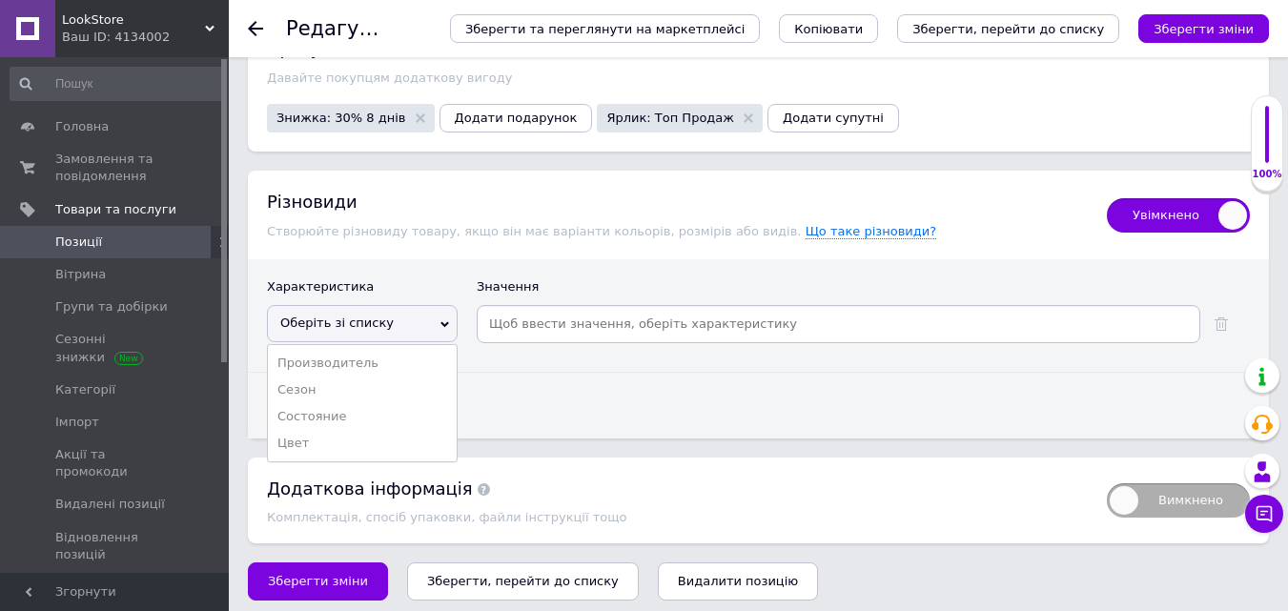
click at [657, 418] on div "Додати характеристику" at bounding box center [758, 405] width 1021 height 65
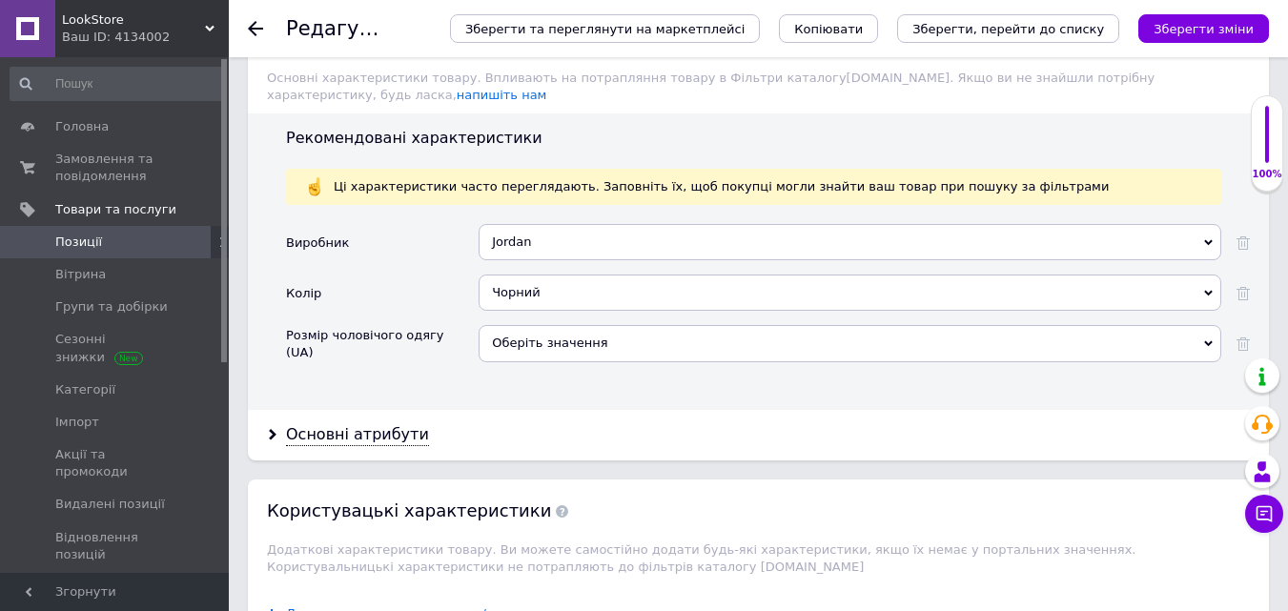
scroll to position [2306, 0]
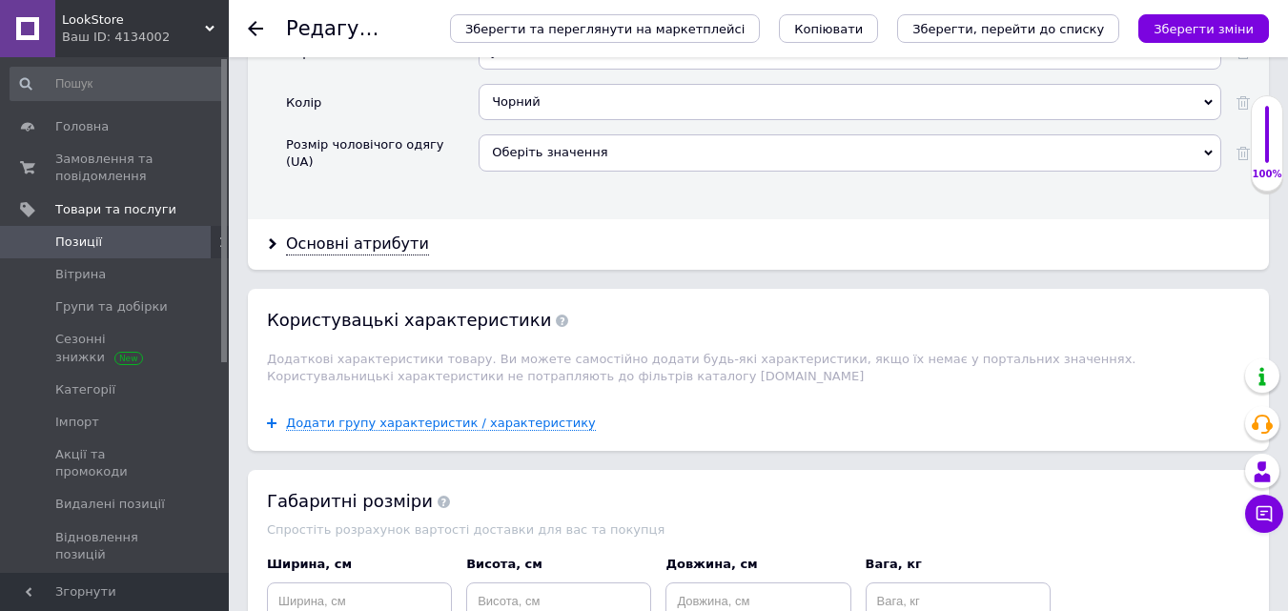
click at [350, 219] on div "Основні атрибути" at bounding box center [758, 244] width 1021 height 51
click at [369, 237] on div "Основні атрибути" at bounding box center [357, 245] width 143 height 22
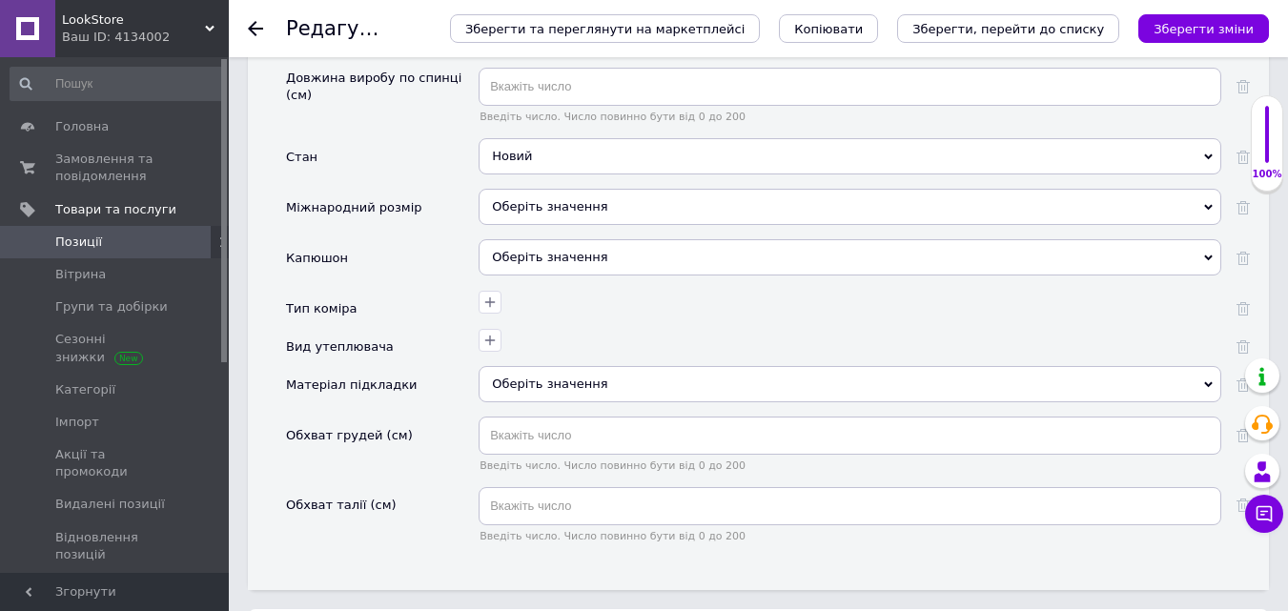
scroll to position [2945, 0]
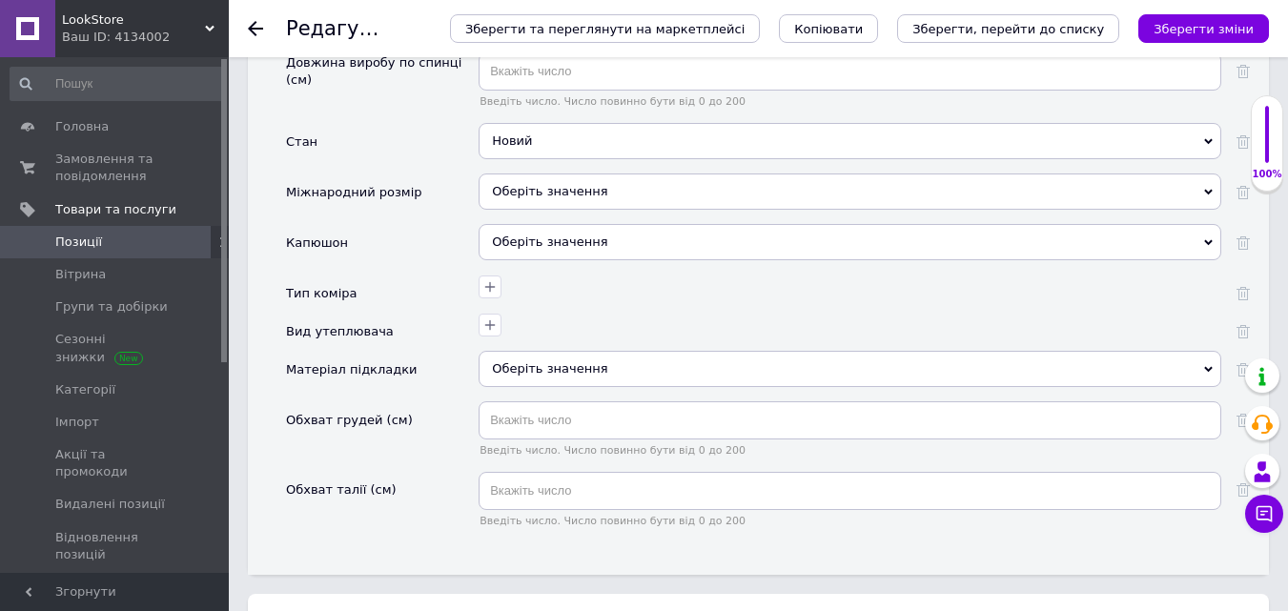
click at [620, 182] on div "Оберіть значення" at bounding box center [850, 192] width 743 height 36
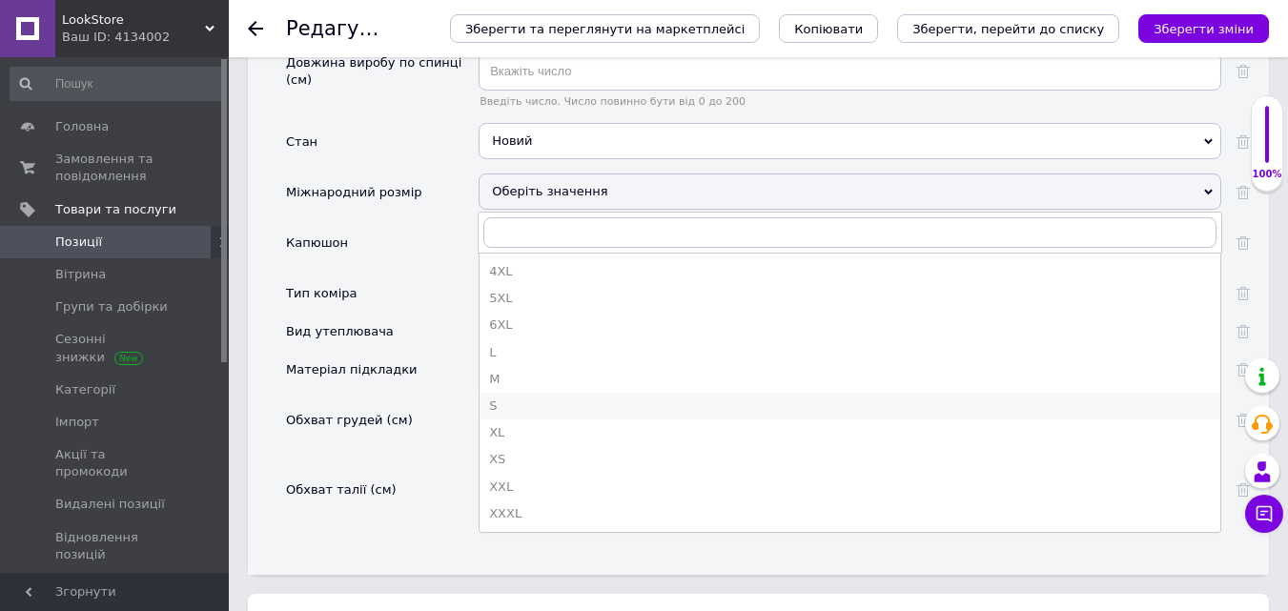
click at [527, 398] on div "S" at bounding box center [850, 406] width 722 height 17
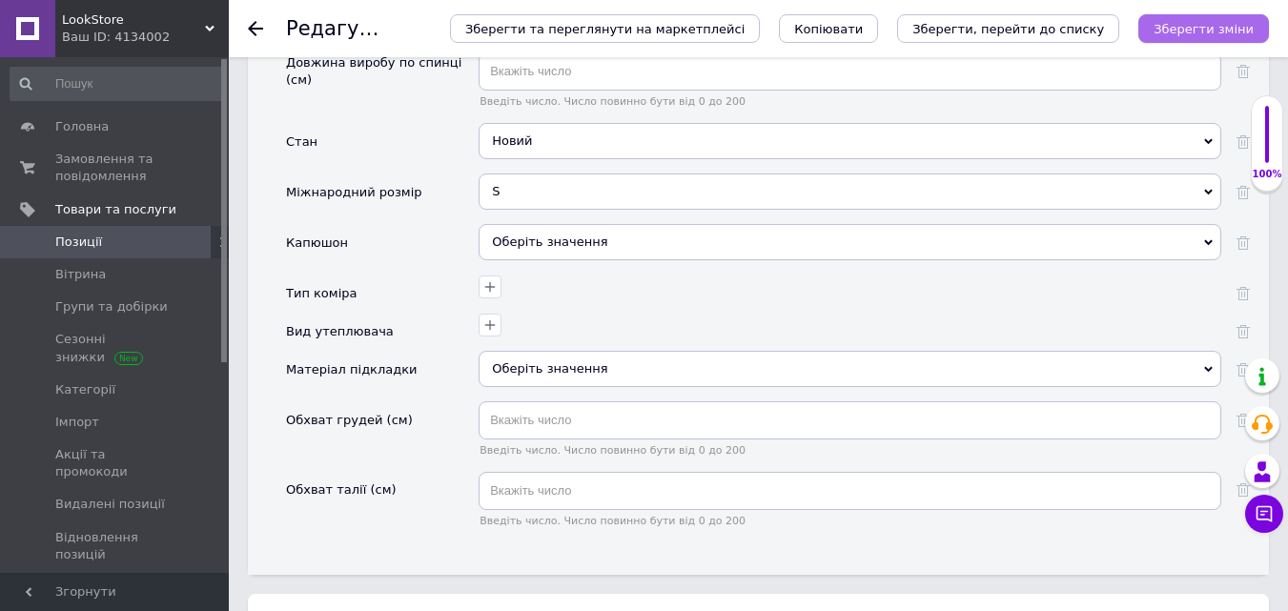
click at [1218, 37] on button "Зберегти зміни" at bounding box center [1203, 28] width 131 height 29
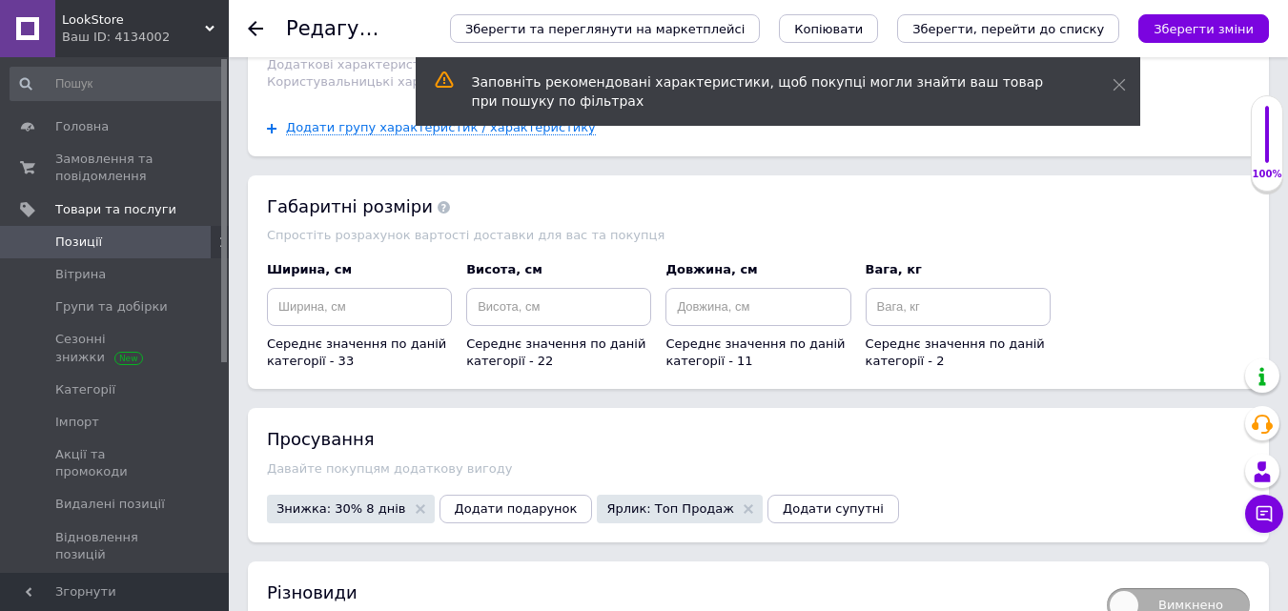
scroll to position [3759, 0]
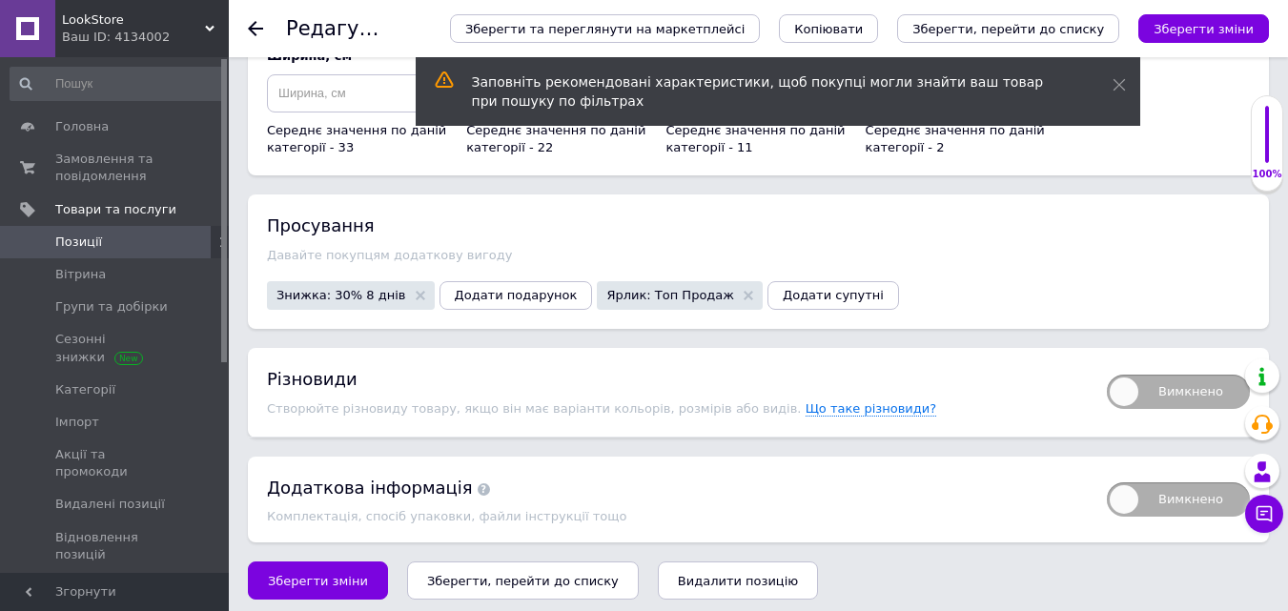
click at [301, 297] on span "Знижка: 30% 8 днів" at bounding box center [351, 295] width 168 height 29
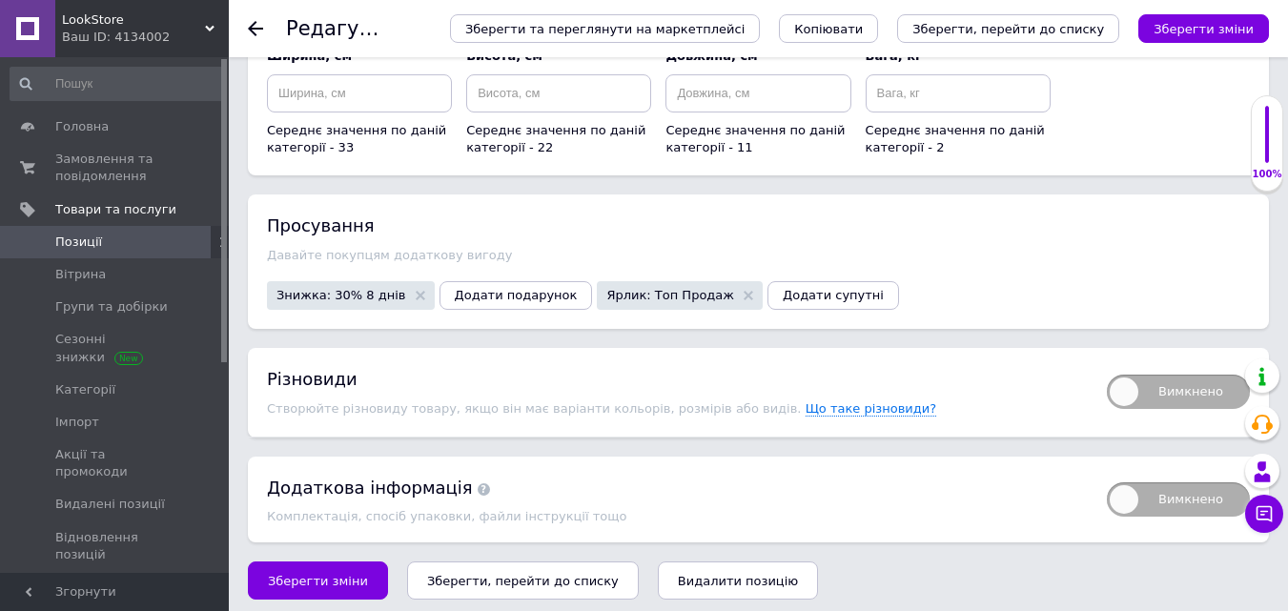
click at [1163, 386] on span "Вимкнено" at bounding box center [1178, 392] width 143 height 34
click at [1107, 375] on input "Вимкнено" at bounding box center [1101, 368] width 12 height 12
checkbox input "true"
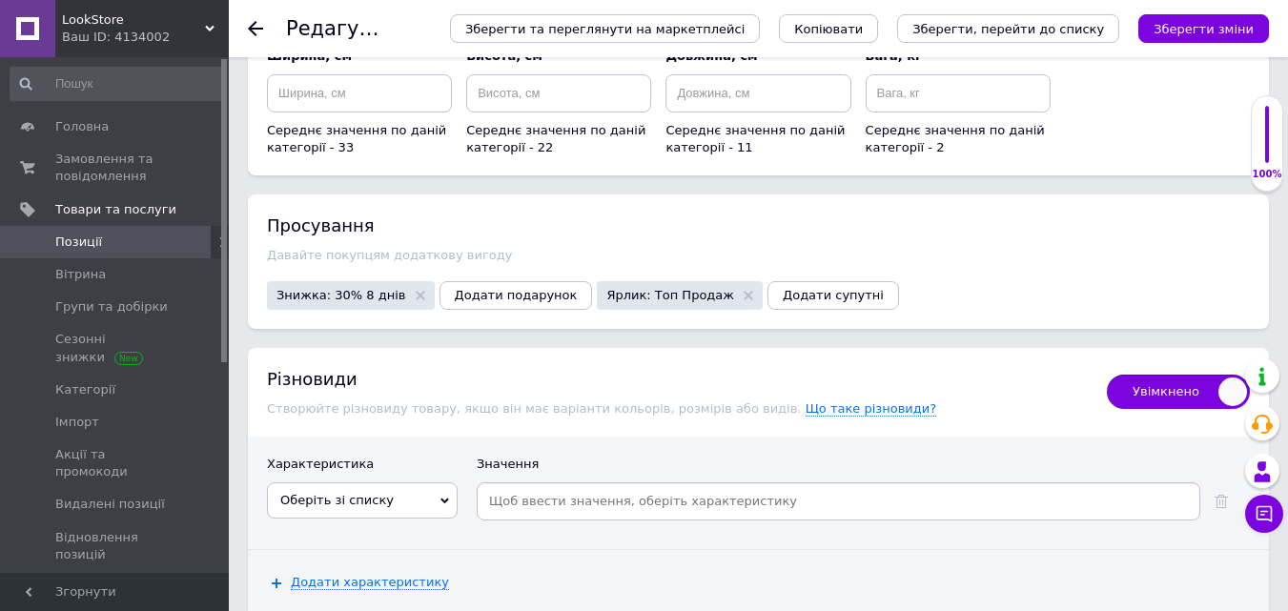
click at [354, 499] on span "Оберіть зі списку" at bounding box center [362, 500] width 191 height 36
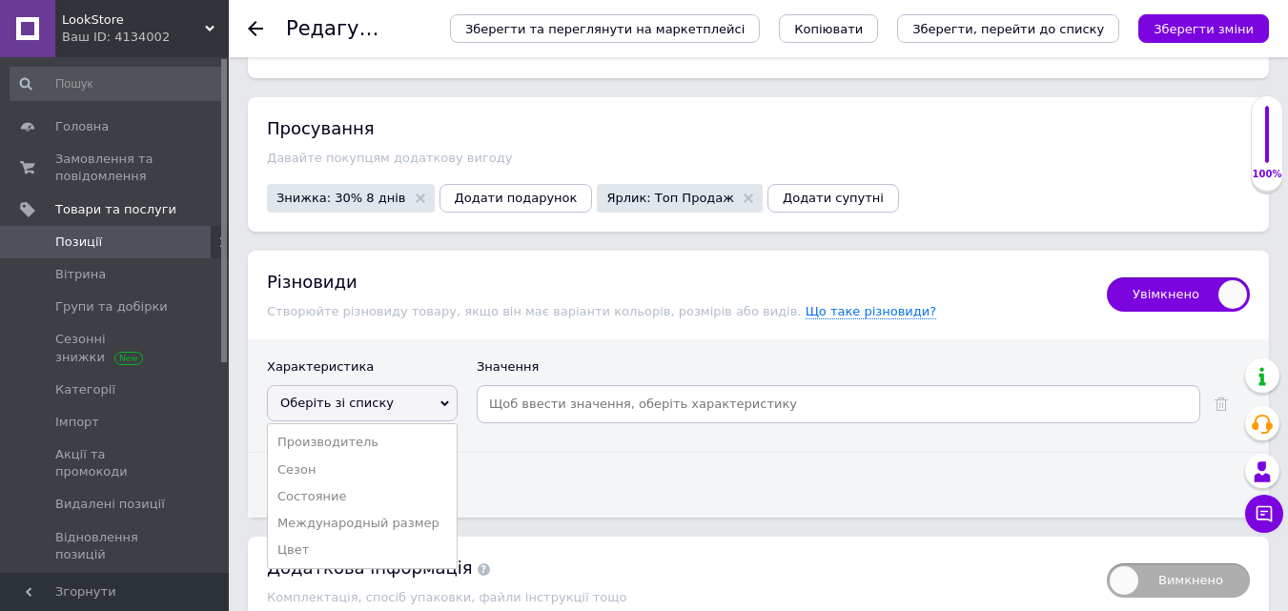
scroll to position [3936, 0]
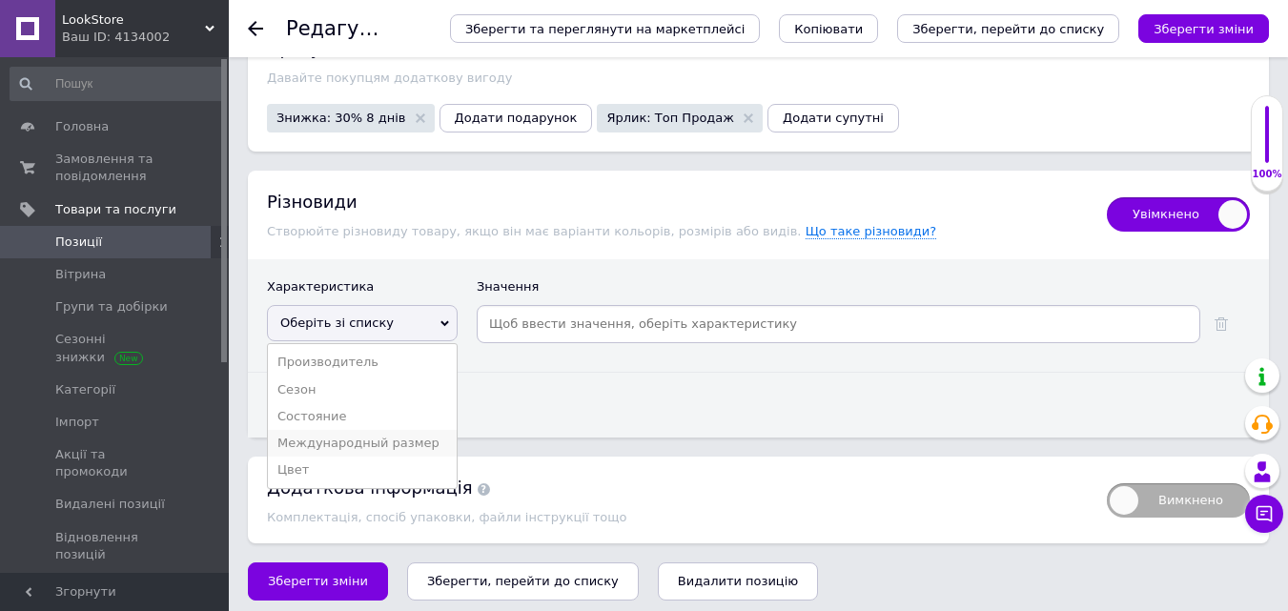
click at [350, 441] on li "Международный размер" at bounding box center [362, 443] width 189 height 27
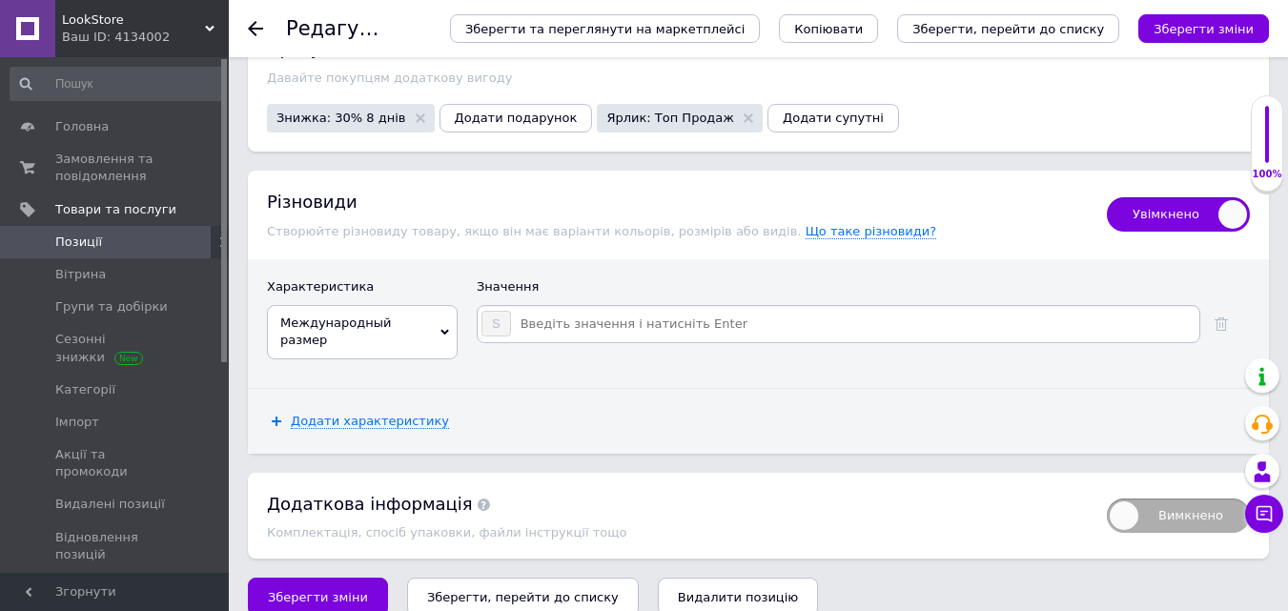
click at [526, 313] on input at bounding box center [854, 324] width 685 height 29
type input "M"
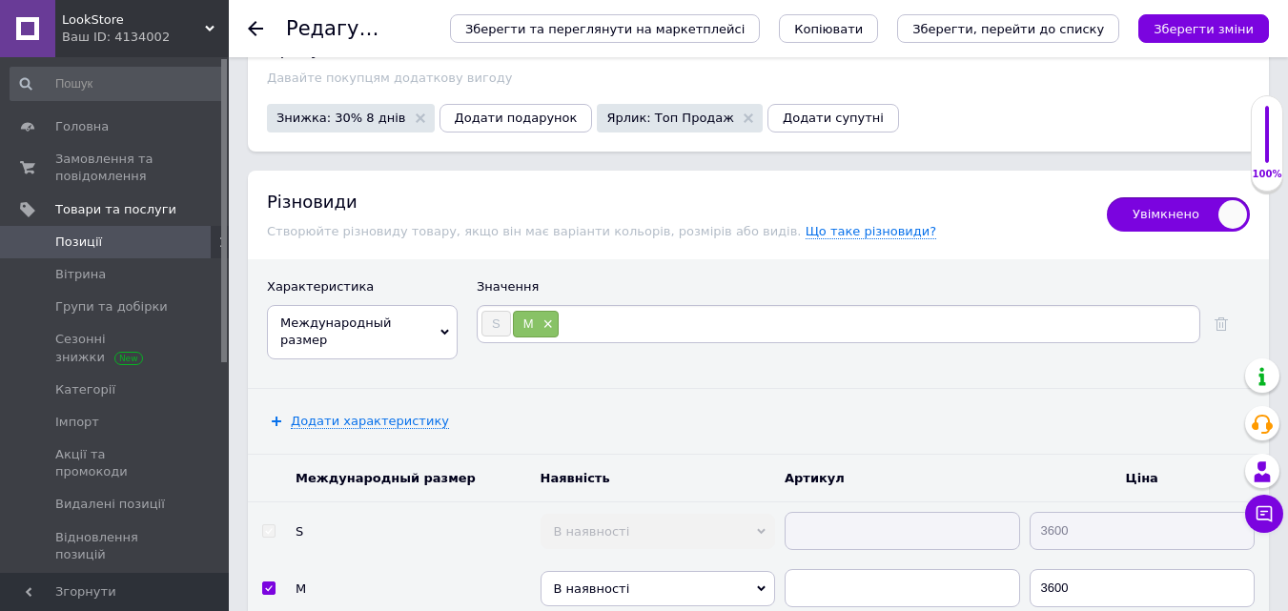
type input "L"
type input "XL"
click at [1243, 26] on icon "Зберегти зміни" at bounding box center [1204, 29] width 100 height 14
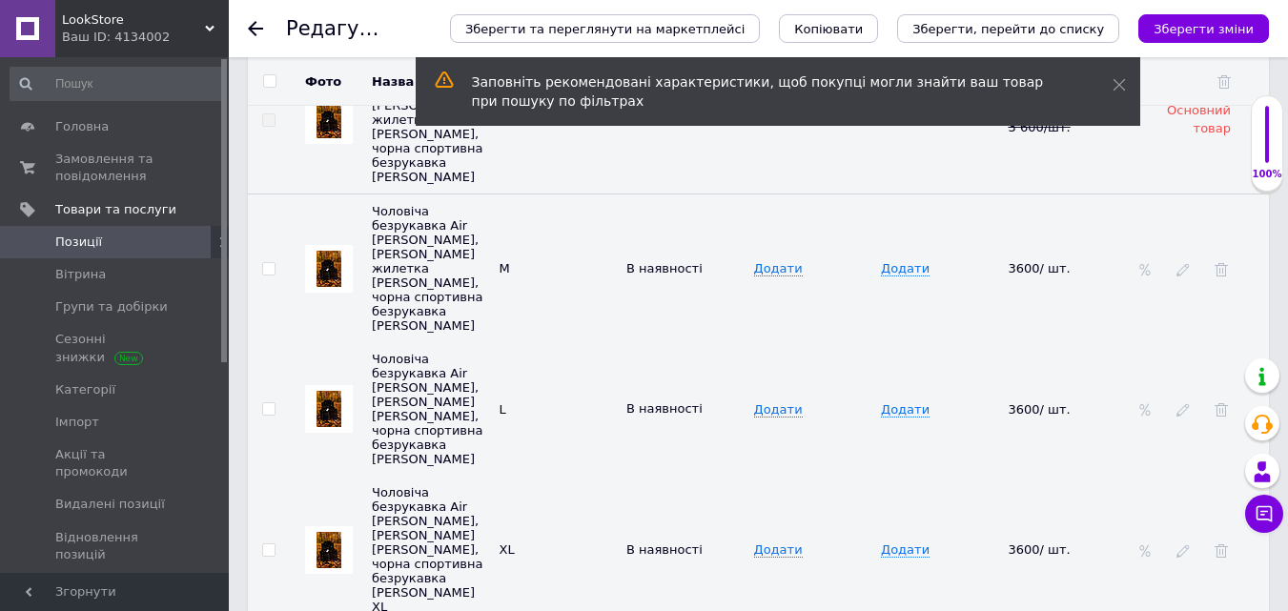
scroll to position [4182, 0]
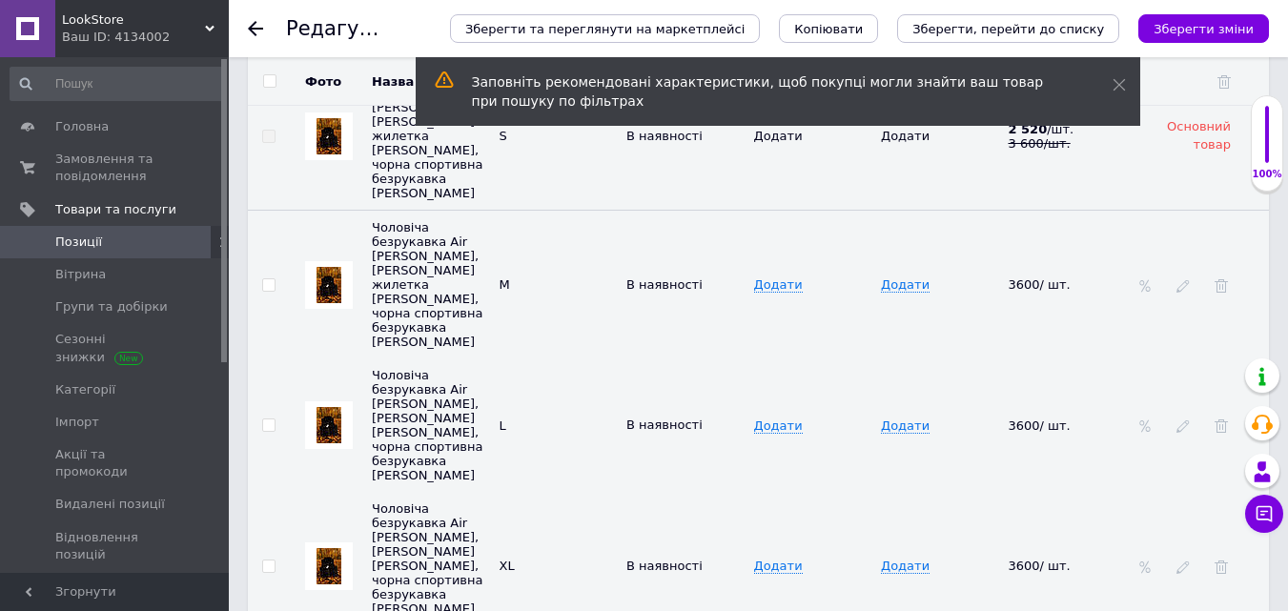
click at [1154, 277] on div at bounding box center [1145, 284] width 19 height 15
click at [1140, 279] on icon at bounding box center [1144, 285] width 13 height 13
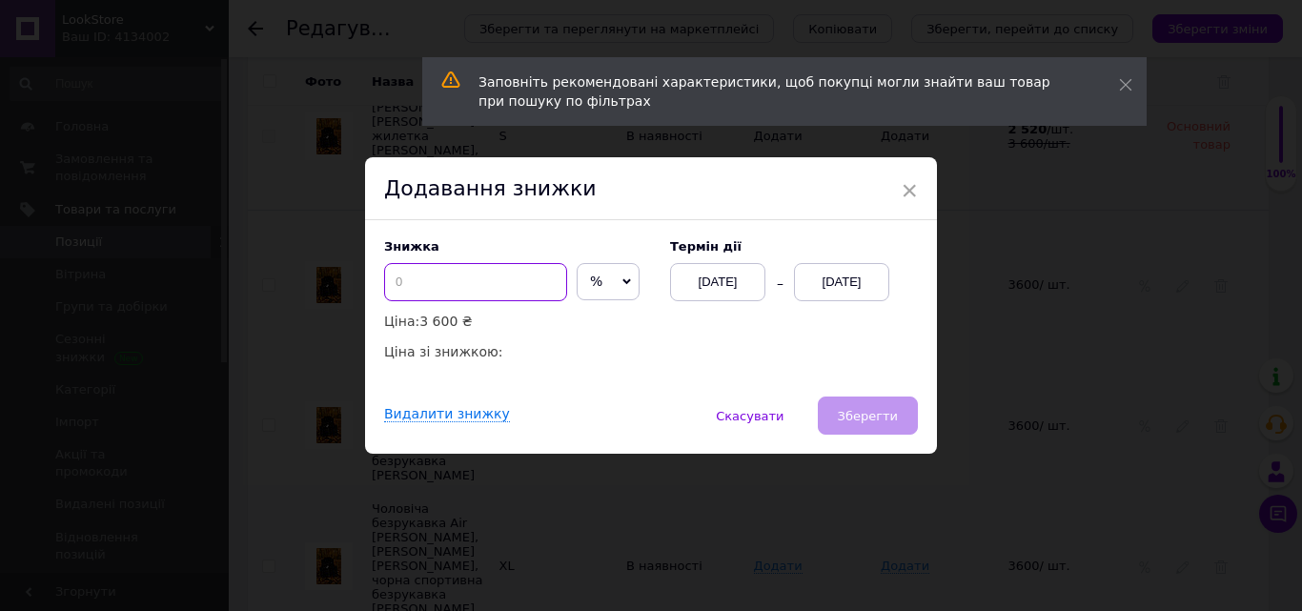
click at [465, 282] on input at bounding box center [475, 282] width 183 height 38
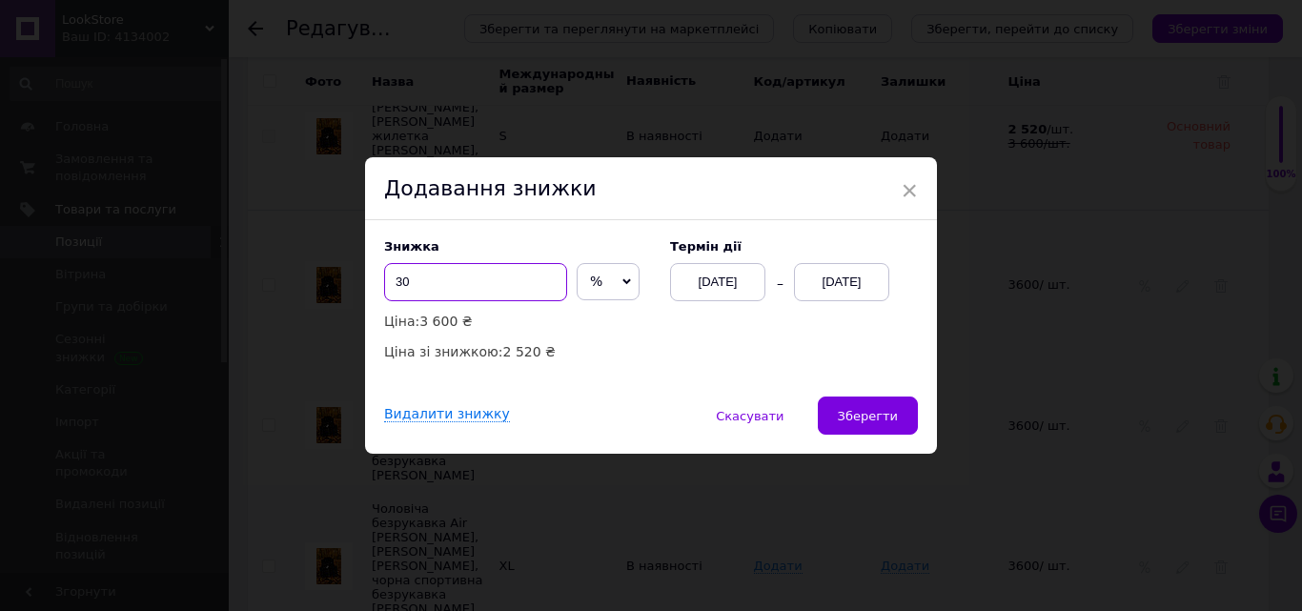
type input "30"
click at [830, 277] on div "[DATE]" at bounding box center [841, 282] width 95 height 38
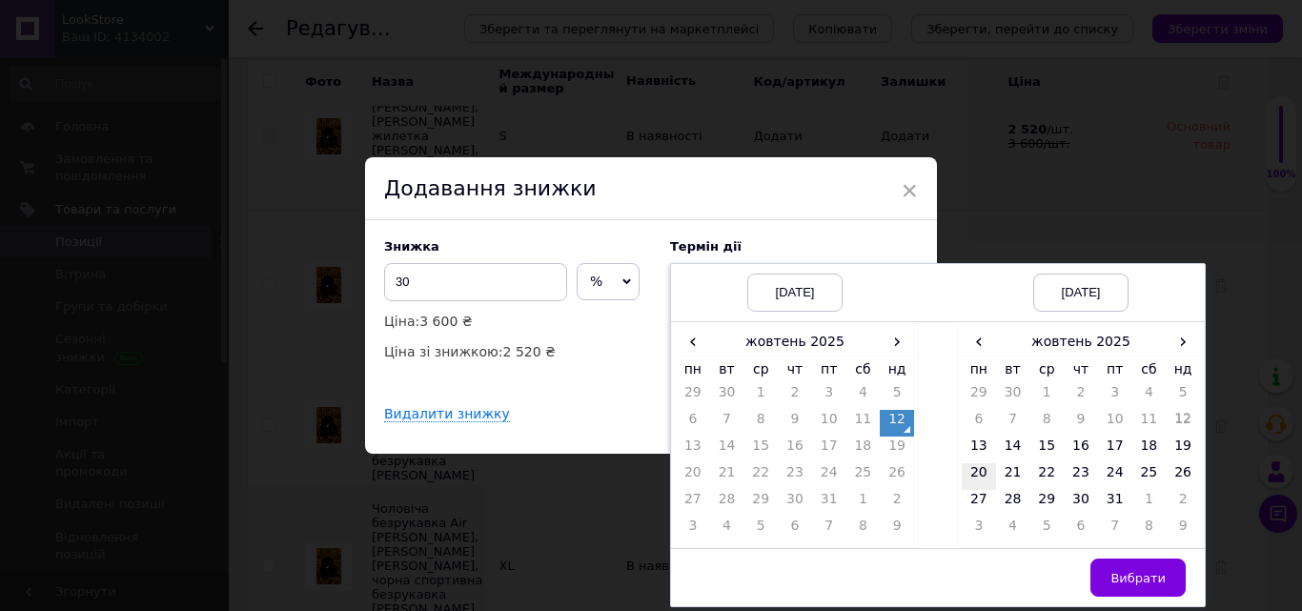
click at [979, 475] on td "20" at bounding box center [979, 476] width 34 height 27
click at [1148, 580] on span "Вибрати" at bounding box center [1138, 578] width 55 height 14
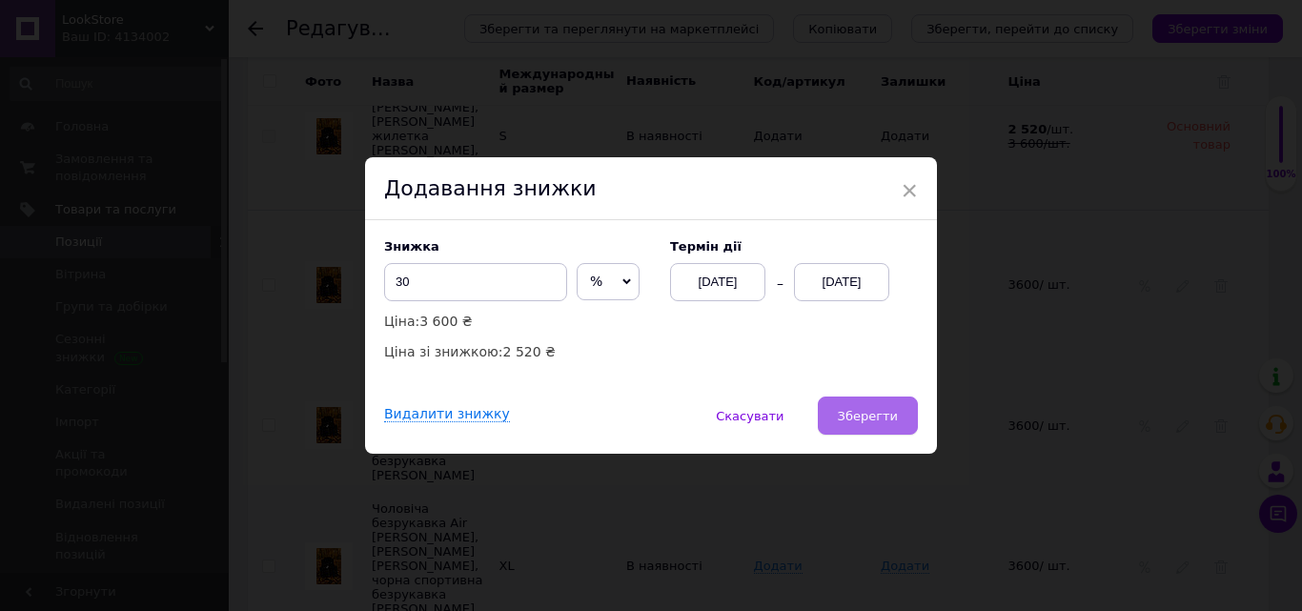
click at [870, 421] on span "Зберегти" at bounding box center [868, 416] width 60 height 14
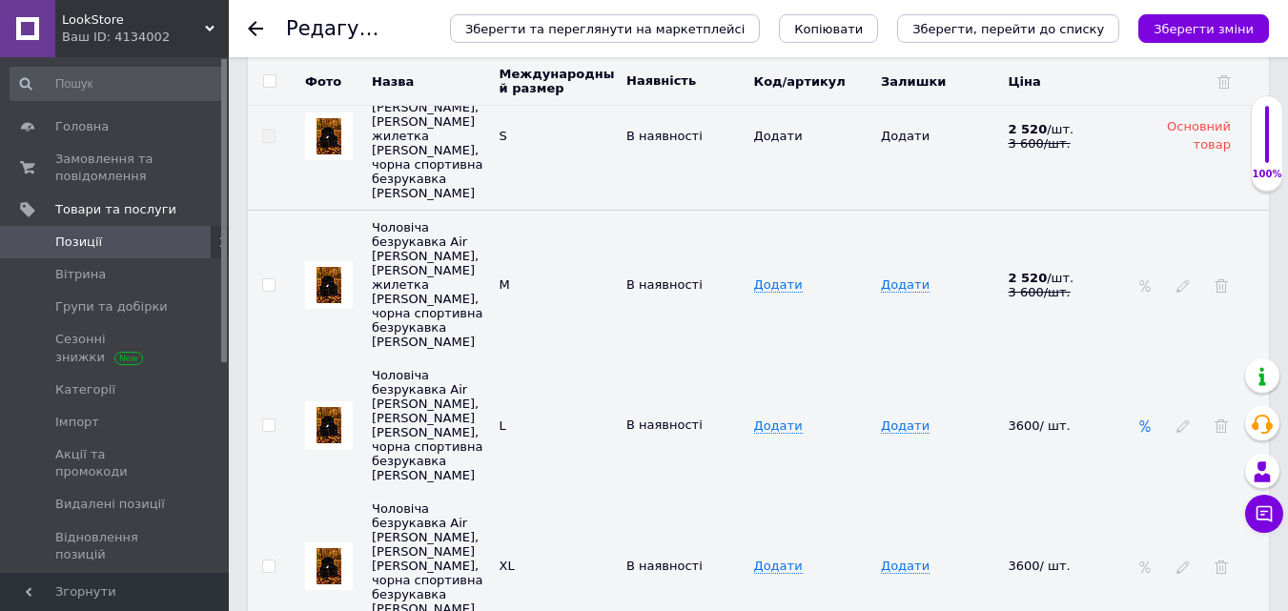
click at [1147, 420] on icon at bounding box center [1144, 426] width 13 height 13
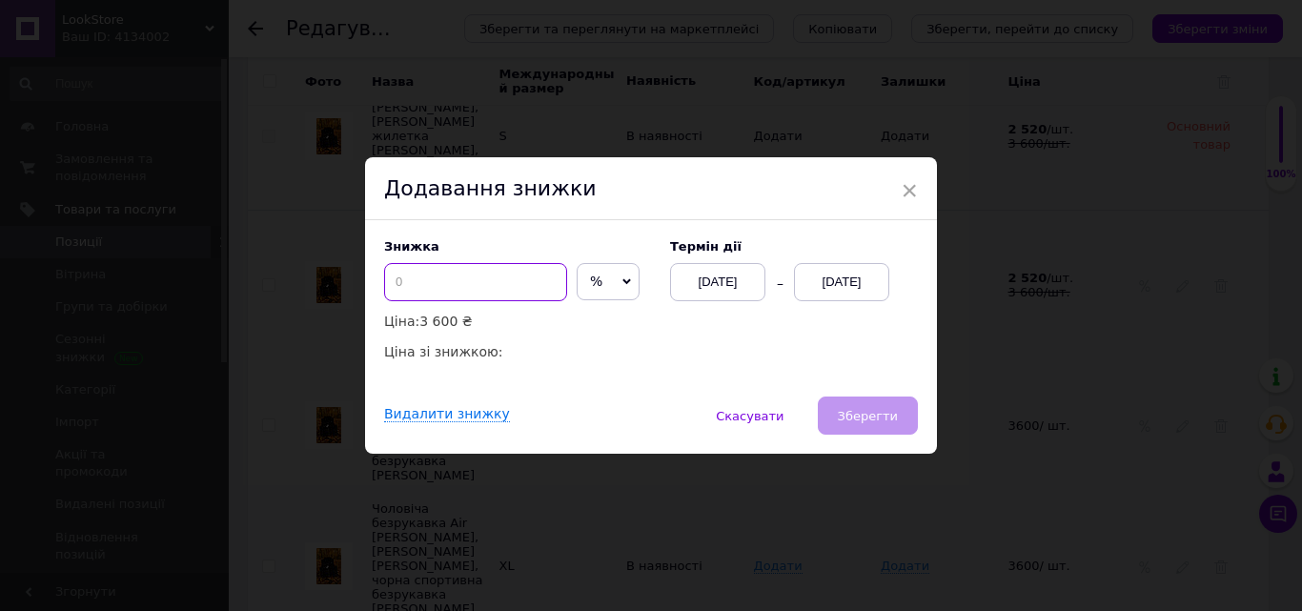
click at [411, 268] on input at bounding box center [475, 282] width 183 height 38
type input "30"
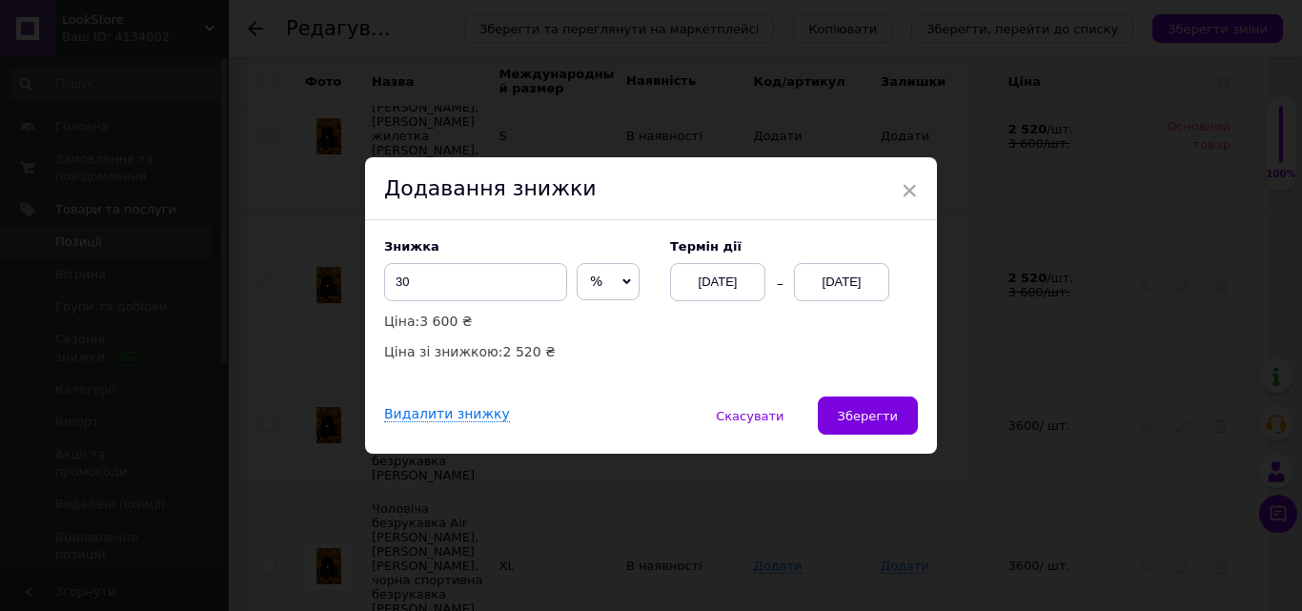
click at [852, 287] on div "[DATE]" at bounding box center [841, 282] width 95 height 38
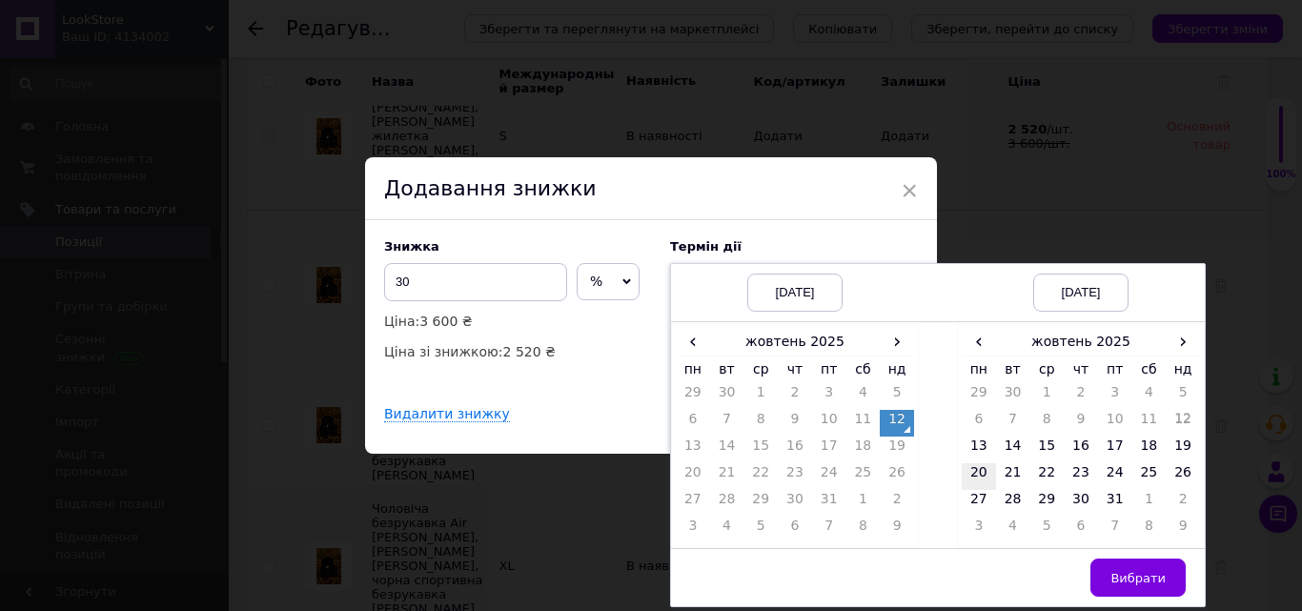
click at [979, 473] on td "20" at bounding box center [979, 476] width 34 height 27
click at [1163, 590] on button "Вибрати" at bounding box center [1138, 578] width 95 height 38
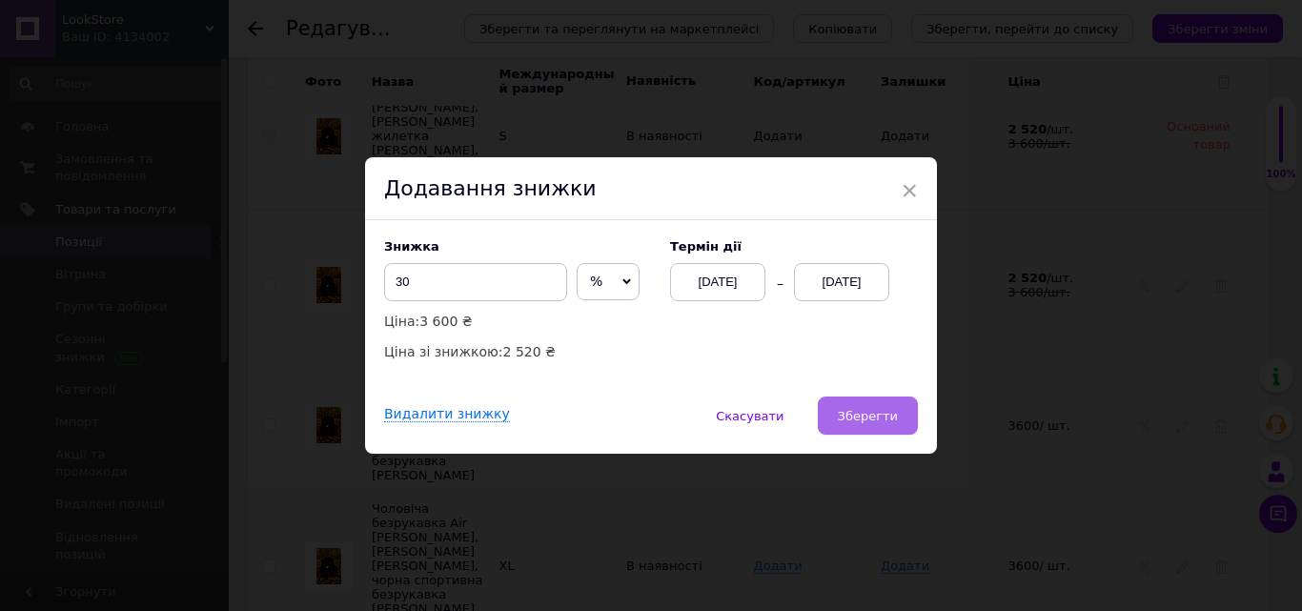
click at [836, 420] on button "Зберегти" at bounding box center [868, 416] width 100 height 38
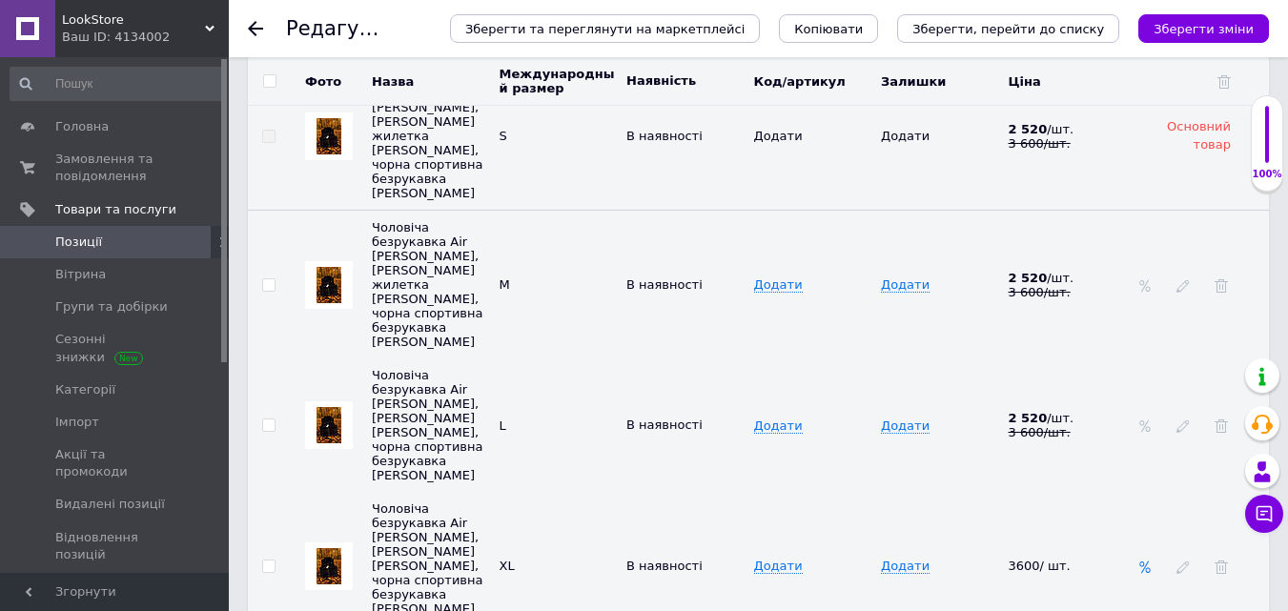
click at [1141, 561] on icon at bounding box center [1144, 567] width 13 height 13
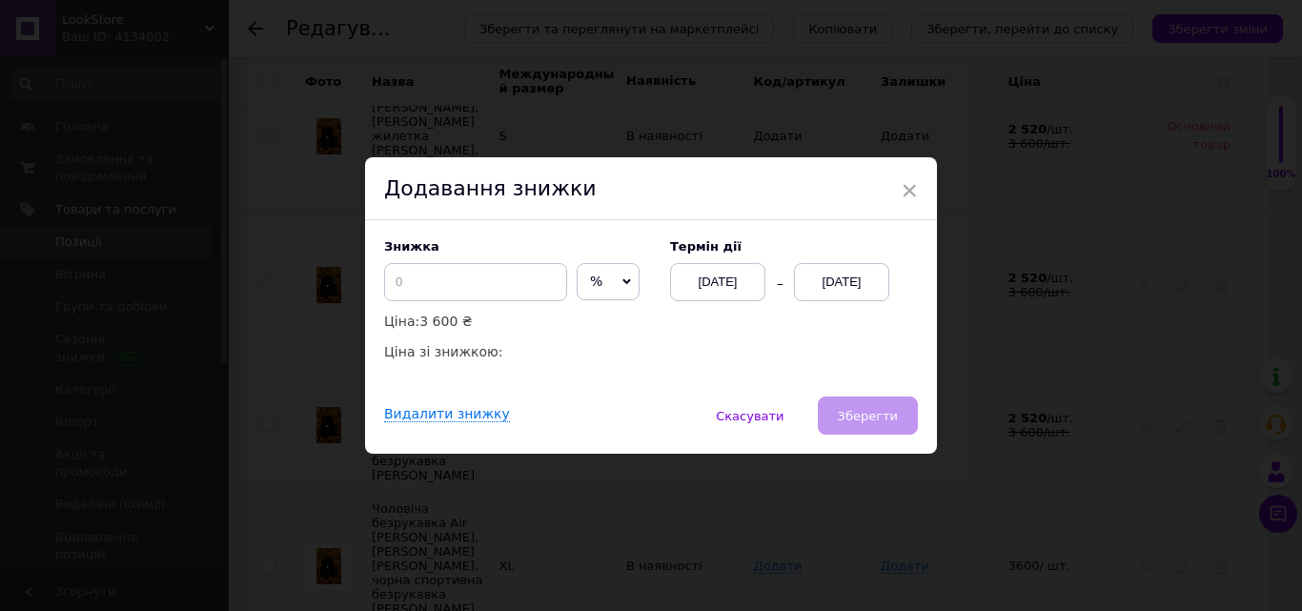
drag, startPoint x: 473, startPoint y: 253, endPoint x: 475, endPoint y: 263, distance: 10.7
click at [473, 259] on div "Знижка % ₴ Ціна: 3 600 ₴ Ціна зі знижкою:" at bounding box center [517, 301] width 267 height 124
click at [477, 271] on input at bounding box center [475, 282] width 183 height 38
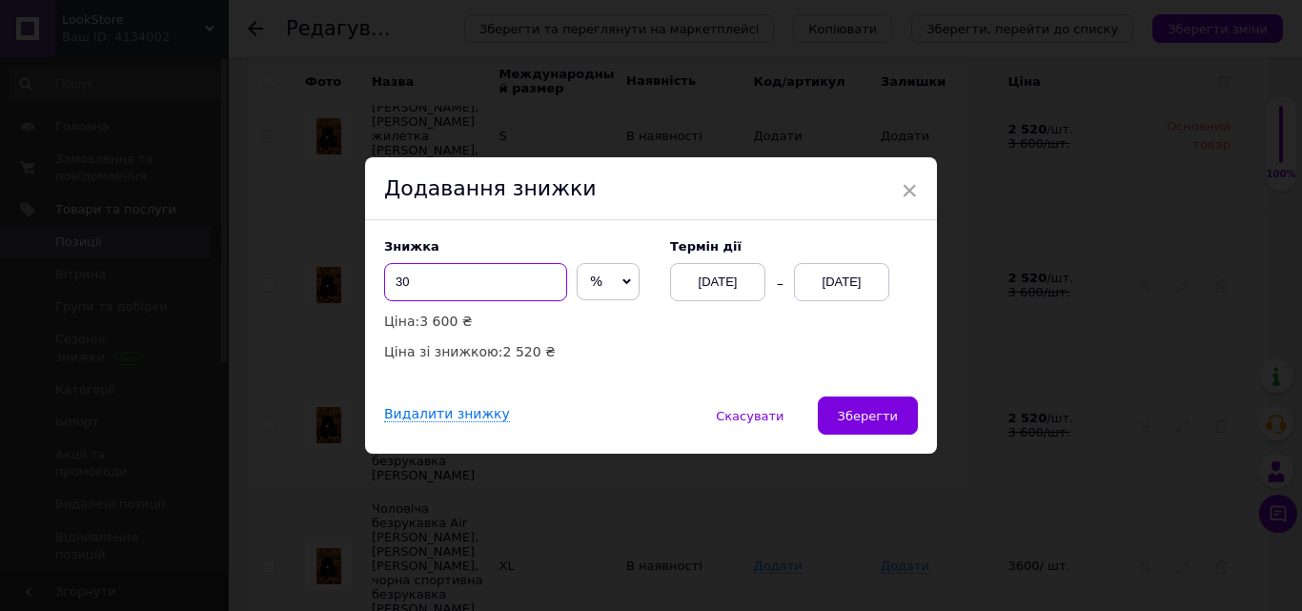
type input "30"
click at [849, 306] on div "Знижка 30 % ₴ Ціна: 3 600 ₴ Ціна зі знижкою: 2 520 ₴ Термін дії 12.10.2025 12.1…" at bounding box center [651, 301] width 534 height 124
click at [847, 280] on div "[DATE]" at bounding box center [841, 282] width 95 height 38
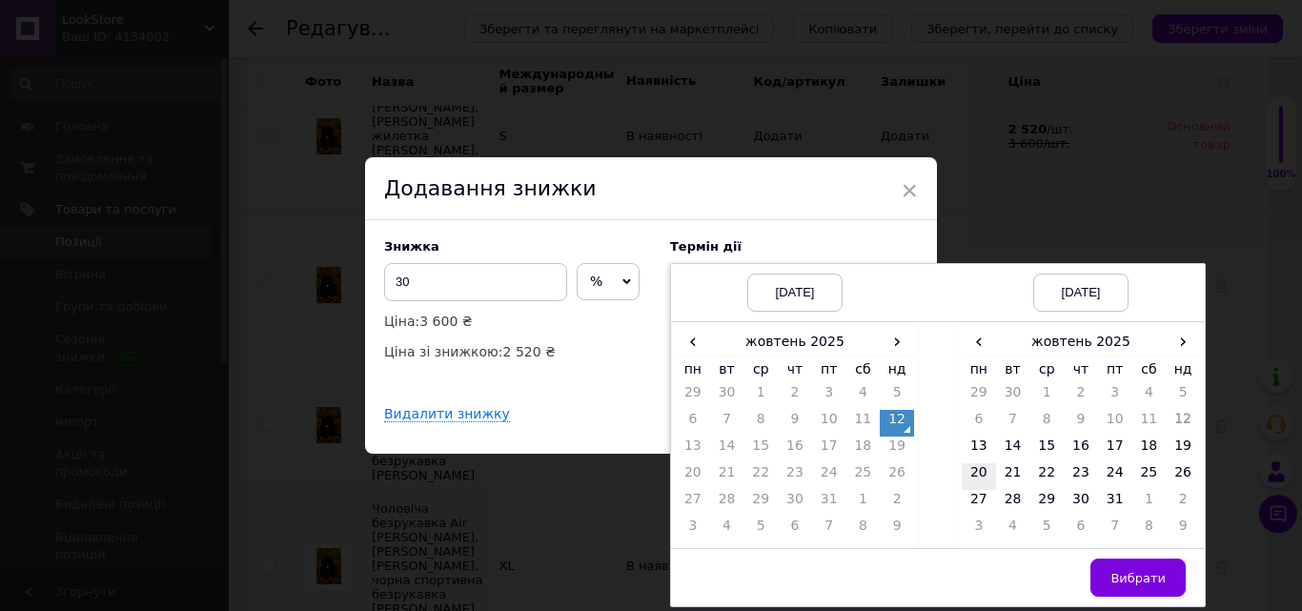
click at [974, 478] on td "20" at bounding box center [979, 476] width 34 height 27
click at [1142, 567] on button "Вибрати" at bounding box center [1138, 578] width 95 height 38
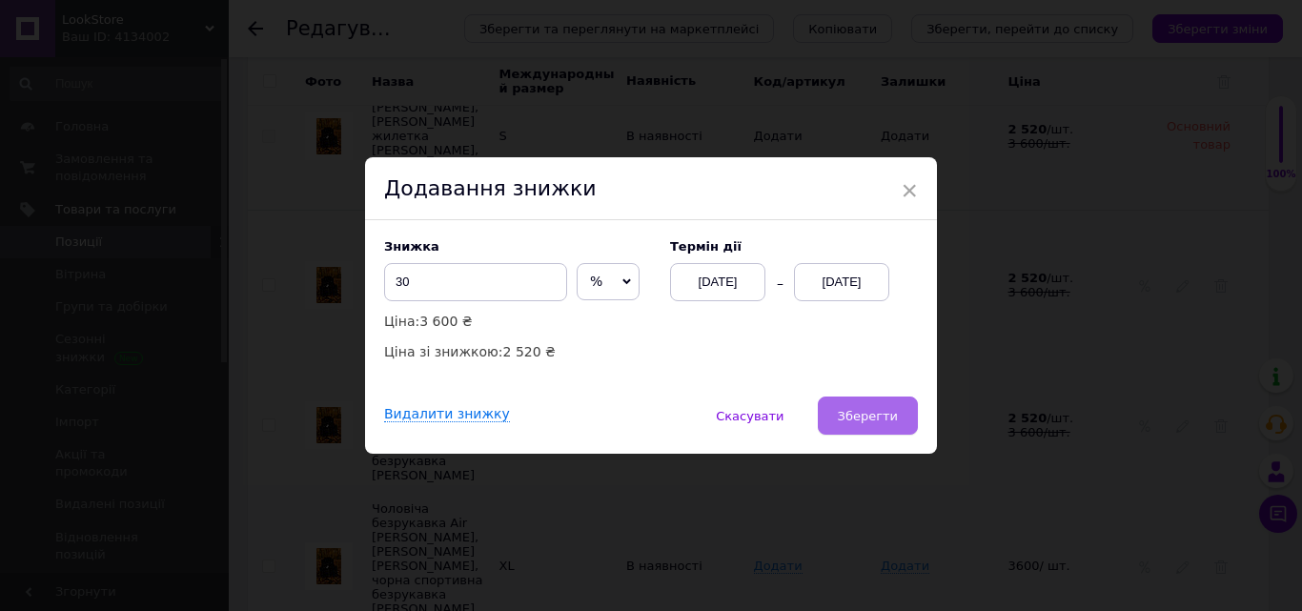
click at [849, 420] on span "Зберегти" at bounding box center [868, 416] width 60 height 14
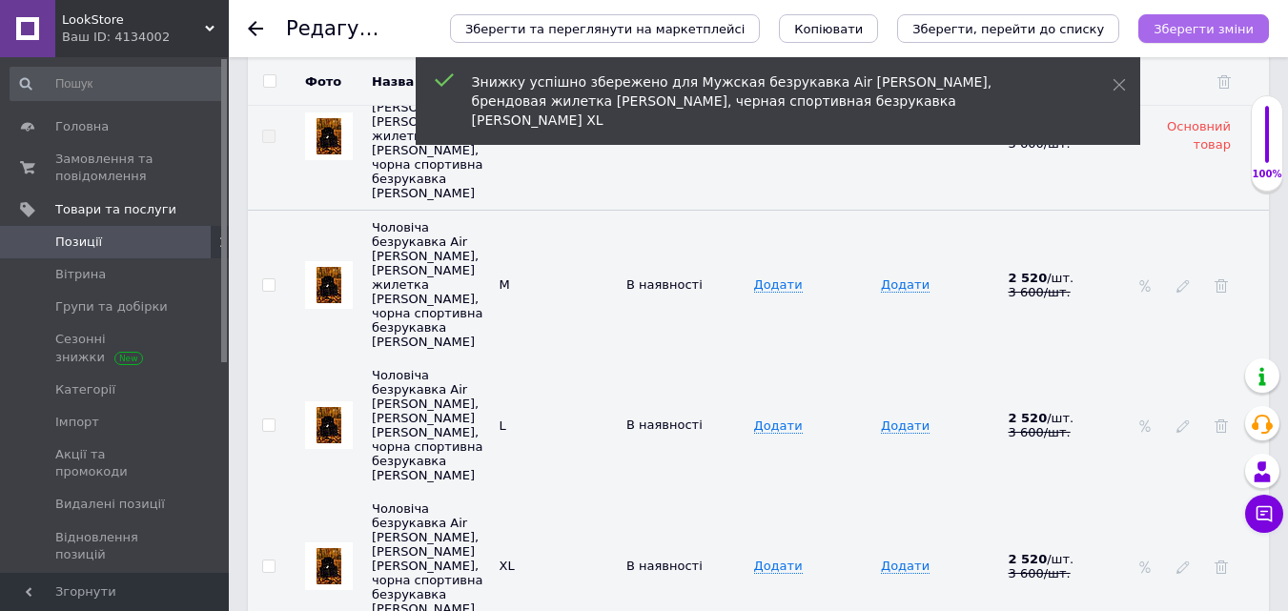
click at [1224, 24] on icon "Зберегти зміни" at bounding box center [1204, 29] width 100 height 14
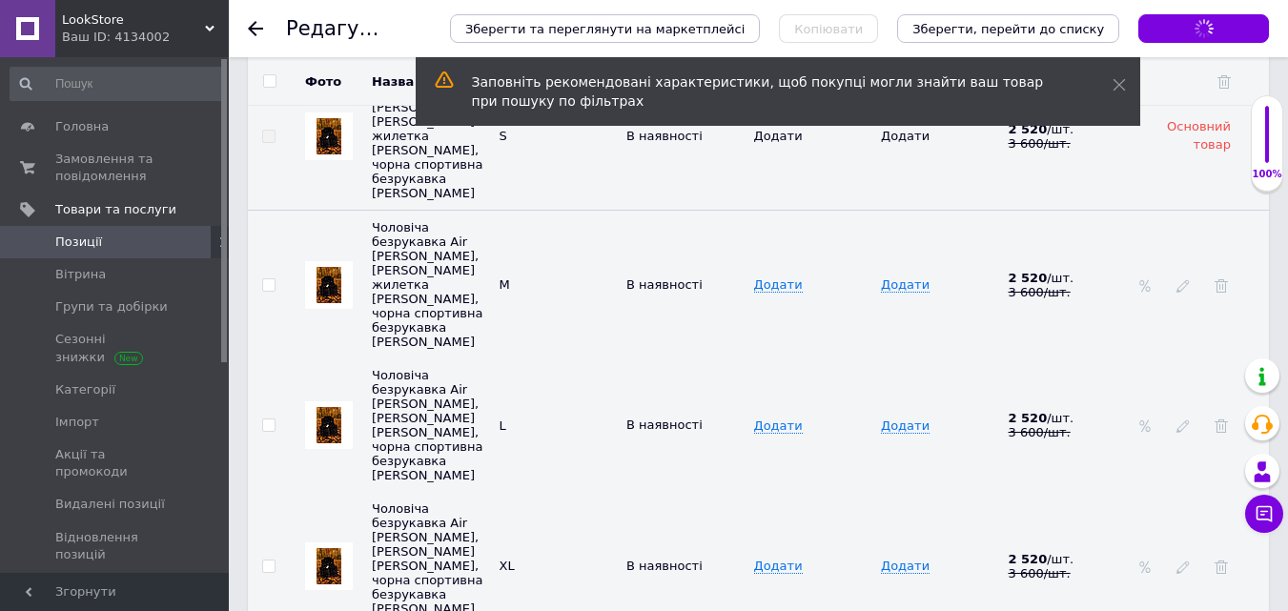
click at [124, 242] on span "Позиції" at bounding box center [115, 242] width 121 height 17
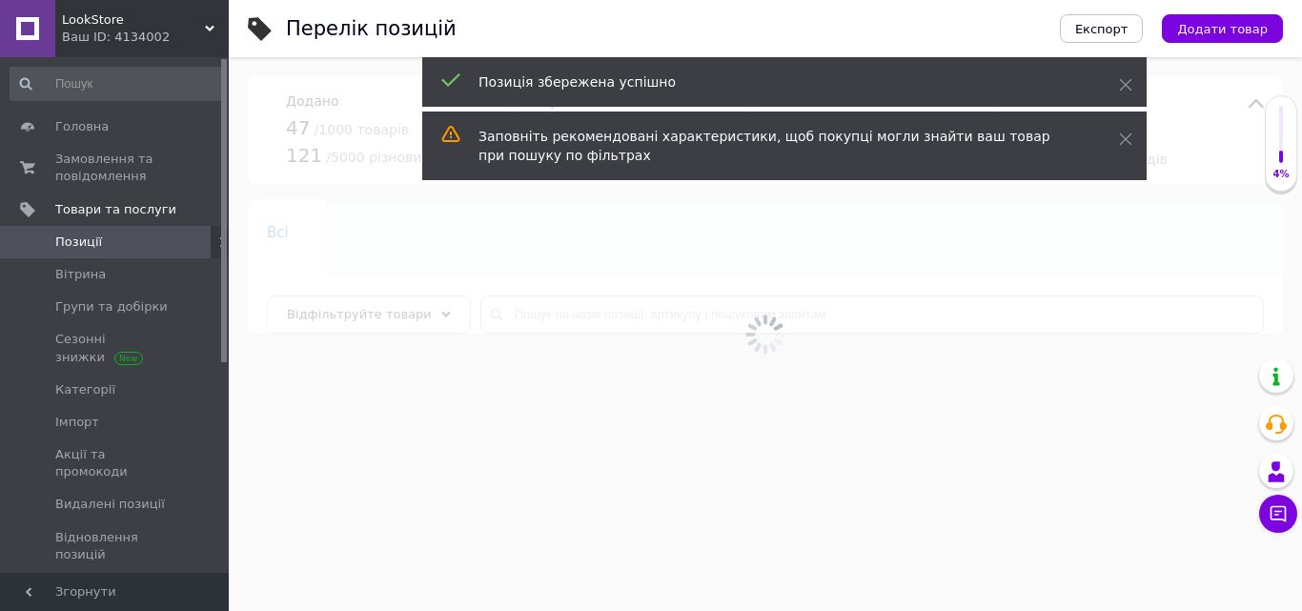
click at [1302, 354] on div at bounding box center [766, 334] width 1074 height 554
